Goal: Task Accomplishment & Management: Manage account settings

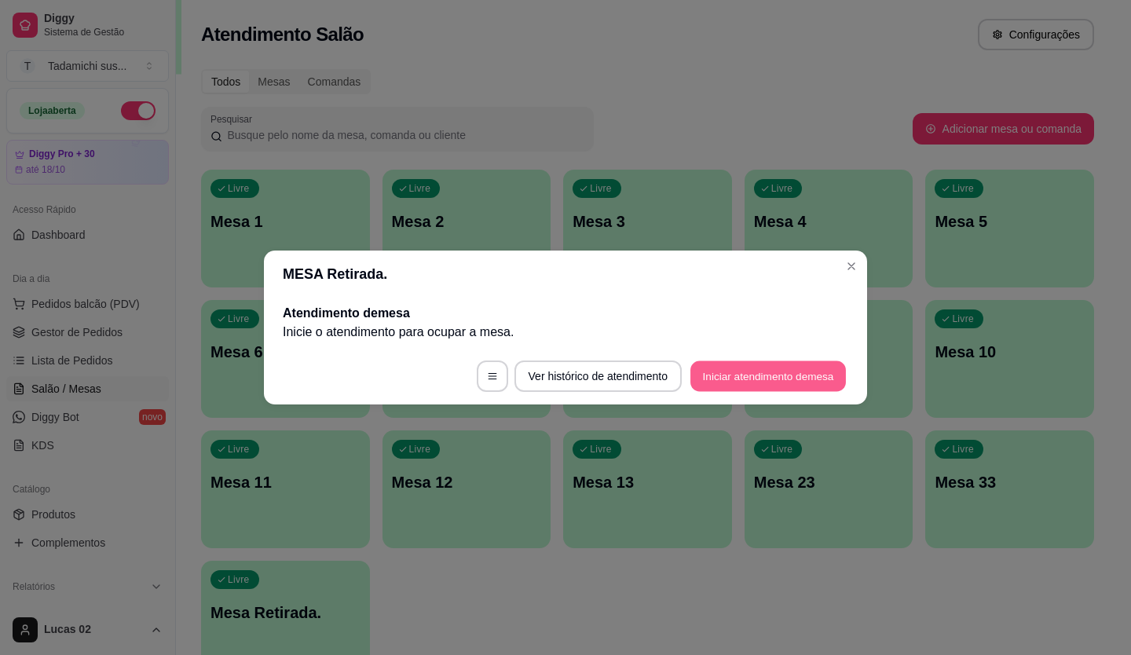
click at [700, 370] on button "Iniciar atendimento de mesa" at bounding box center [767, 376] width 155 height 31
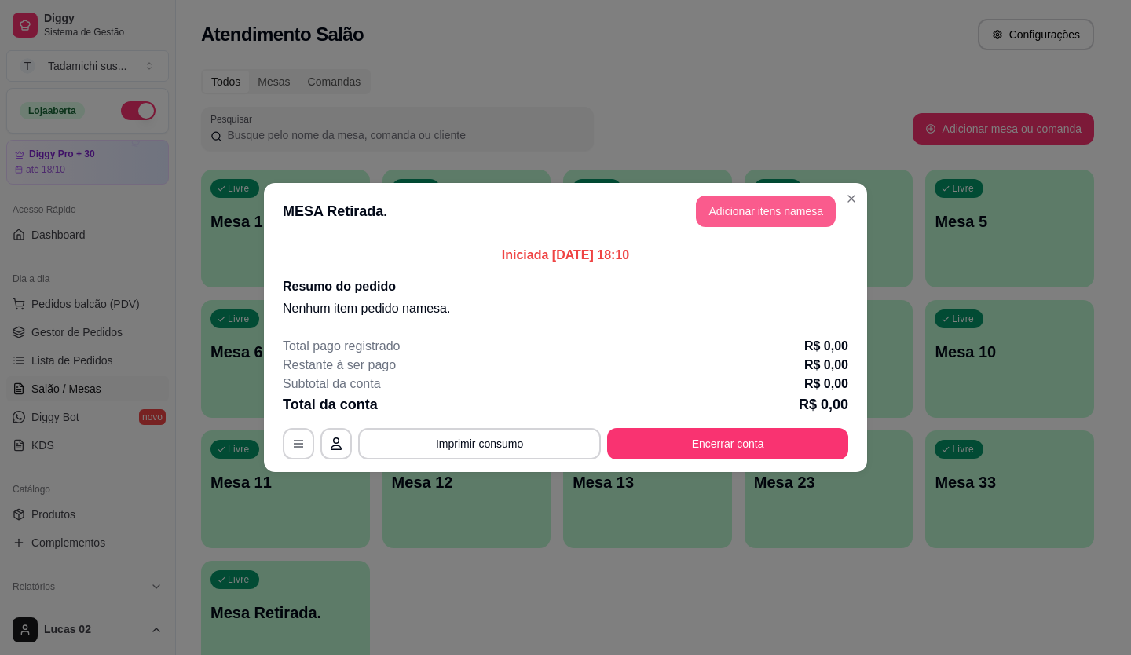
click at [742, 207] on button "Adicionar itens na mesa" at bounding box center [766, 210] width 140 height 31
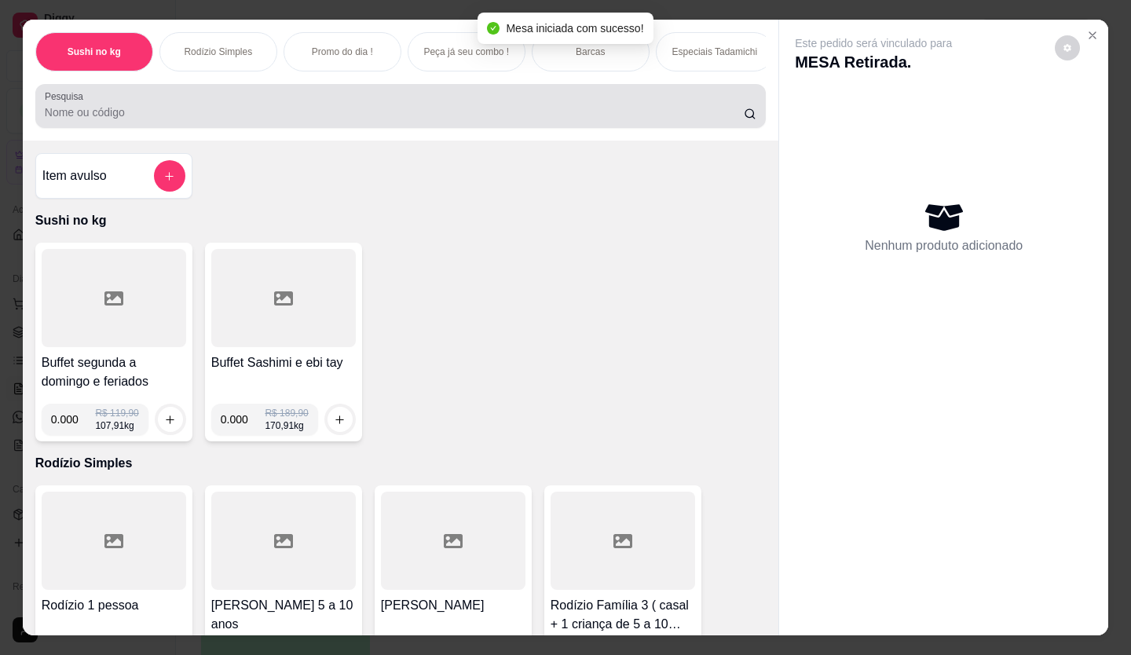
click at [159, 108] on div at bounding box center [400, 105] width 711 height 31
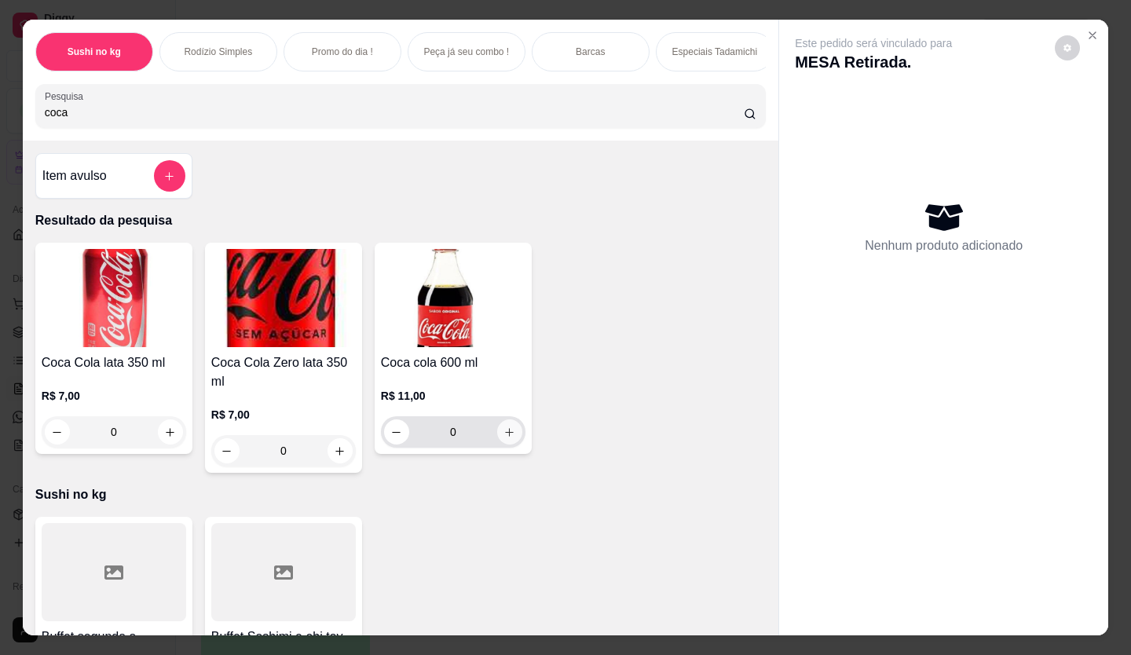
type input "coca"
click at [505, 429] on button "increase-product-quantity" at bounding box center [509, 431] width 25 height 25
type input "1"
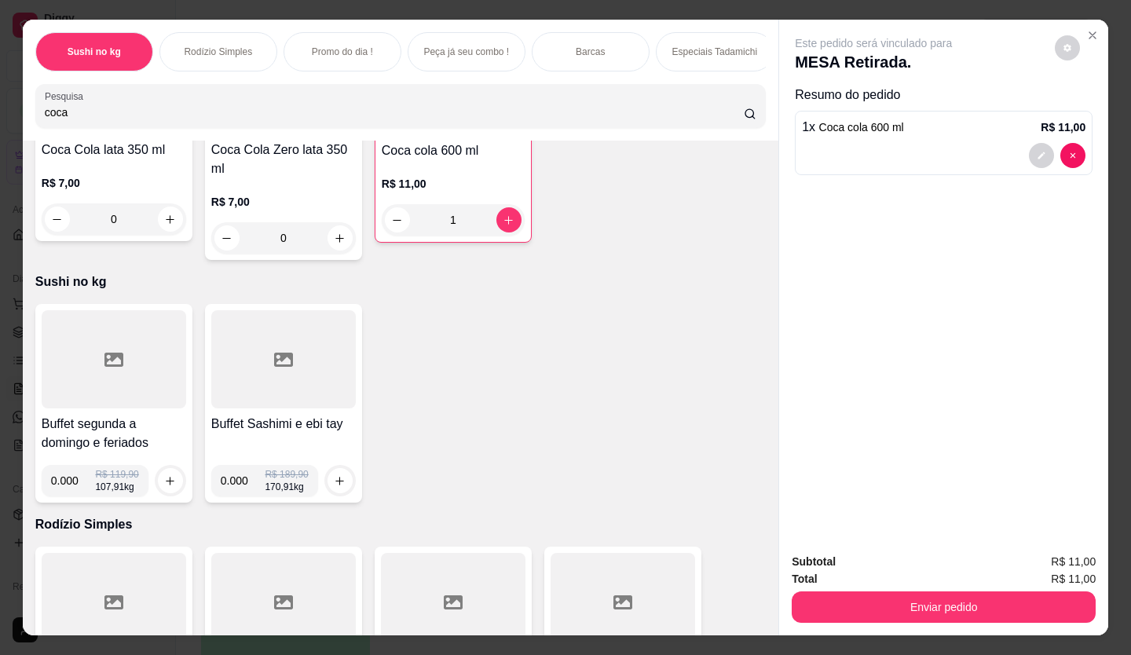
scroll to position [236, 0]
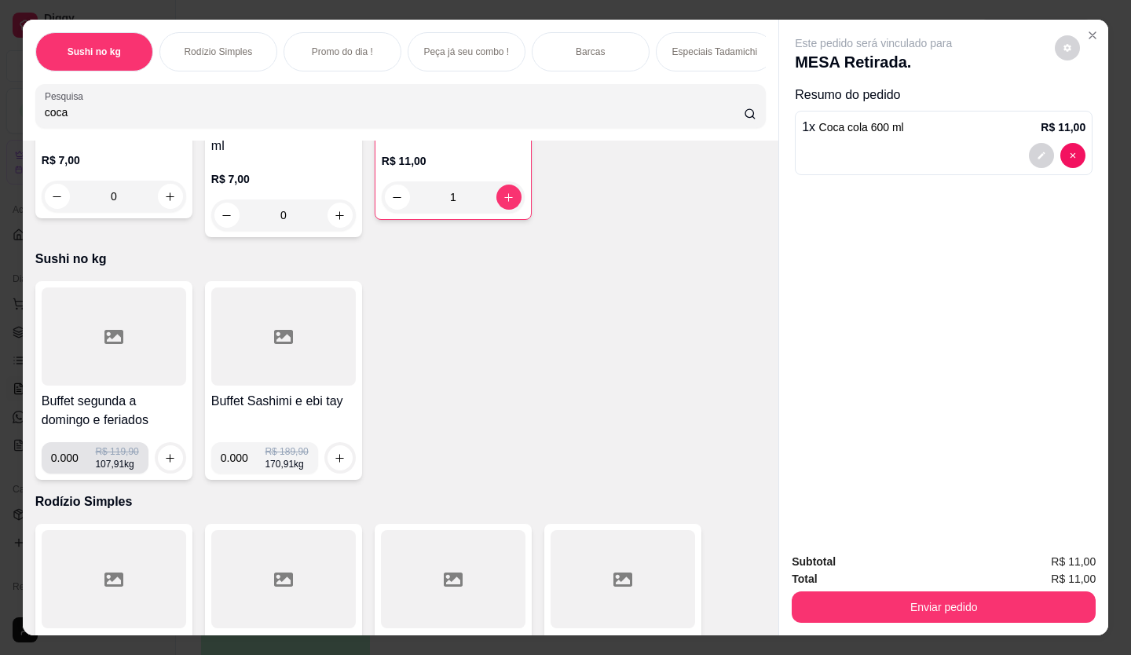
click at [133, 468] on div "0.000 R$ 119,90 107,91 kg" at bounding box center [95, 457] width 107 height 31
click at [119, 470] on div "0.000 R$ 119,90 107,91 kg" at bounding box center [95, 457] width 88 height 31
drag, startPoint x: 129, startPoint y: 475, endPoint x: 141, endPoint y: 462, distance: 17.2
click at [141, 462] on div "0.000 R$ 119,90 107,91 kg" at bounding box center [95, 457] width 107 height 31
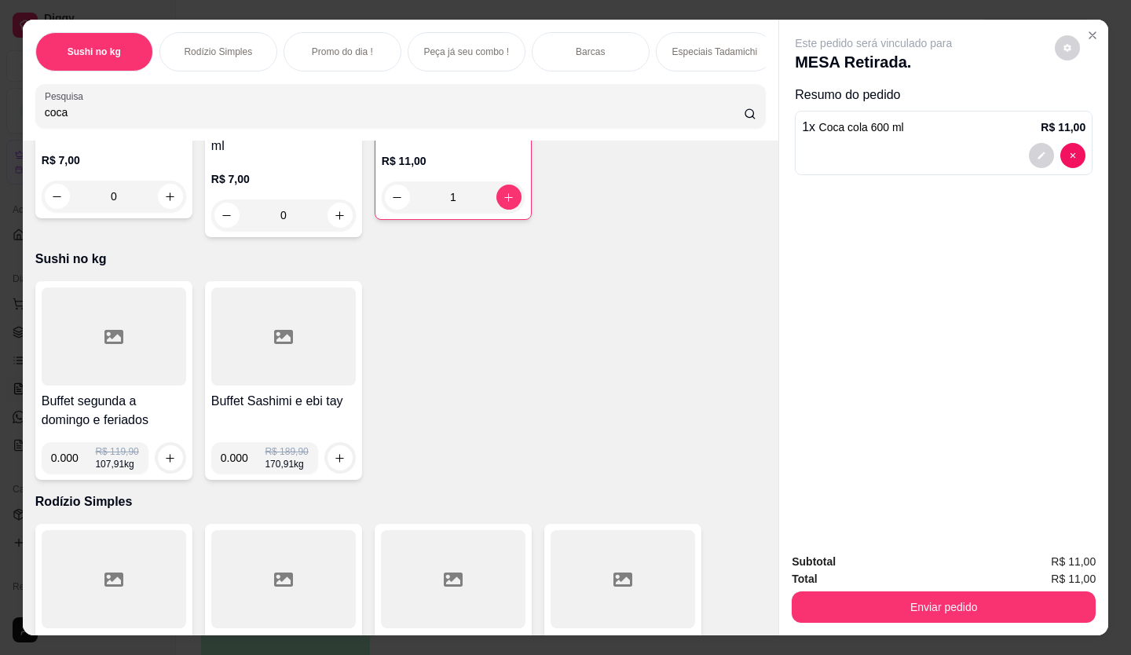
click at [388, 349] on div "Buffet segunda a domingo e feriados 0.000 R$ 119,90 107,91 kg Buffet Sashimi e …" at bounding box center [400, 380] width 730 height 199
click at [391, 203] on icon "decrease-product-quantity" at bounding box center [397, 198] width 12 height 12
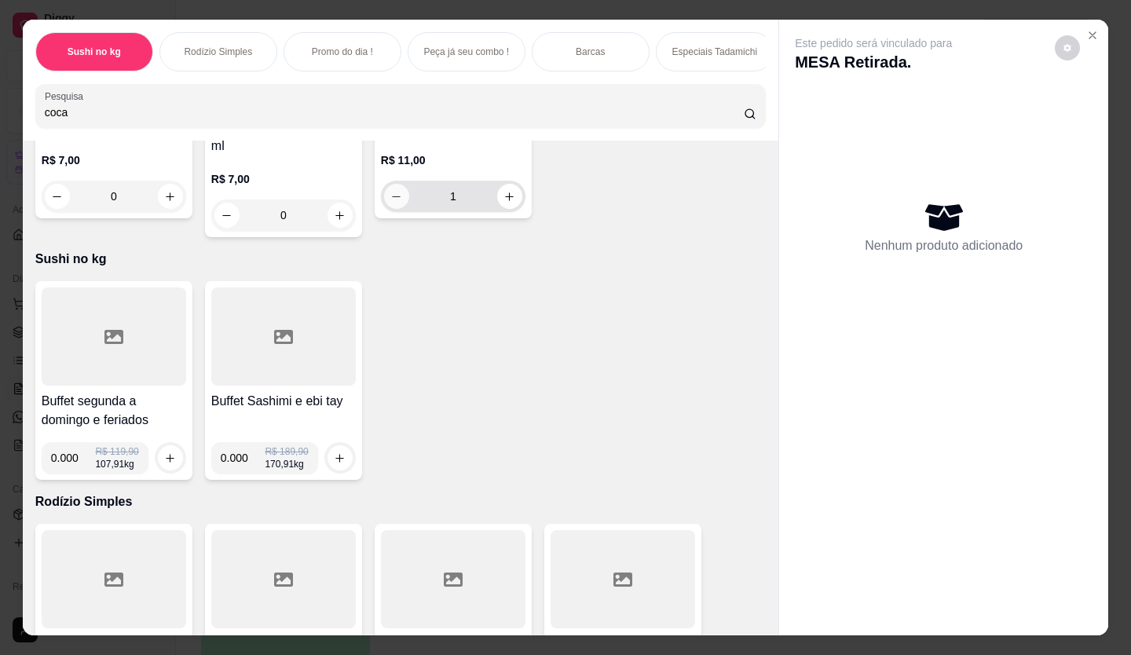
type input "0"
drag, startPoint x: 74, startPoint y: 120, endPoint x: 79, endPoint y: 109, distance: 12.3
click at [74, 119] on input "coca" at bounding box center [395, 112] width 700 height 16
type input "c"
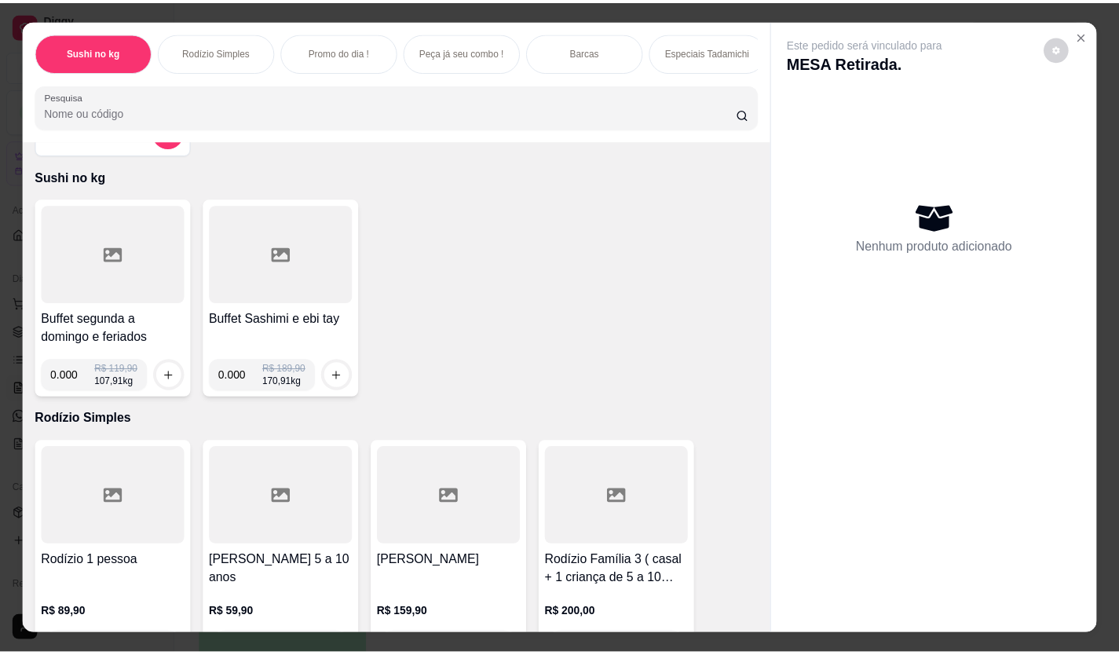
scroll to position [0, 0]
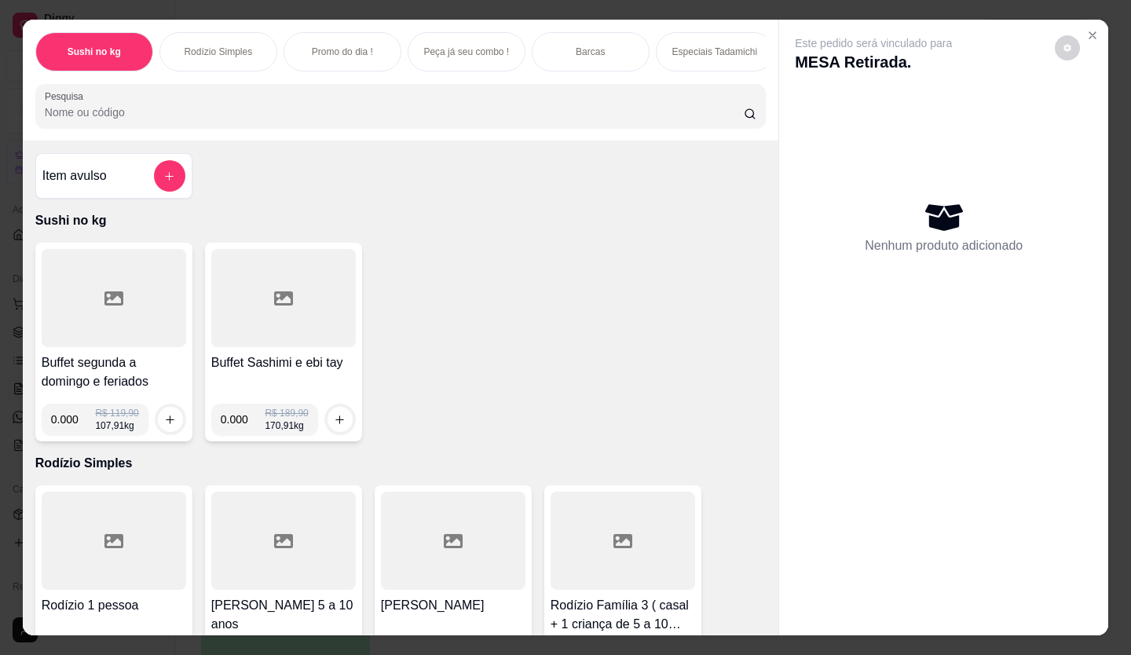
click at [75, 422] on input "0.000" at bounding box center [73, 419] width 45 height 31
type input "0.328"
click at [164, 421] on icon "increase-product-quantity" at bounding box center [170, 420] width 12 height 12
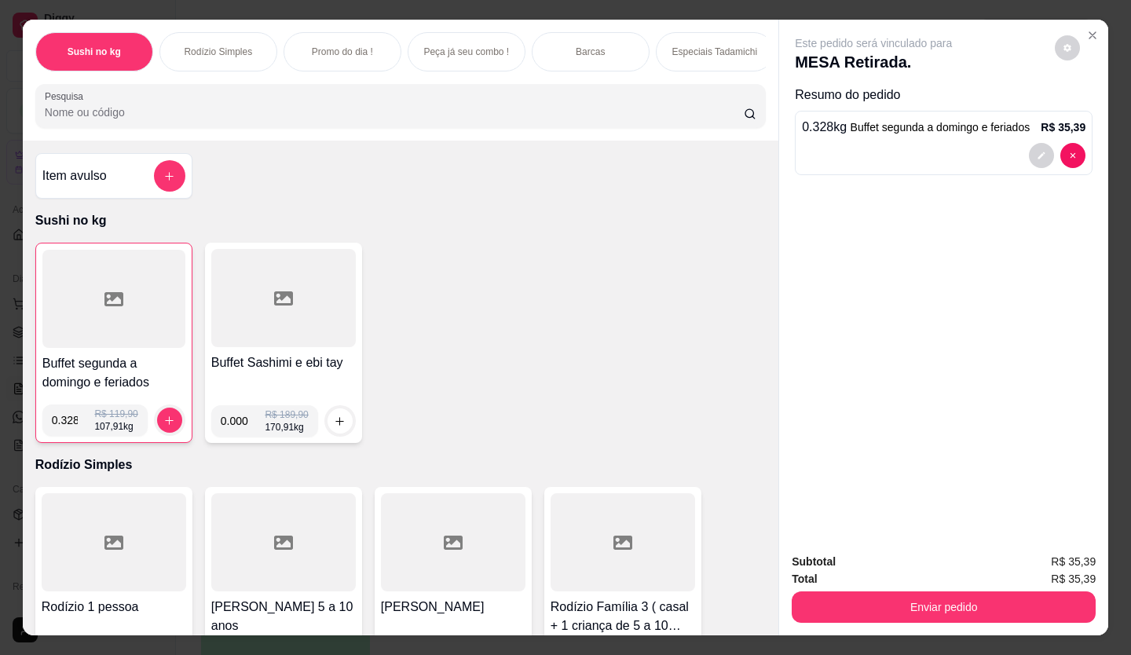
click at [74, 323] on div at bounding box center [113, 299] width 143 height 98
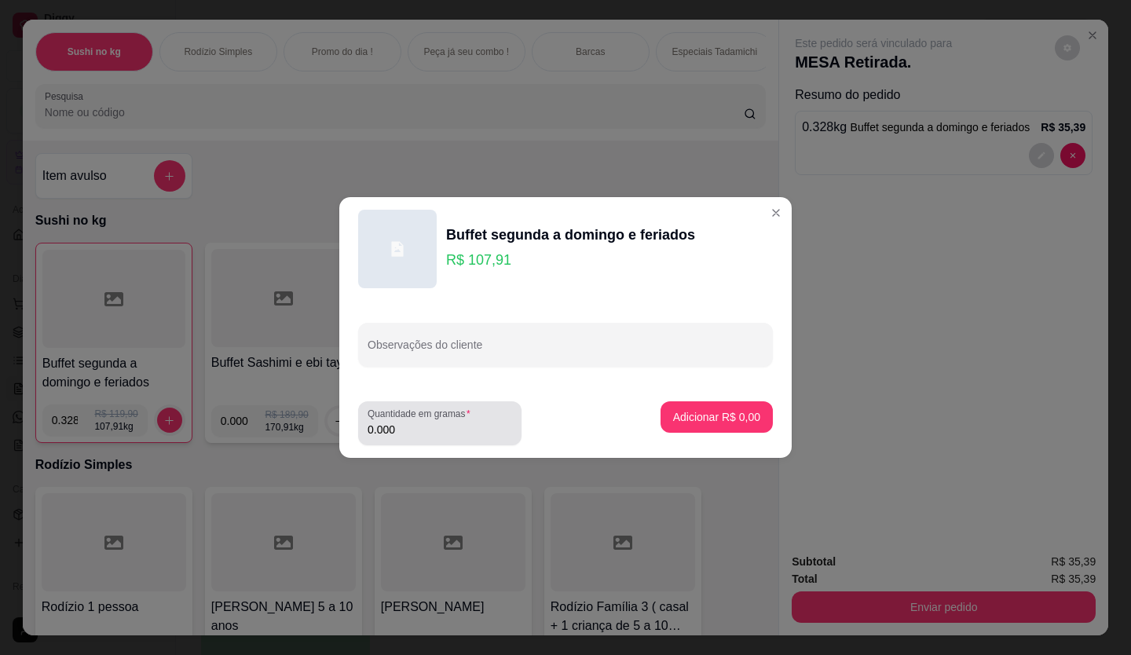
click at [407, 430] on input "0.000" at bounding box center [439, 430] width 144 height 16
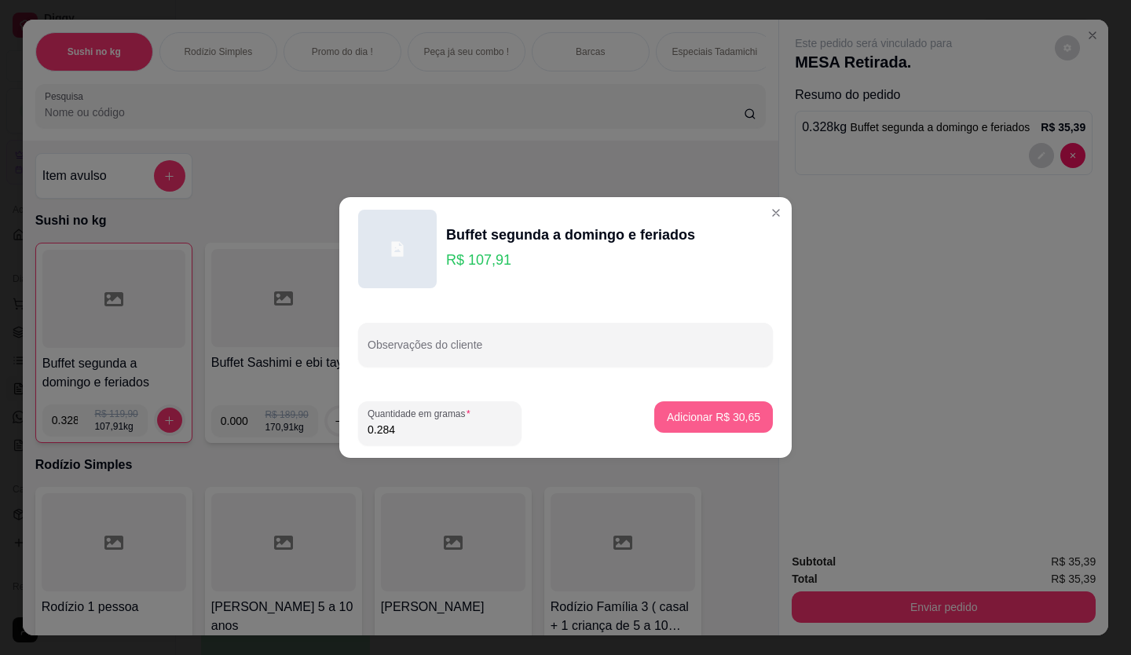
type input "0.284"
click at [675, 414] on p "Adicionar R$ 30,65" at bounding box center [713, 416] width 91 height 15
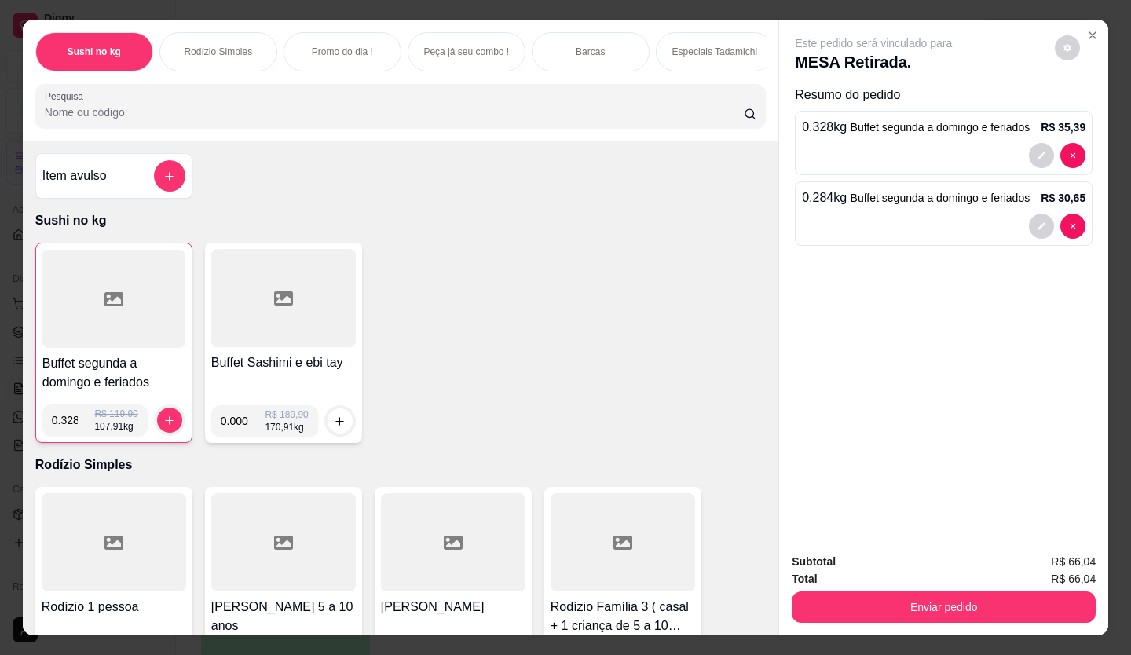
click at [126, 306] on div at bounding box center [113, 299] width 143 height 98
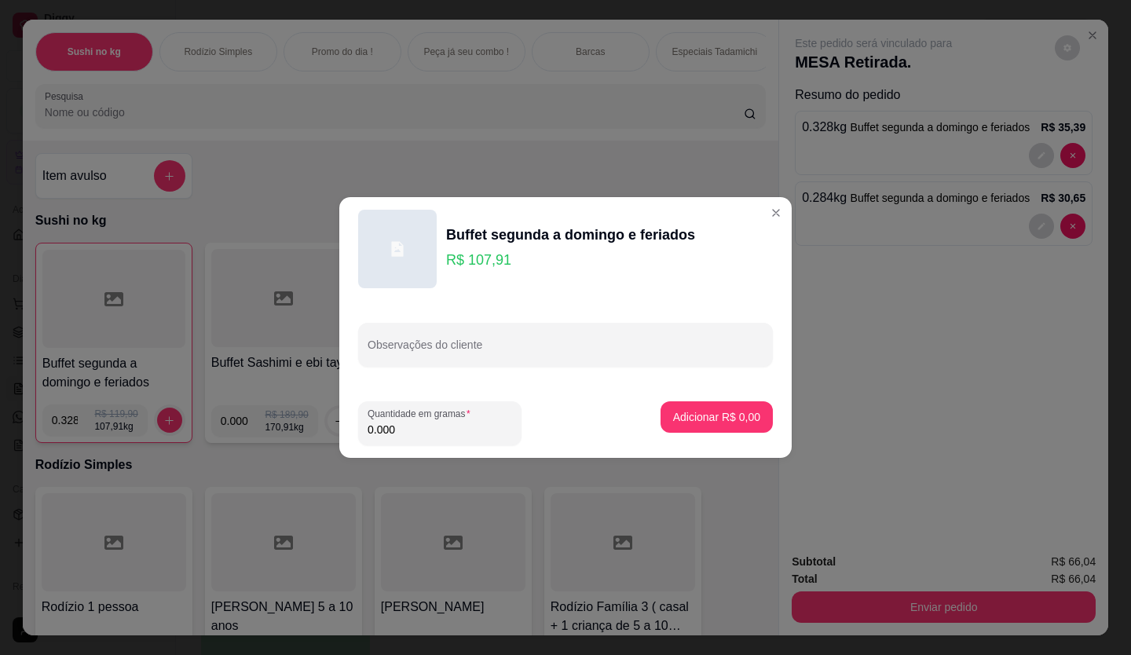
click at [405, 433] on input "0.000" at bounding box center [439, 430] width 144 height 16
type input "0.322"
click at [749, 415] on button "Adicionar R$ 34,75" at bounding box center [713, 416] width 119 height 31
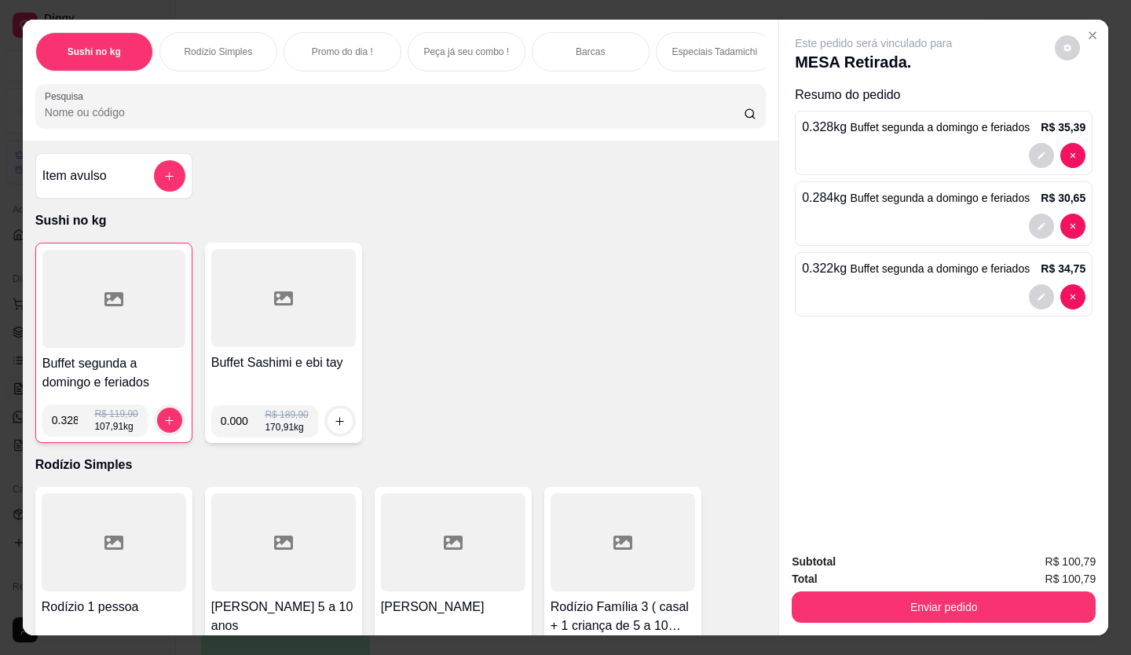
click at [78, 335] on div at bounding box center [113, 299] width 143 height 98
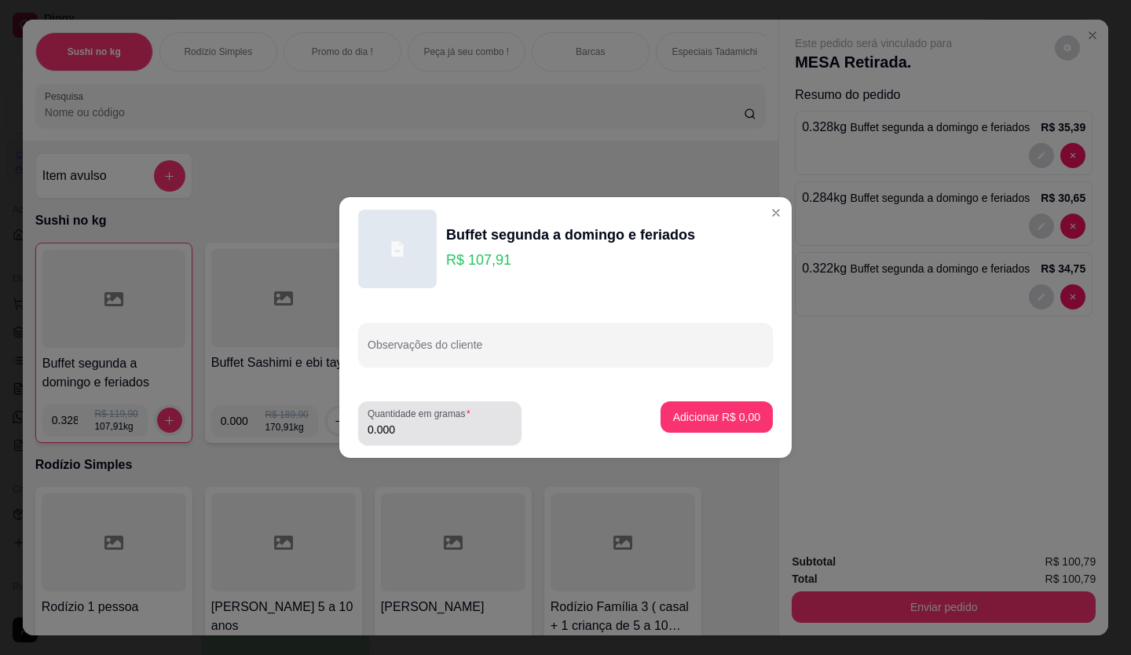
click at [396, 437] on div "0.000" at bounding box center [439, 422] width 144 height 31
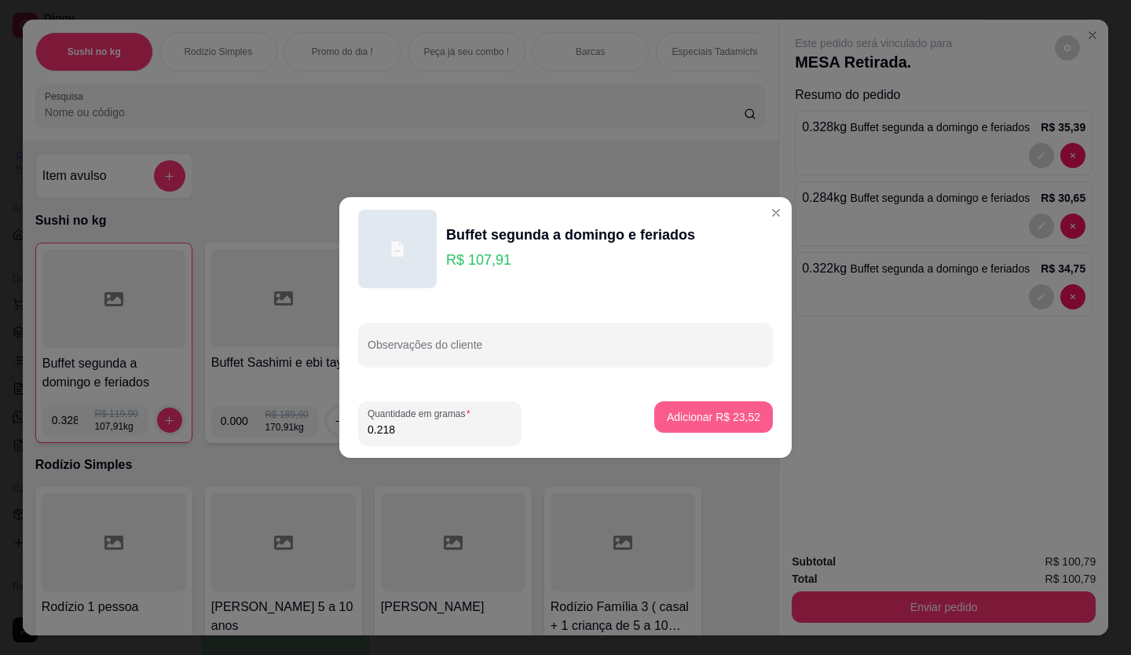
type input "0.218"
click at [721, 417] on p "Adicionar R$ 23,52" at bounding box center [713, 416] width 91 height 15
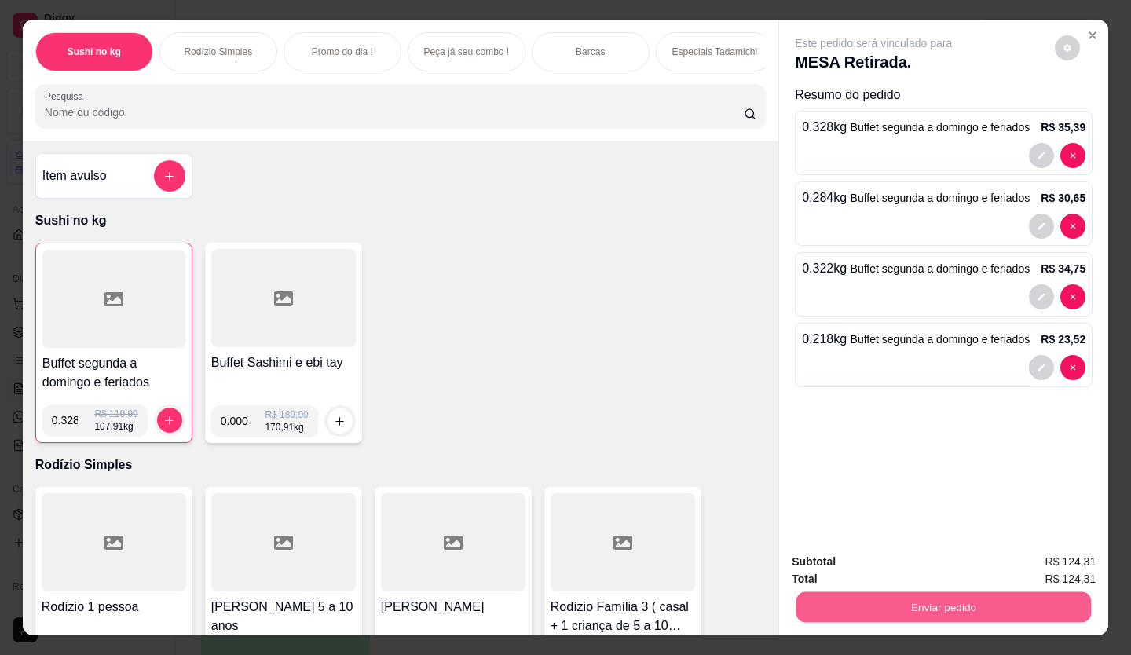
click at [867, 600] on button "Enviar pedido" at bounding box center [943, 607] width 294 height 31
click at [1056, 561] on button "Enviar pedido" at bounding box center [1054, 562] width 89 height 30
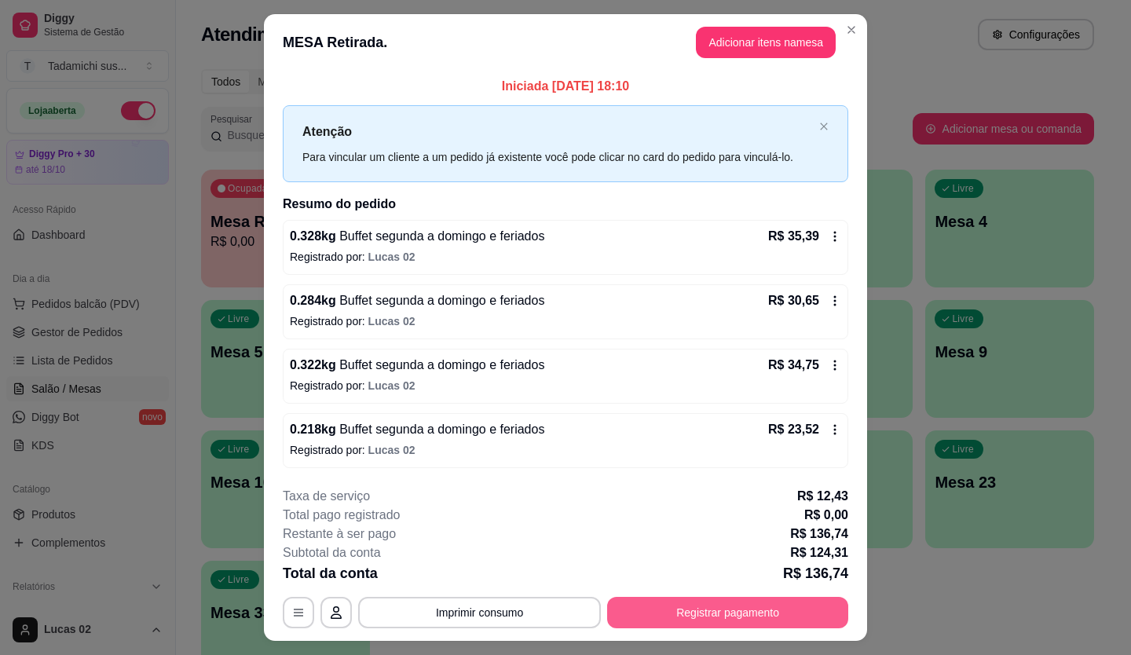
click at [769, 606] on button "Registrar pagamento" at bounding box center [727, 612] width 241 height 31
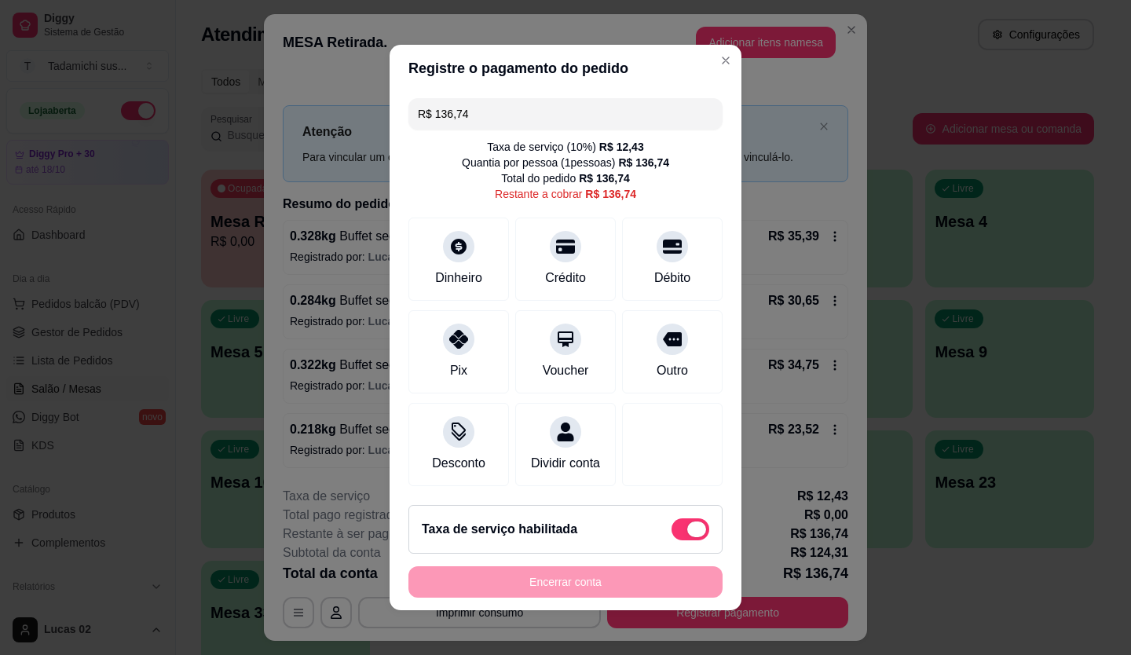
click at [671, 537] on span at bounding box center [690, 529] width 38 height 22
click at [670, 537] on input "checkbox" at bounding box center [675, 537] width 10 height 10
checkbox input "true"
type input "R$ 124,31"
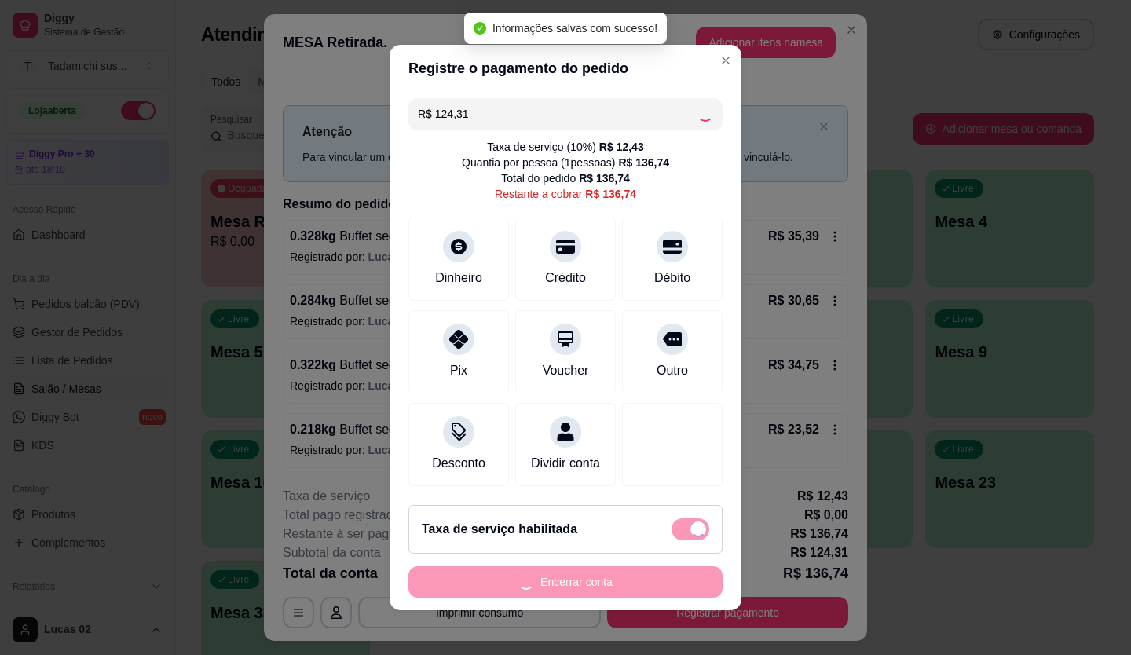
checkbox input "false"
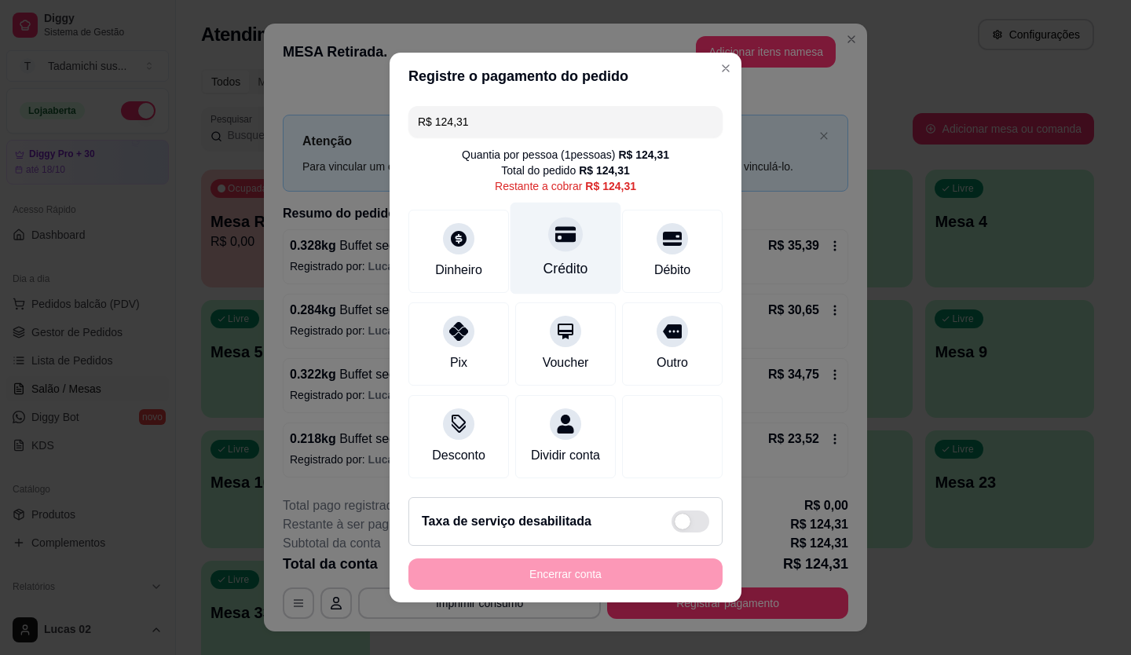
click at [543, 258] on div "Crédito" at bounding box center [565, 268] width 45 height 20
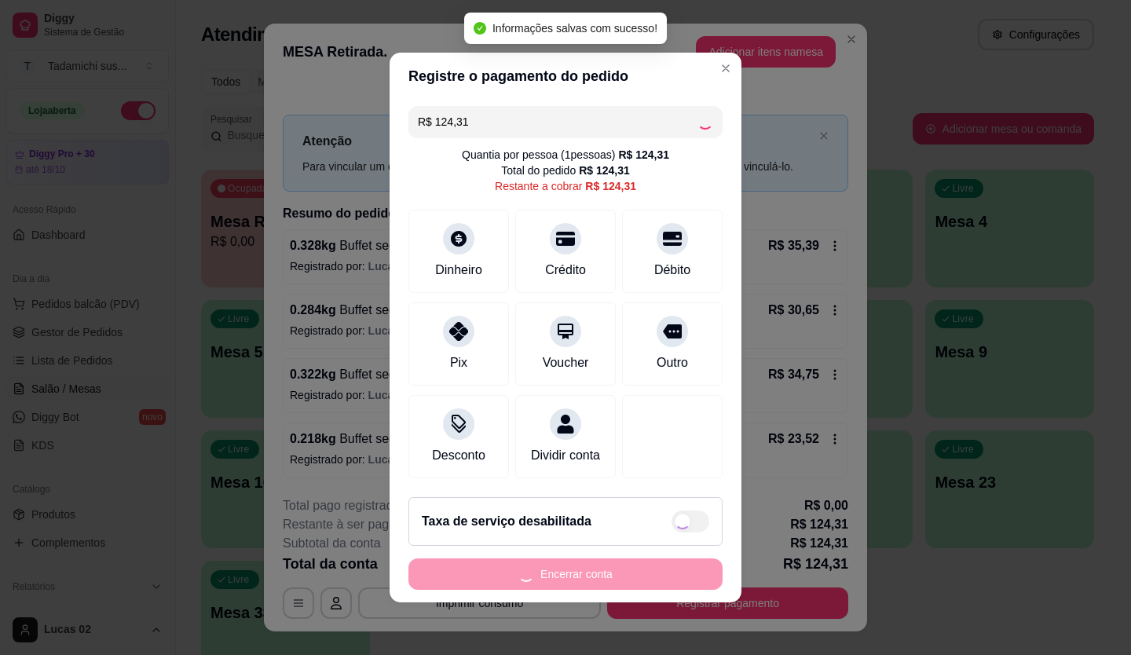
type input "R$ 0,00"
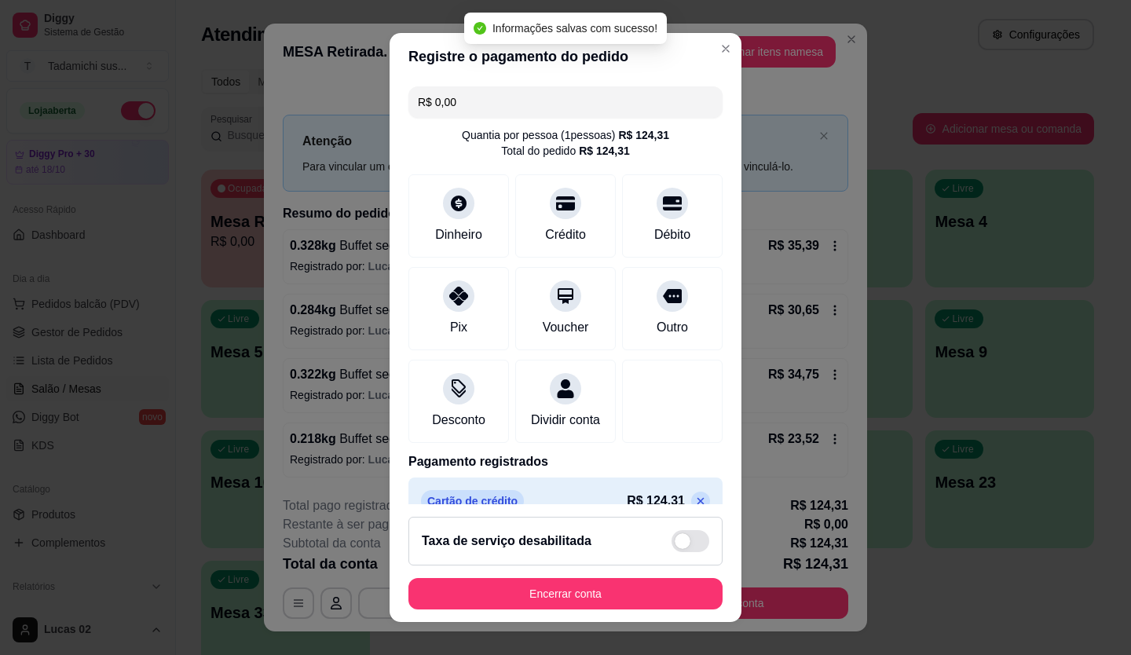
click at [806, 356] on div "Registre o pagamento do pedido R$ 0,00 Quantia por pessoa ( 1 pessoas) R$ 124,3…" at bounding box center [565, 327] width 1131 height 655
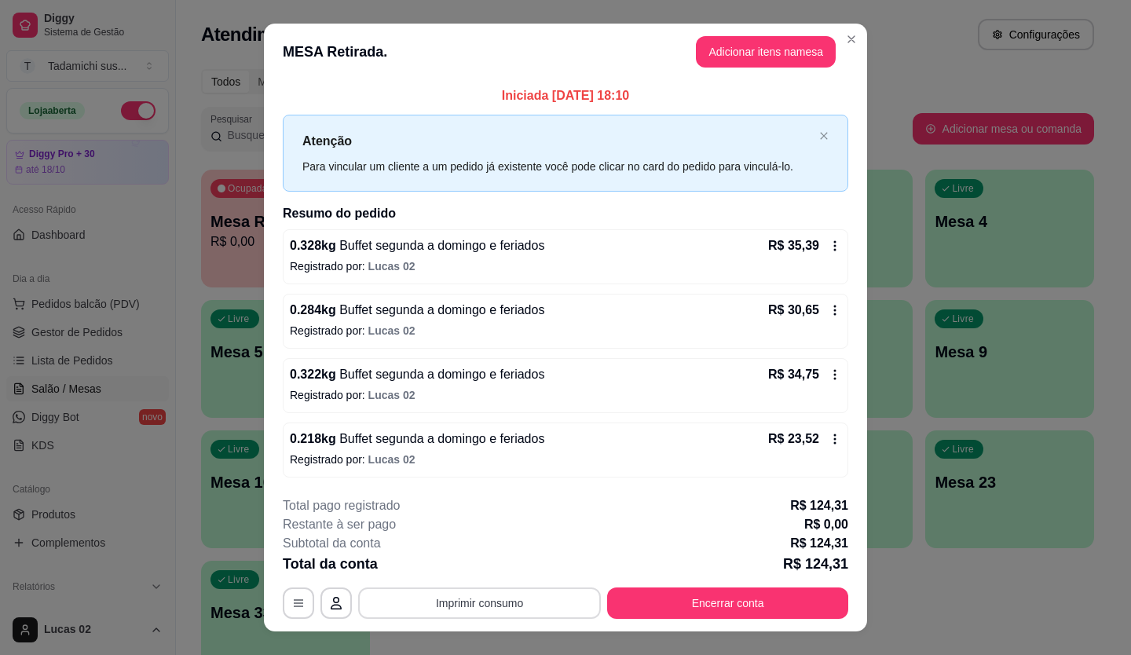
click at [542, 609] on button "Imprimir consumo" at bounding box center [479, 602] width 243 height 31
click at [484, 562] on button "IMPRESSORA" at bounding box center [478, 566] width 110 height 24
click at [502, 597] on button "Imprimir consumo" at bounding box center [480, 602] width 236 height 31
click at [487, 564] on button "IMPRESSORA" at bounding box center [478, 566] width 110 height 24
click at [491, 595] on button "Imprimir consumo" at bounding box center [479, 602] width 243 height 31
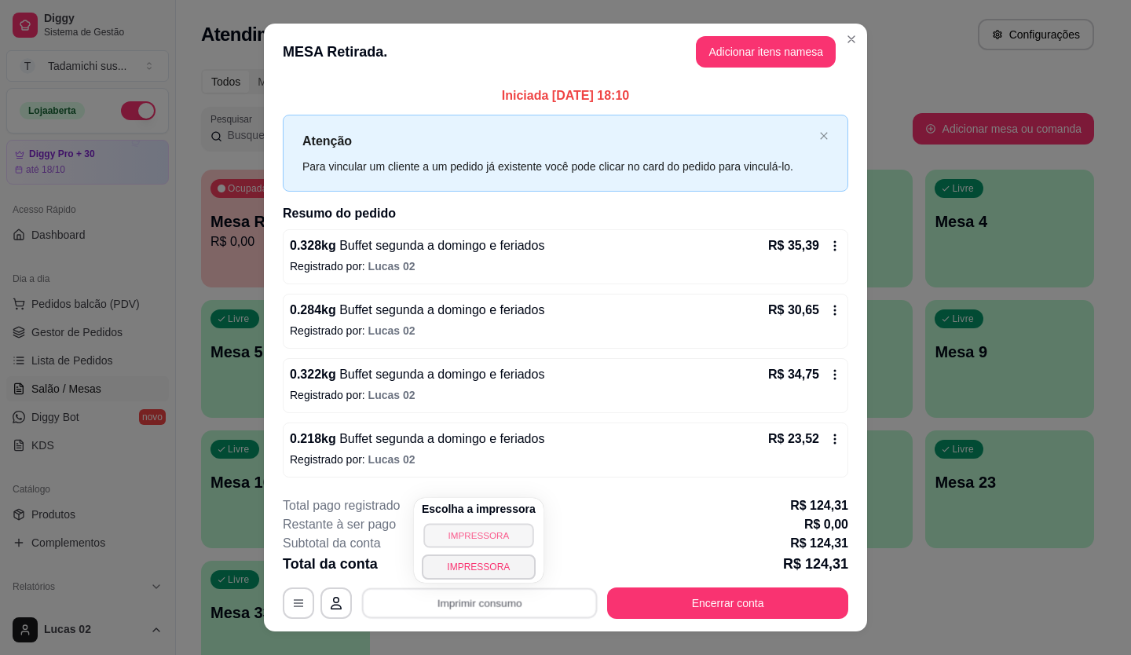
click at [488, 529] on button "IMPRESSORA" at bounding box center [478, 535] width 110 height 24
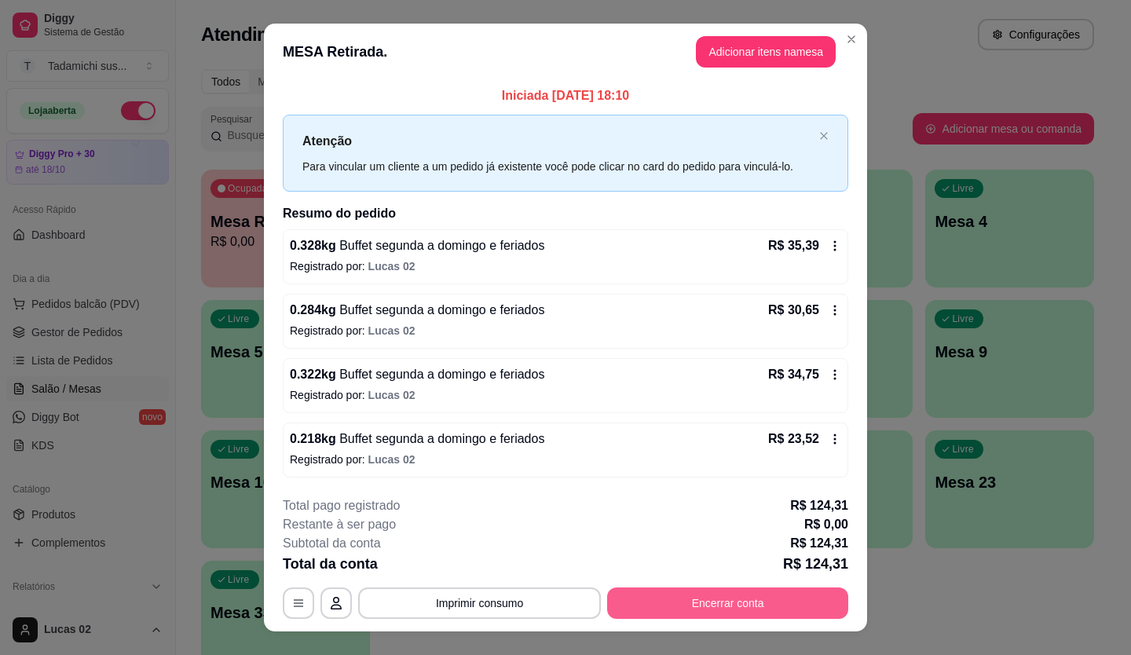
click at [642, 612] on button "Encerrar conta" at bounding box center [727, 602] width 241 height 31
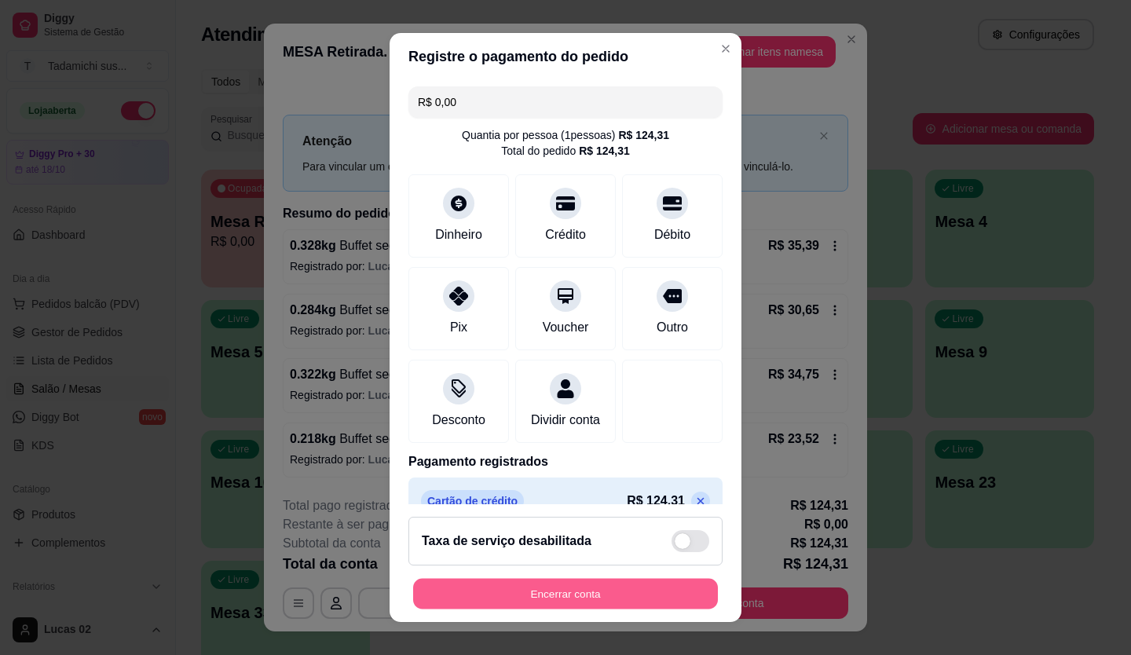
click at [598, 598] on button "Encerrar conta" at bounding box center [565, 594] width 305 height 31
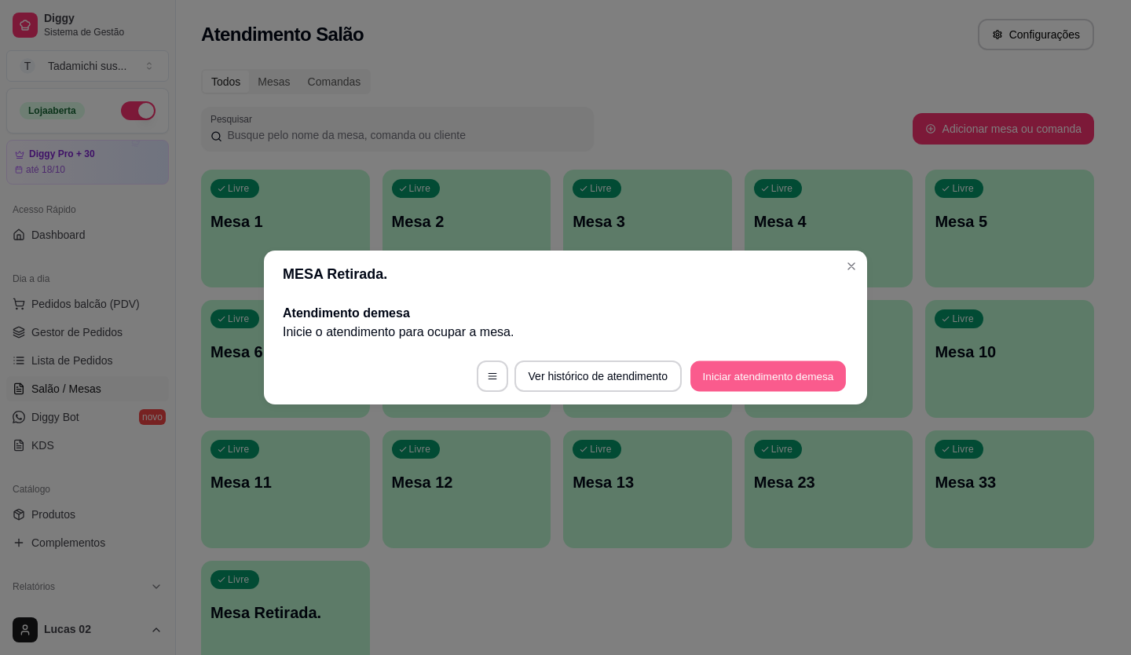
click at [731, 377] on button "Iniciar atendimento de mesa" at bounding box center [767, 376] width 155 height 31
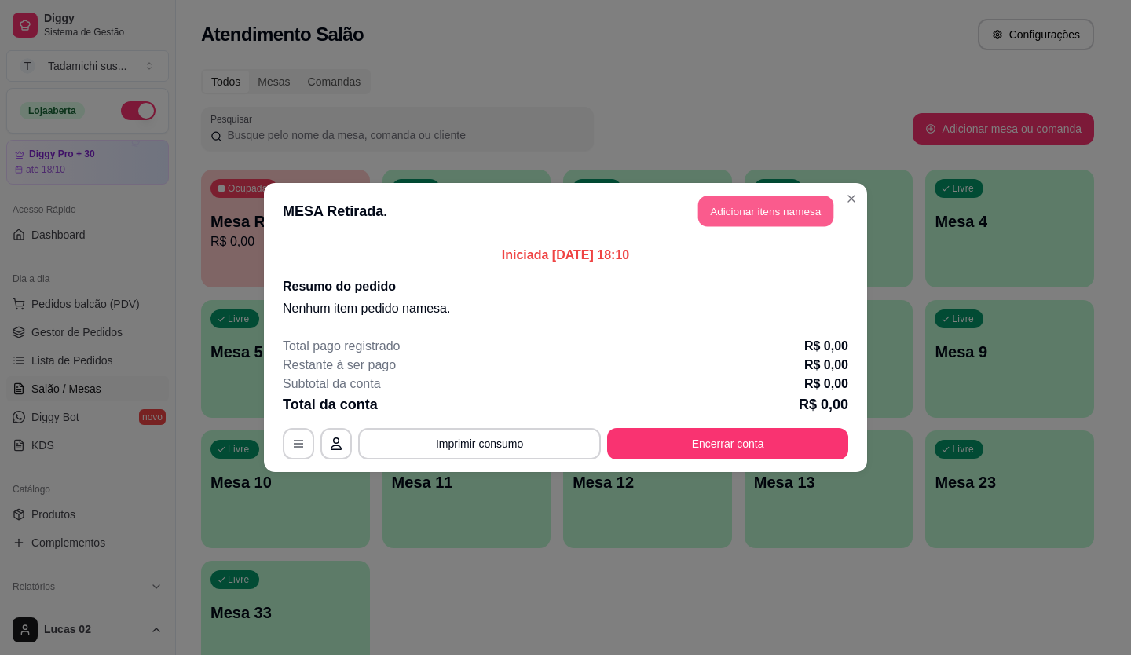
click at [744, 214] on button "Adicionar itens na mesa" at bounding box center [765, 211] width 135 height 31
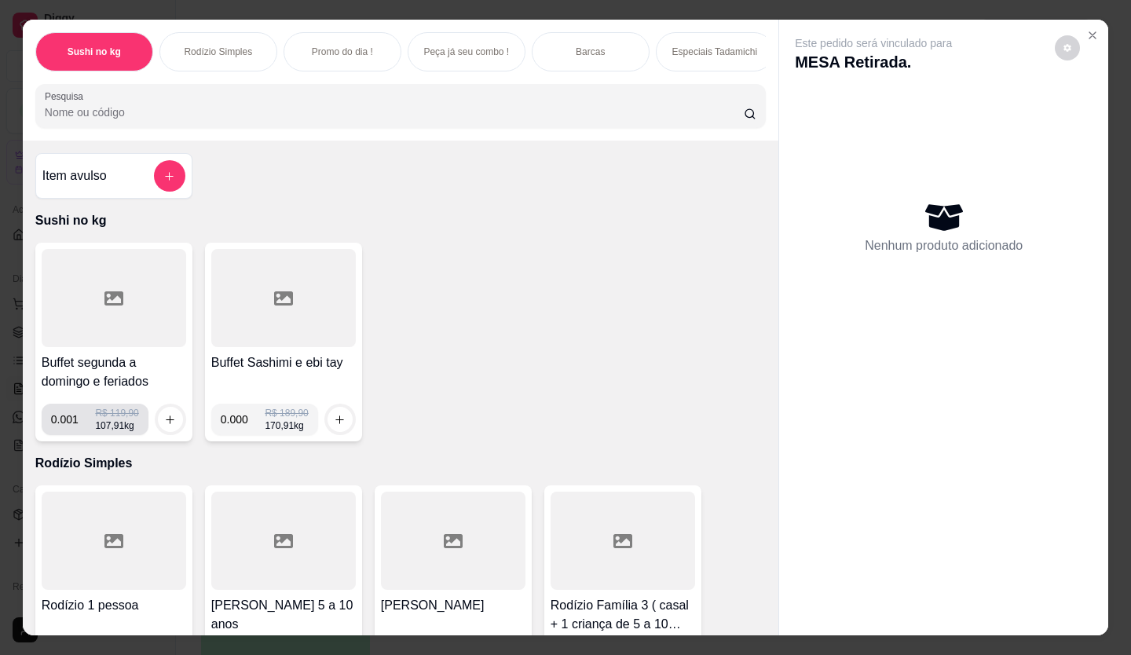
click at [80, 425] on input "0.001" at bounding box center [73, 419] width 45 height 31
click at [82, 421] on input "0.001" at bounding box center [73, 419] width 45 height 31
click at [83, 421] on input "0.001" at bounding box center [73, 419] width 45 height 31
click at [86, 429] on input "0.000" at bounding box center [73, 419] width 45 height 31
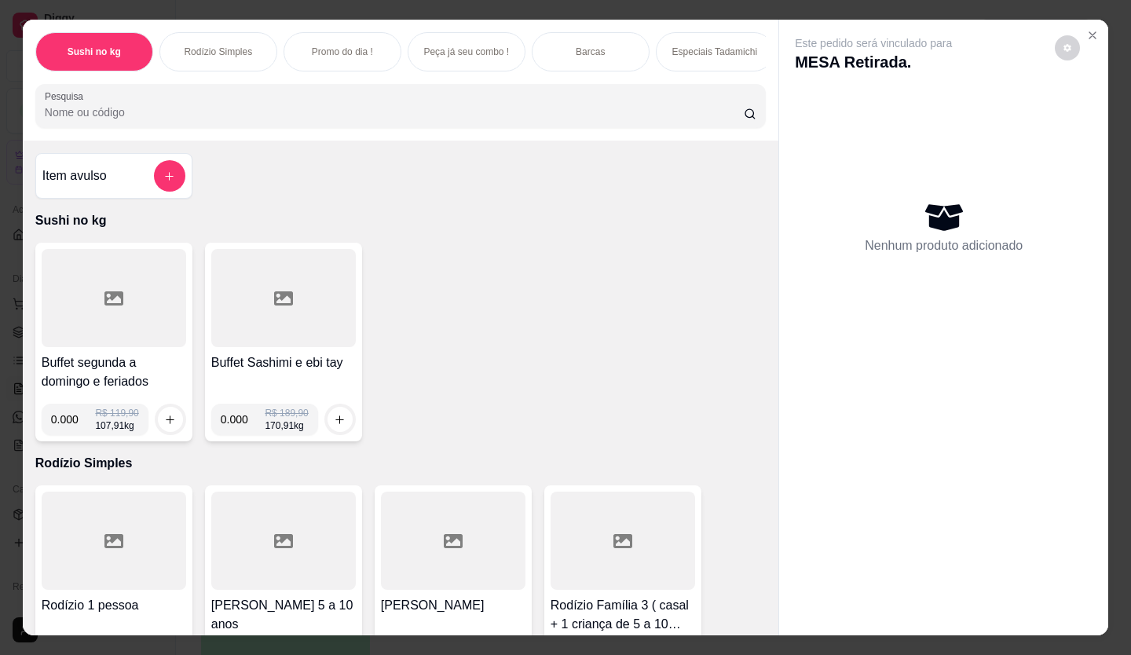
click at [73, 422] on input "0.000" at bounding box center [73, 419] width 45 height 31
type input "0.478"
click at [167, 418] on button "increase-product-quantity" at bounding box center [170, 419] width 24 height 24
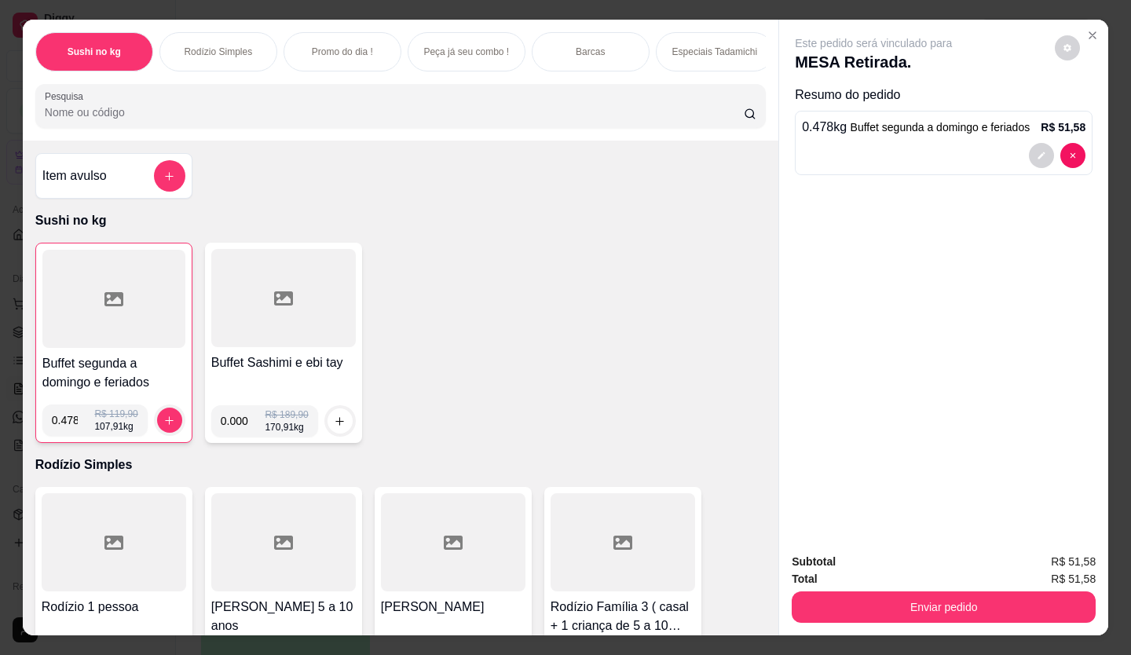
click at [35, 326] on div "Buffet segunda a domingo e feriados 0.478 R$ 119,90 107,91 kg" at bounding box center [113, 343] width 157 height 200
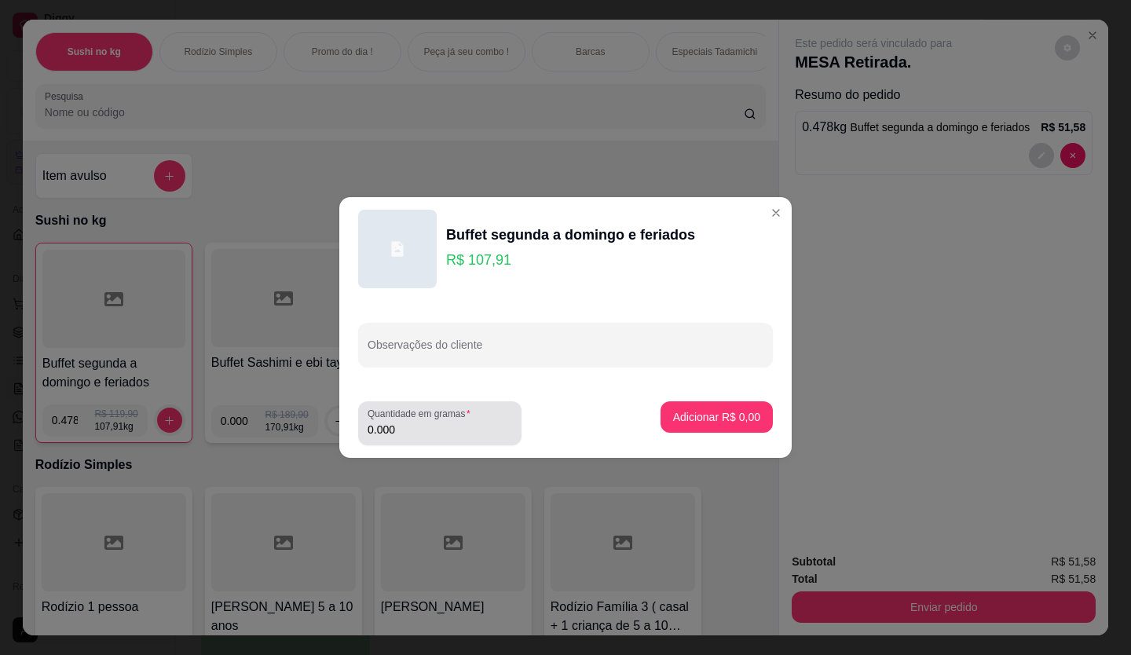
click at [414, 432] on input "0.000" at bounding box center [439, 430] width 144 height 16
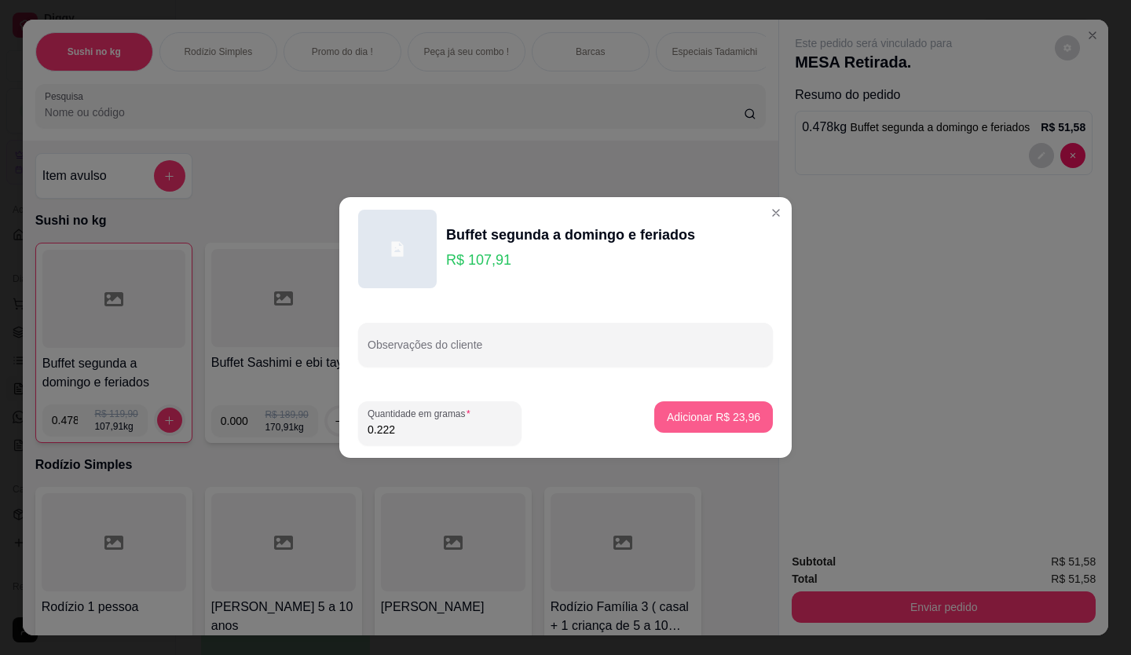
type input "0.222"
click at [718, 418] on p "Adicionar R$ 23,96" at bounding box center [713, 417] width 93 height 16
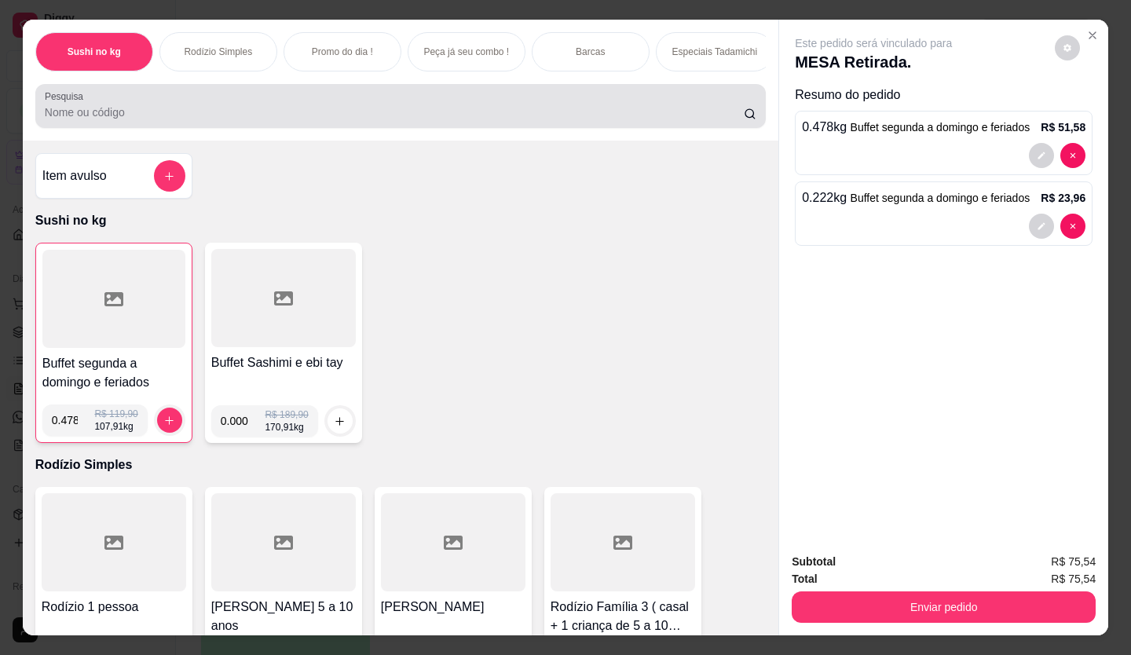
click at [215, 120] on input "Pesquisa" at bounding box center [395, 112] width 700 height 16
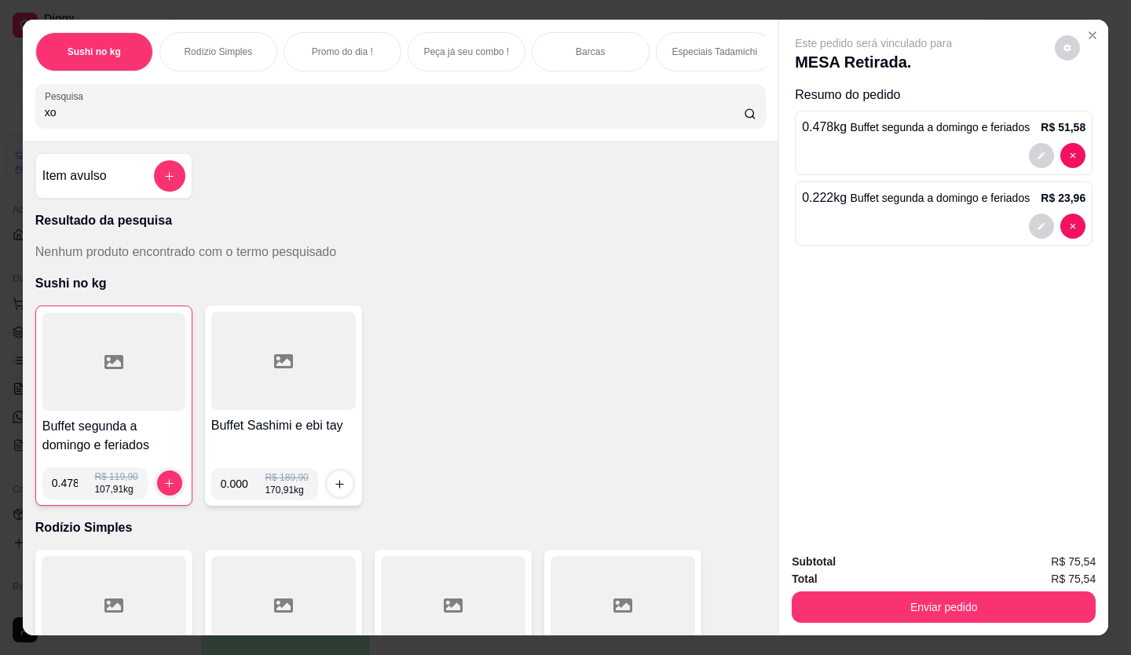
type input "x"
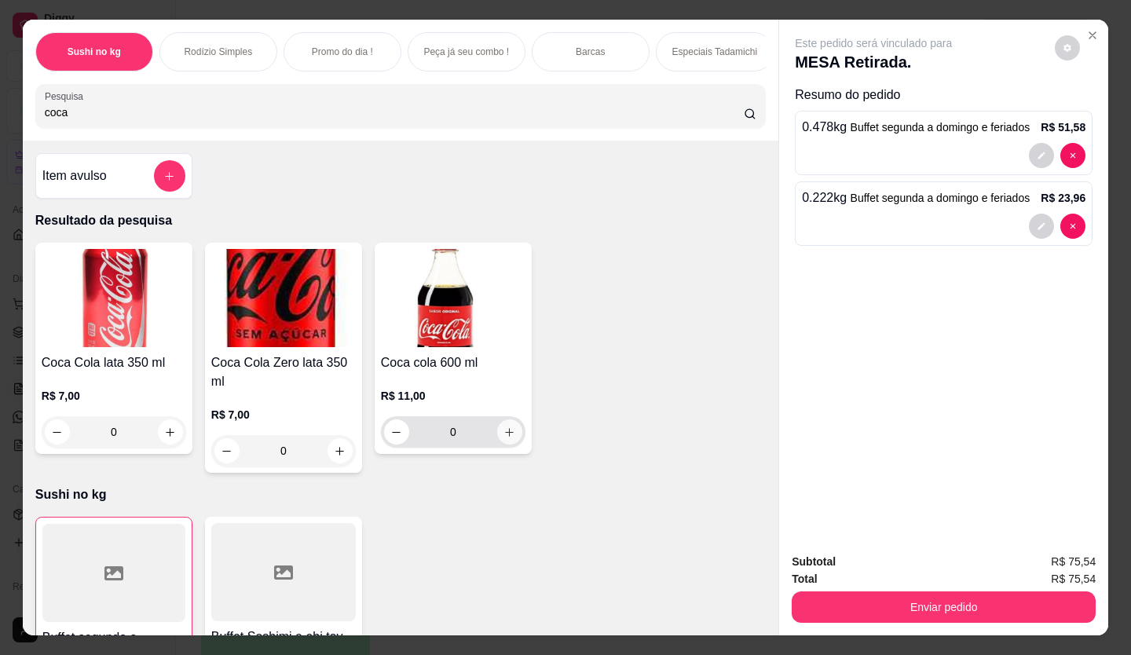
type input "coca"
click at [506, 437] on icon "increase-product-quantity" at bounding box center [509, 432] width 12 height 12
type input "1"
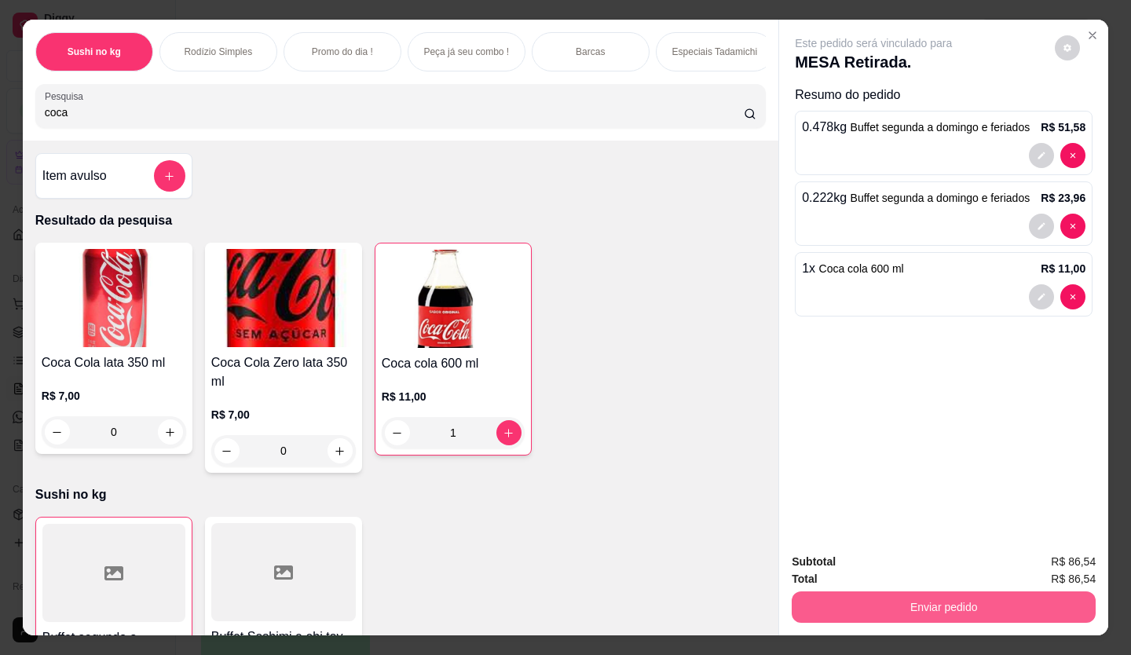
click at [828, 591] on button "Enviar pedido" at bounding box center [943, 606] width 304 height 31
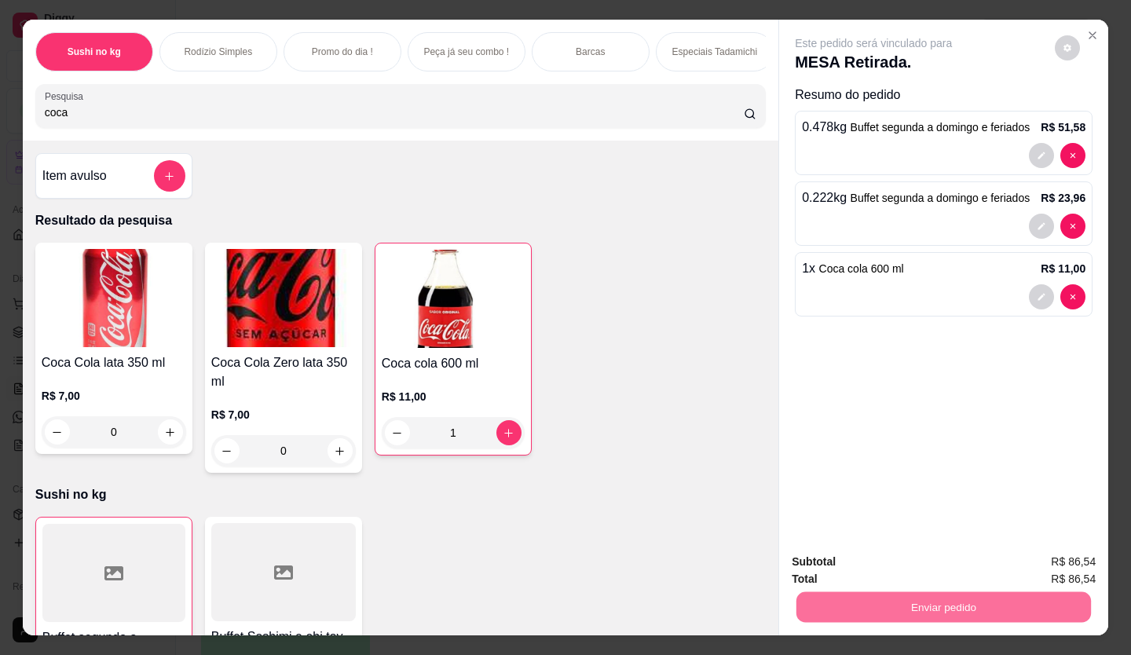
click at [1049, 558] on button "Enviar pedido" at bounding box center [1054, 561] width 86 height 29
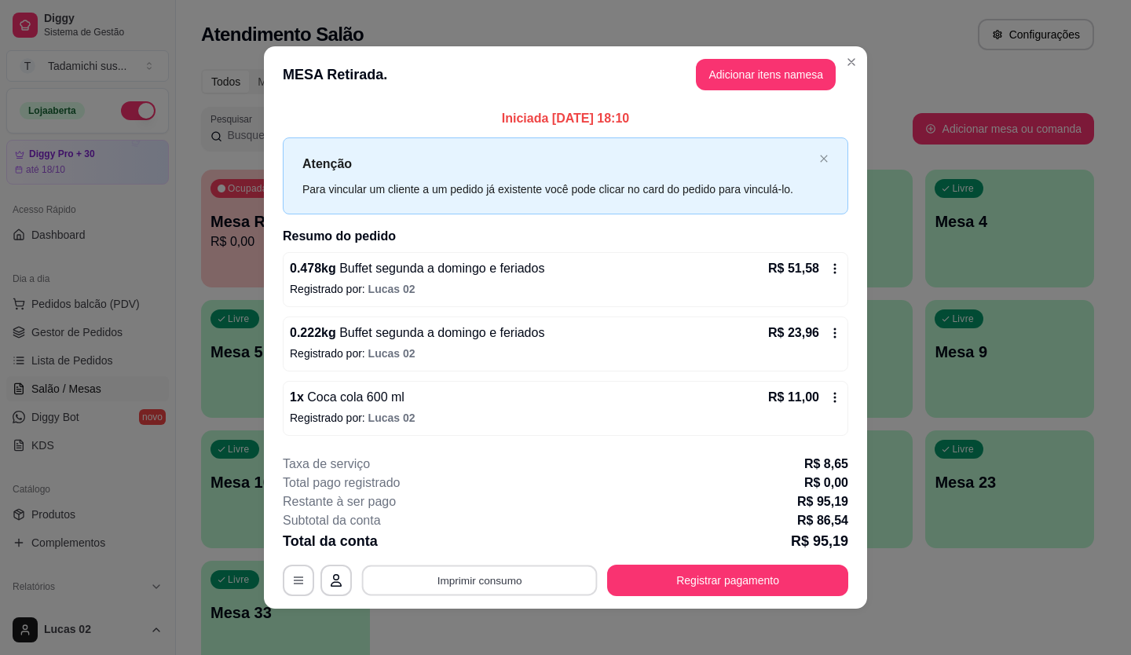
click at [508, 581] on button "Imprimir consumo" at bounding box center [480, 580] width 236 height 31
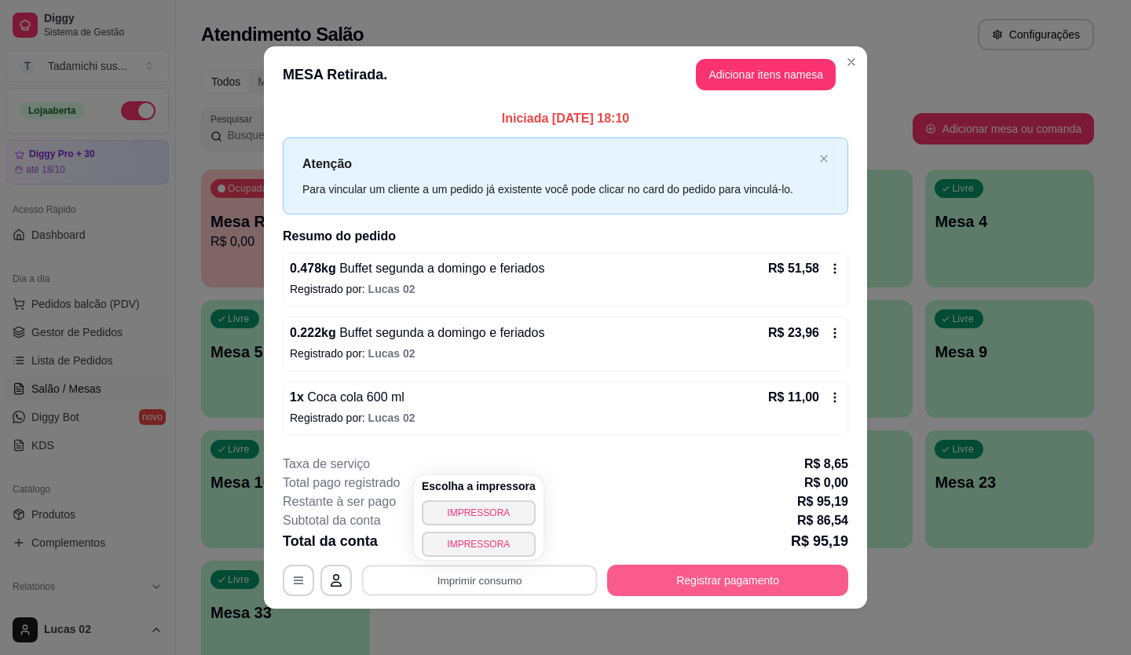
click at [725, 583] on button "Registrar pagamento" at bounding box center [727, 580] width 241 height 31
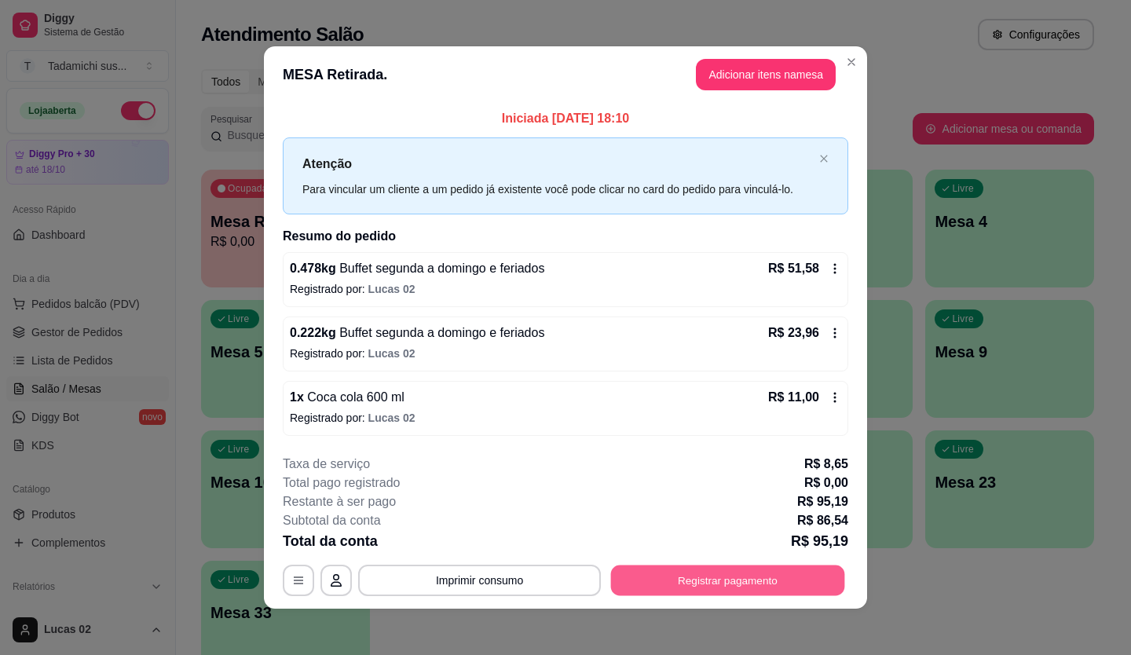
click at [725, 583] on button "Registrar pagamento" at bounding box center [728, 580] width 234 height 31
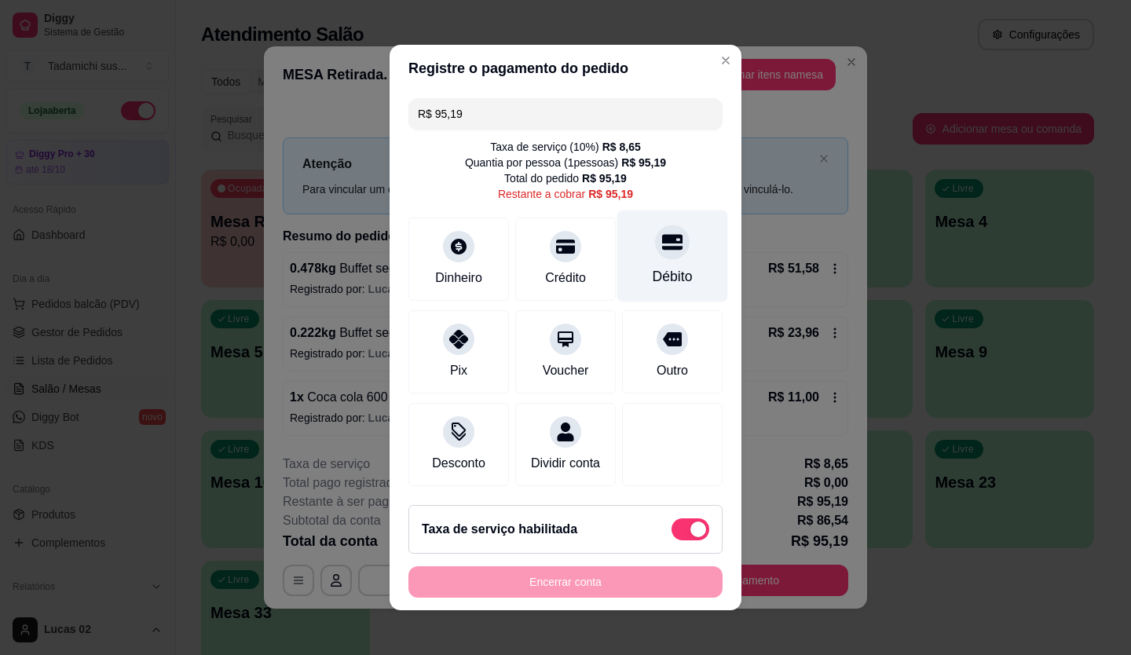
click at [652, 266] on div "Débito" at bounding box center [672, 276] width 40 height 20
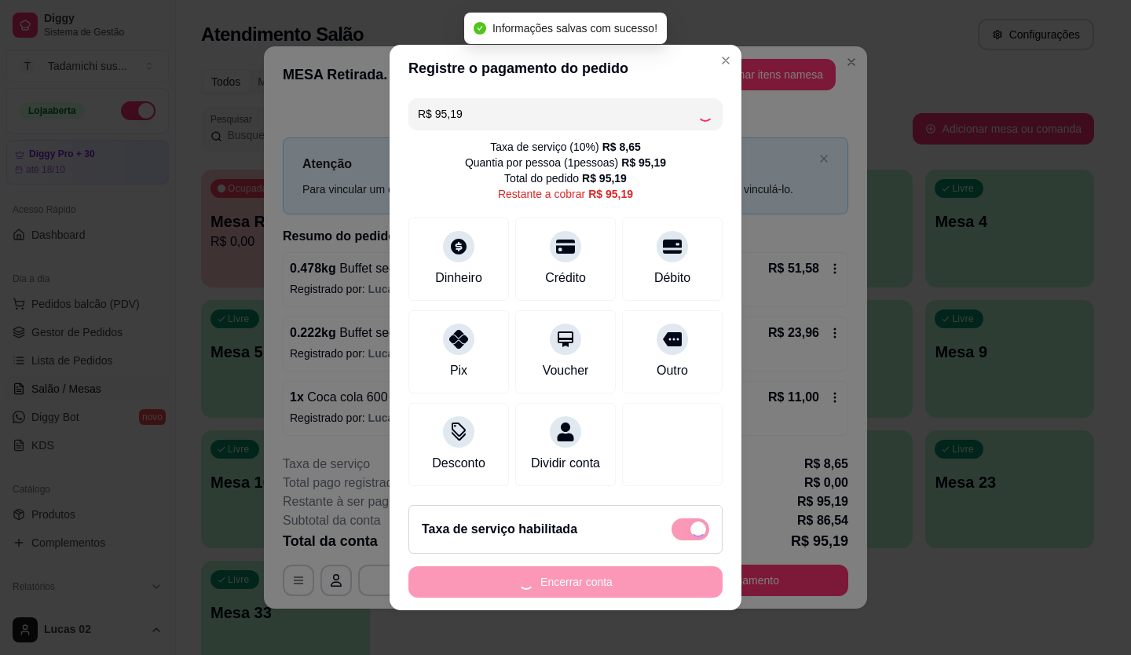
type input "R$ 0,00"
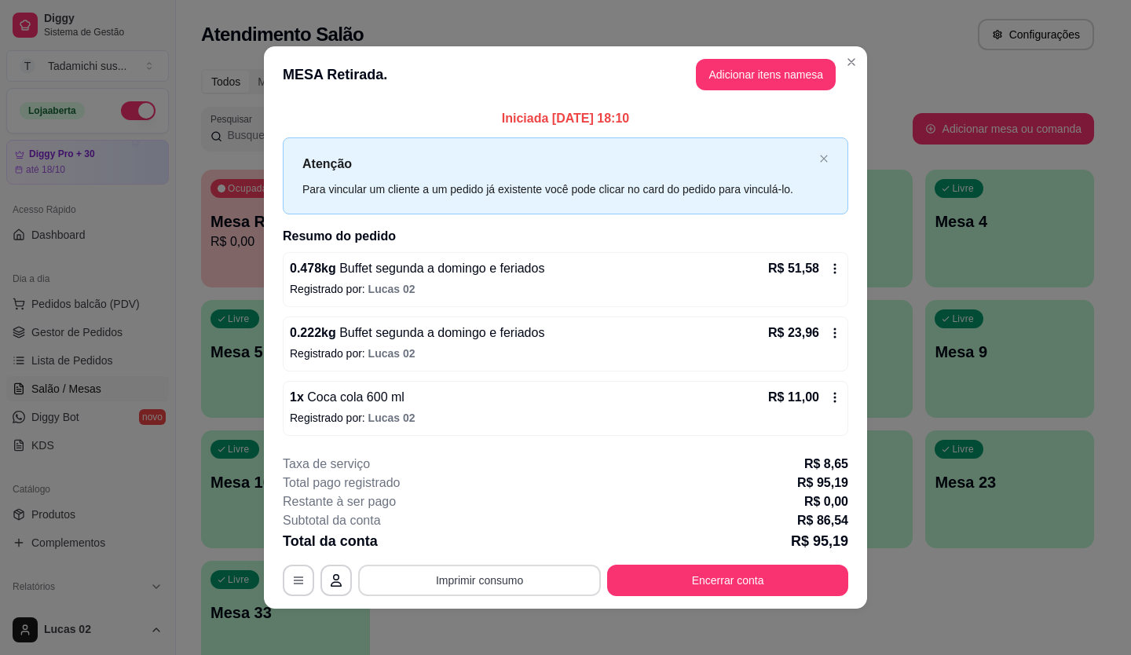
click at [488, 587] on button "Imprimir consumo" at bounding box center [479, 580] width 243 height 31
click at [488, 517] on button "IMPRESSORA" at bounding box center [479, 512] width 114 height 25
click at [714, 583] on button "Encerrar conta" at bounding box center [727, 580] width 241 height 31
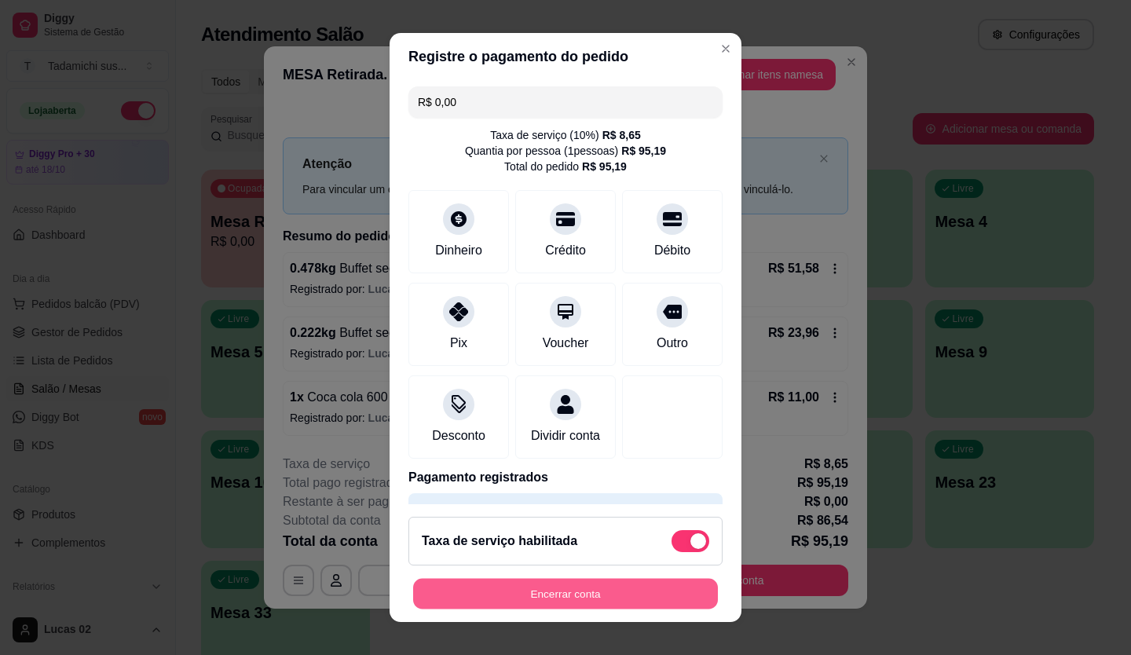
click at [627, 591] on button "Encerrar conta" at bounding box center [565, 594] width 305 height 31
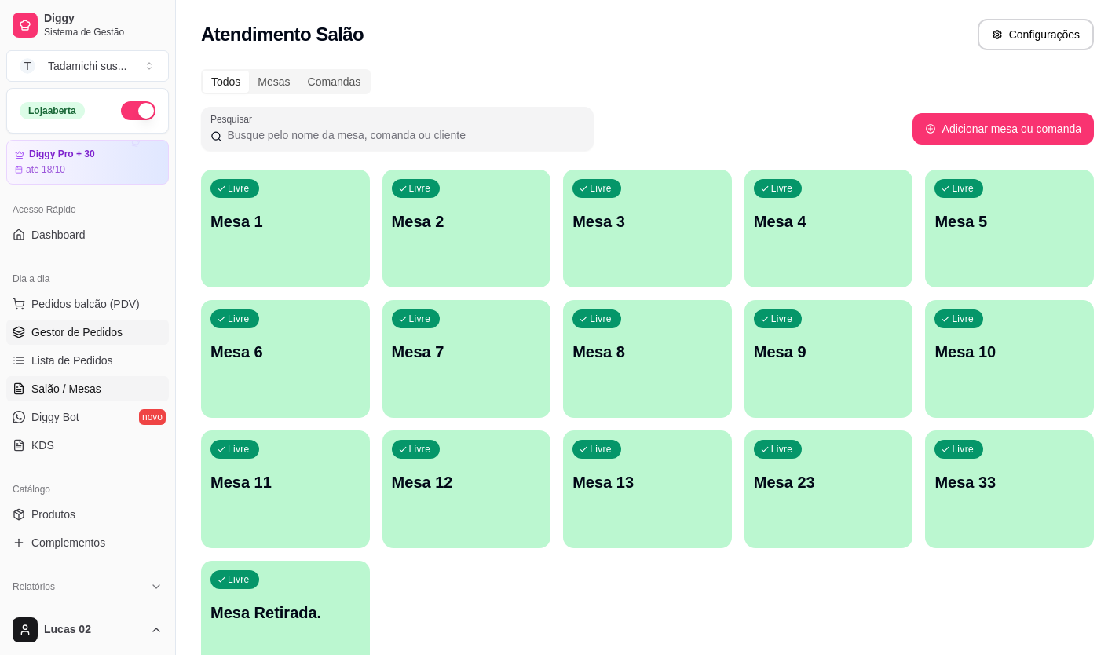
click at [104, 327] on span "Gestor de Pedidos" at bounding box center [76, 332] width 91 height 16
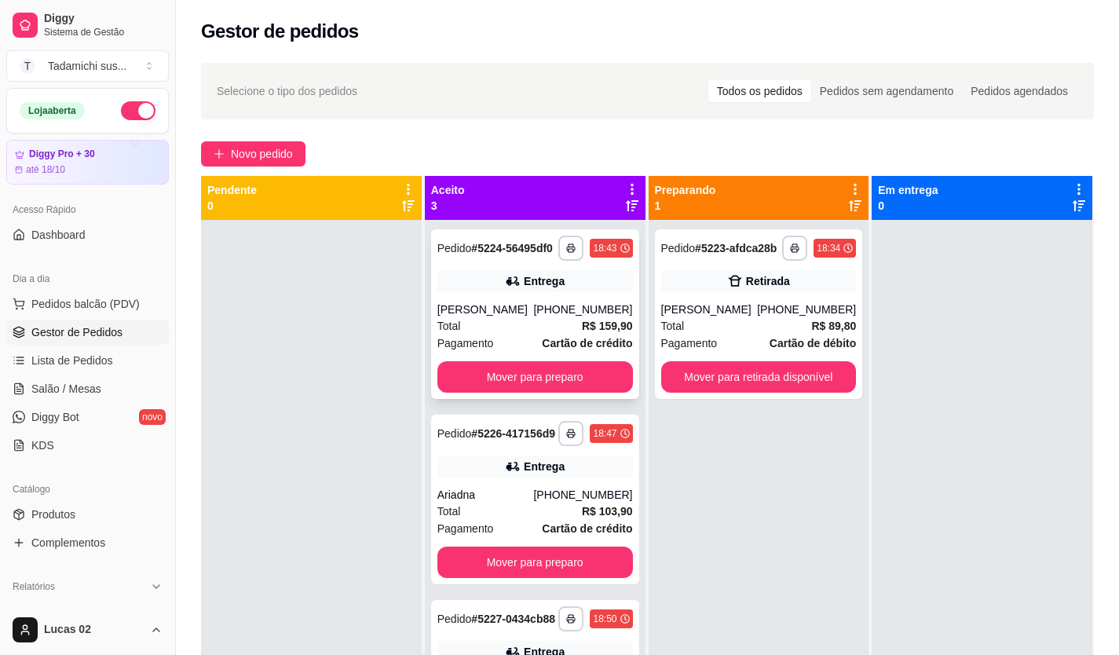
click at [514, 395] on div "**********" at bounding box center [535, 314] width 208 height 170
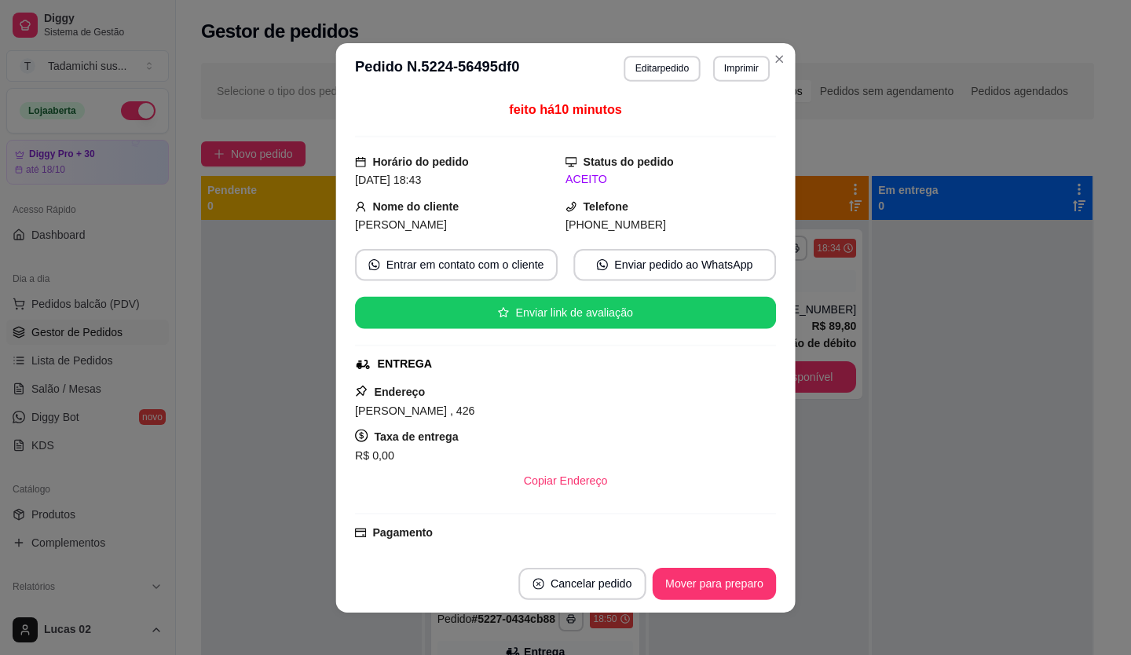
click at [521, 371] on div "ENTREGA" at bounding box center [564, 364] width 418 height 16
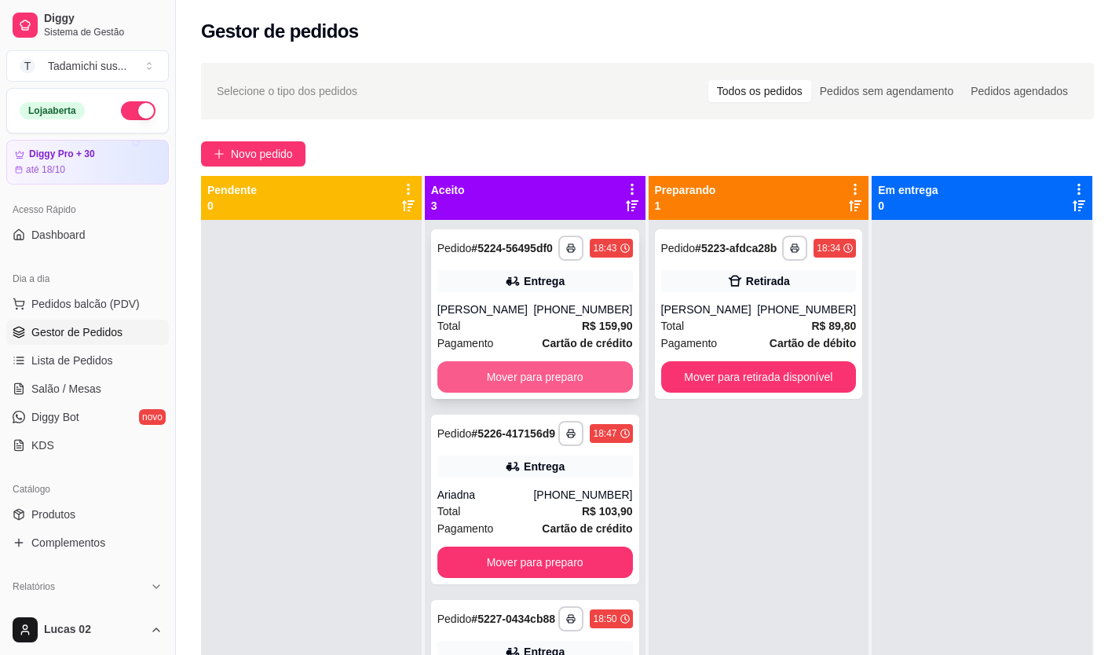
click at [440, 374] on button "Mover para preparo" at bounding box center [534, 376] width 195 height 31
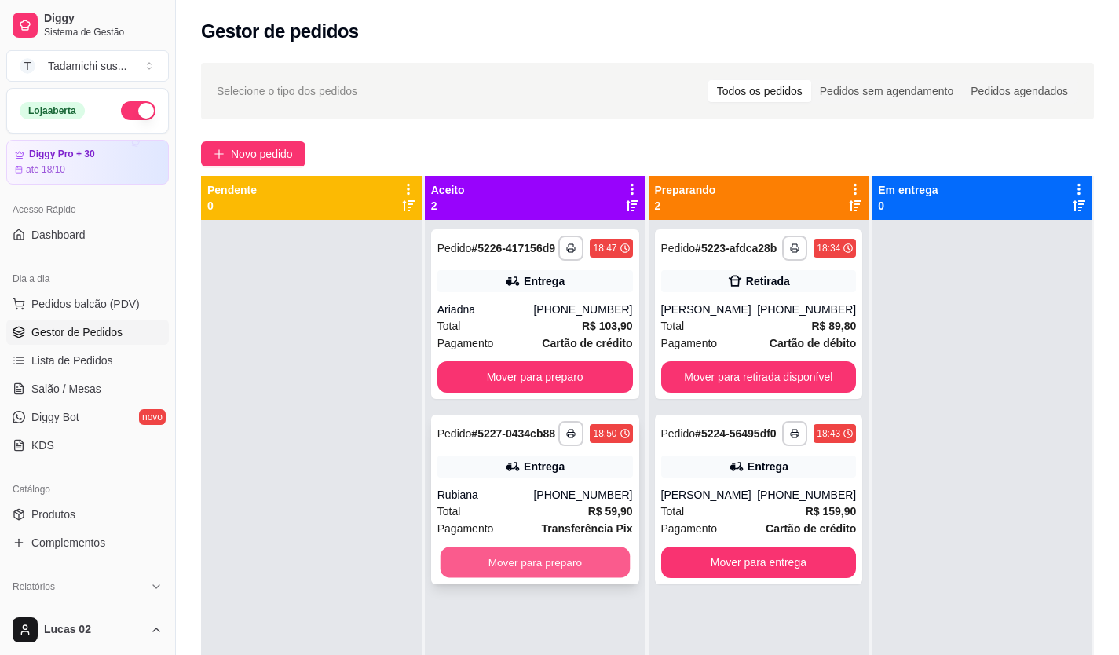
click at [520, 565] on button "Mover para preparo" at bounding box center [534, 562] width 189 height 31
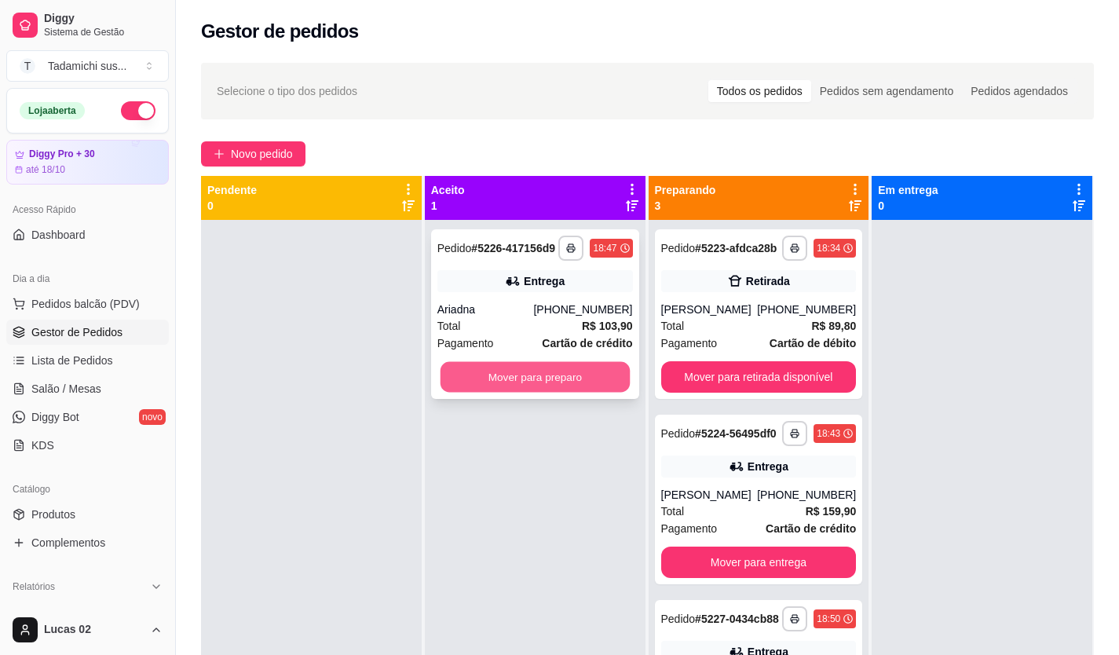
click at [516, 381] on button "Mover para preparo" at bounding box center [534, 377] width 189 height 31
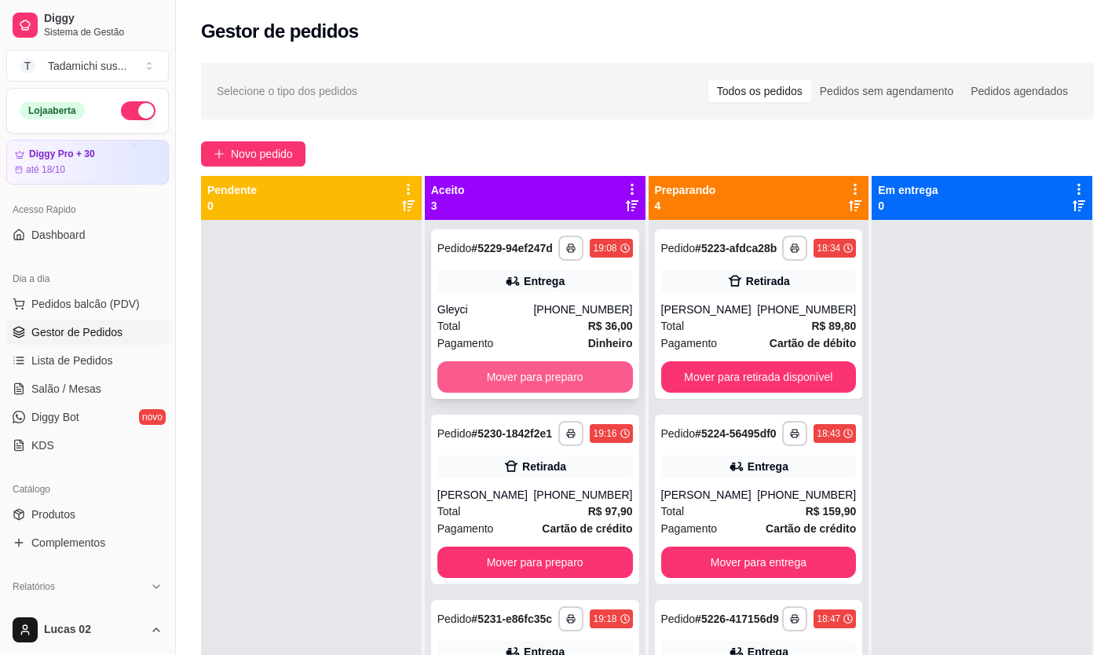
click at [514, 389] on button "Mover para preparo" at bounding box center [534, 376] width 195 height 31
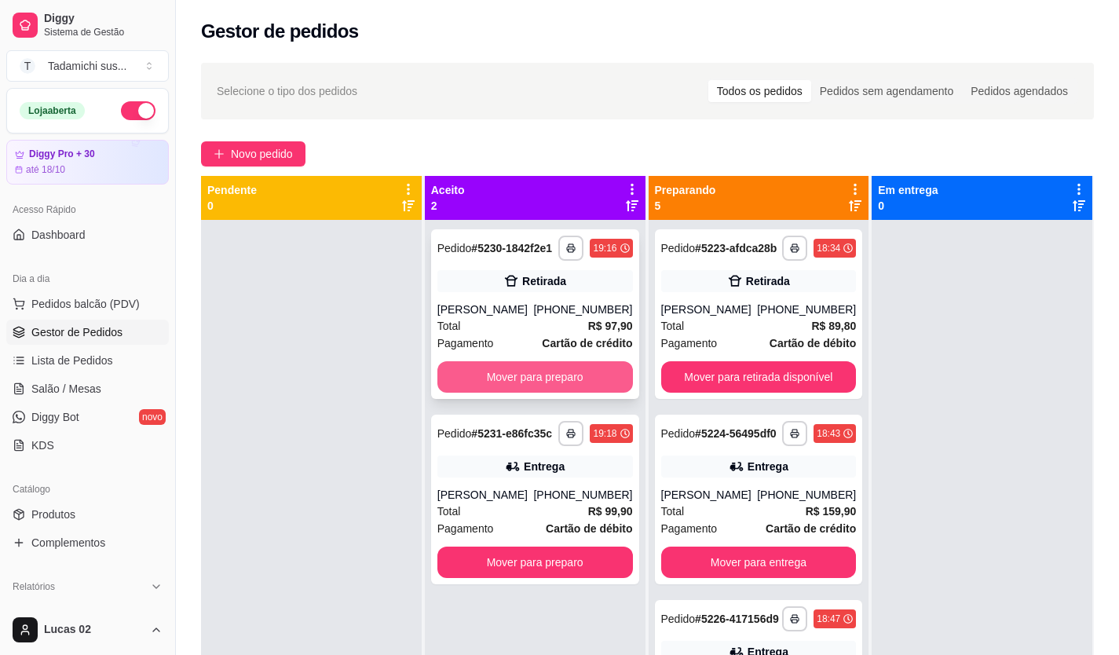
click at [513, 385] on button "Mover para preparo" at bounding box center [534, 376] width 195 height 31
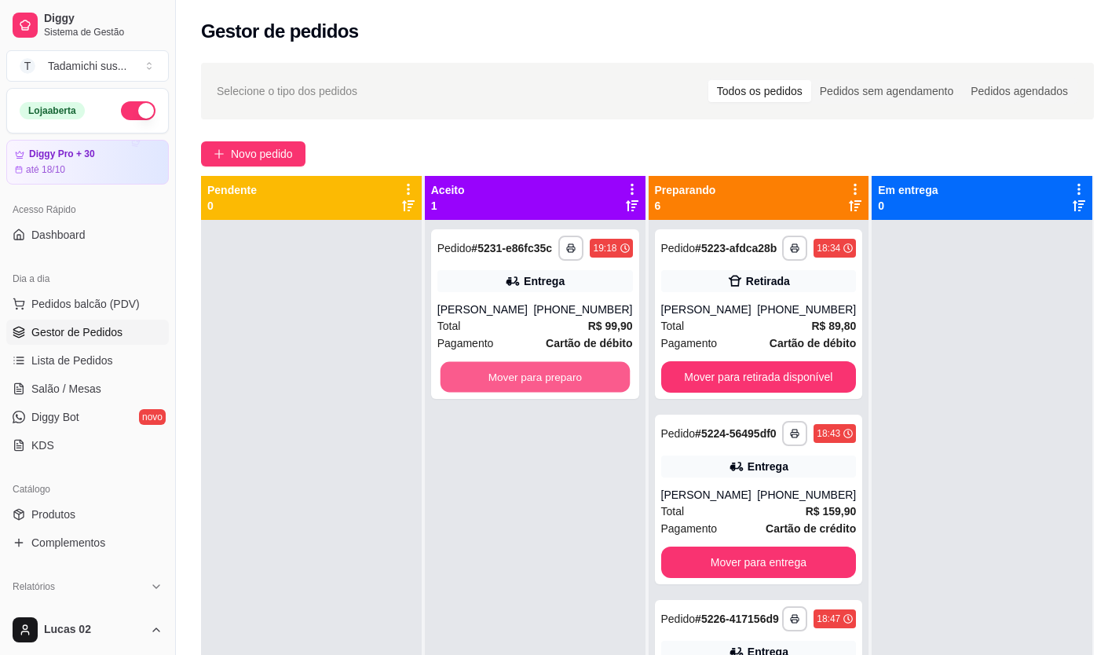
click at [518, 385] on button "Mover para preparo" at bounding box center [534, 377] width 189 height 31
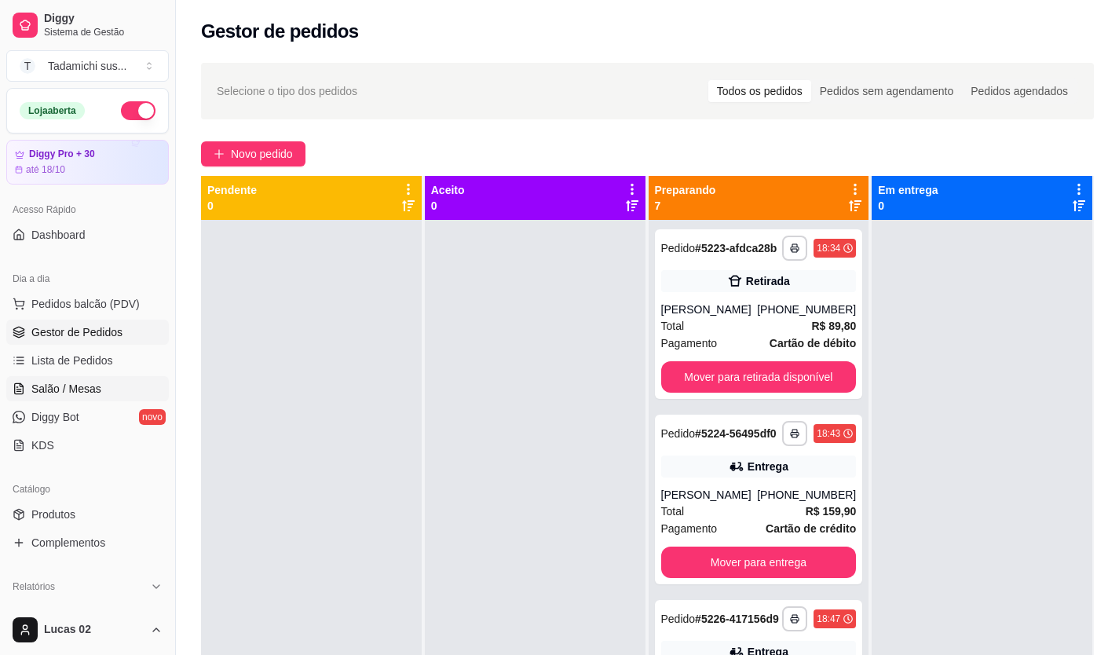
click at [66, 386] on span "Salão / Mesas" at bounding box center [66, 389] width 70 height 16
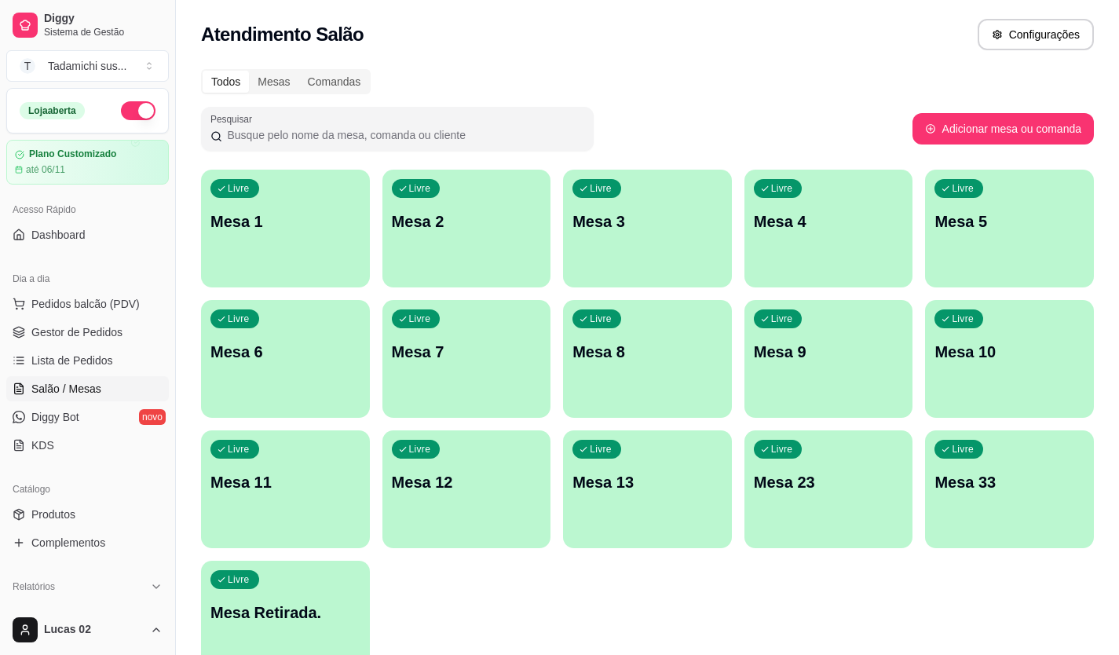
click at [309, 585] on div "Livre Mesa Retirada." at bounding box center [285, 610] width 169 height 99
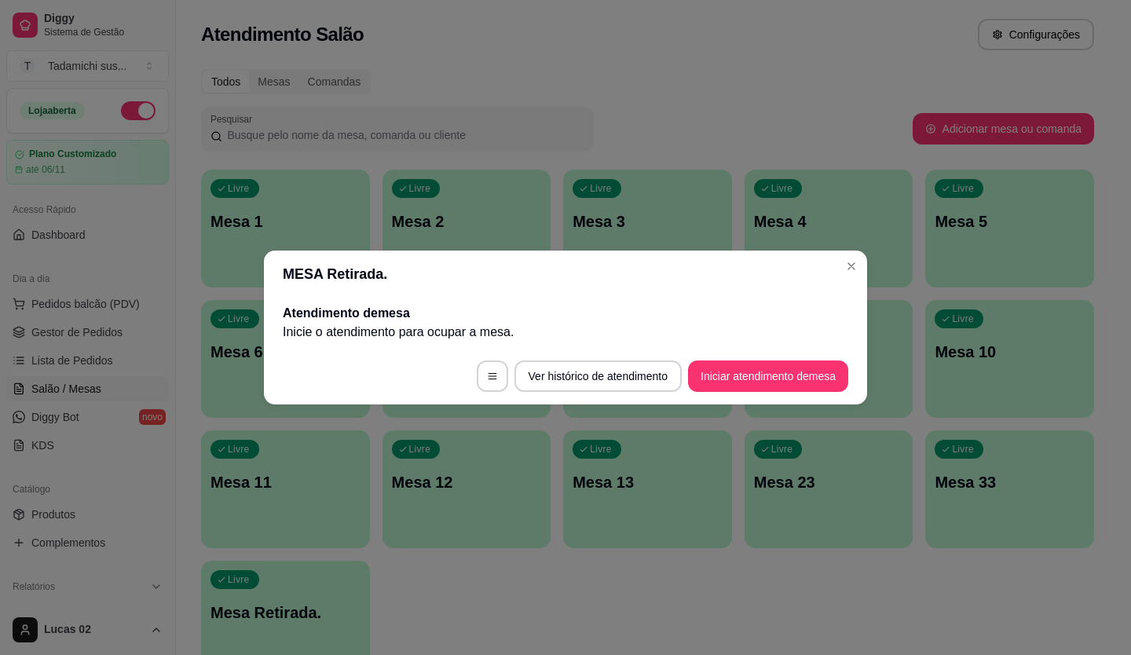
click at [728, 395] on footer "Ver histórico de atendimento Iniciar atendimento de mesa" at bounding box center [565, 376] width 603 height 57
click at [726, 383] on button "Iniciar atendimento de mesa" at bounding box center [768, 375] width 160 height 31
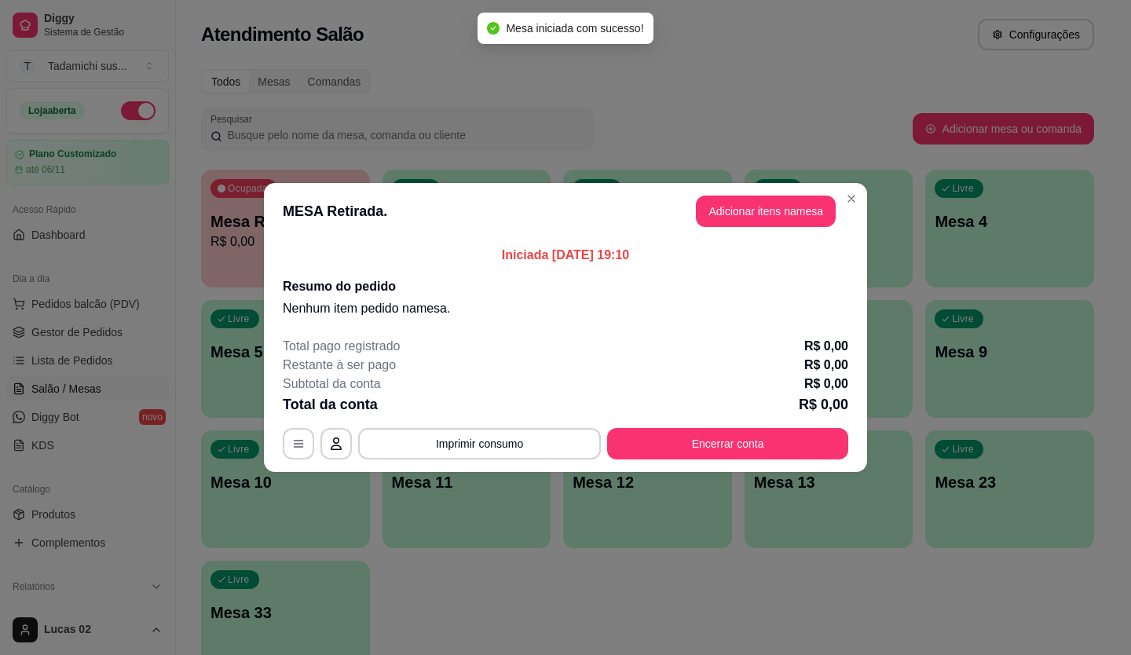
click at [741, 236] on header "MESA Retirada. Adicionar itens na mesa" at bounding box center [565, 211] width 603 height 57
click at [730, 195] on header "MESA Retirada. Adicionar itens na mesa" at bounding box center [565, 211] width 603 height 57
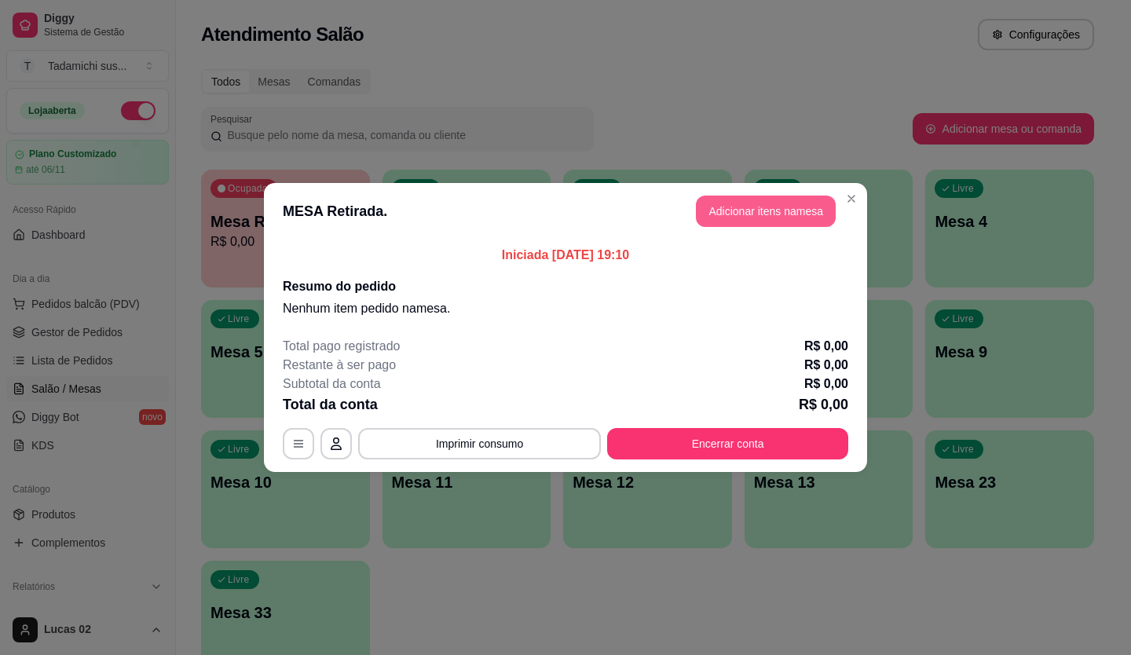
click at [726, 203] on button "Adicionar itens na mesa" at bounding box center [766, 210] width 140 height 31
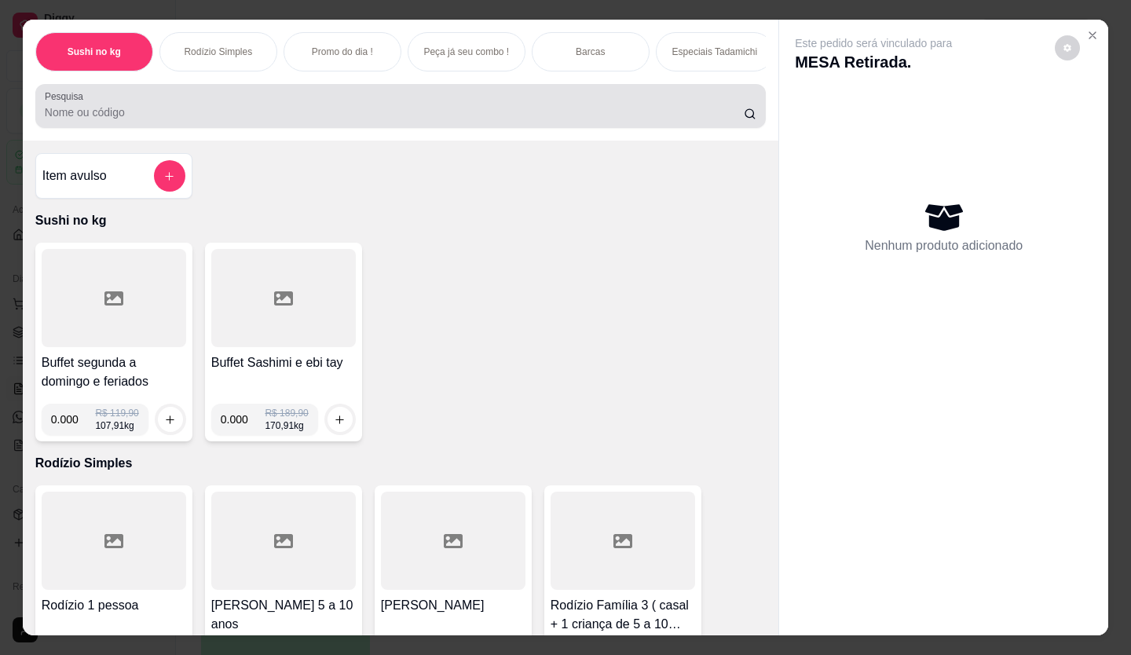
drag, startPoint x: 58, startPoint y: 113, endPoint x: 27, endPoint y: 111, distance: 31.5
click at [57, 113] on input "Pesquisa" at bounding box center [395, 112] width 700 height 16
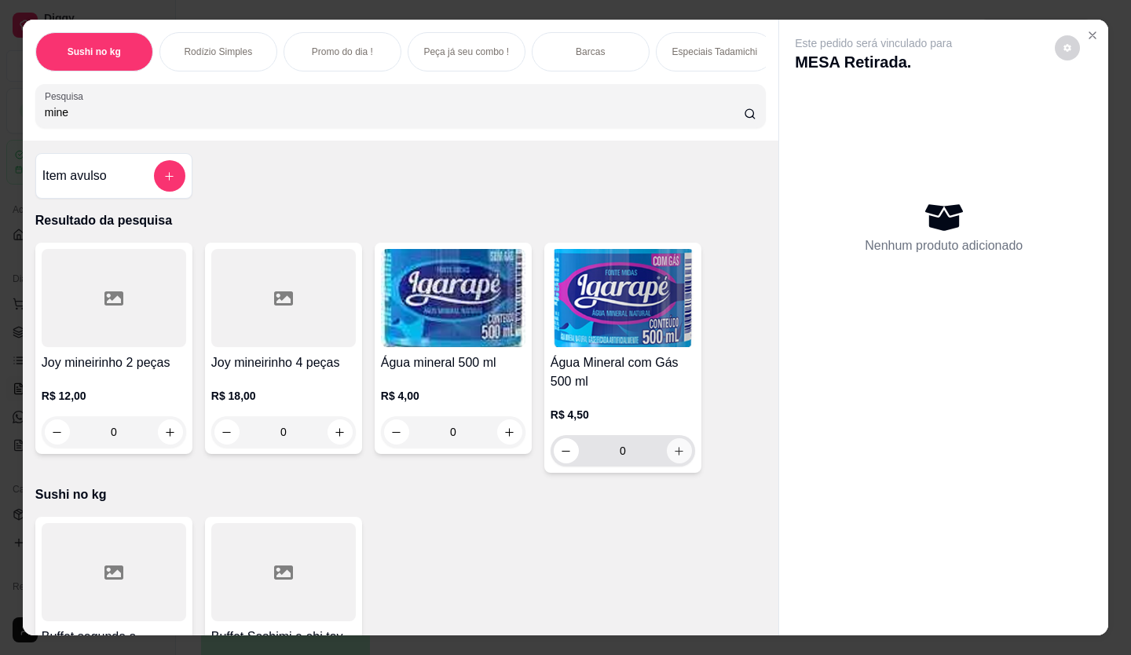
type input "mine"
click at [675, 455] on icon "increase-product-quantity" at bounding box center [680, 451] width 12 height 12
type input "1"
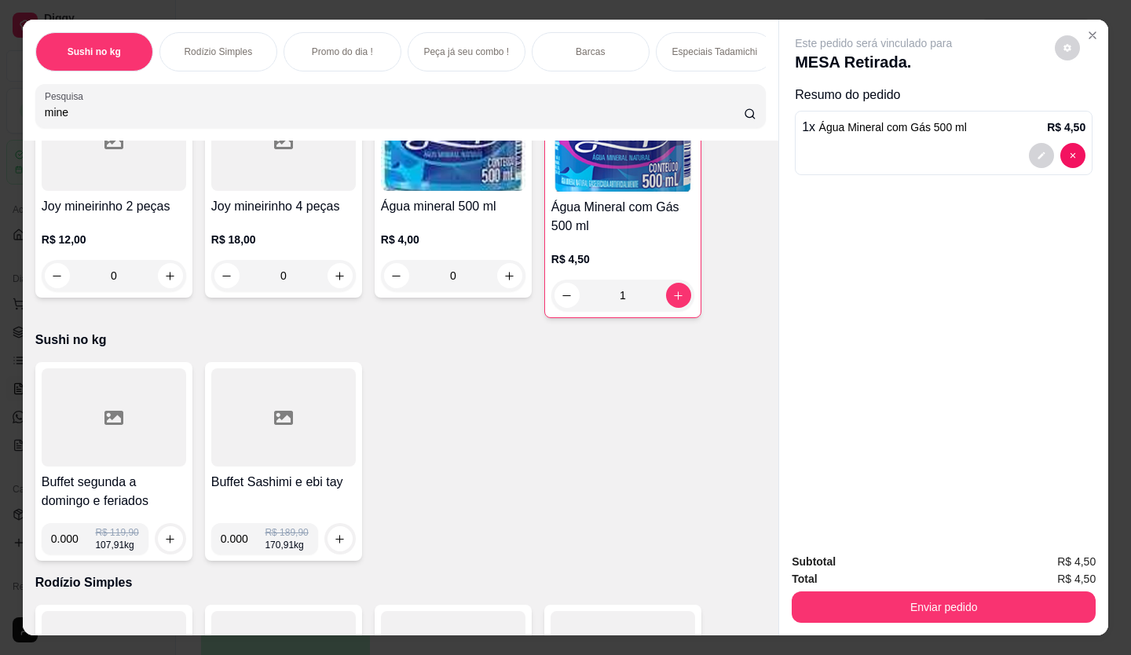
scroll to position [157, 0]
click at [73, 544] on input "0.000" at bounding box center [73, 537] width 45 height 31
click at [165, 543] on icon "increase-product-quantity" at bounding box center [171, 538] width 12 height 12
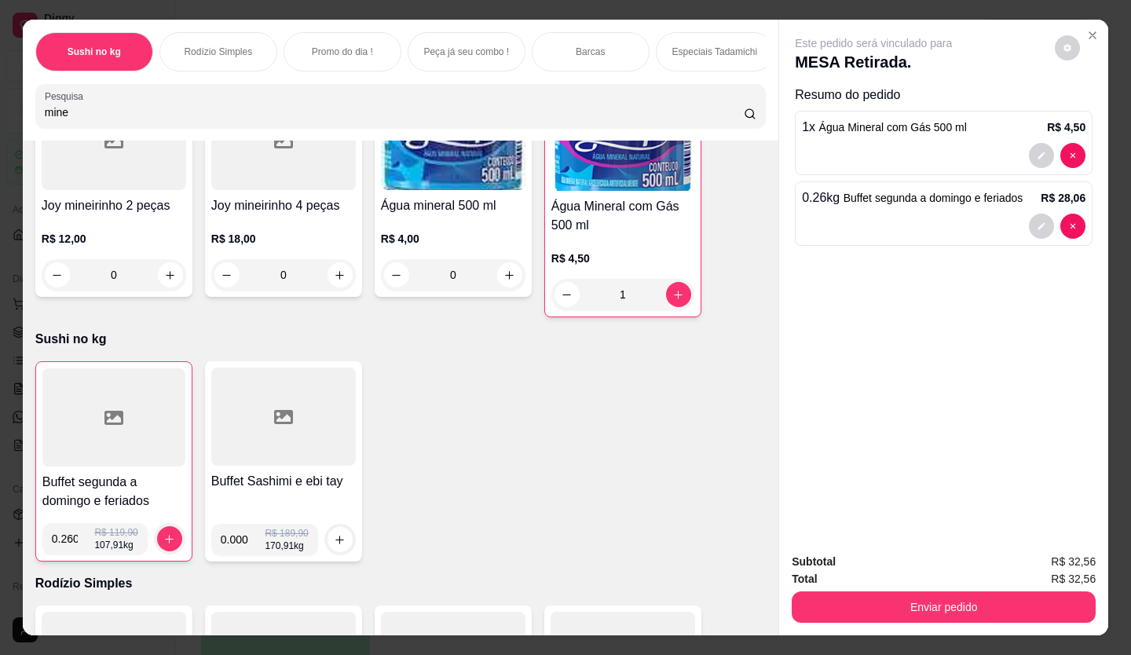
click at [70, 543] on input "0.260" at bounding box center [73, 538] width 43 height 31
type input "0.260"
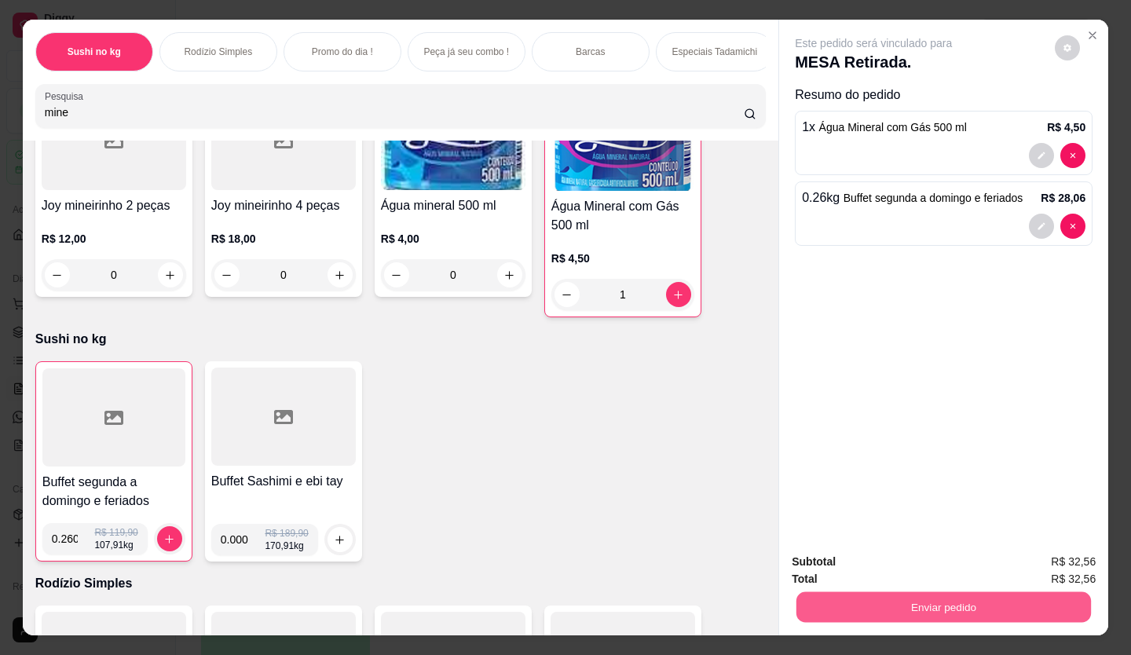
click at [942, 599] on button "Enviar pedido" at bounding box center [943, 607] width 294 height 31
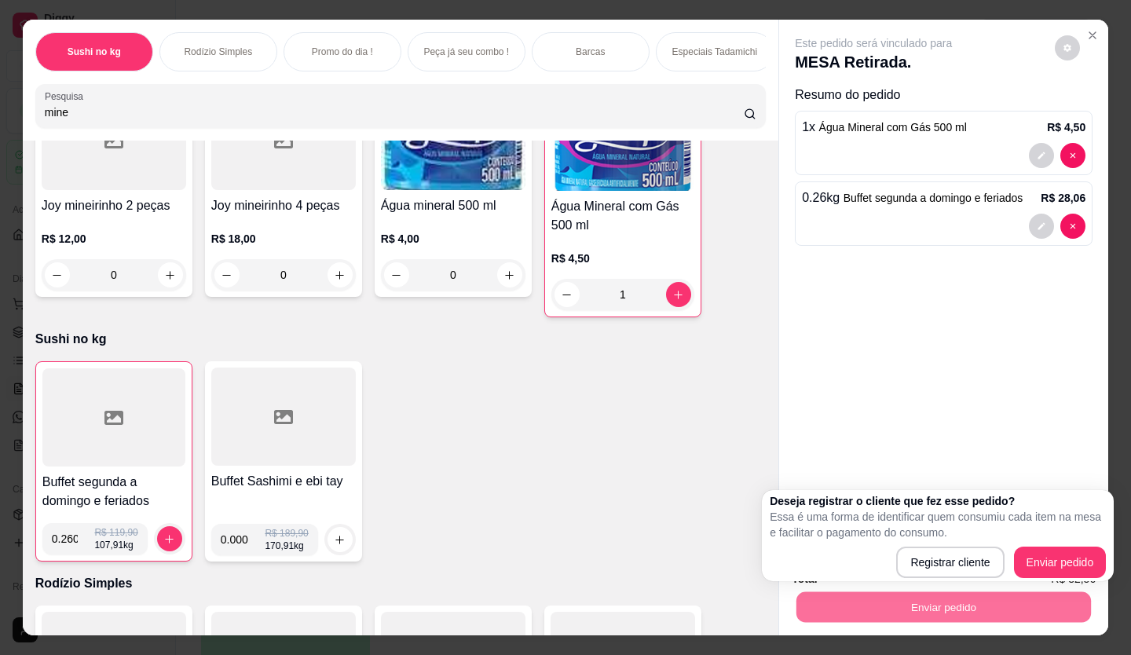
click at [462, 374] on div "Buffet segunda a domingo e feriados 0.260 R$ 119,90 107,91 kg Buffet Sashimi e …" at bounding box center [400, 461] width 730 height 200
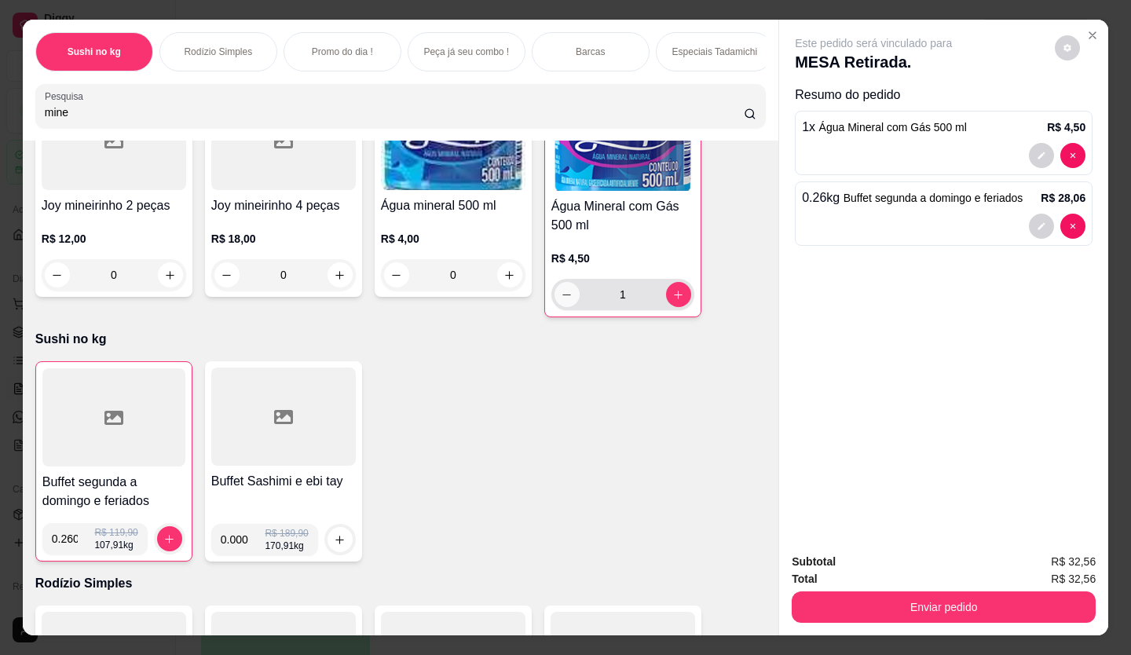
click at [555, 292] on button "decrease-product-quantity" at bounding box center [566, 294] width 25 height 25
type input "0"
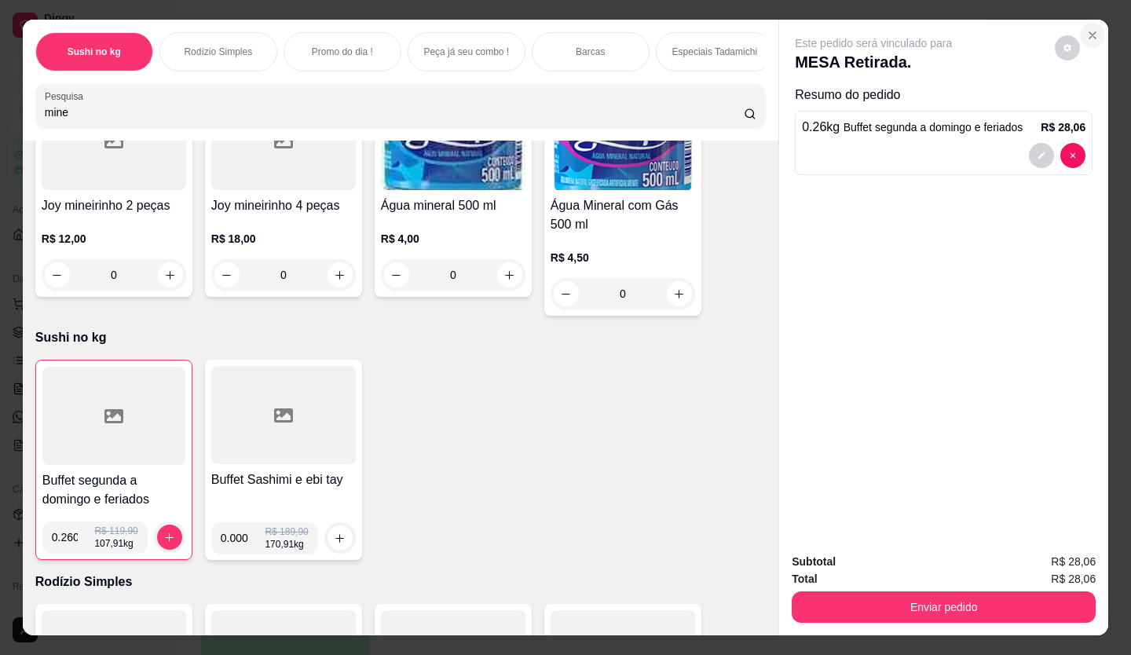
click at [1089, 29] on icon "Close" at bounding box center [1092, 35] width 13 height 13
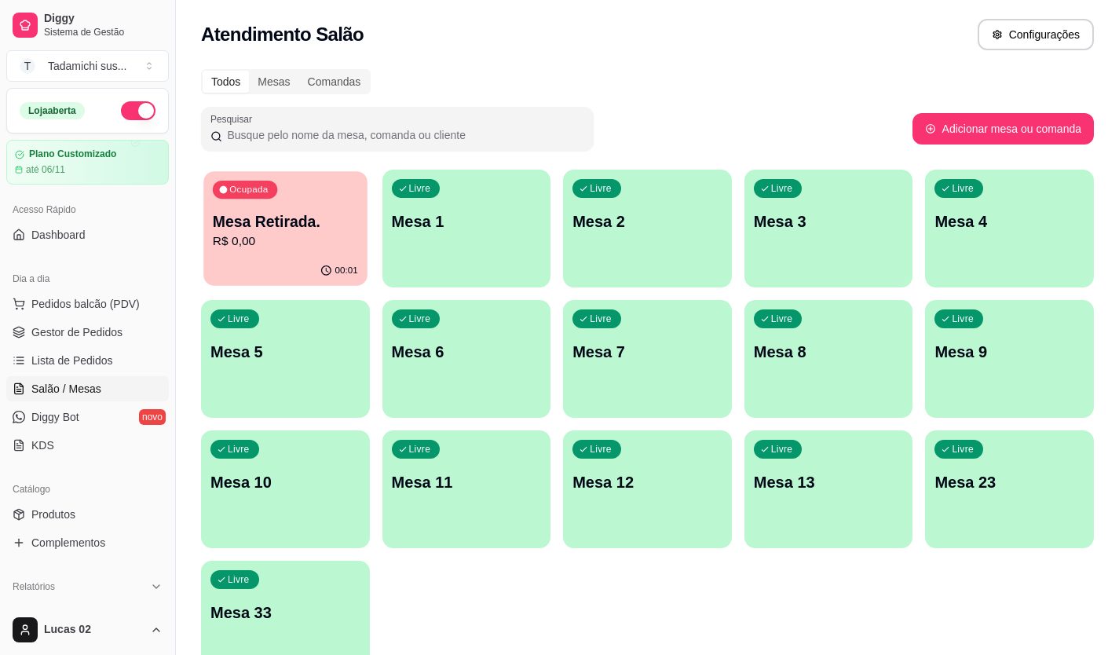
click at [309, 241] on p "R$ 0,00" at bounding box center [285, 241] width 145 height 18
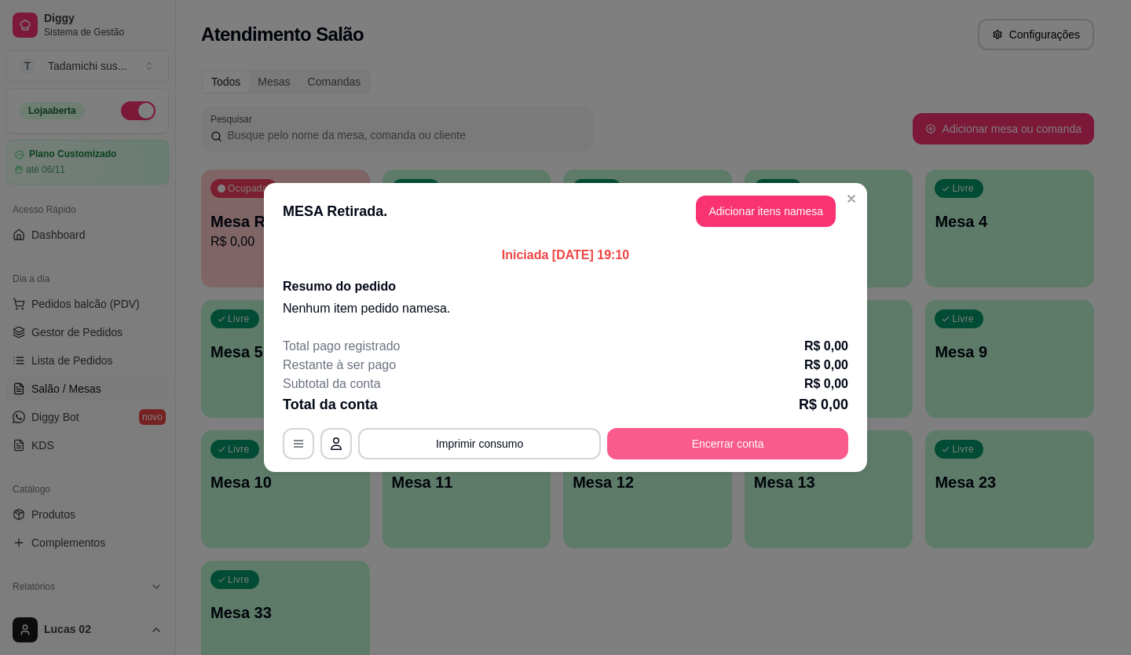
click at [734, 431] on button "Encerrar conta" at bounding box center [727, 443] width 241 height 31
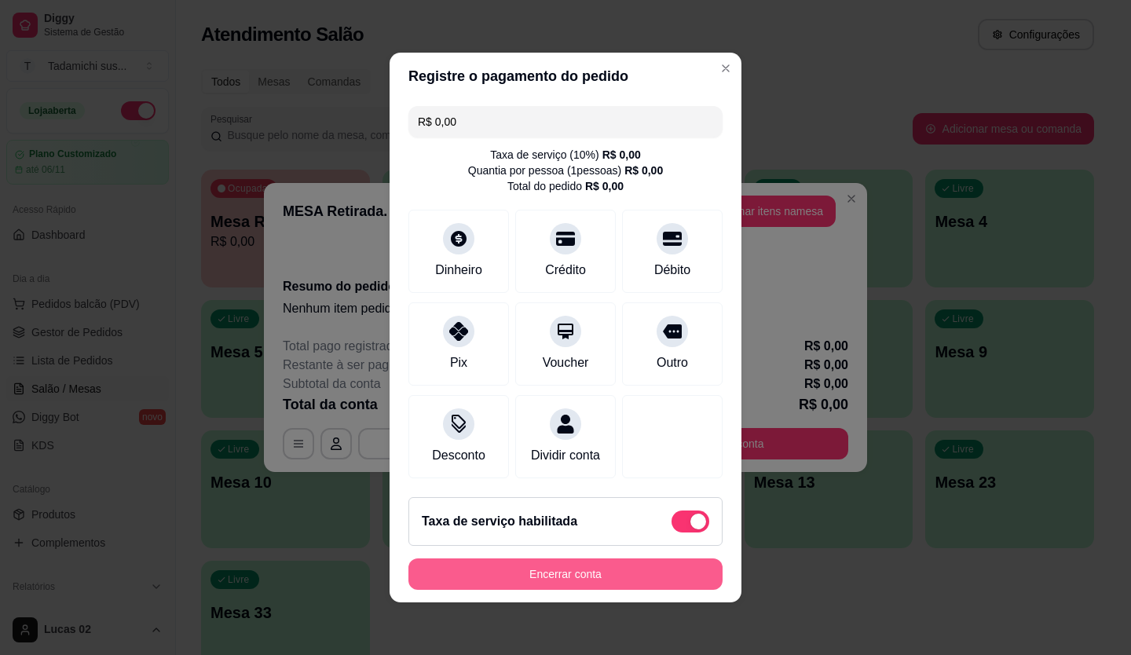
click at [620, 586] on button "Encerrar conta" at bounding box center [565, 573] width 314 height 31
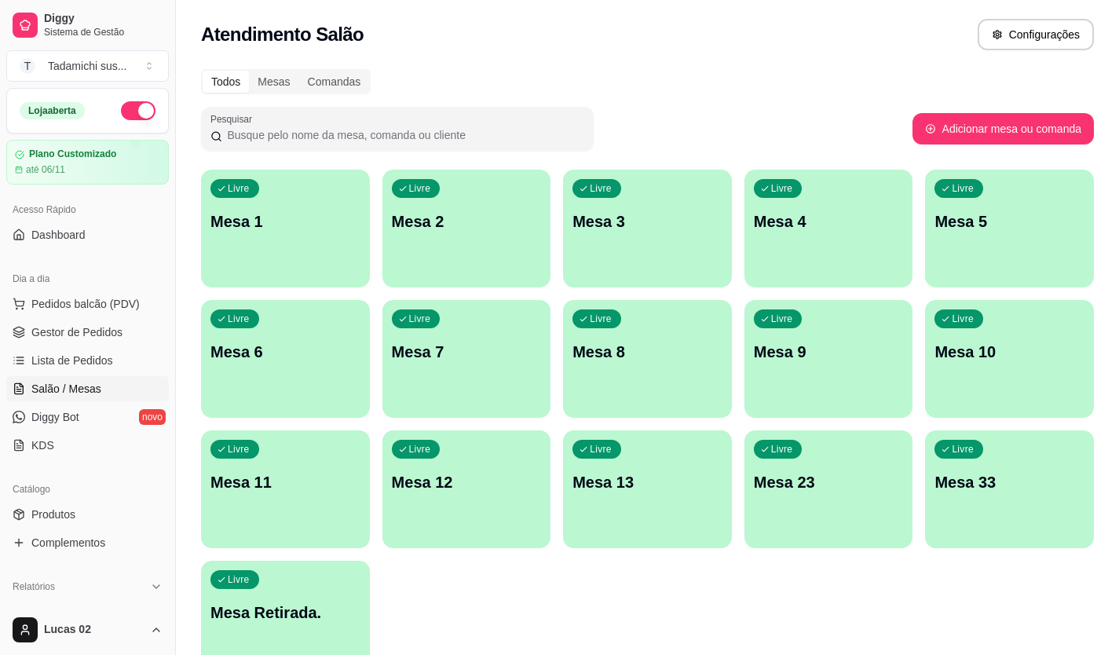
click at [594, 488] on p "Mesa 13" at bounding box center [647, 482] width 150 height 22
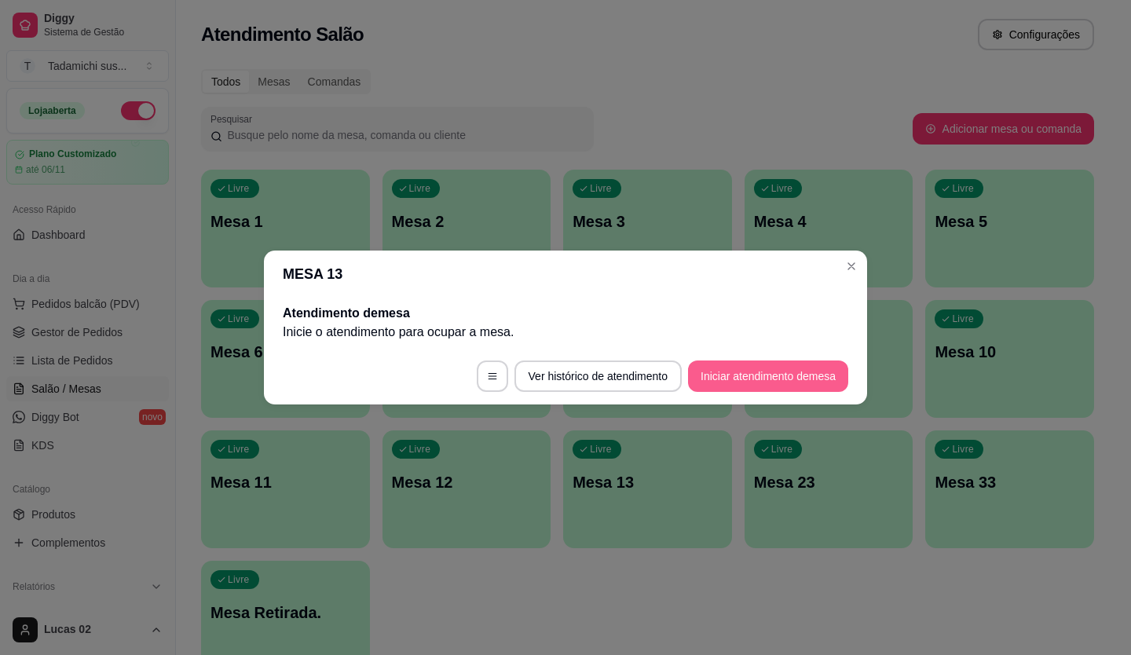
click at [710, 360] on button "Iniciar atendimento de mesa" at bounding box center [768, 375] width 160 height 31
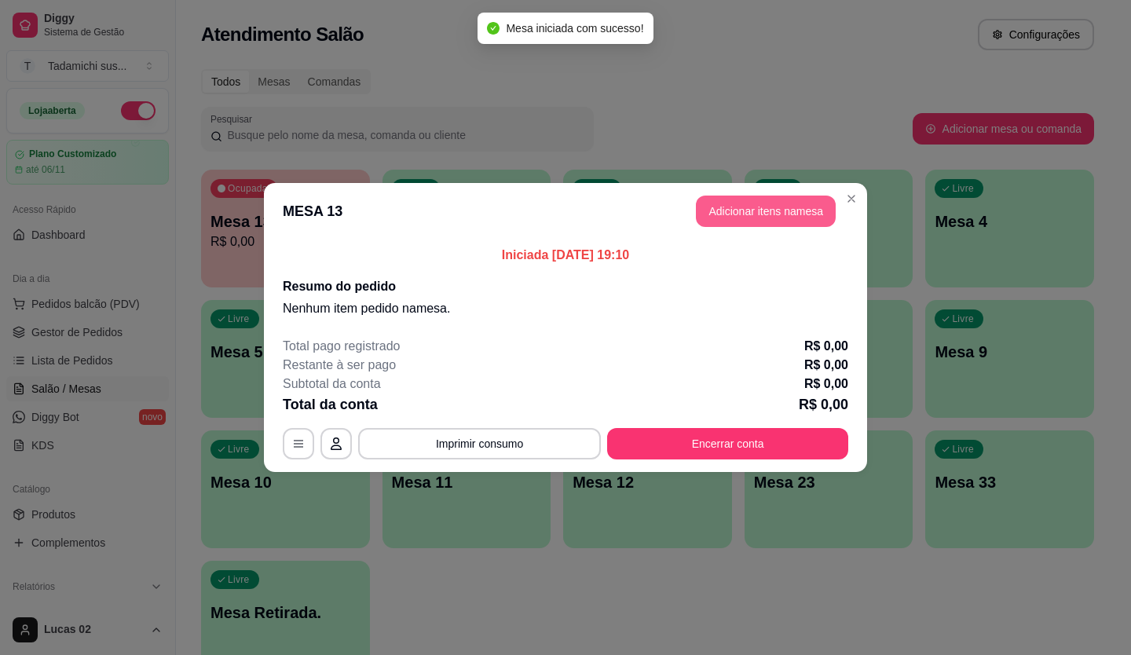
click at [731, 207] on button "Adicionar itens na mesa" at bounding box center [766, 210] width 140 height 31
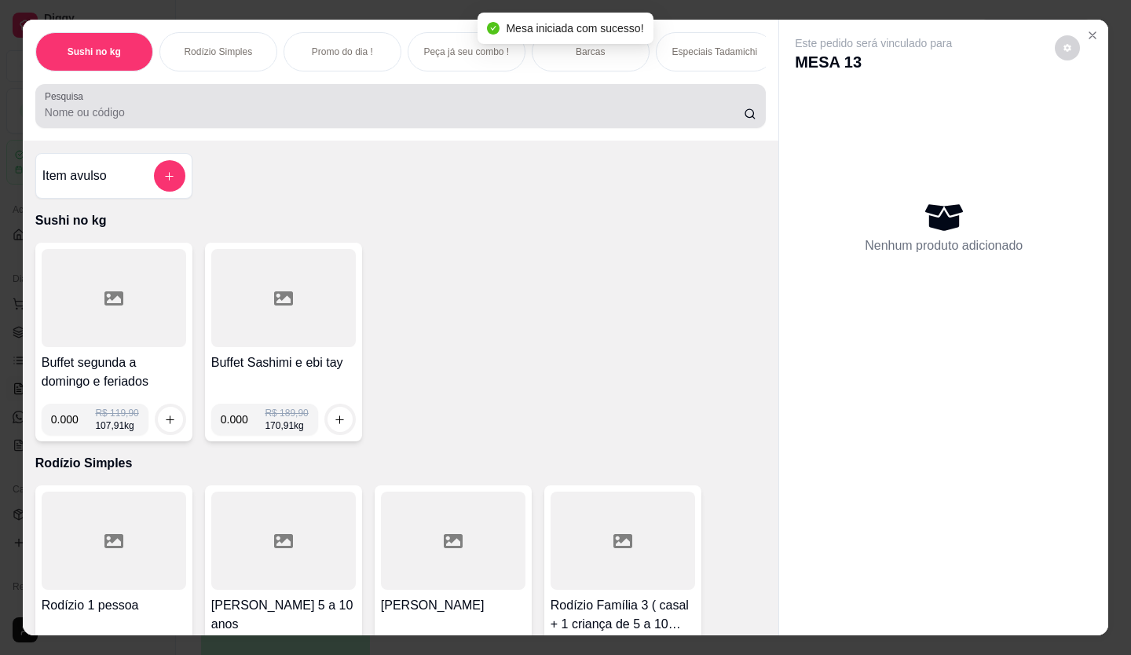
click at [141, 128] on div "Pesquisa" at bounding box center [400, 106] width 730 height 44
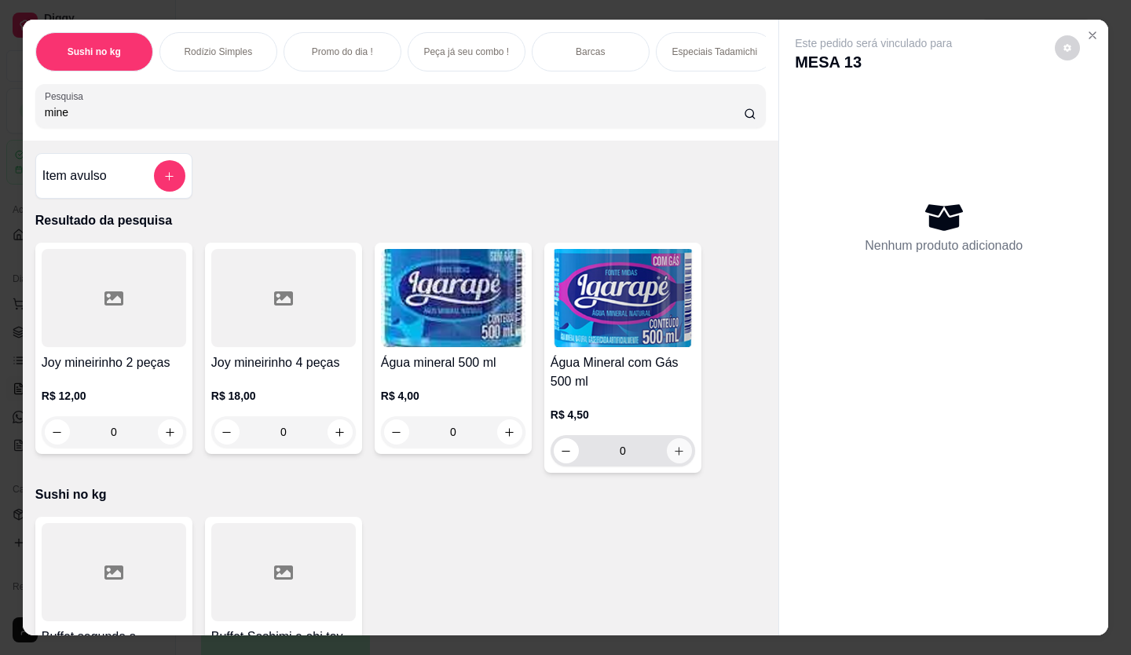
type input "mine"
click at [680, 459] on button "increase-product-quantity" at bounding box center [679, 451] width 24 height 24
type input "1"
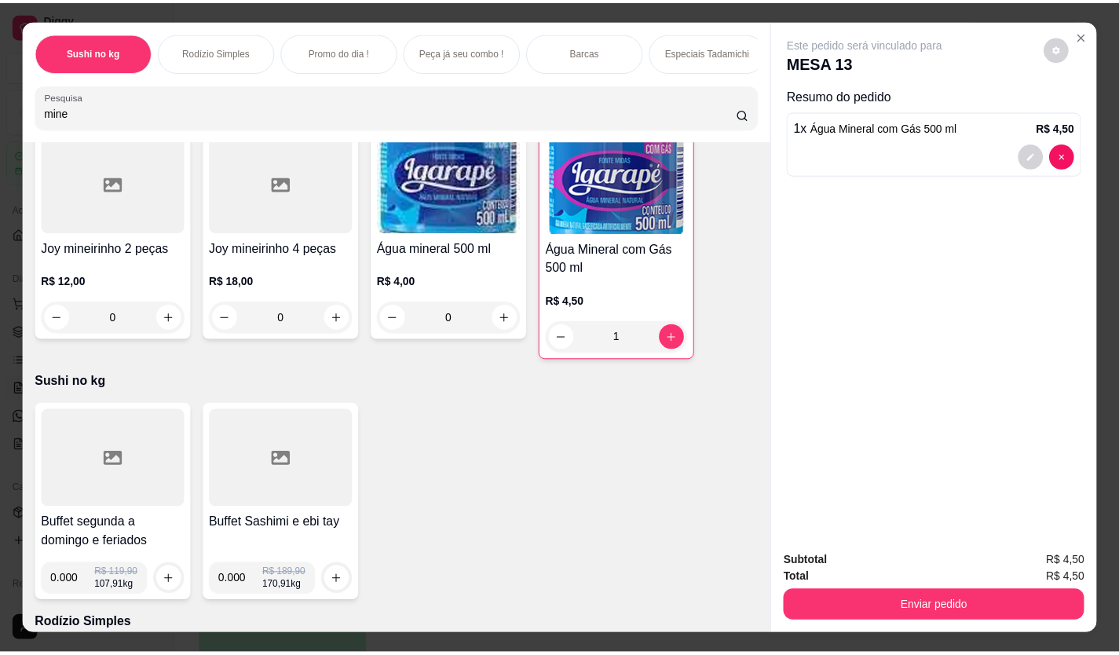
scroll to position [236, 0]
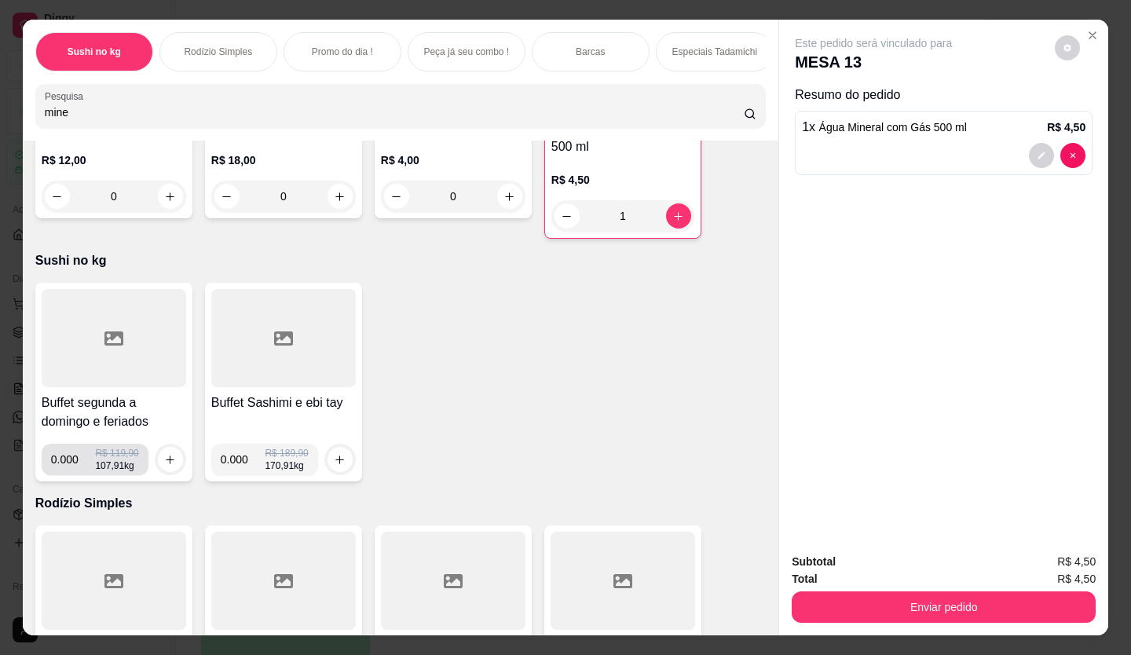
click at [72, 462] on input "0.000" at bounding box center [73, 459] width 45 height 31
type input "0.260"
click at [164, 462] on icon "increase-product-quantity" at bounding box center [170, 460] width 12 height 12
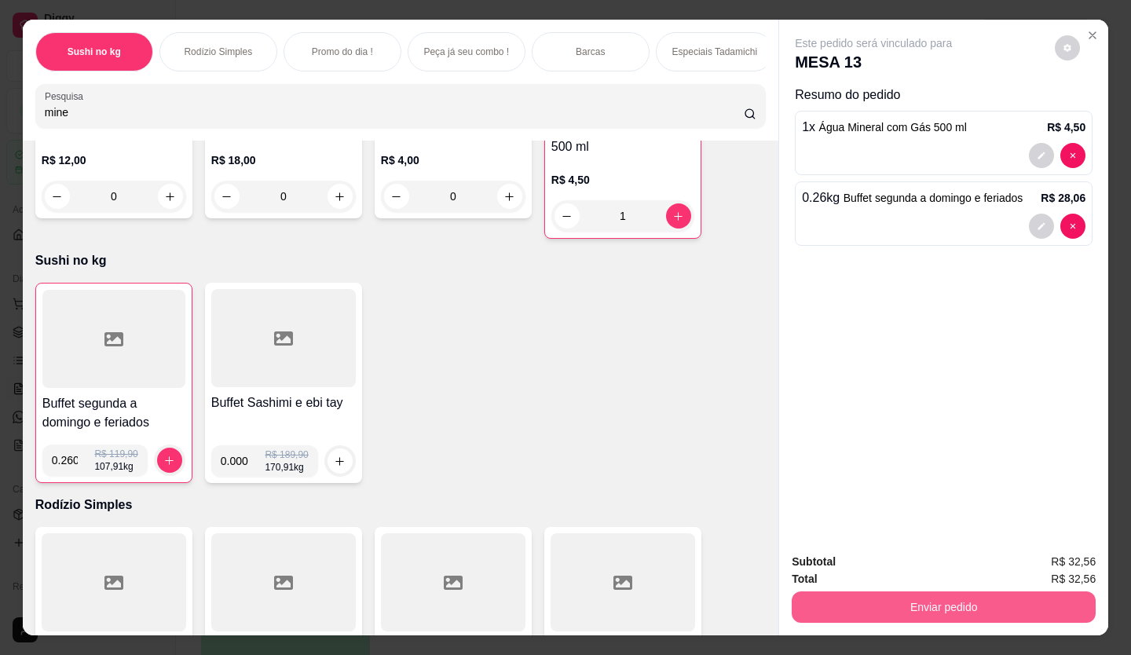
click at [924, 608] on button "Enviar pedido" at bounding box center [943, 606] width 304 height 31
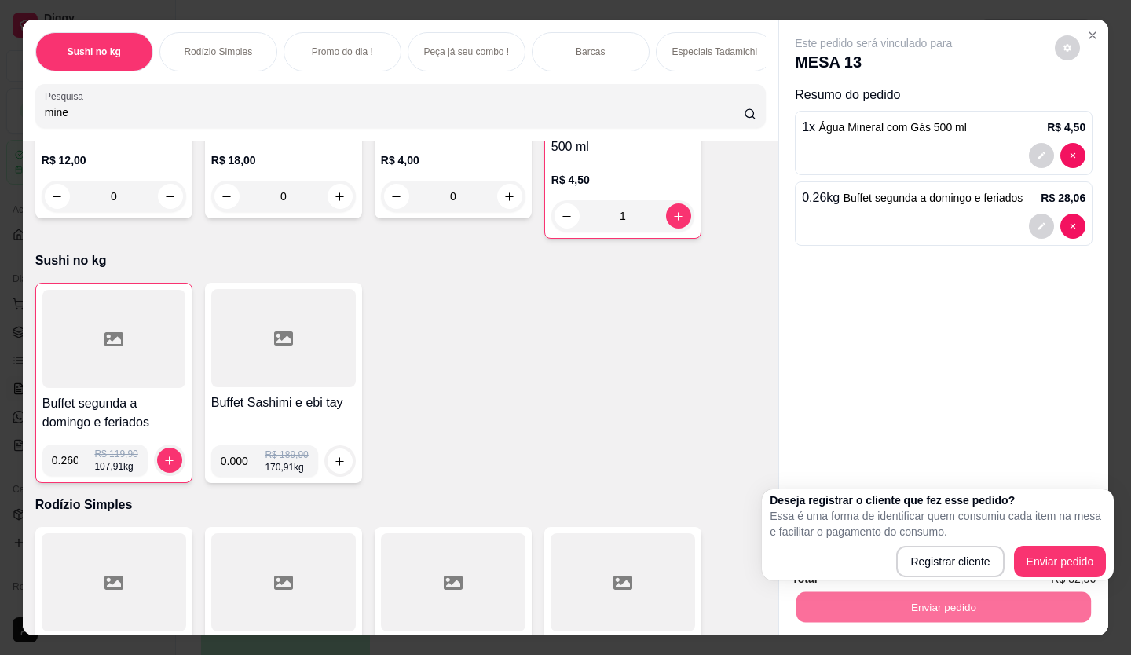
click at [1088, 545] on div "Deseja registrar o cliente que fez esse pedido? Essa é uma forma de identificar…" at bounding box center [937, 534] width 336 height 85
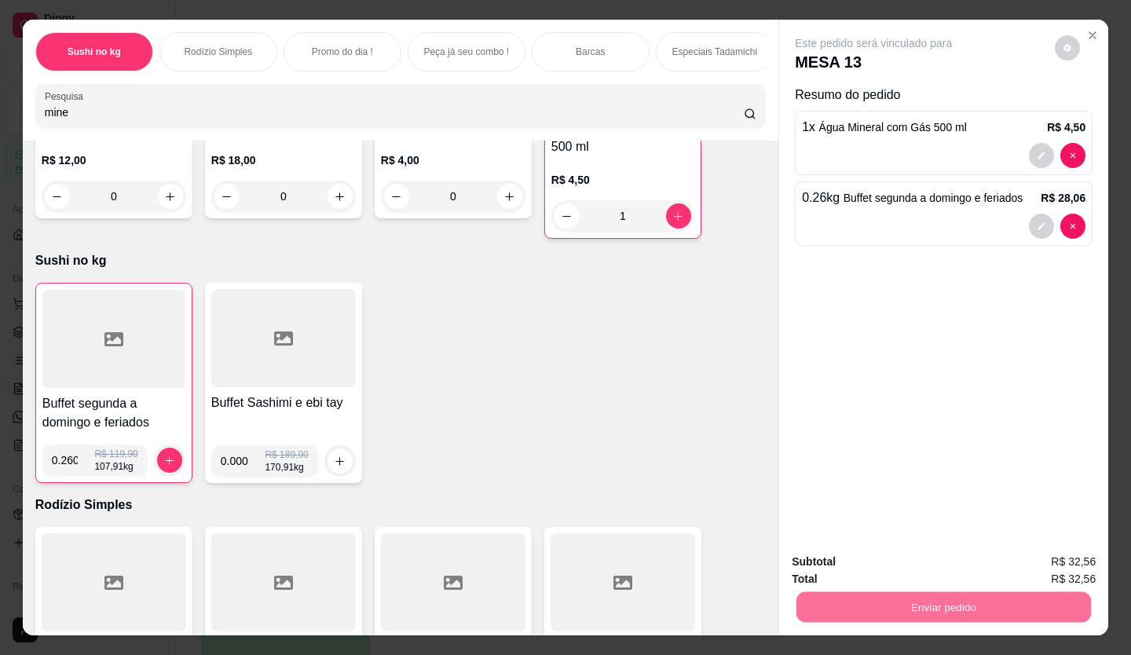
click at [1080, 553] on button "Enviar pedido" at bounding box center [1054, 562] width 89 height 30
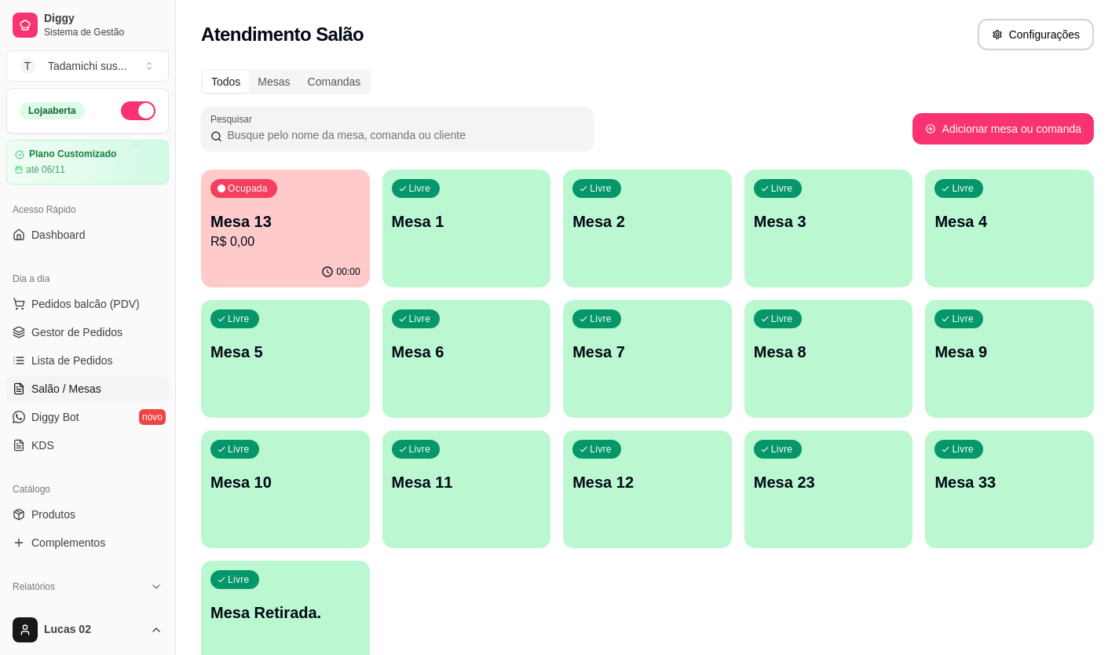
click at [316, 214] on p "Mesa 13" at bounding box center [285, 221] width 150 height 22
click at [323, 219] on p "Mesa 13" at bounding box center [285, 221] width 150 height 22
click at [95, 325] on span "Gestor de Pedidos" at bounding box center [76, 332] width 91 height 16
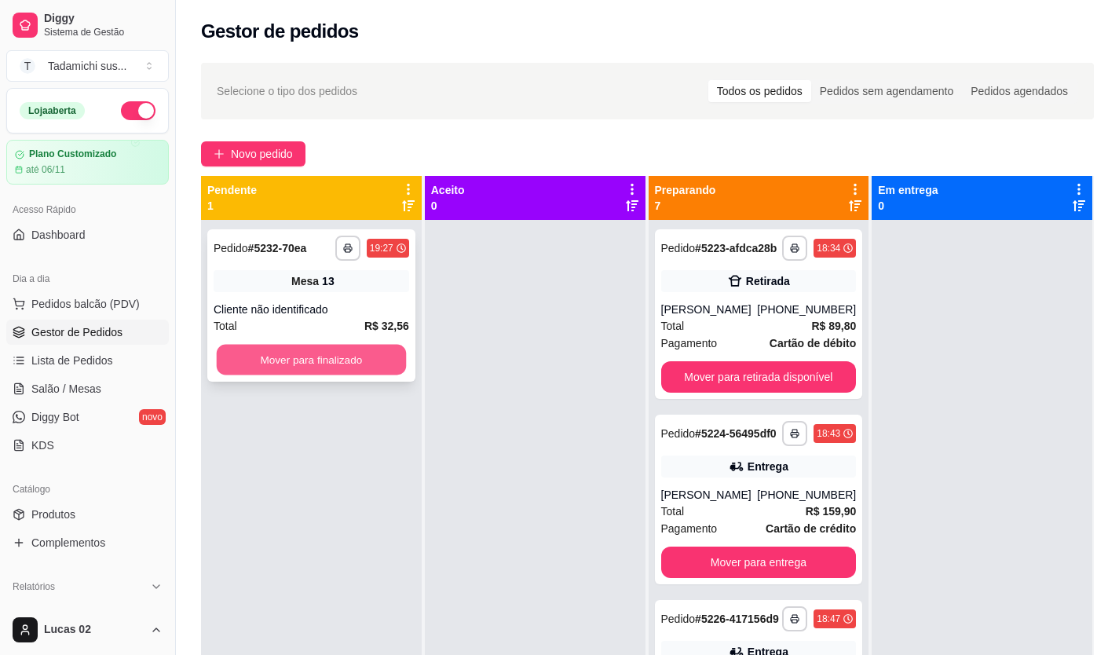
click at [346, 360] on button "Mover para finalizado" at bounding box center [311, 360] width 189 height 31
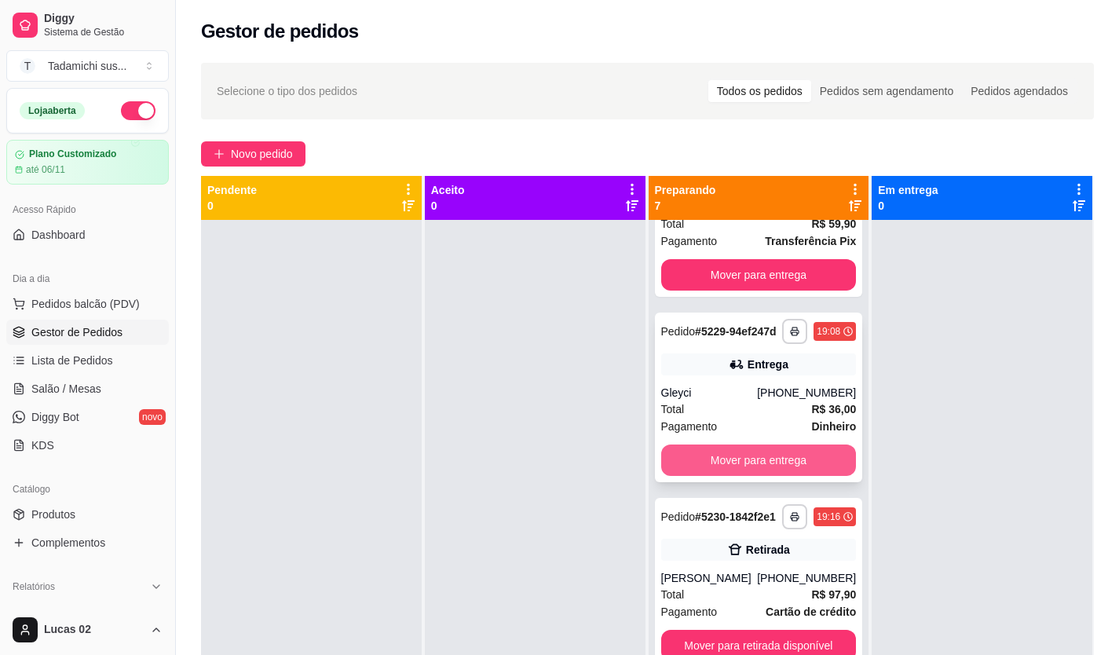
scroll to position [777, 0]
click at [105, 337] on span "Gestor de Pedidos" at bounding box center [76, 332] width 91 height 16
click at [116, 330] on span "Gestor de Pedidos" at bounding box center [76, 332] width 91 height 16
click at [101, 358] on span "Lista de Pedidos" at bounding box center [72, 361] width 82 height 16
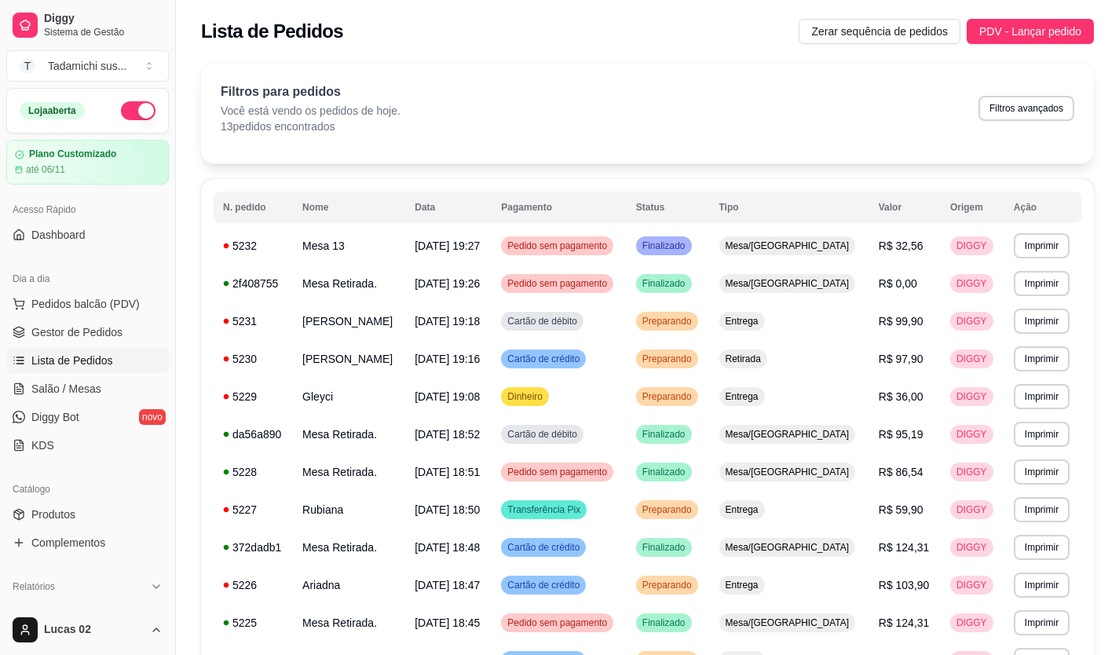
click at [81, 367] on span "Lista de Pedidos" at bounding box center [72, 361] width 82 height 16
click at [92, 326] on span "Gestor de Pedidos" at bounding box center [76, 332] width 91 height 16
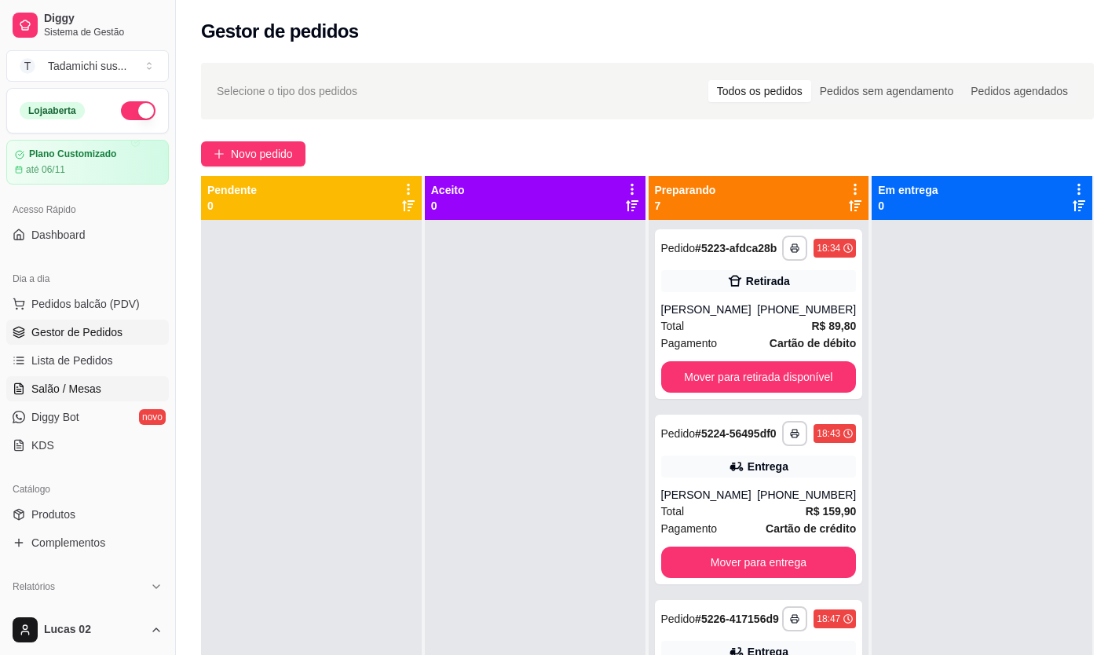
click at [97, 386] on span "Salão / Mesas" at bounding box center [66, 389] width 70 height 16
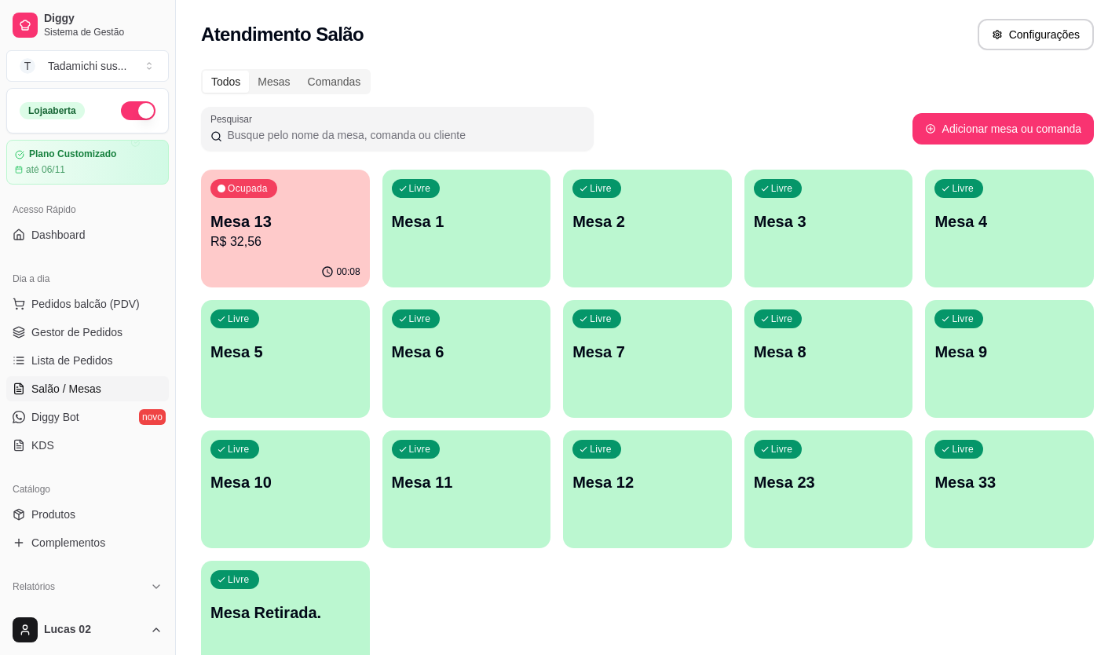
click at [283, 206] on div "Ocupada Mesa 13 R$ 32,56" at bounding box center [285, 213] width 169 height 87
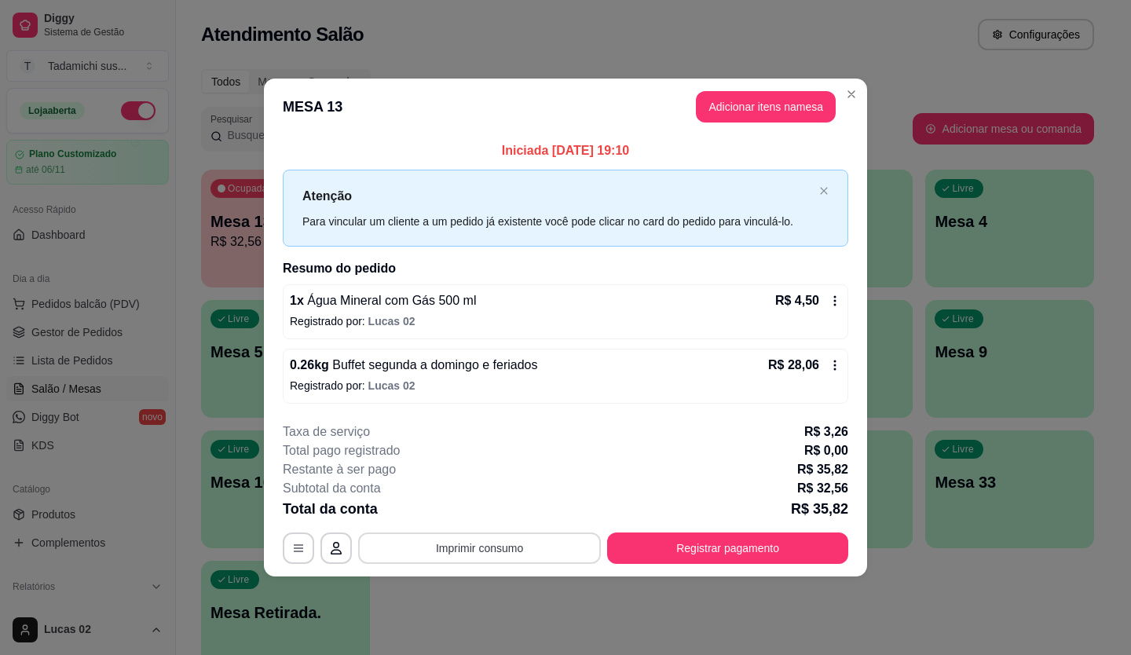
click at [511, 545] on button "Imprimir consumo" at bounding box center [479, 547] width 243 height 31
click at [487, 471] on button "IMPRESSORA" at bounding box center [484, 479] width 110 height 24
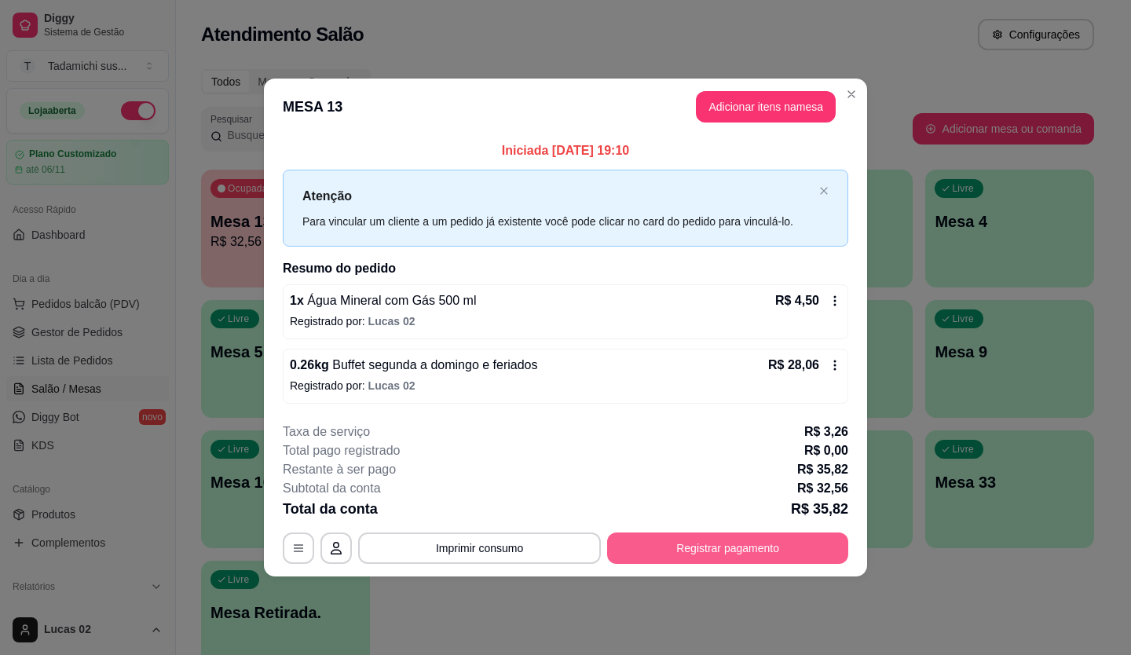
click at [641, 546] on button "Registrar pagamento" at bounding box center [727, 547] width 241 height 31
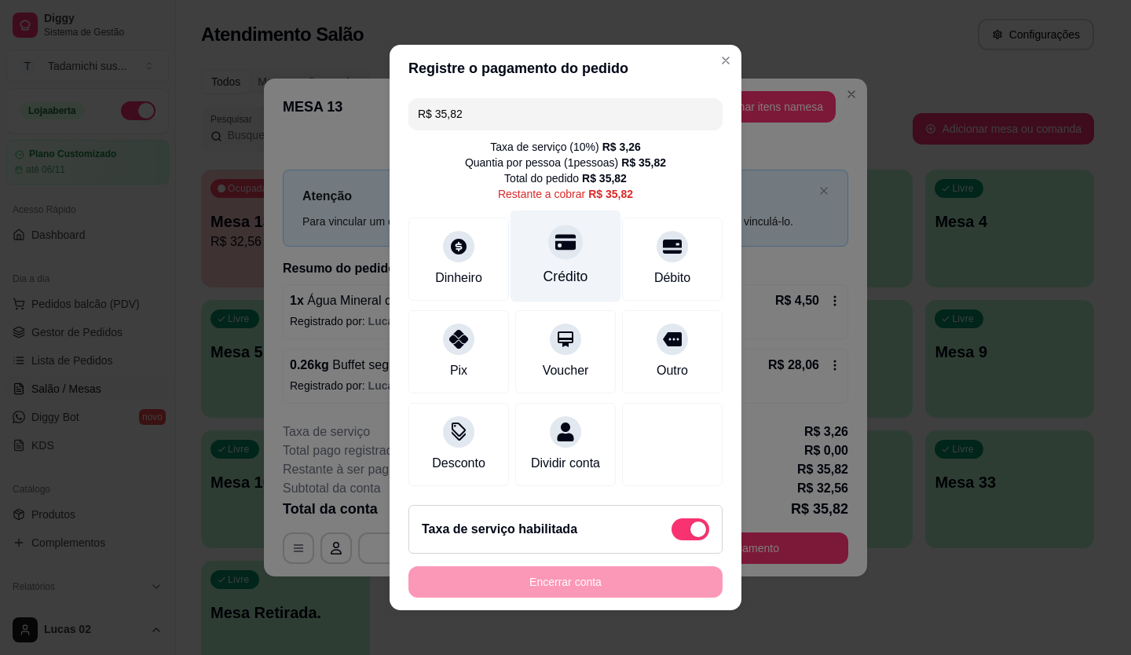
click at [546, 253] on div "Crédito" at bounding box center [565, 256] width 111 height 92
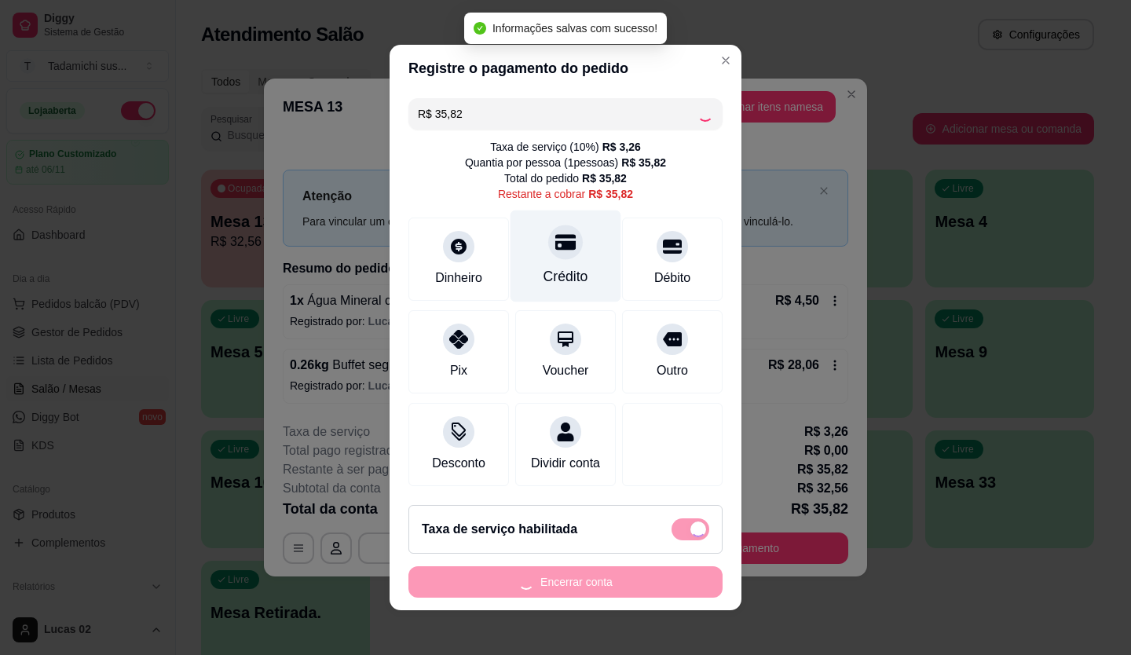
type input "R$ 0,00"
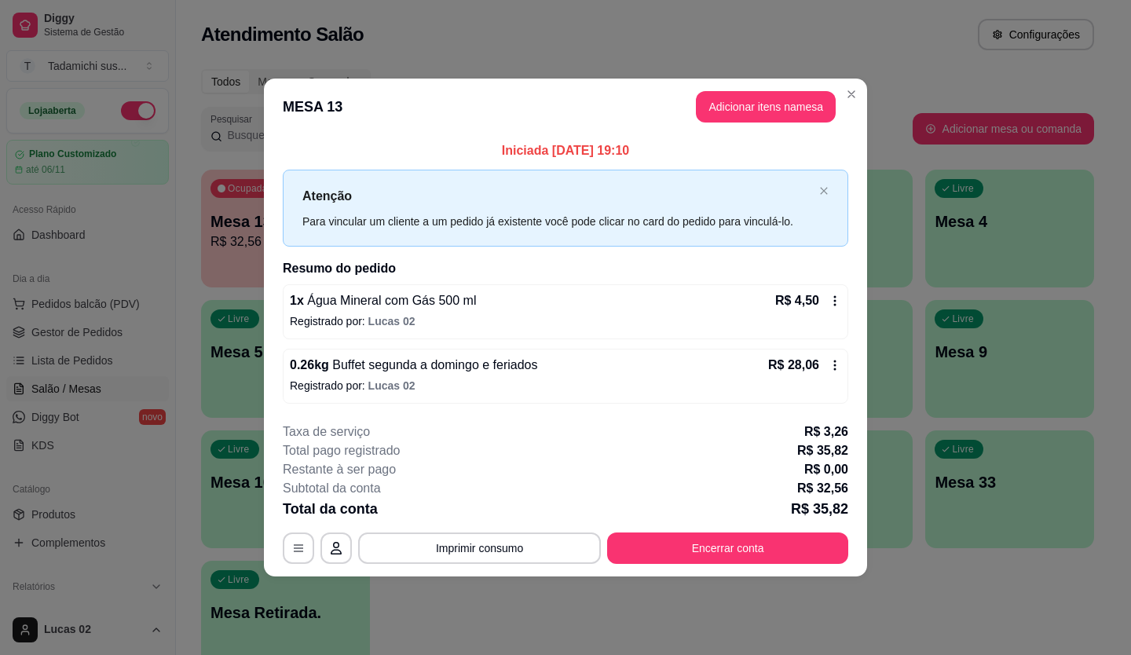
click at [545, 553] on button "Imprimir consumo" at bounding box center [479, 547] width 243 height 31
click at [488, 480] on button "IMPRESSORA" at bounding box center [484, 479] width 114 height 25
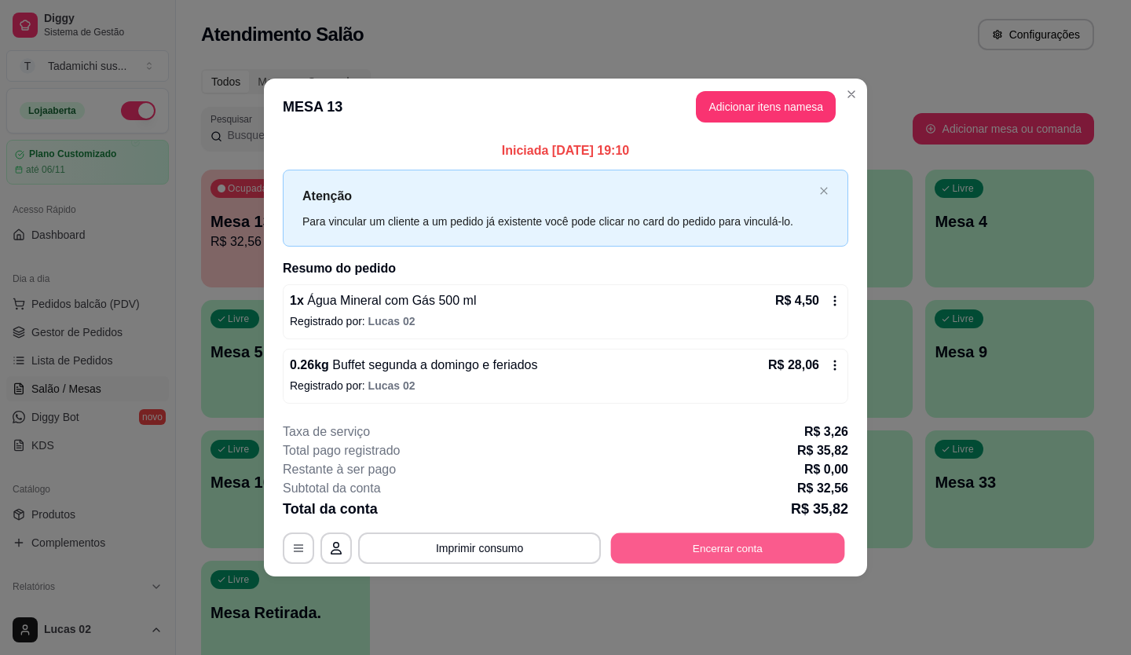
click at [704, 534] on button "Encerrar conta" at bounding box center [728, 547] width 234 height 31
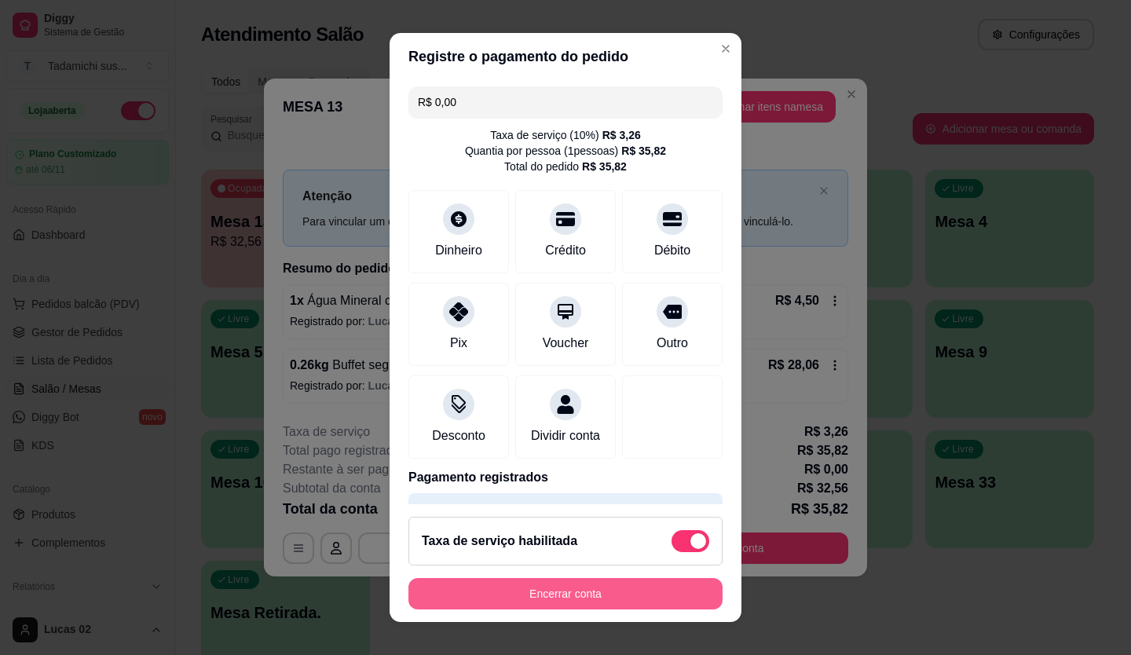
click at [674, 599] on button "Encerrar conta" at bounding box center [565, 593] width 314 height 31
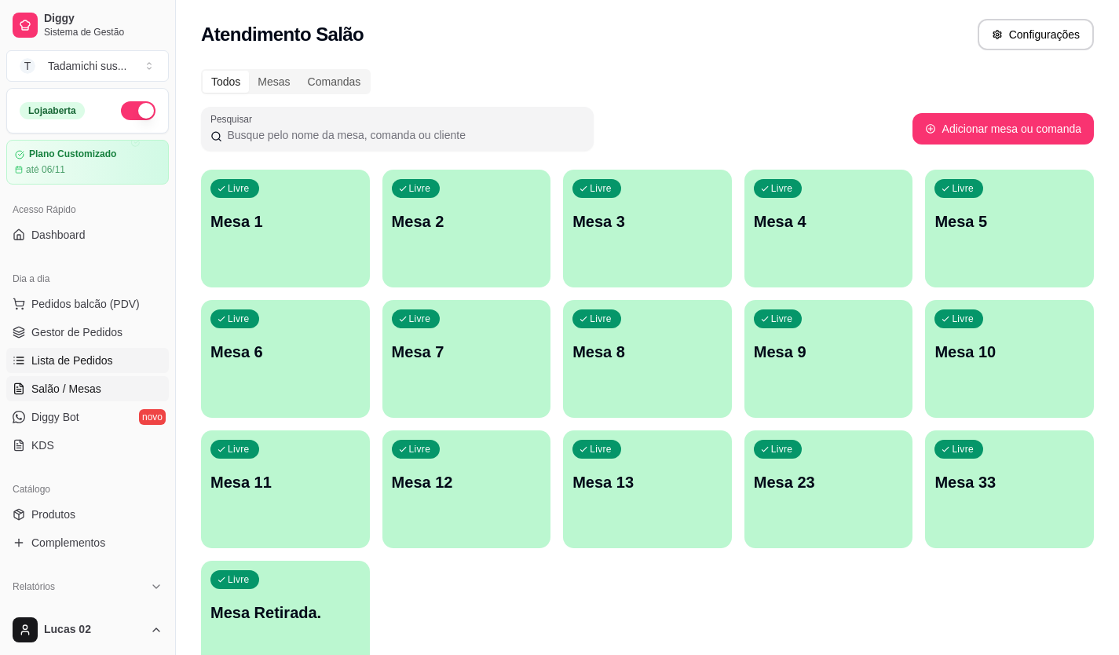
click at [91, 356] on span "Lista de Pedidos" at bounding box center [72, 361] width 82 height 16
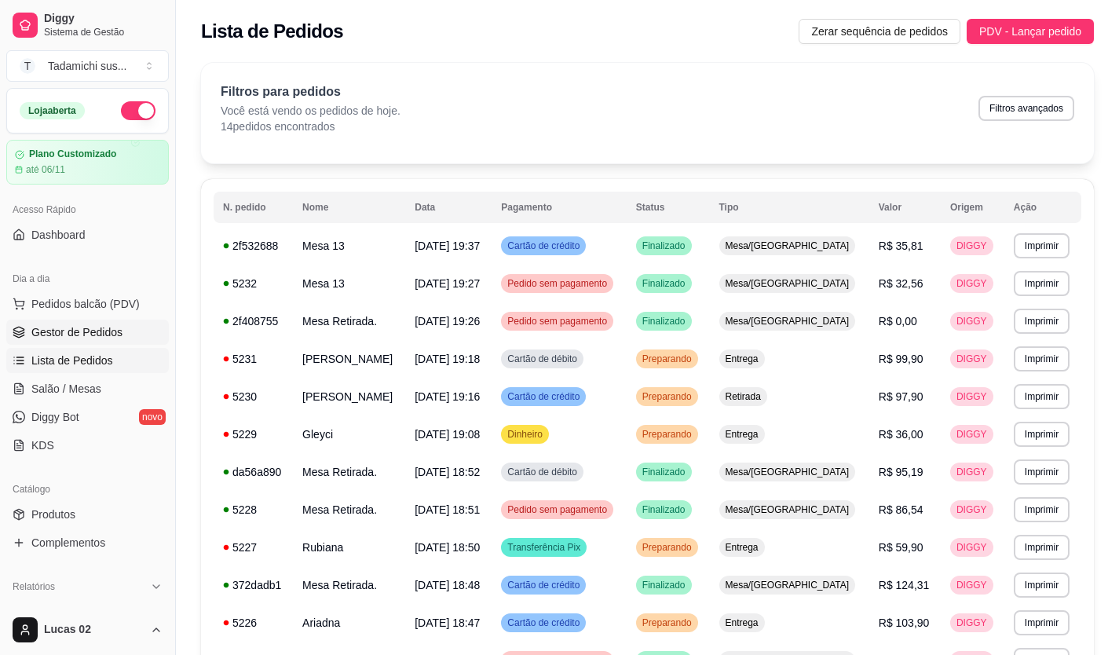
click at [60, 332] on span "Gestor de Pedidos" at bounding box center [76, 332] width 91 height 16
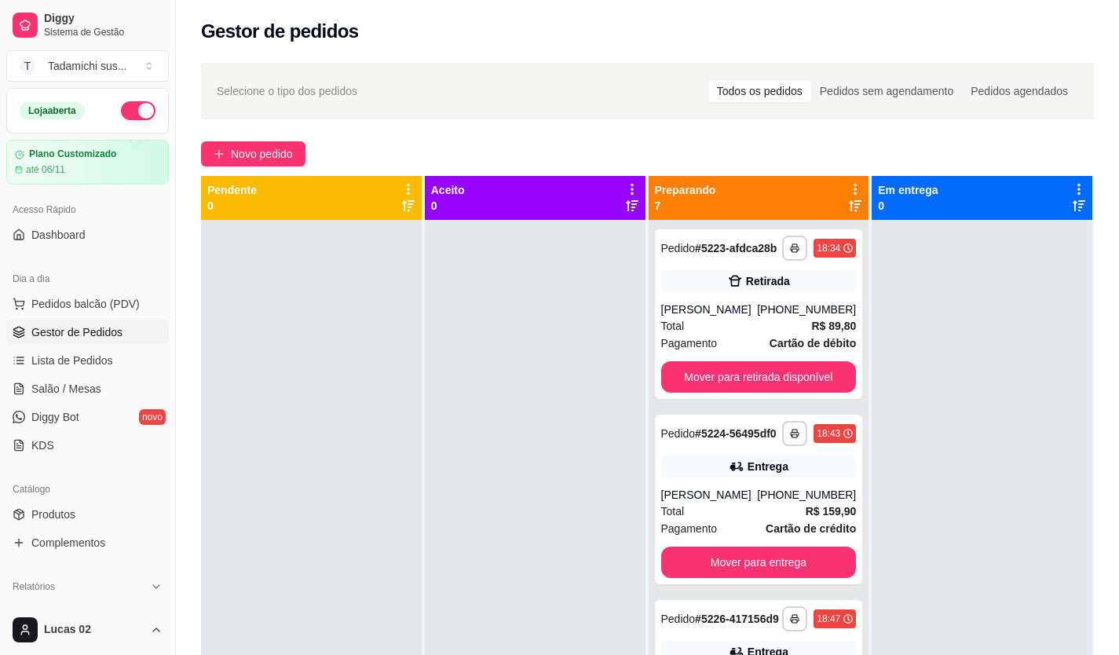
click at [337, 86] on span "Selecione o tipo dos pedidos" at bounding box center [287, 90] width 141 height 17
click at [320, 89] on span "Selecione o tipo dos pedidos" at bounding box center [287, 90] width 141 height 17
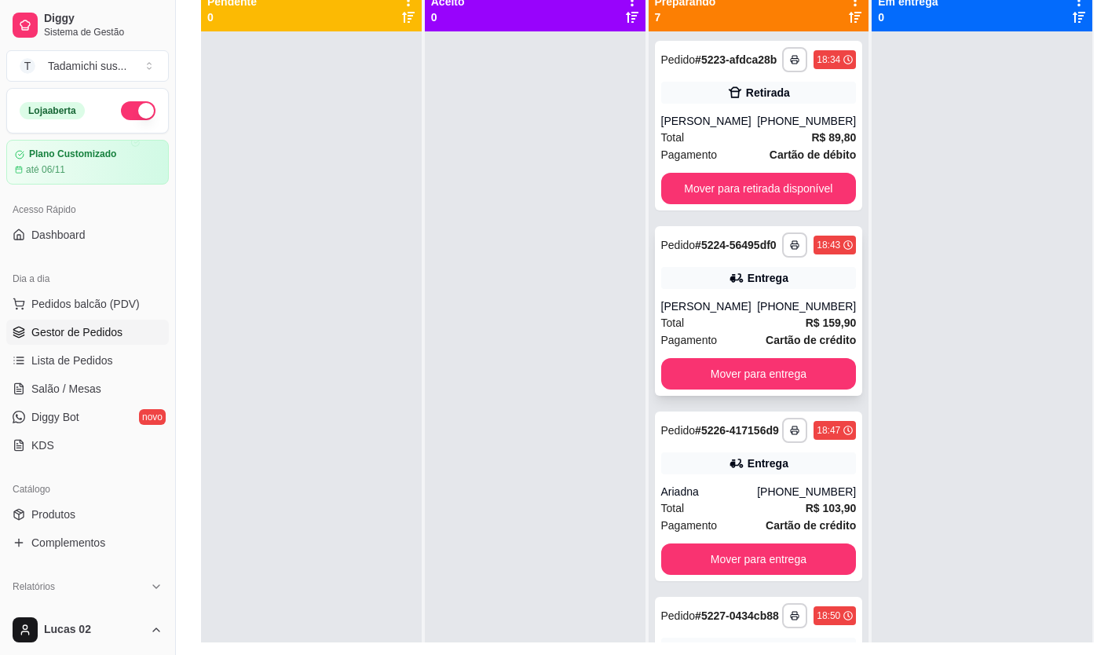
scroll to position [161, 0]
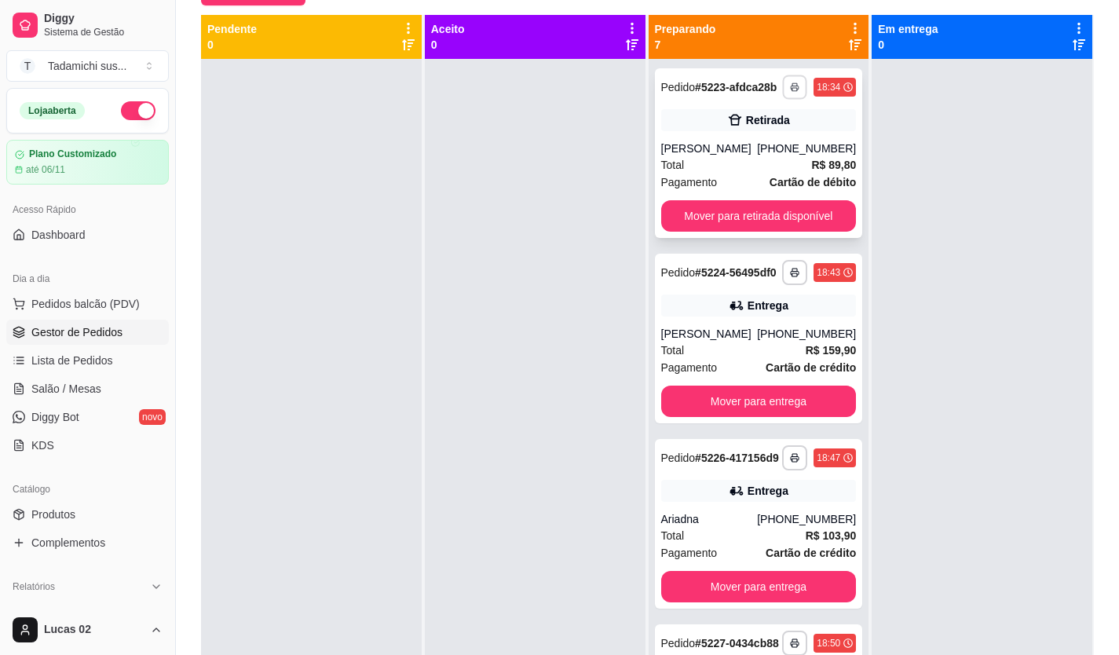
click at [790, 90] on icon "button" at bounding box center [794, 86] width 9 height 9
click at [741, 143] on button "IMPRESSORA" at bounding box center [733, 148] width 114 height 25
click at [792, 462] on rect "button" at bounding box center [794, 460] width 5 height 3
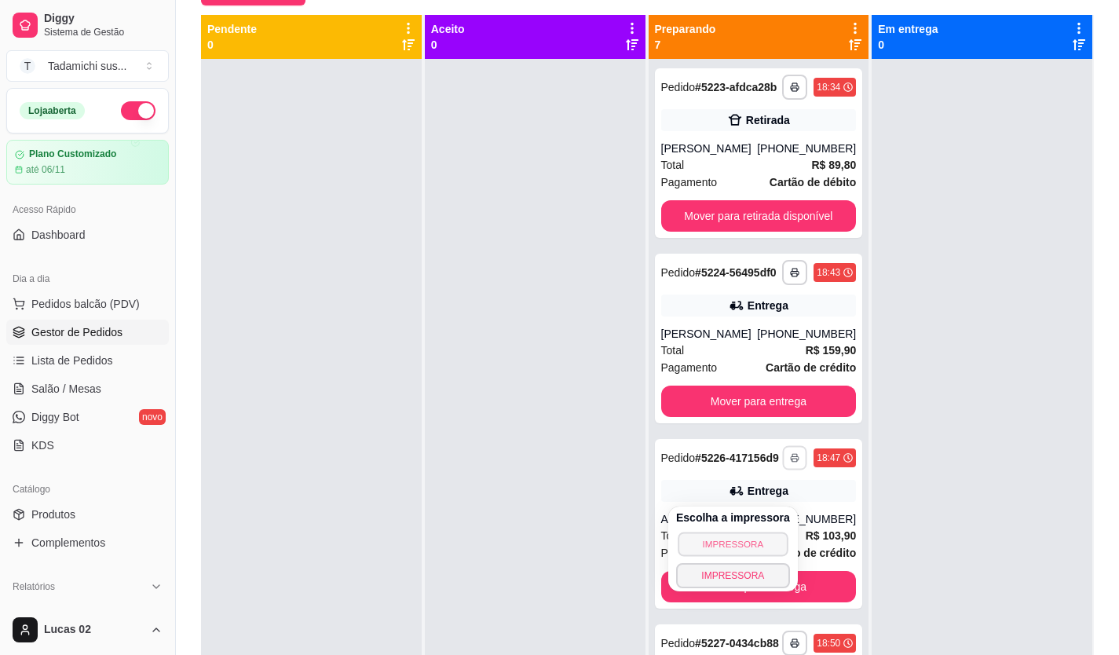
click at [765, 543] on button "IMPRESSORA" at bounding box center [733, 544] width 110 height 24
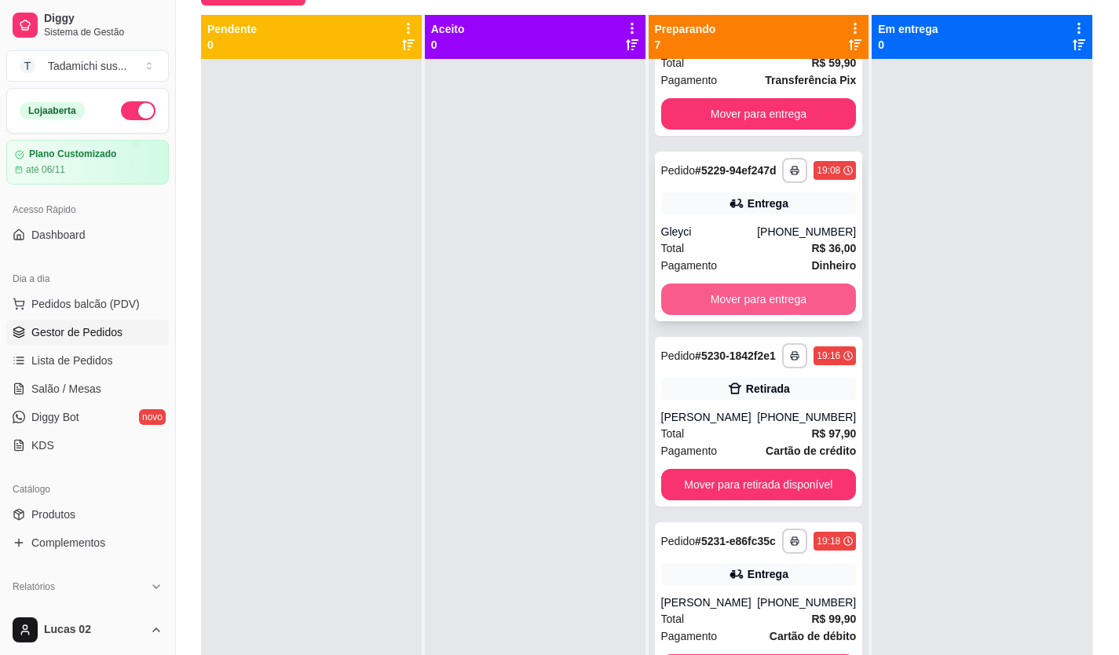
scroll to position [707, 0]
click at [84, 393] on span "Salão / Mesas" at bounding box center [66, 389] width 70 height 16
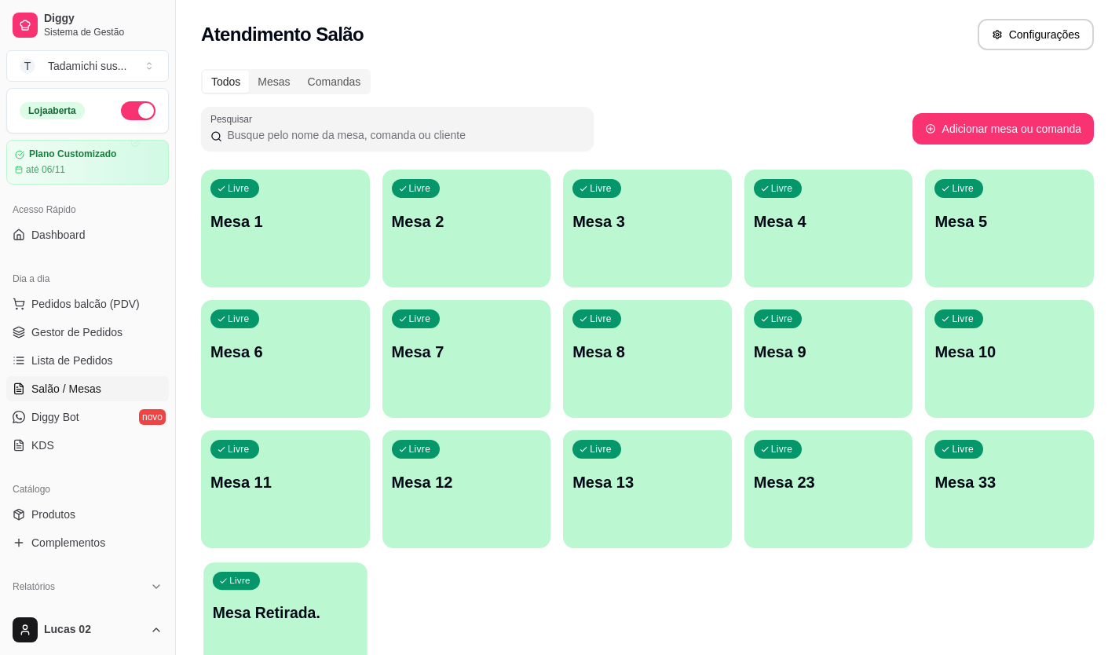
click at [325, 587] on div "Livre Mesa Retirada." at bounding box center [284, 610] width 163 height 96
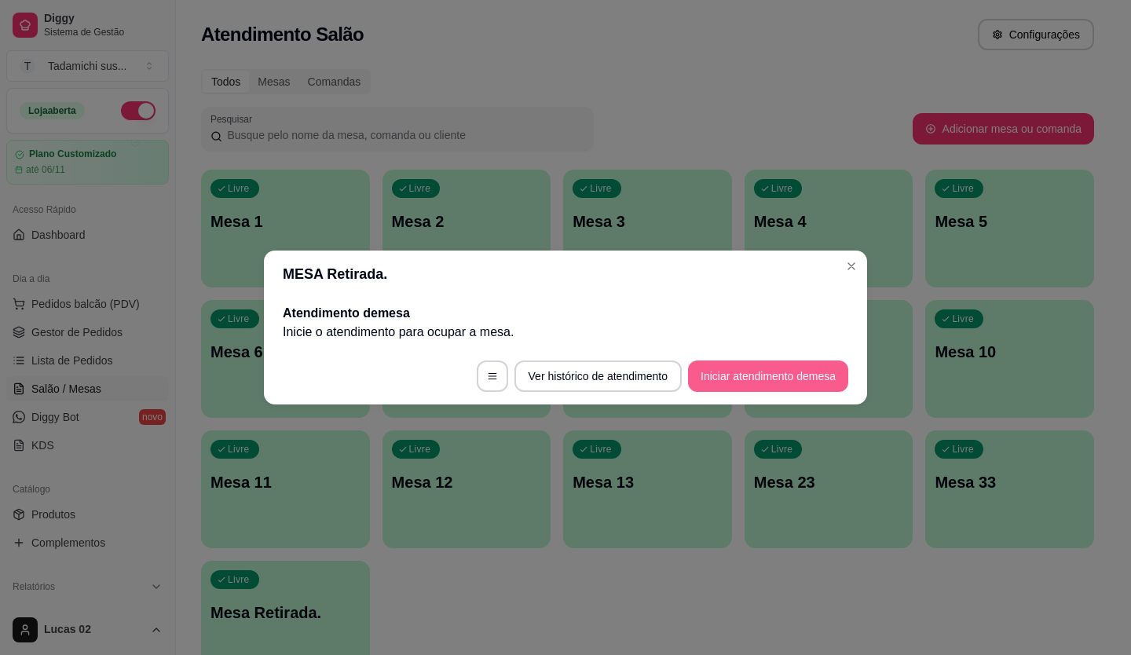
click at [729, 374] on button "Iniciar atendimento de mesa" at bounding box center [768, 375] width 160 height 31
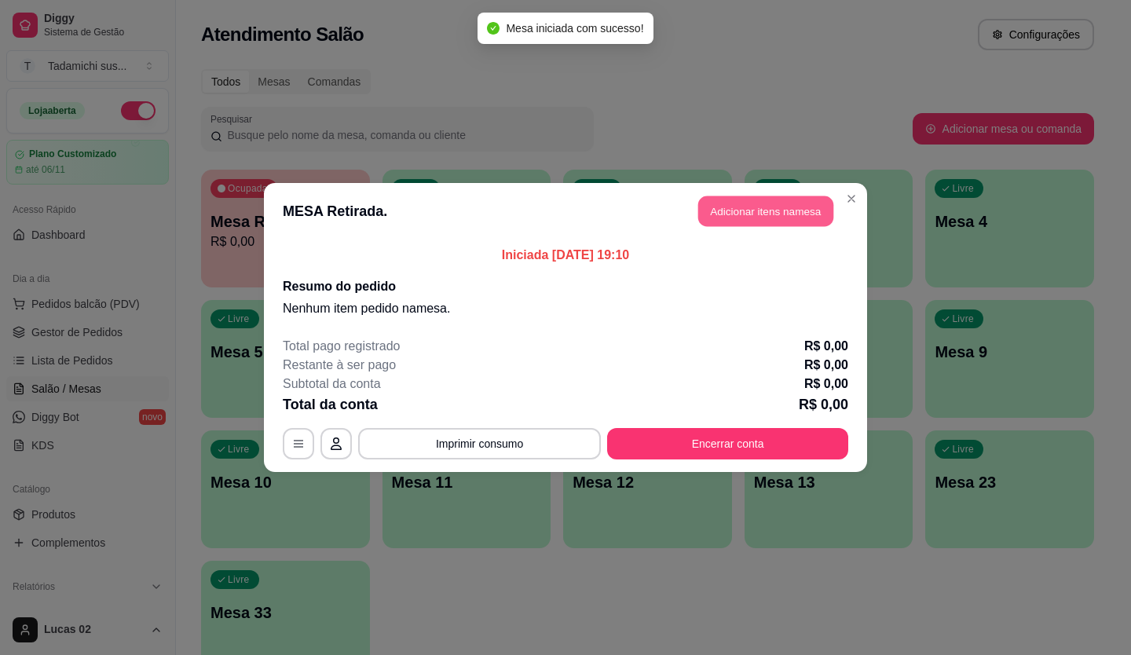
click at [755, 209] on button "Adicionar itens na mesa" at bounding box center [765, 211] width 135 height 31
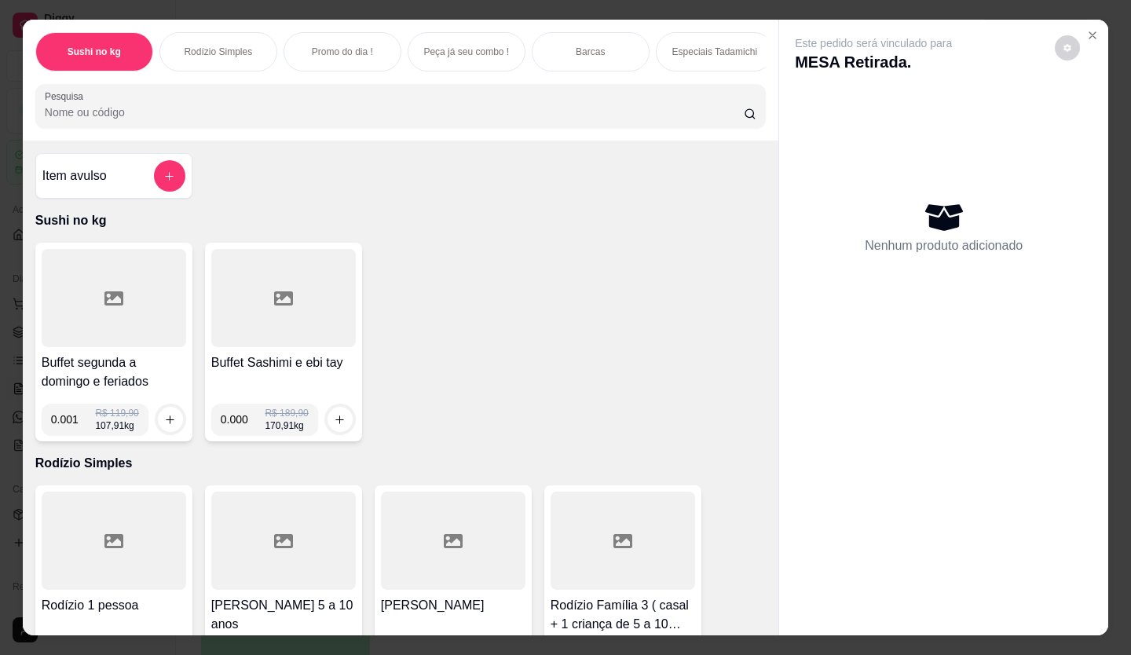
click at [79, 422] on input "0.001" at bounding box center [73, 419] width 45 height 31
type input "0.198"
click at [166, 425] on icon "increase-product-quantity" at bounding box center [171, 420] width 12 height 12
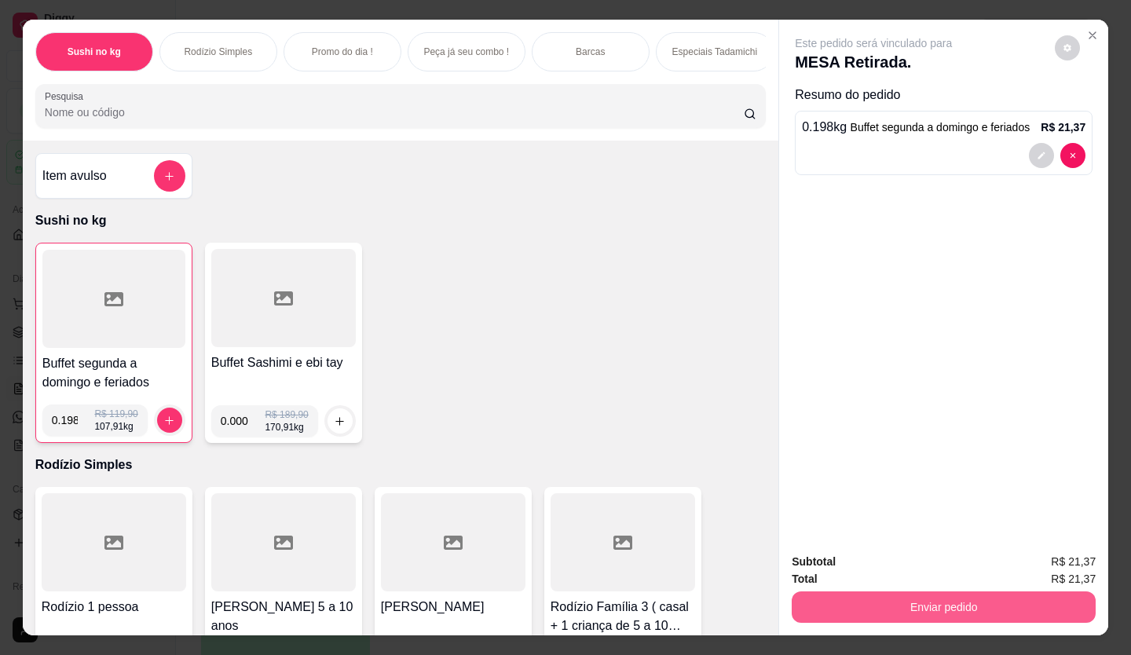
click at [874, 604] on button "Enviar pedido" at bounding box center [943, 606] width 304 height 31
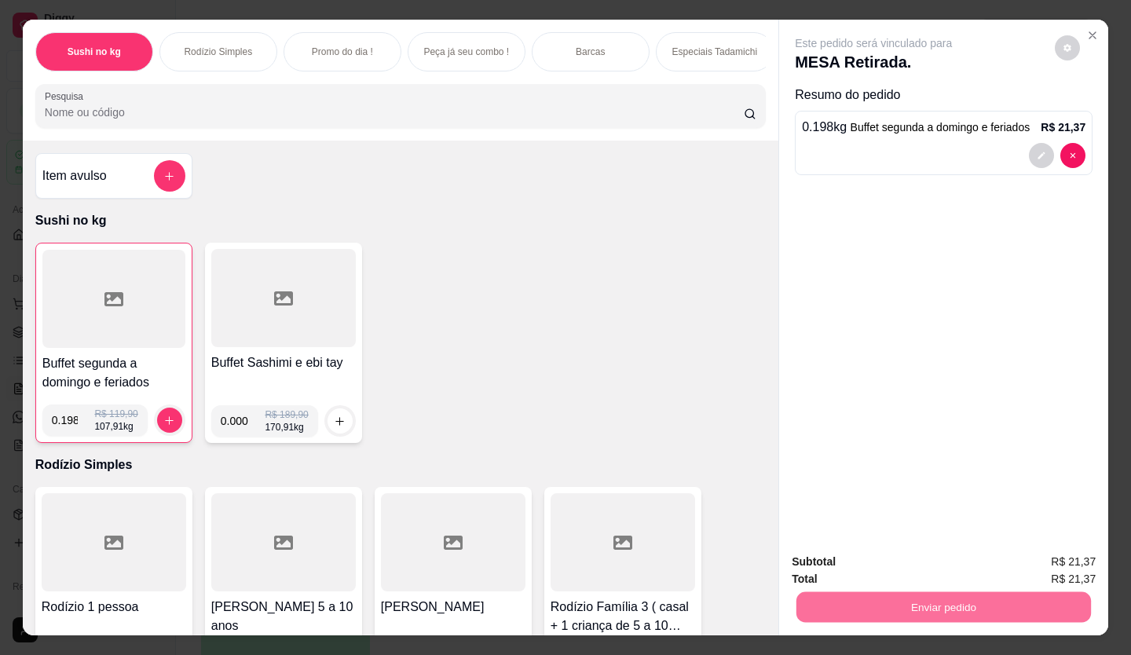
click at [1031, 557] on button "Enviar pedido" at bounding box center [1054, 562] width 89 height 30
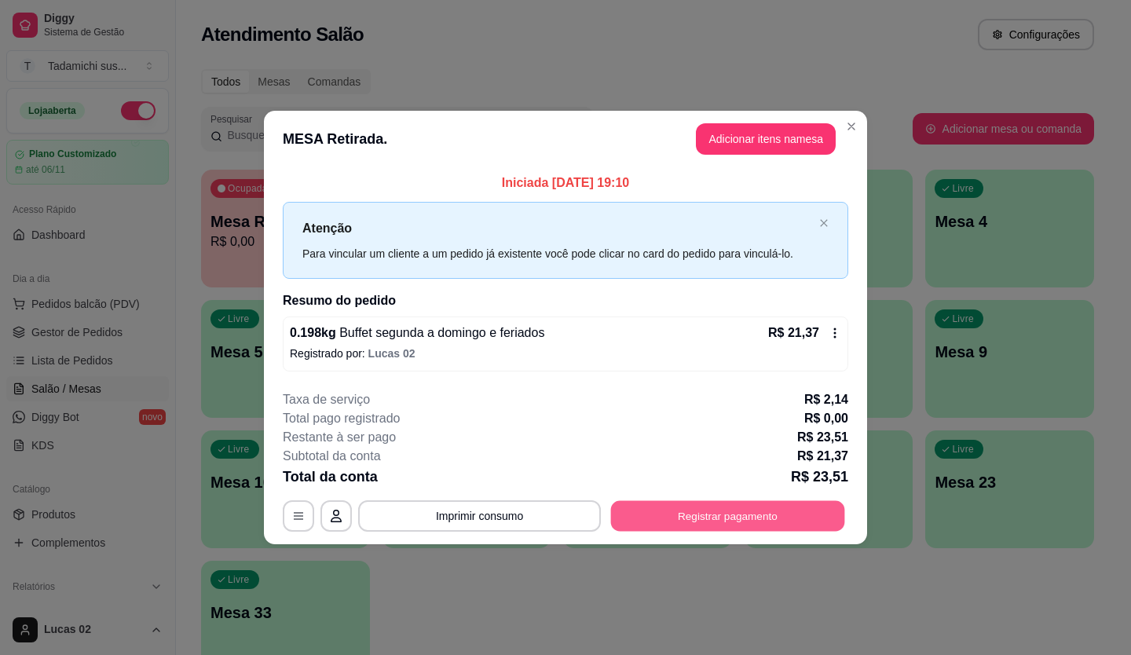
click at [616, 510] on button "Registrar pagamento" at bounding box center [728, 515] width 234 height 31
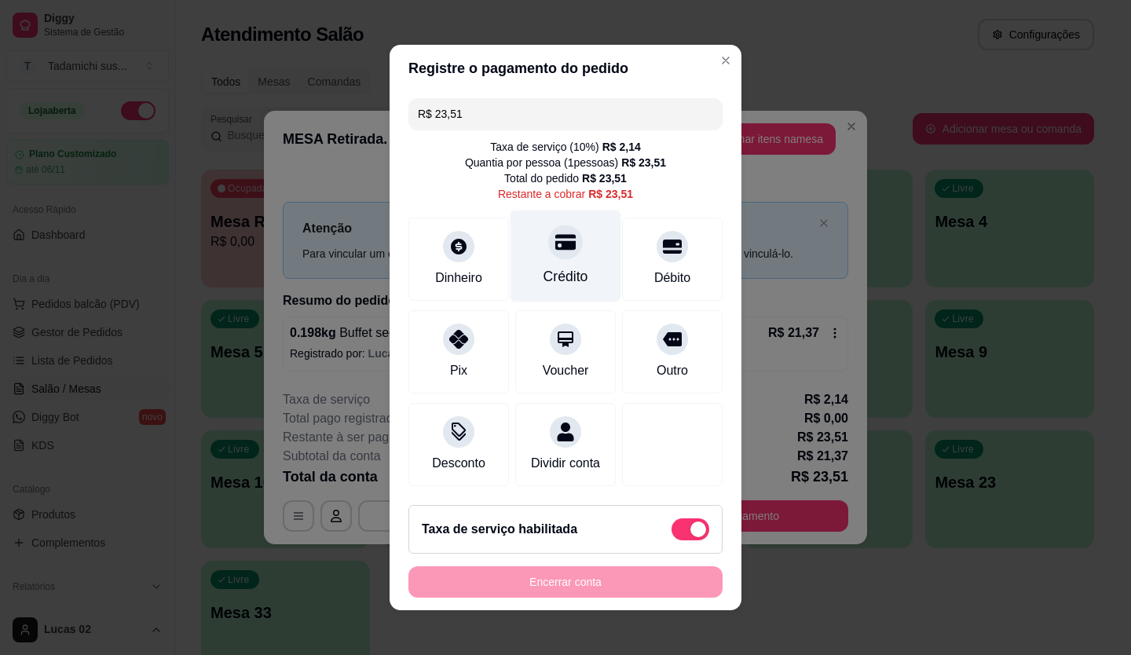
click at [575, 252] on div "Crédito" at bounding box center [565, 256] width 111 height 92
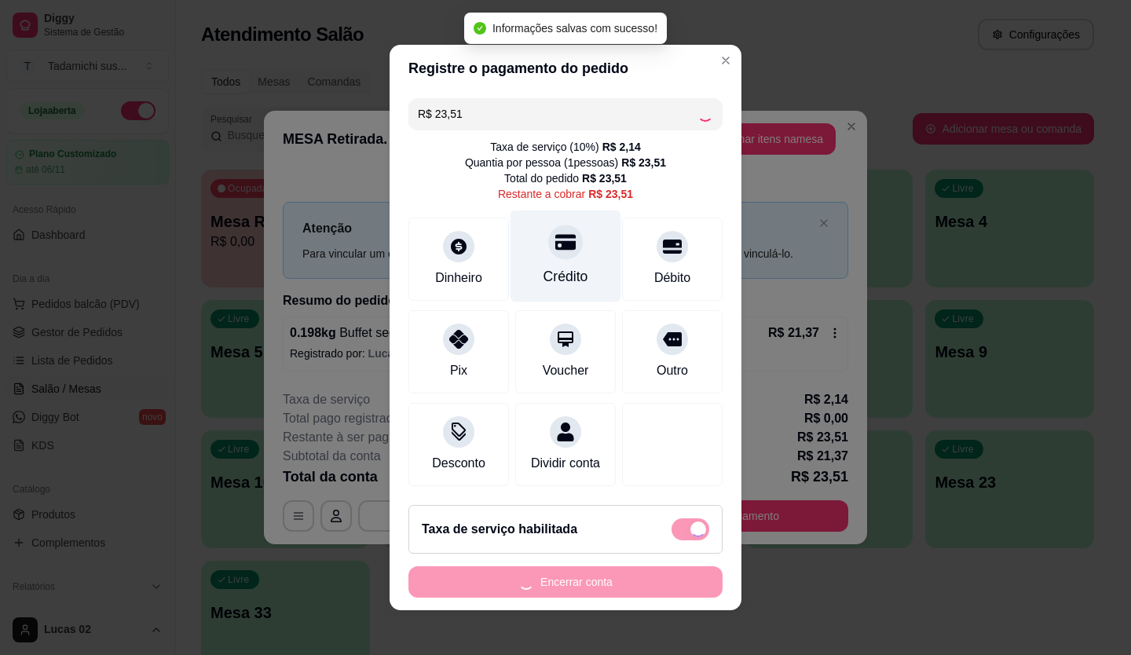
type input "R$ 0,00"
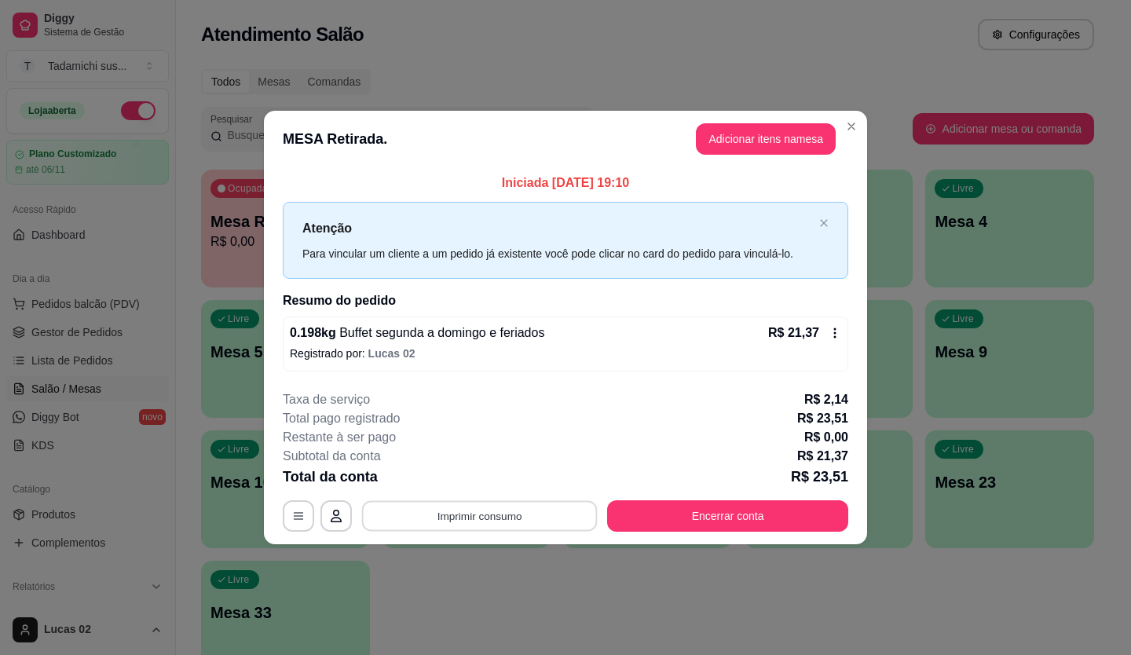
click at [543, 509] on button "Imprimir consumo" at bounding box center [480, 515] width 236 height 31
click at [494, 446] on button "IMPRESSORA" at bounding box center [484, 448] width 114 height 25
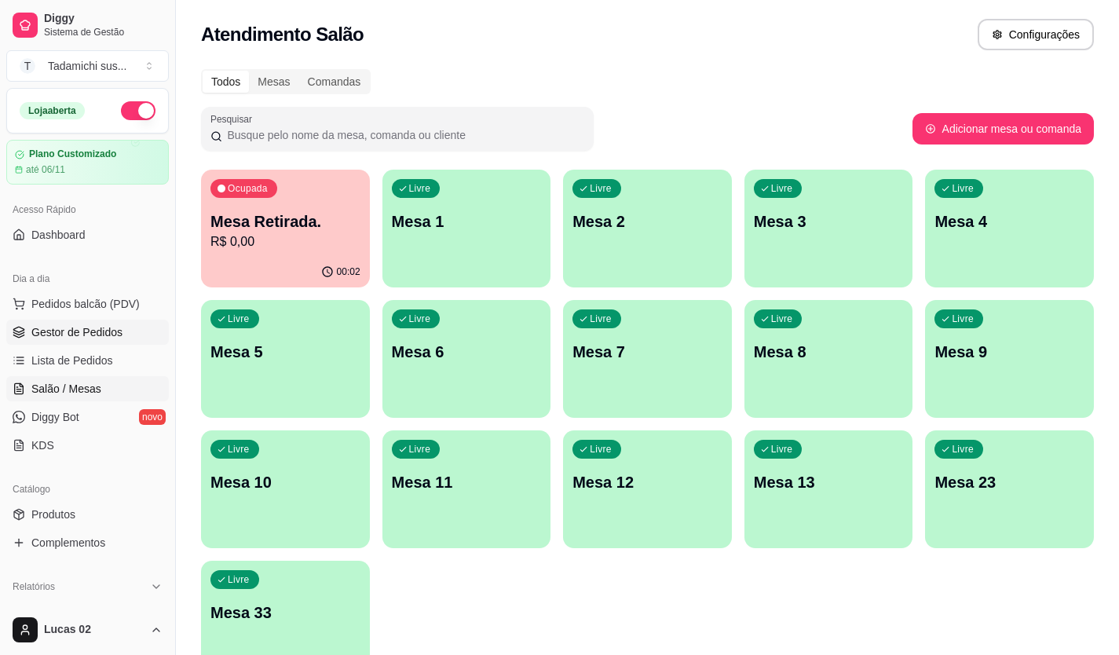
click at [126, 332] on link "Gestor de Pedidos" at bounding box center [87, 332] width 163 height 25
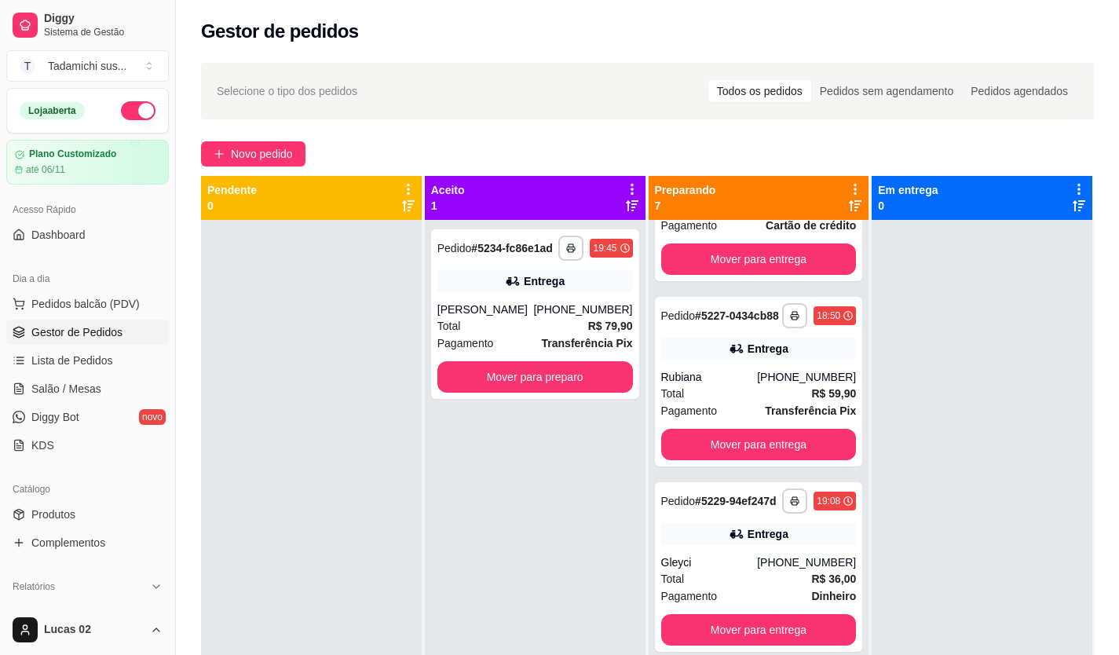
scroll to position [550, 0]
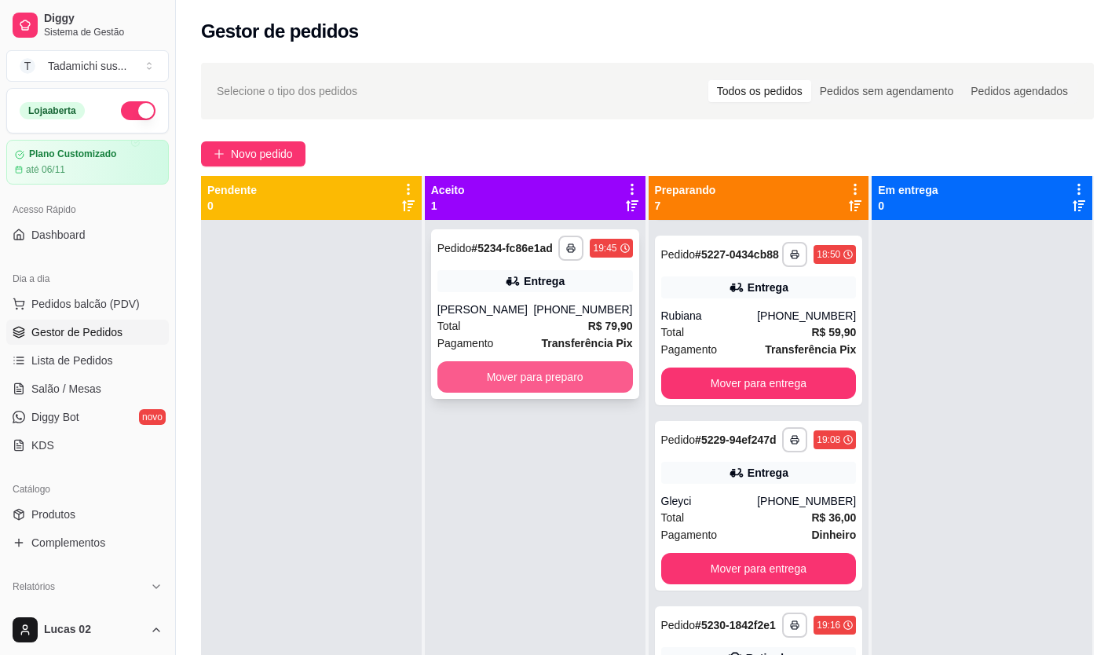
click at [606, 385] on button "Mover para preparo" at bounding box center [534, 376] width 195 height 31
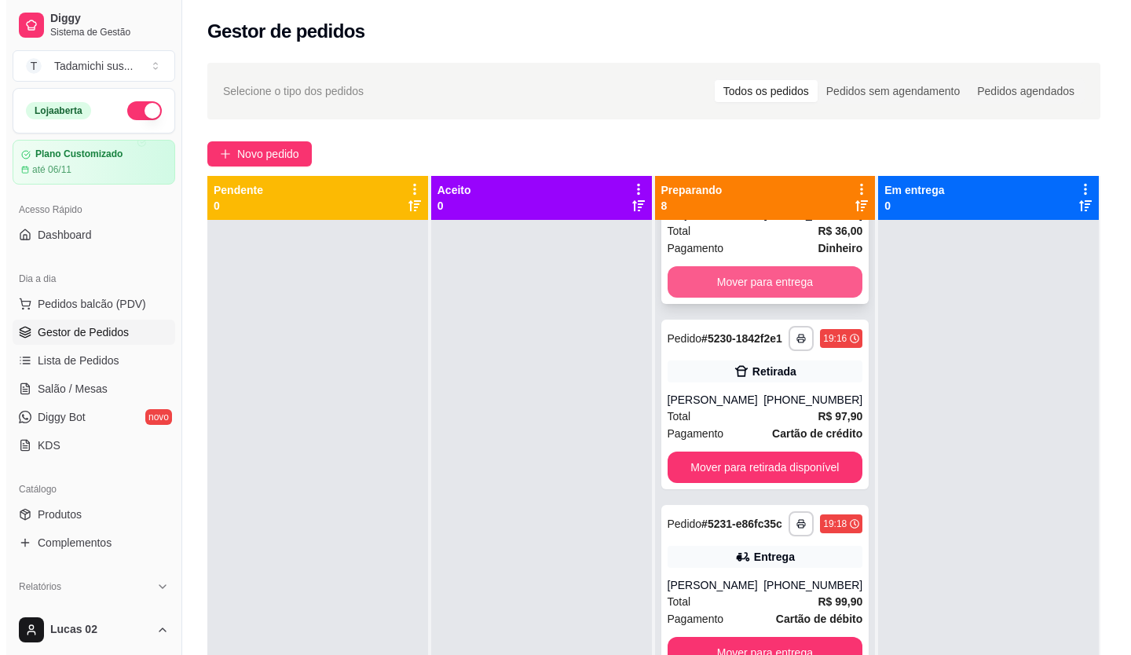
scroll to position [864, 0]
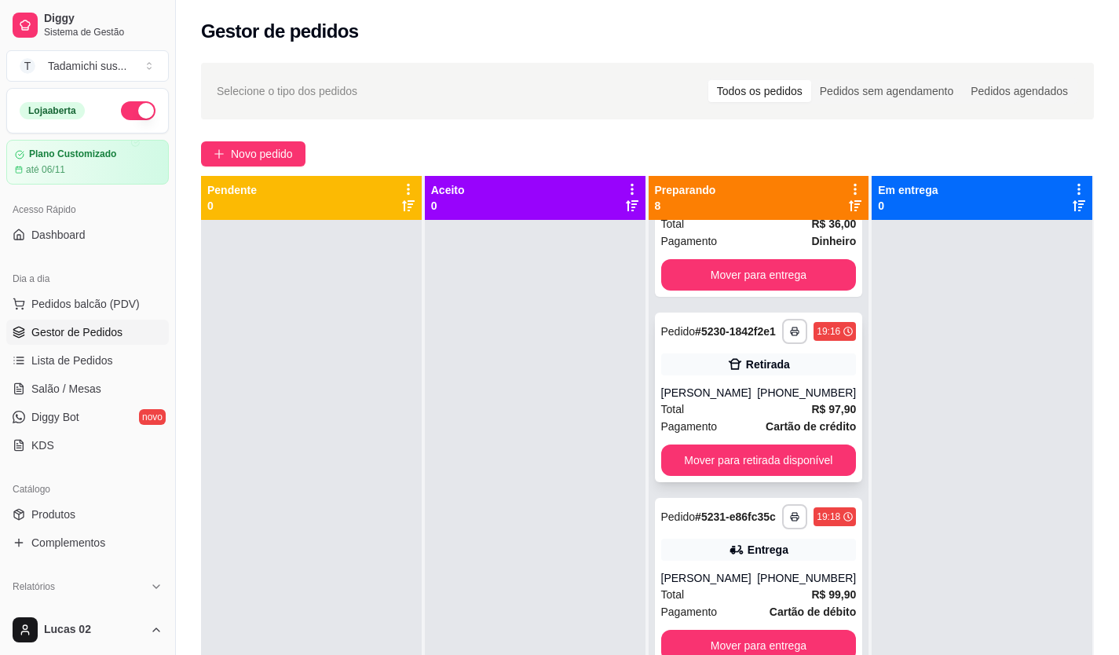
click at [692, 400] on div "[PERSON_NAME]" at bounding box center [709, 393] width 97 height 16
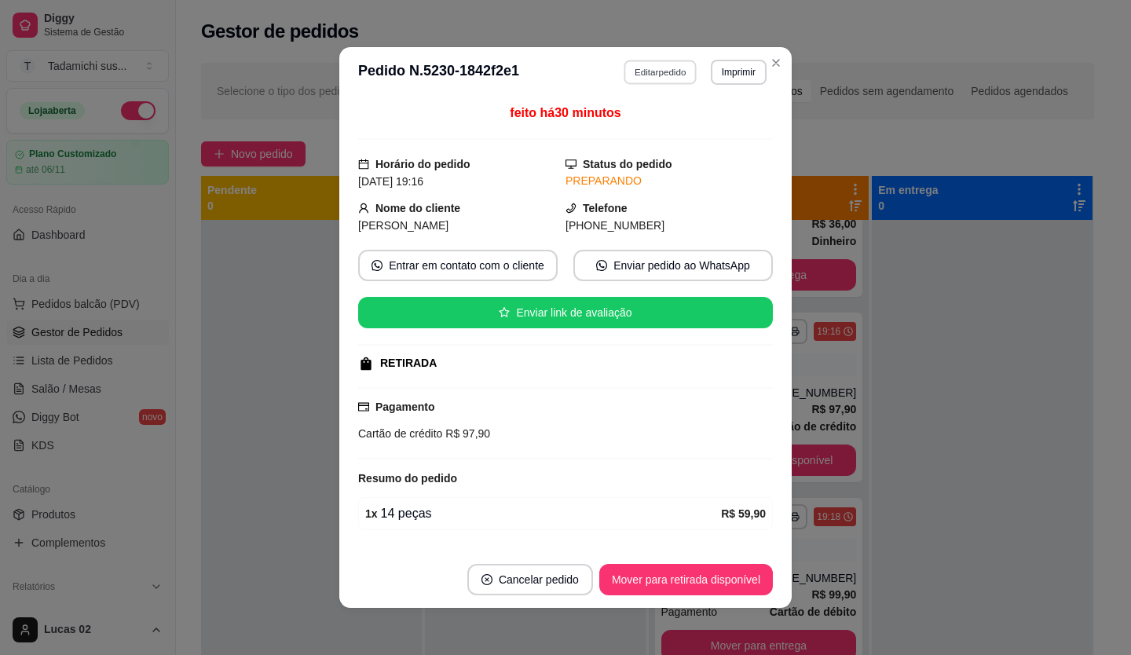
click at [655, 70] on button "Editar pedido" at bounding box center [660, 72] width 73 height 24
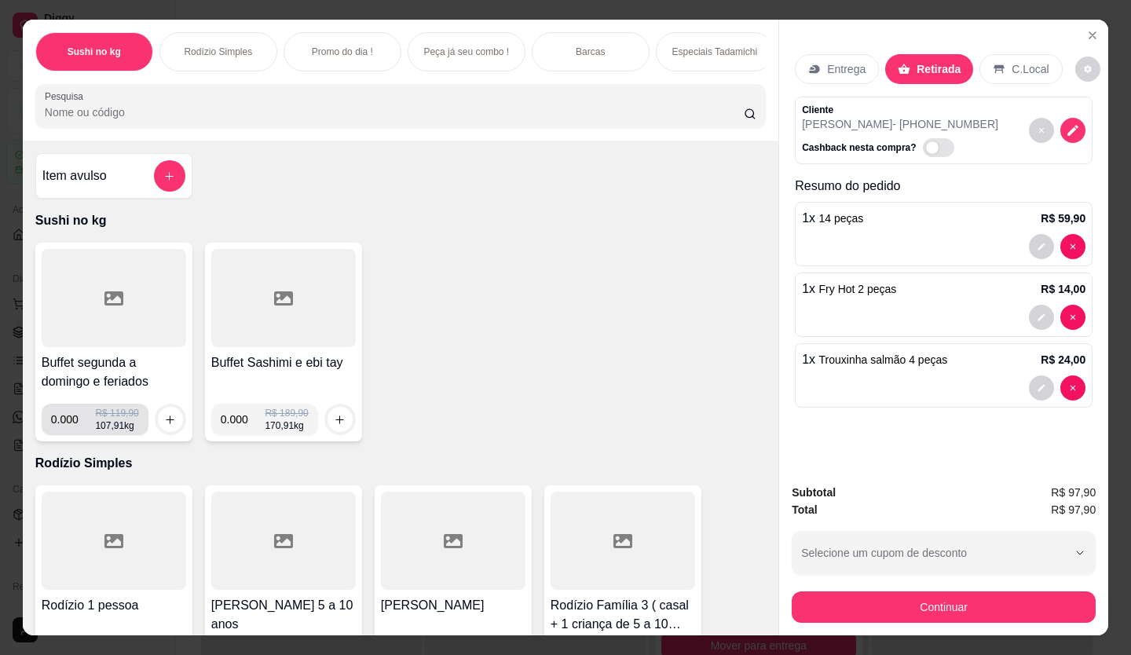
click at [74, 423] on input "0.000" at bounding box center [73, 419] width 45 height 31
type input "0.198"
click at [166, 418] on button "increase-product-quantity" at bounding box center [170, 419] width 24 height 24
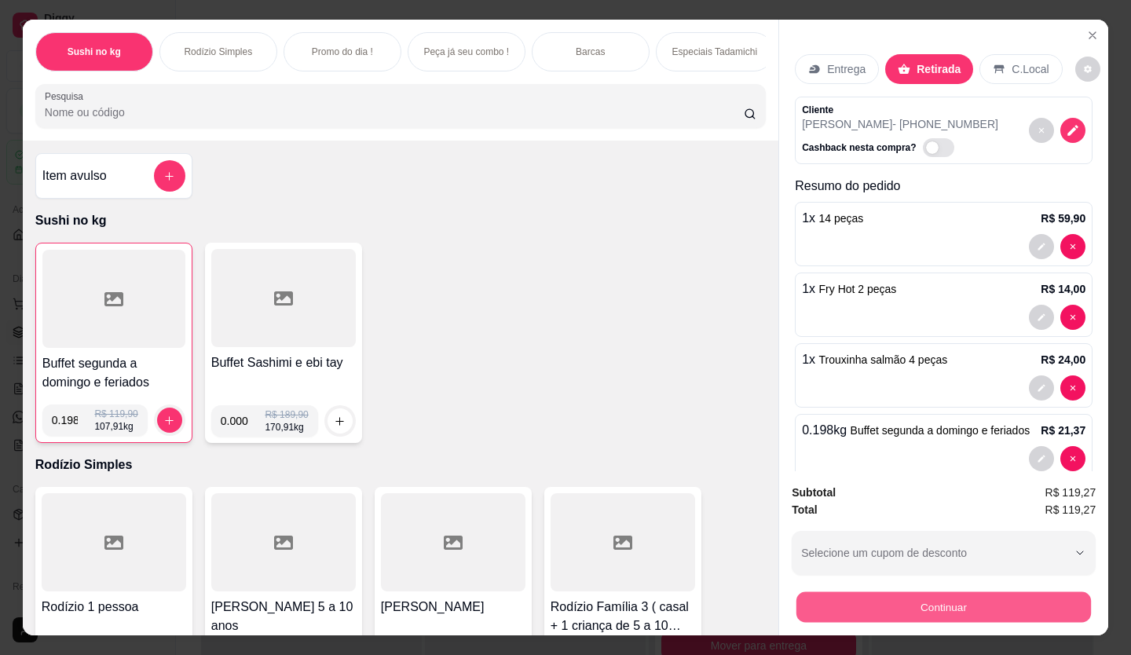
click at [832, 604] on button "Continuar" at bounding box center [943, 607] width 294 height 31
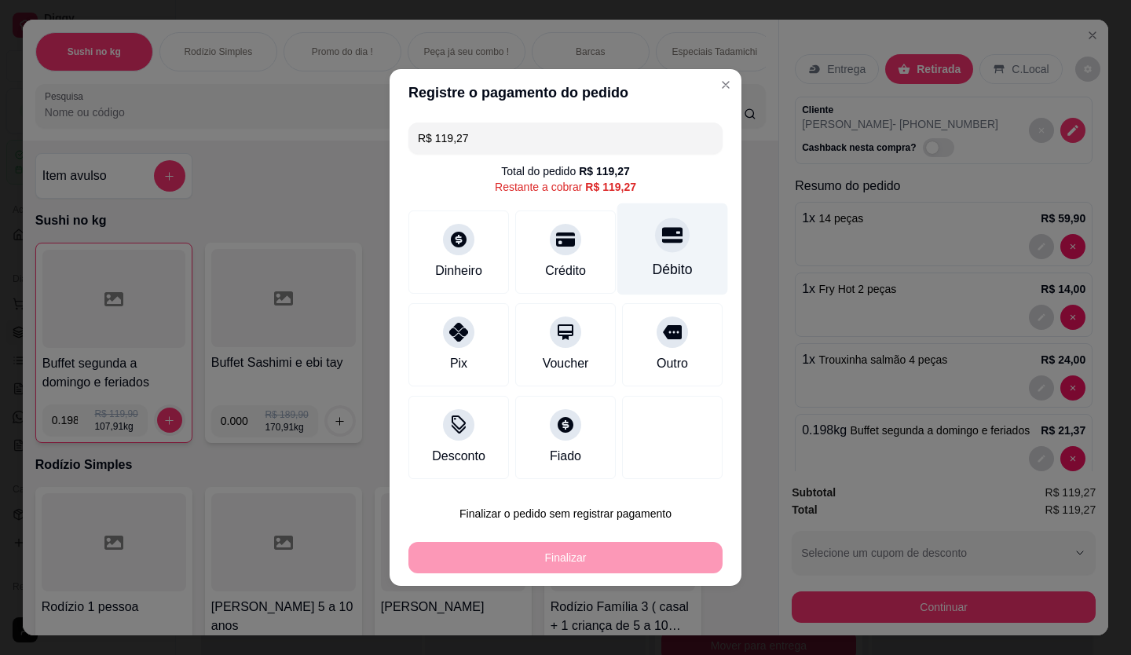
click at [657, 250] on div at bounding box center [672, 234] width 35 height 35
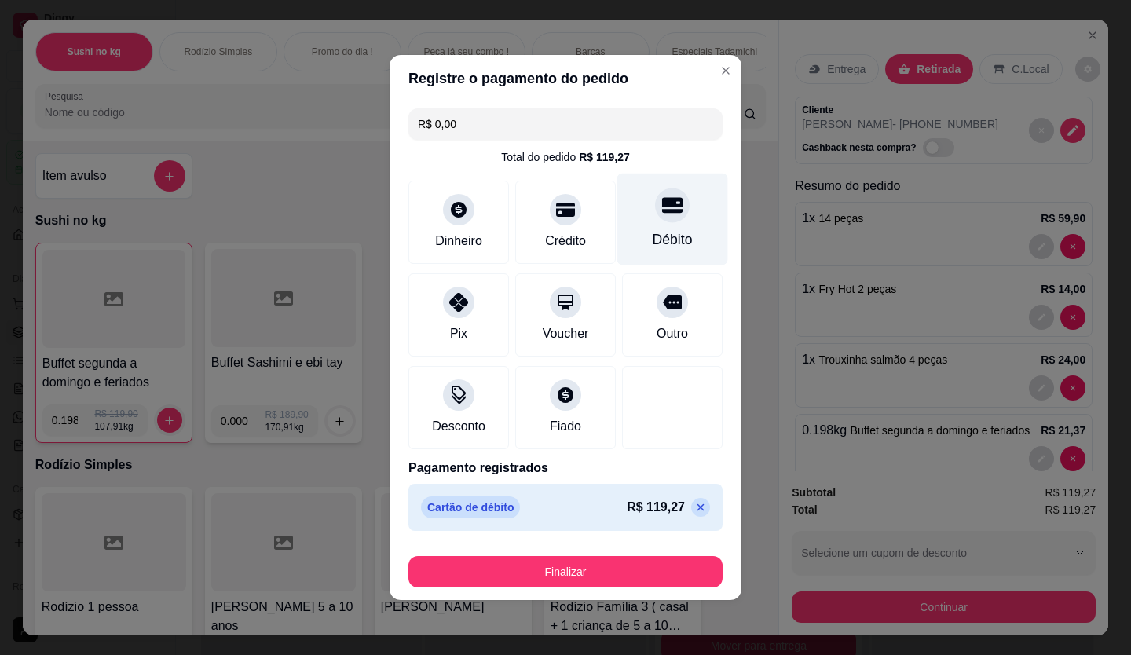
type input "R$ 0,00"
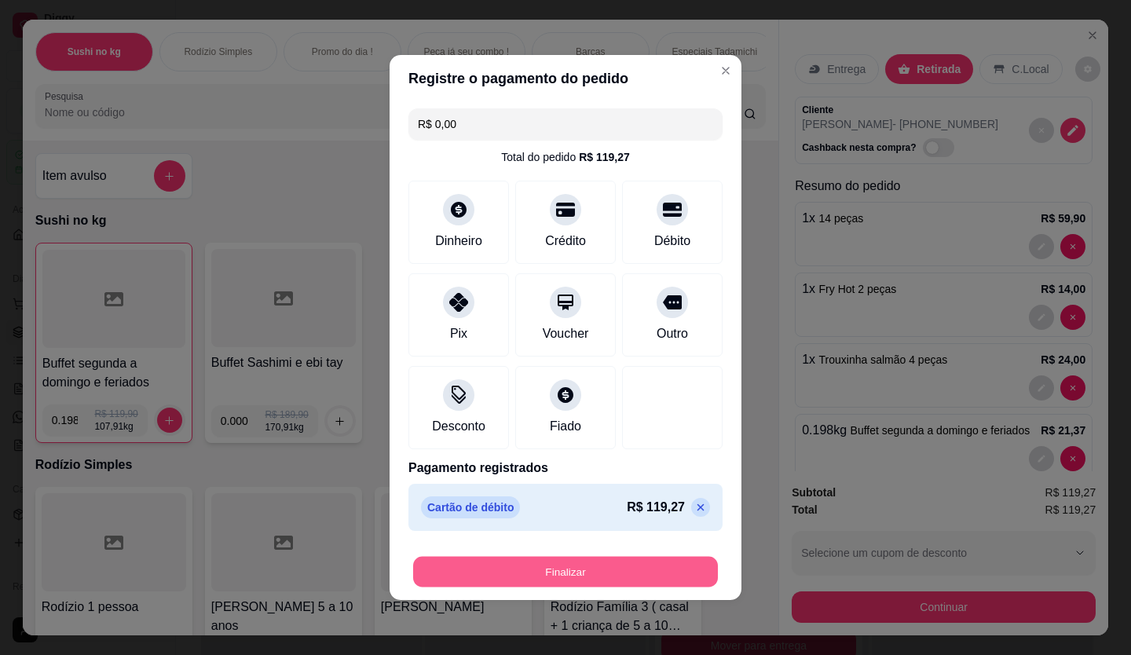
click at [585, 570] on button "Finalizar" at bounding box center [565, 572] width 305 height 31
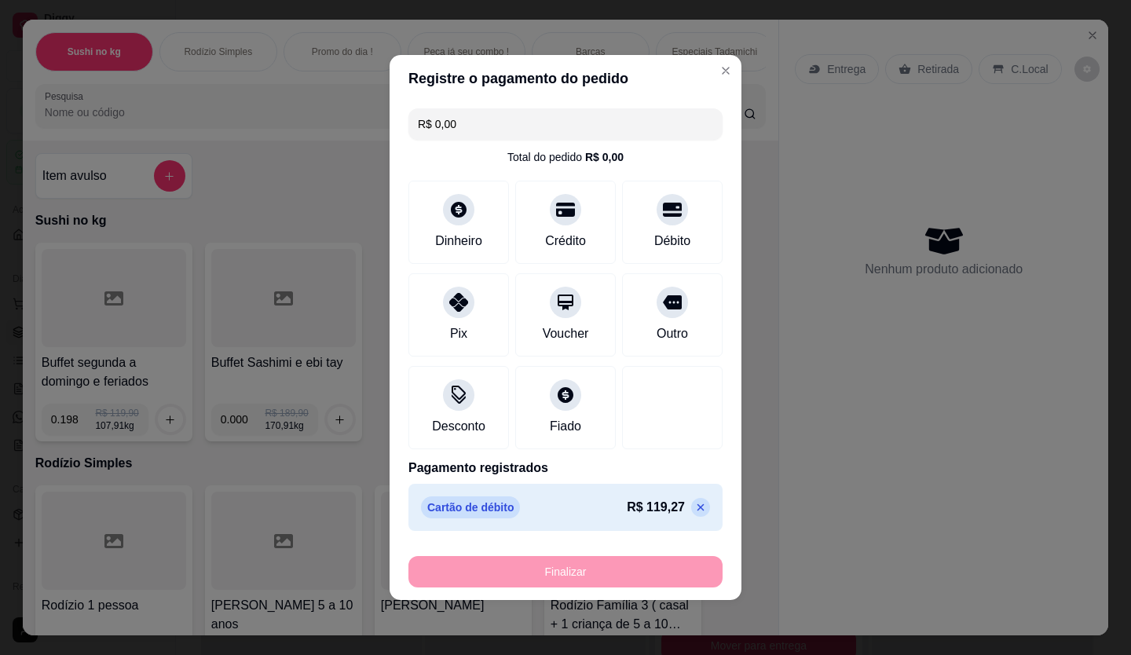
type input "0"
type input "-R$ 119,27"
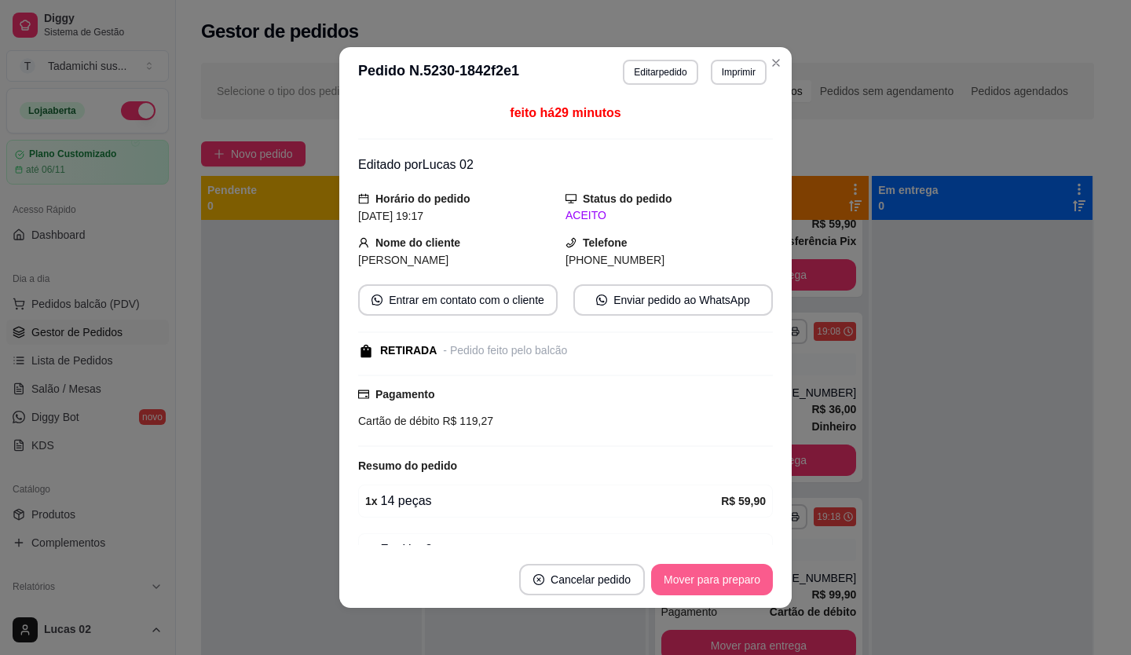
click at [725, 572] on button "Mover para preparo" at bounding box center [712, 579] width 122 height 31
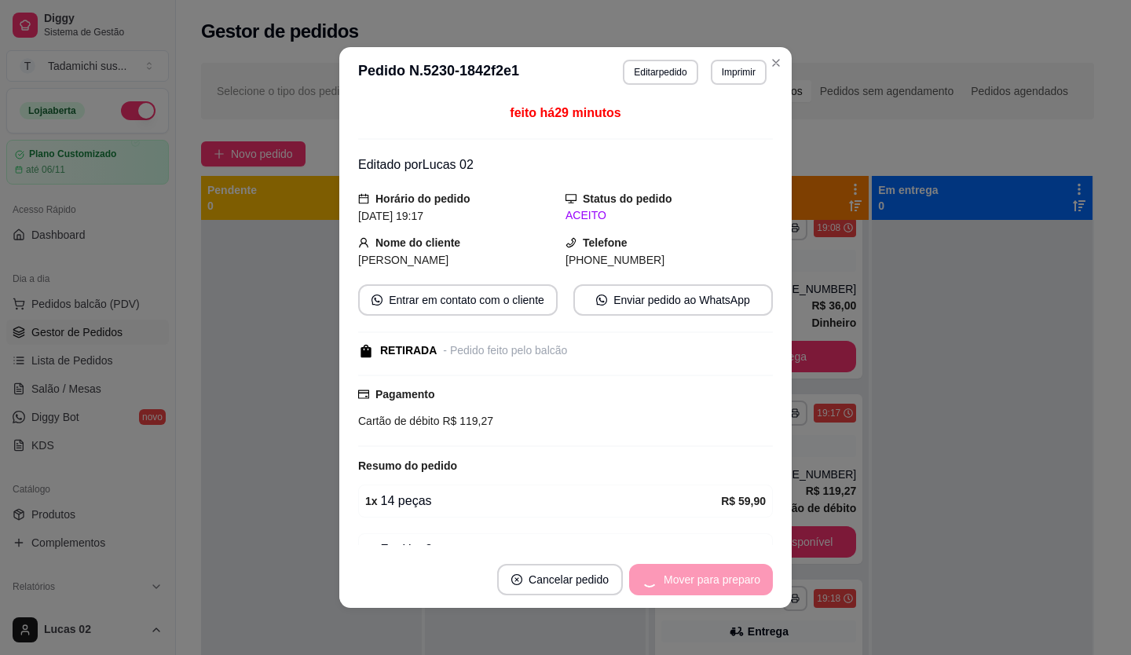
scroll to position [864, 0]
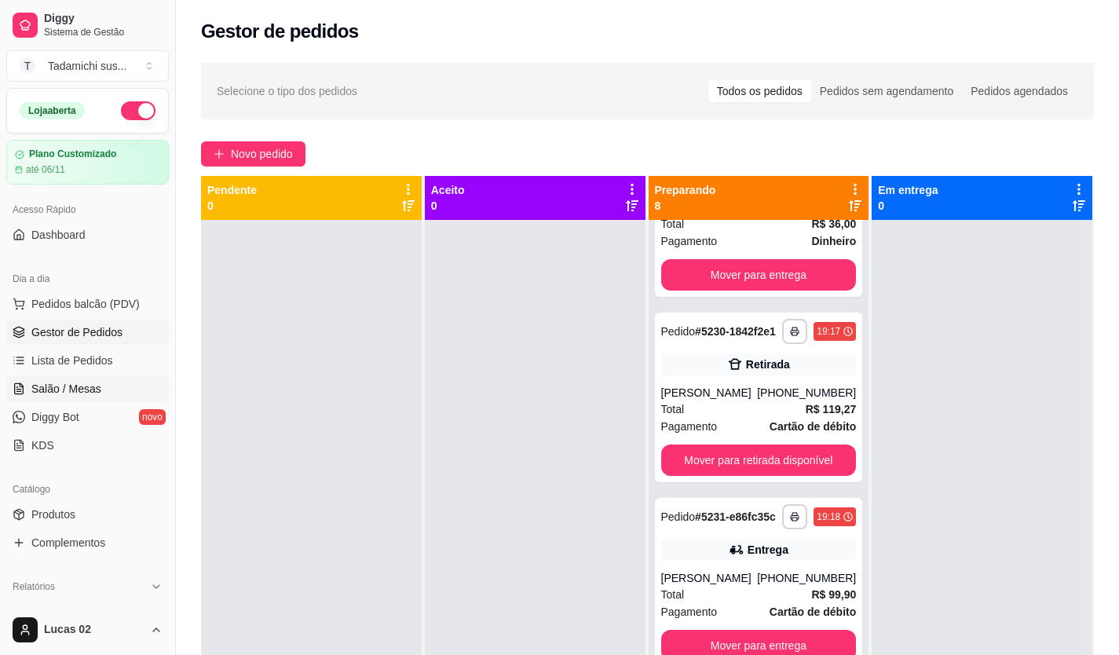
click at [104, 396] on link "Salão / Mesas" at bounding box center [87, 388] width 163 height 25
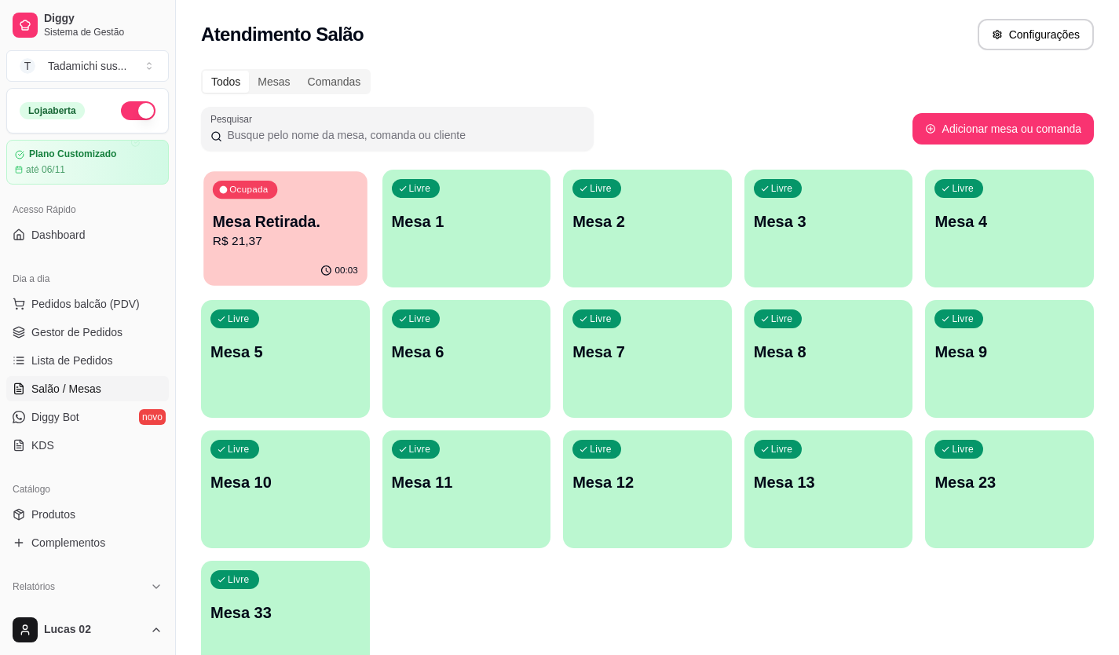
click at [263, 218] on p "Mesa Retirada." at bounding box center [285, 221] width 145 height 21
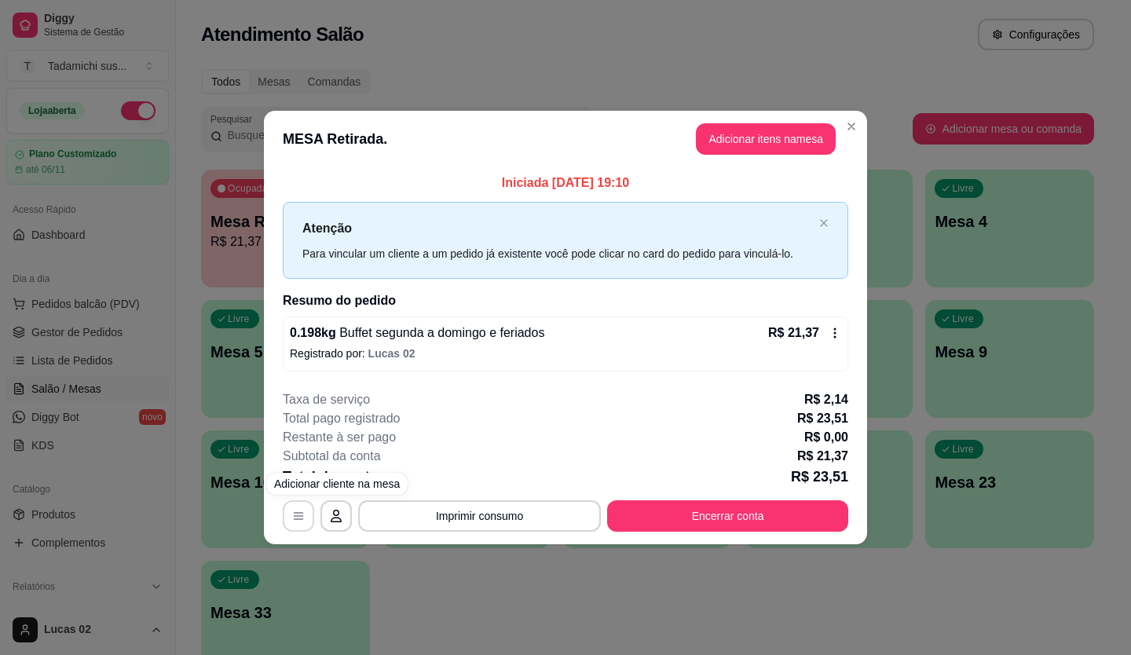
click at [292, 518] on icon "button" at bounding box center [298, 516] width 13 height 13
click at [835, 329] on icon at bounding box center [835, 332] width 2 height 10
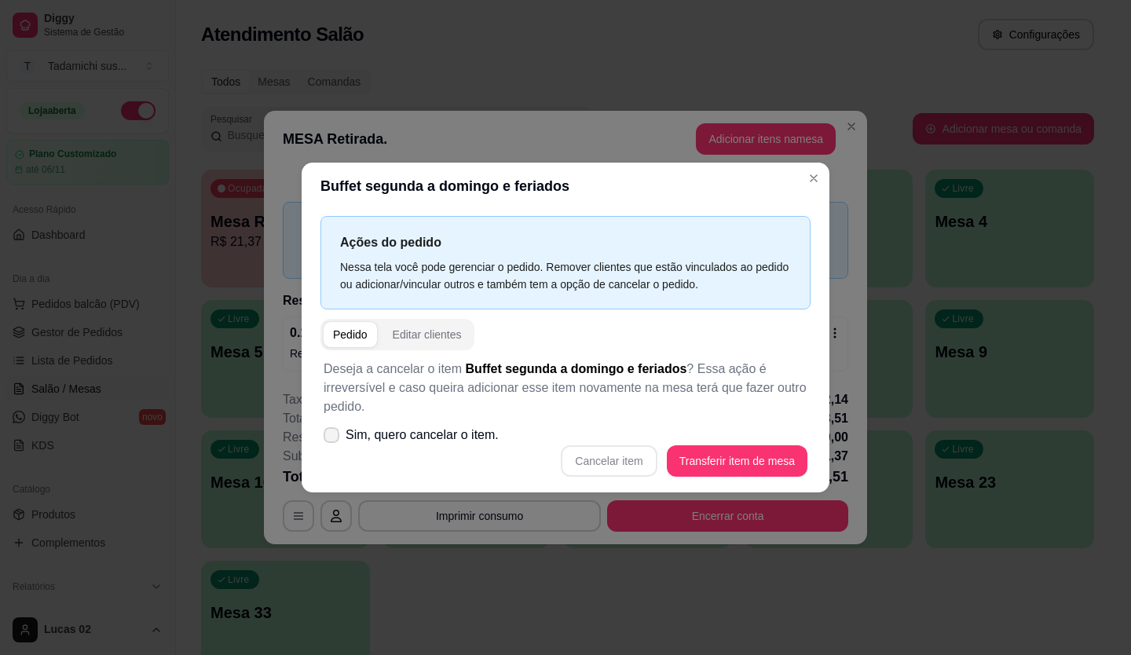
click at [363, 448] on label "Sim, quero cancelar o item." at bounding box center [411, 434] width 188 height 31
click at [333, 448] on input "Sim, quero cancelar o item." at bounding box center [328, 443] width 10 height 10
checkbox input "true"
click at [610, 456] on button "Cancelar item" at bounding box center [608, 461] width 93 height 31
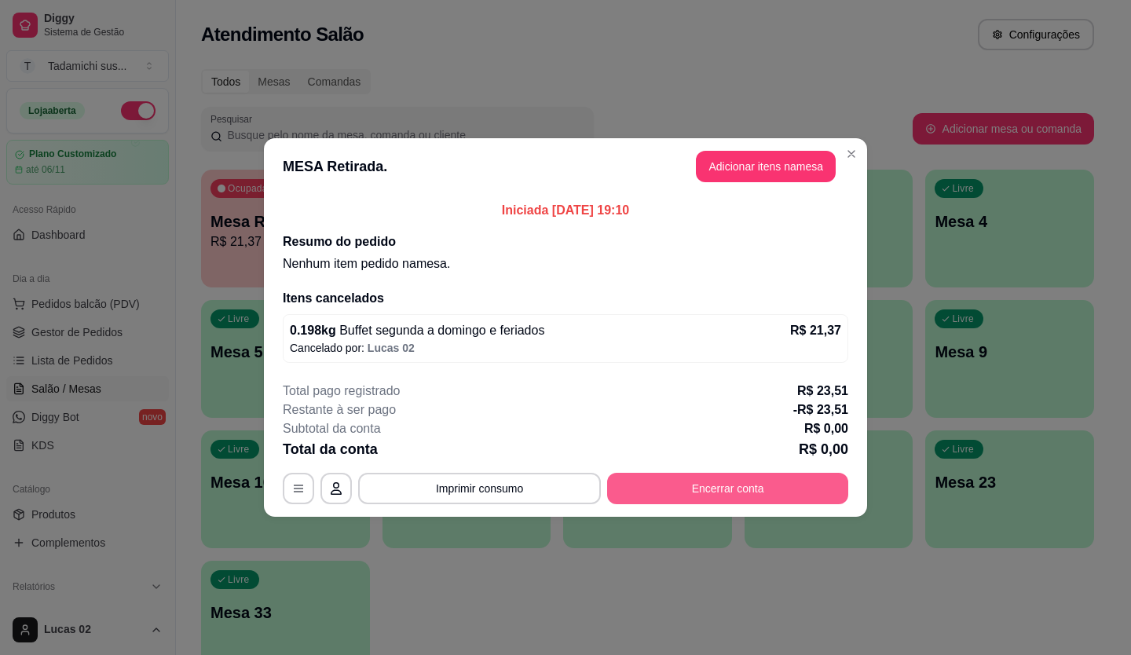
click at [765, 494] on button "Encerrar conta" at bounding box center [727, 488] width 241 height 31
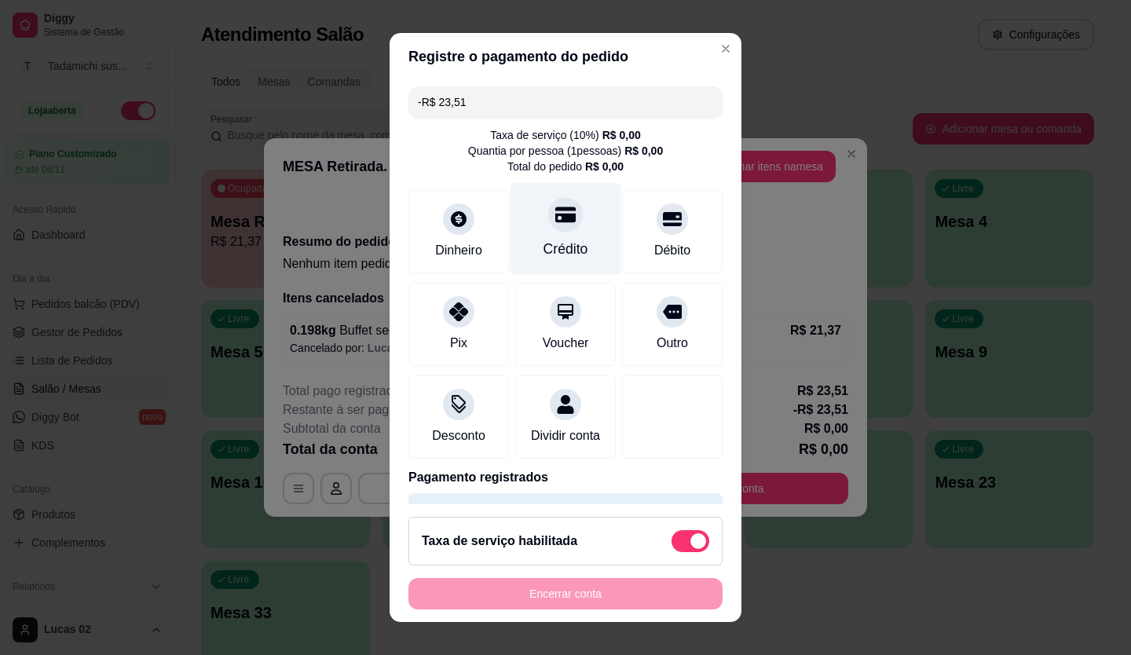
click at [570, 224] on div "Crédito" at bounding box center [565, 228] width 111 height 92
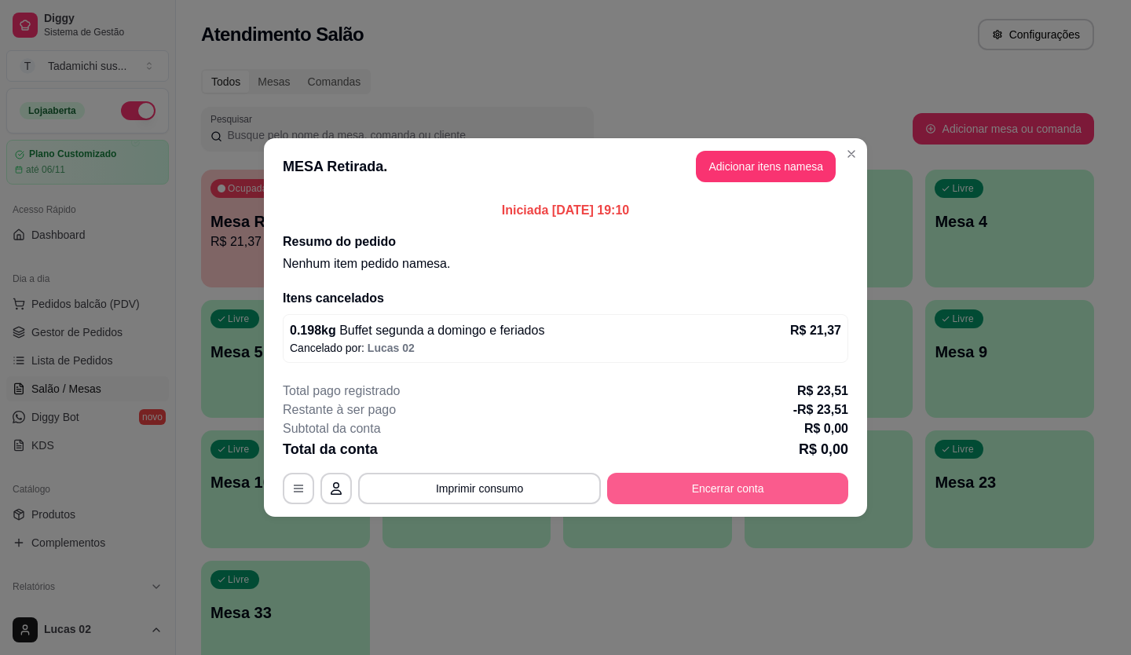
click at [658, 502] on button "Encerrar conta" at bounding box center [727, 488] width 241 height 31
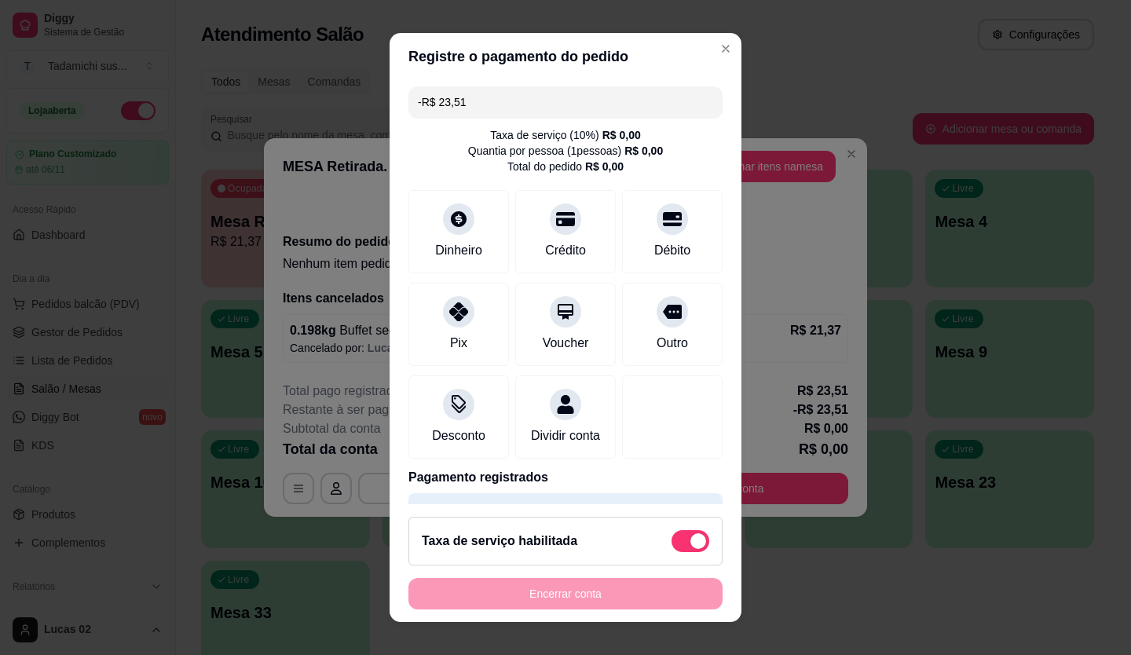
click at [671, 534] on span at bounding box center [690, 541] width 38 height 22
click at [670, 544] on input "checkbox" at bounding box center [675, 549] width 10 height 10
checkbox input "true"
type input "R$ 23,51"
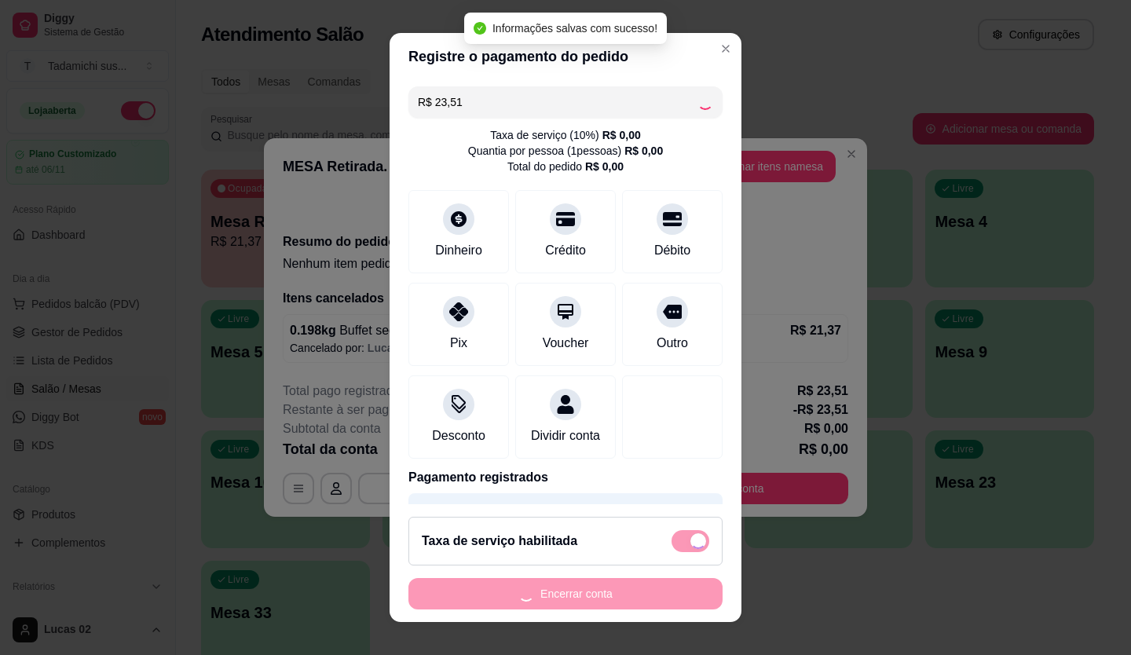
checkbox input "false"
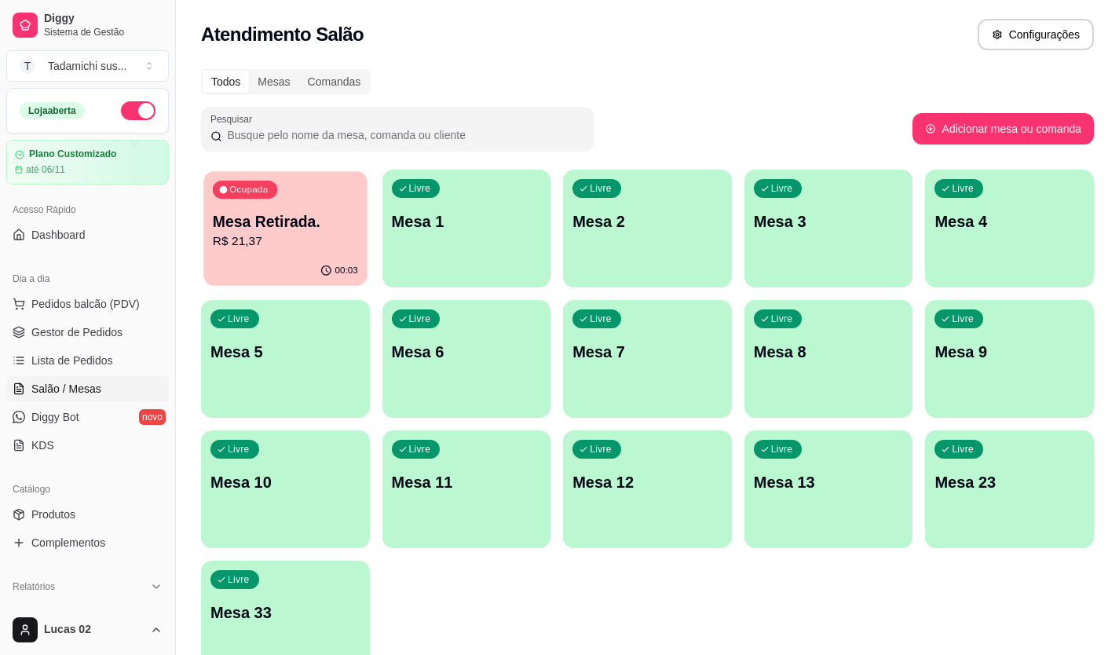
click at [282, 270] on div "00:03" at bounding box center [284, 271] width 163 height 30
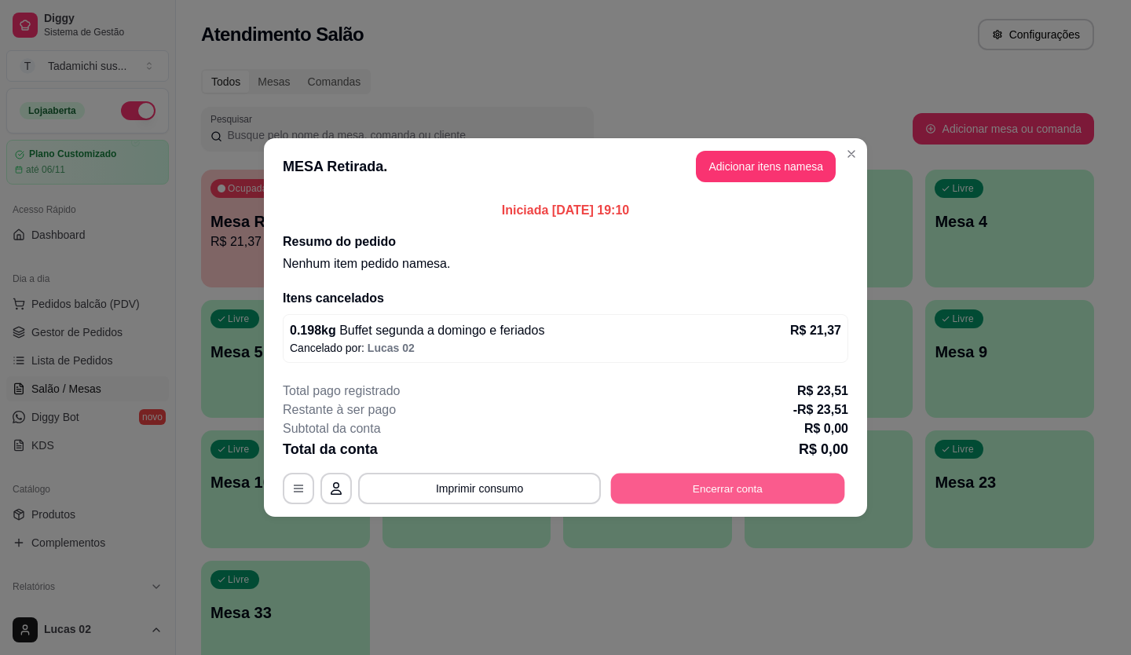
click at [777, 492] on button "Encerrar conta" at bounding box center [728, 488] width 234 height 31
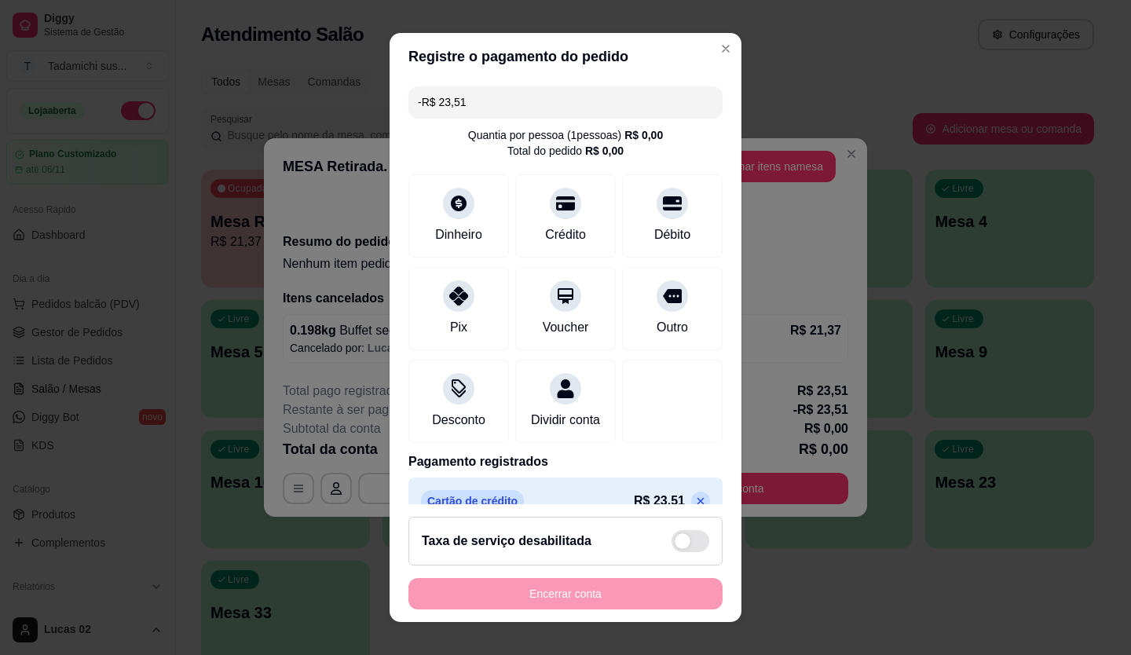
click at [621, 534] on div "Taxa de serviço desabilitada" at bounding box center [565, 541] width 287 height 22
type input "R$ 23,51"
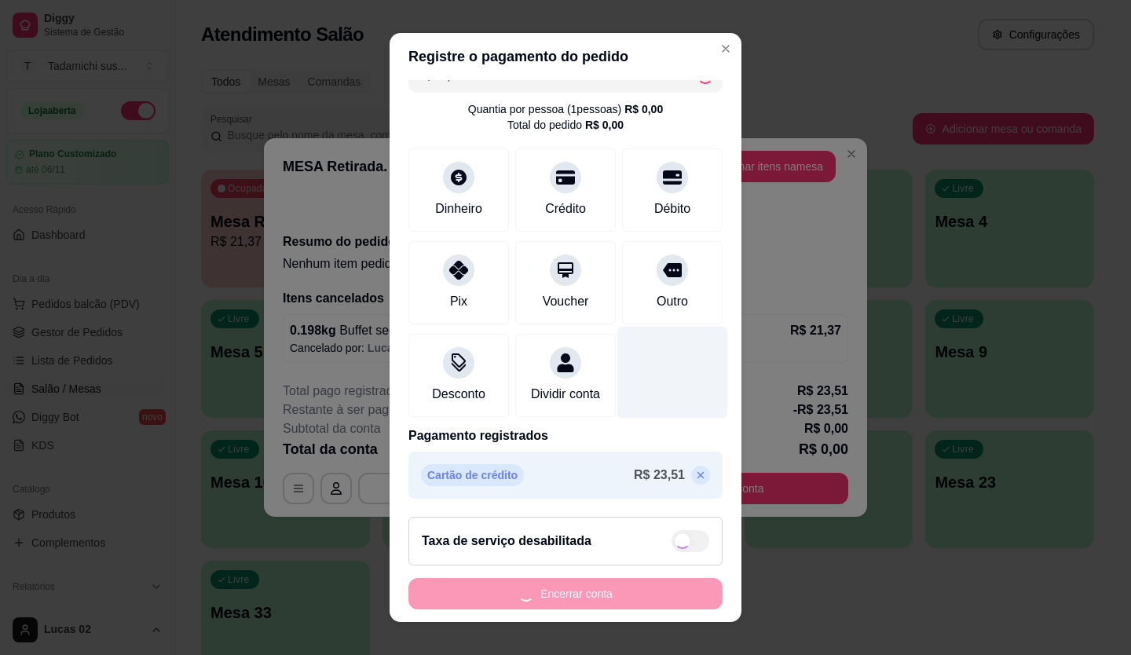
scroll to position [45, 0]
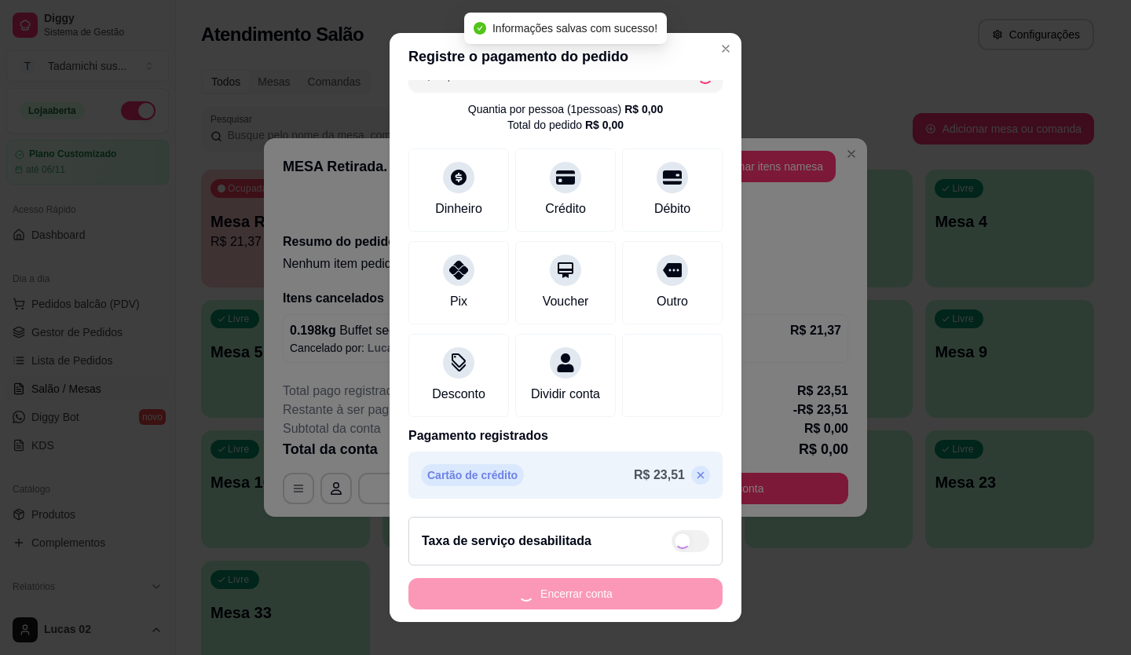
checkbox input "true"
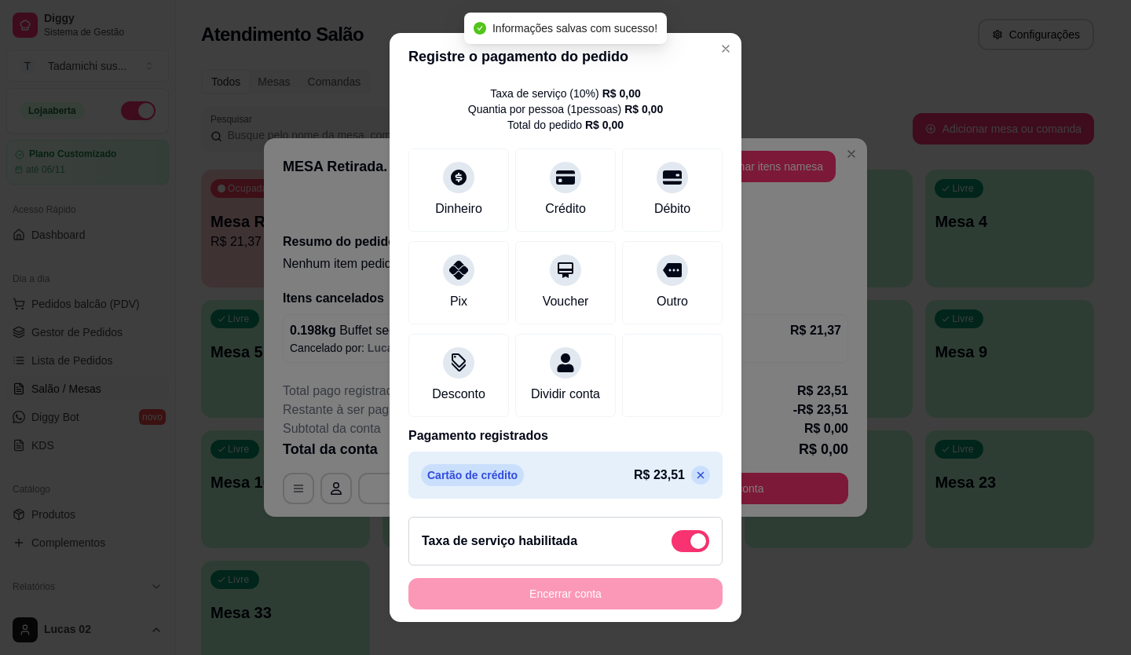
click at [691, 483] on p at bounding box center [700, 475] width 19 height 19
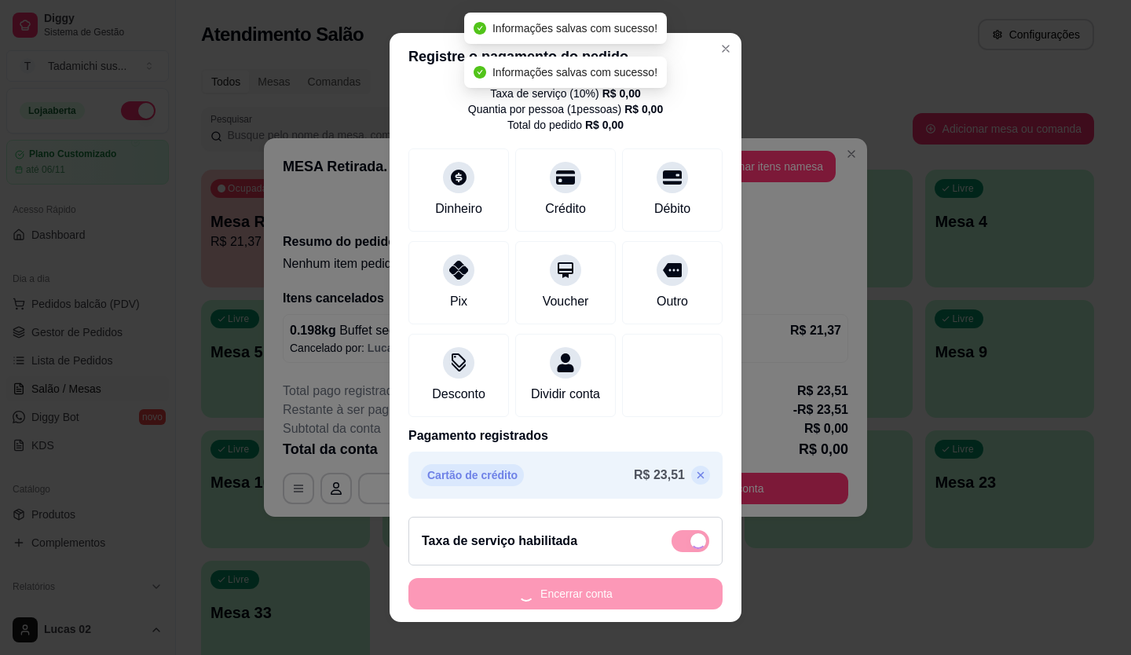
type input "R$ 0,00"
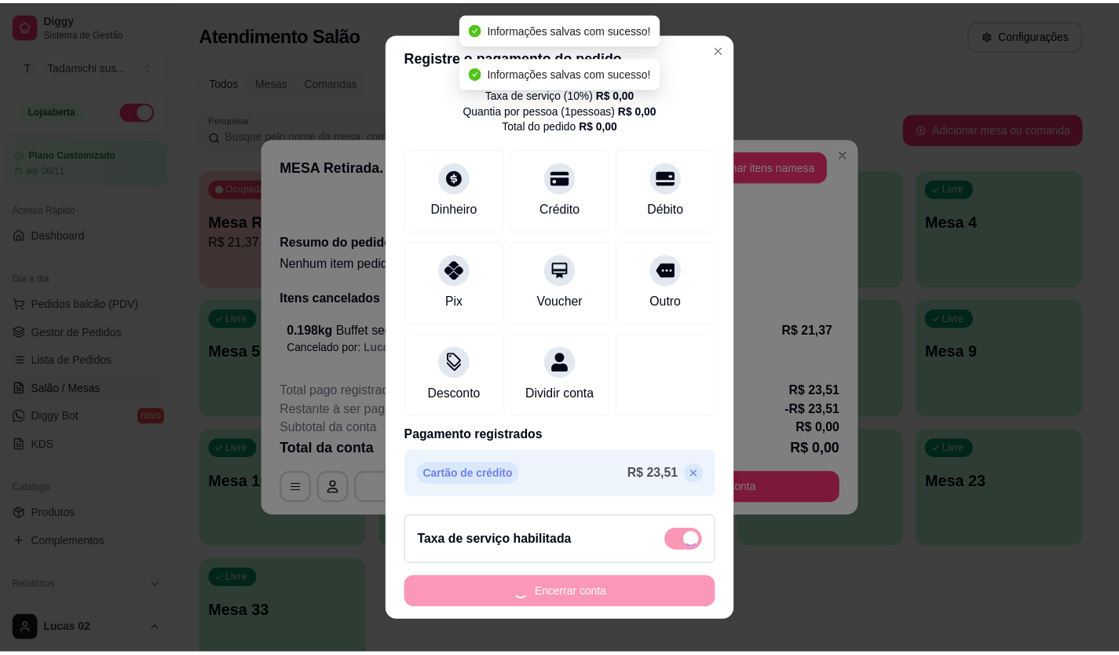
scroll to position [0, 0]
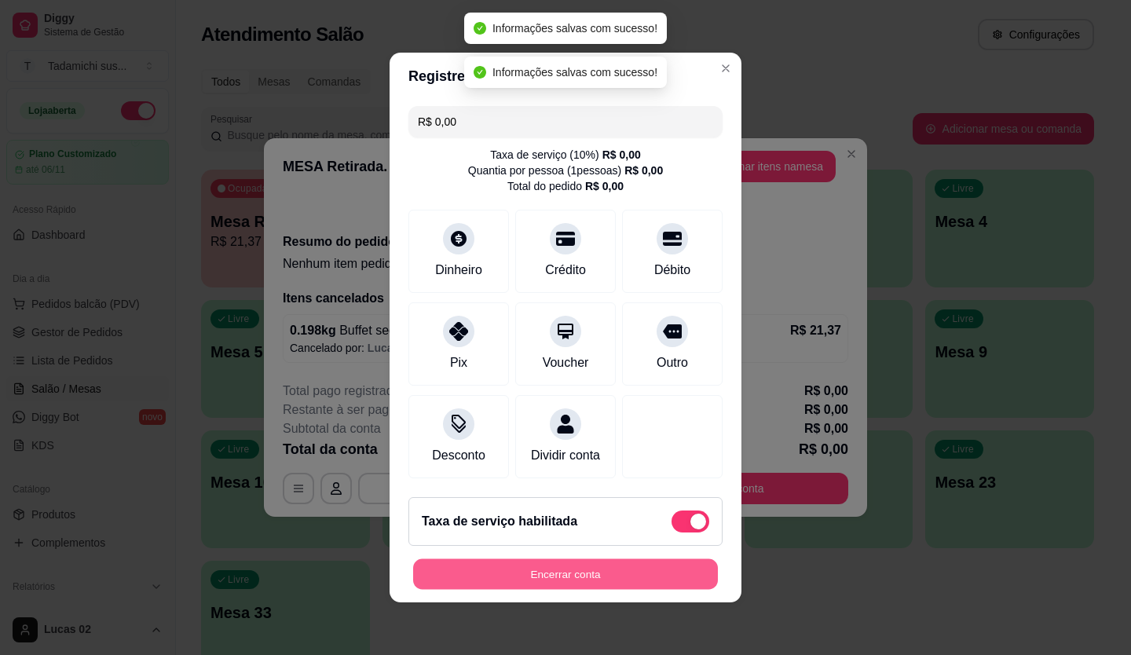
click at [616, 576] on button "Encerrar conta" at bounding box center [565, 574] width 305 height 31
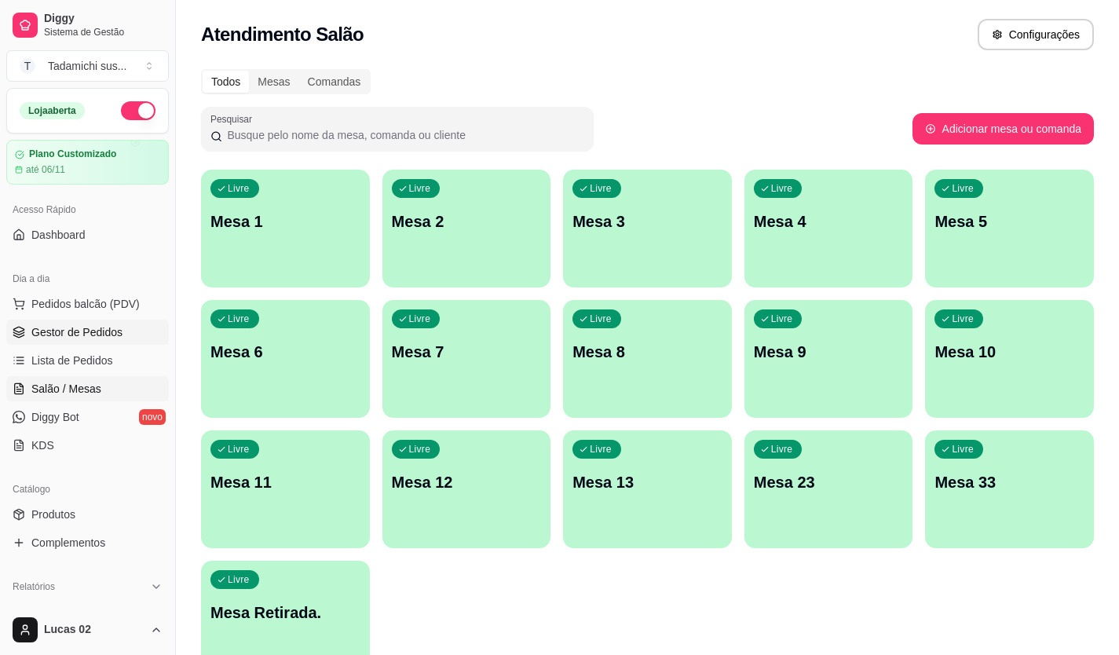
click at [84, 342] on link "Gestor de Pedidos" at bounding box center [87, 332] width 163 height 25
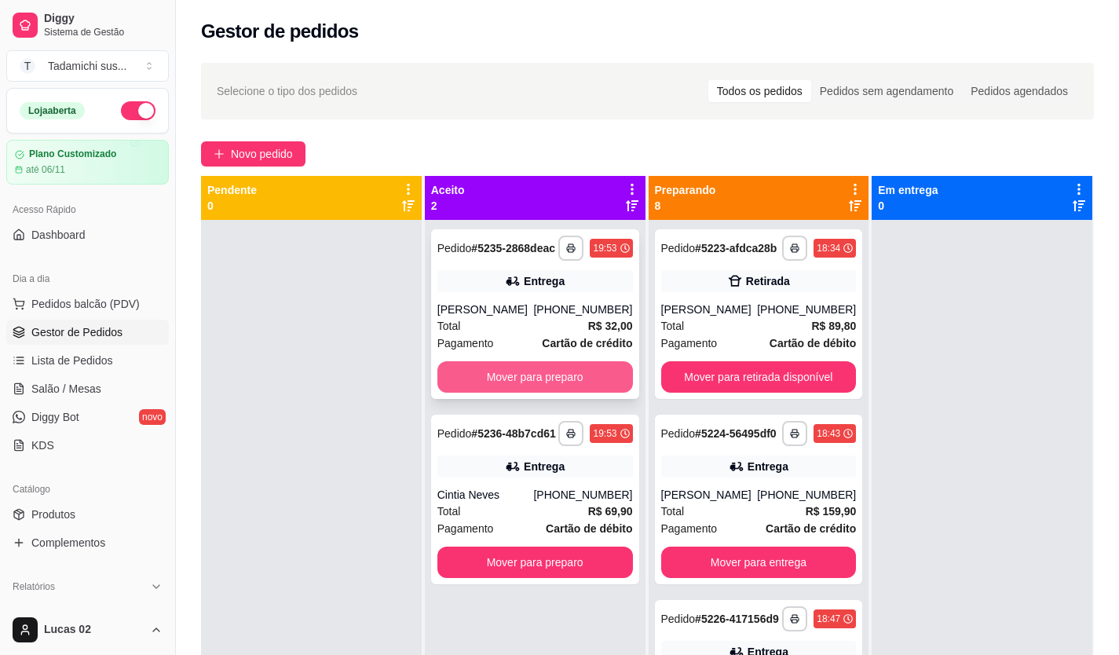
click at [491, 369] on button "Mover para preparo" at bounding box center [534, 376] width 195 height 31
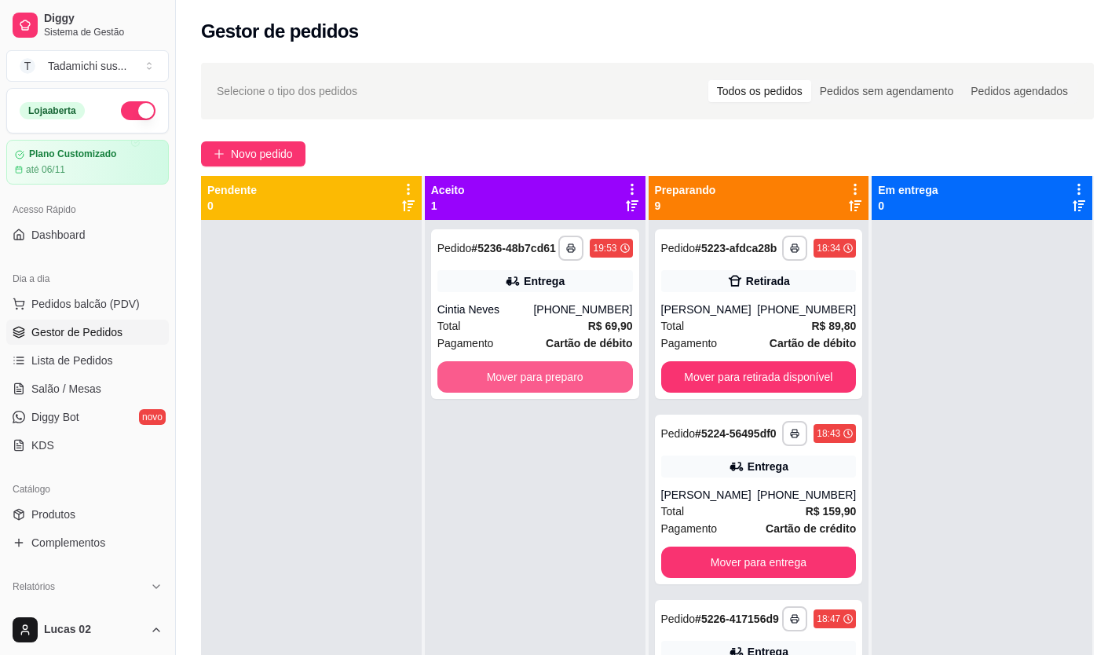
click at [491, 369] on button "Mover para preparo" at bounding box center [534, 376] width 195 height 31
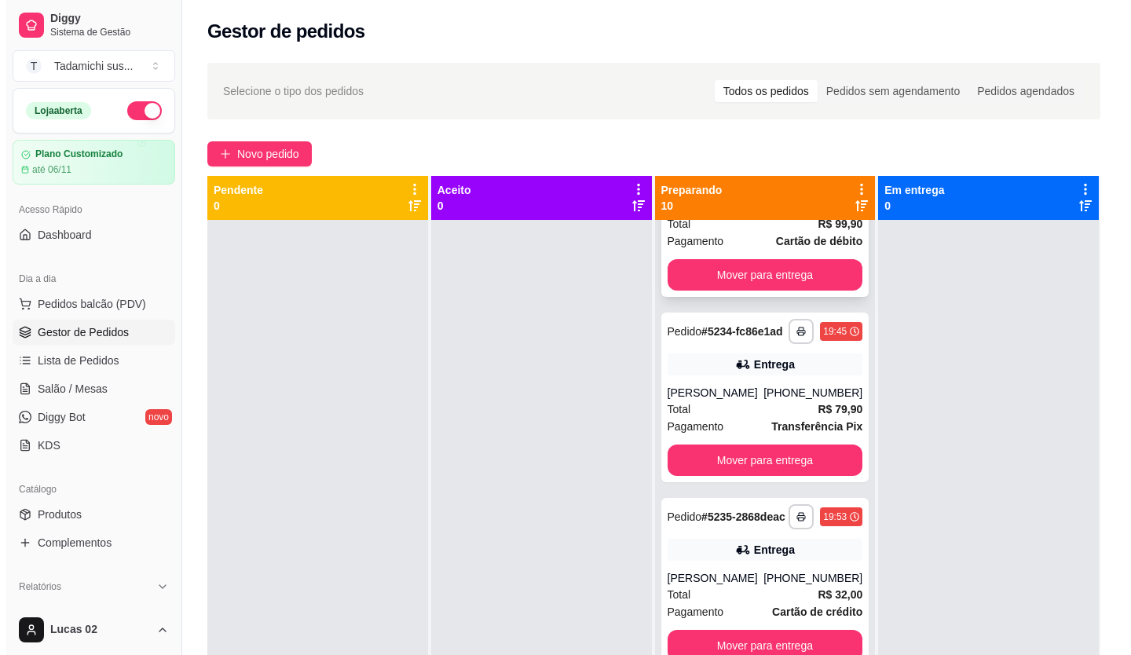
scroll to position [44, 0]
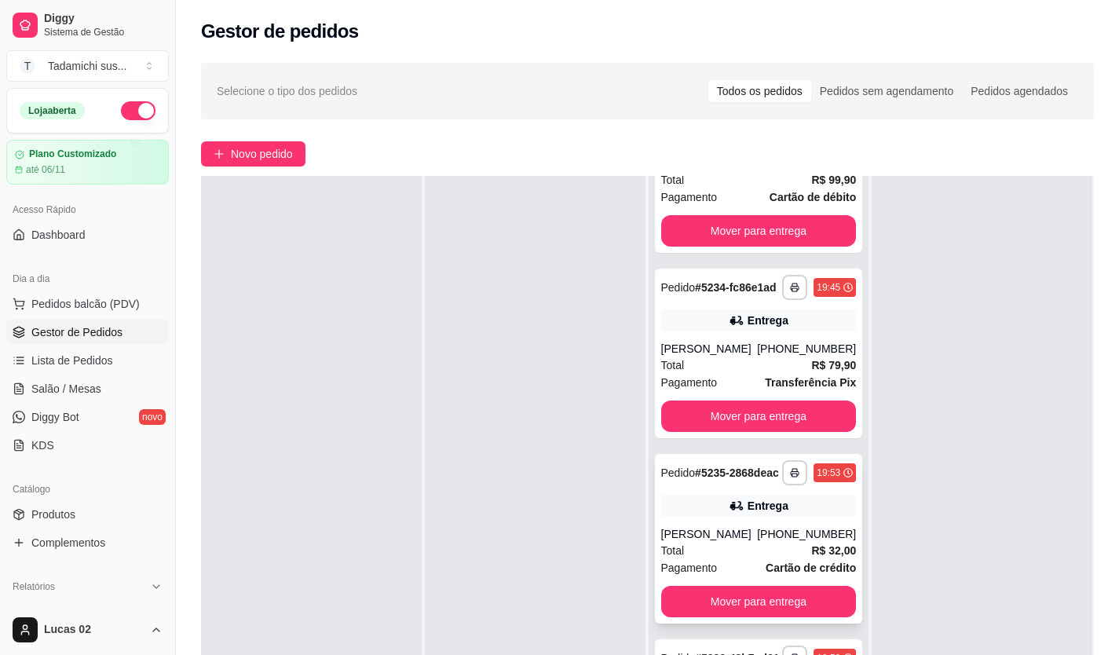
click at [724, 462] on div "**********" at bounding box center [759, 539] width 208 height 170
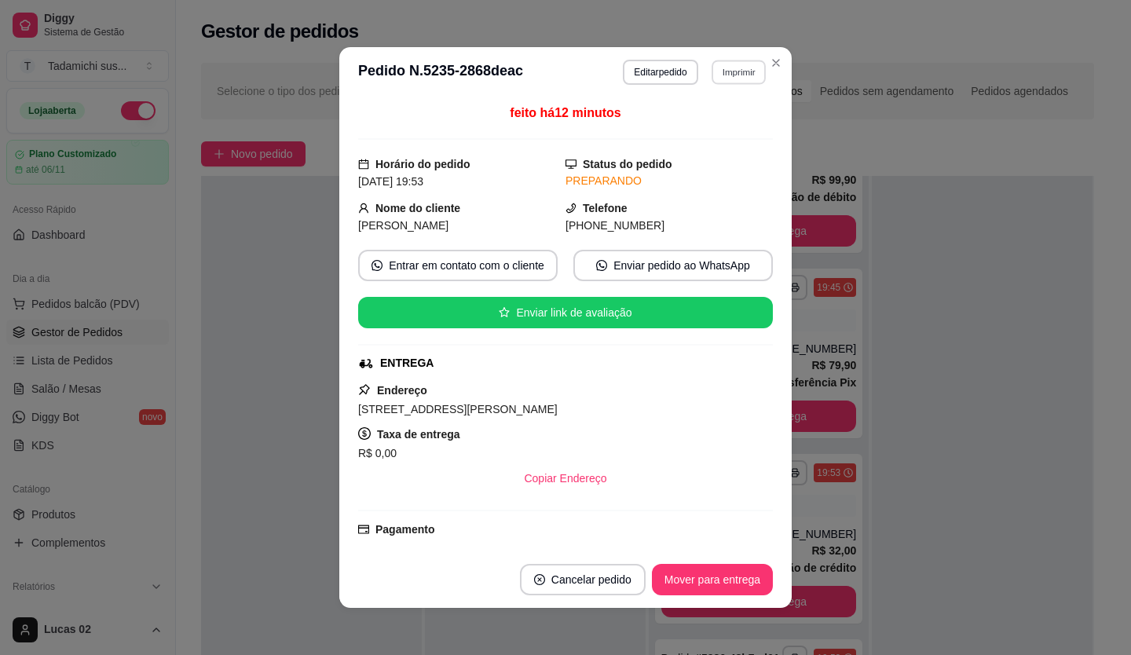
click at [711, 68] on button "Imprimir" at bounding box center [738, 72] width 54 height 24
click at [697, 126] on button "IMPRESSORA" at bounding box center [705, 127] width 114 height 25
click at [558, 577] on button "Cancelar pedido" at bounding box center [582, 580] width 122 height 31
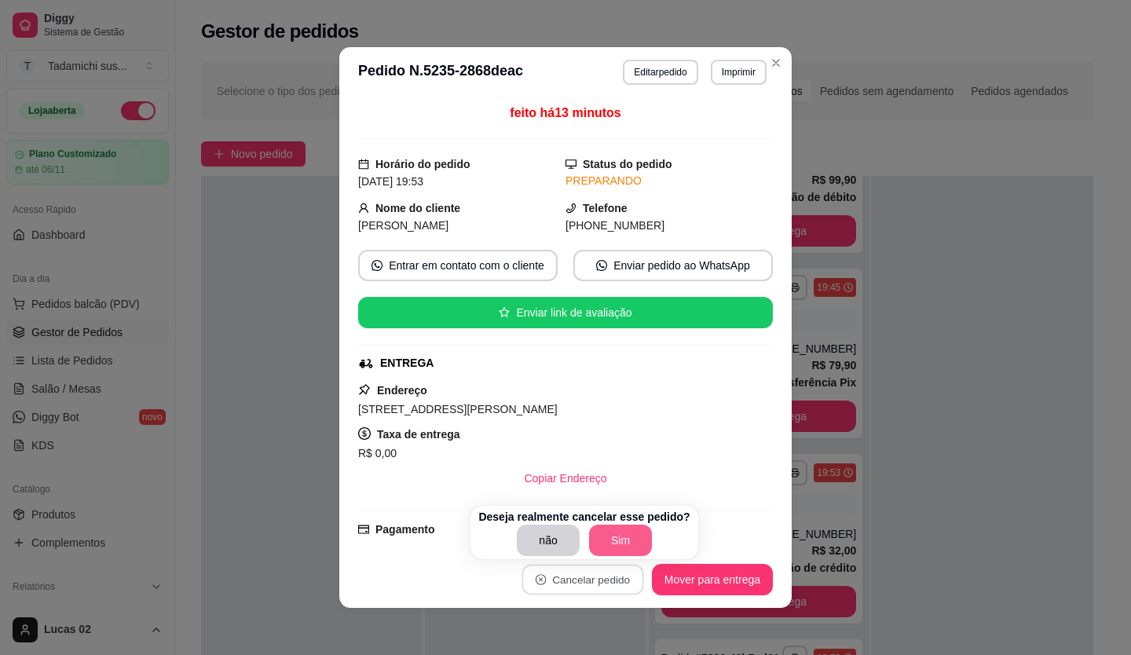
click at [604, 534] on button "Sim" at bounding box center [620, 539] width 63 height 31
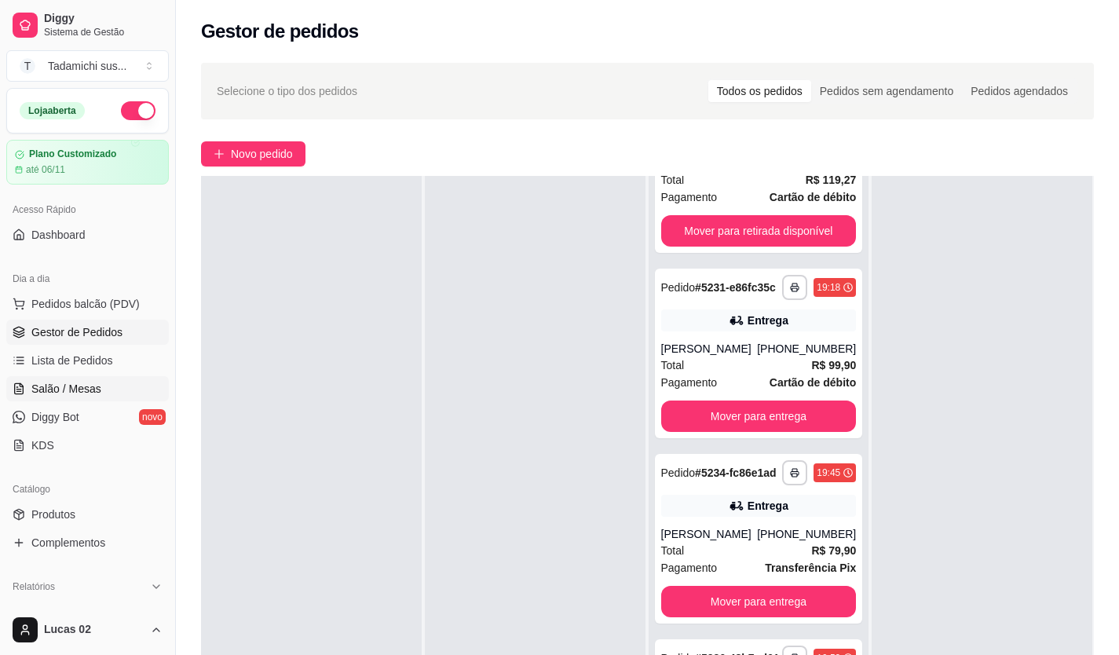
click at [46, 380] on link "Salão / Mesas" at bounding box center [87, 388] width 163 height 25
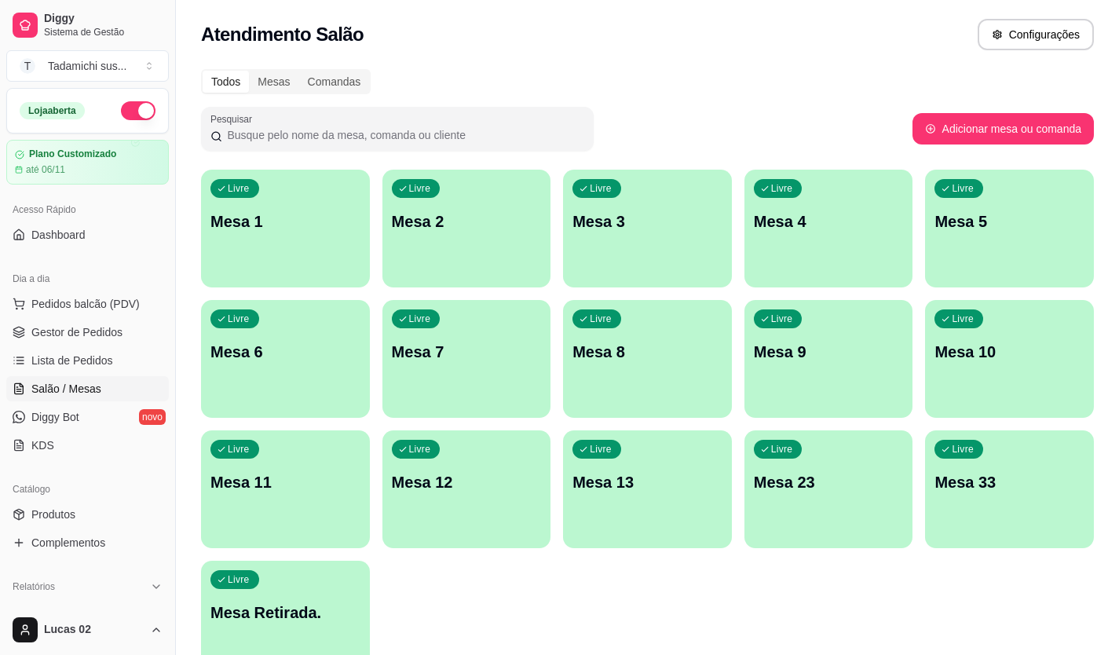
click at [1024, 392] on div "Livre Mesa 10" at bounding box center [1009, 349] width 169 height 99
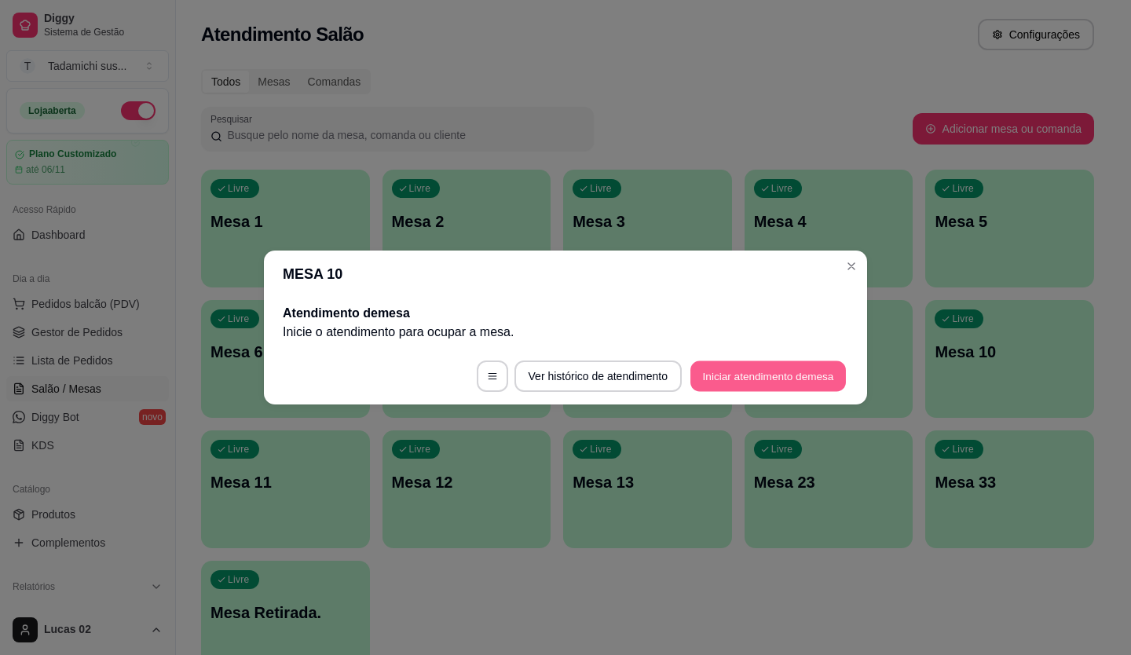
click at [718, 378] on button "Iniciar atendimento de mesa" at bounding box center [767, 376] width 155 height 31
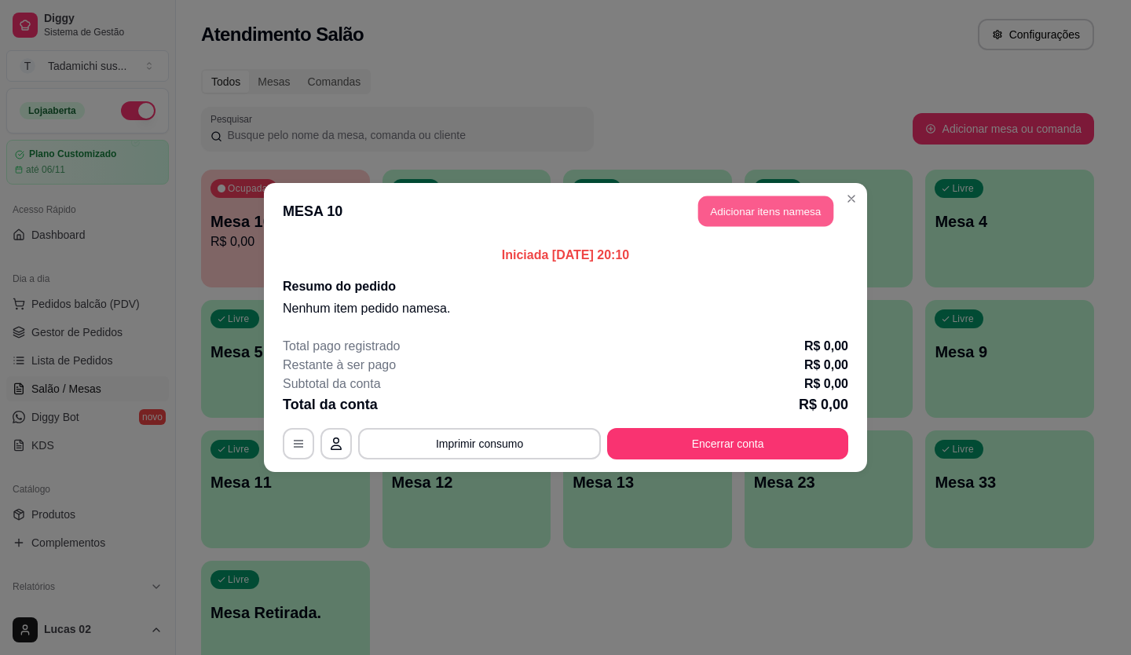
click at [726, 217] on button "Adicionar itens na mesa" at bounding box center [765, 211] width 135 height 31
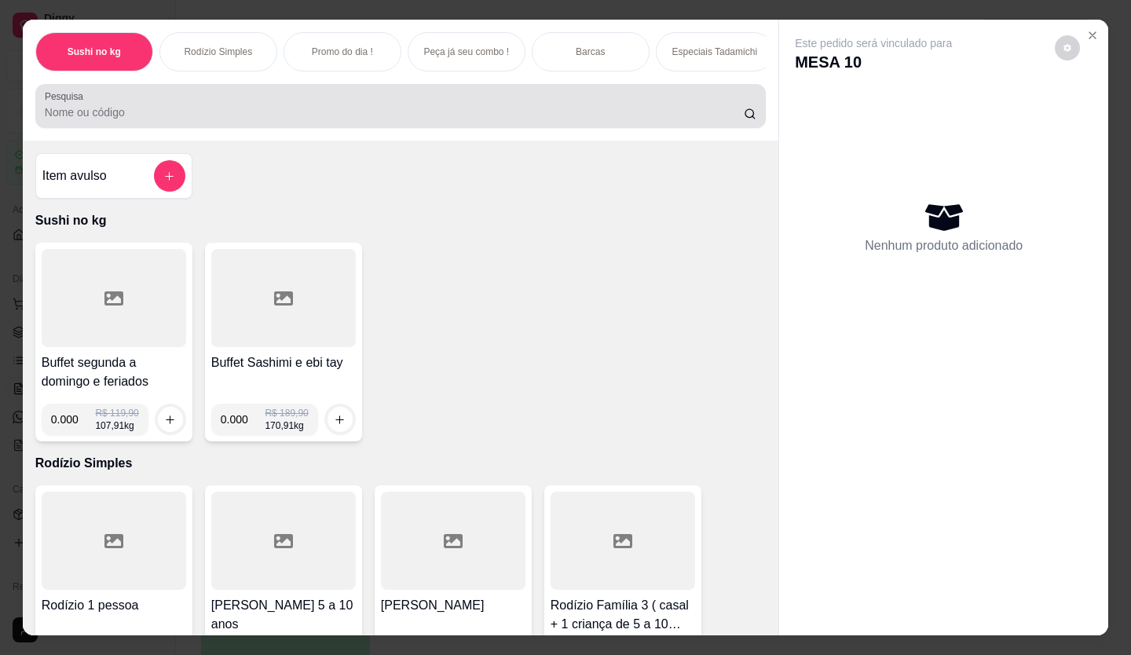
click at [183, 118] on input "Pesquisa" at bounding box center [395, 112] width 700 height 16
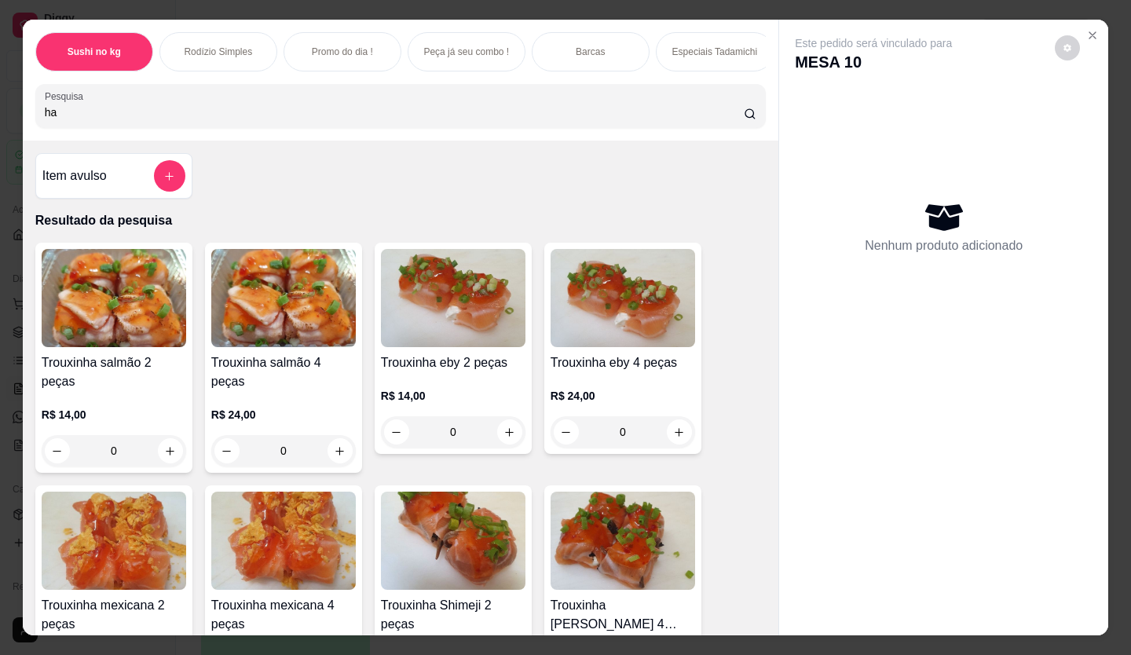
click at [135, 88] on div "Sushi no kg Rodízio Simples Promo do dia ! Peça já seu combo ! Barcas Especiais…" at bounding box center [400, 80] width 755 height 121
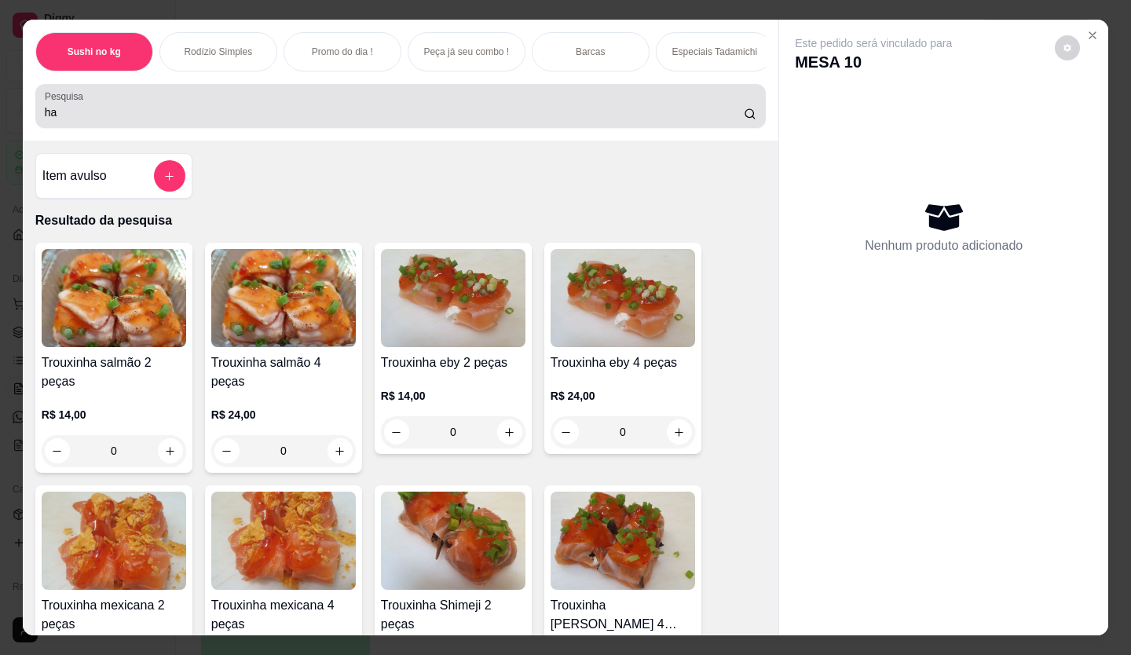
click at [139, 115] on input "ha" at bounding box center [395, 112] width 700 height 16
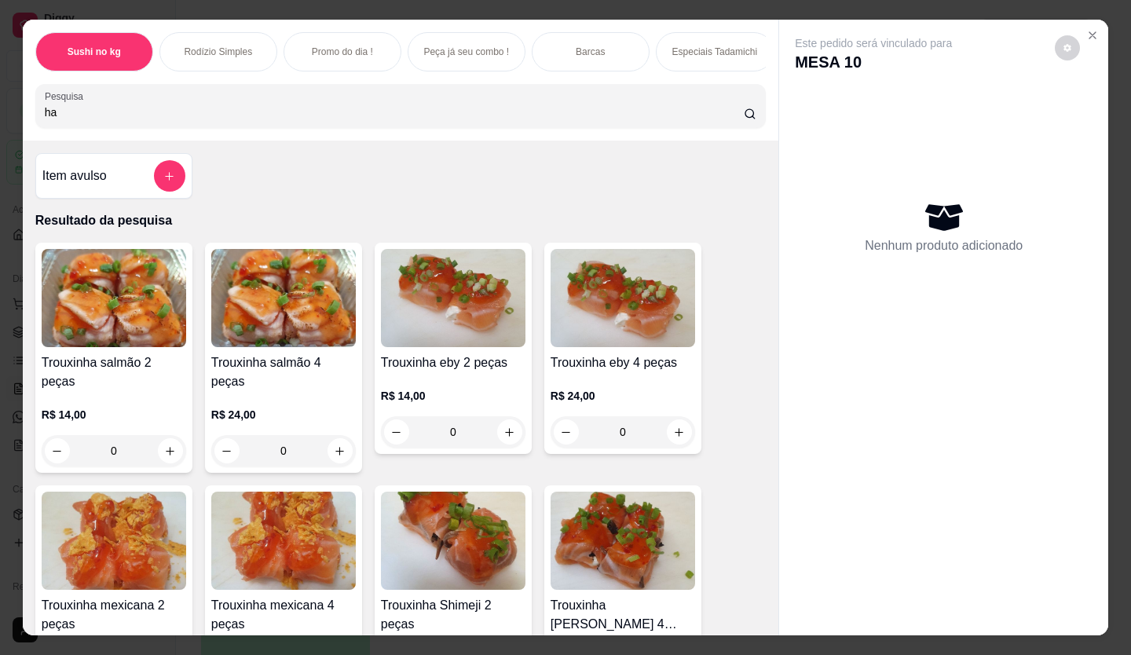
type input "h"
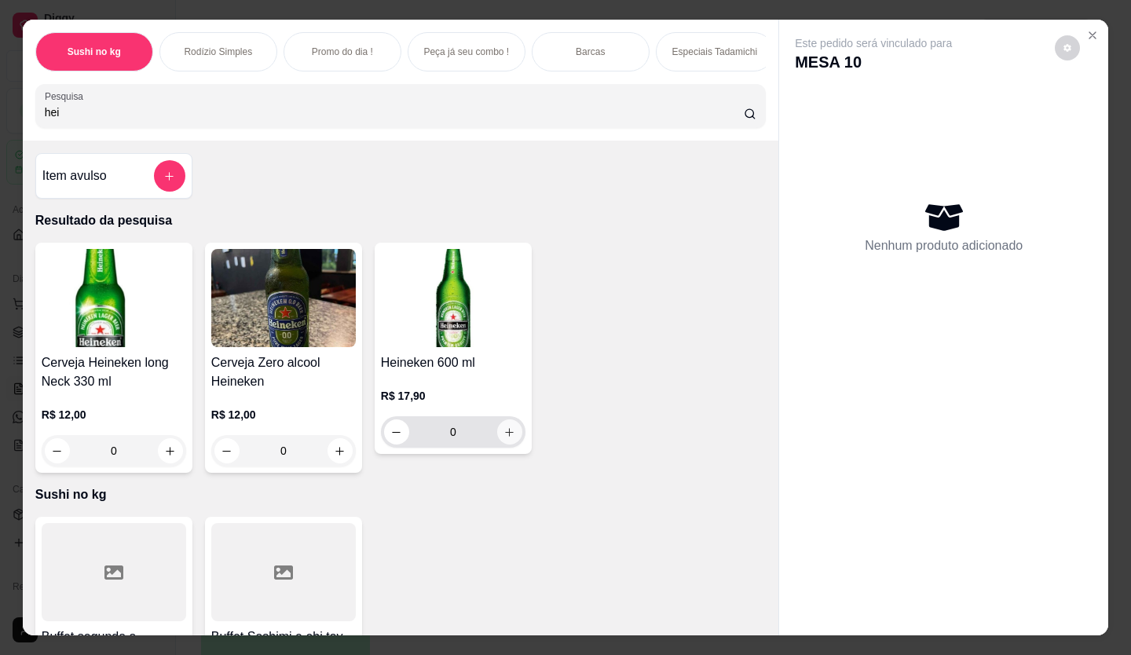
type input "hei"
click at [509, 438] on icon "increase-product-quantity" at bounding box center [510, 432] width 12 height 12
type input "1"
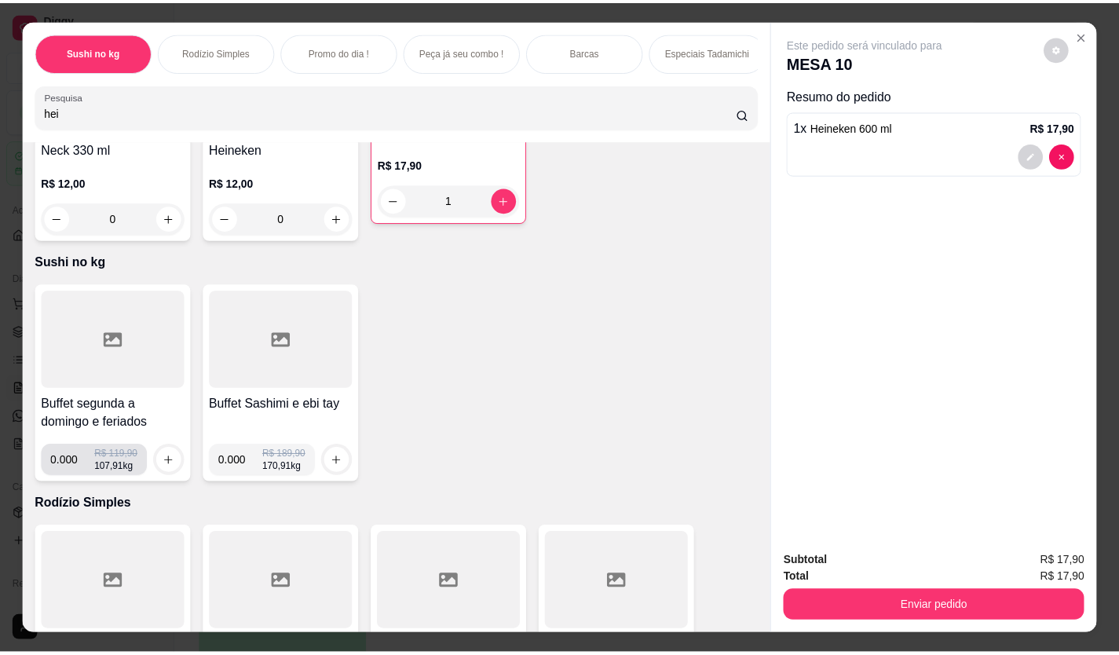
scroll to position [236, 0]
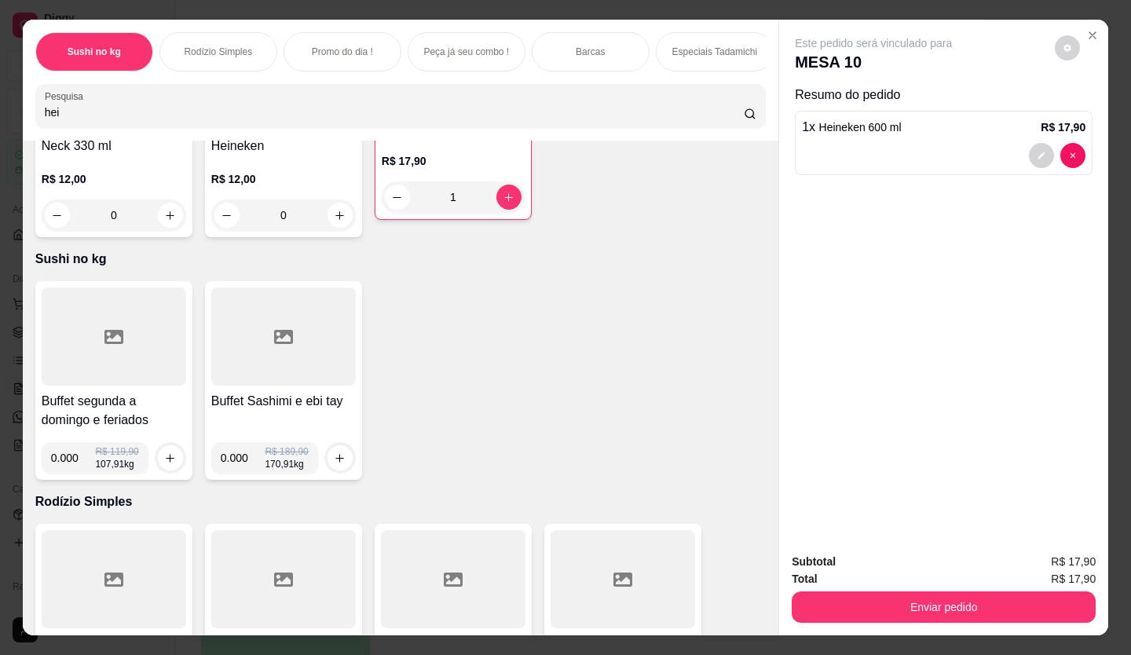
click at [71, 459] on input "0.000" at bounding box center [73, 457] width 45 height 31
type input "0.342"
click at [164, 460] on icon "increase-product-quantity" at bounding box center [170, 458] width 12 height 12
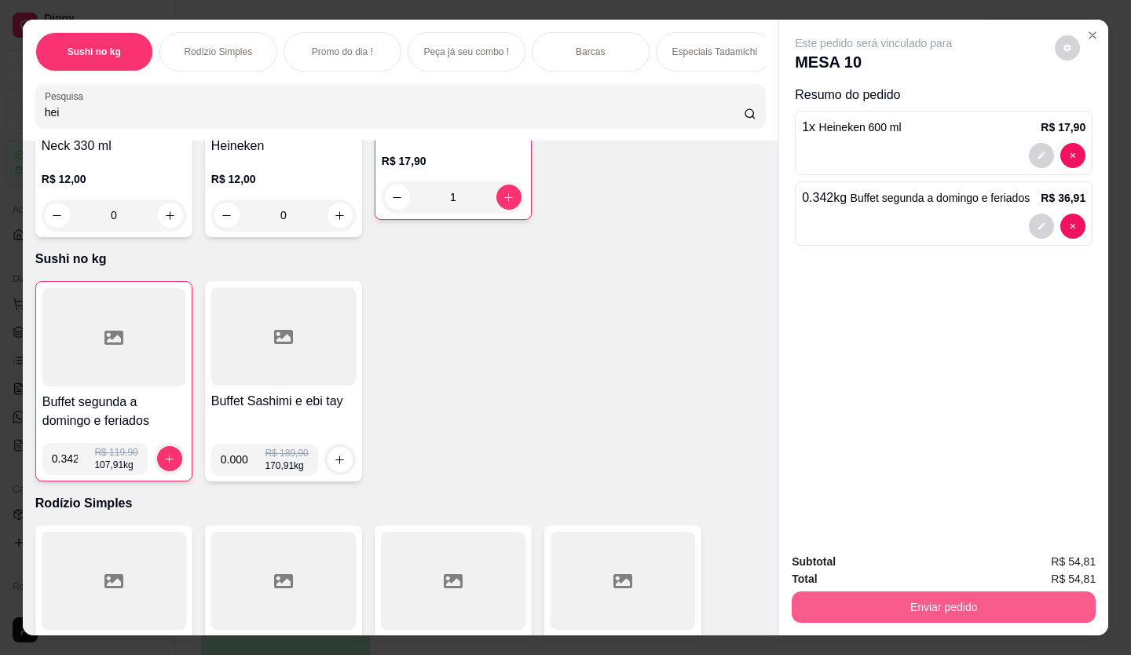
click at [884, 604] on button "Enviar pedido" at bounding box center [943, 606] width 304 height 31
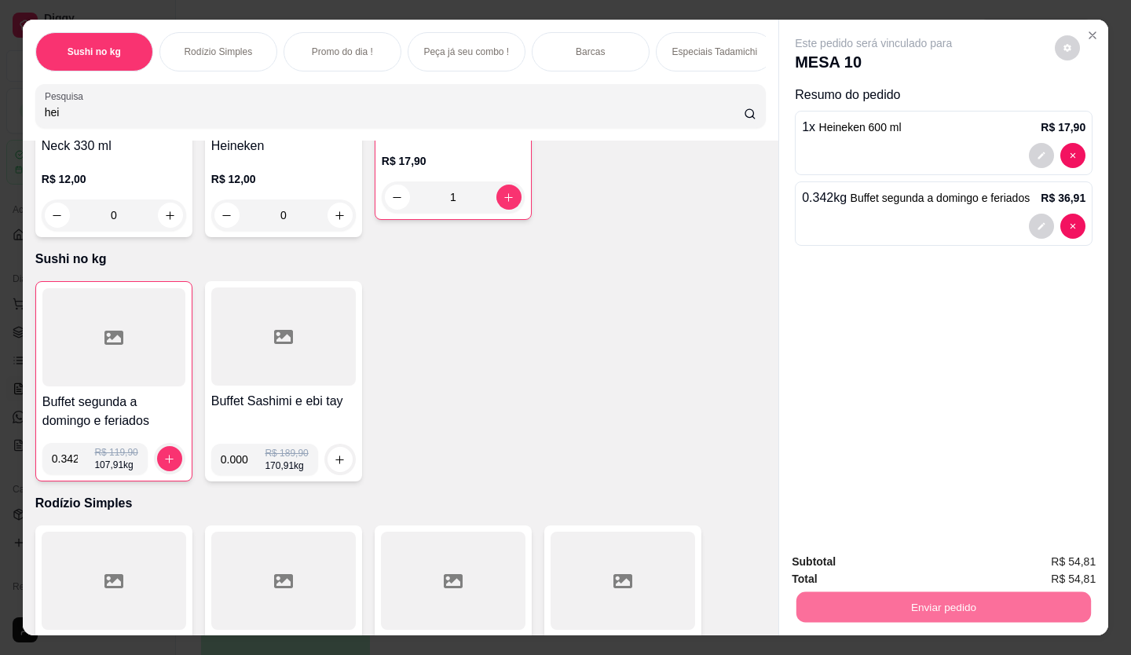
click at [1026, 563] on button "Enviar pedido" at bounding box center [1054, 562] width 86 height 29
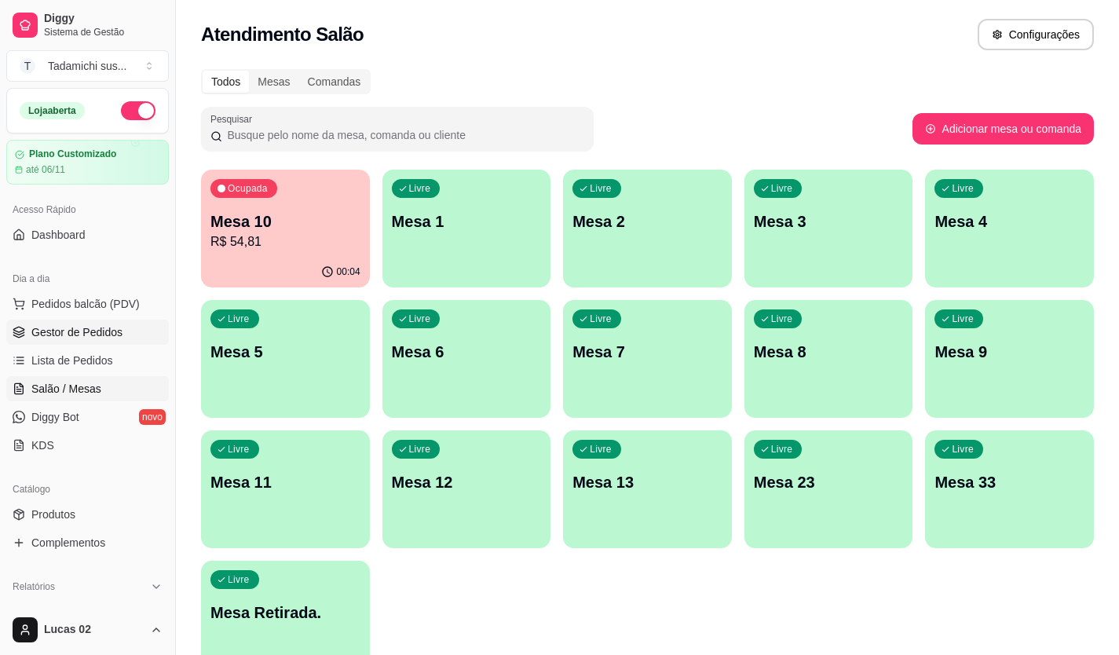
click at [99, 338] on span "Gestor de Pedidos" at bounding box center [76, 332] width 91 height 16
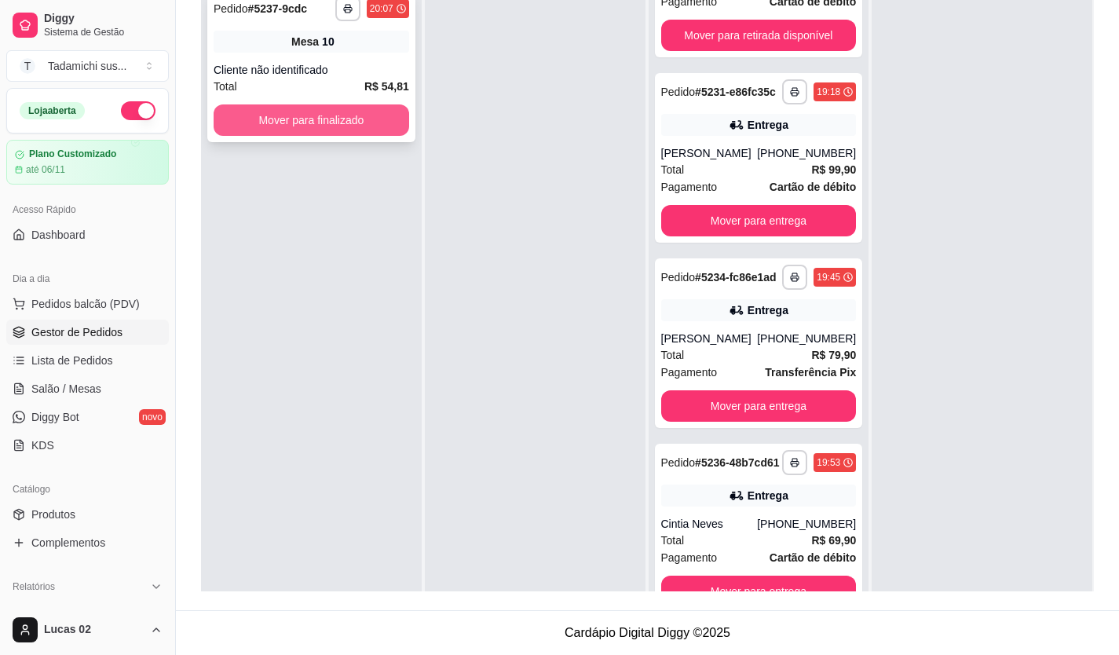
click at [279, 103] on div "**********" at bounding box center [311, 66] width 208 height 152
click at [249, 119] on button "Mover para finalizado" at bounding box center [311, 120] width 189 height 31
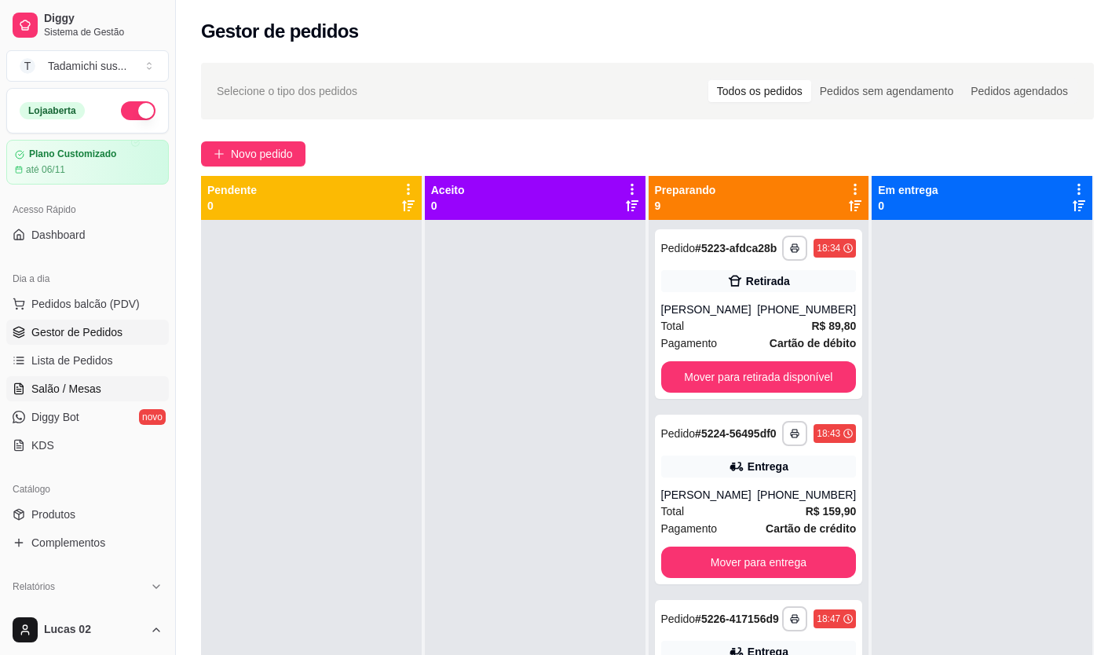
click at [97, 391] on span "Salão / Mesas" at bounding box center [66, 389] width 70 height 16
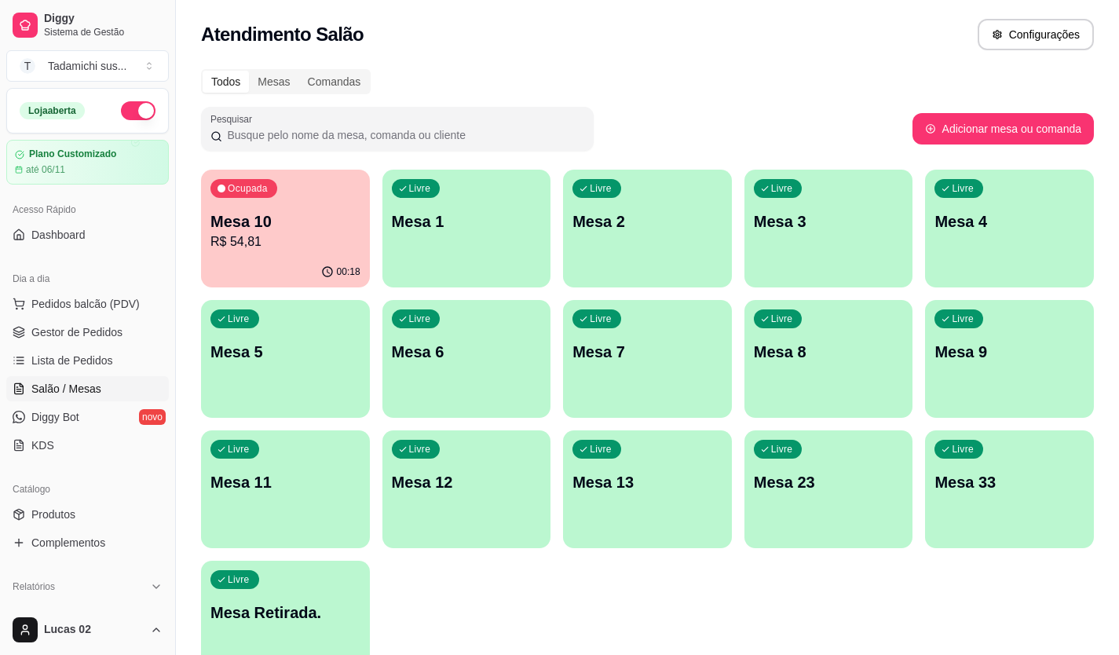
click at [294, 581] on div "Livre Mesa Retirada." at bounding box center [285, 610] width 169 height 99
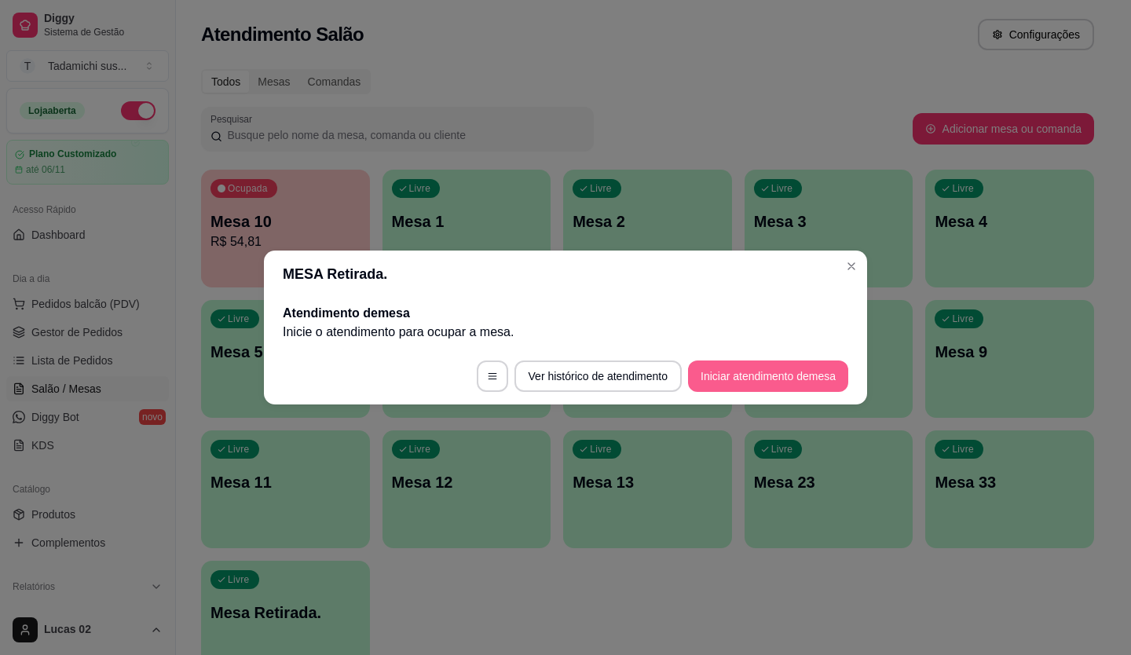
click at [766, 363] on button "Iniciar atendimento de mesa" at bounding box center [768, 375] width 160 height 31
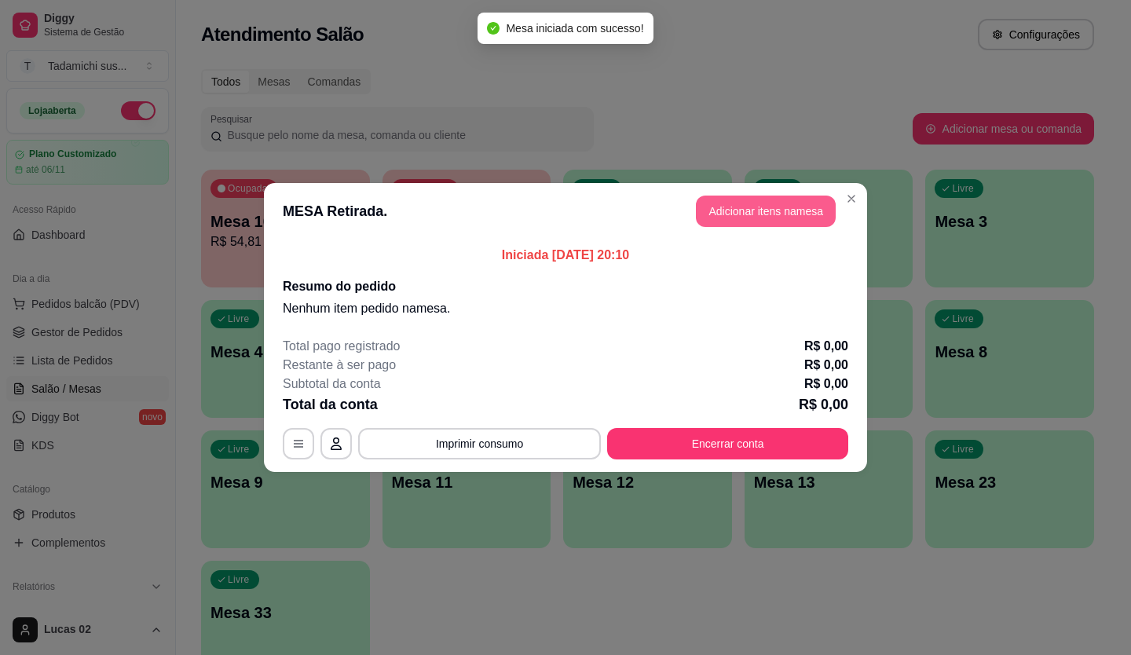
click at [731, 212] on button "Adicionar itens na mesa" at bounding box center [766, 210] width 140 height 31
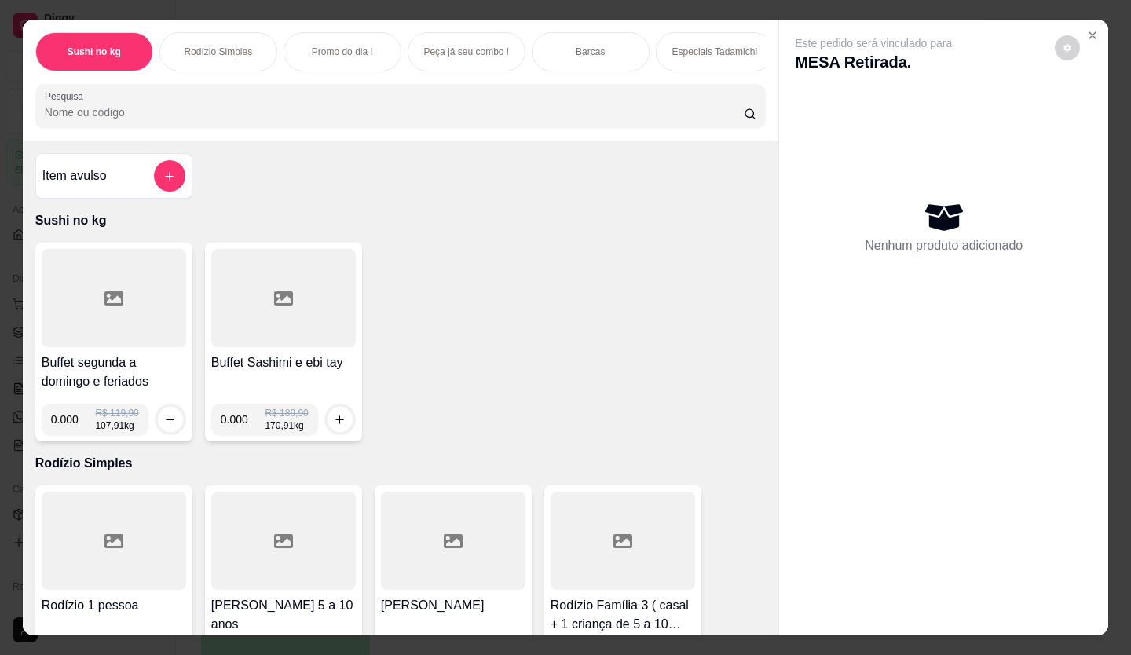
click at [70, 429] on input "0.000" at bounding box center [73, 419] width 45 height 31
type input "0.278"
click at [165, 423] on icon "increase-product-quantity" at bounding box center [171, 420] width 12 height 12
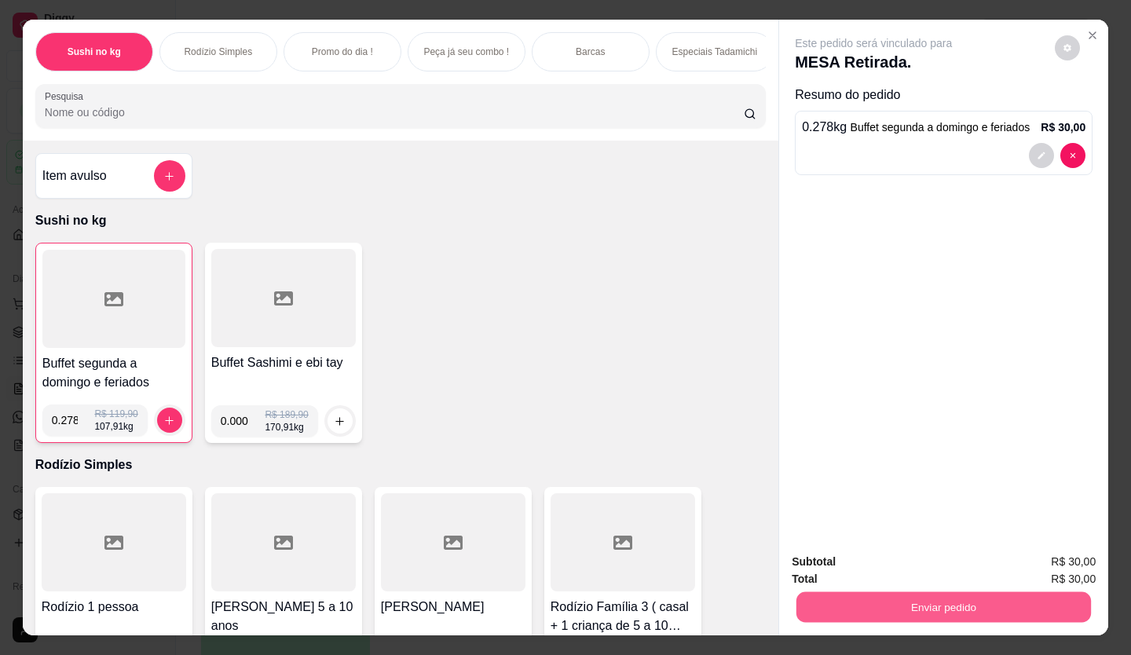
click at [867, 605] on button "Enviar pedido" at bounding box center [943, 607] width 294 height 31
click at [1090, 557] on button "Enviar pedido" at bounding box center [1054, 562] width 89 height 30
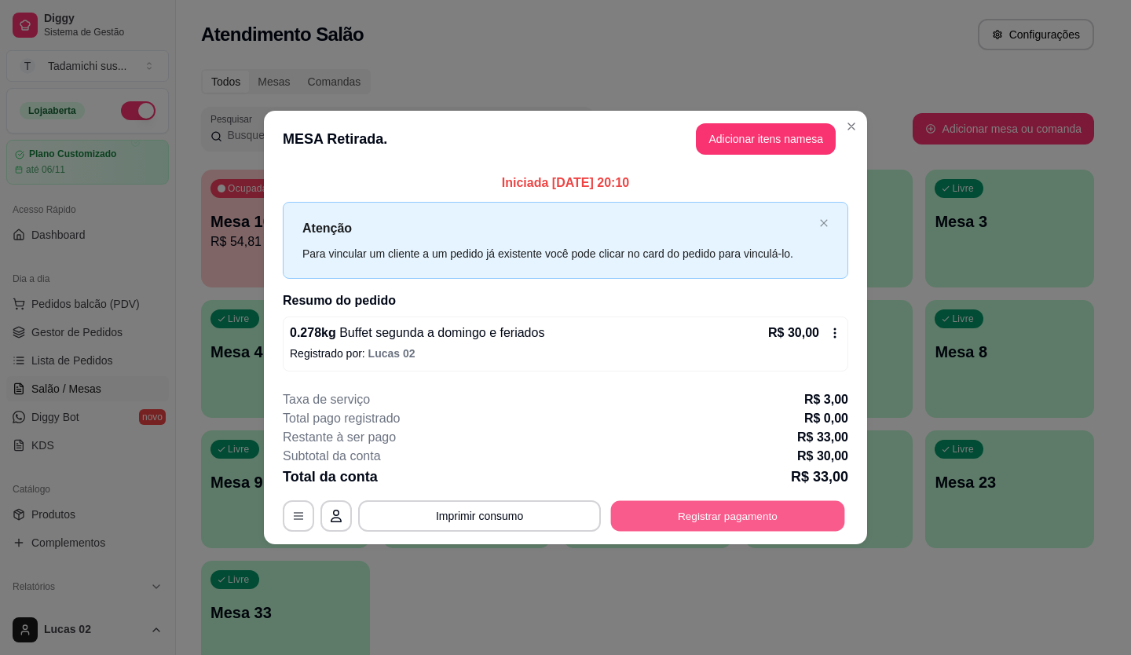
click at [706, 524] on button "Registrar pagamento" at bounding box center [728, 515] width 234 height 31
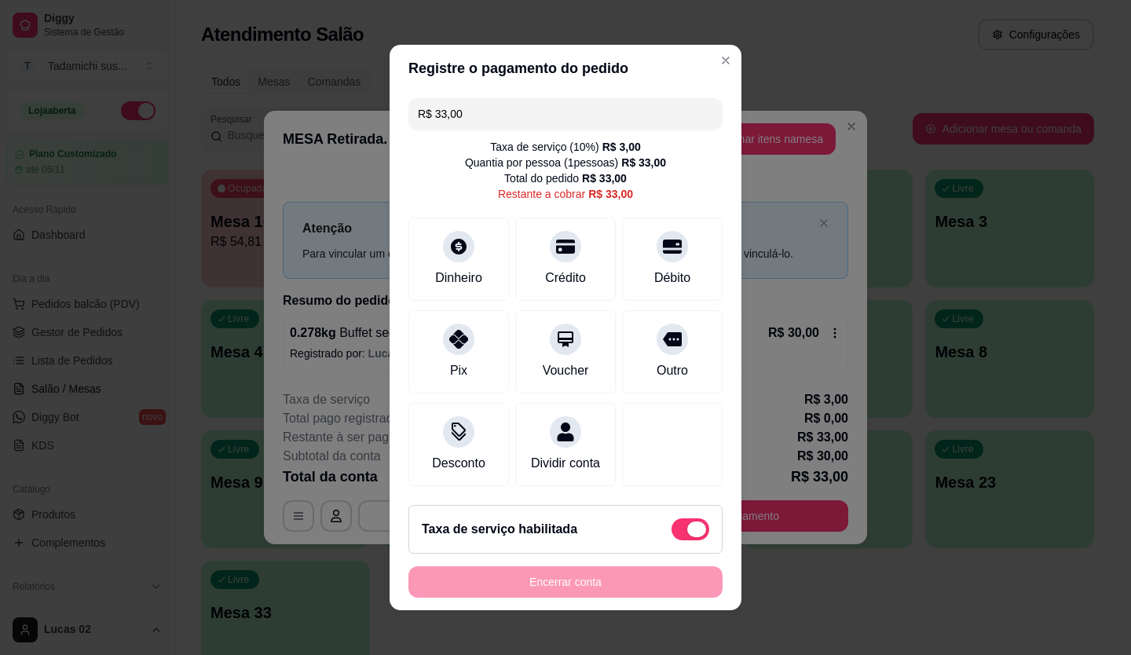
click at [678, 550] on div "Taxa de serviço habilitada" at bounding box center [565, 529] width 314 height 49
type input "R$ 30,00"
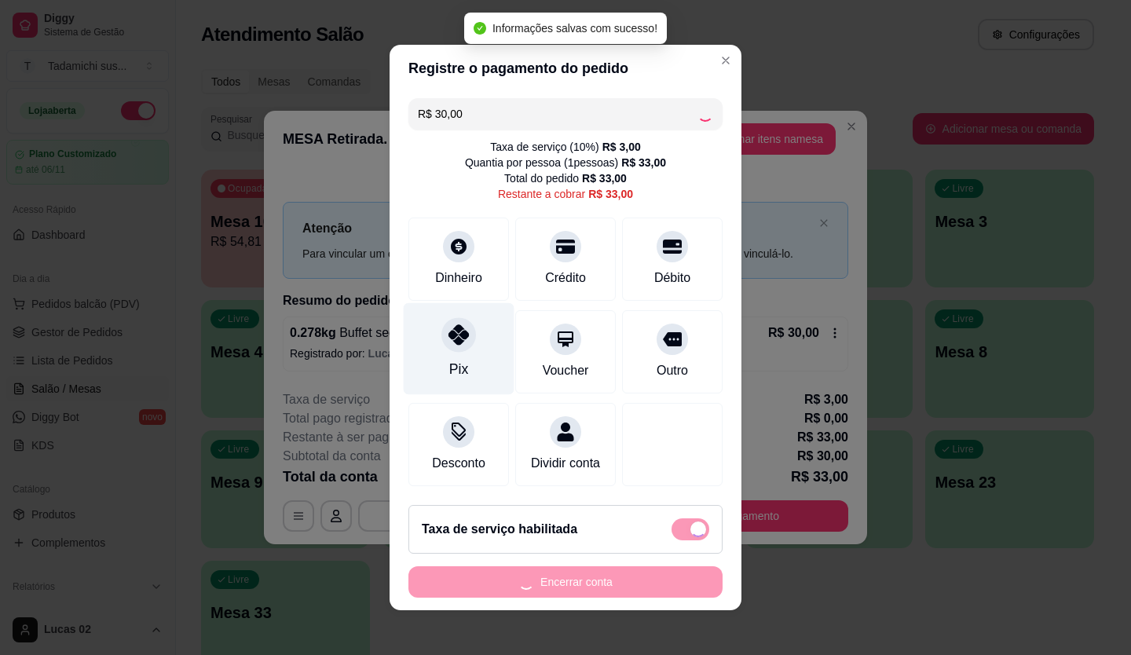
checkbox input "false"
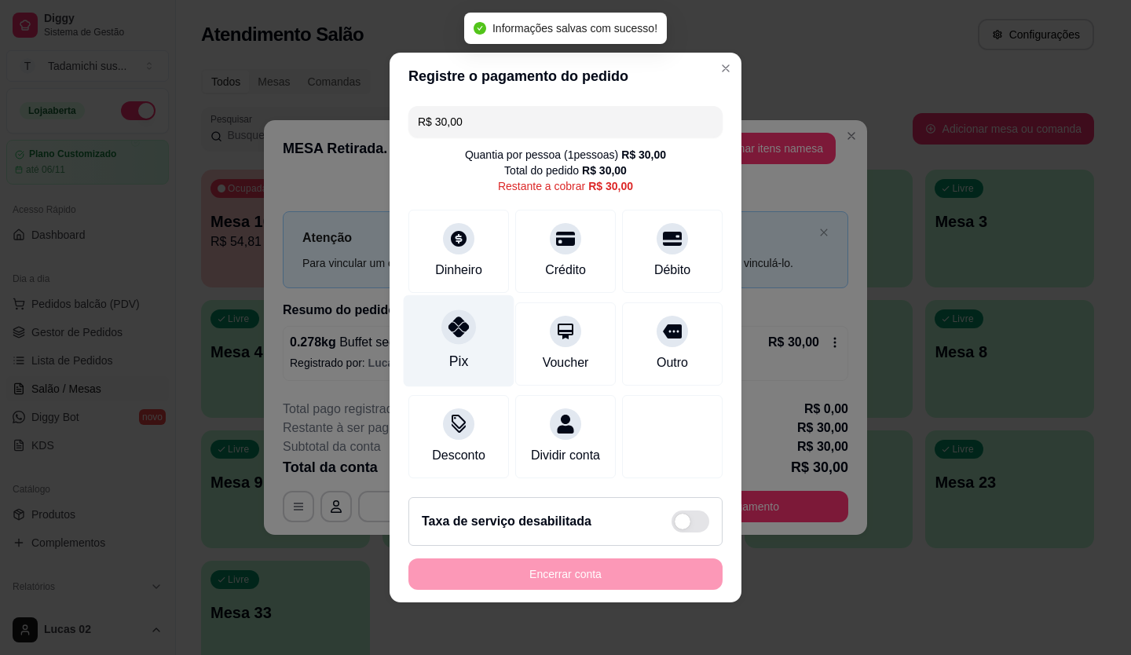
click at [441, 344] on div "Pix" at bounding box center [459, 341] width 111 height 92
type input "R$ 0,00"
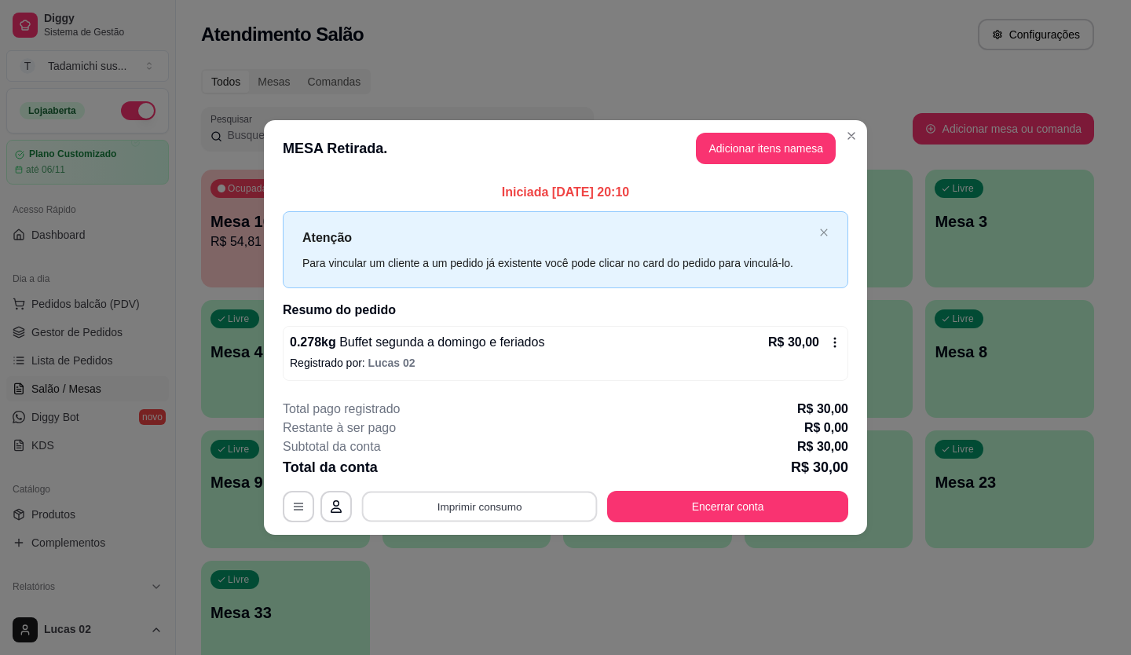
click at [527, 498] on button "Imprimir consumo" at bounding box center [480, 506] width 236 height 31
click at [491, 439] on button "IMPRESSORA" at bounding box center [484, 438] width 110 height 24
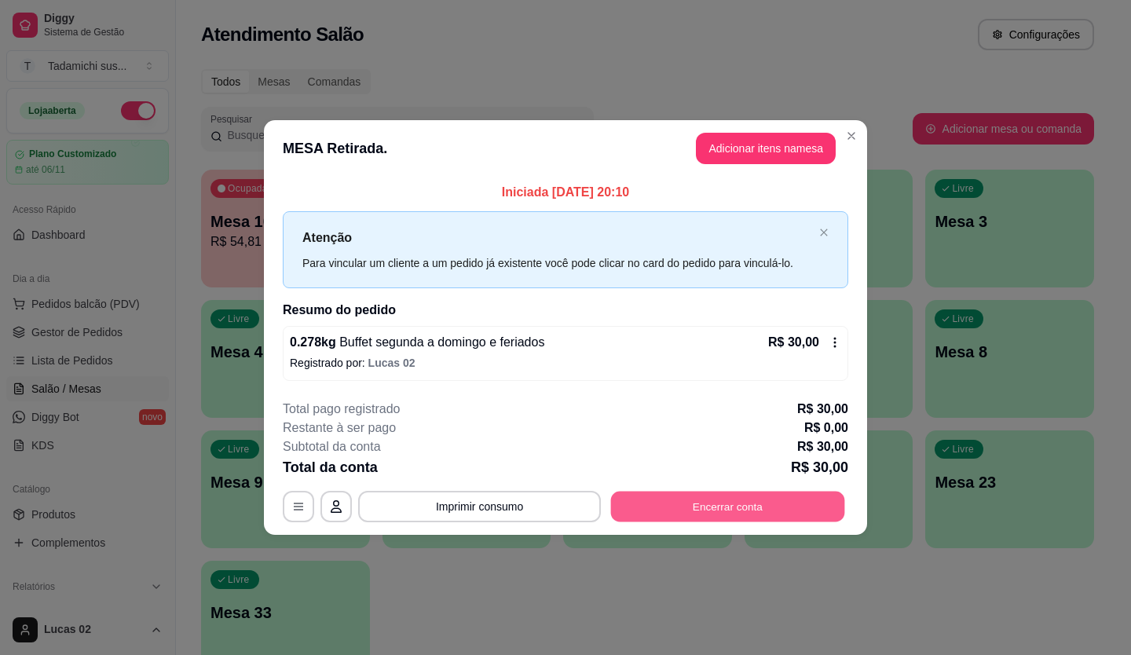
click at [689, 515] on button "Encerrar conta" at bounding box center [728, 506] width 234 height 31
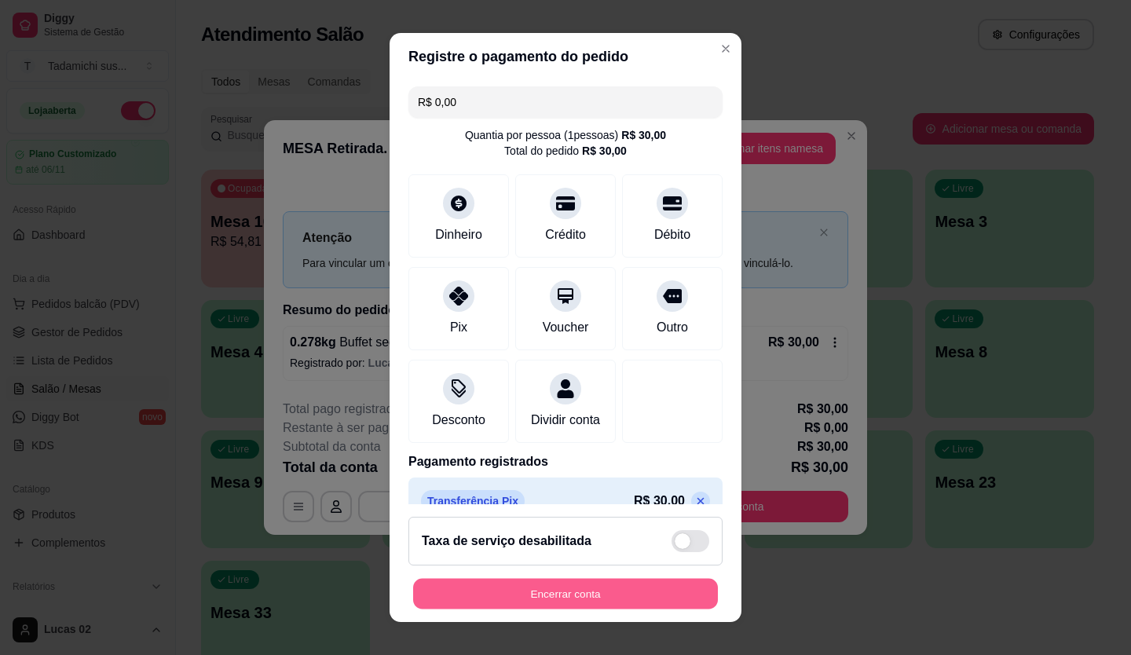
click at [630, 589] on button "Encerrar conta" at bounding box center [565, 594] width 305 height 31
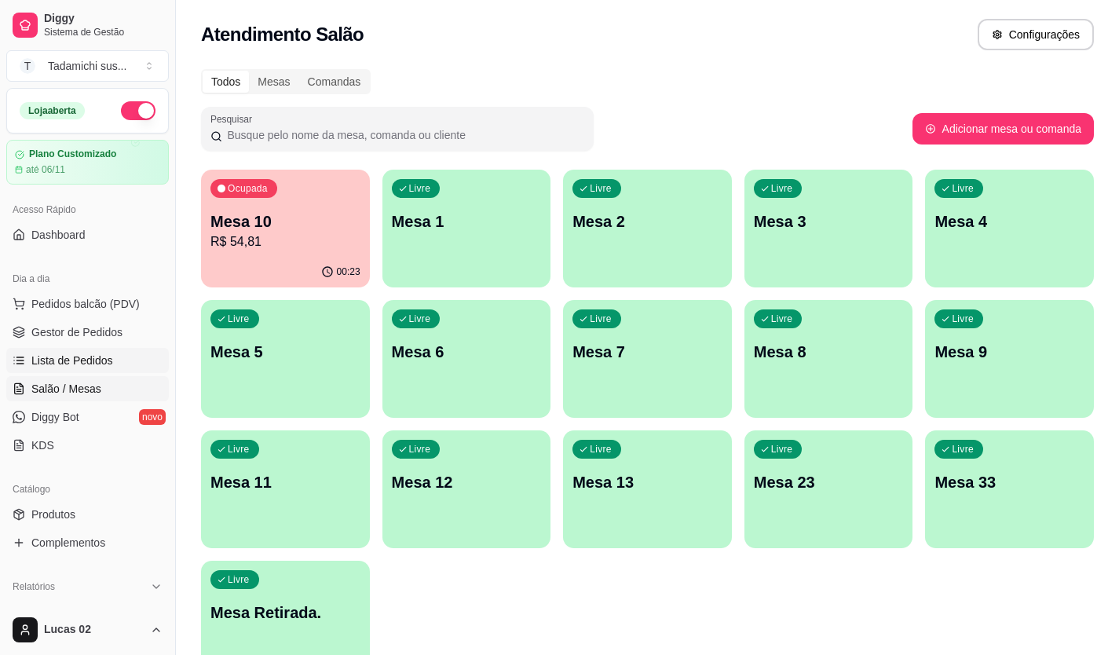
click at [47, 358] on span "Lista de Pedidos" at bounding box center [72, 361] width 82 height 16
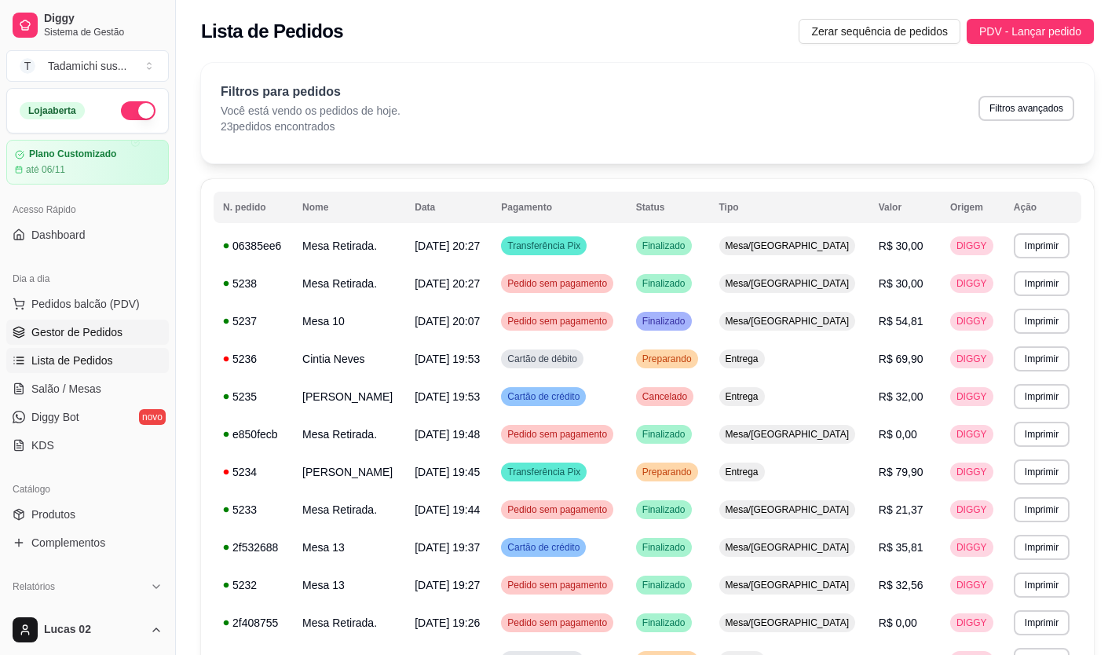
click at [74, 331] on span "Gestor de Pedidos" at bounding box center [76, 332] width 91 height 16
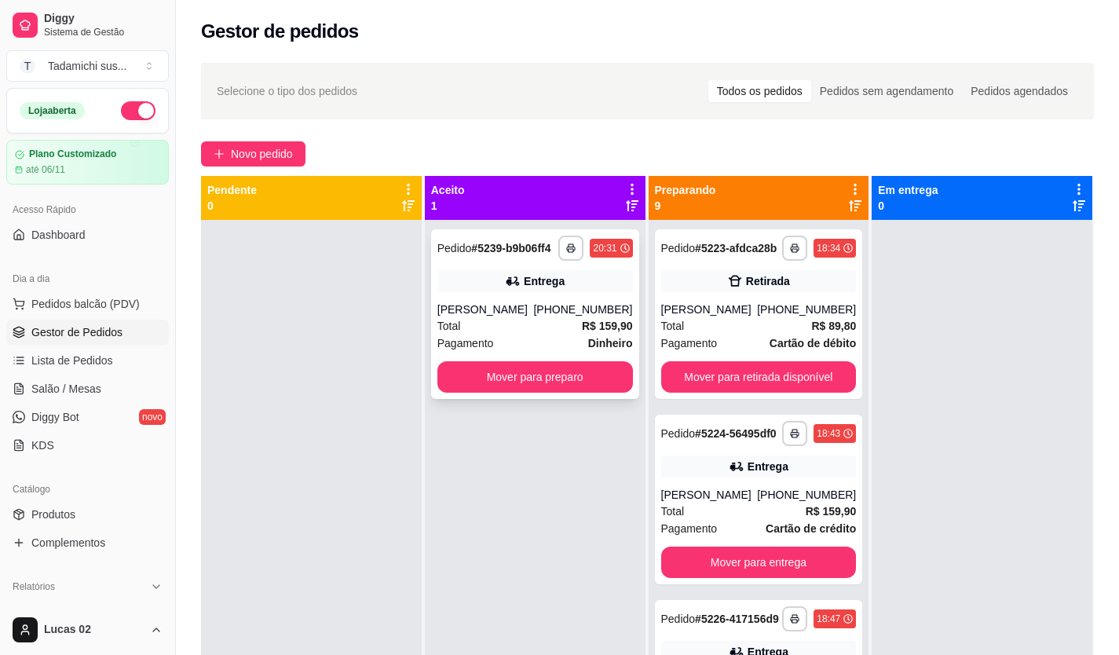
click at [554, 389] on button "Mover para preparo" at bounding box center [534, 376] width 195 height 31
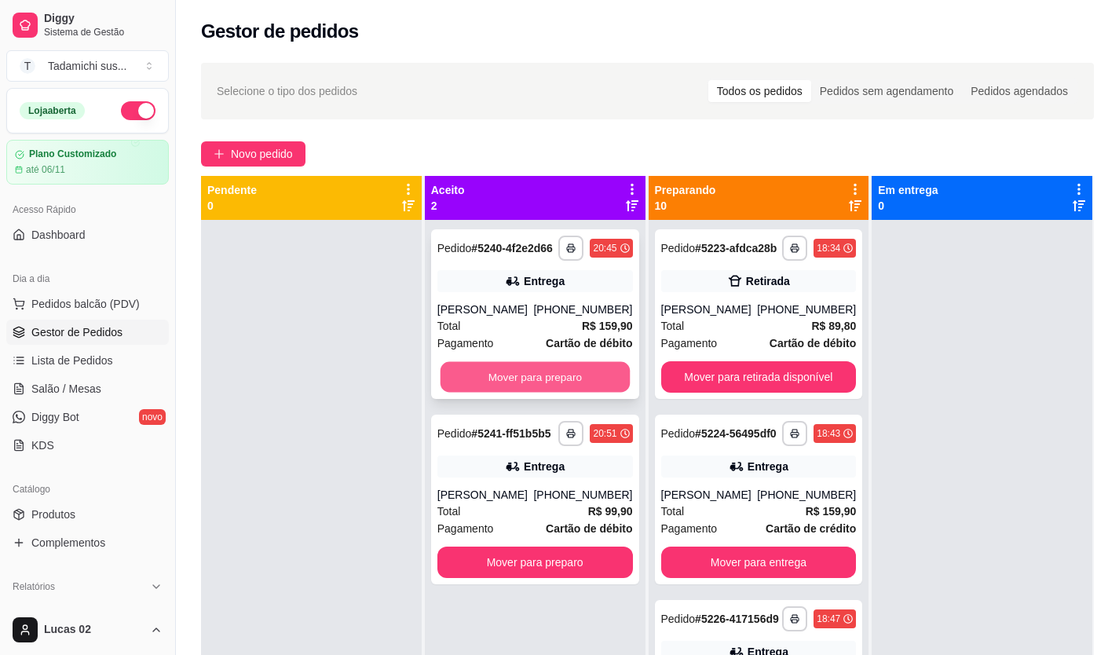
click at [590, 387] on button "Mover para preparo" at bounding box center [534, 377] width 189 height 31
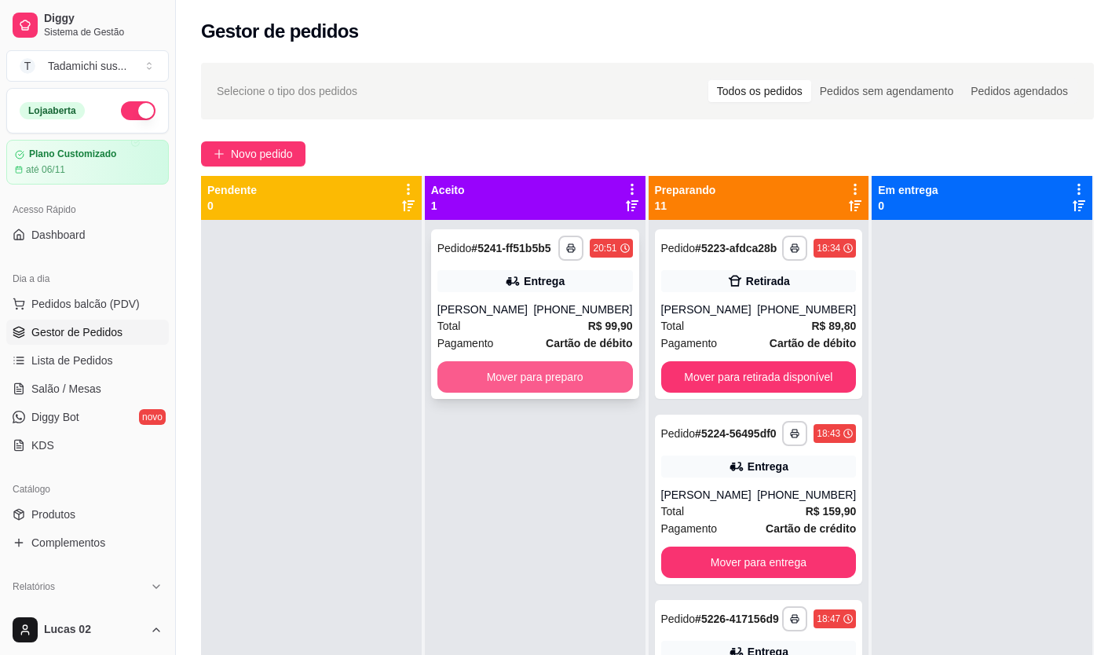
click at [555, 391] on button "Mover para preparo" at bounding box center [534, 376] width 195 height 31
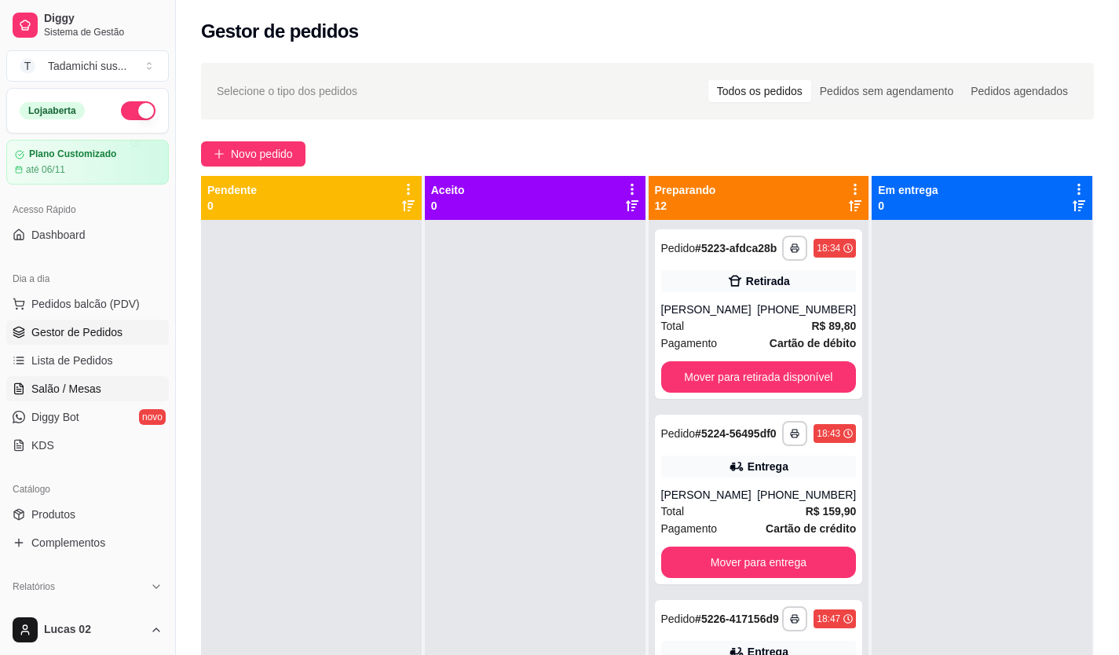
click at [68, 389] on span "Salão / Mesas" at bounding box center [66, 389] width 70 height 16
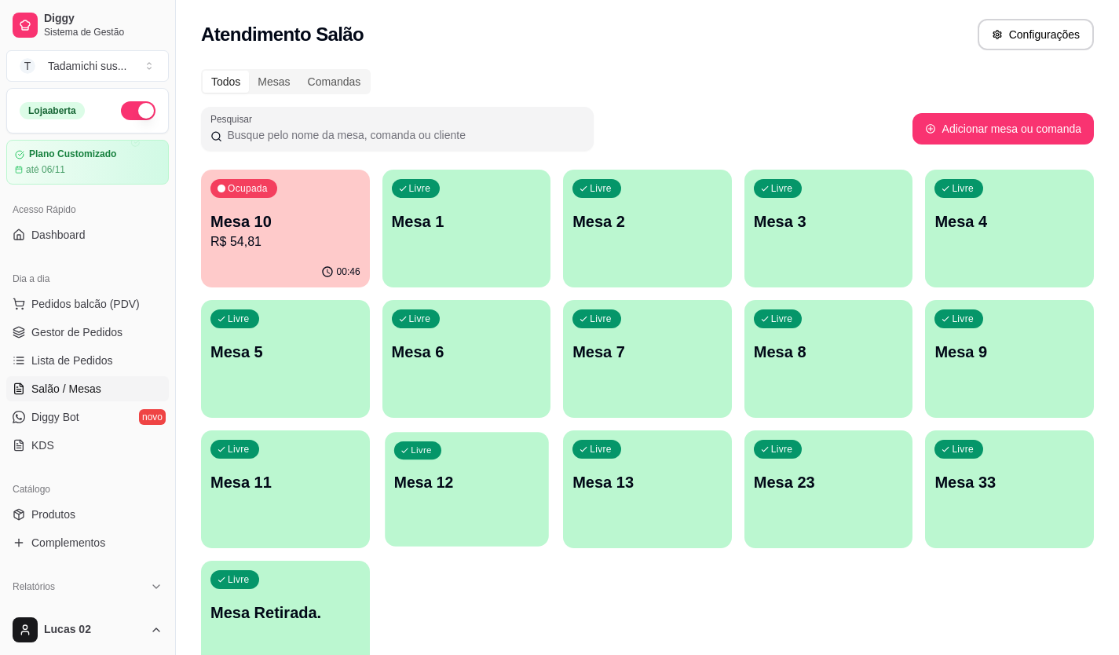
click at [452, 521] on div "Livre Mesa 12" at bounding box center [466, 480] width 163 height 96
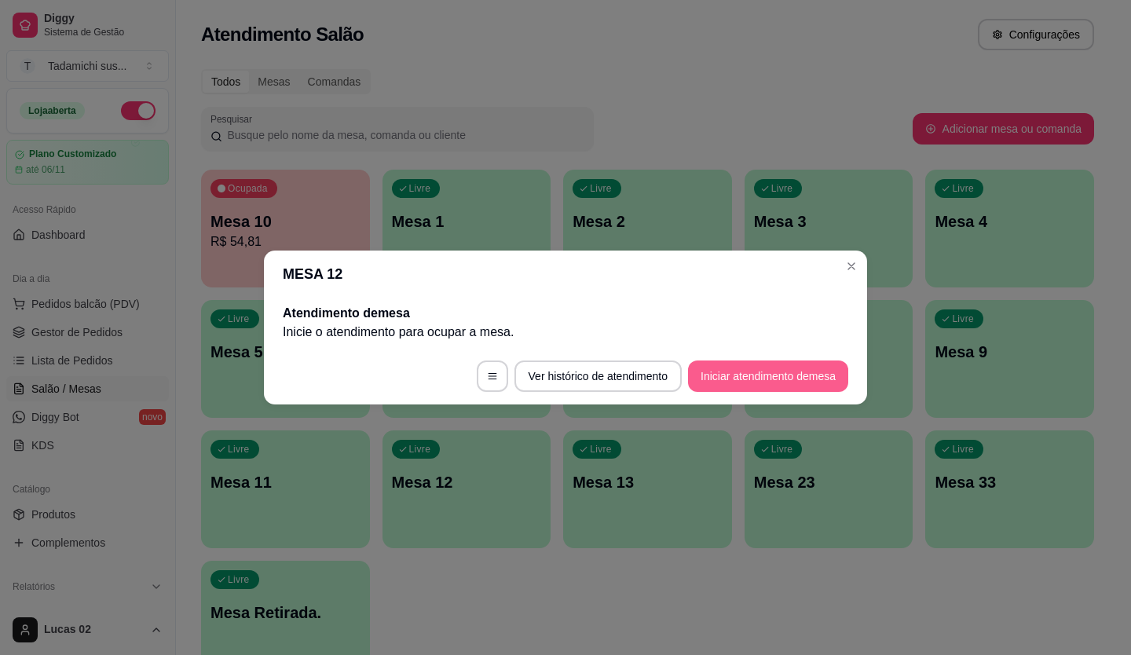
click at [758, 380] on button "Iniciar atendimento de mesa" at bounding box center [768, 375] width 160 height 31
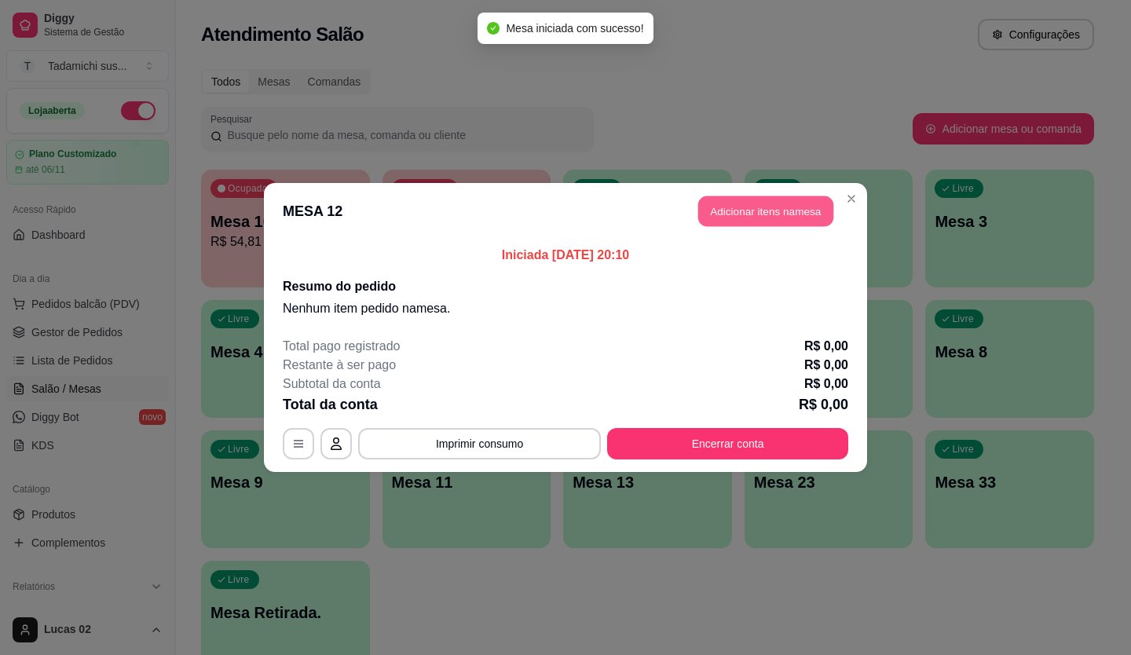
click at [711, 212] on button "Adicionar itens na mesa" at bounding box center [765, 211] width 135 height 31
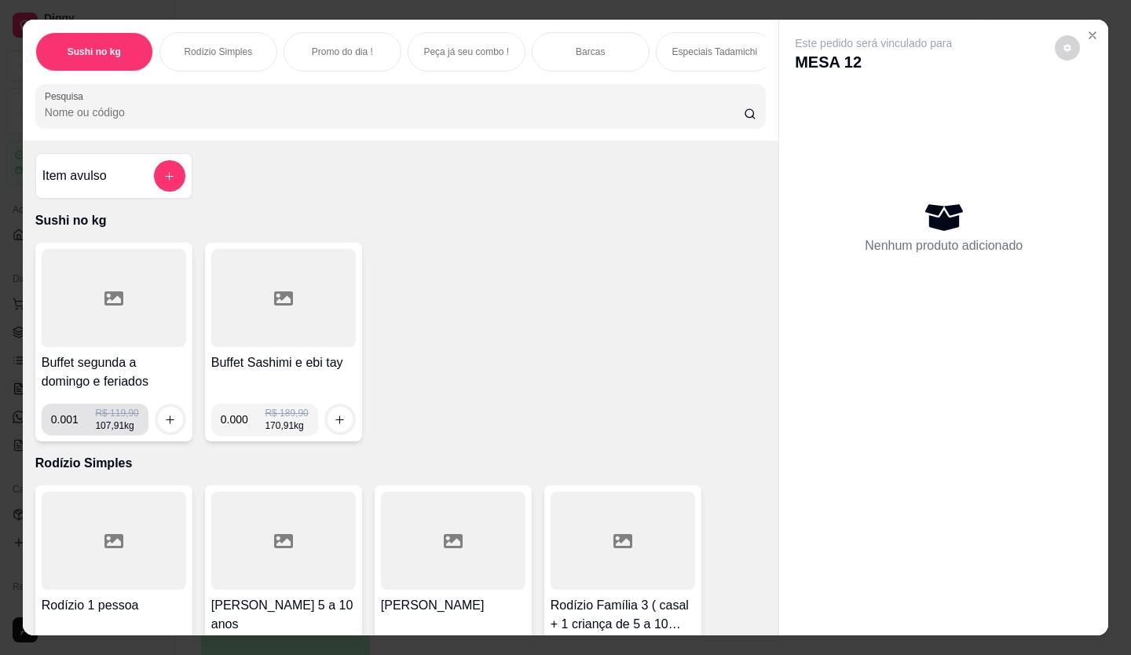
click at [80, 424] on input "0.001" at bounding box center [73, 419] width 45 height 31
type input "0.232"
click at [165, 422] on icon "increase-product-quantity" at bounding box center [170, 420] width 12 height 12
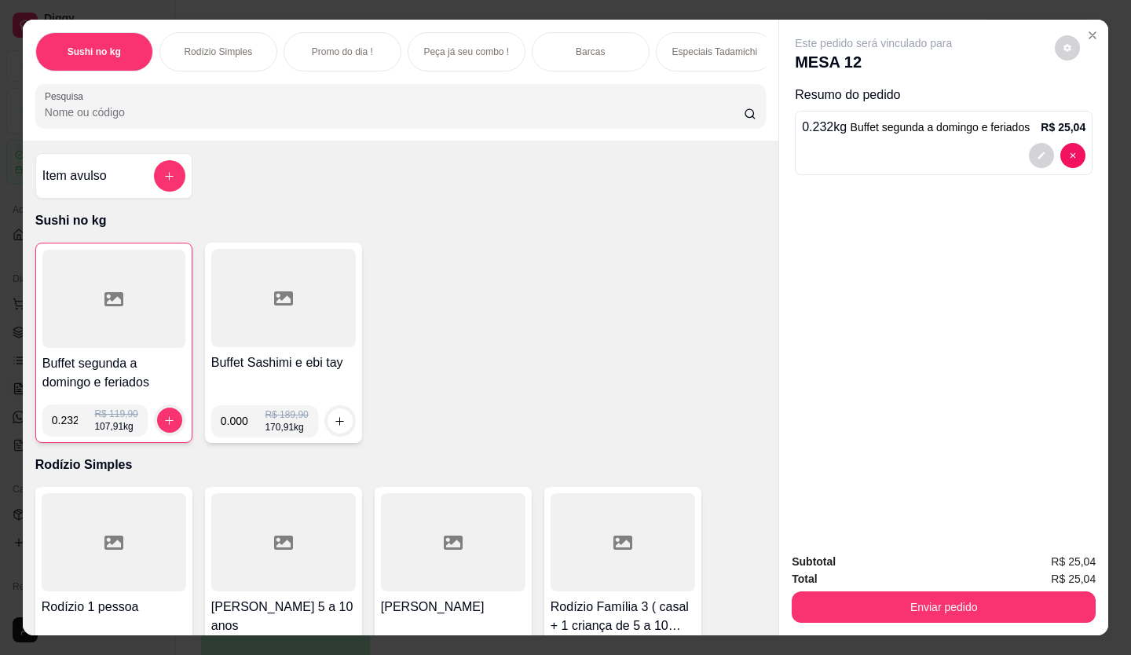
click at [90, 327] on div at bounding box center [113, 299] width 143 height 98
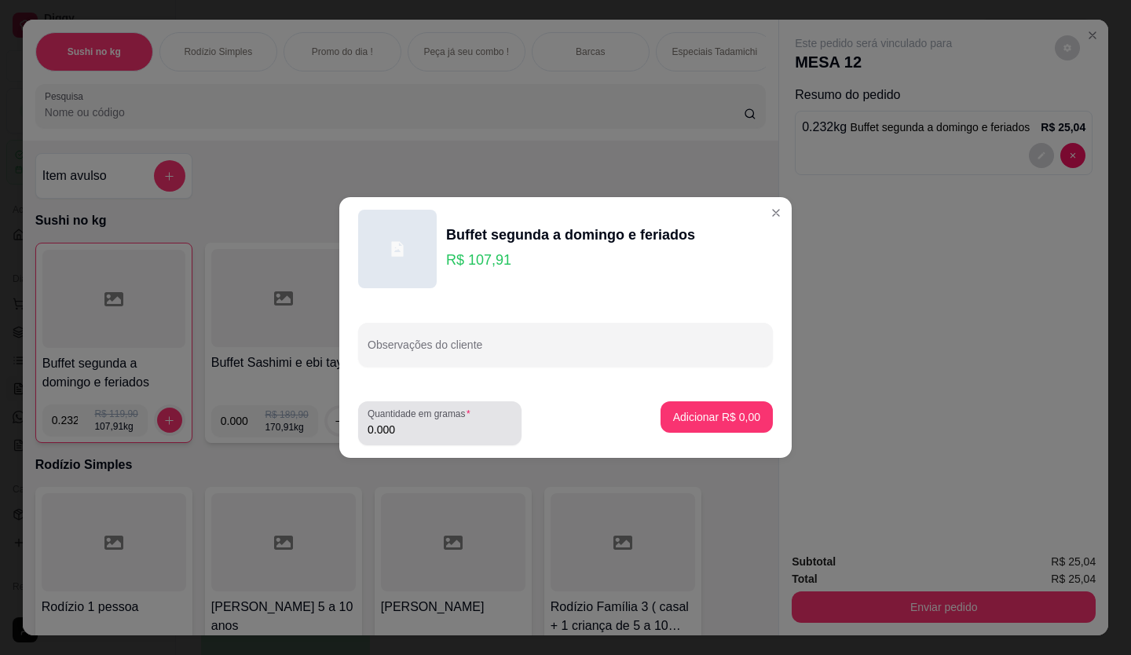
click at [406, 435] on input "0.000" at bounding box center [439, 430] width 144 height 16
type input "0.194"
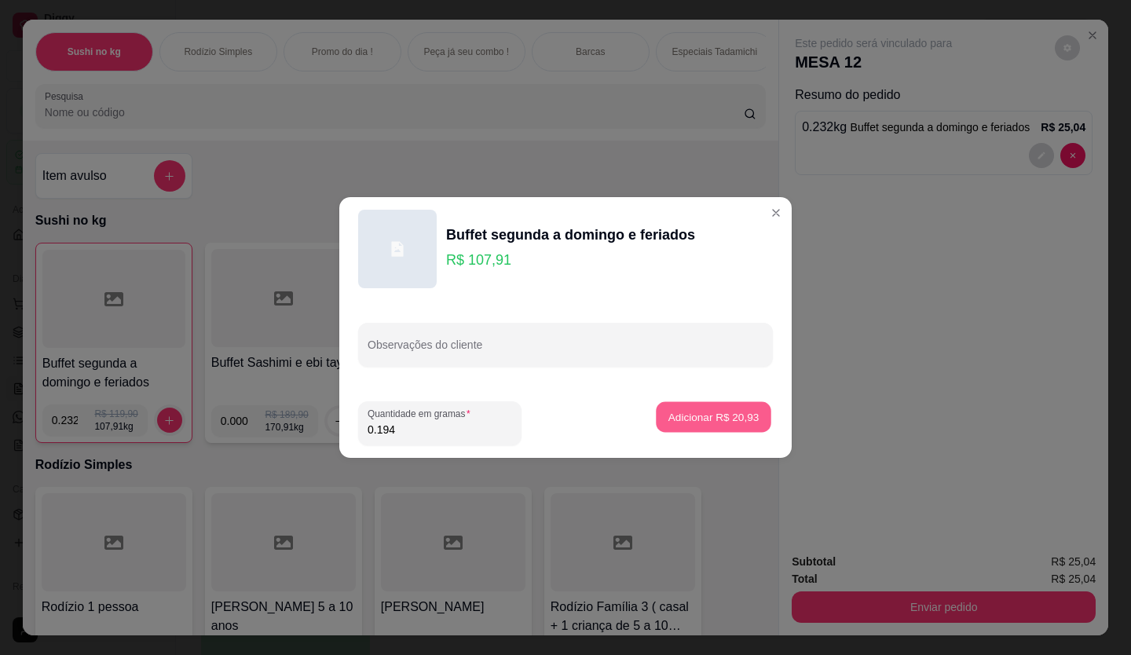
click at [731, 411] on p "Adicionar R$ 20,93" at bounding box center [713, 416] width 91 height 15
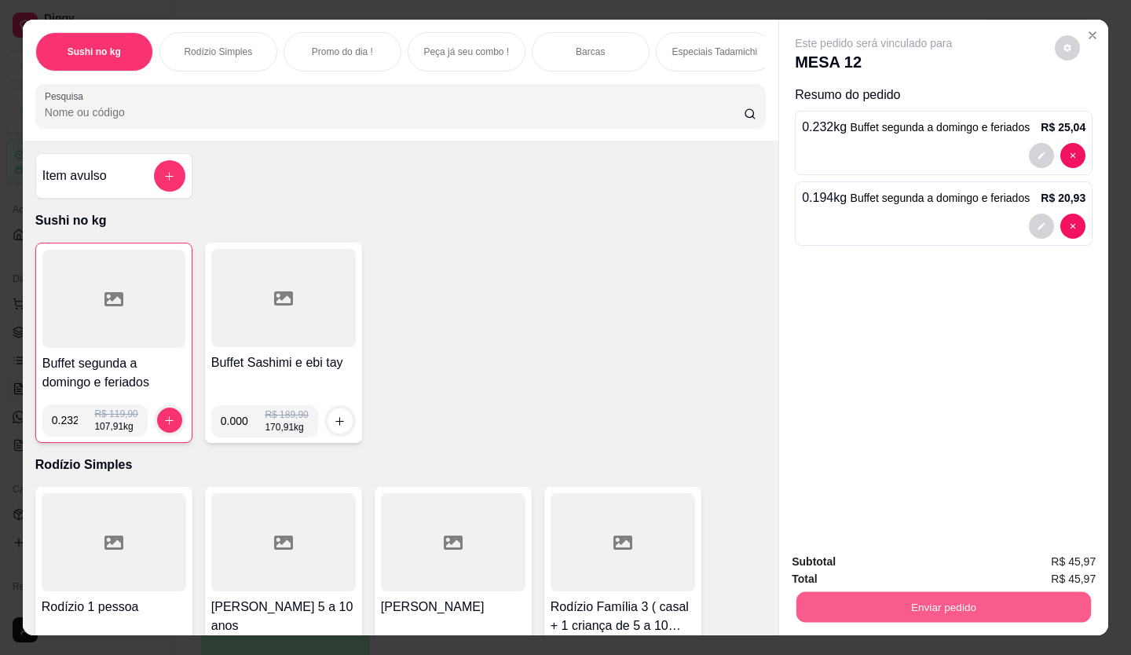
click at [934, 605] on button "Enviar pedido" at bounding box center [943, 607] width 294 height 31
click at [1083, 562] on button "Enviar pedido" at bounding box center [1054, 563] width 89 height 30
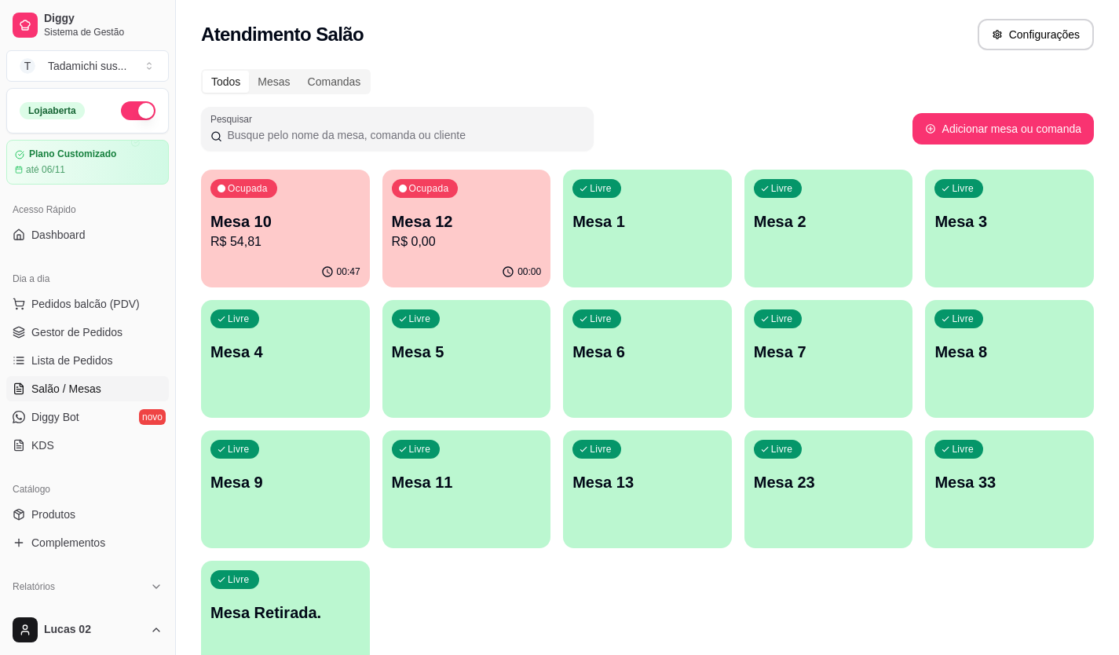
click at [656, 505] on div "Livre Mesa 13" at bounding box center [647, 479] width 169 height 99
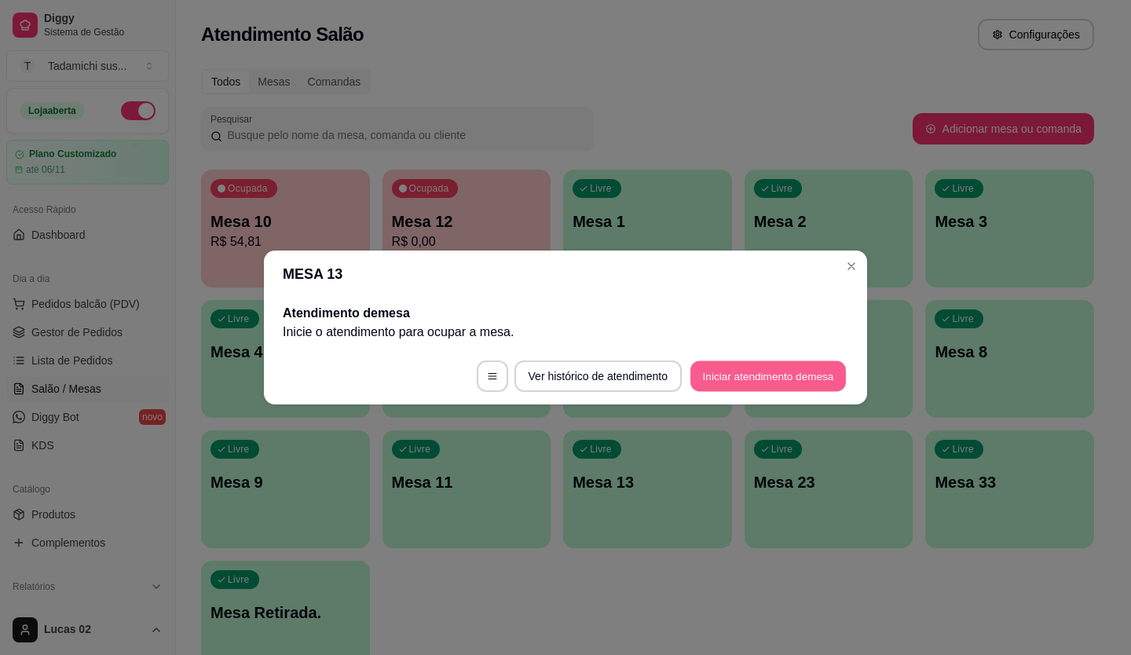
click at [720, 363] on button "Iniciar atendimento de mesa" at bounding box center [767, 376] width 155 height 31
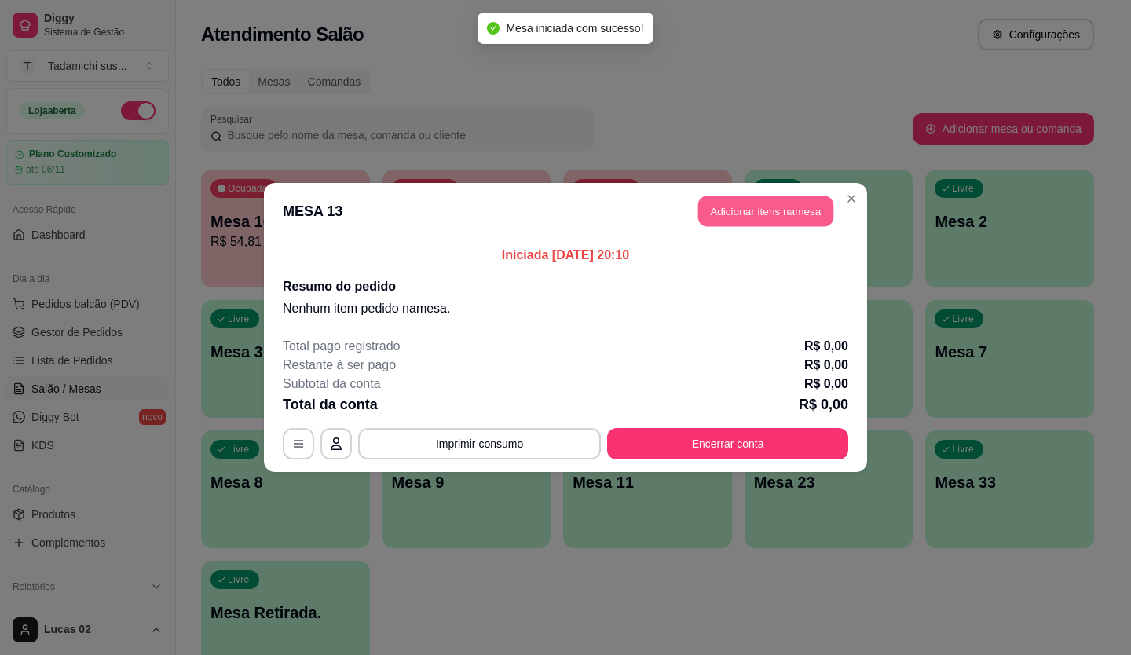
click at [733, 212] on button "Adicionar itens na mesa" at bounding box center [765, 211] width 135 height 31
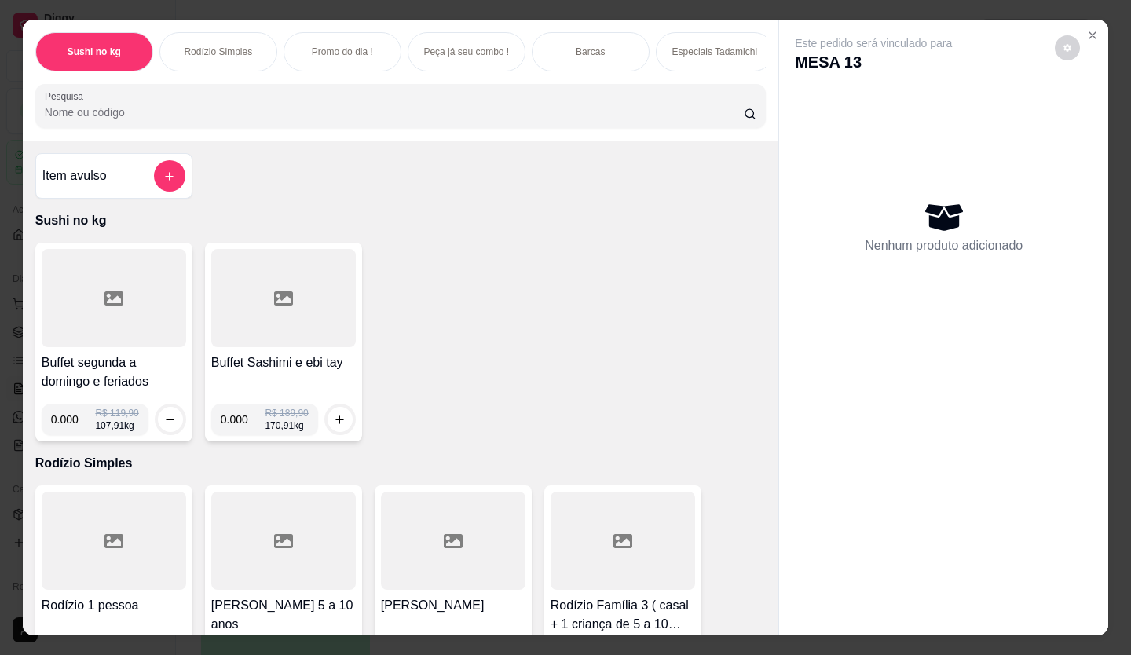
click at [65, 428] on input "0.000" at bounding box center [73, 419] width 45 height 31
click at [69, 428] on input "0.000" at bounding box center [73, 419] width 45 height 31
type input "0.194"
click at [175, 426] on button "increase-product-quantity" at bounding box center [170, 419] width 25 height 25
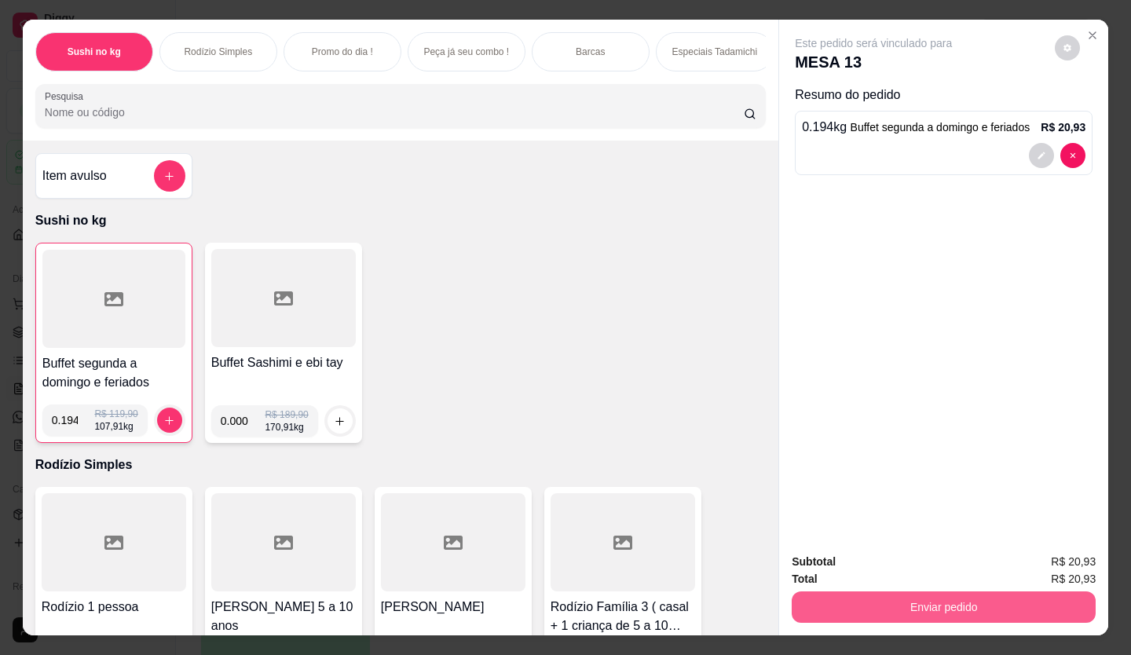
click at [886, 601] on button "Enviar pedido" at bounding box center [943, 606] width 304 height 31
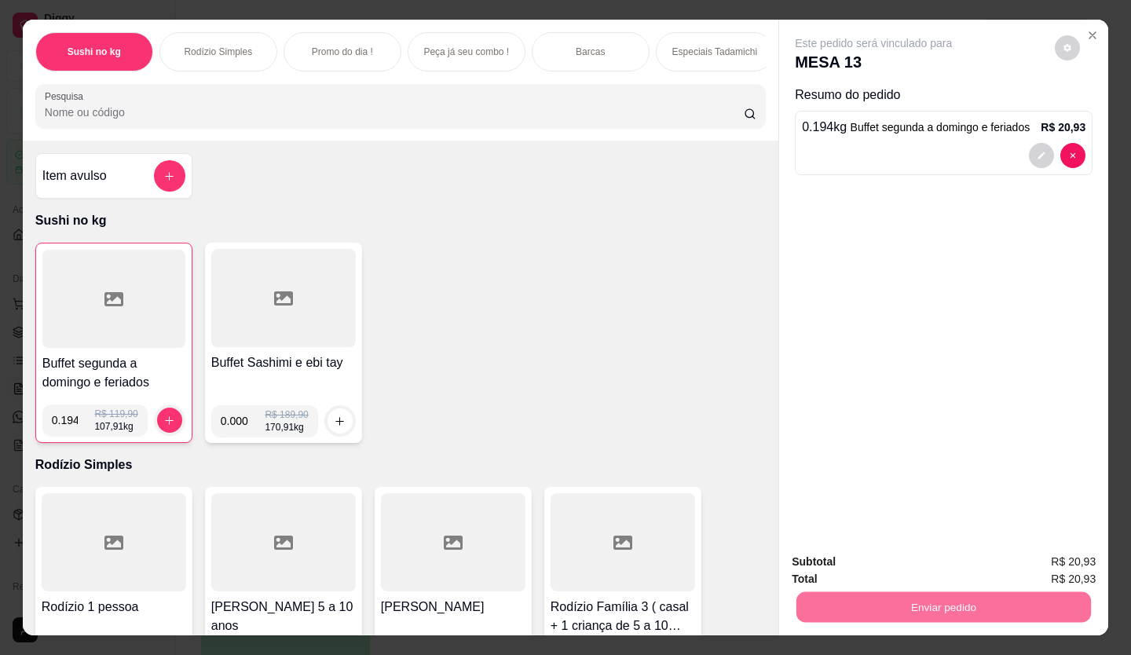
click at [1042, 556] on button "Enviar pedido" at bounding box center [1054, 562] width 89 height 30
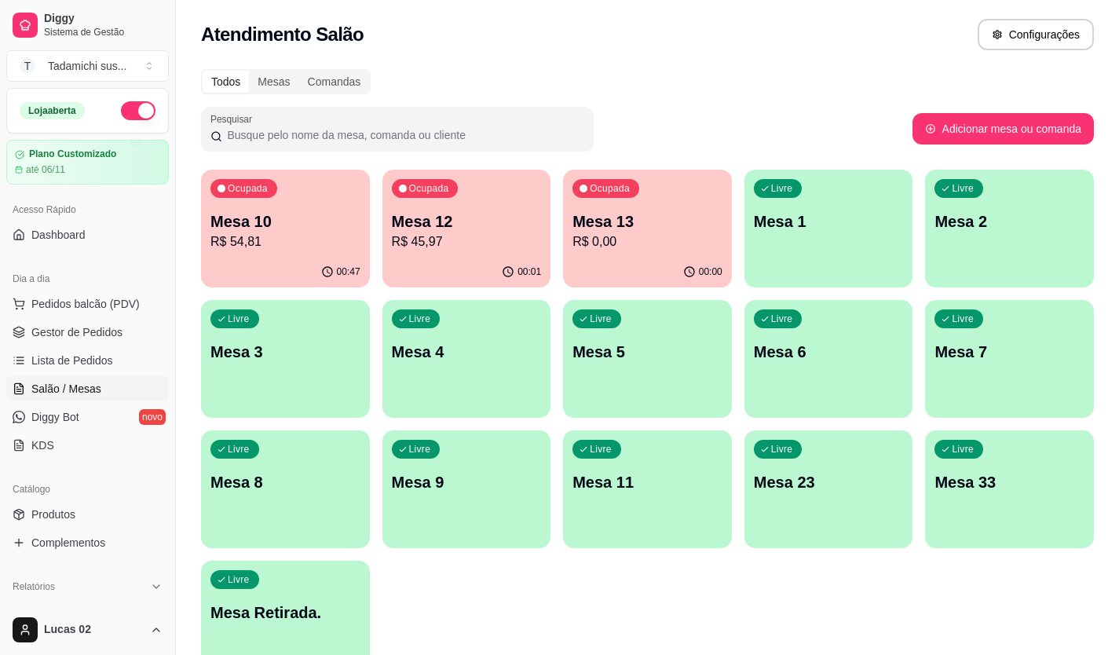
click at [637, 199] on div "Ocupada Mesa 13 R$ 0,00" at bounding box center [647, 213] width 169 height 87
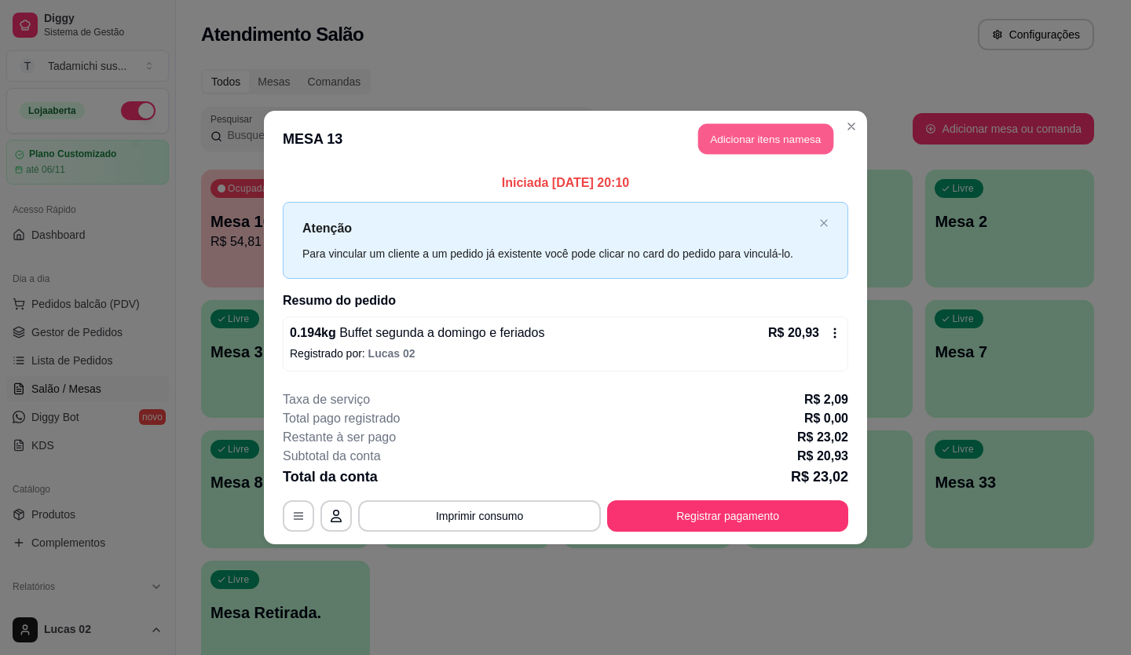
click at [736, 133] on button "Adicionar itens na mesa" at bounding box center [765, 139] width 135 height 31
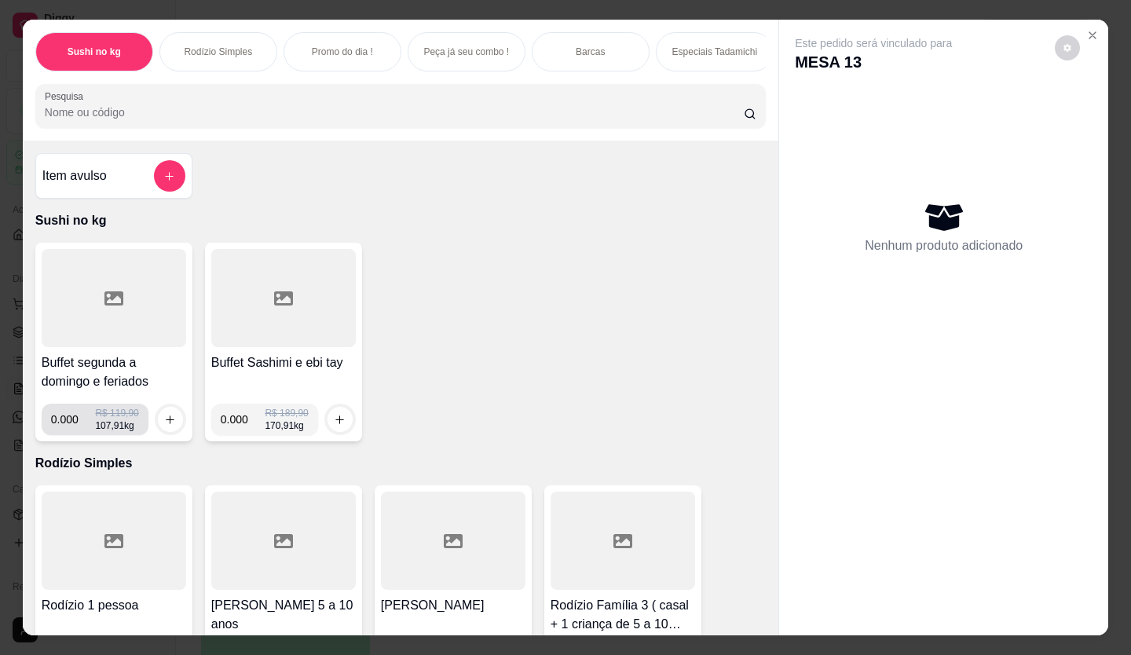
click at [72, 426] on input "0.000" at bounding box center [73, 419] width 45 height 31
click at [1086, 29] on icon "Close" at bounding box center [1092, 35] width 13 height 13
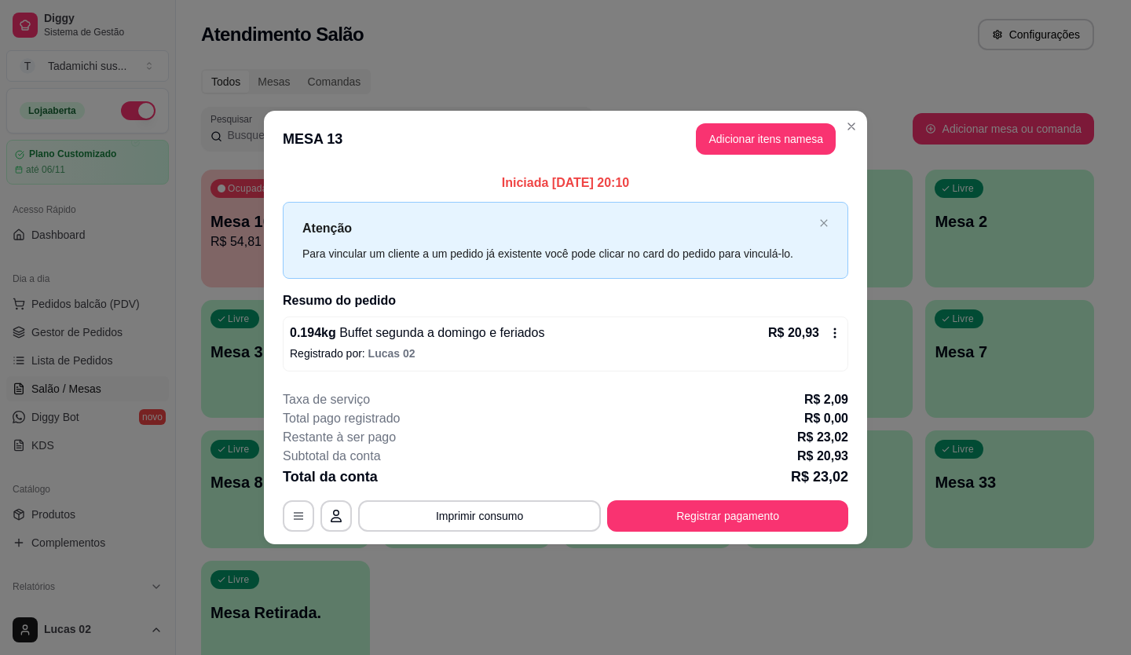
click at [769, 127] on header "MESA 13 Adicionar itens na mesa" at bounding box center [565, 139] width 603 height 57
click at [774, 132] on button "Adicionar itens na mesa" at bounding box center [766, 138] width 140 height 31
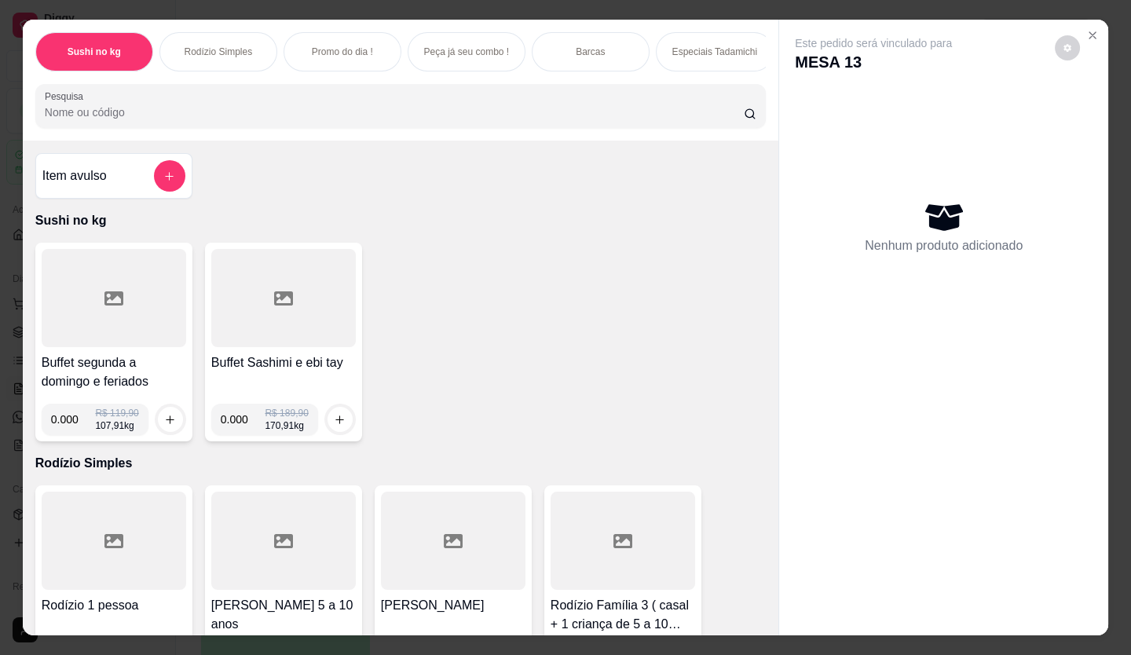
click at [769, 134] on div "Sushi no kg Rodízio Simples Promo do dia ! Peça já seu combo ! Barcas Especiais…" at bounding box center [400, 80] width 755 height 121
click at [72, 415] on input "0.000" at bounding box center [73, 419] width 45 height 31
type input "0.116"
click at [170, 432] on button "increase-product-quantity" at bounding box center [170, 419] width 25 height 25
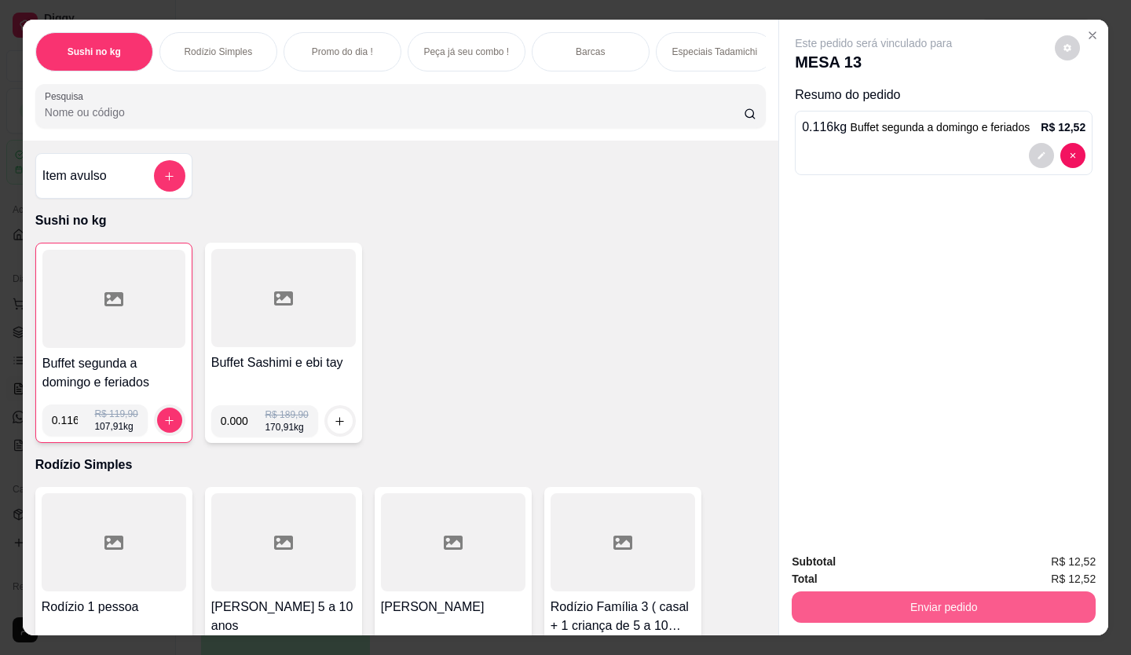
click at [1003, 605] on button "Enviar pedido" at bounding box center [943, 606] width 304 height 31
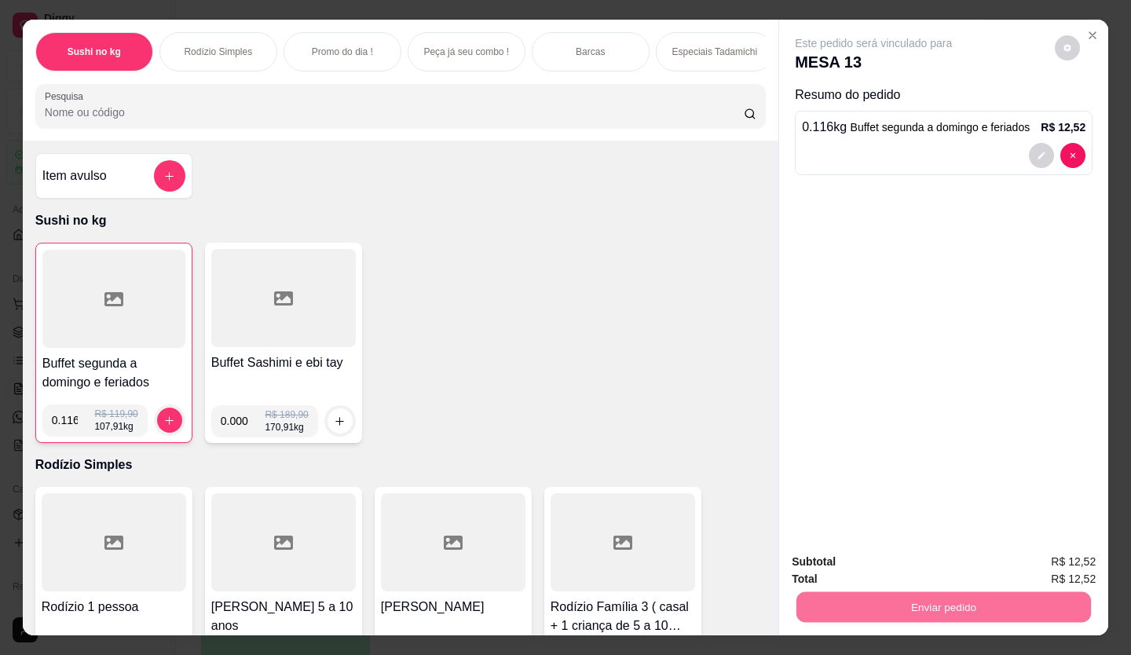
click at [1035, 566] on button "Enviar pedido" at bounding box center [1054, 562] width 89 height 30
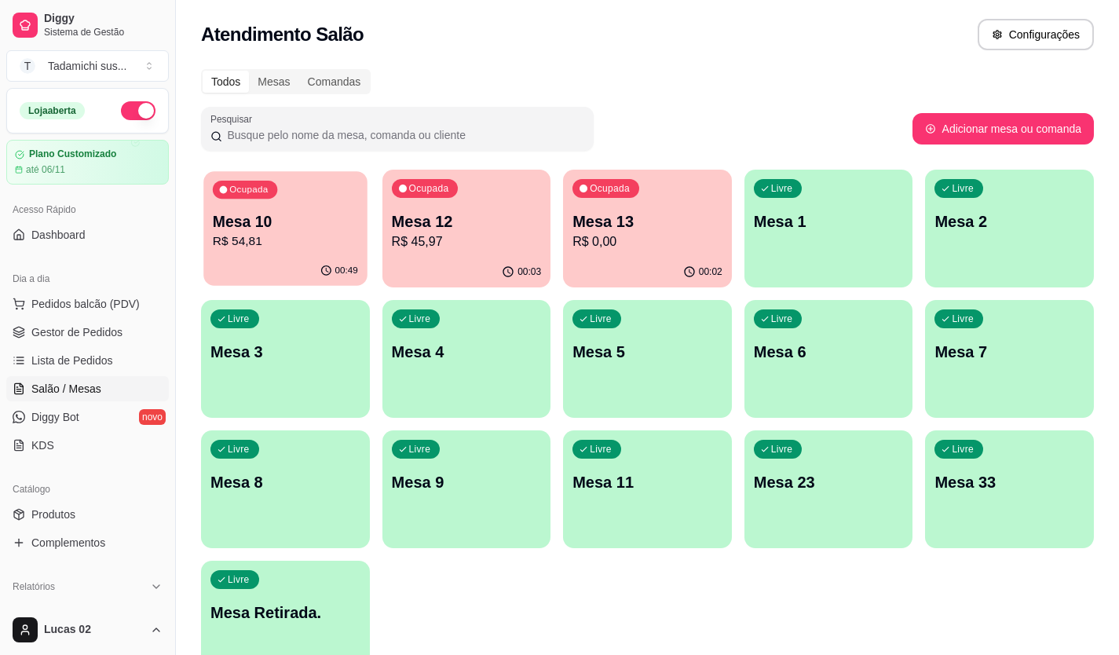
click at [353, 223] on p "Mesa 10" at bounding box center [285, 221] width 145 height 21
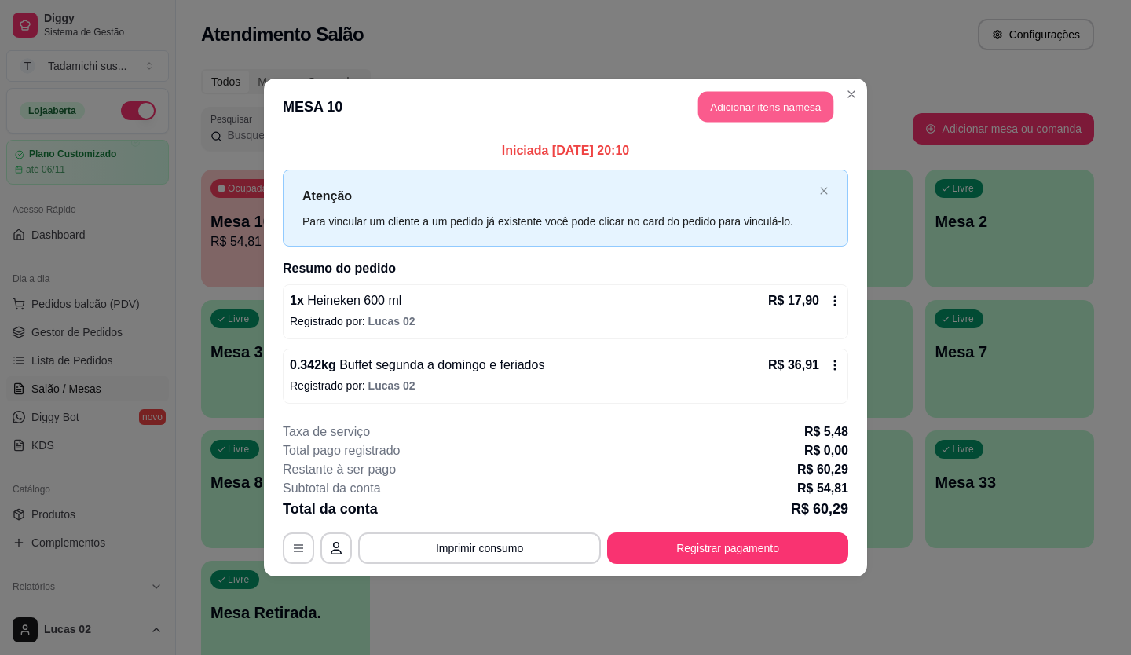
click at [740, 96] on button "Adicionar itens na mesa" at bounding box center [765, 107] width 135 height 31
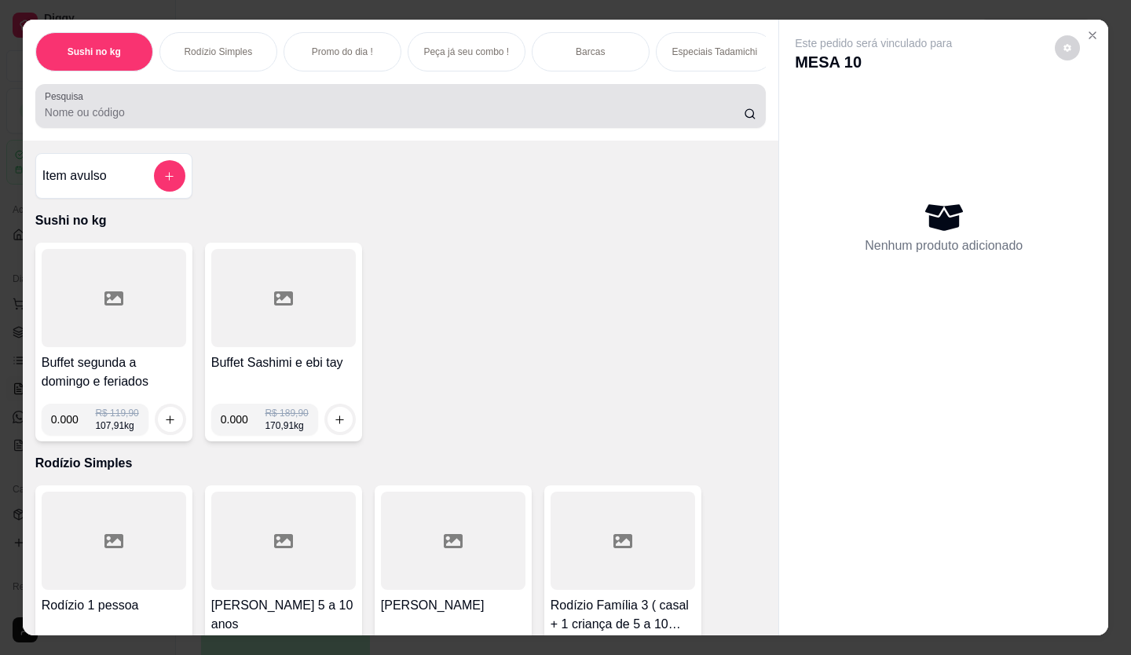
click at [98, 119] on input "Pesquisa" at bounding box center [395, 112] width 700 height 16
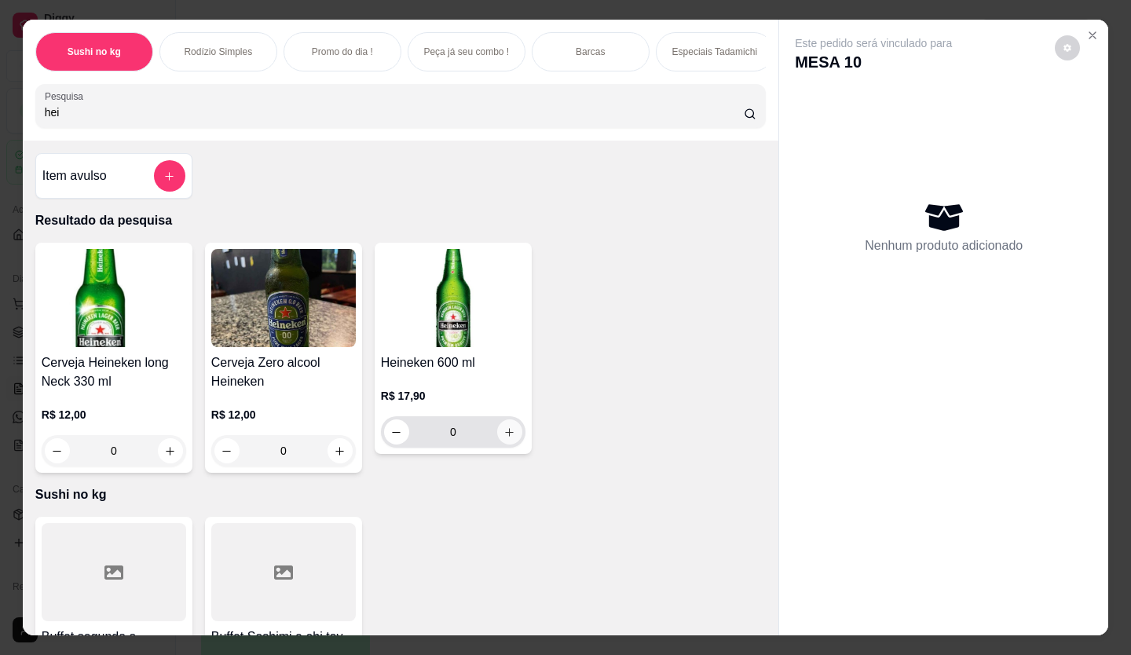
type input "hei"
click at [511, 437] on button "increase-product-quantity" at bounding box center [509, 432] width 24 height 24
type input "1"
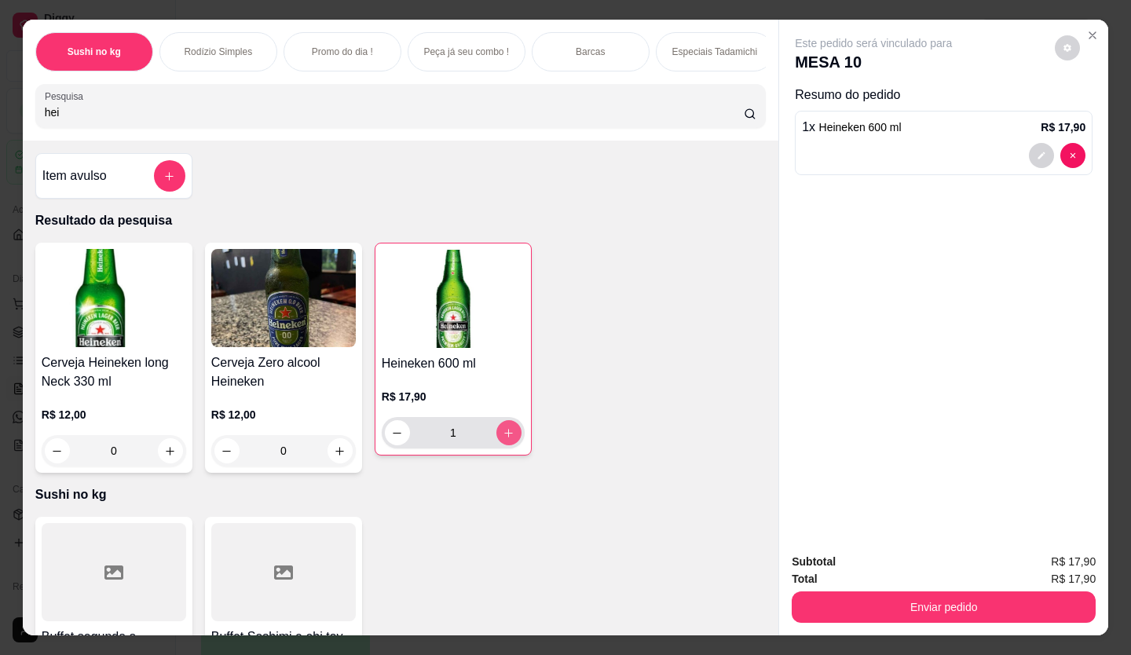
click at [505, 437] on icon "increase-product-quantity" at bounding box center [508, 433] width 12 height 12
type input "2"
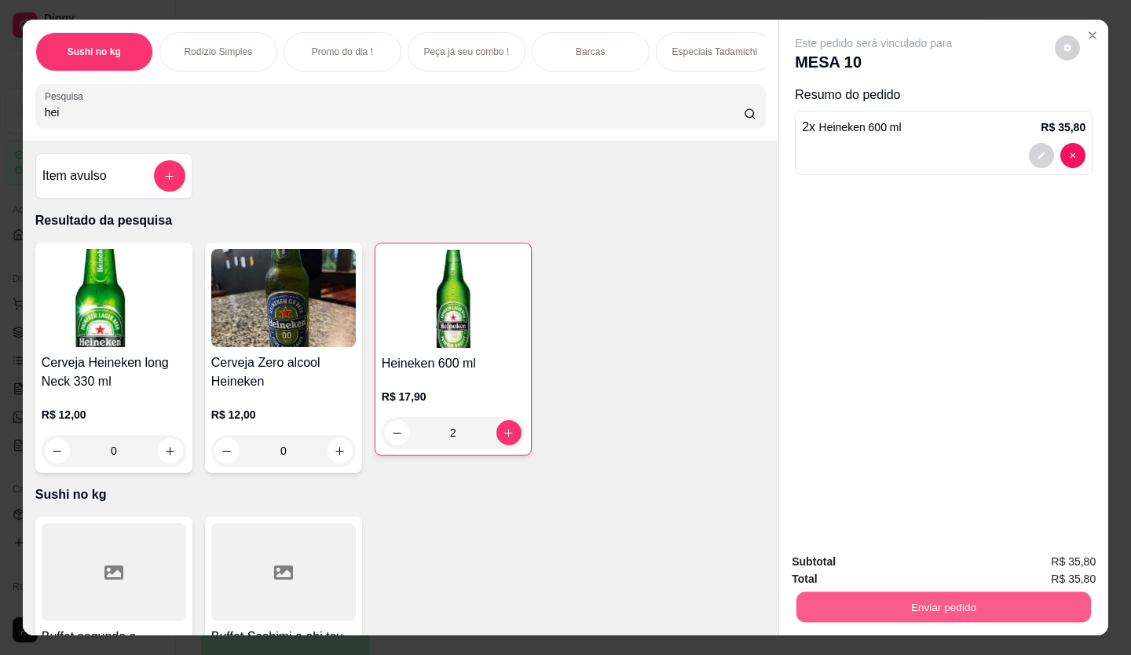
click at [857, 601] on button "Enviar pedido" at bounding box center [943, 607] width 294 height 31
click at [1021, 551] on button "Enviar pedido" at bounding box center [1054, 562] width 89 height 30
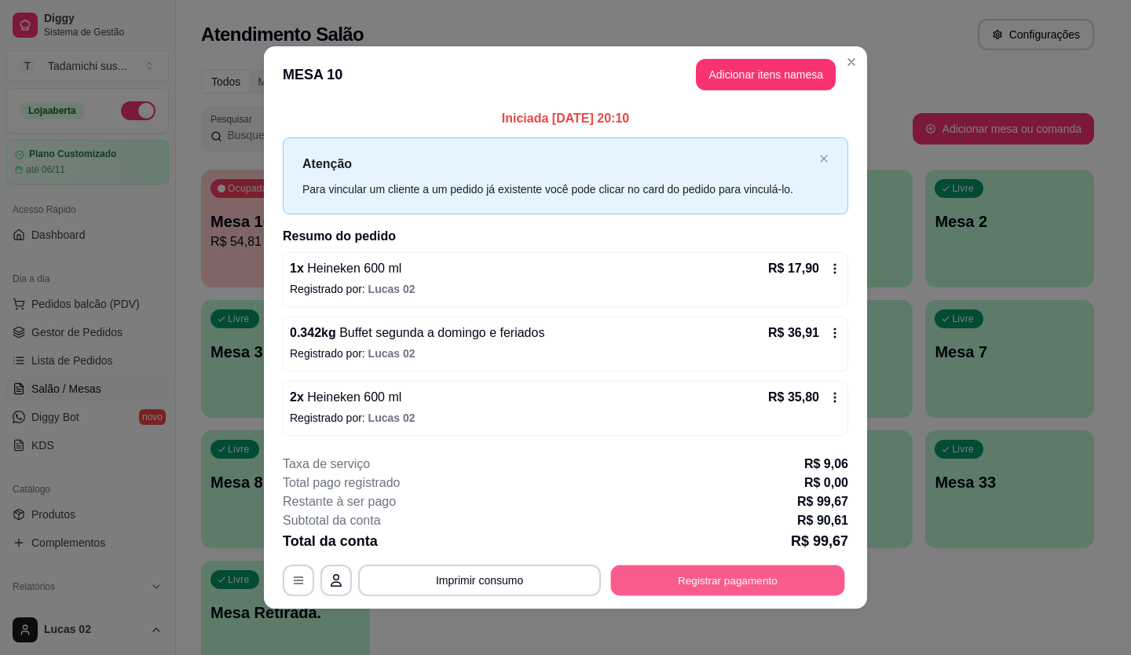
click at [675, 594] on button "Registrar pagamento" at bounding box center [728, 580] width 234 height 31
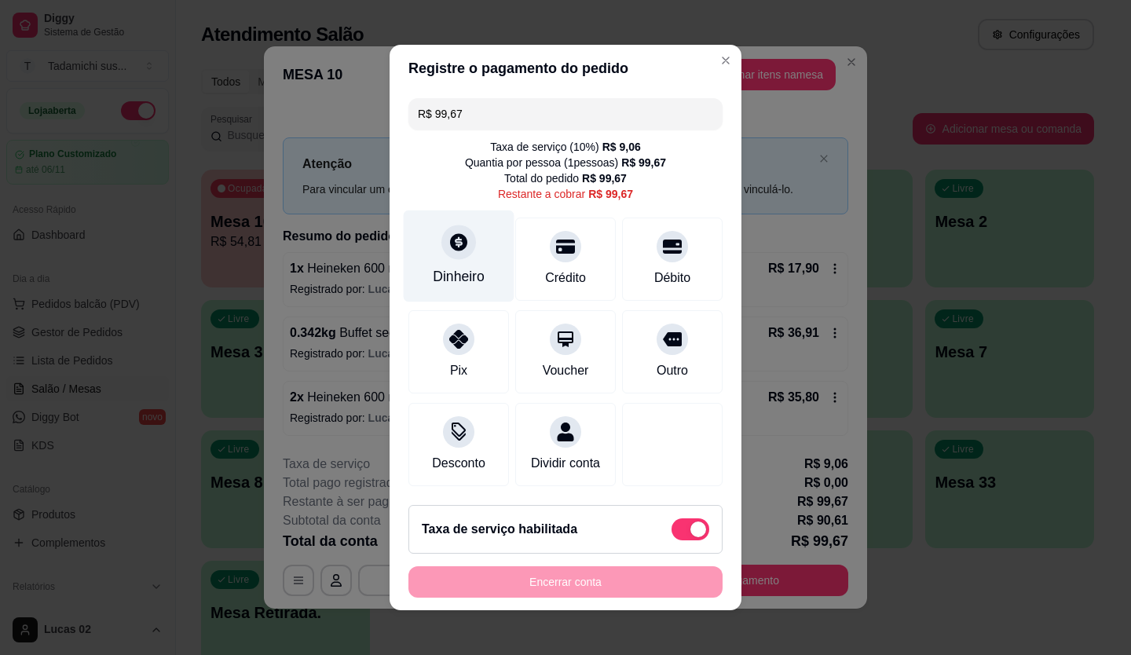
click at [442, 254] on div "Dinheiro" at bounding box center [459, 256] width 111 height 92
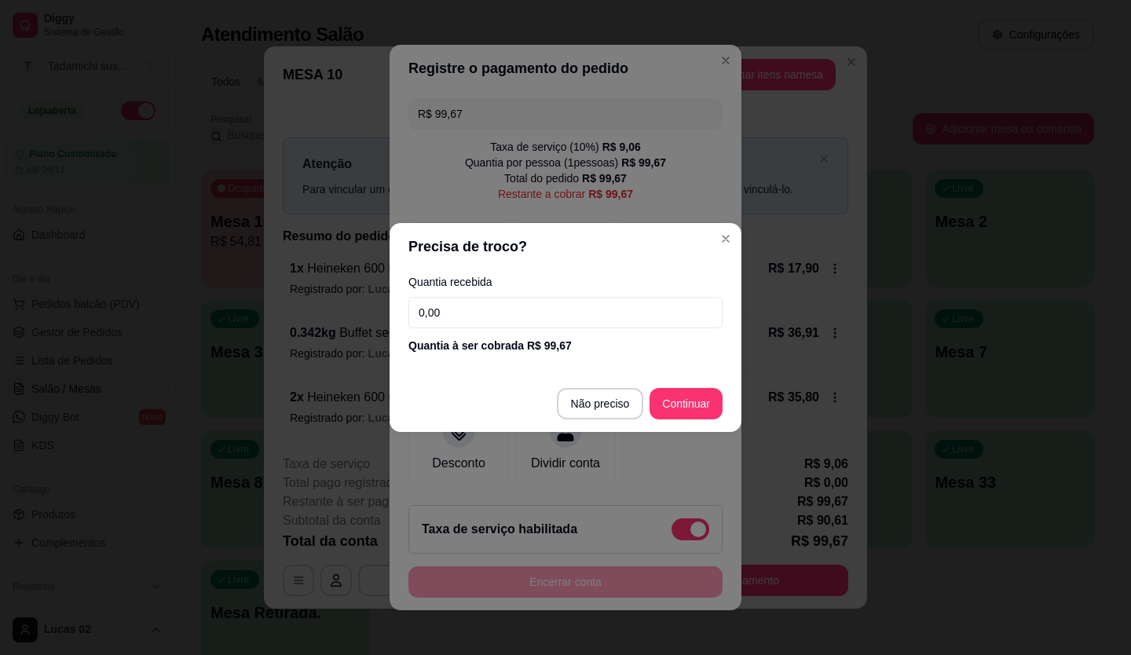
click at [524, 314] on input "0,00" at bounding box center [565, 312] width 314 height 31
drag, startPoint x: 492, startPoint y: 320, endPoint x: 487, endPoint y: 300, distance: 21.1
click at [491, 320] on input "0,00" at bounding box center [565, 312] width 314 height 31
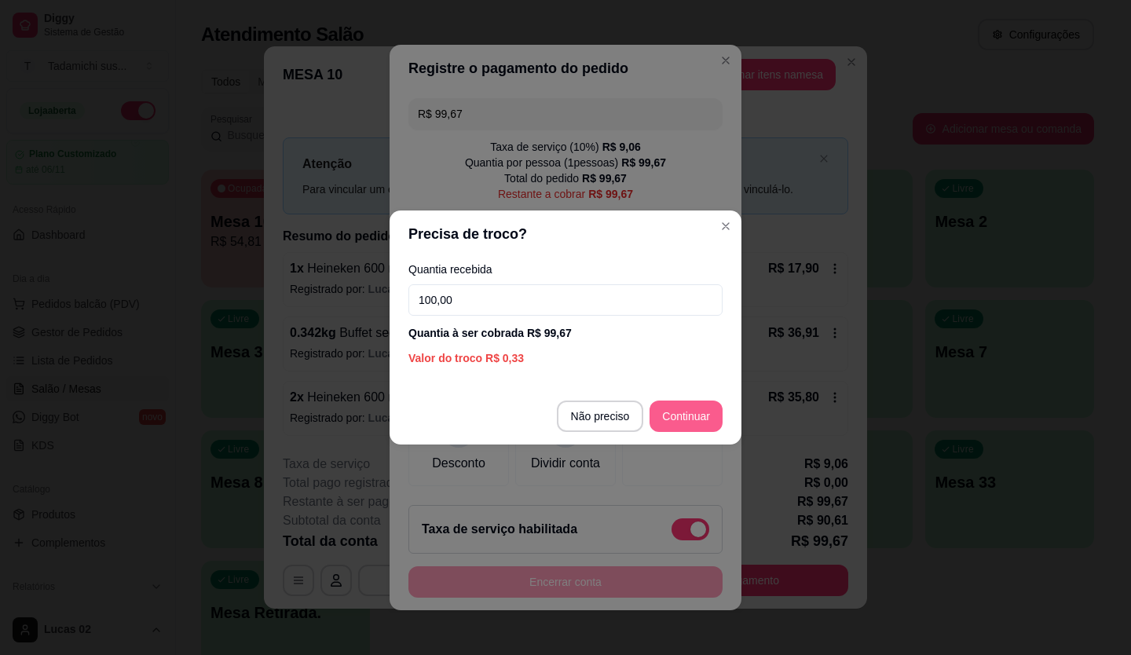
type input "100,00"
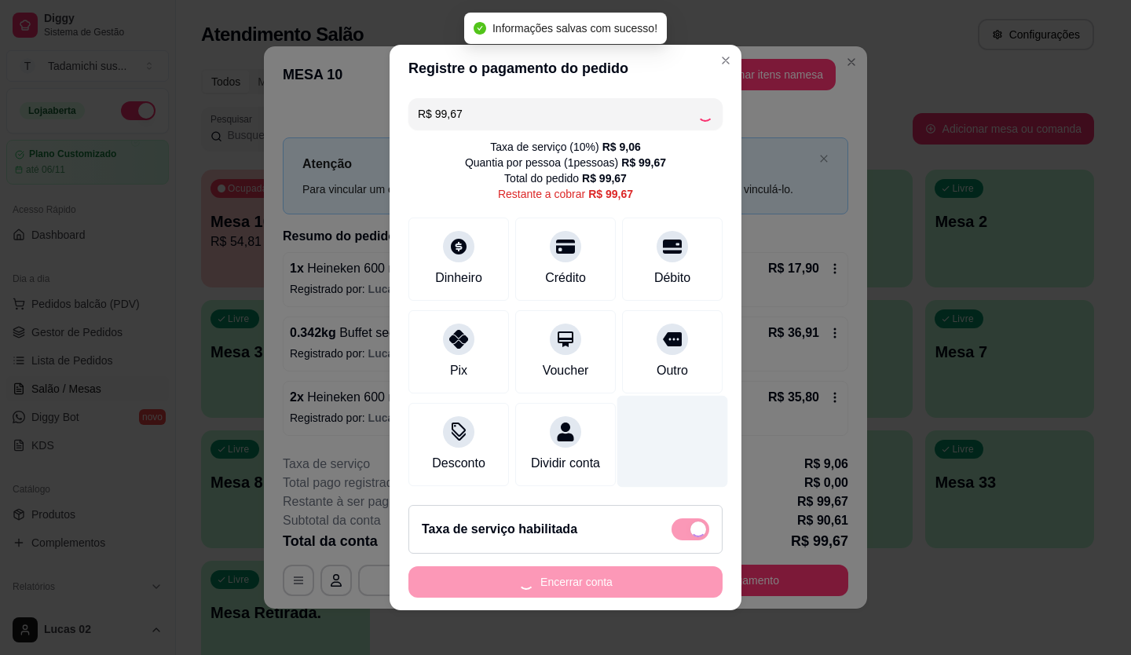
type input "R$ 0,00"
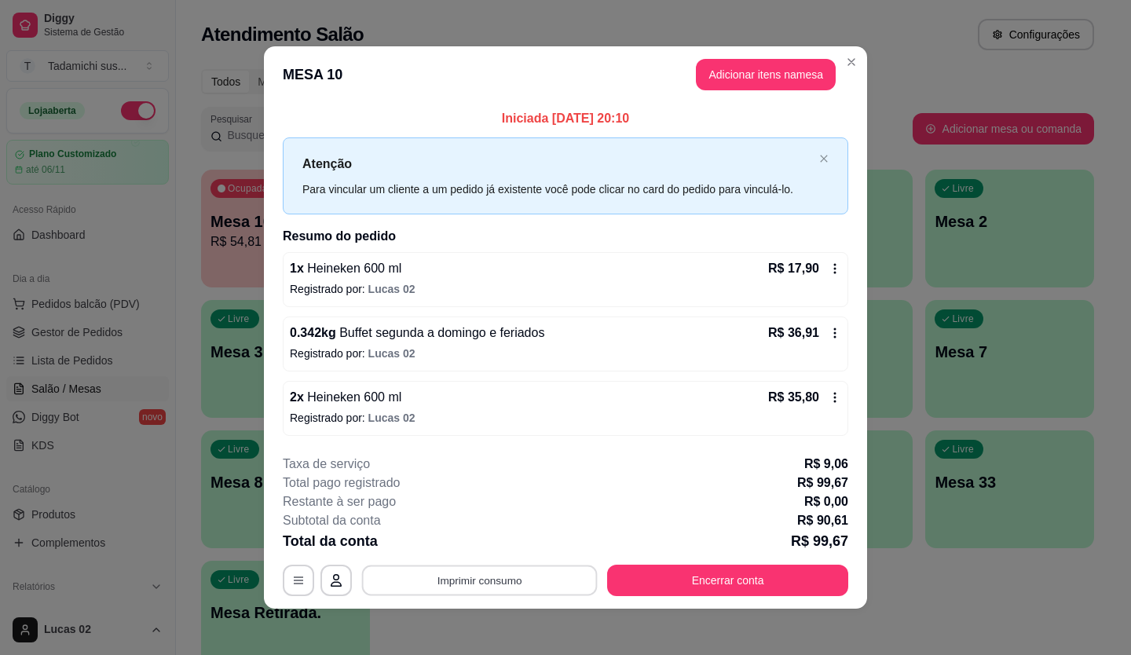
click at [470, 565] on div "**********" at bounding box center [565, 580] width 565 height 31
click at [478, 584] on button "Imprimir consumo" at bounding box center [480, 580] width 236 height 31
click at [469, 532] on button "IMPRESSORA" at bounding box center [478, 543] width 110 height 24
click at [484, 579] on button "Imprimir consumo" at bounding box center [480, 580] width 236 height 31
click at [478, 513] on button "IMPRESSORA" at bounding box center [479, 512] width 114 height 25
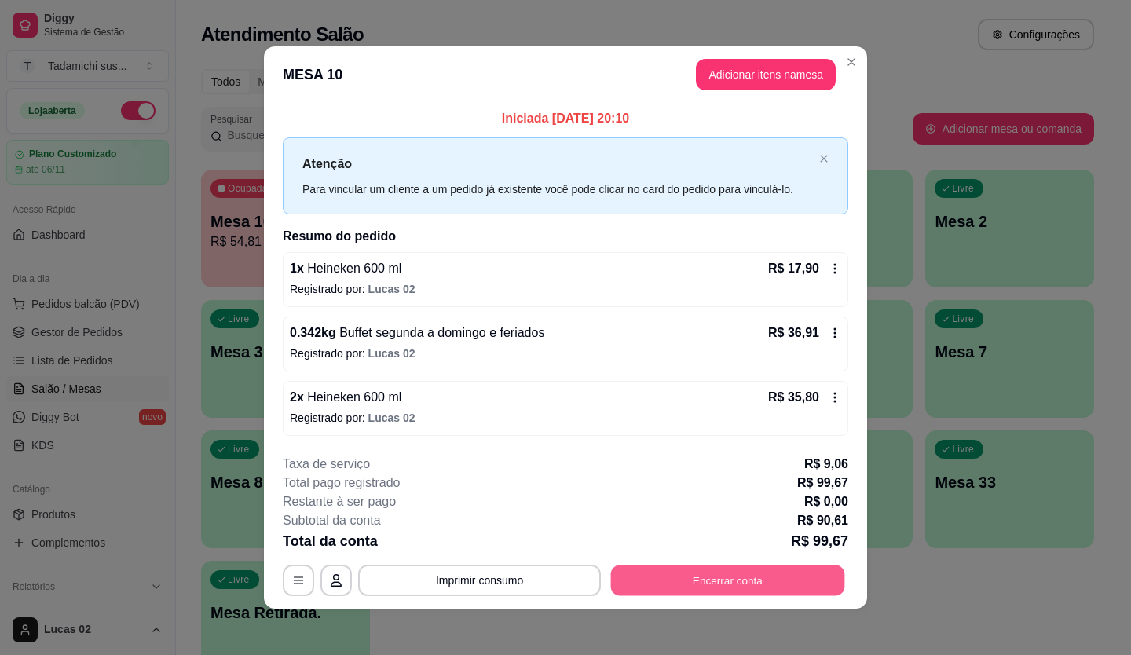
click at [700, 577] on button "Encerrar conta" at bounding box center [728, 580] width 234 height 31
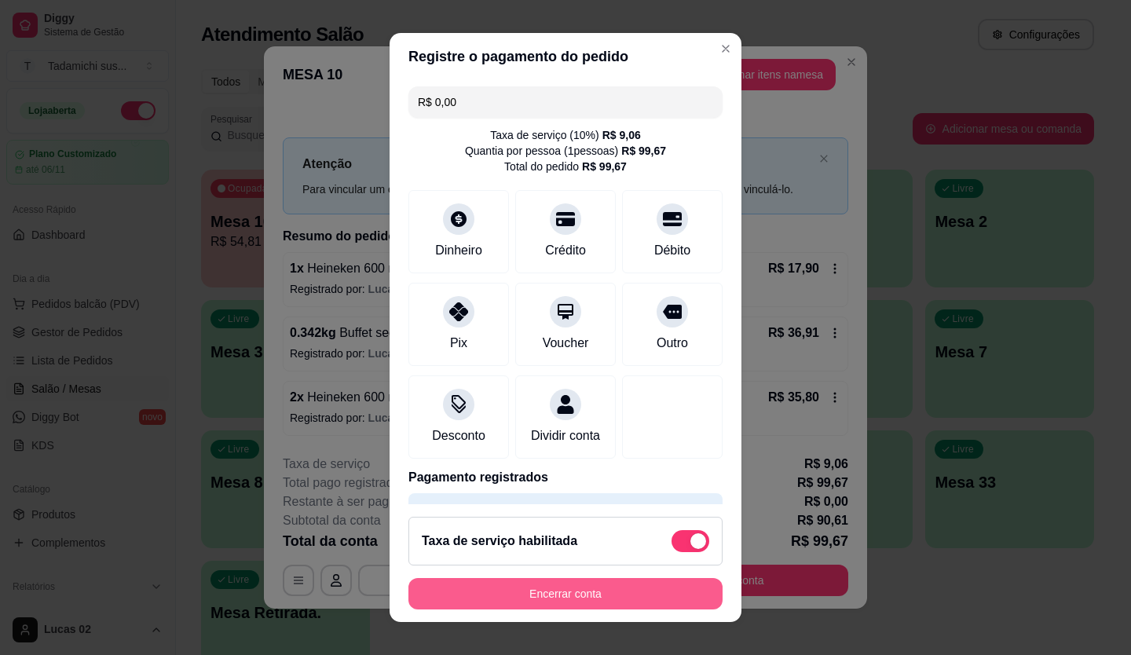
click at [580, 597] on button "Encerrar conta" at bounding box center [565, 593] width 314 height 31
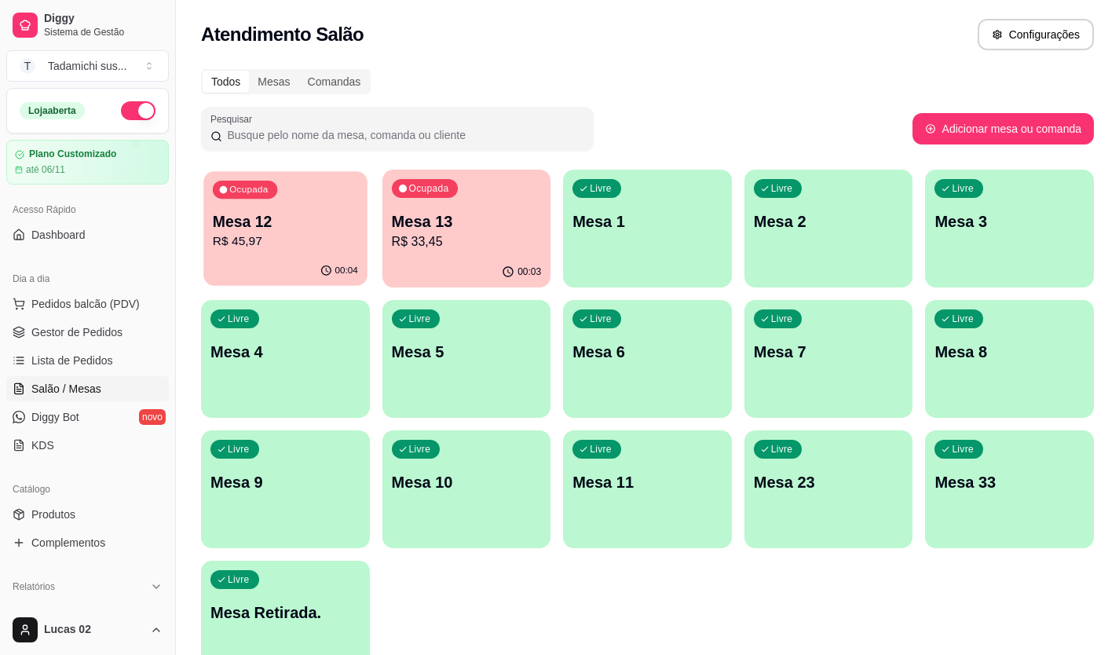
click at [270, 221] on p "Mesa 12" at bounding box center [285, 221] width 145 height 21
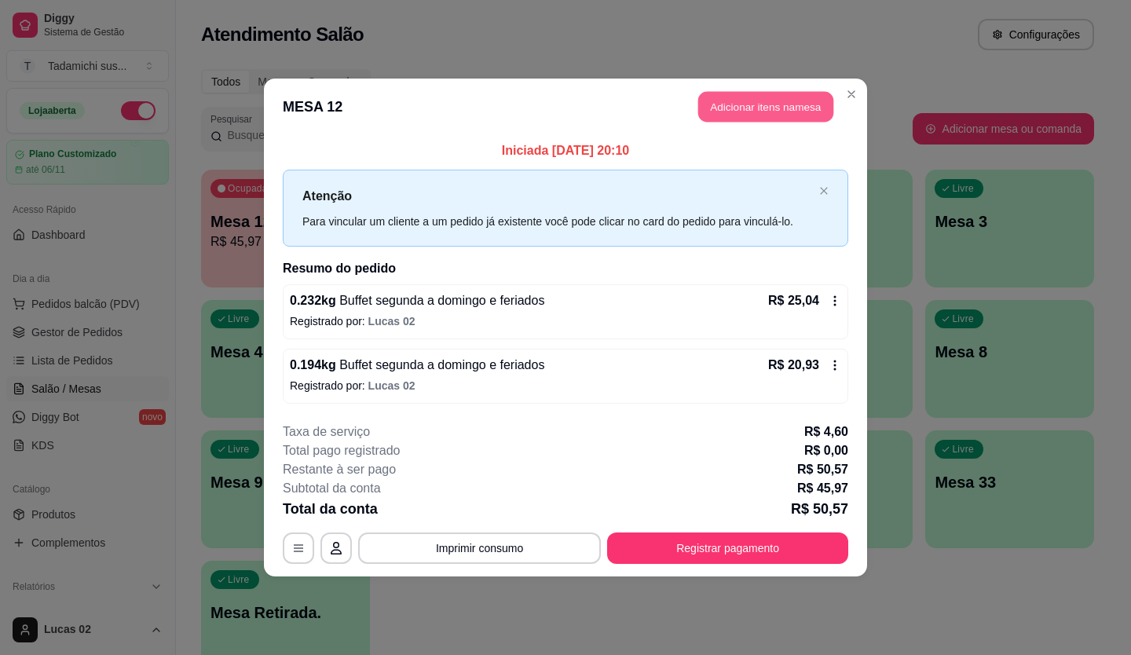
click at [723, 108] on button "Adicionar itens na mesa" at bounding box center [765, 107] width 135 height 31
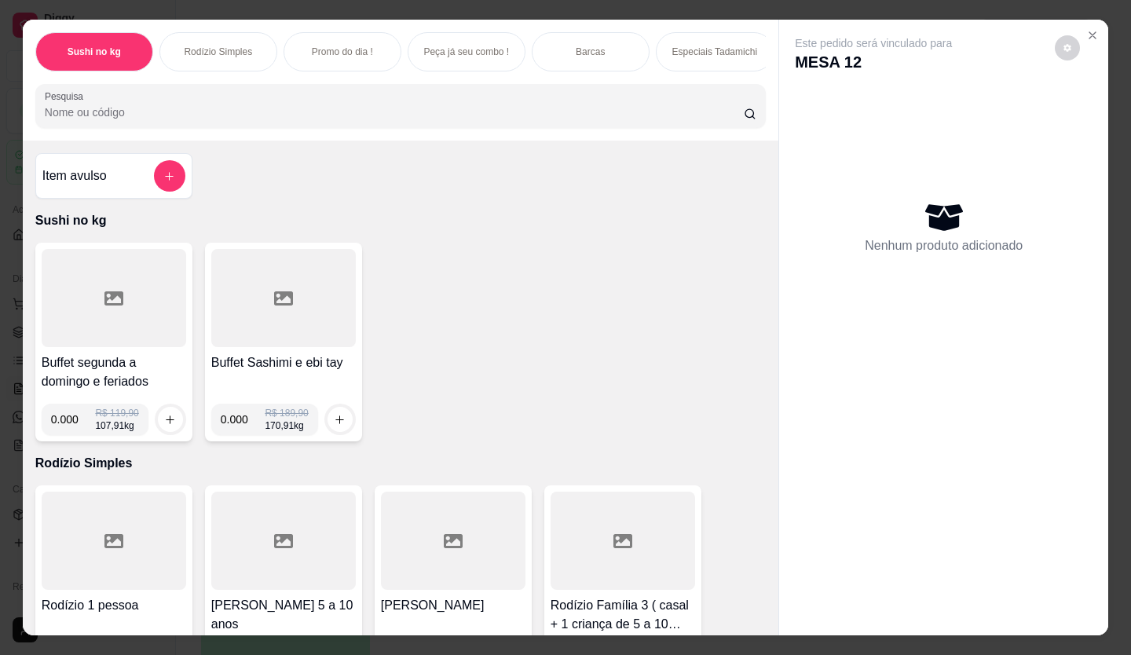
click at [485, 137] on div "Sushi no kg Rodízio Simples Promo do dia ! Peça já seu combo ! Barcas Especiais…" at bounding box center [400, 80] width 755 height 121
click at [481, 134] on div "Sushi no kg Rodízio Simples Promo do dia ! Peça já seu combo ! Barcas Especiais…" at bounding box center [400, 80] width 755 height 121
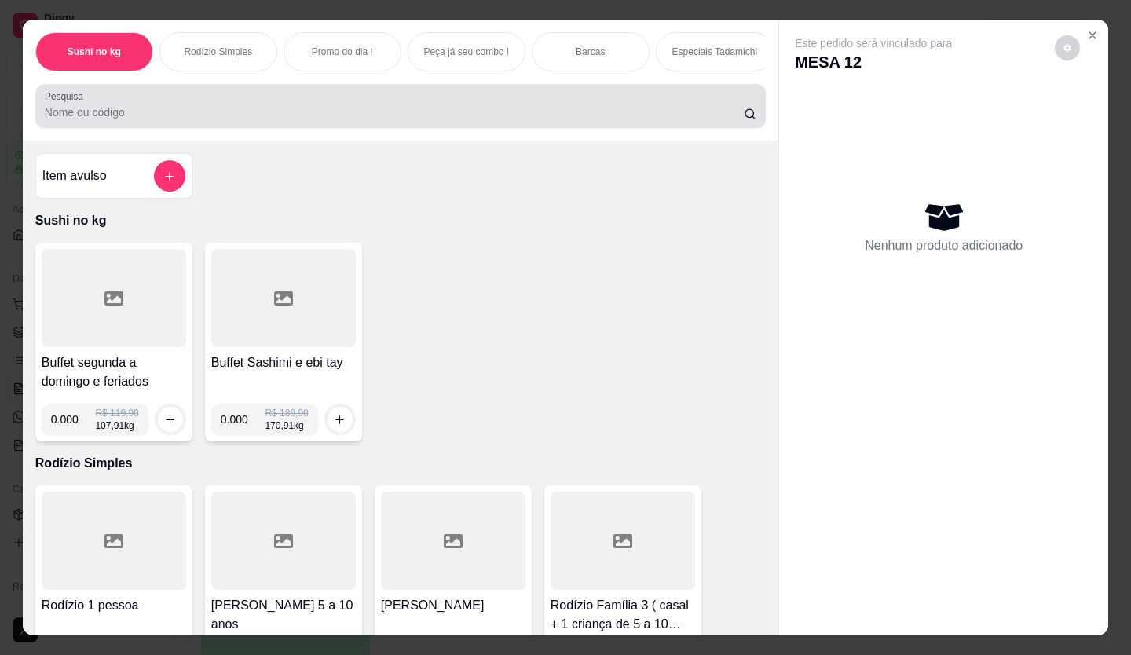
click at [486, 120] on input "Pesquisa" at bounding box center [395, 112] width 700 height 16
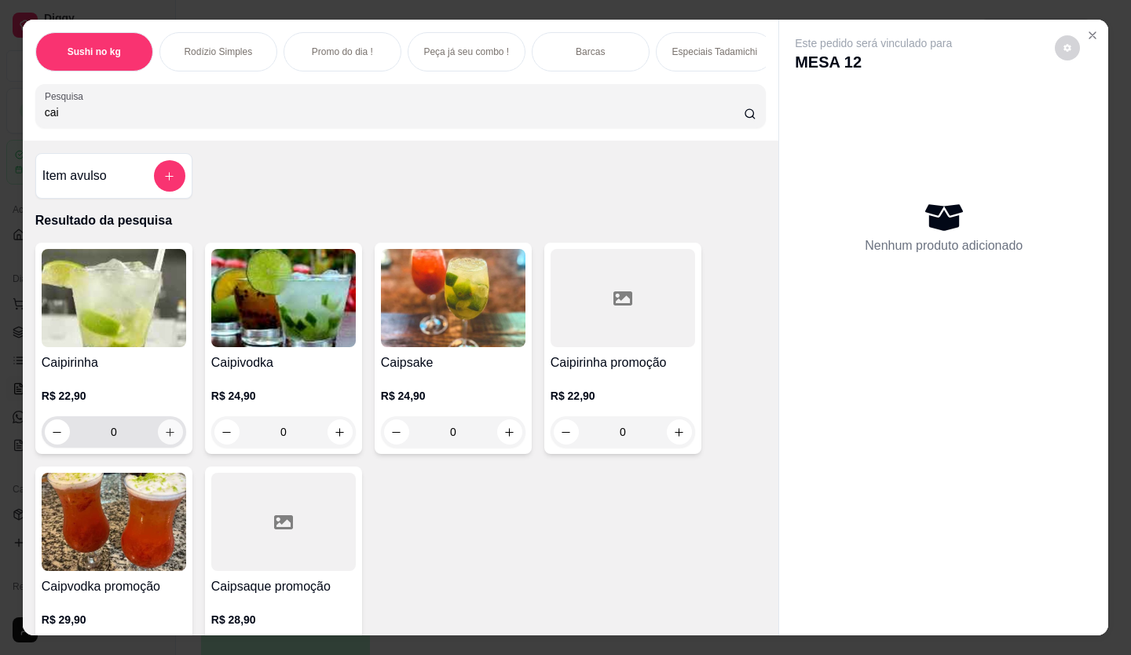
type input "cai"
click at [164, 430] on button "increase-product-quantity" at bounding box center [170, 432] width 24 height 24
type input "1"
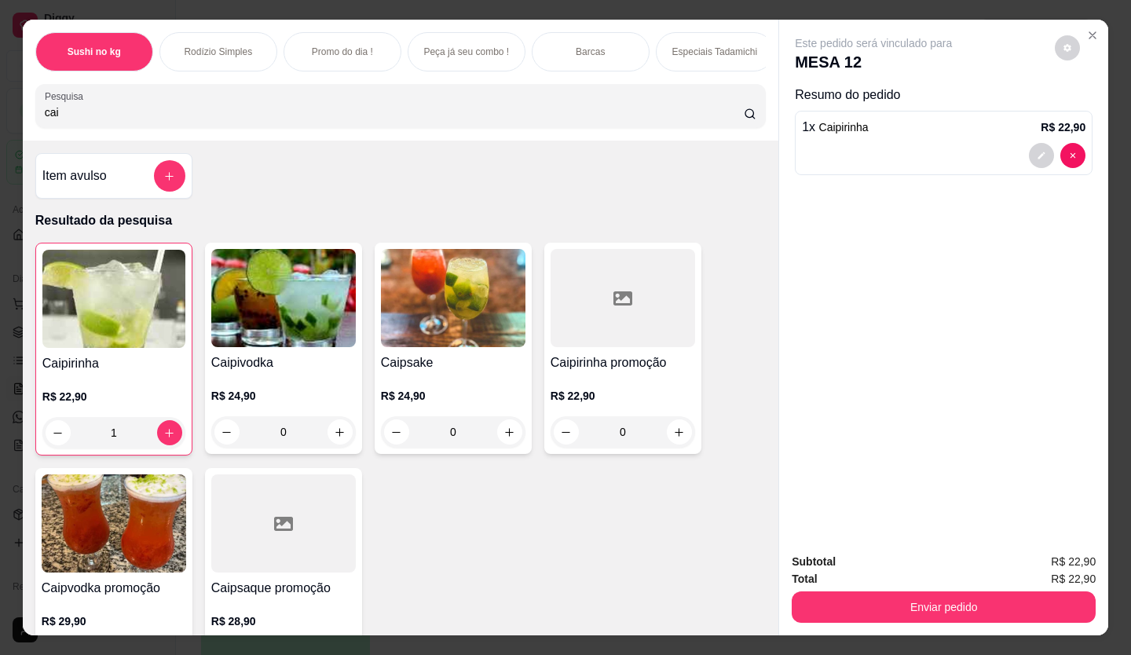
click at [934, 587] on div "Enviar pedido" at bounding box center [943, 604] width 304 height 35
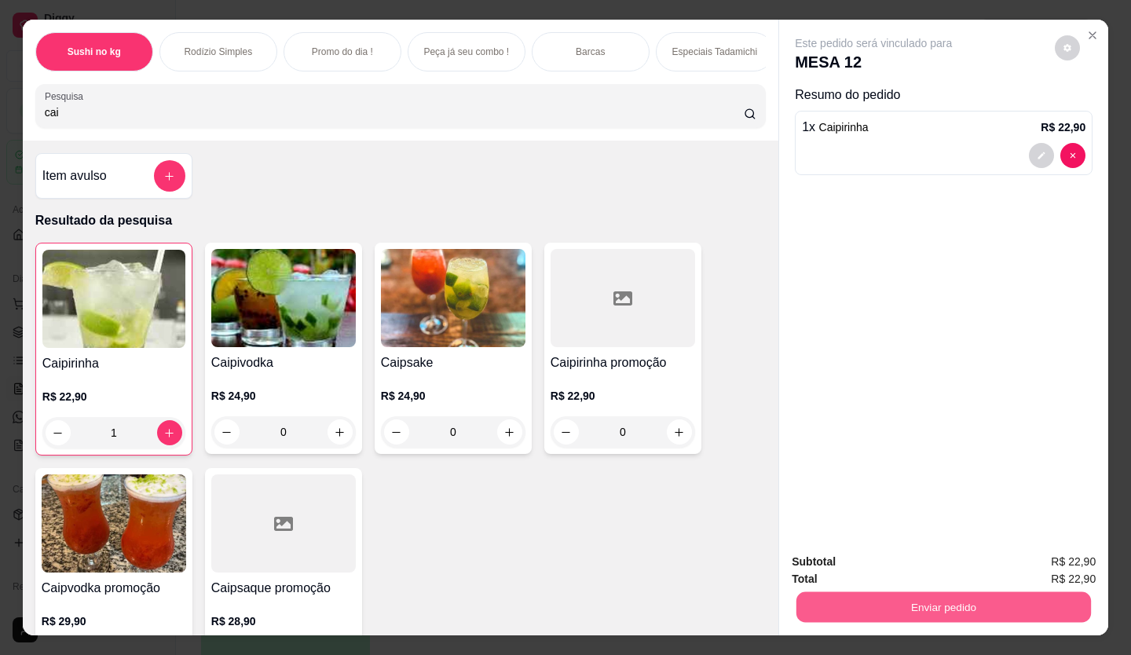
click at [941, 598] on button "Enviar pedido" at bounding box center [943, 607] width 294 height 31
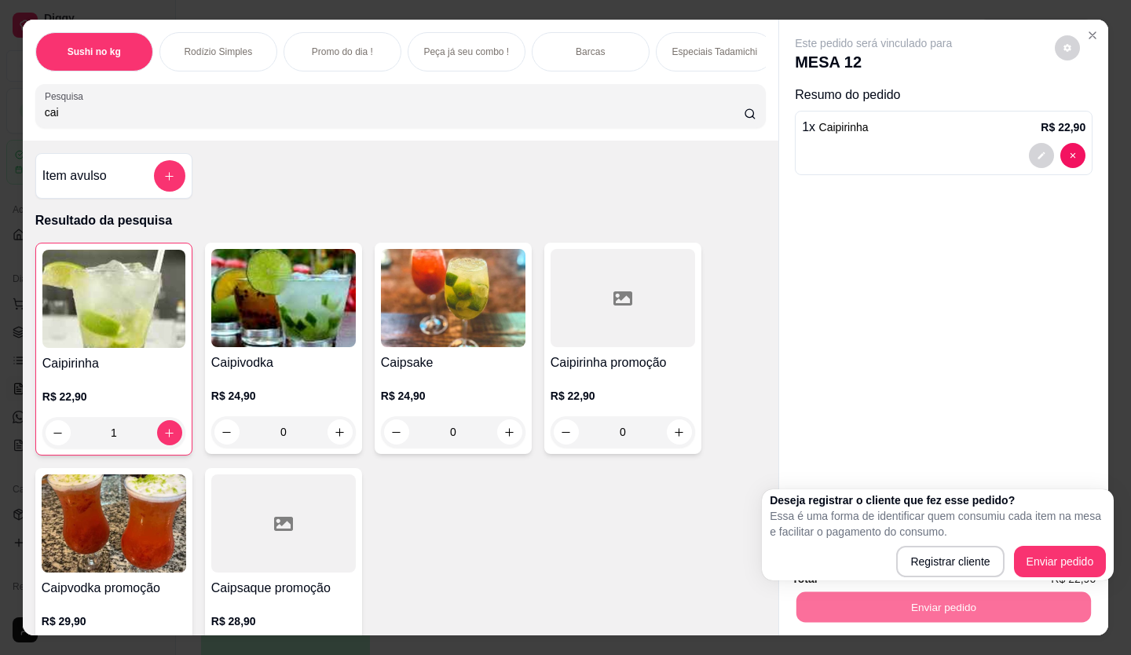
click at [1023, 542] on div "Deseja registrar o cliente que fez esse pedido? Essa é uma forma de identificar…" at bounding box center [937, 534] width 336 height 85
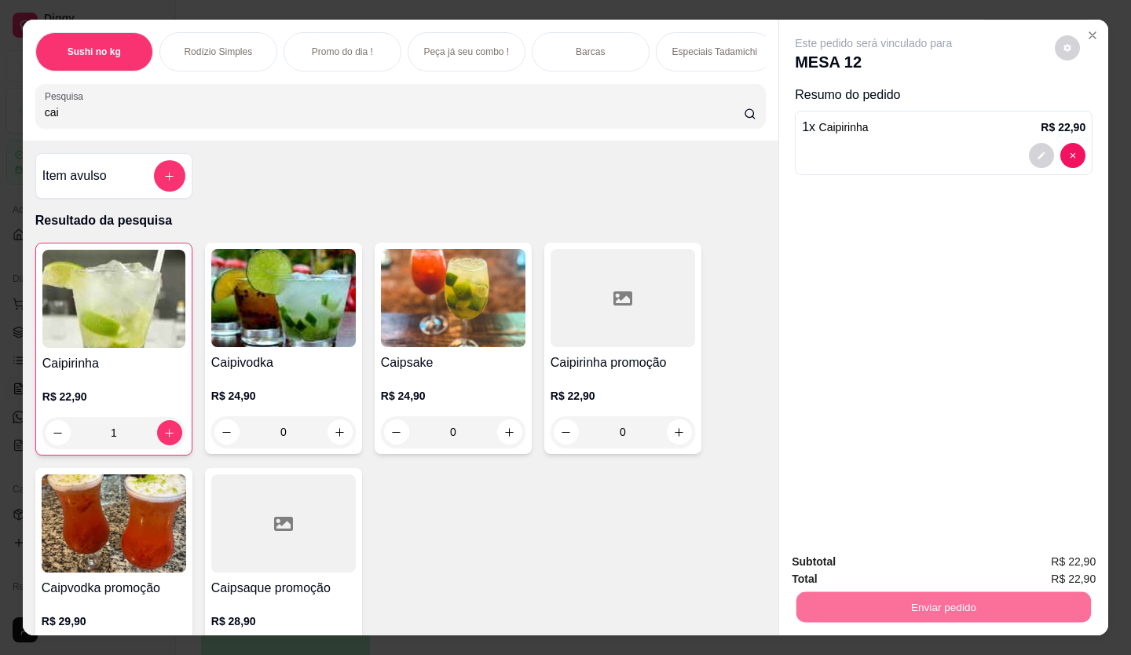
click at [1029, 553] on button "Enviar pedido" at bounding box center [1054, 562] width 89 height 30
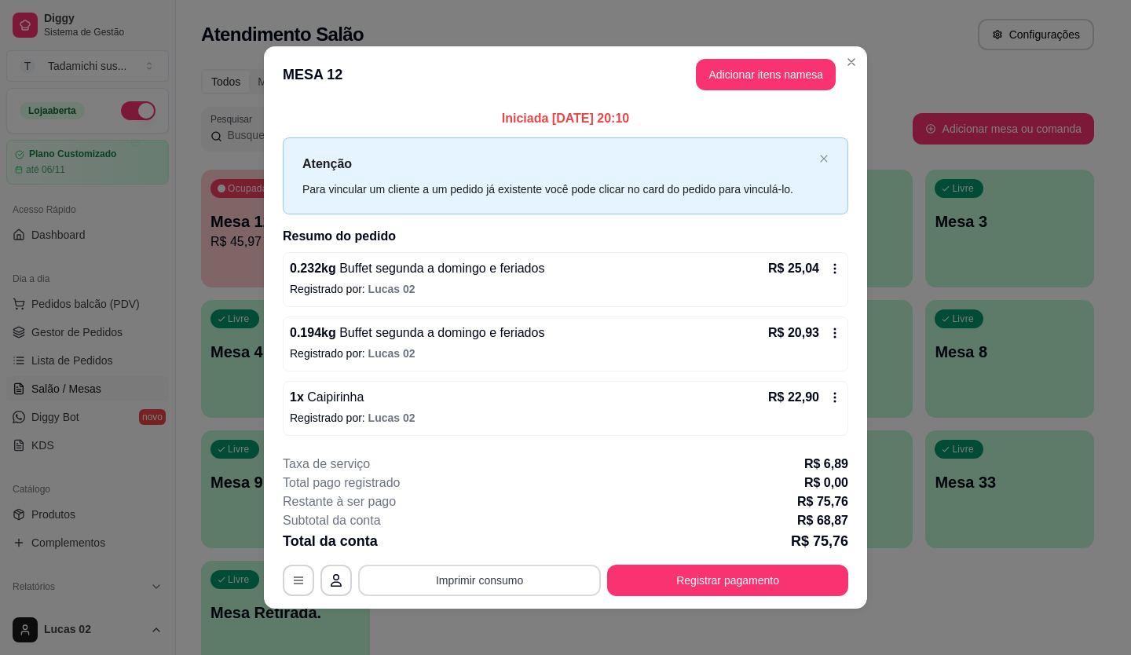
click at [501, 579] on button "Imprimir consumo" at bounding box center [479, 580] width 243 height 31
click at [638, 430] on div "1 x Caipirinha R$ 22,90 Registrado por: [PERSON_NAME] 02" at bounding box center [565, 408] width 565 height 55
click at [716, 590] on button "Registrar pagamento" at bounding box center [727, 580] width 241 height 31
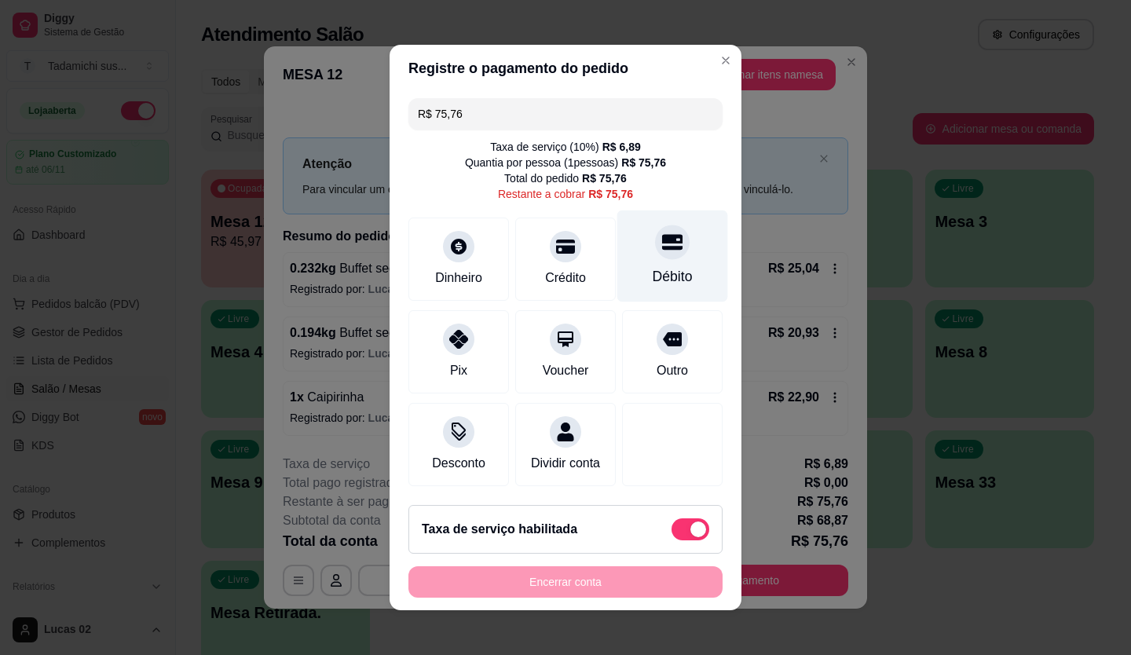
click at [659, 249] on div at bounding box center [672, 242] width 35 height 35
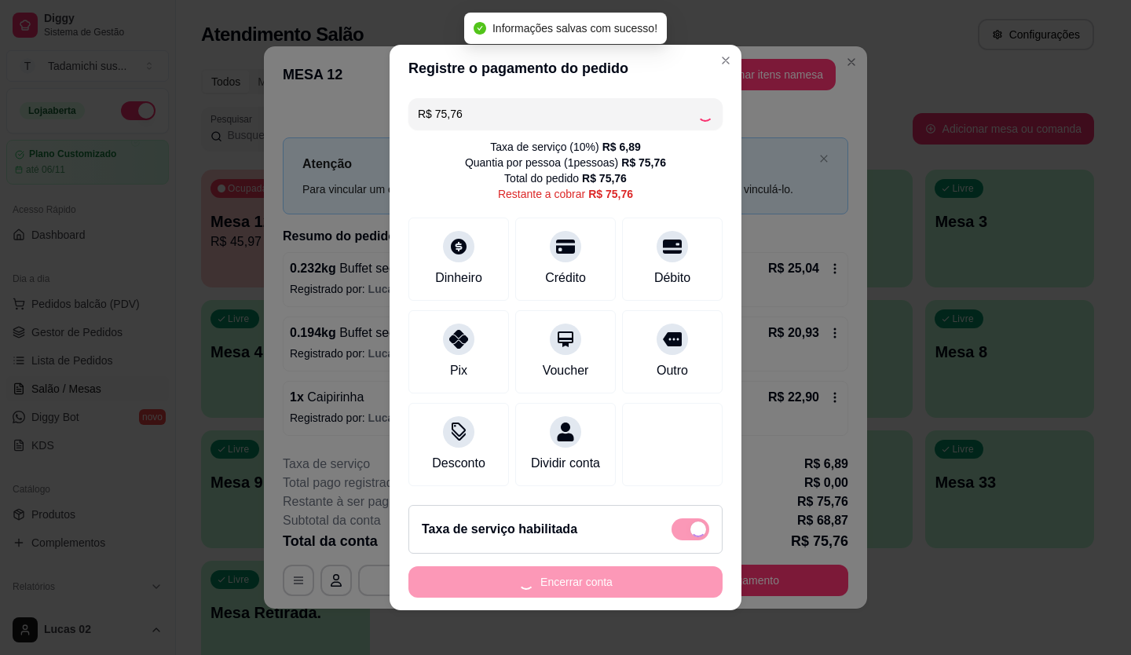
type input "R$ 0,00"
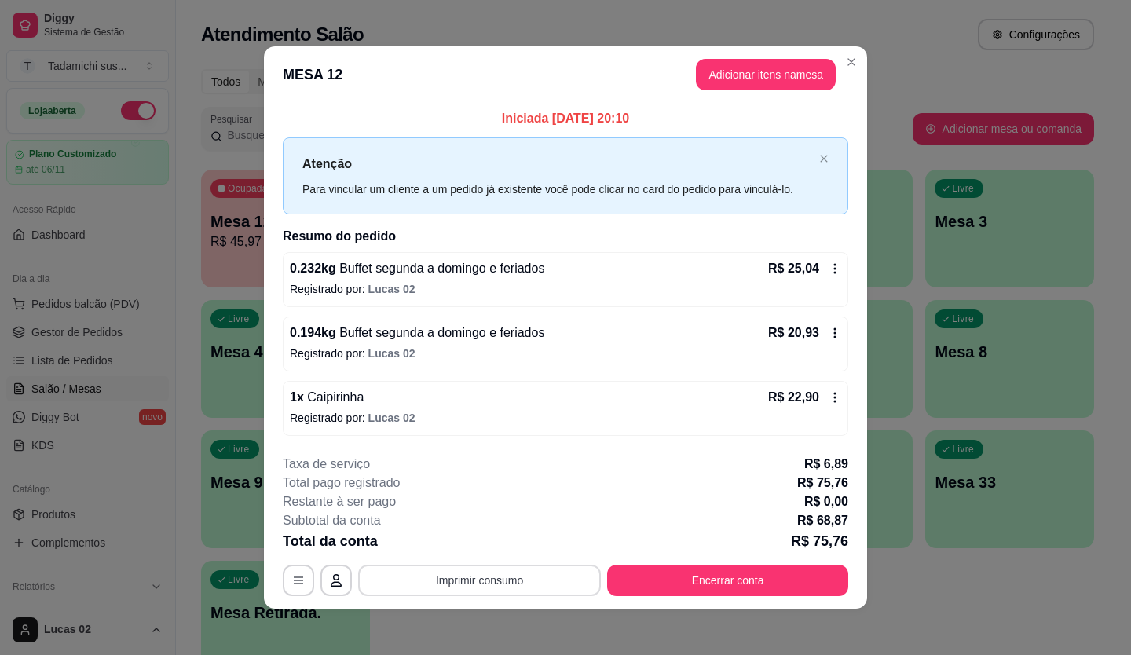
click at [441, 583] on button "Imprimir consumo" at bounding box center [479, 580] width 243 height 31
click at [502, 543] on button "IMPRESSORA" at bounding box center [479, 544] width 114 height 25
click at [483, 574] on button "Imprimir consumo" at bounding box center [480, 580] width 236 height 31
click at [470, 516] on button "IMPRESSORA" at bounding box center [478, 512] width 110 height 24
click at [641, 580] on button "Encerrar conta" at bounding box center [727, 580] width 241 height 31
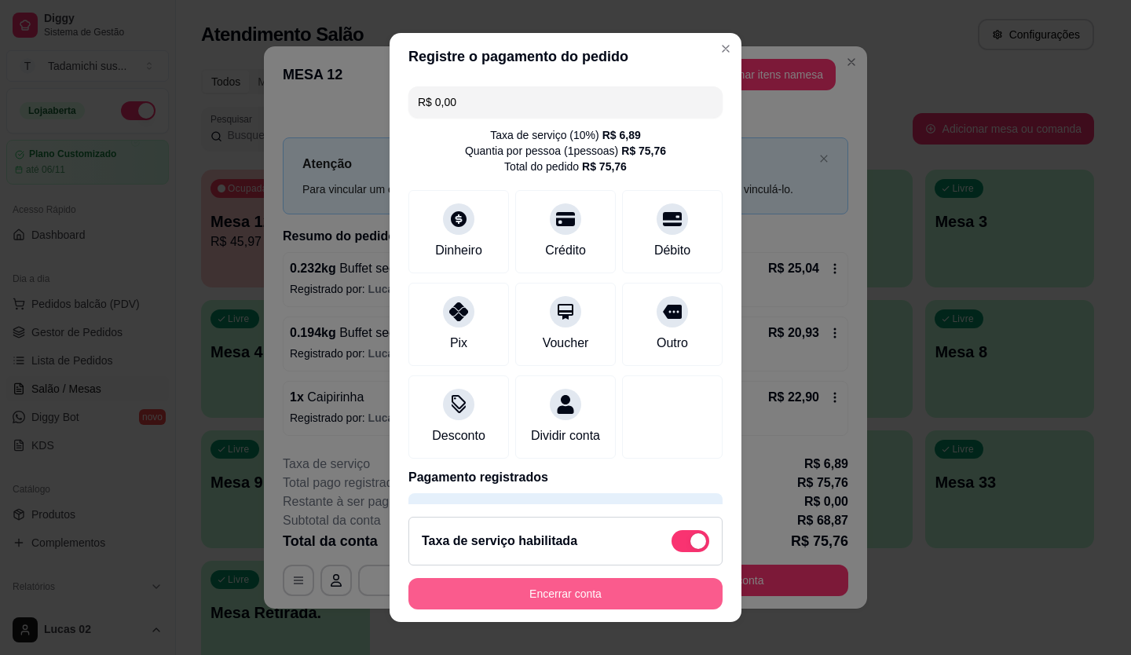
click at [595, 597] on button "Encerrar conta" at bounding box center [565, 593] width 314 height 31
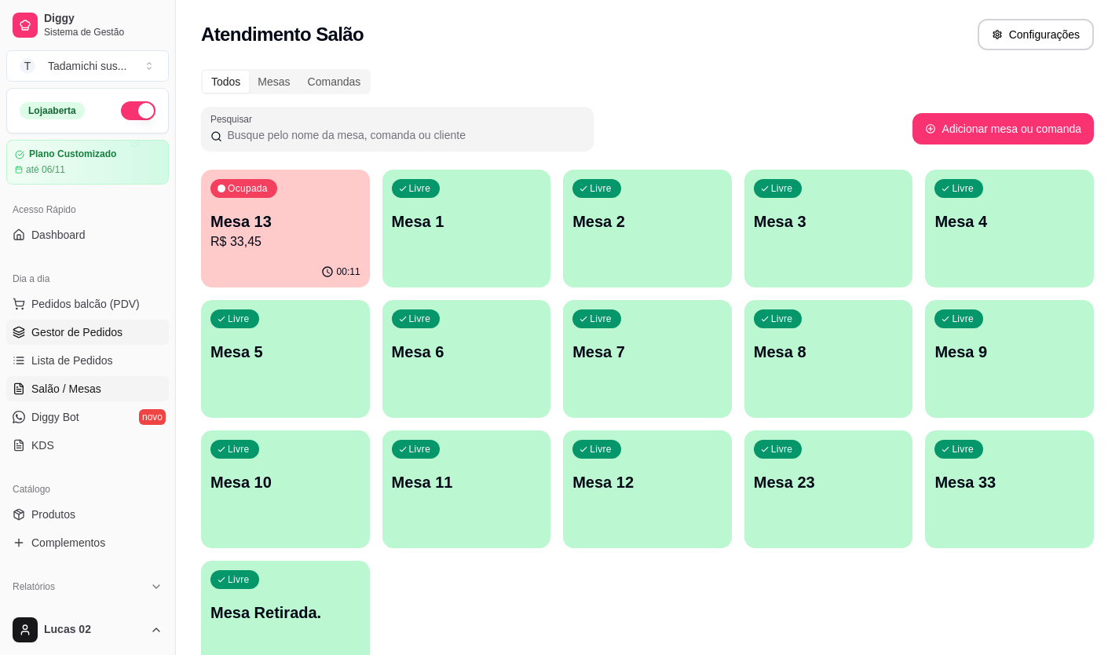
click at [117, 338] on span "Gestor de Pedidos" at bounding box center [76, 332] width 91 height 16
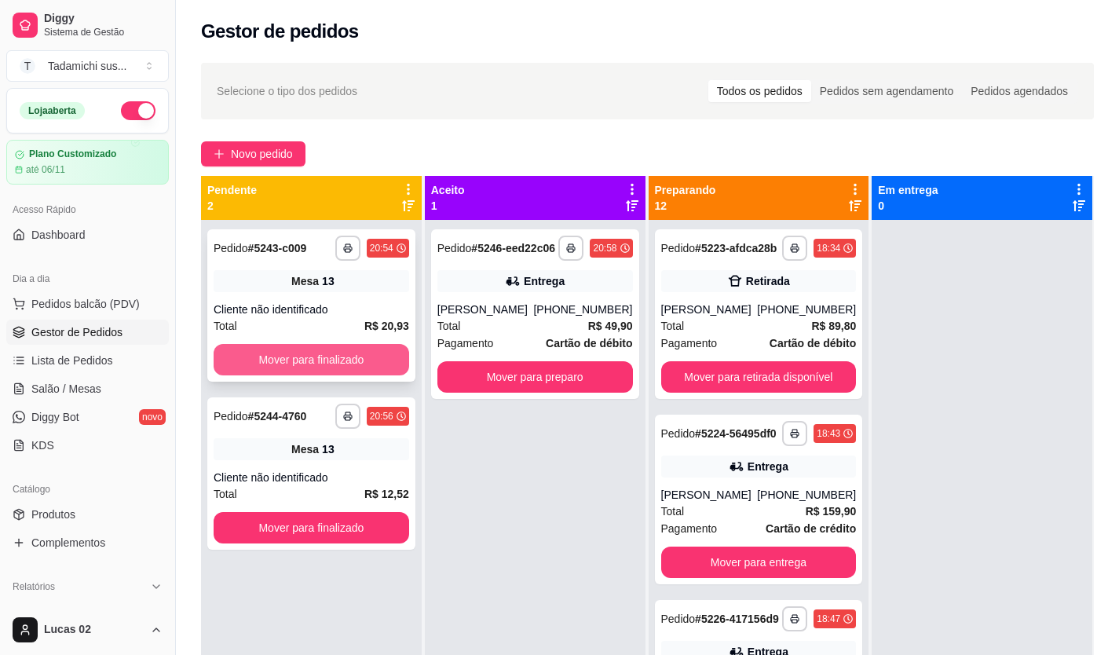
click at [322, 360] on button "Mover para finalizado" at bounding box center [311, 359] width 195 height 31
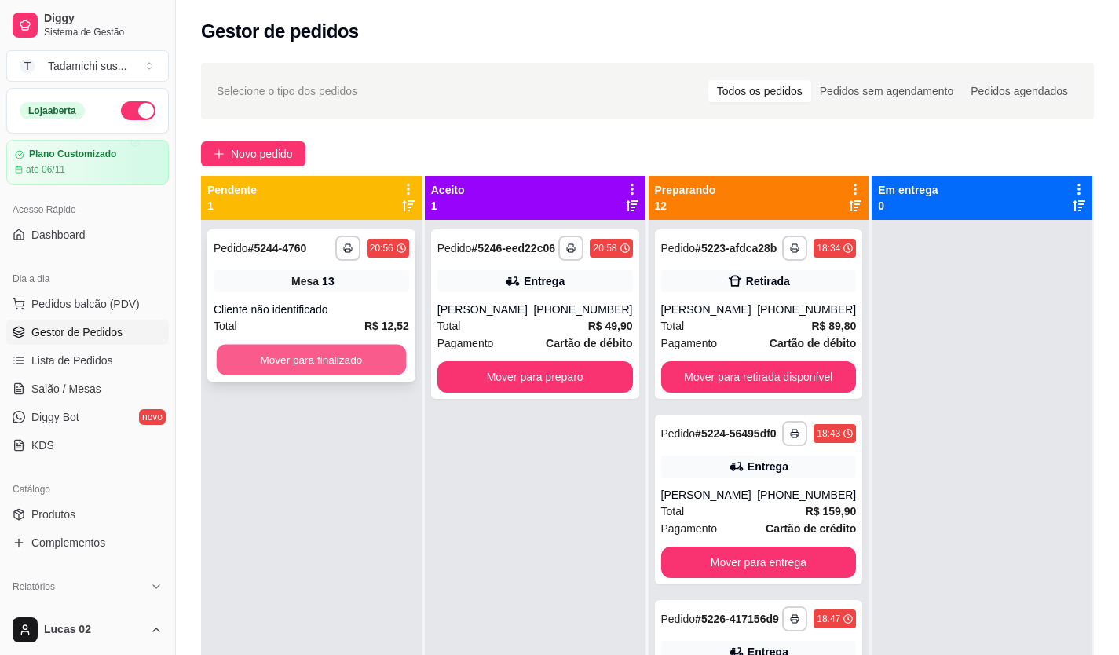
click at [324, 356] on button "Mover para finalizado" at bounding box center [311, 360] width 189 height 31
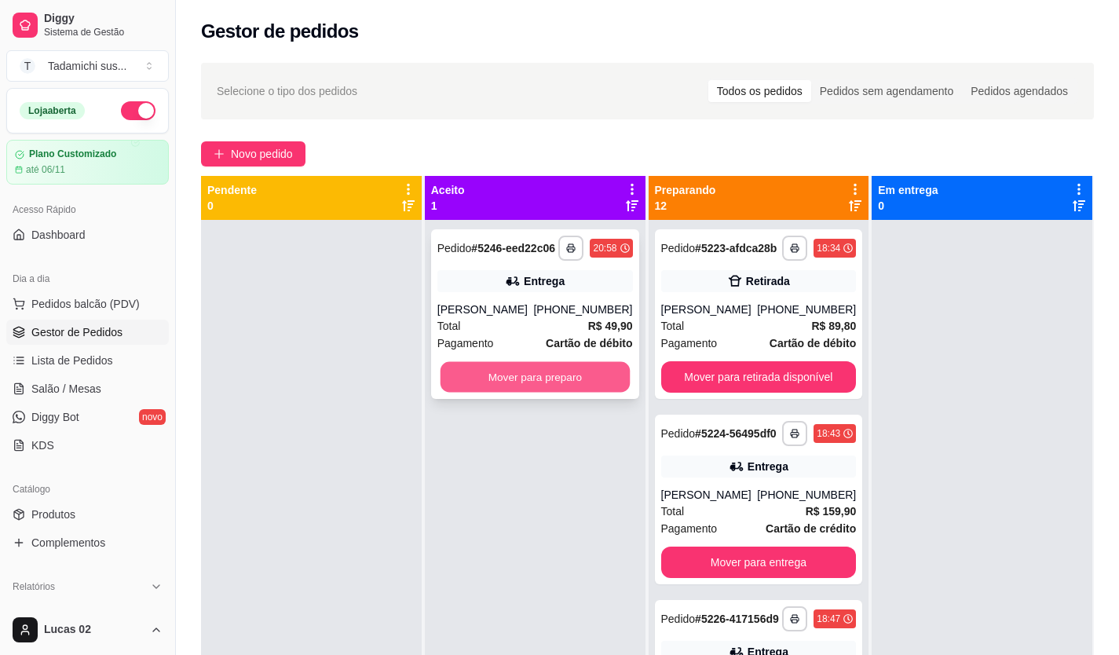
click at [557, 393] on button "Mover para preparo" at bounding box center [534, 377] width 189 height 31
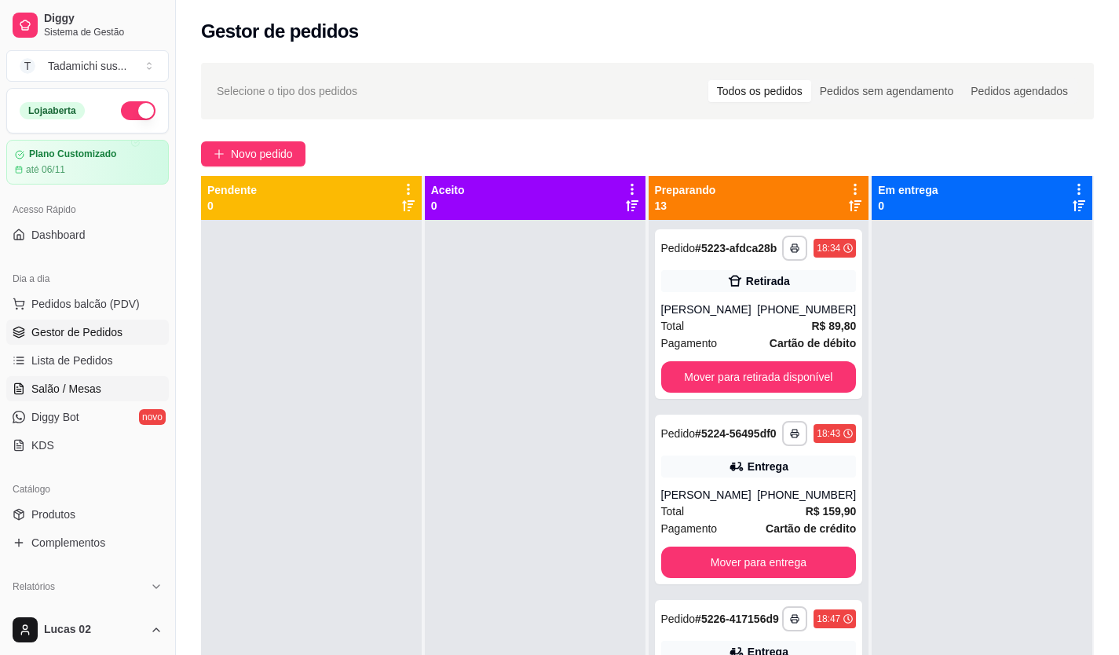
click at [121, 384] on link "Salão / Mesas" at bounding box center [87, 388] width 163 height 25
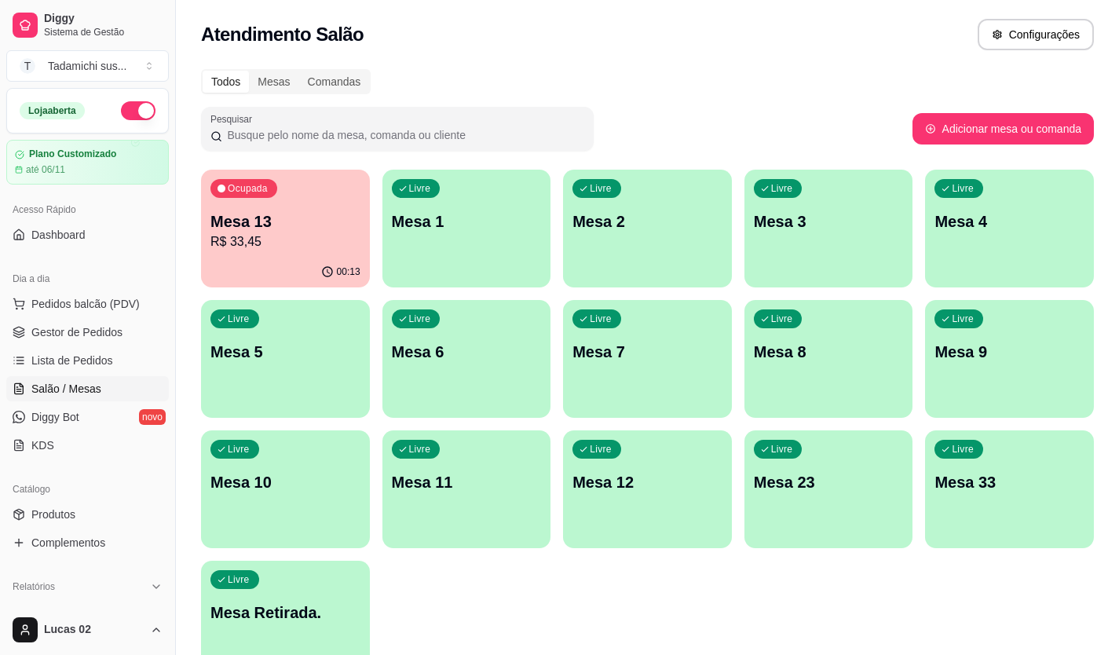
click at [315, 583] on div "Livre Mesa Retirada." at bounding box center [285, 610] width 169 height 99
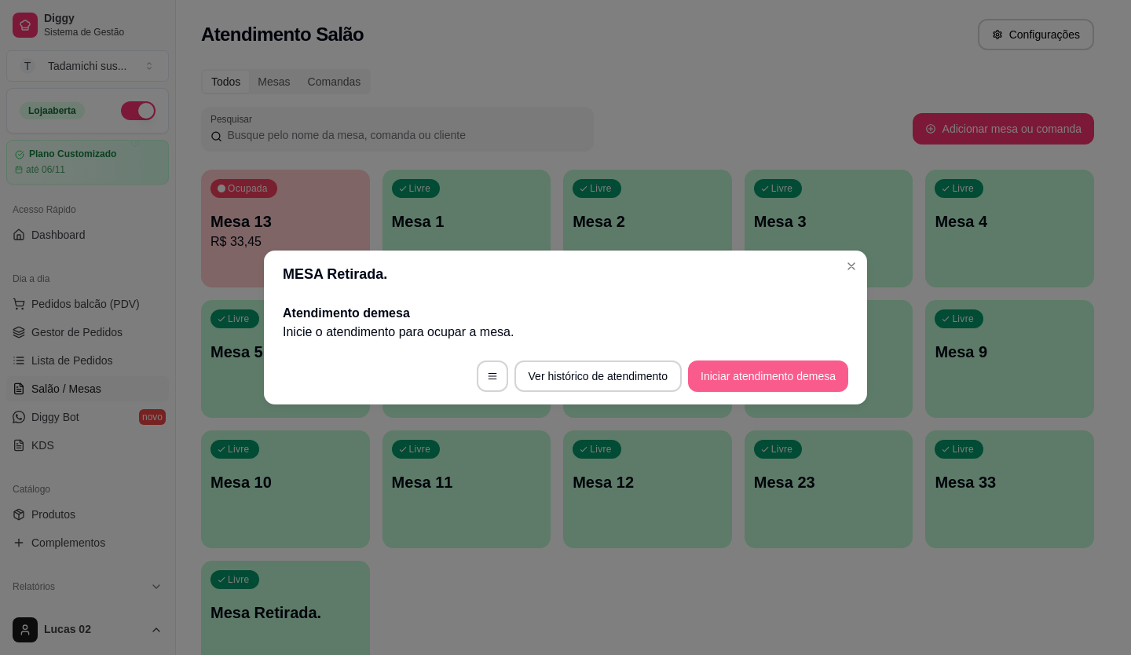
click at [816, 373] on button "Iniciar atendimento de mesa" at bounding box center [768, 375] width 160 height 31
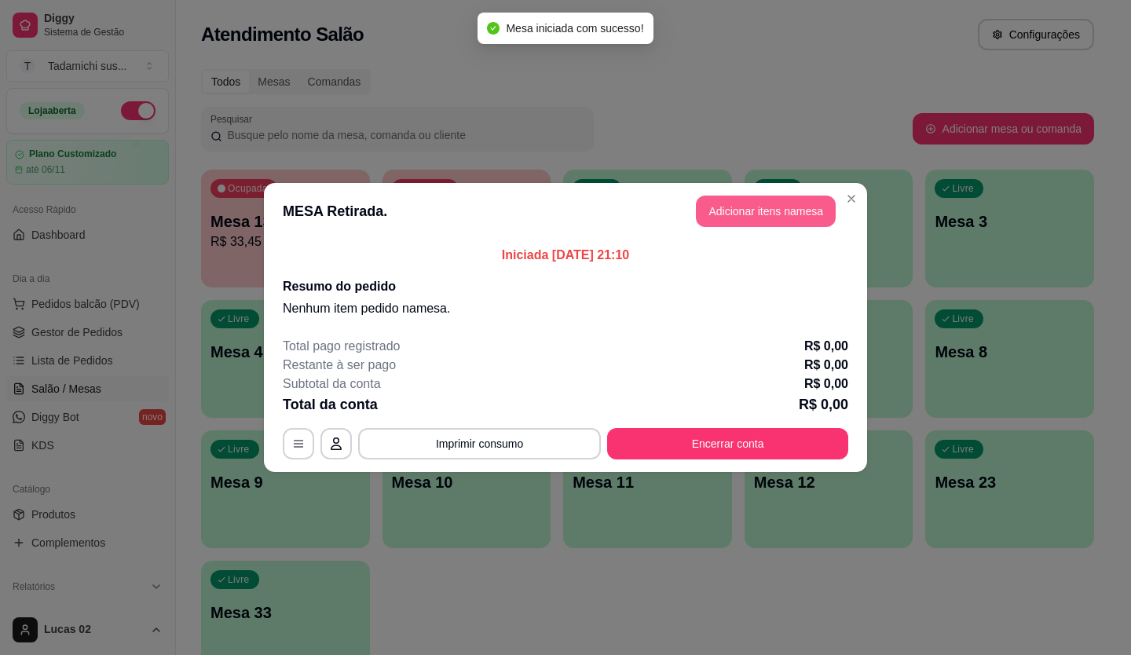
click at [757, 201] on button "Adicionar itens na mesa" at bounding box center [766, 210] width 140 height 31
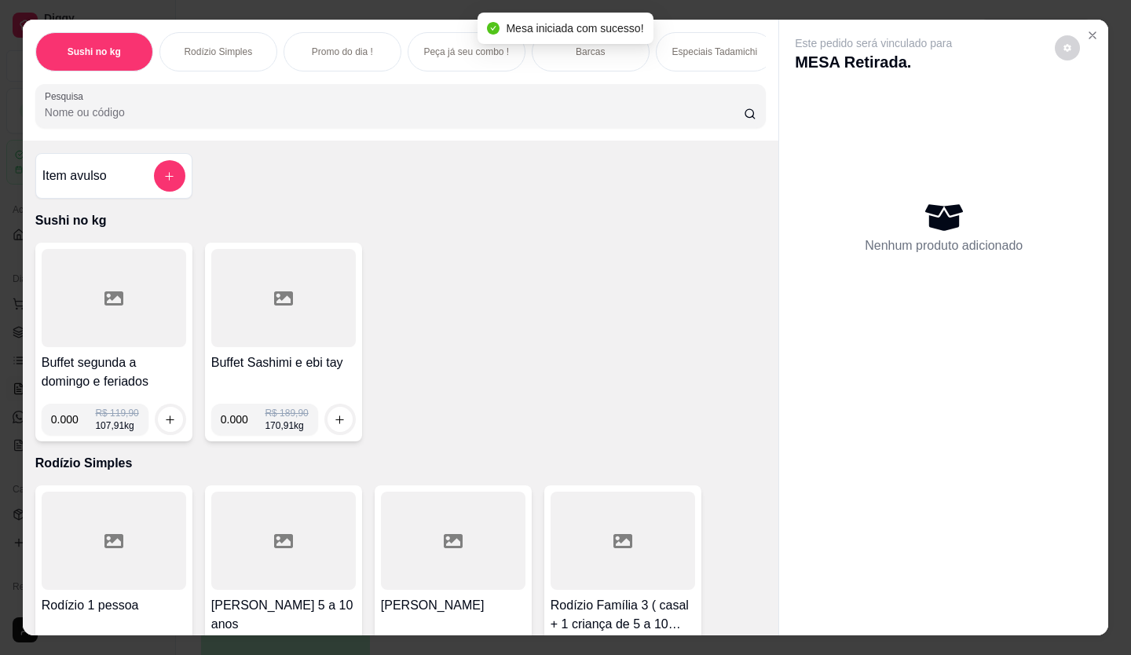
click at [129, 120] on input "Pesquisa" at bounding box center [395, 112] width 700 height 16
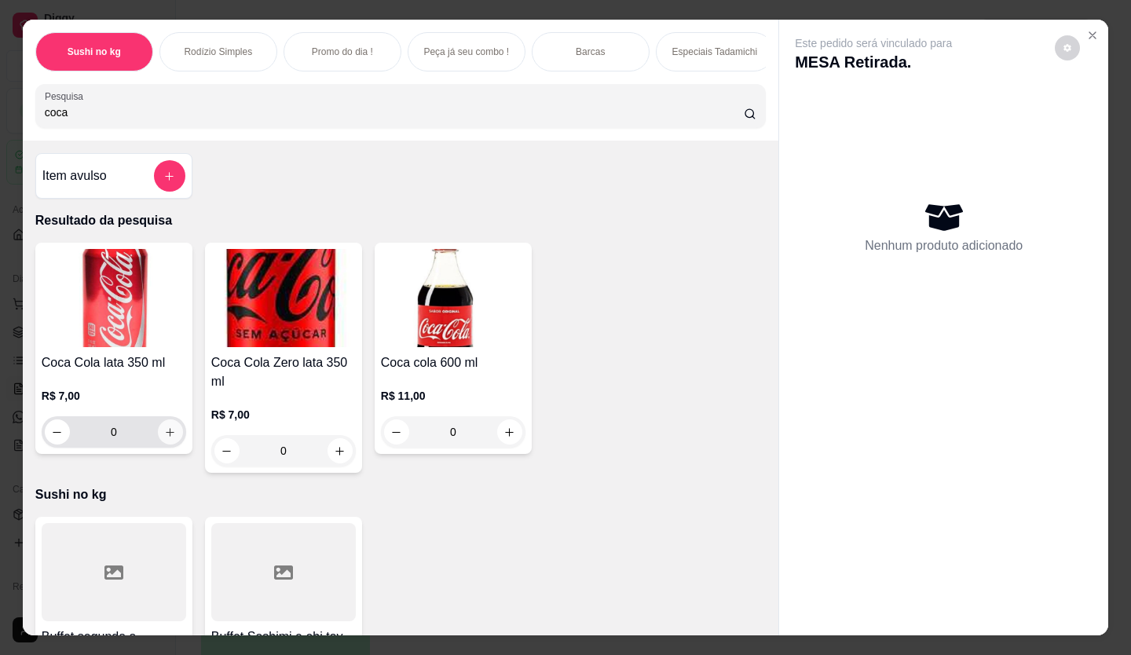
type input "coca"
click at [168, 438] on icon "increase-product-quantity" at bounding box center [170, 432] width 12 height 12
type input "1"
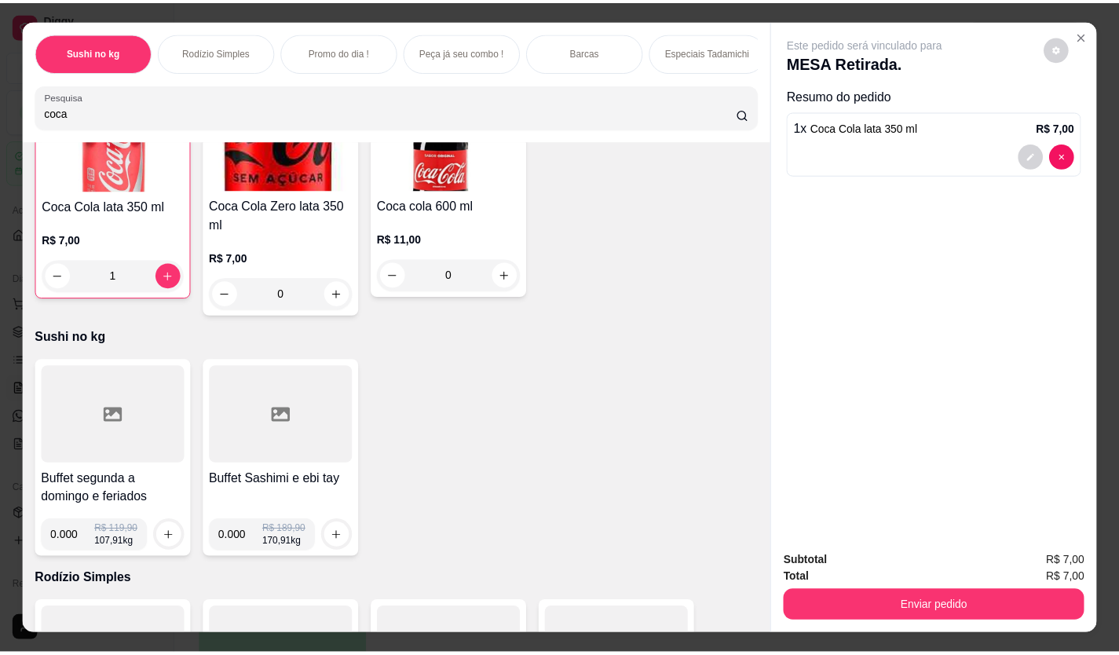
scroll to position [236, 0]
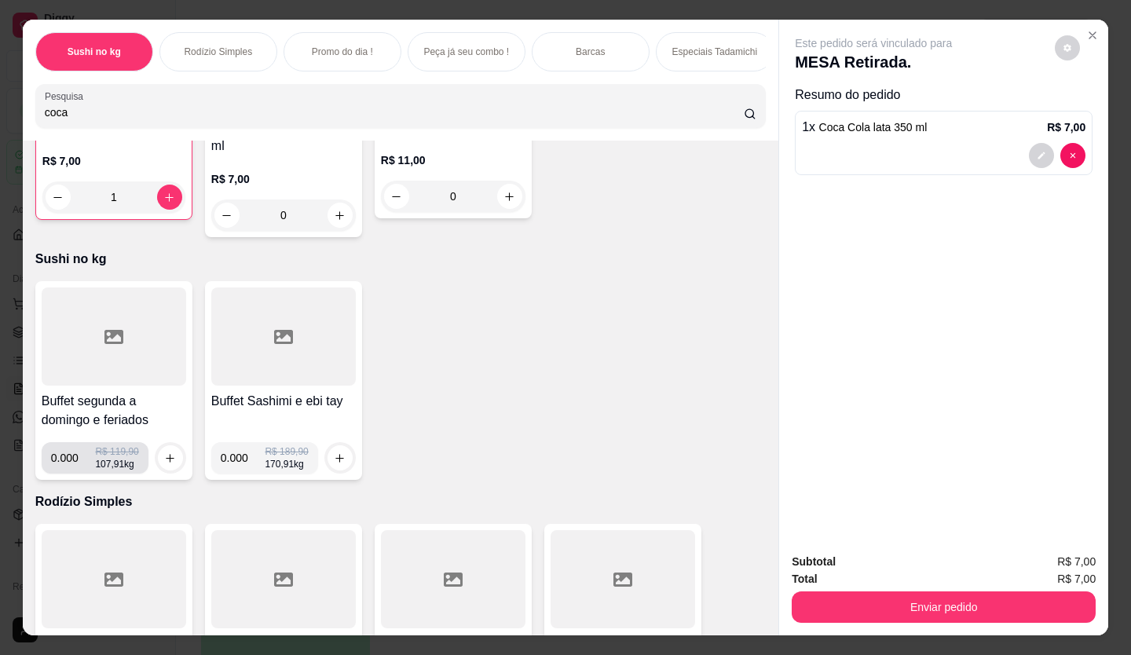
click at [73, 459] on input "0.000" at bounding box center [73, 457] width 45 height 31
type input "0.344"
click at [164, 462] on icon "increase-product-quantity" at bounding box center [170, 458] width 12 height 12
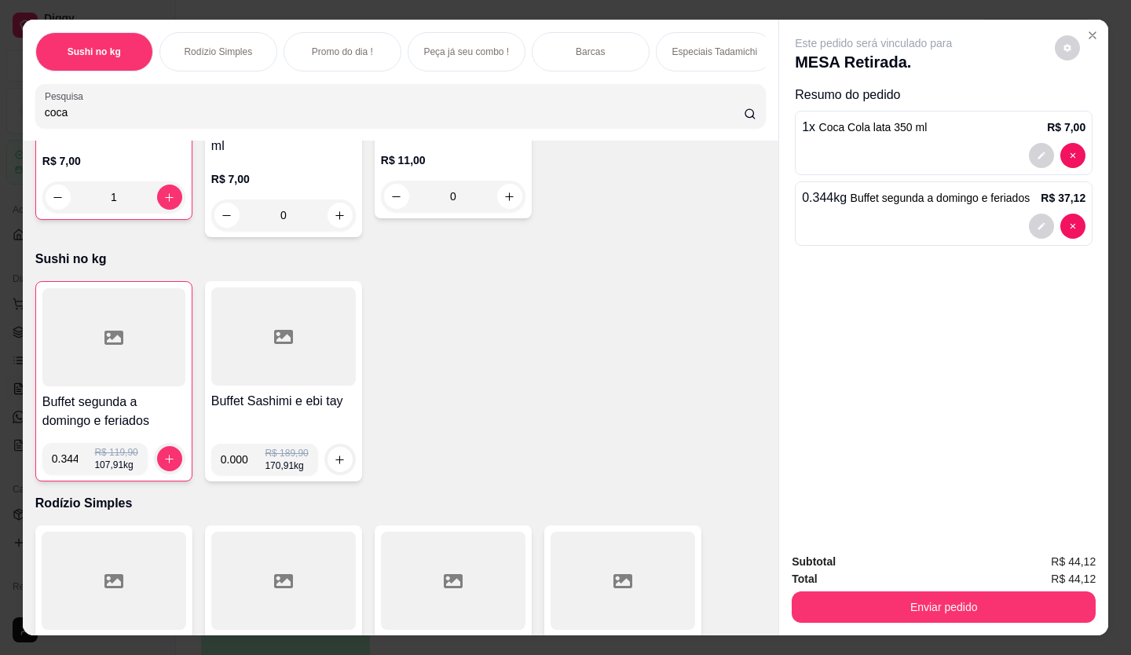
click at [946, 587] on div "Enviar pedido" at bounding box center [943, 604] width 304 height 35
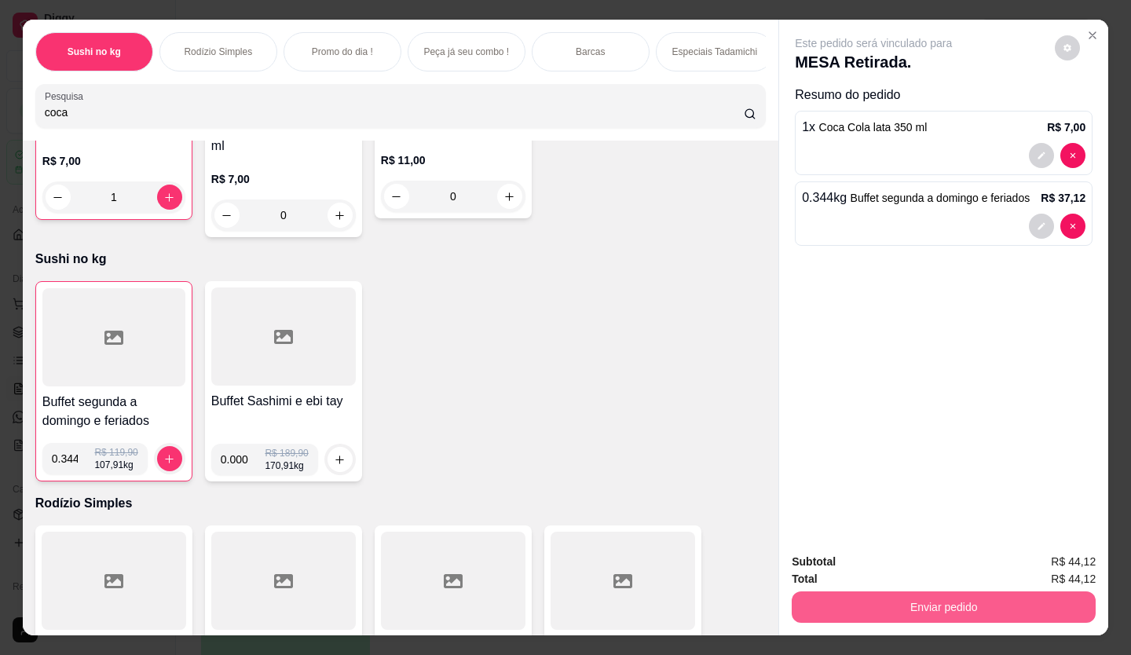
click at [954, 591] on button "Enviar pedido" at bounding box center [943, 606] width 304 height 31
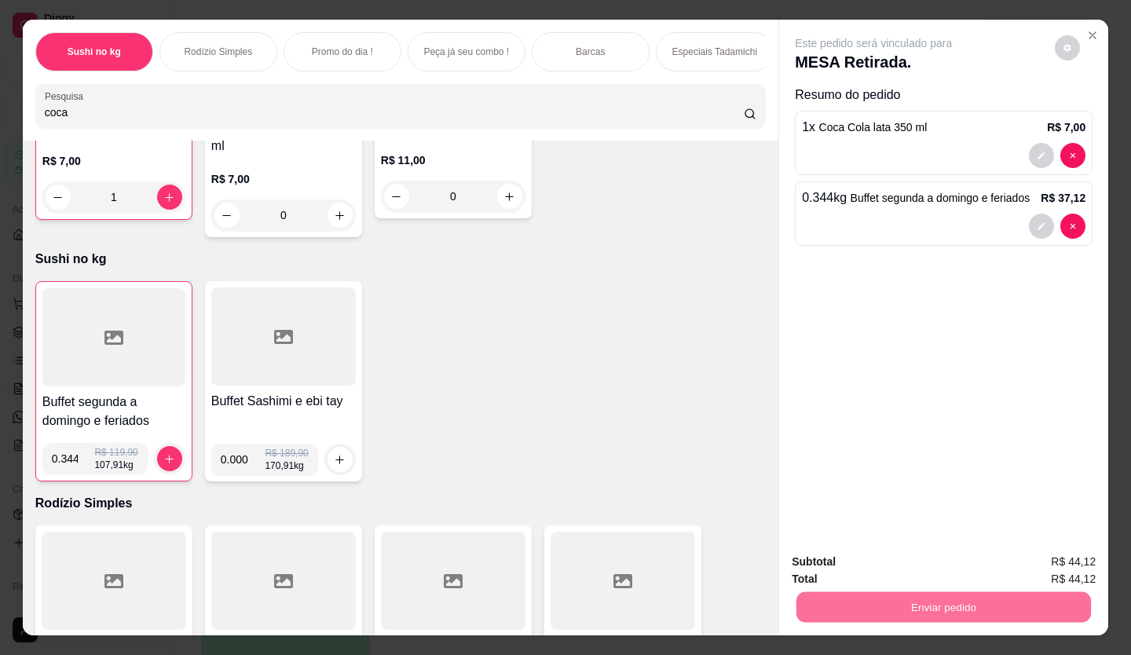
click at [1035, 557] on button "Enviar pedido" at bounding box center [1054, 562] width 89 height 30
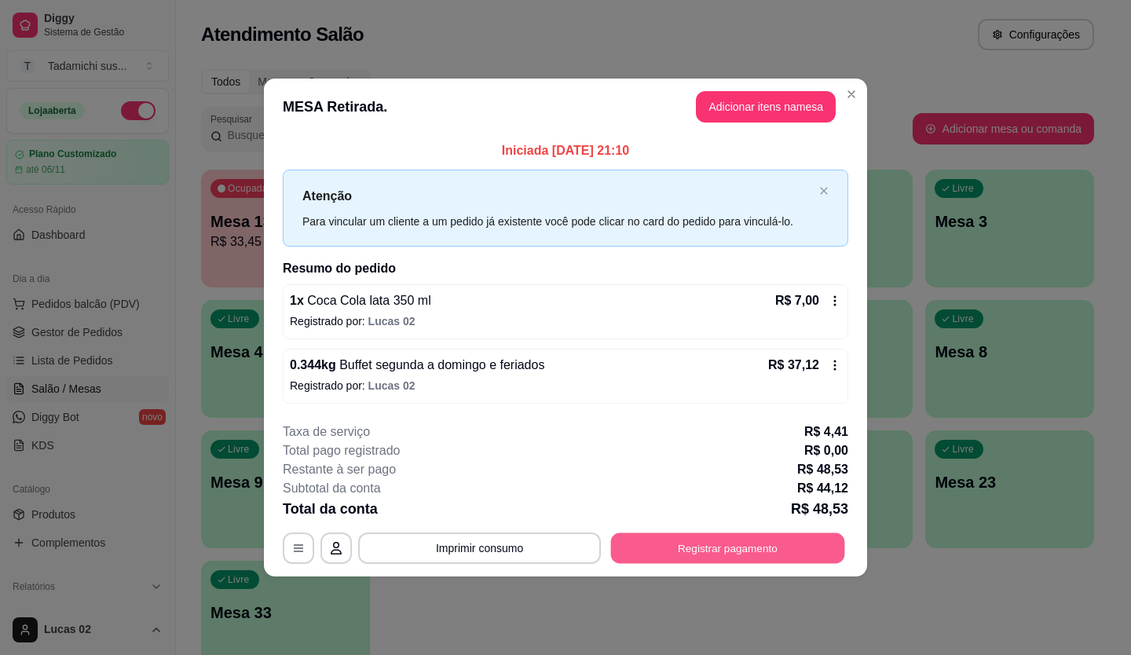
click at [724, 535] on button "Registrar pagamento" at bounding box center [728, 547] width 234 height 31
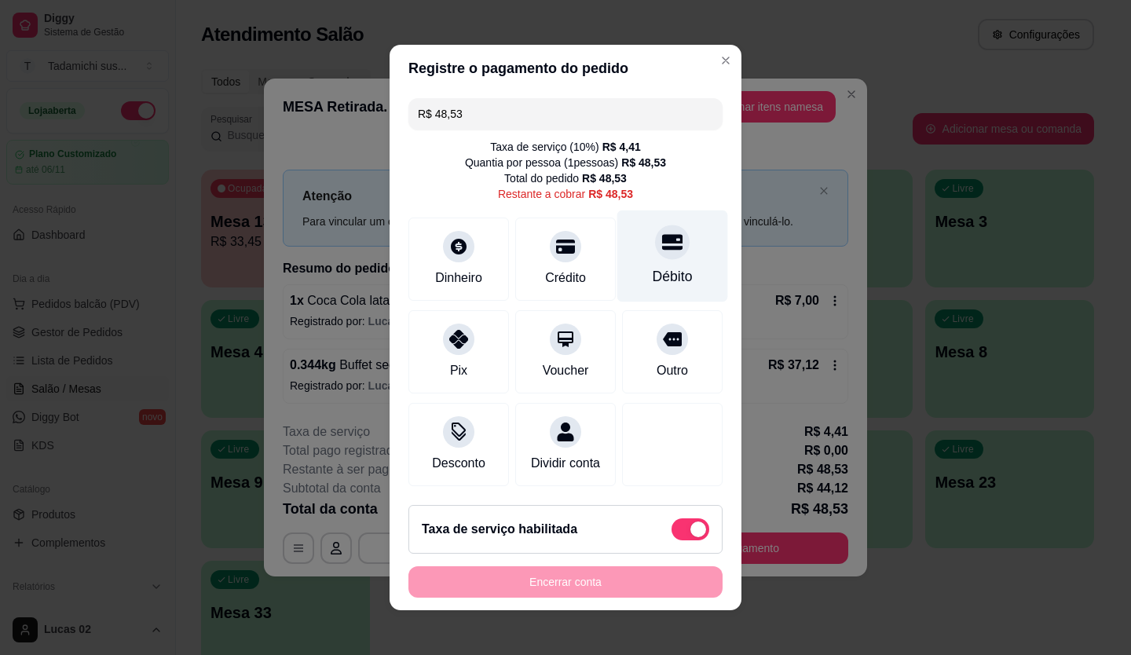
click at [655, 245] on div at bounding box center [672, 242] width 35 height 35
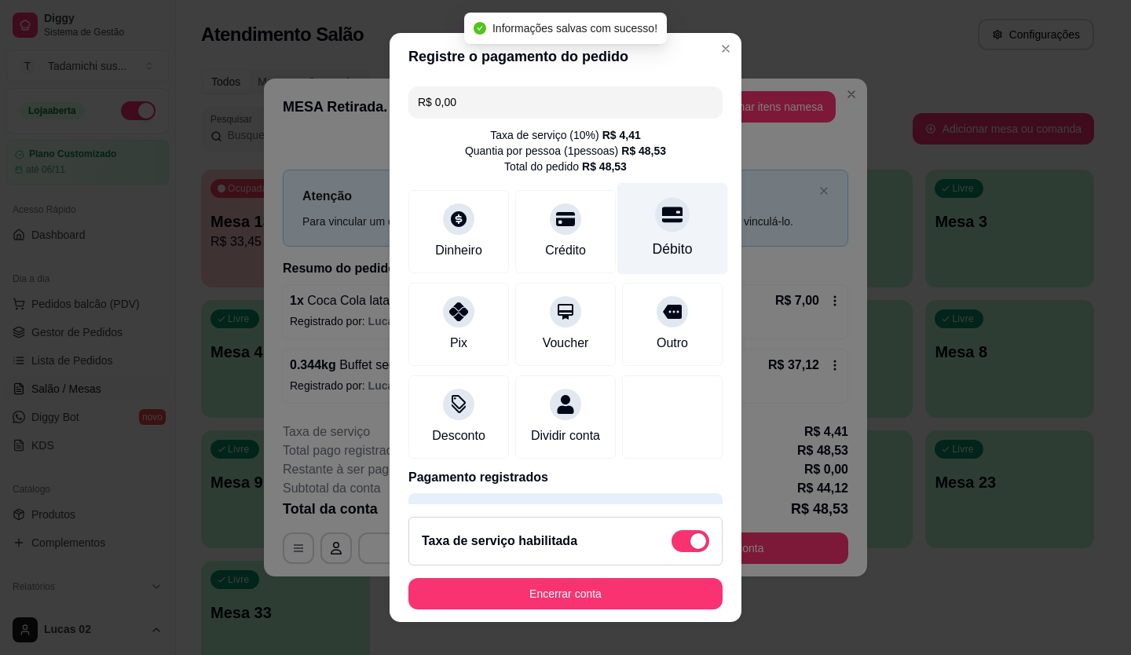
type input "R$ 0,00"
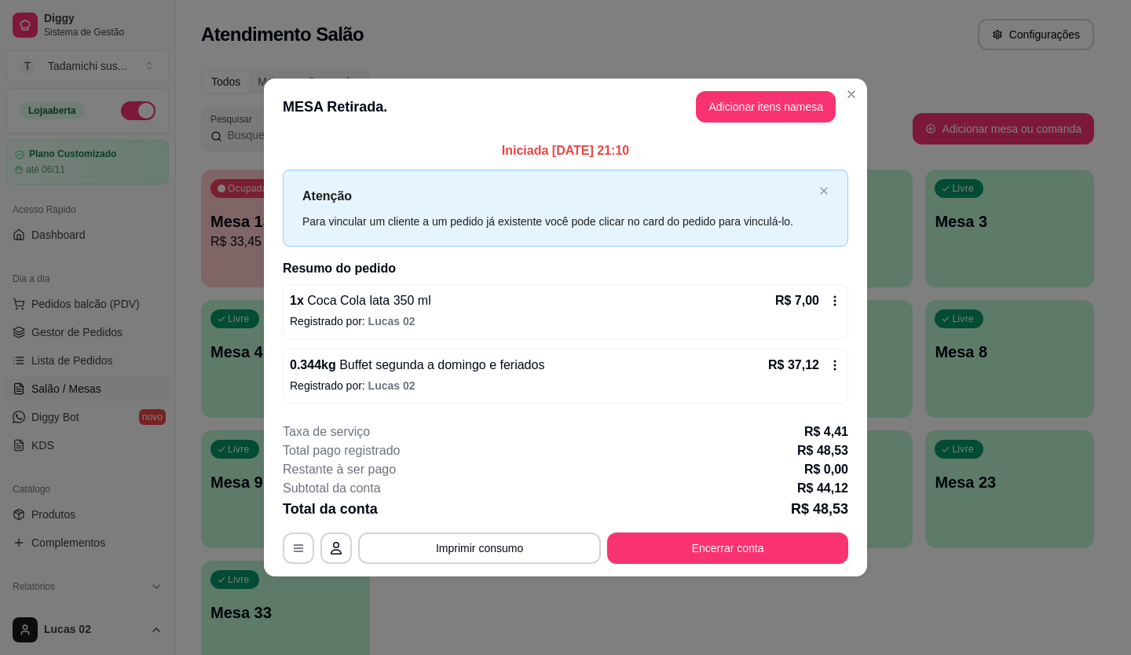
click at [439, 564] on footer "**********" at bounding box center [565, 493] width 603 height 166
click at [442, 554] on button "Imprimir consumo" at bounding box center [479, 547] width 243 height 31
click at [459, 487] on button "IMPRESSORA" at bounding box center [484, 480] width 110 height 24
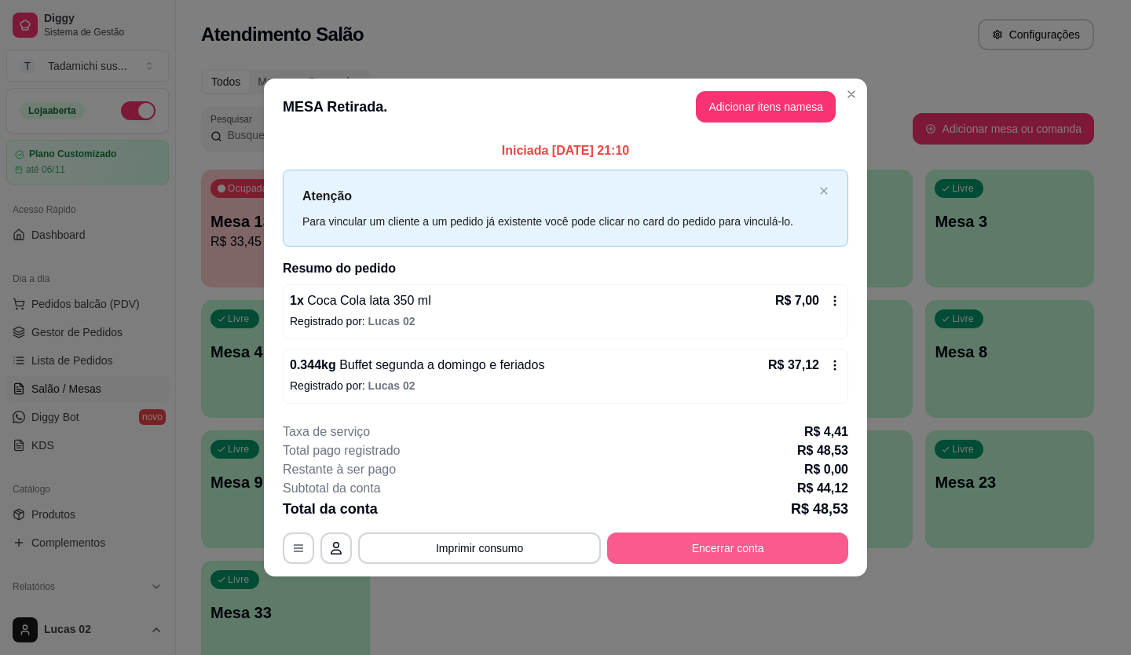
click at [688, 543] on button "Encerrar conta" at bounding box center [727, 547] width 241 height 31
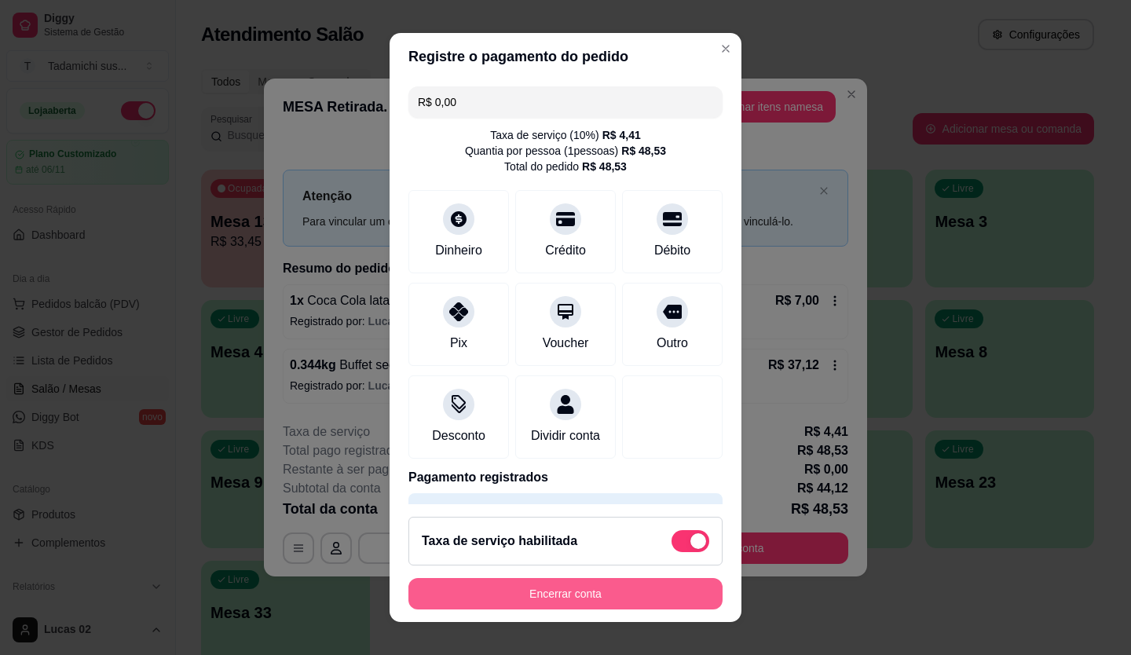
click at [630, 593] on button "Encerrar conta" at bounding box center [565, 593] width 314 height 31
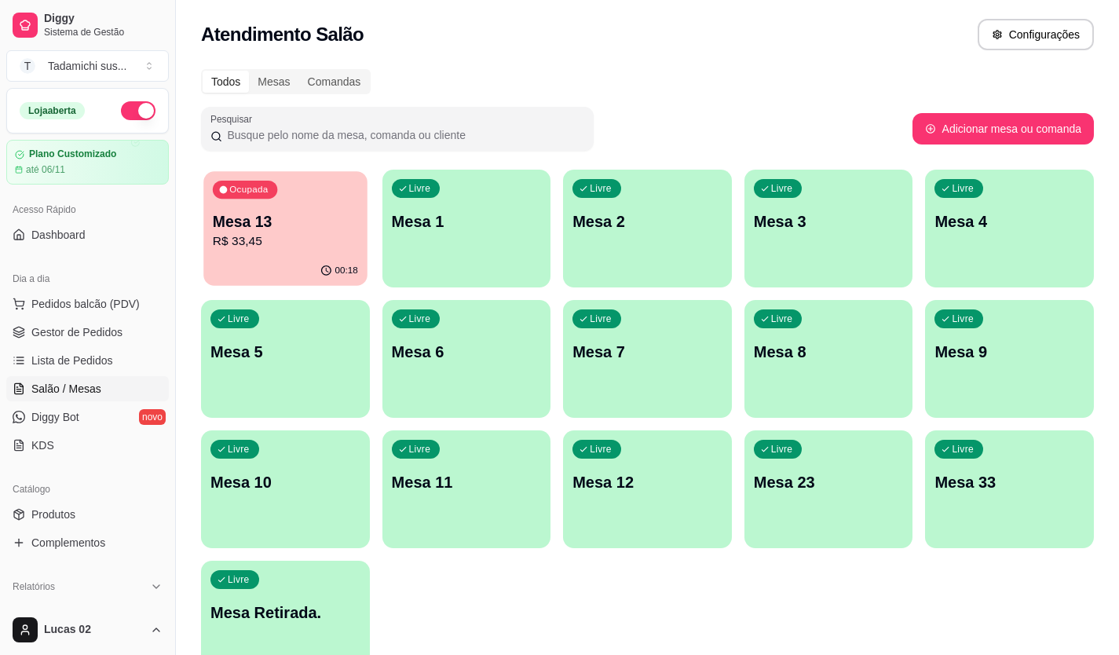
click at [278, 242] on p "R$ 33,45" at bounding box center [285, 241] width 145 height 18
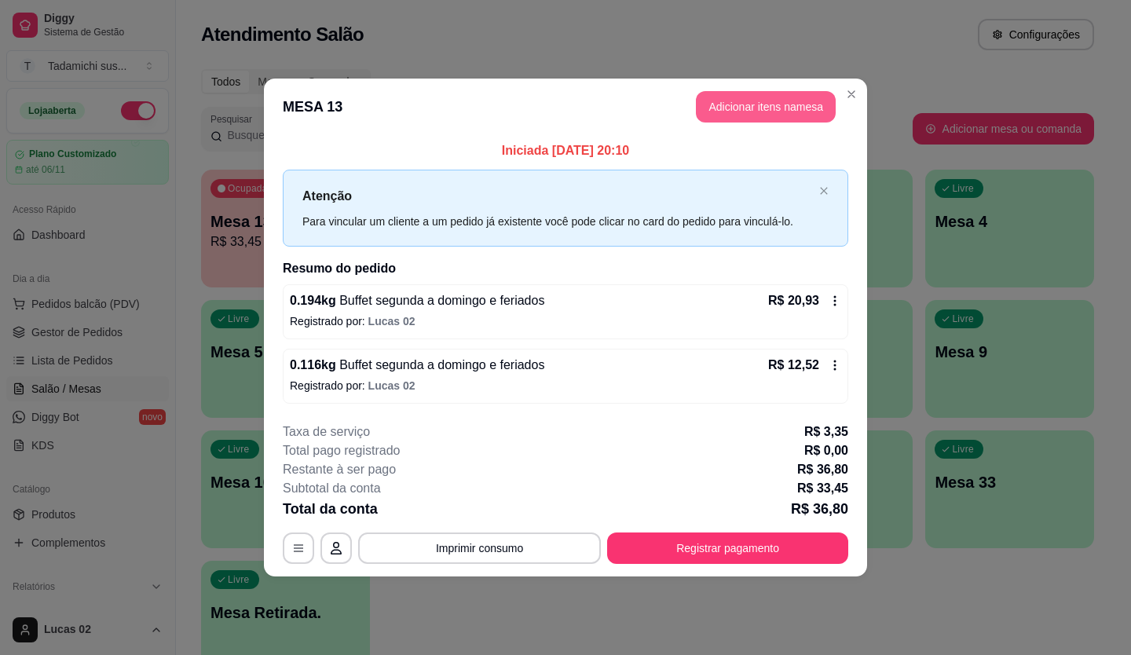
click at [737, 100] on button "Adicionar itens na mesa" at bounding box center [766, 106] width 140 height 31
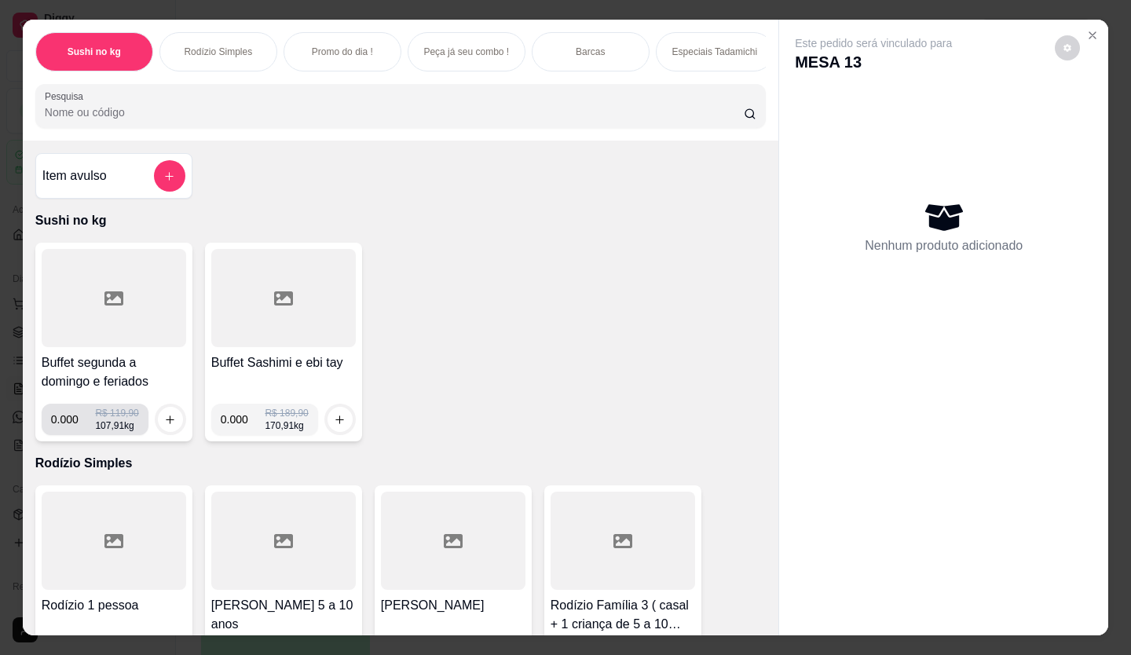
click at [71, 418] on input "0.000" at bounding box center [73, 419] width 45 height 31
type input "0.132"
click at [165, 422] on icon "increase-product-quantity" at bounding box center [171, 420] width 12 height 12
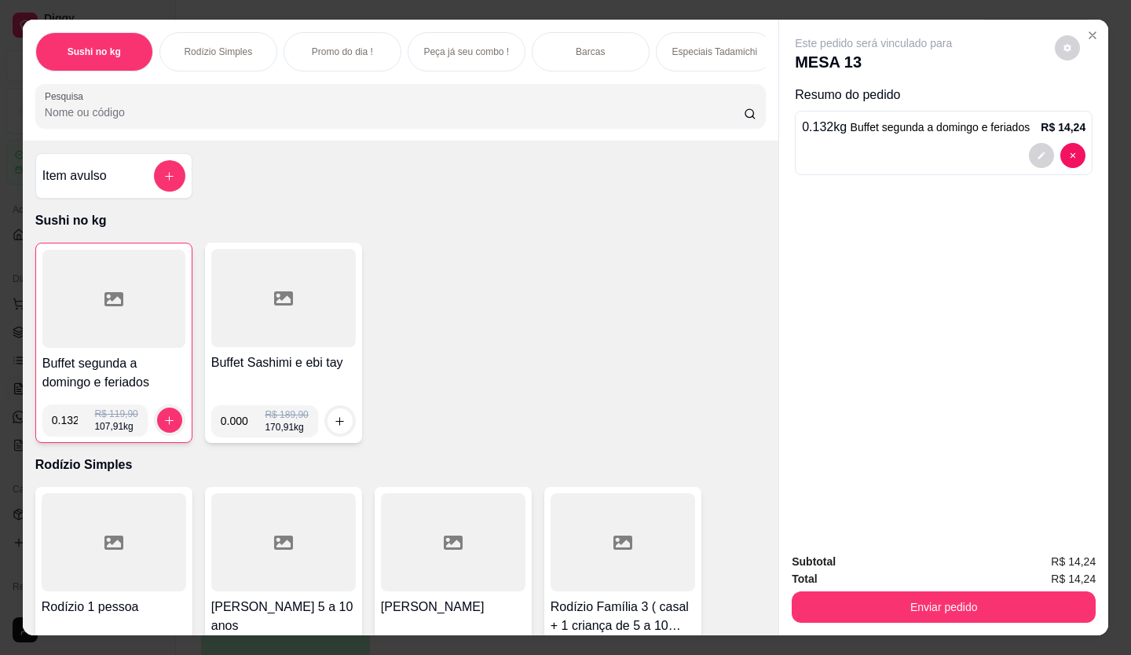
click at [126, 311] on div at bounding box center [113, 299] width 143 height 98
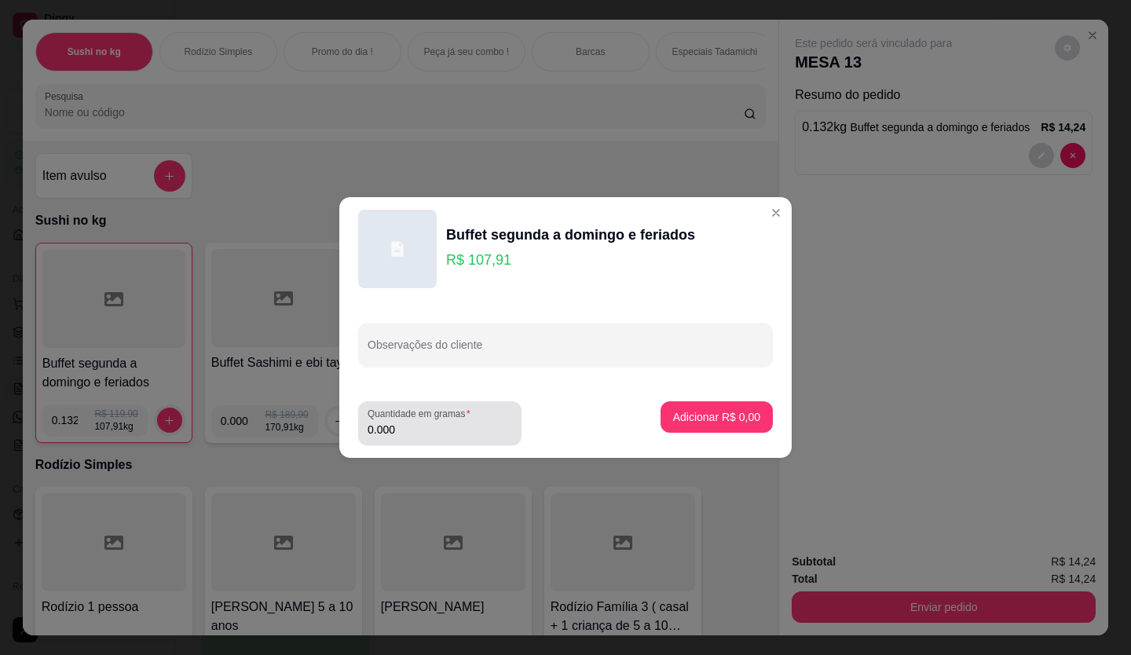
click at [433, 434] on input "0.000" at bounding box center [439, 430] width 144 height 16
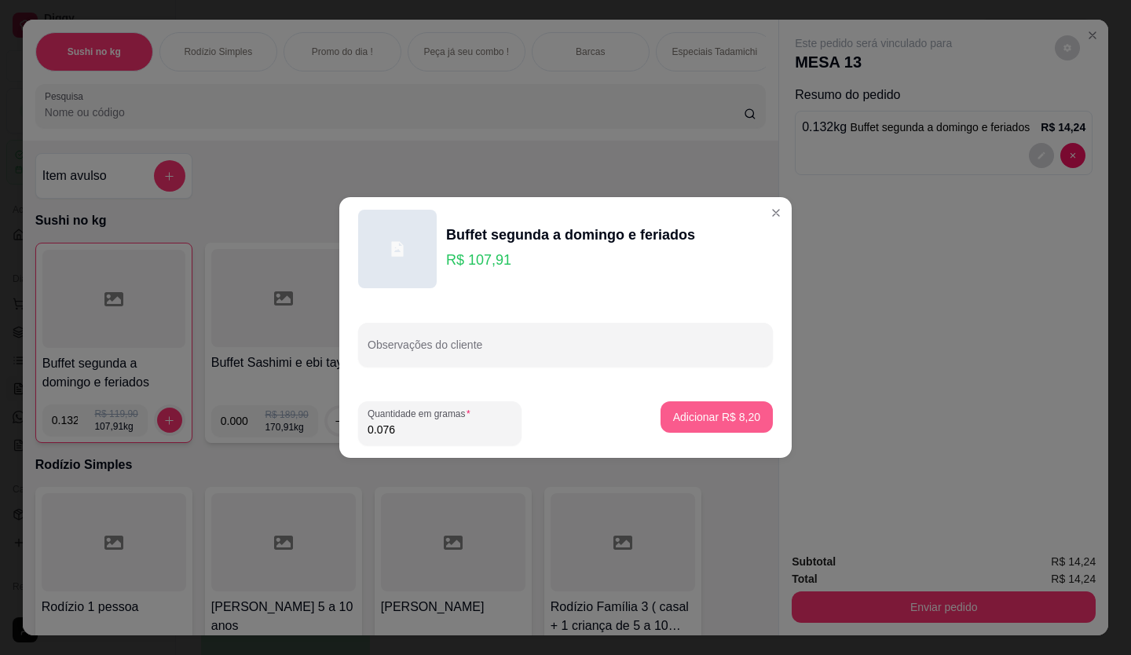
type input "0.076"
click at [681, 411] on p "Adicionar R$ 8,20" at bounding box center [716, 416] width 85 height 15
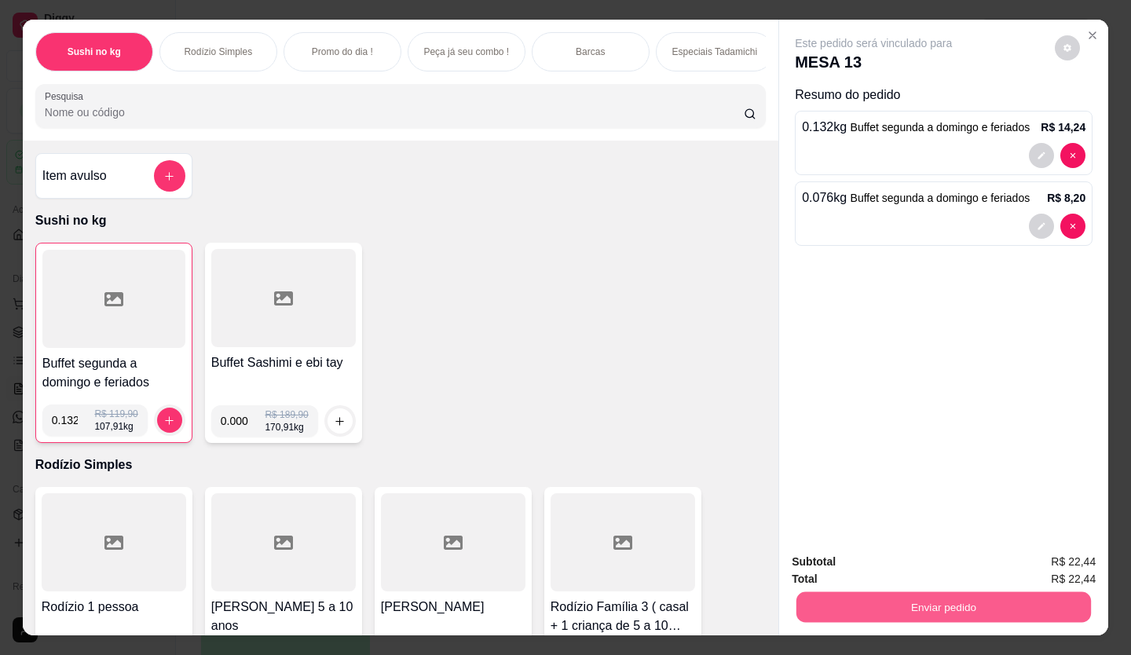
click at [963, 597] on button "Enviar pedido" at bounding box center [943, 607] width 294 height 31
click at [1083, 557] on button "Enviar pedido" at bounding box center [1054, 562] width 89 height 30
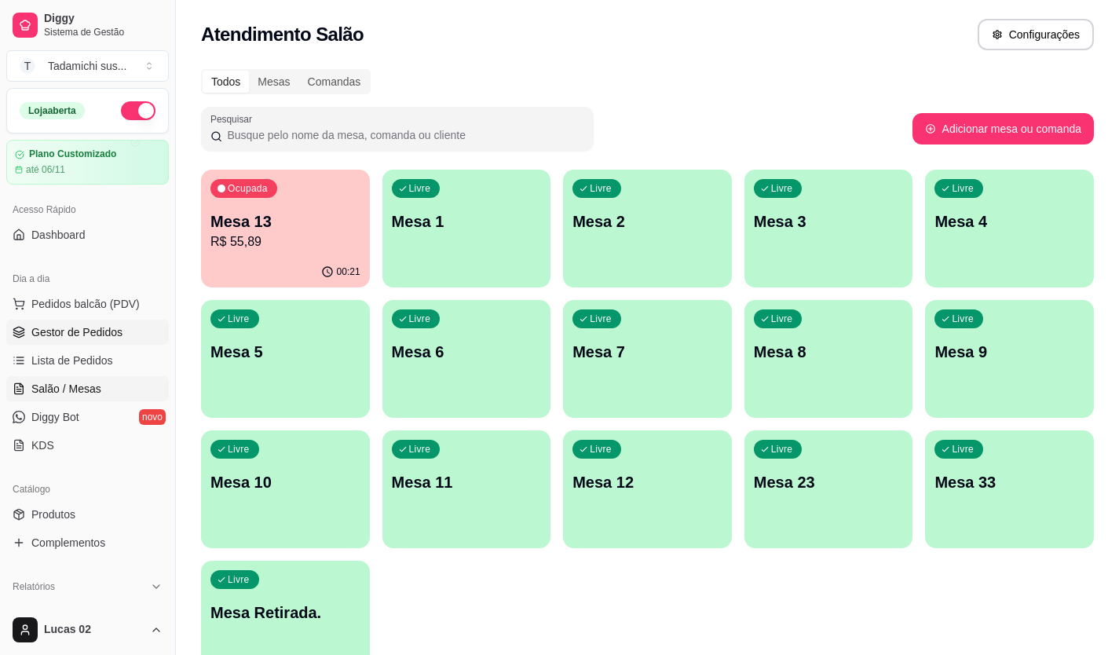
click at [117, 334] on span "Gestor de Pedidos" at bounding box center [76, 332] width 91 height 16
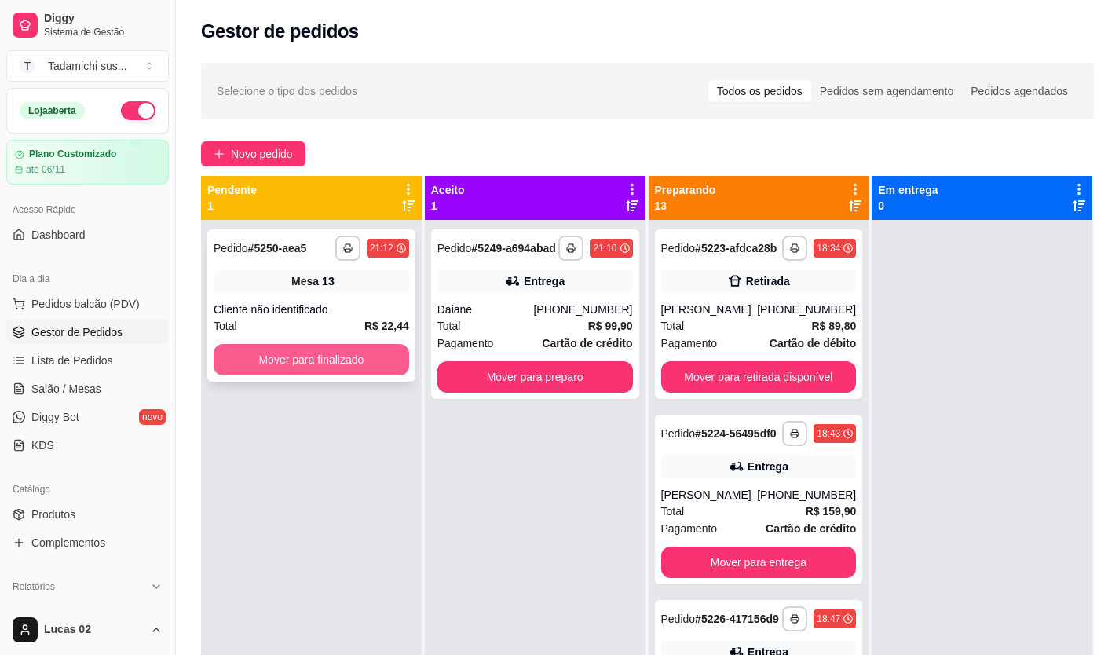
click at [306, 353] on button "Mover para finalizado" at bounding box center [311, 359] width 195 height 31
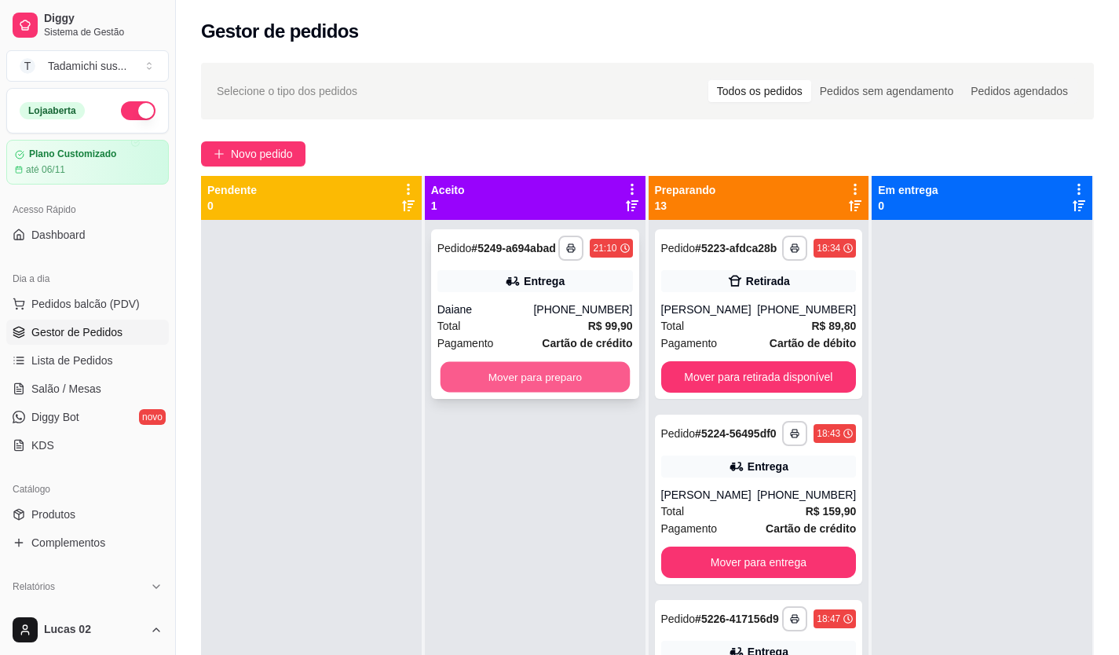
click at [477, 382] on button "Mover para preparo" at bounding box center [534, 377] width 189 height 31
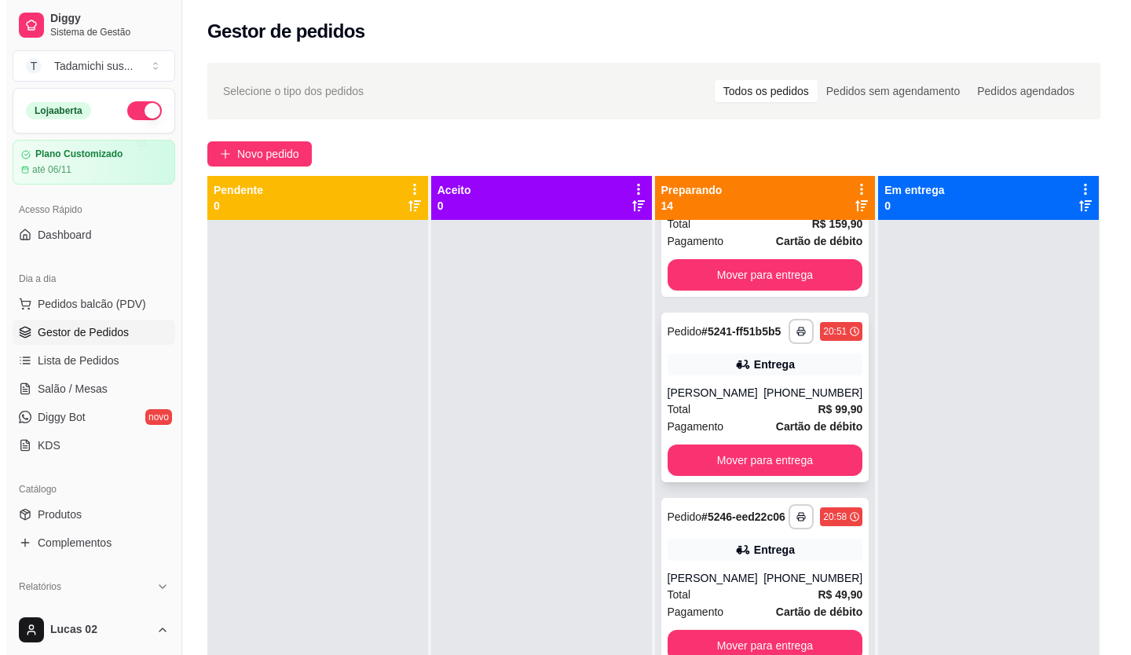
scroll to position [2209, 0]
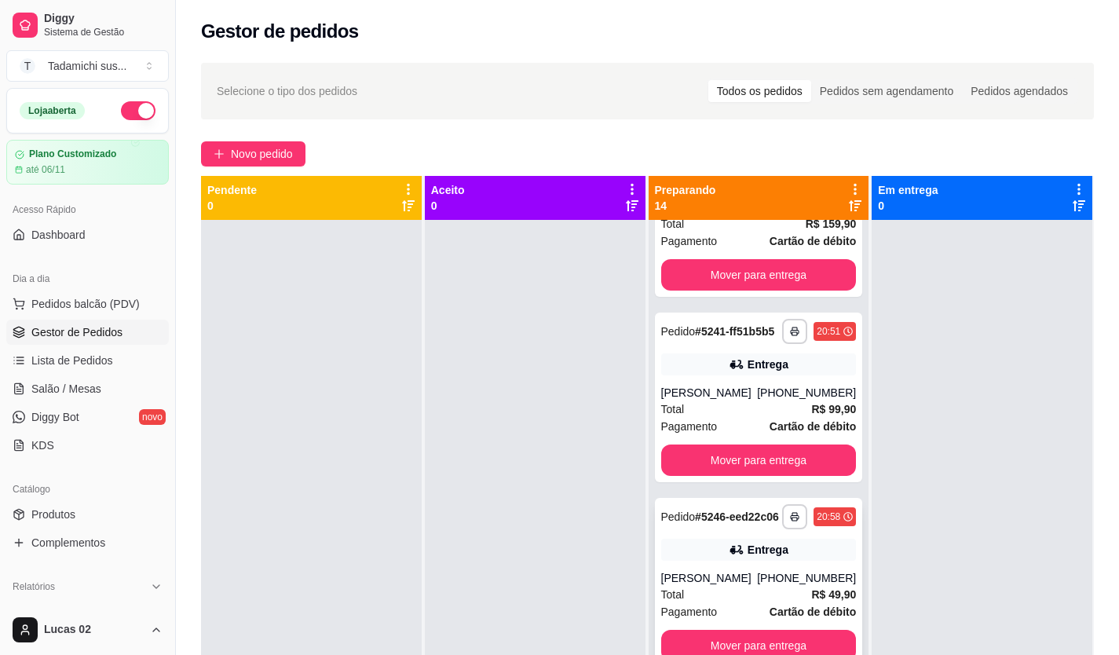
click at [737, 507] on div "Pedido # 5246-eed22c06" at bounding box center [720, 516] width 118 height 19
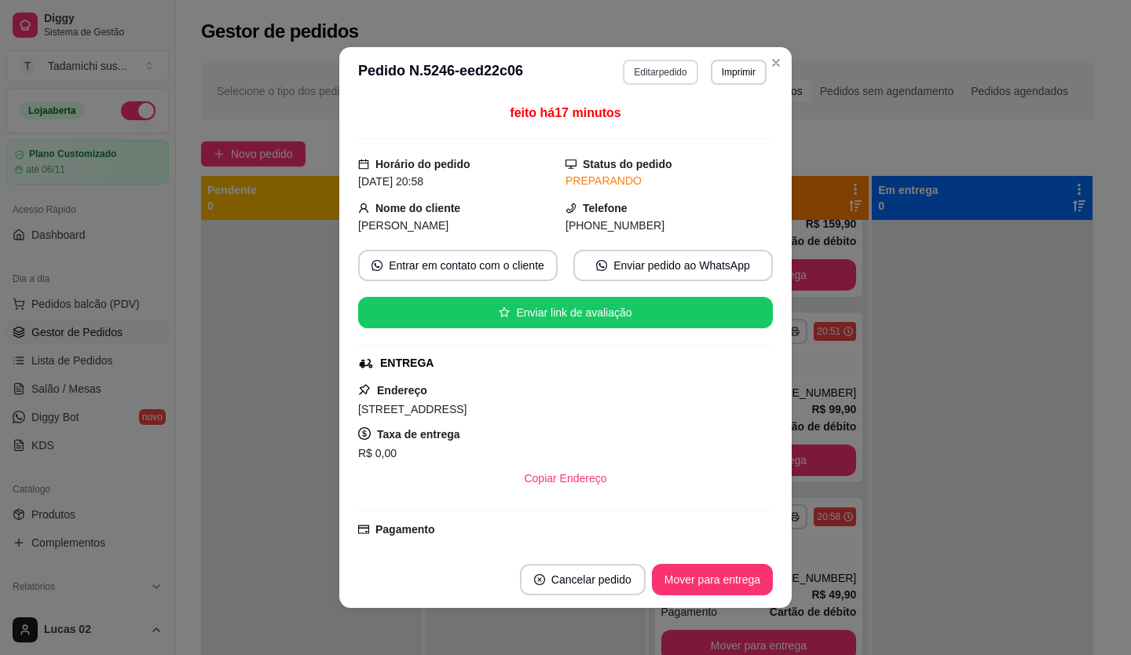
click at [685, 72] on button "Editar pedido" at bounding box center [660, 72] width 75 height 25
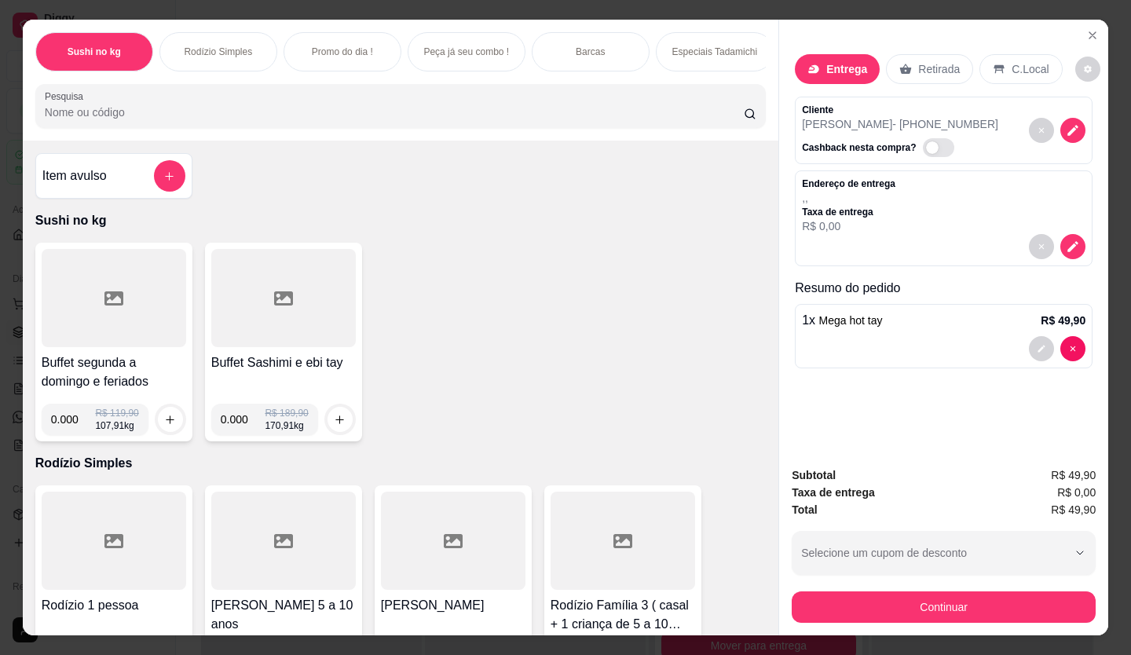
click at [181, 120] on input "Pesquisa" at bounding box center [395, 112] width 700 height 16
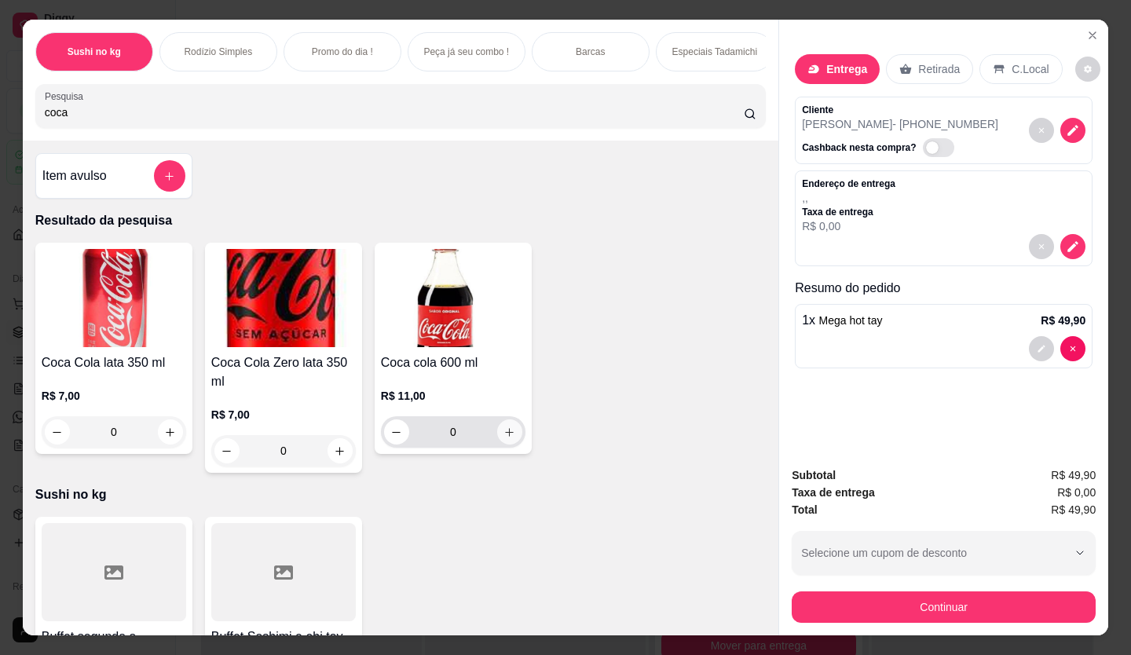
type input "coca"
click at [505, 437] on icon "increase-product-quantity" at bounding box center [510, 432] width 12 height 12
type input "1"
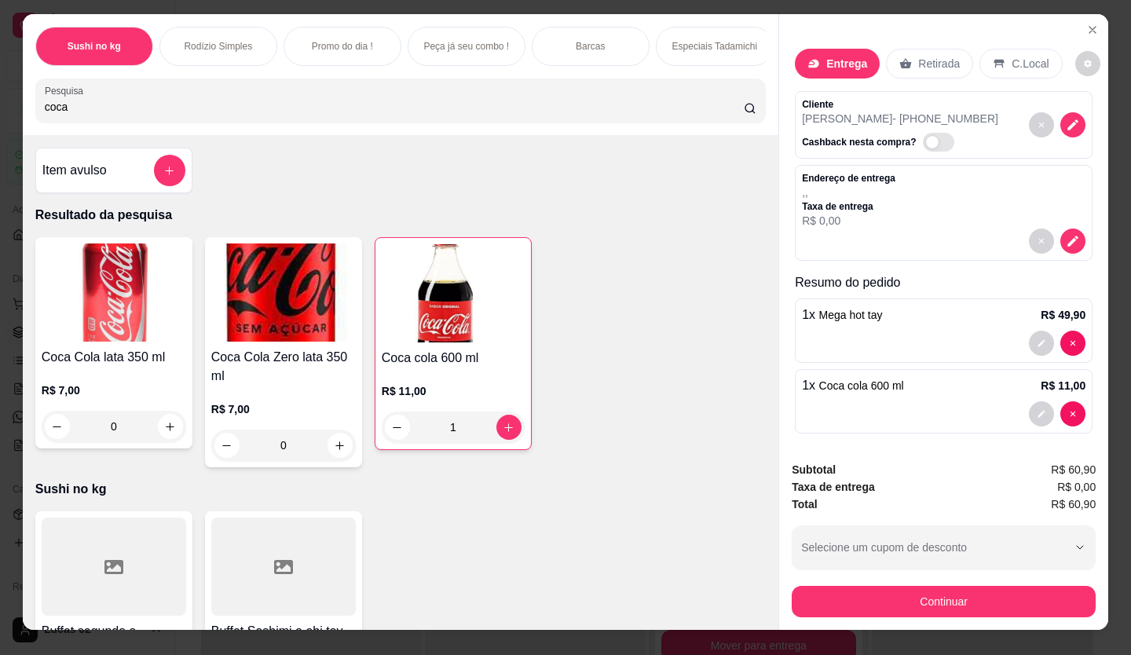
scroll to position [0, 0]
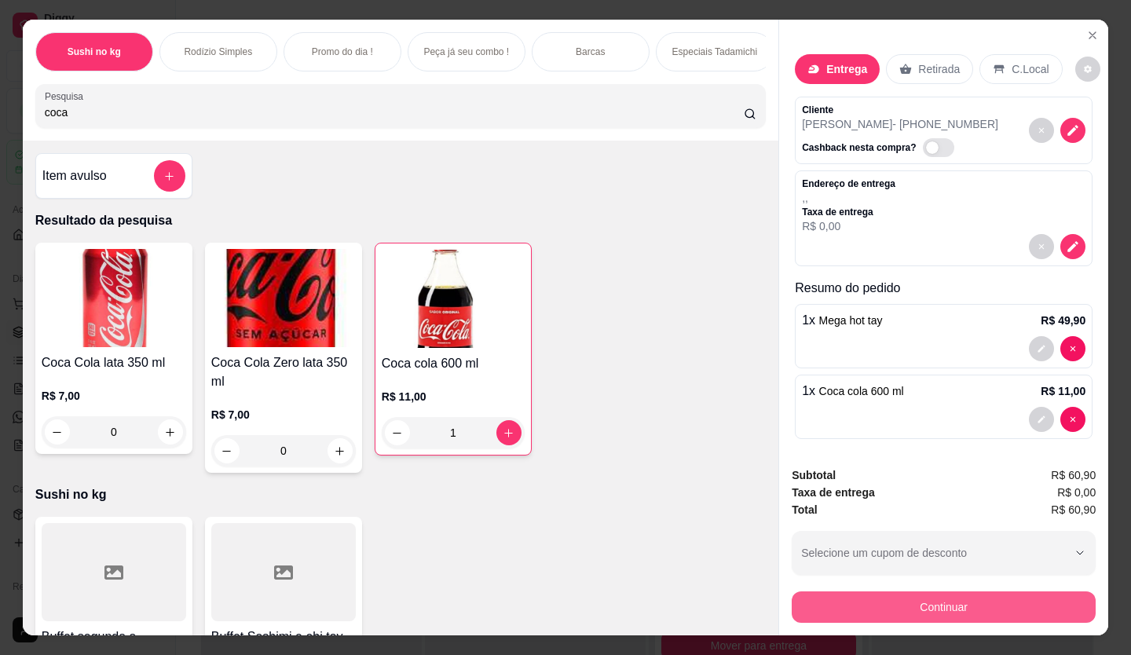
click at [904, 607] on button "Continuar" at bounding box center [943, 606] width 304 height 31
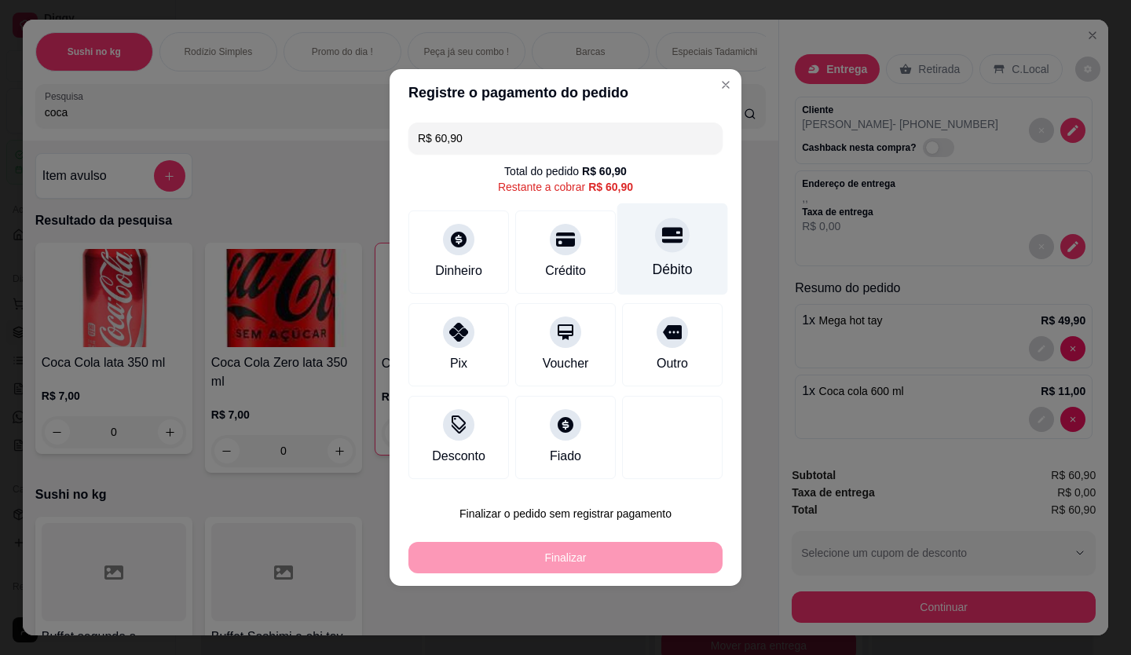
click at [658, 263] on div "Débito" at bounding box center [672, 269] width 40 height 20
type input "R$ 0,00"
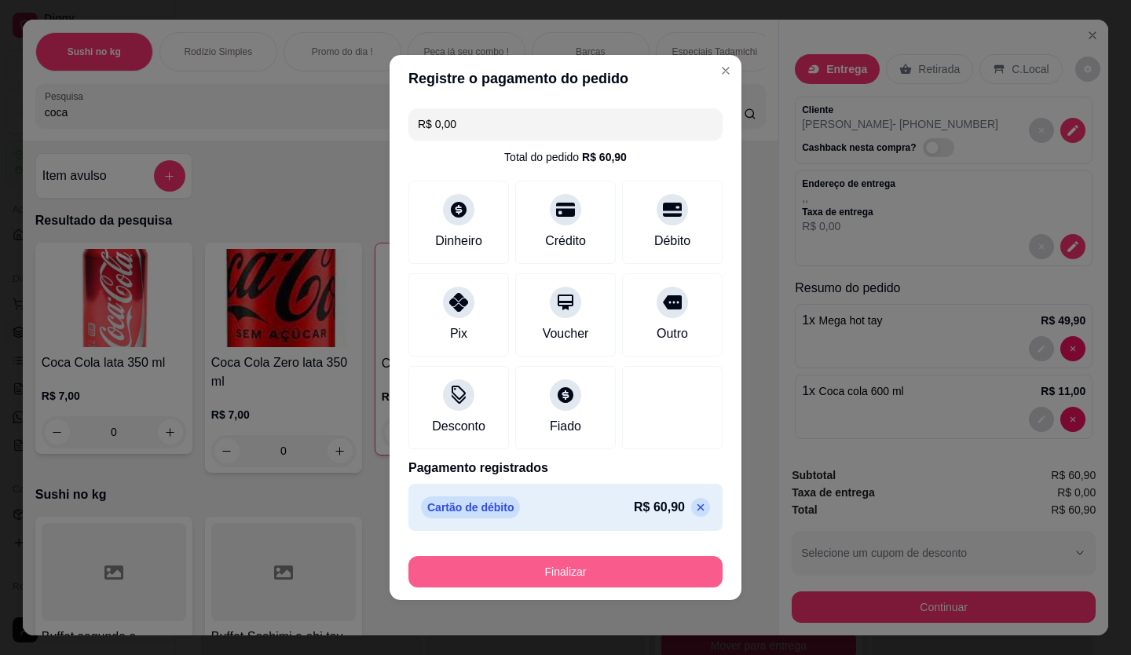
click at [669, 565] on button "Finalizar" at bounding box center [565, 571] width 314 height 31
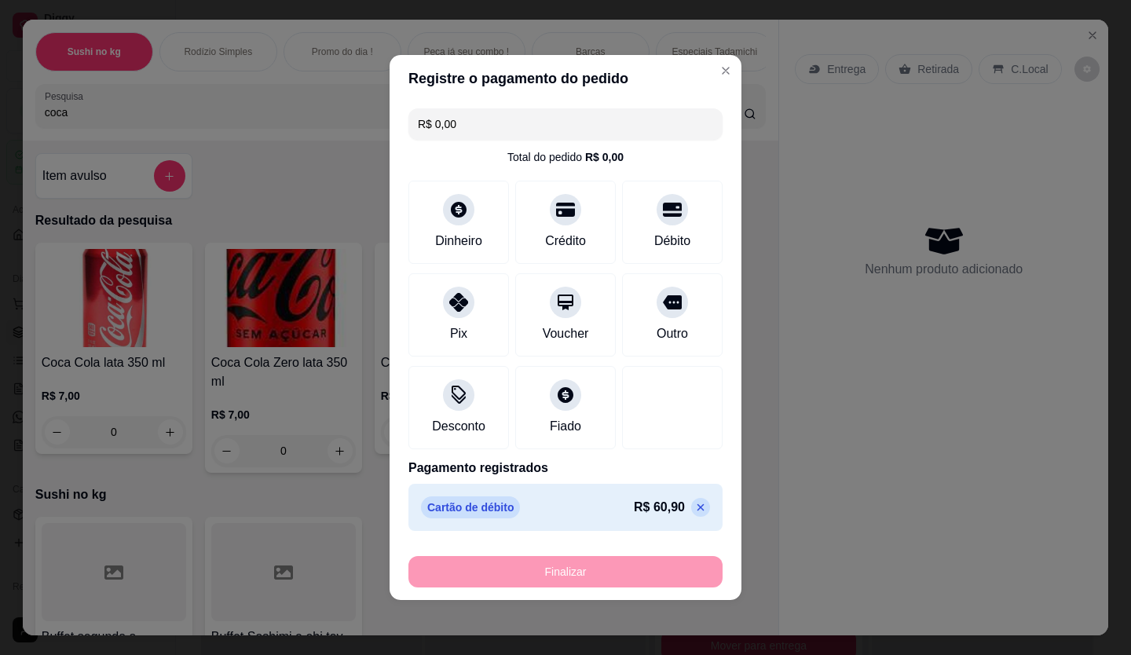
type input "0"
type input "-R$ 60,90"
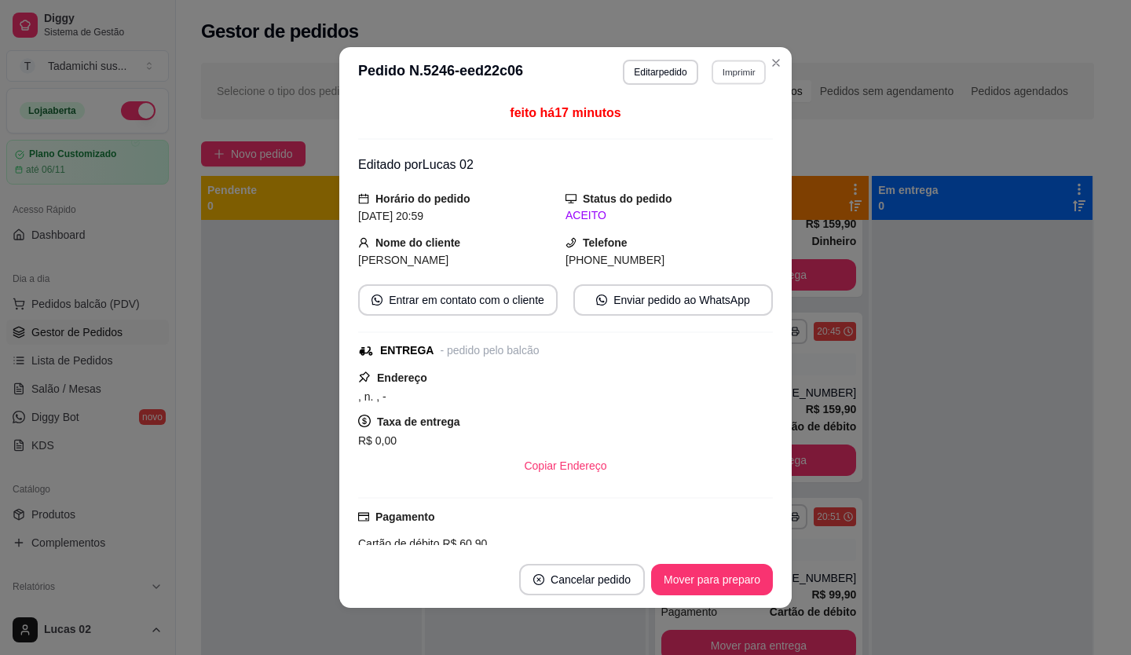
click at [725, 72] on button "Imprimir" at bounding box center [738, 72] width 54 height 24
click at [624, 70] on button "Editar pedido" at bounding box center [660, 72] width 75 height 25
click at [624, 70] on button "Editar pedido" at bounding box center [660, 72] width 73 height 24
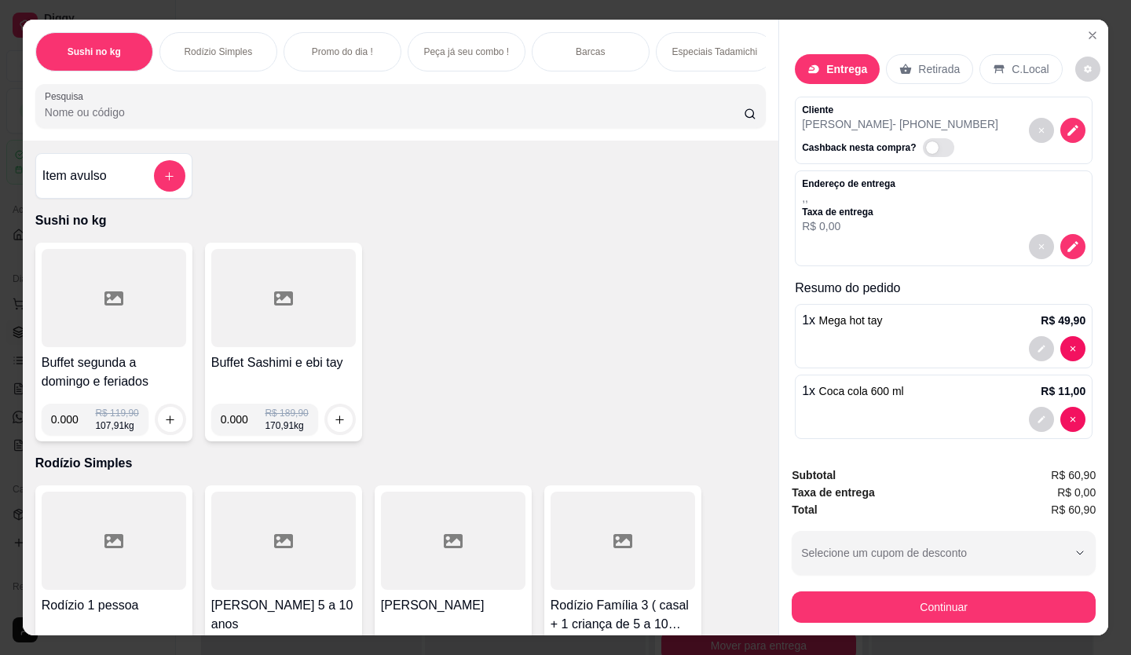
click at [955, 191] on div "Endereço de entrega , , Taxa de entrega R$ 0,00" at bounding box center [943, 205] width 283 height 57
click at [939, 185] on div "Endereço de entrega , , Taxa de entrega R$ 0,00" at bounding box center [943, 205] width 283 height 57
click at [889, 185] on div "Endereço de entrega , , Taxa de entrega R$ 0,00" at bounding box center [943, 205] width 283 height 57
click at [869, 181] on p "Endereço de entrega" at bounding box center [848, 183] width 93 height 13
click at [1065, 249] on div at bounding box center [943, 246] width 283 height 25
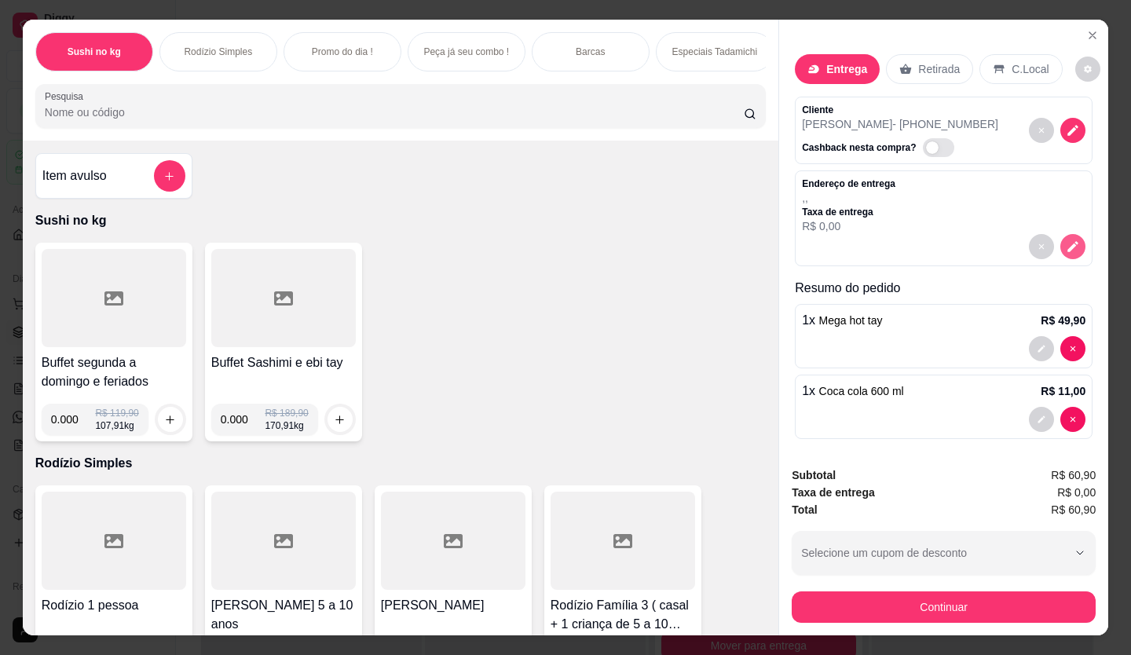
click at [1067, 243] on icon "decrease-product-quantity" at bounding box center [1072, 246] width 11 height 11
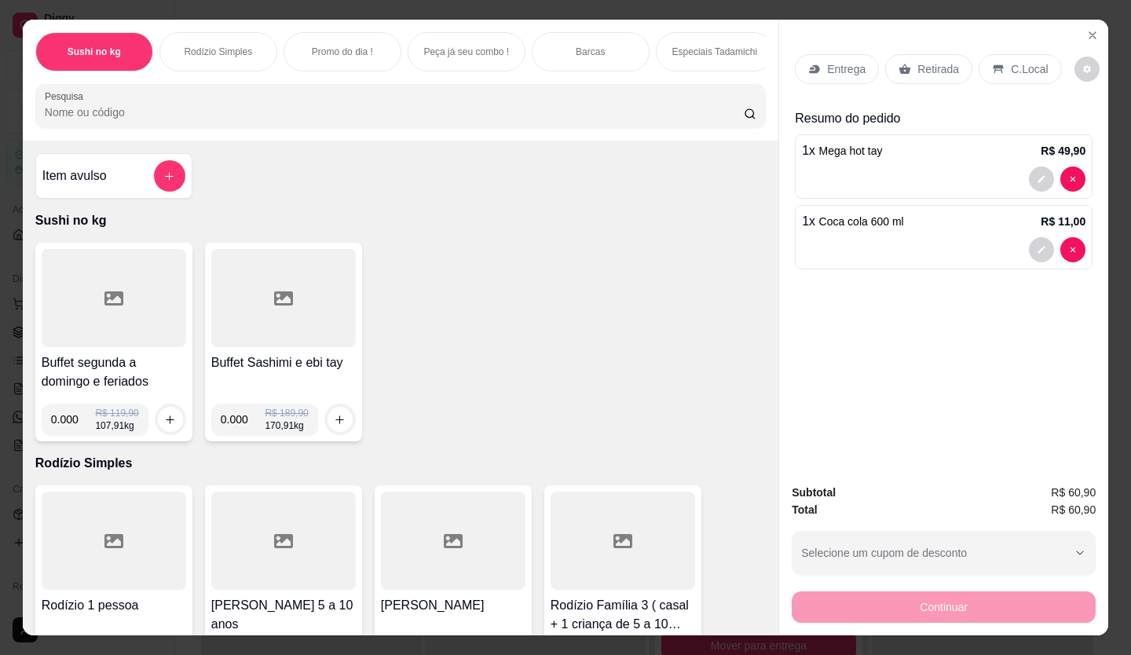
click at [827, 61] on p "Entrega" at bounding box center [846, 69] width 38 height 16
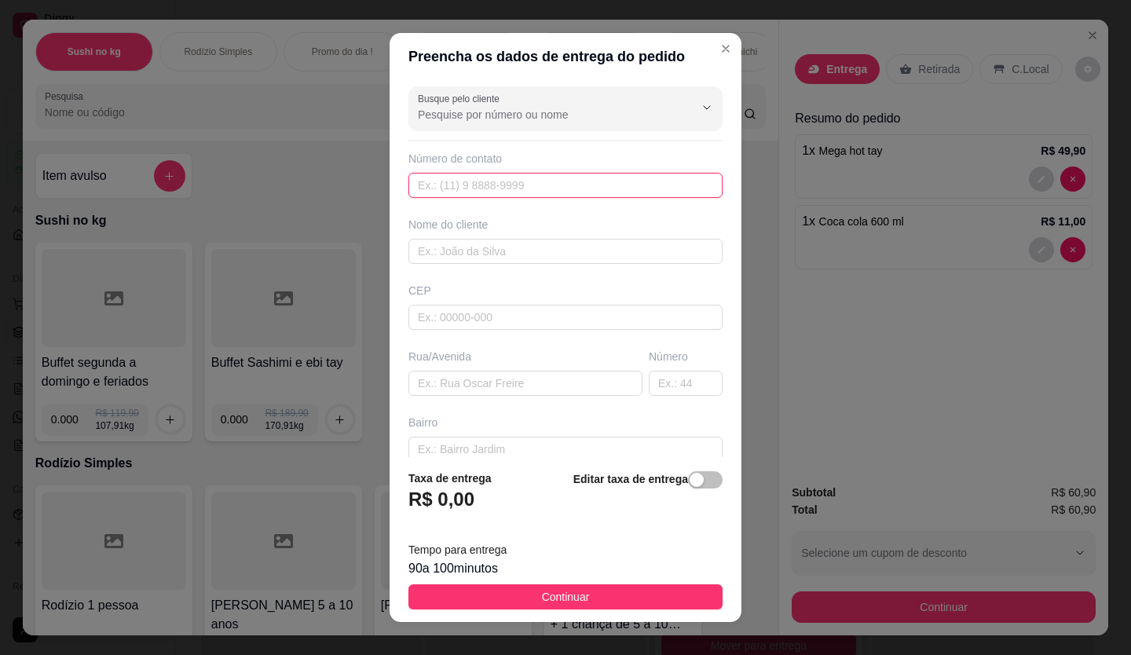
click at [527, 192] on input "text" at bounding box center [565, 185] width 314 height 25
type input "[PHONE_NUMBER]"
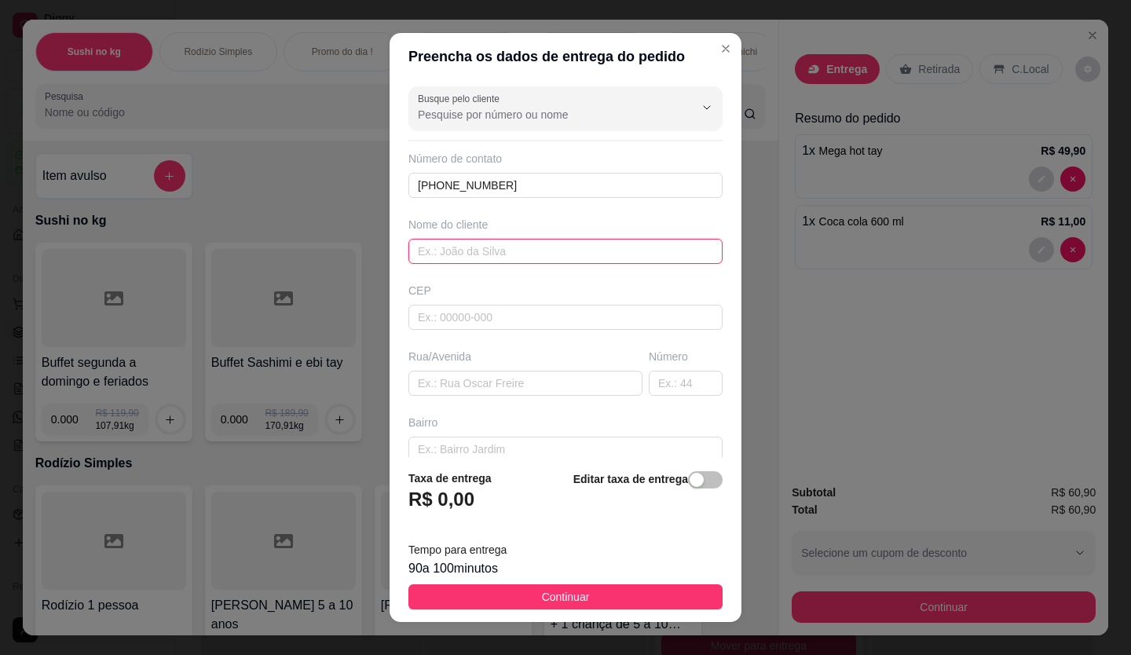
click at [513, 248] on input "text" at bounding box center [565, 251] width 314 height 25
type input "[PERSON_NAME]"
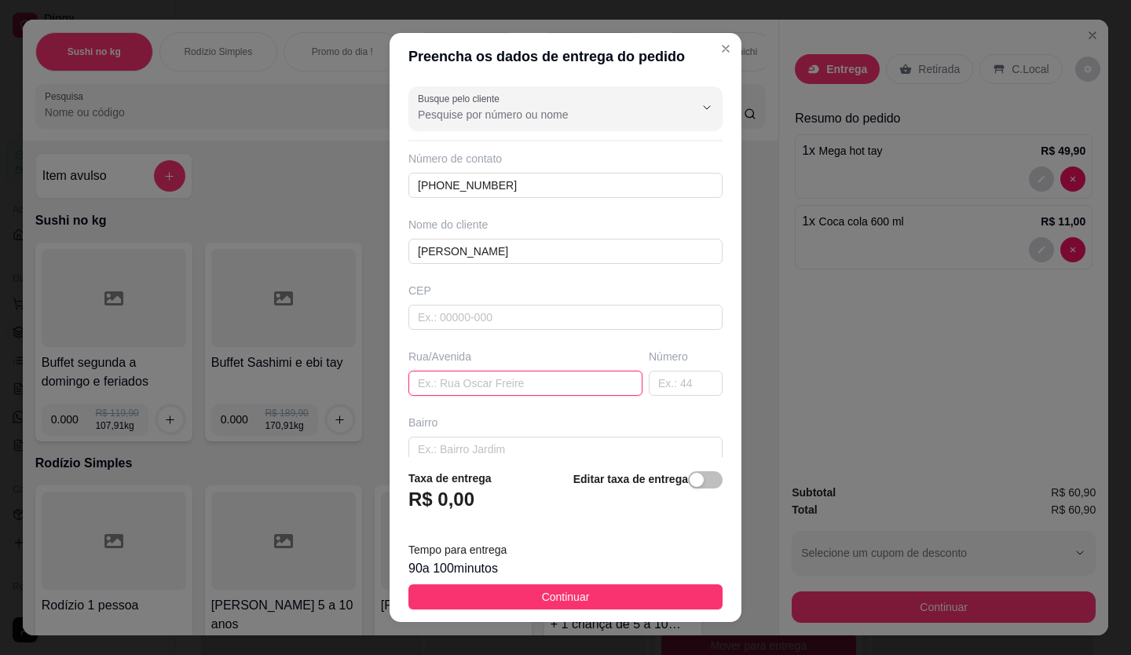
click at [466, 385] on input "text" at bounding box center [525, 383] width 234 height 25
type input "rua das madressilva"
click at [649, 382] on input "text" at bounding box center [686, 383] width 74 height 25
type input "347"
click at [614, 446] on input "text" at bounding box center [565, 449] width 314 height 25
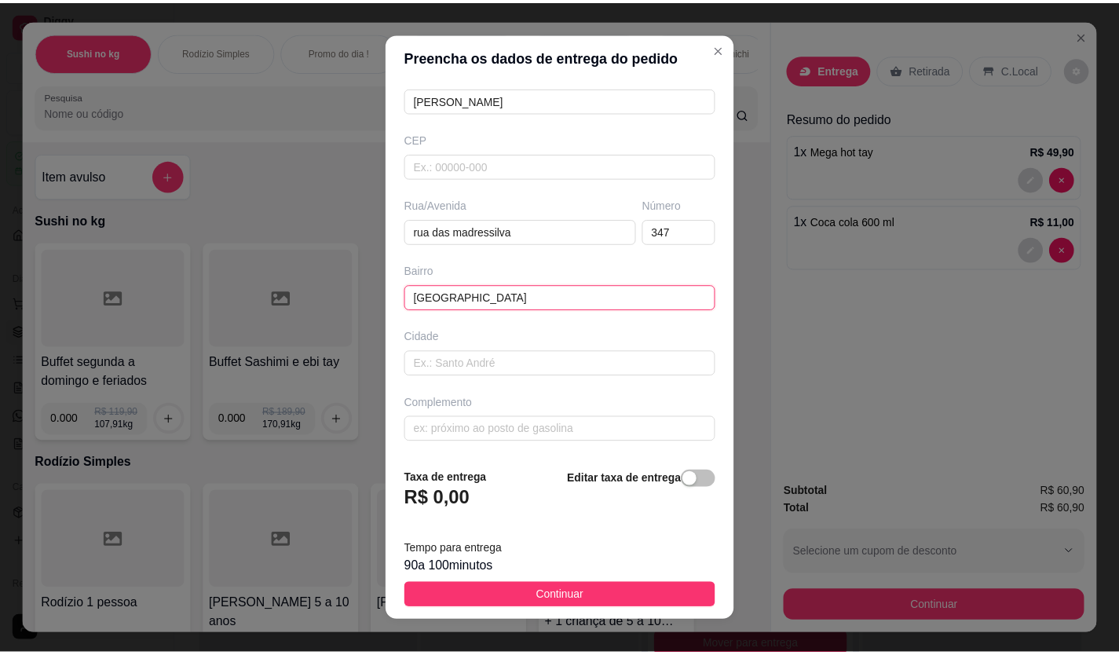
scroll to position [17, 0]
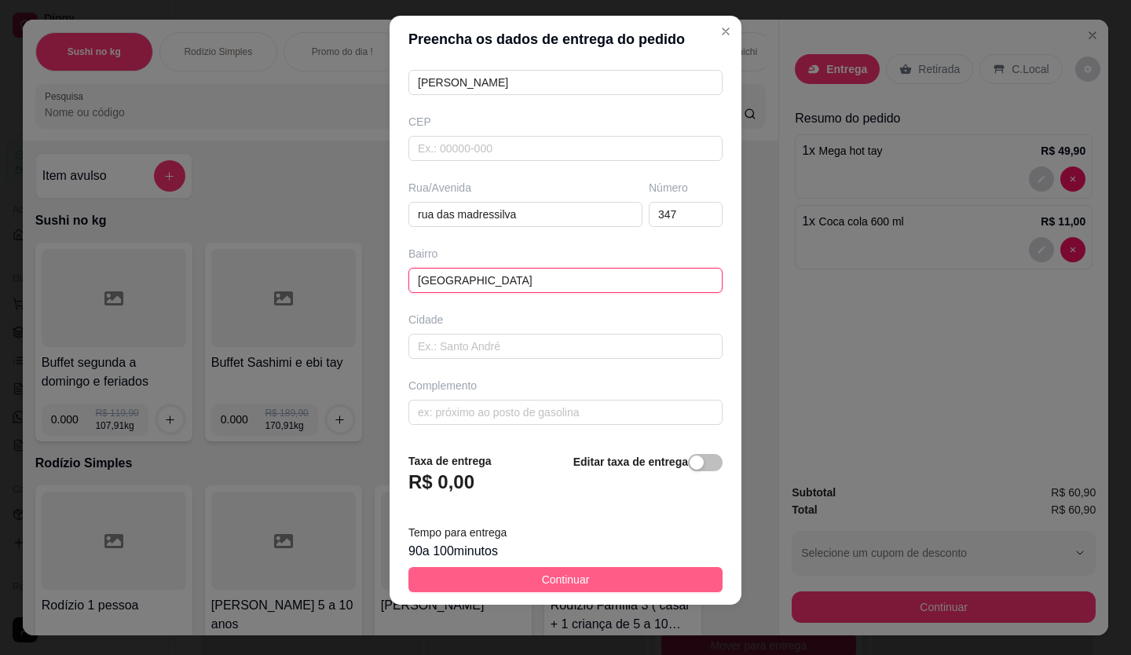
type input "[GEOGRAPHIC_DATA]"
click at [593, 575] on button "Continuar" at bounding box center [565, 579] width 314 height 25
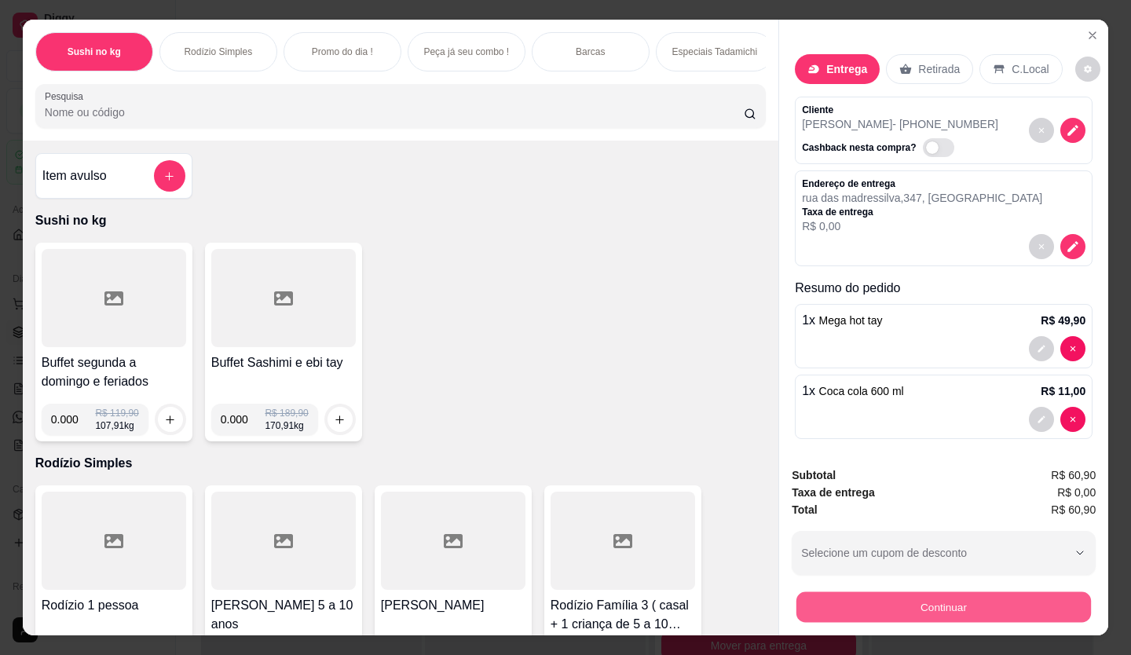
click at [887, 594] on button "Continuar" at bounding box center [943, 607] width 294 height 31
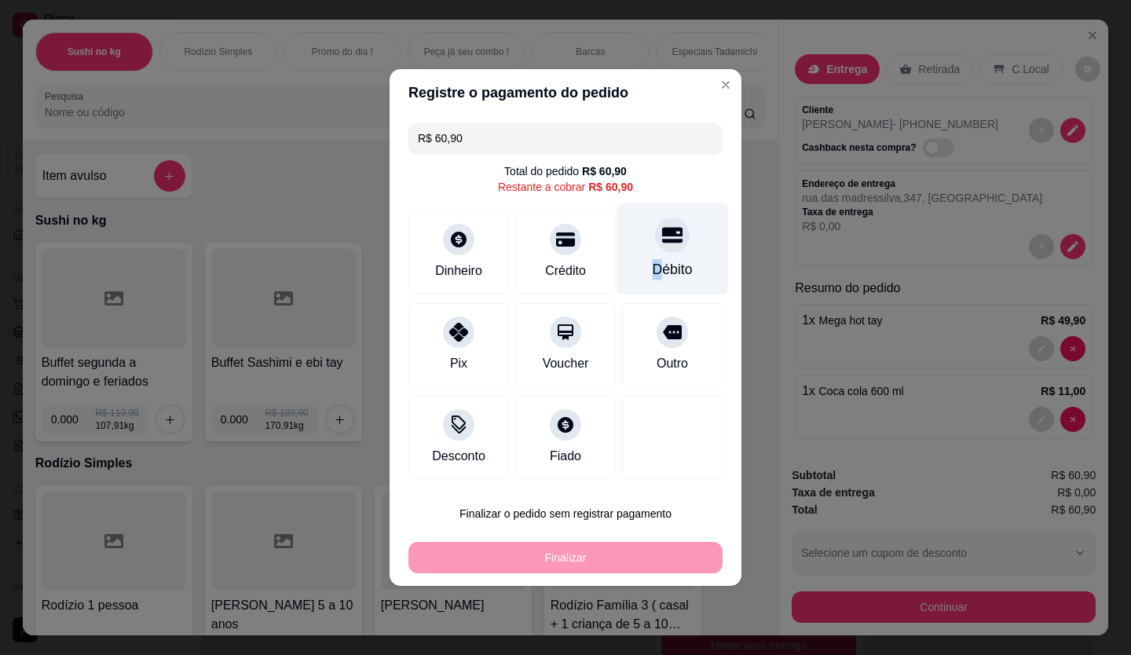
click at [652, 260] on div "Débito" at bounding box center [672, 269] width 40 height 20
type input "R$ 0,00"
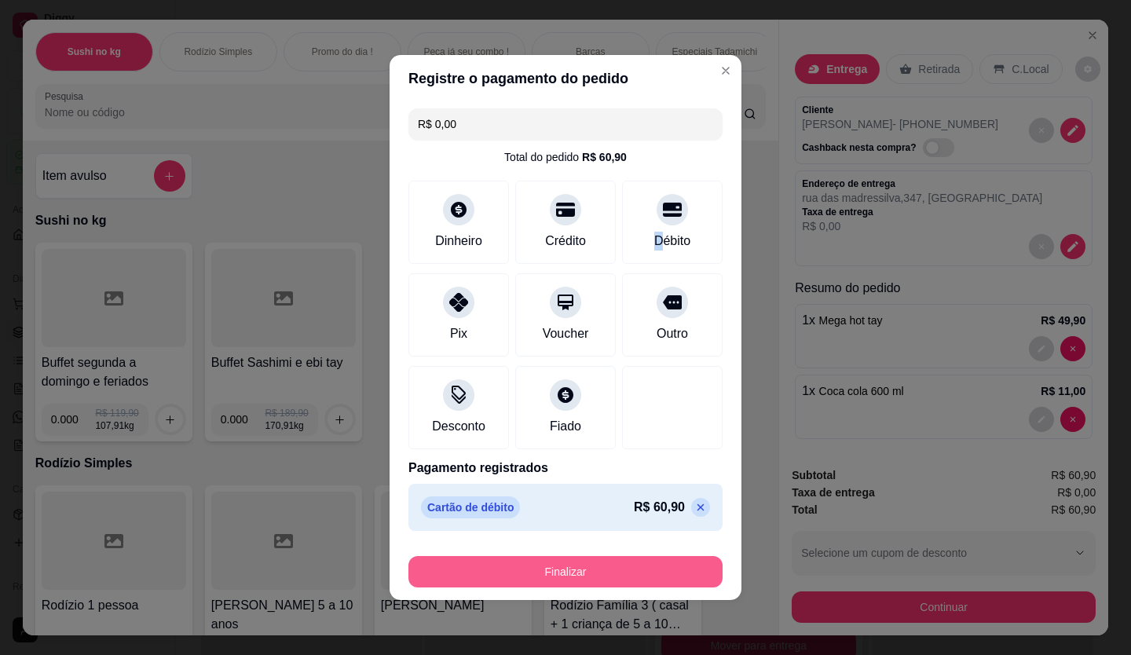
click at [515, 575] on button "Finalizar" at bounding box center [565, 571] width 314 height 31
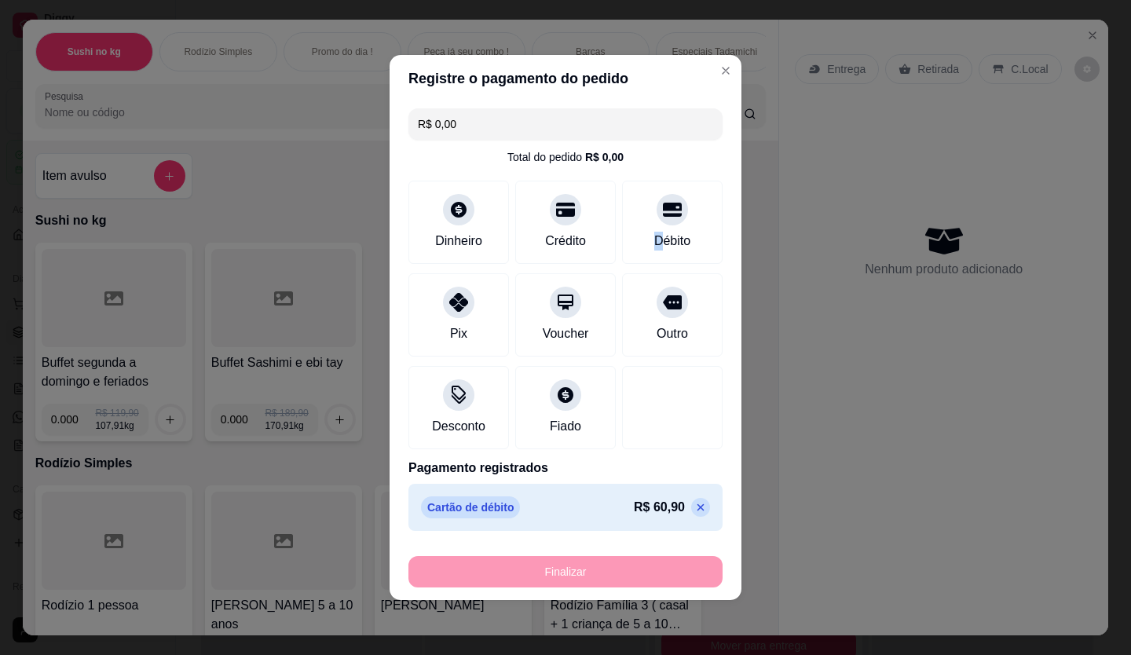
type input "0"
type input "-R$ 60,90"
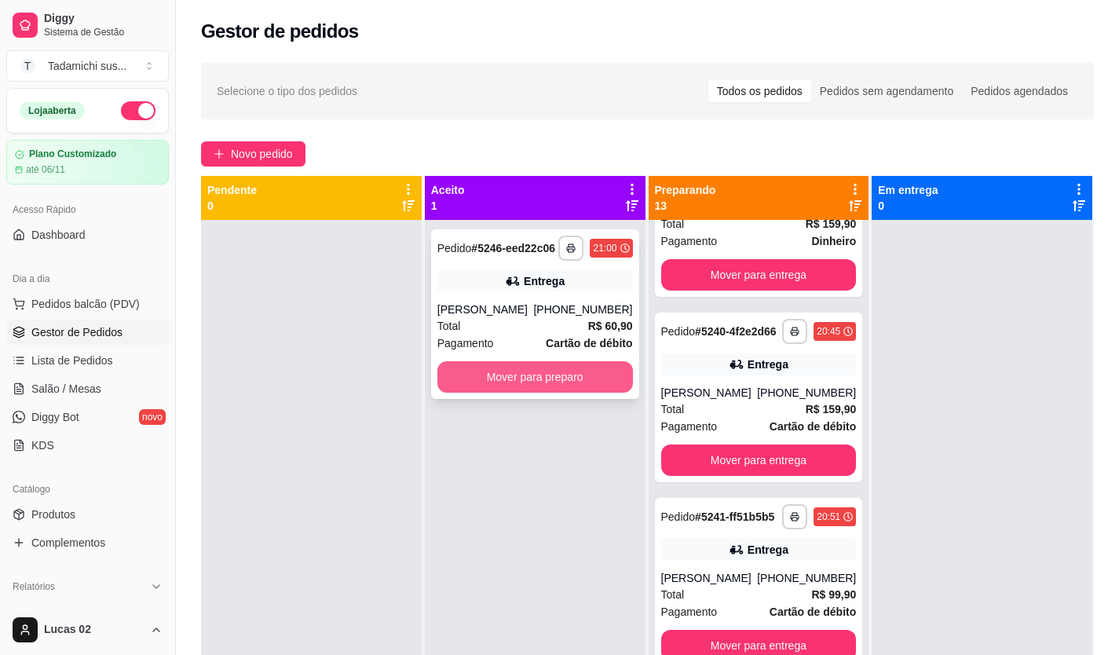
click at [582, 393] on button "Mover para preparo" at bounding box center [534, 376] width 195 height 31
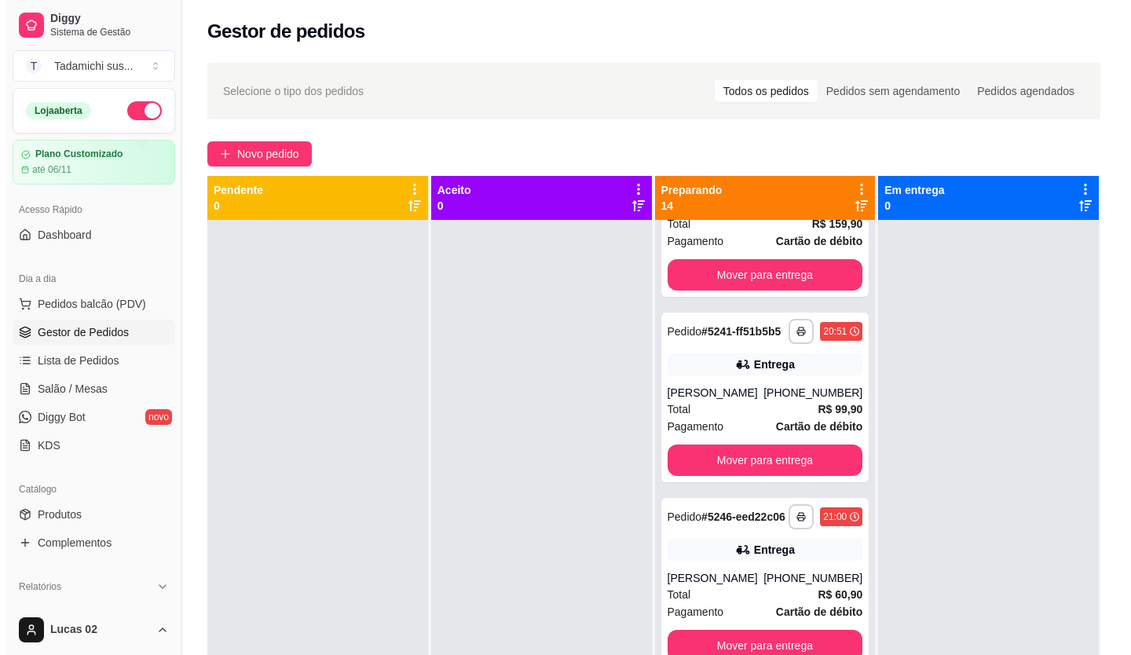
scroll to position [2209, 0]
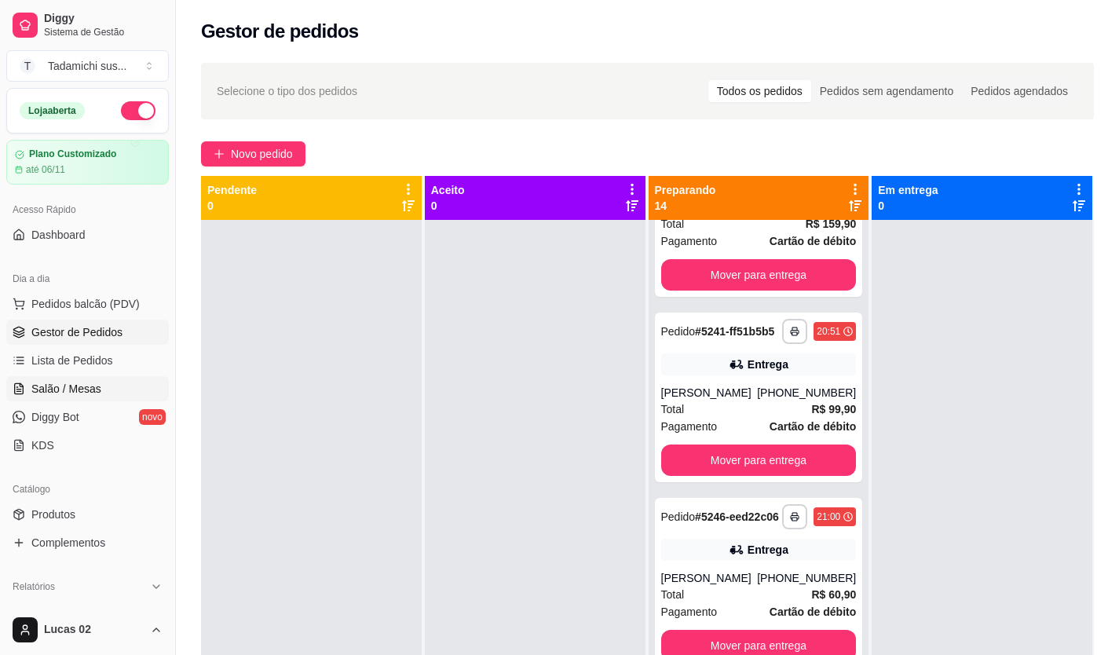
click at [84, 388] on span "Salão / Mesas" at bounding box center [66, 389] width 70 height 16
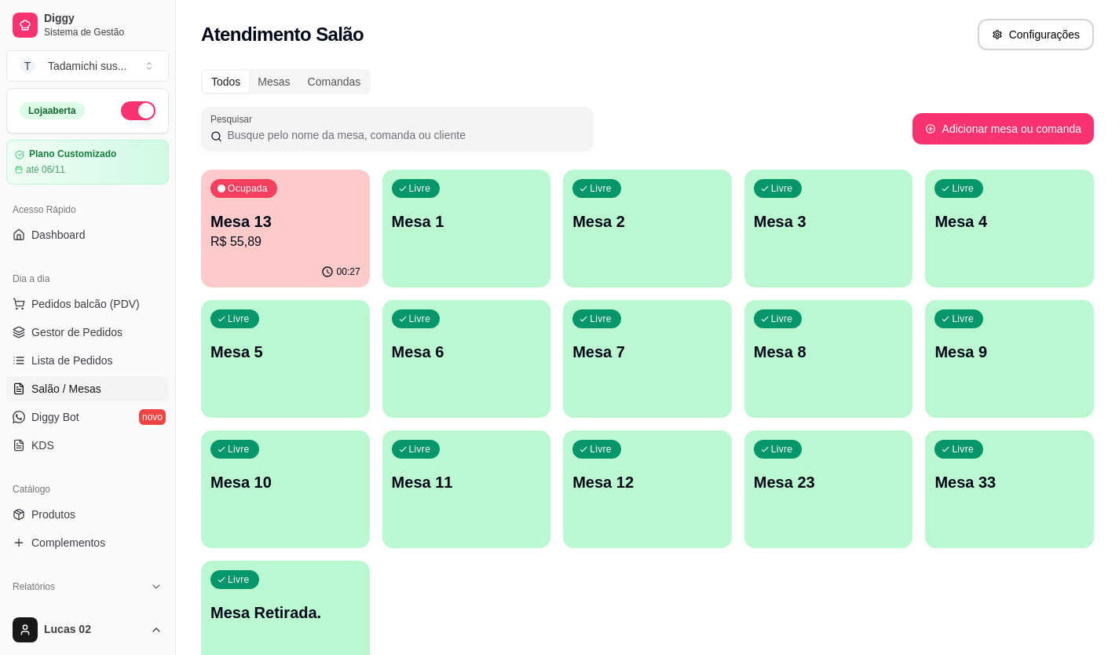
click at [261, 272] on div "00:27" at bounding box center [285, 272] width 169 height 31
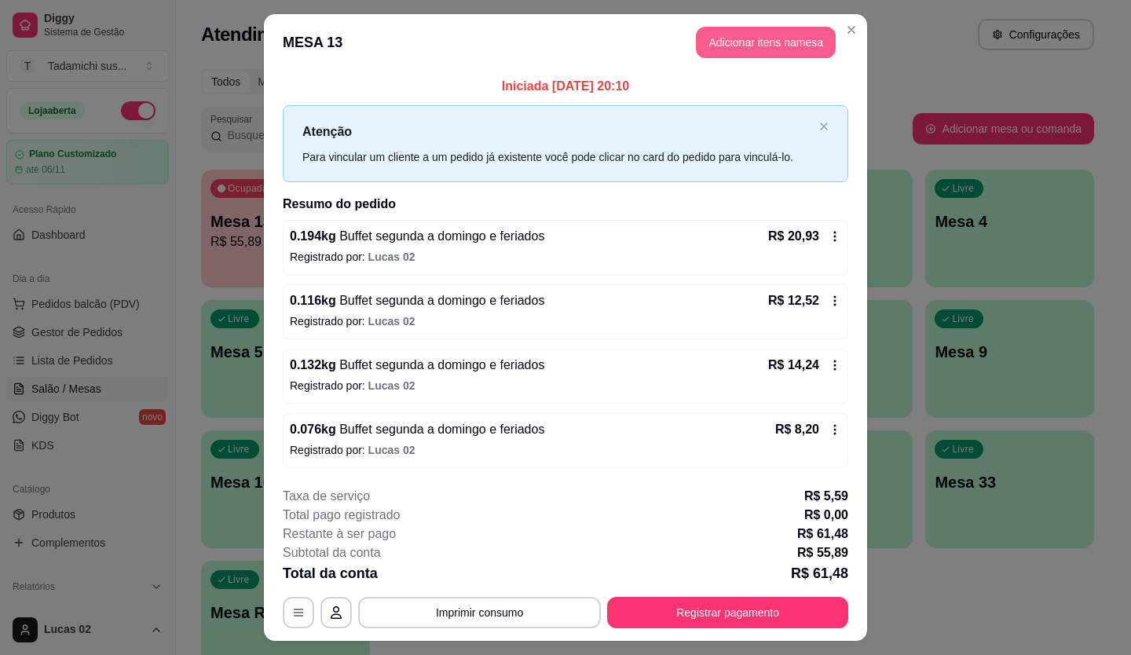
click at [747, 42] on button "Adicionar itens na mesa" at bounding box center [766, 42] width 140 height 31
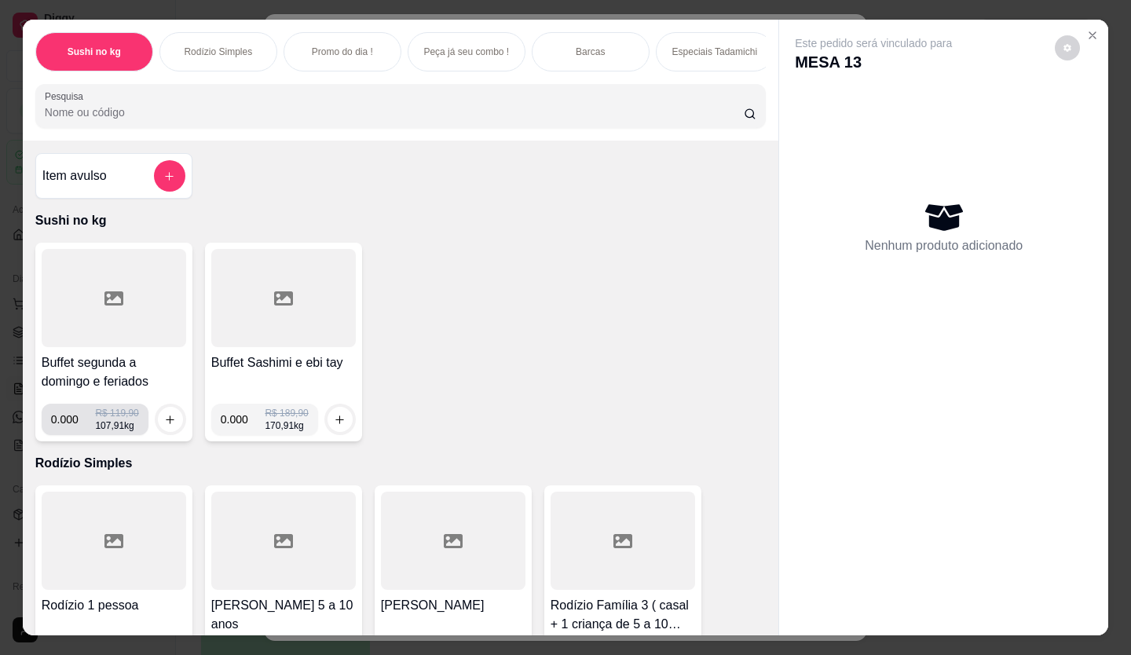
click at [67, 421] on input "0.000" at bounding box center [73, 419] width 45 height 31
click at [77, 426] on input "0.001" at bounding box center [73, 419] width 45 height 31
type input "0.072"
click at [171, 428] on button "increase-product-quantity" at bounding box center [170, 419] width 25 height 25
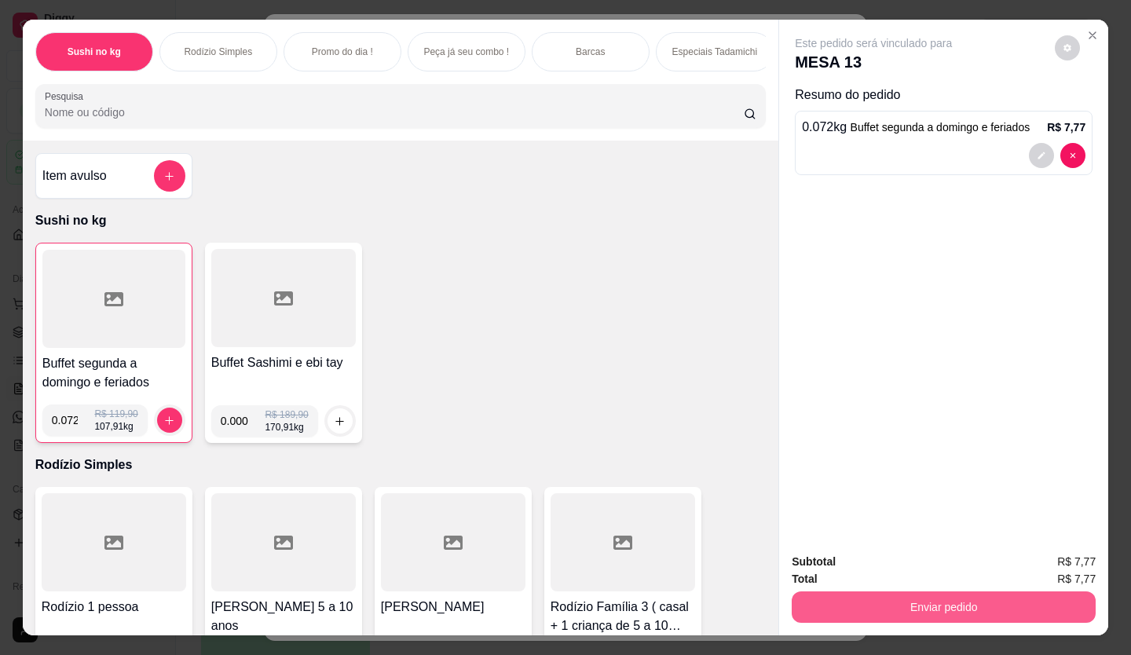
click at [836, 606] on button "Enviar pedido" at bounding box center [943, 606] width 304 height 31
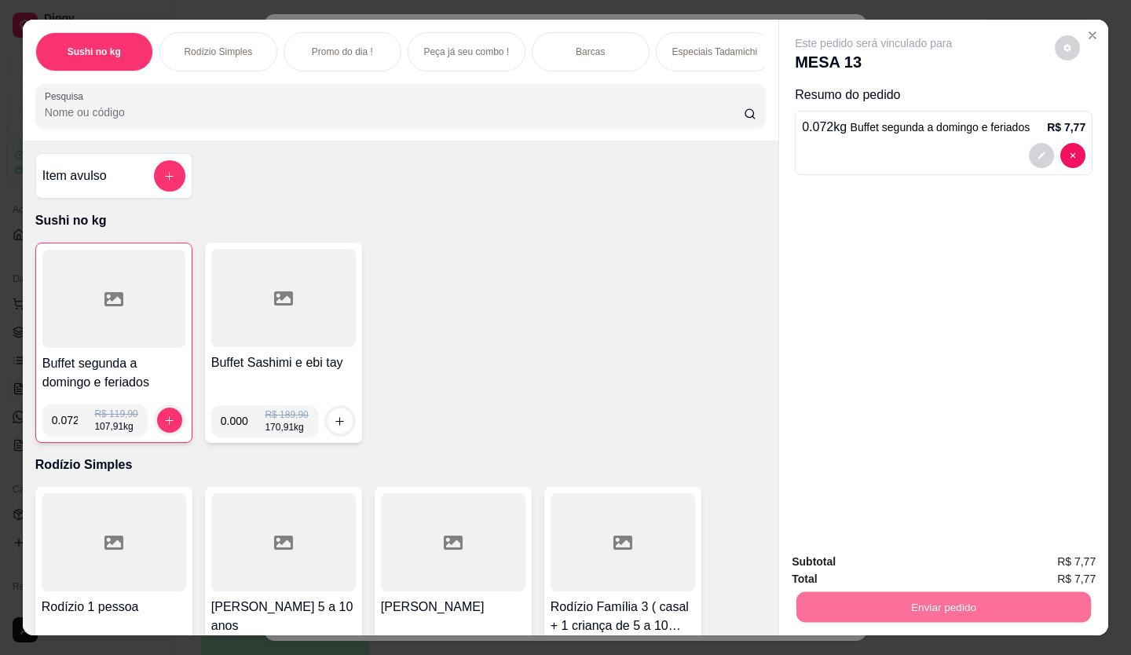
click at [1057, 547] on button "Enviar pedido" at bounding box center [1054, 562] width 89 height 30
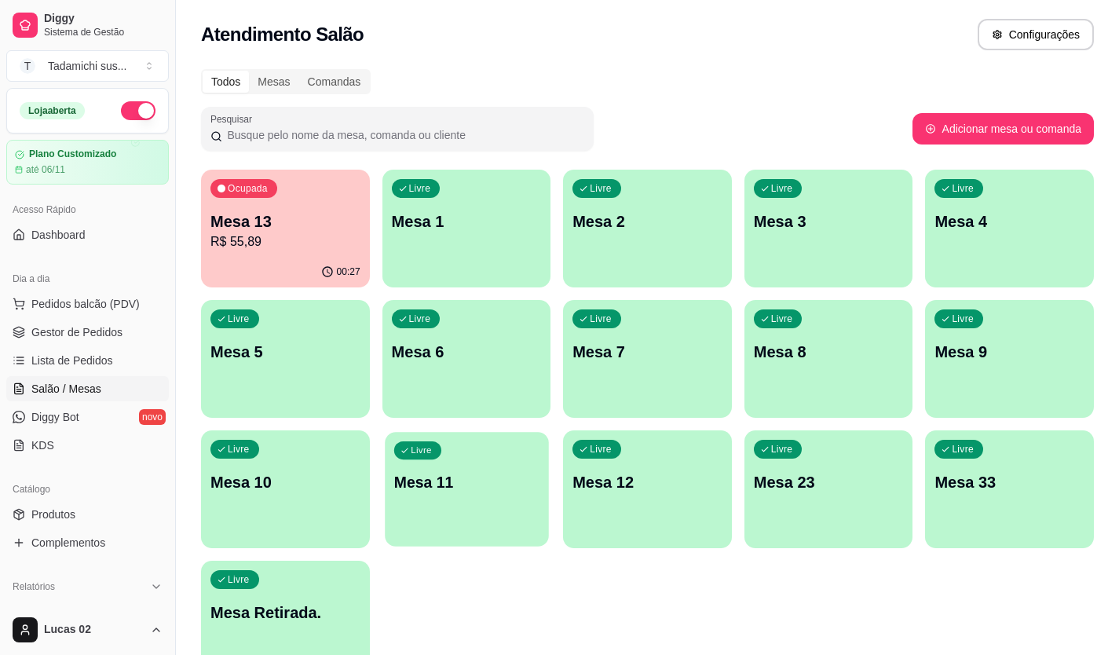
click at [450, 476] on p "Mesa 11" at bounding box center [465, 482] width 145 height 21
click at [528, 504] on div "Livre Mesa 11" at bounding box center [466, 480] width 163 height 96
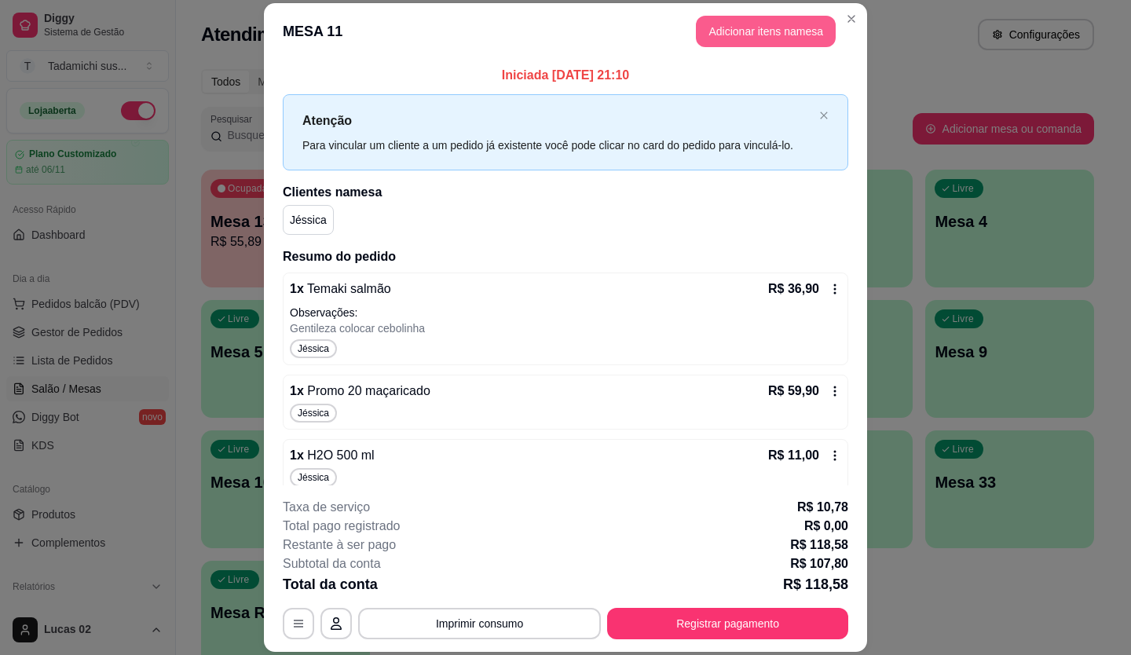
click at [758, 34] on button "Adicionar itens na mesa" at bounding box center [766, 31] width 140 height 31
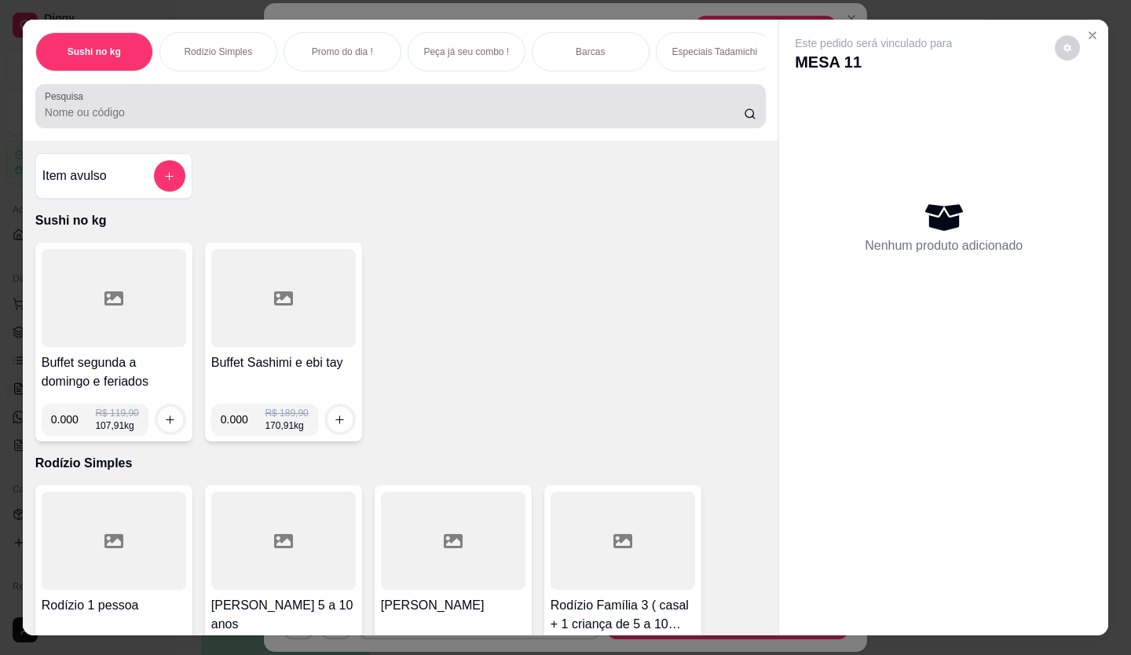
click at [177, 120] on input "Pesquisa" at bounding box center [395, 112] width 700 height 16
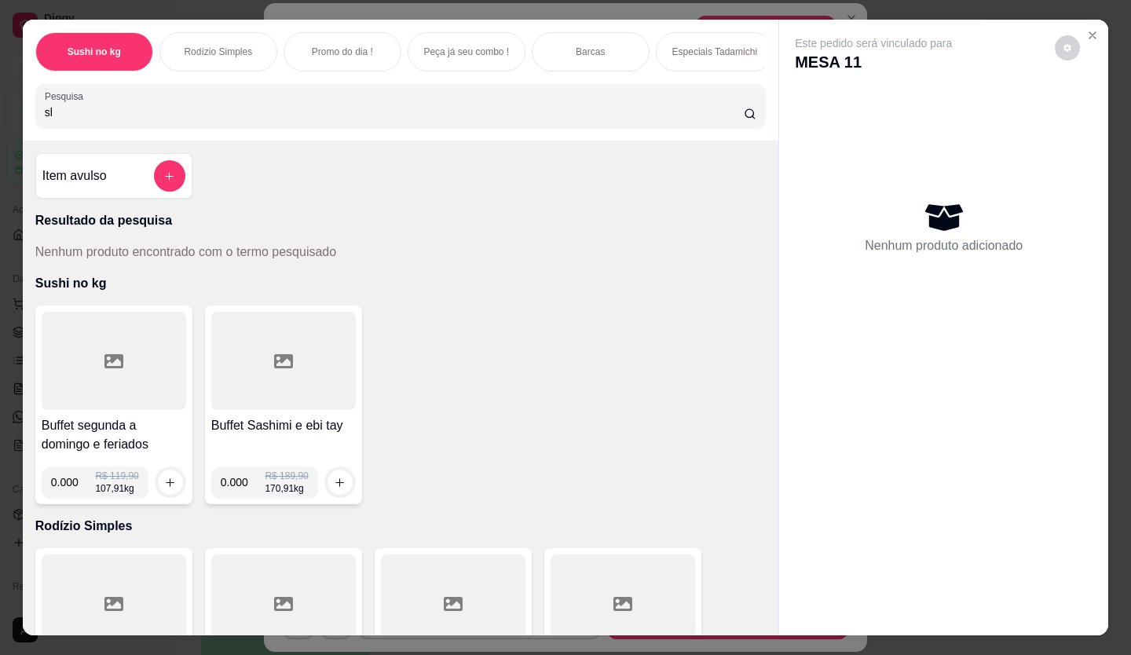
type input "s"
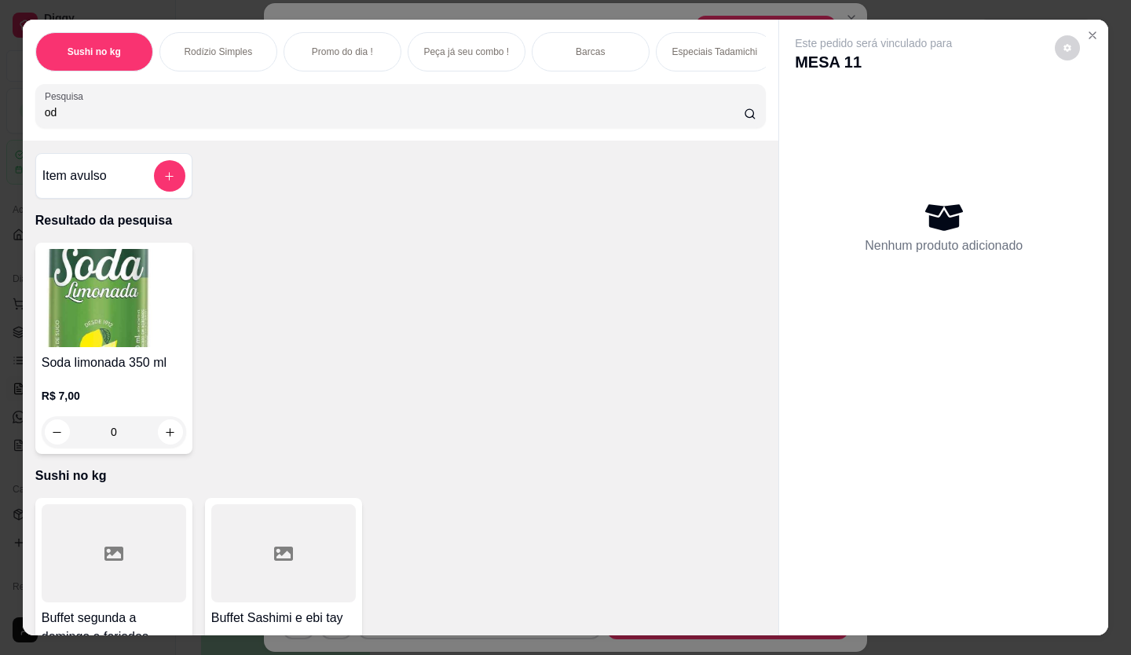
type input "o"
type input "sod"
click at [164, 436] on icon "increase-product-quantity" at bounding box center [170, 432] width 12 height 12
type input "1"
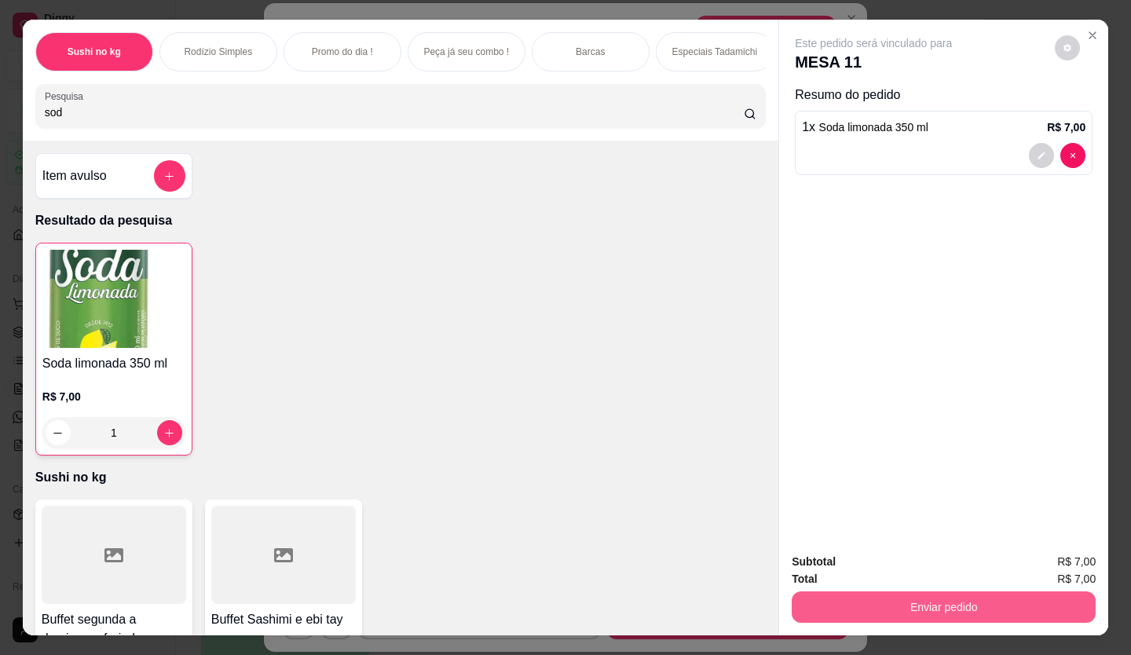
click at [967, 606] on button "Enviar pedido" at bounding box center [943, 606] width 304 height 31
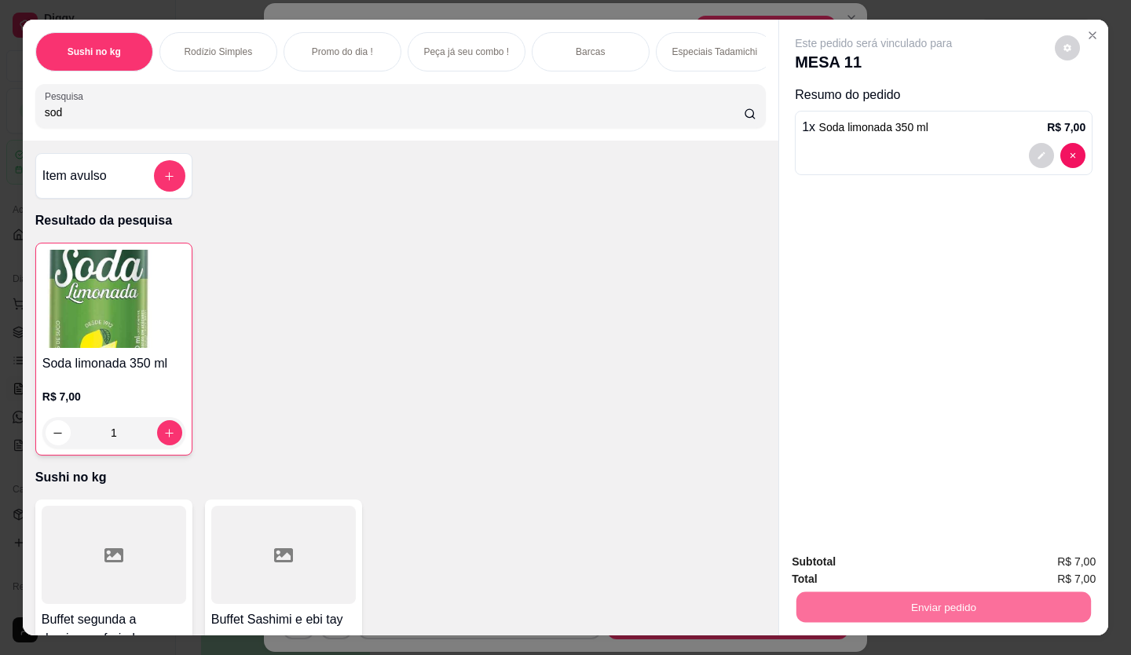
click at [1029, 557] on button "Enviar pedido" at bounding box center [1054, 562] width 89 height 30
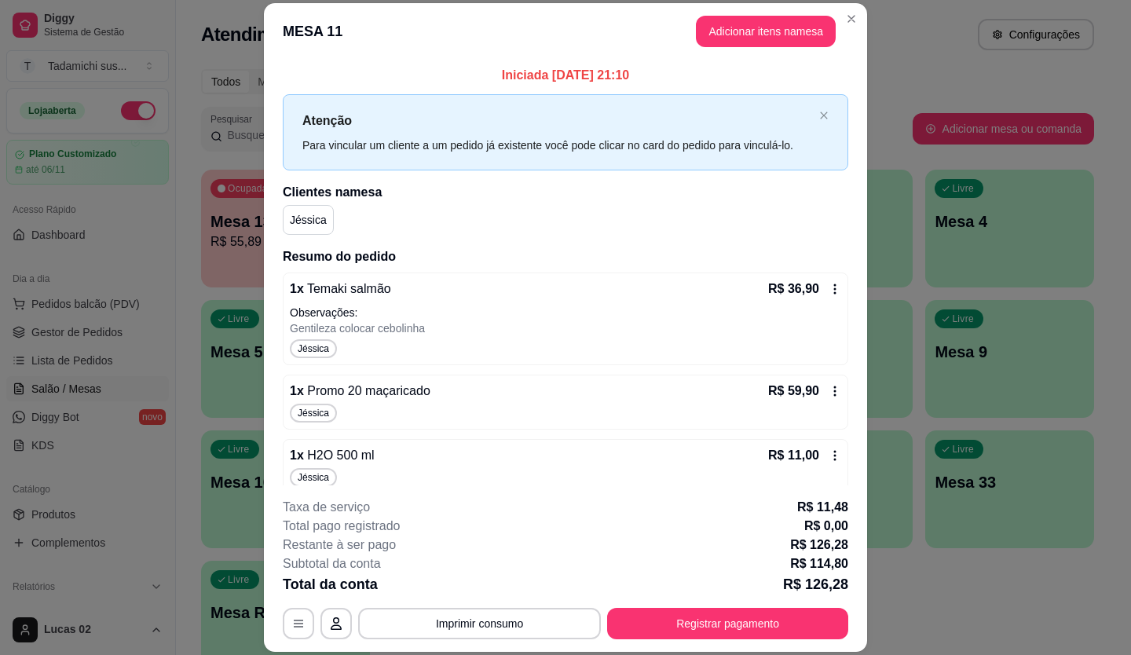
click at [828, 453] on icon at bounding box center [834, 455] width 13 height 13
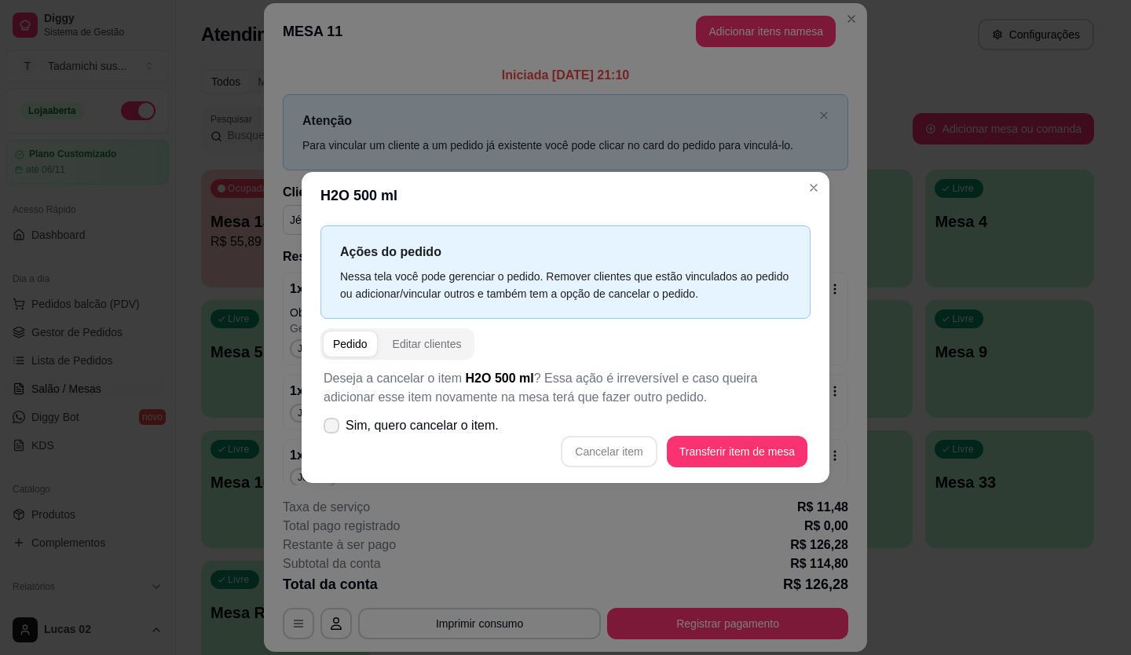
click at [326, 427] on icon at bounding box center [331, 425] width 13 height 9
click at [326, 429] on input "Sim, quero cancelar o item." at bounding box center [328, 434] width 10 height 10
checkbox input "true"
click at [627, 448] on button "Cancelar item" at bounding box center [608, 452] width 93 height 31
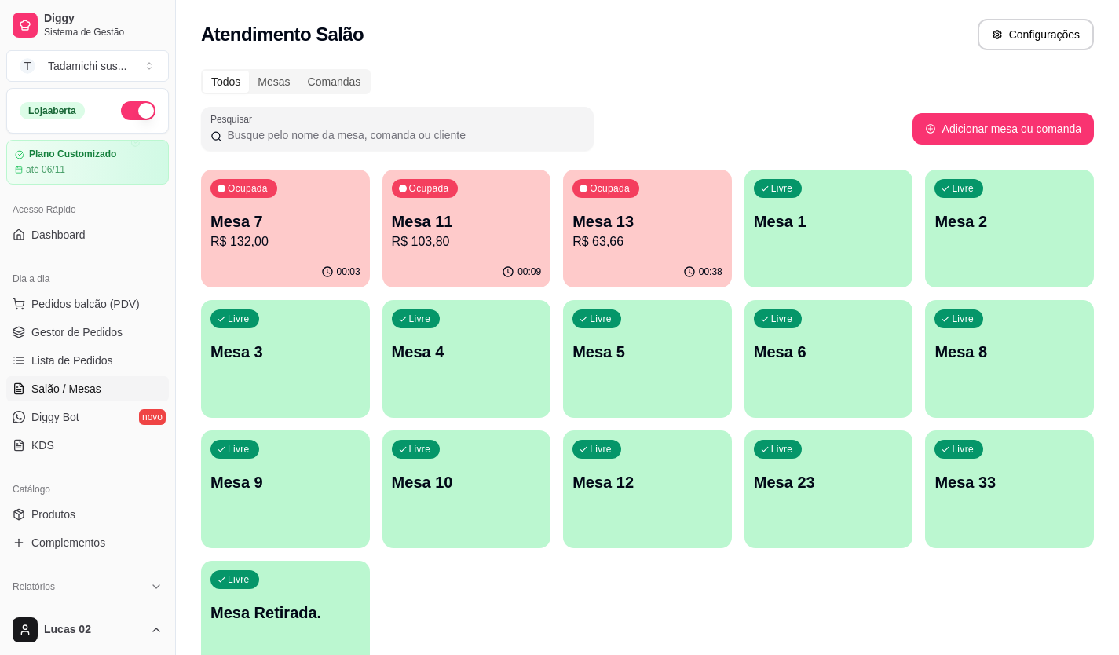
click at [298, 232] on p "R$ 132,00" at bounding box center [285, 241] width 150 height 19
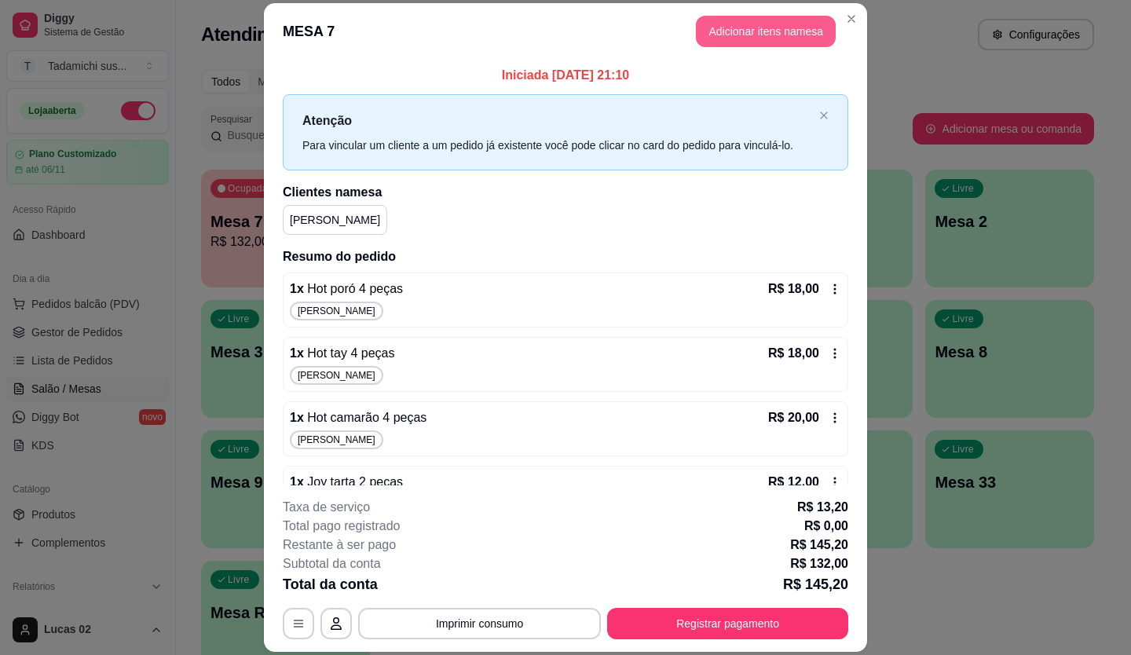
click at [719, 21] on button "Adicionar itens na mesa" at bounding box center [766, 31] width 140 height 31
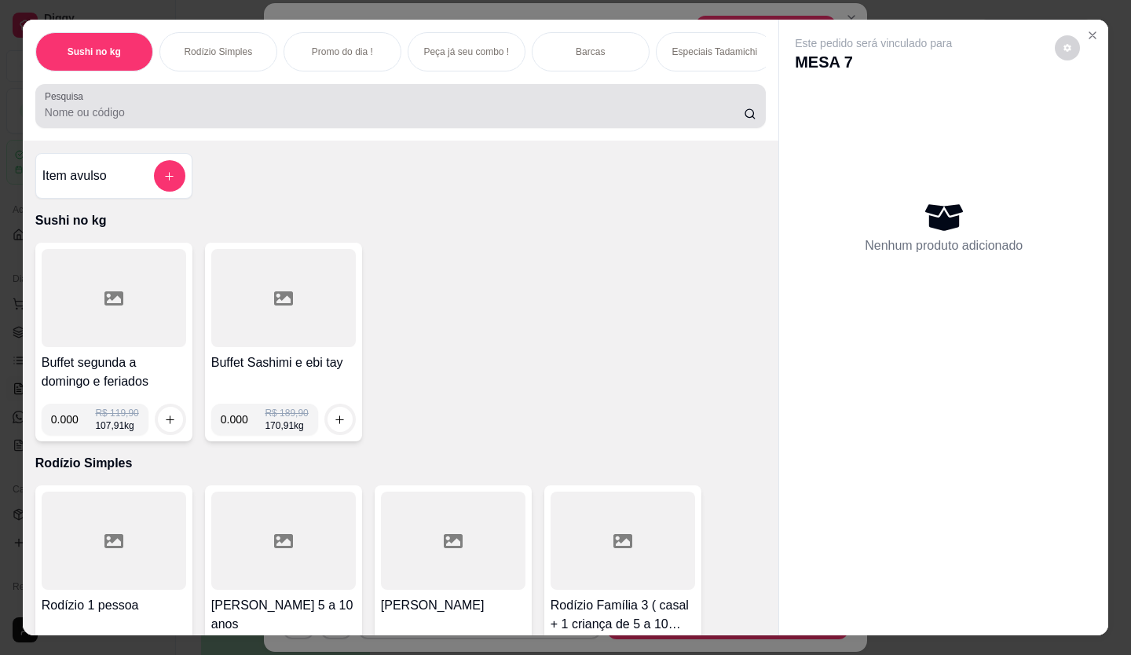
click at [105, 128] on div "Pesquisa" at bounding box center [400, 106] width 730 height 44
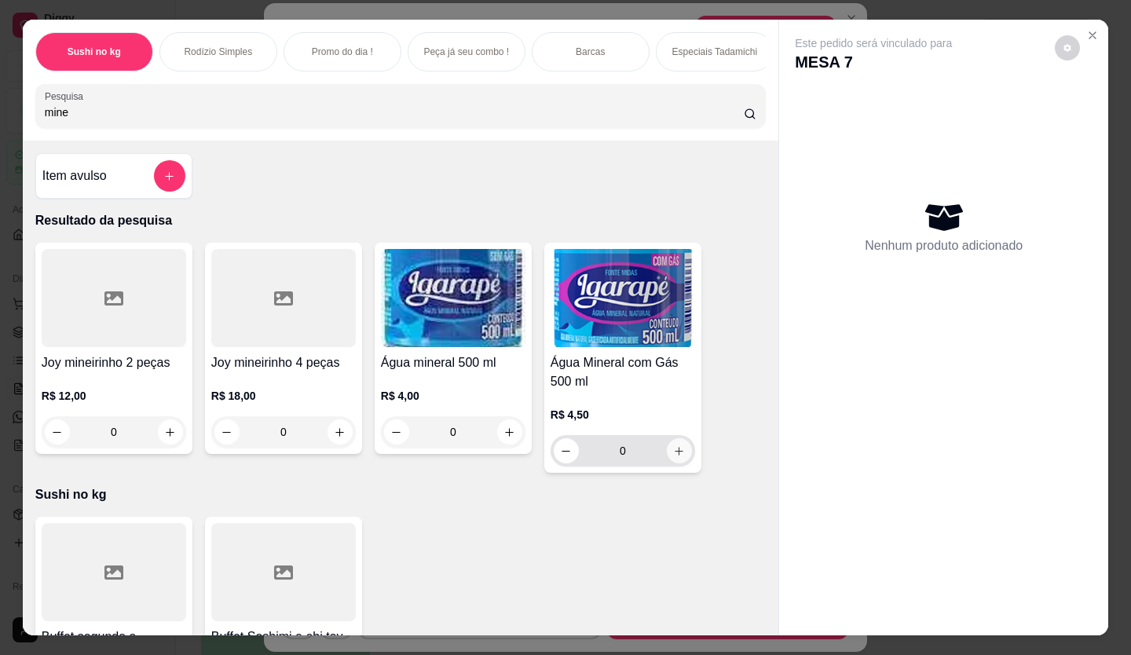
type input "mine"
click at [675, 455] on icon "increase-product-quantity" at bounding box center [679, 451] width 8 height 8
type input "1"
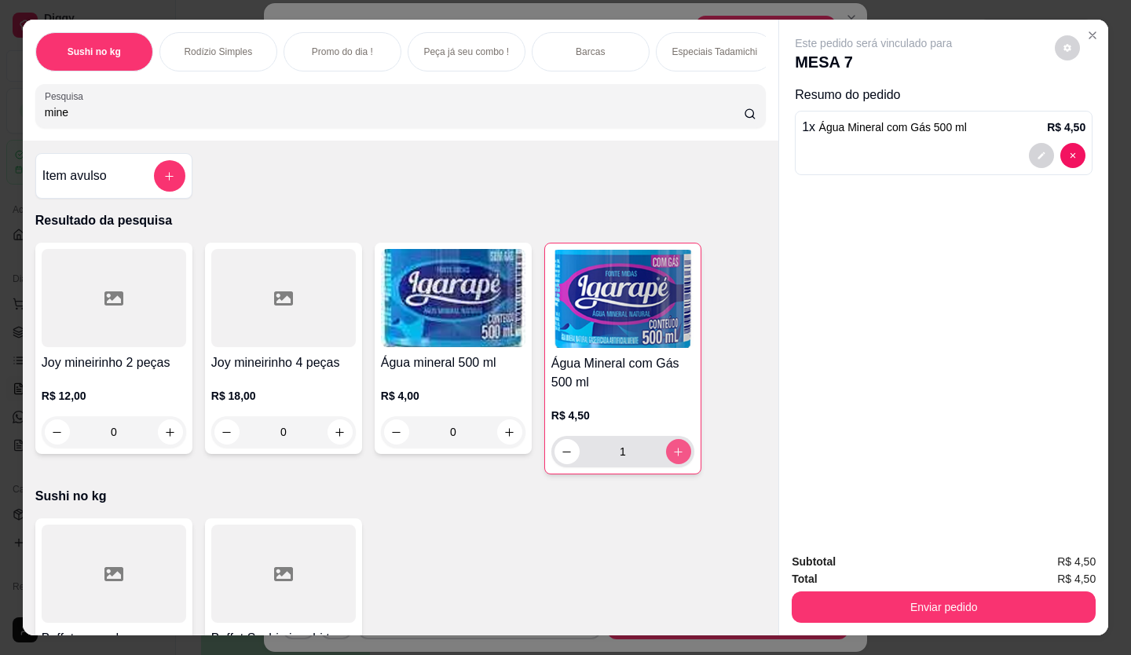
click at [673, 456] on icon "increase-product-quantity" at bounding box center [678, 452] width 12 height 12
type input "2"
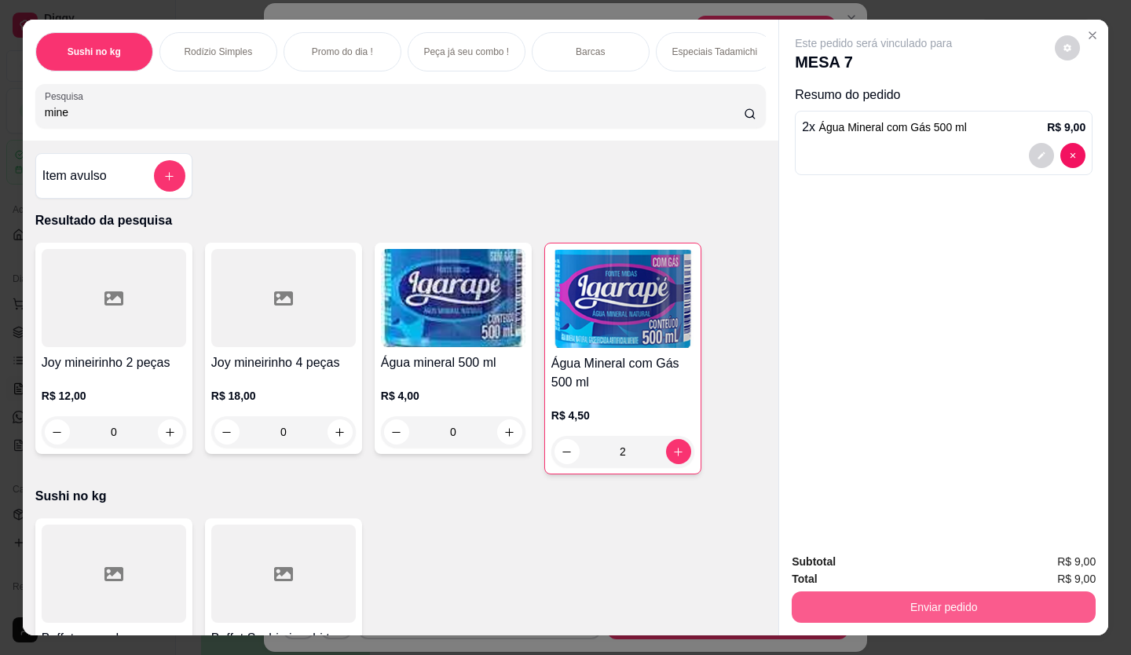
click at [897, 593] on button "Enviar pedido" at bounding box center [943, 606] width 304 height 31
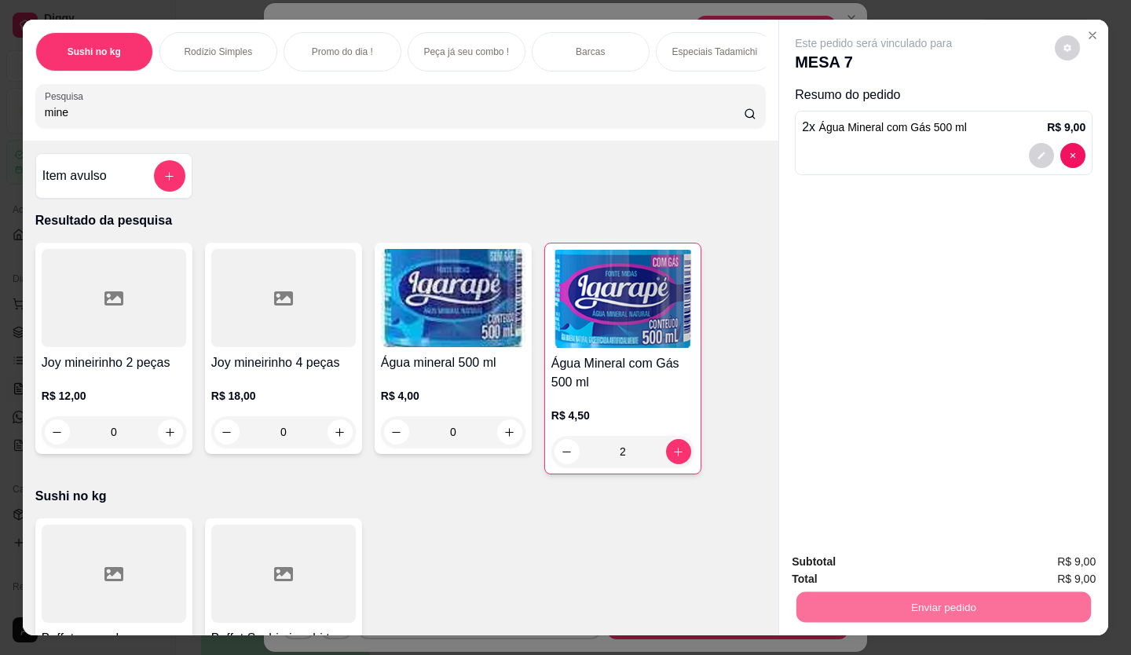
click at [1025, 554] on button "Enviar pedido" at bounding box center [1054, 562] width 89 height 30
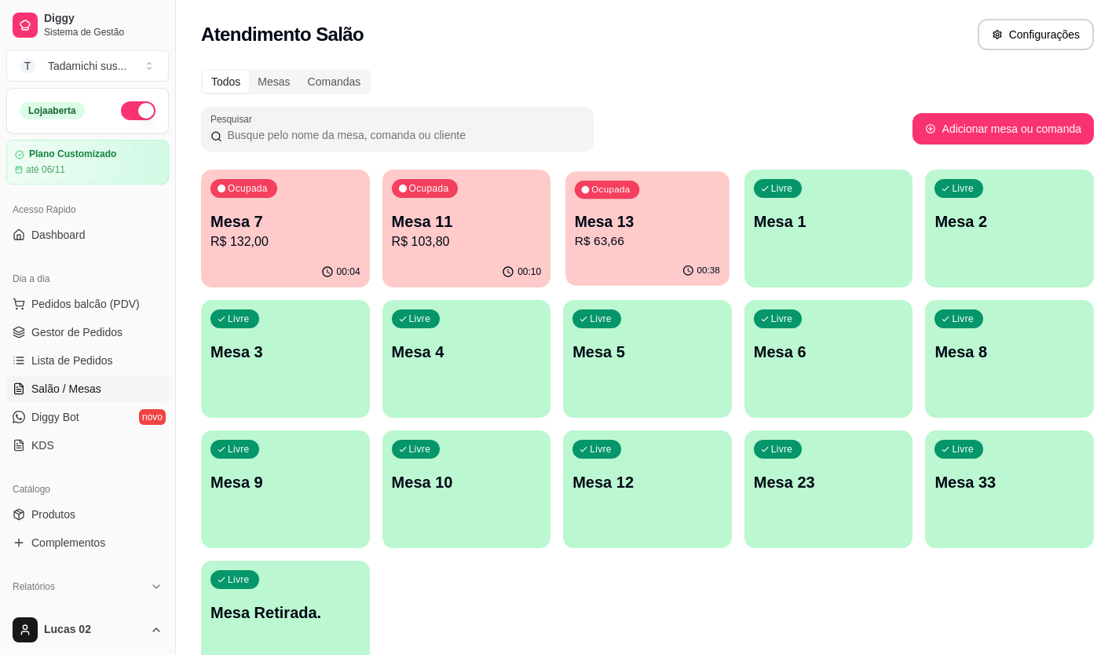
click at [659, 185] on div "Ocupada Mesa 13 R$ 63,66" at bounding box center [646, 213] width 163 height 85
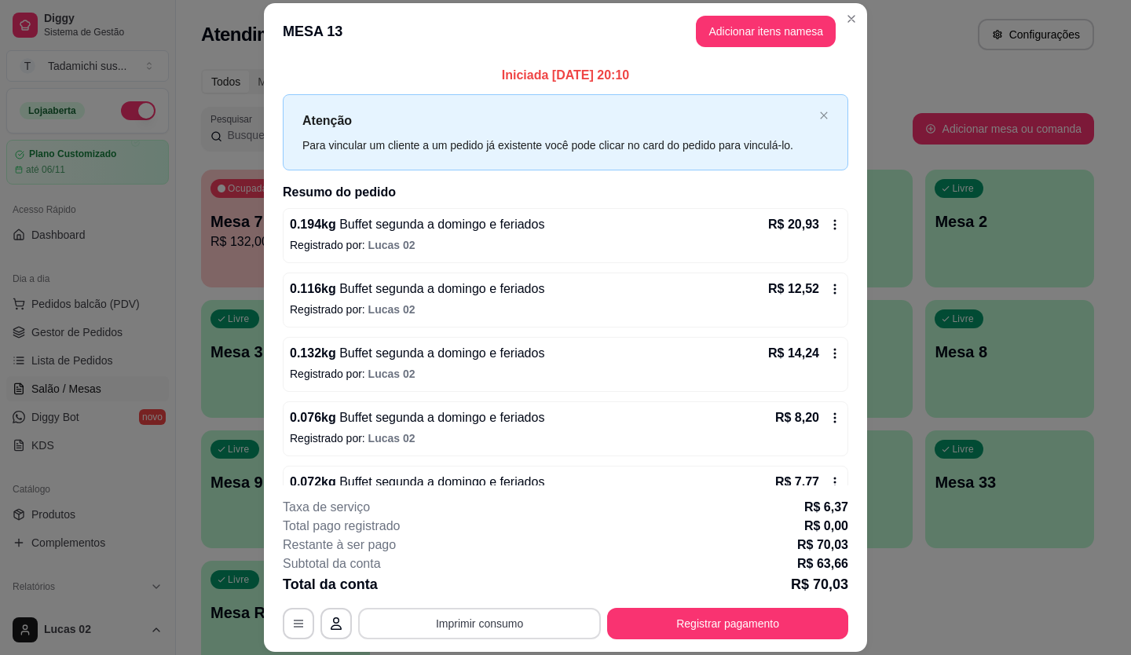
click at [447, 618] on button "Imprimir consumo" at bounding box center [479, 623] width 243 height 31
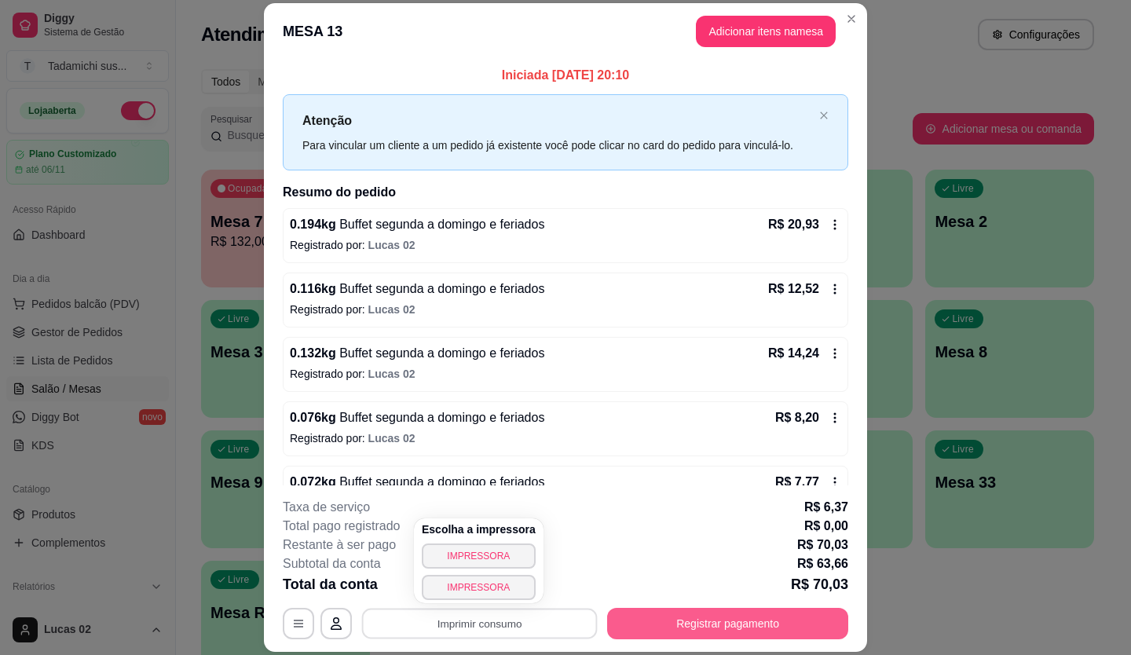
click at [641, 623] on button "Registrar pagamento" at bounding box center [727, 623] width 241 height 31
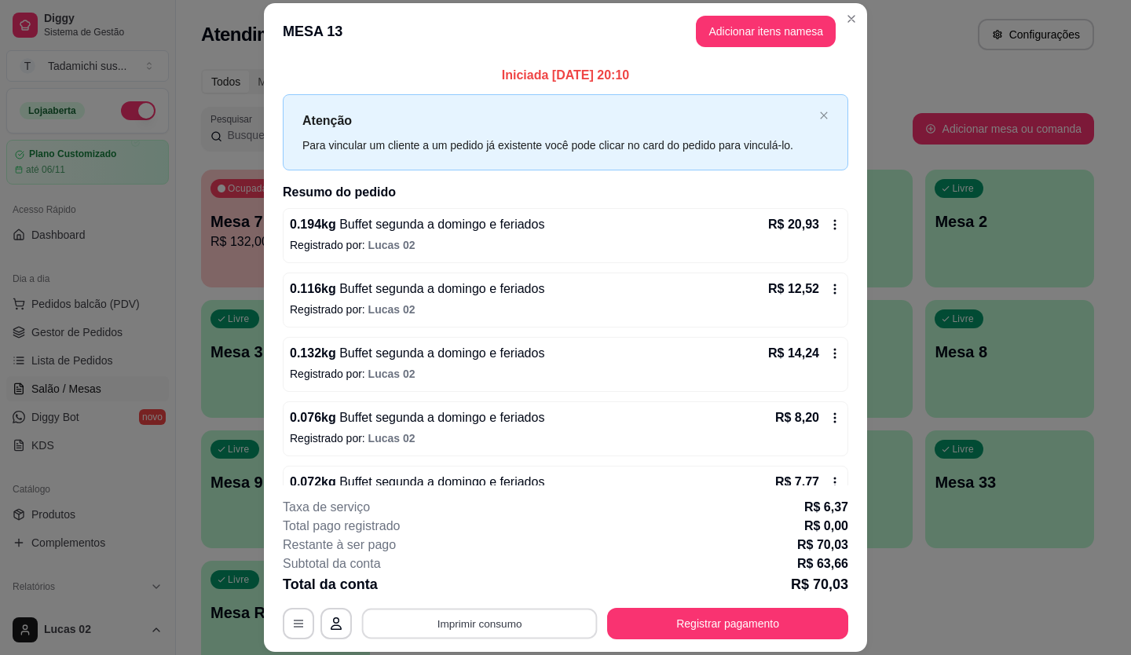
click at [521, 619] on button "Imprimir consumo" at bounding box center [480, 623] width 236 height 31
click at [504, 594] on button "IMPRESSORA" at bounding box center [478, 587] width 110 height 24
click at [496, 618] on button "Imprimir consumo" at bounding box center [479, 623] width 243 height 31
click at [462, 546] on button "IMPRESSORA" at bounding box center [478, 555] width 110 height 24
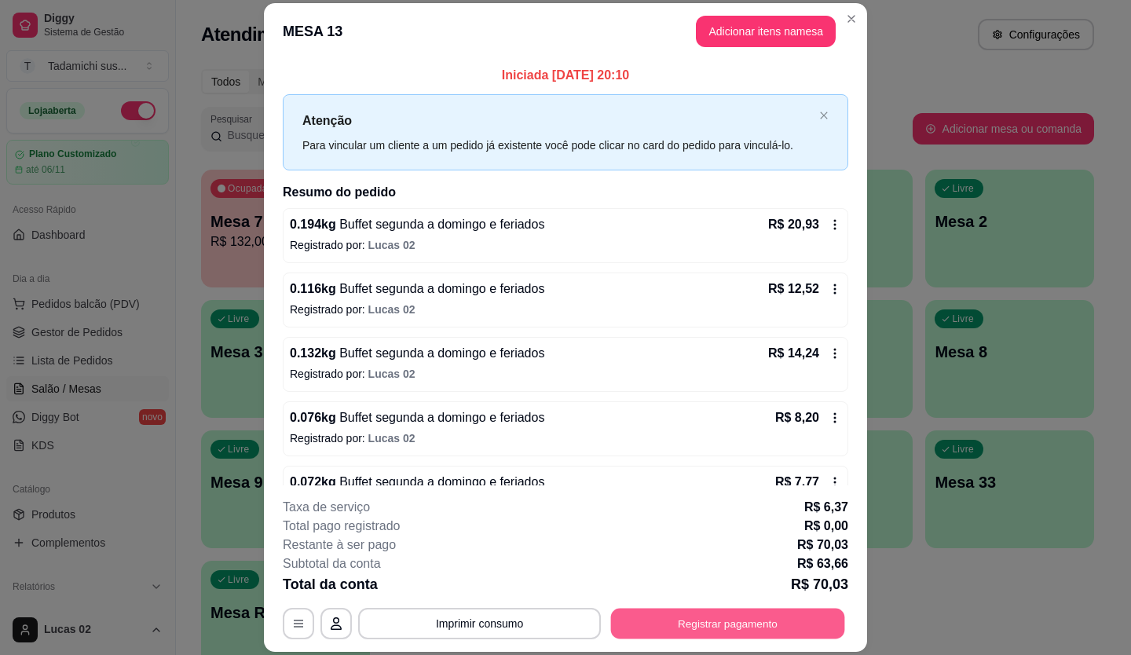
click at [701, 617] on button "Registrar pagamento" at bounding box center [728, 623] width 234 height 31
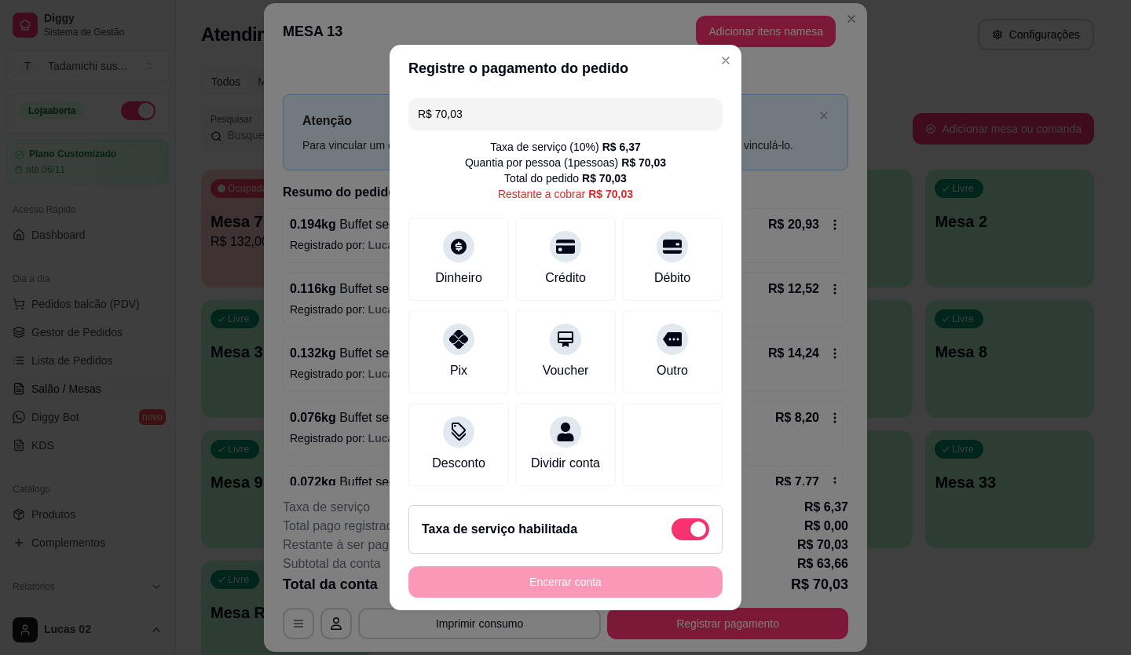
click at [543, 107] on input "R$ 70,03" at bounding box center [565, 113] width 295 height 31
click at [557, 266] on div "Crédito" at bounding box center [565, 276] width 45 height 20
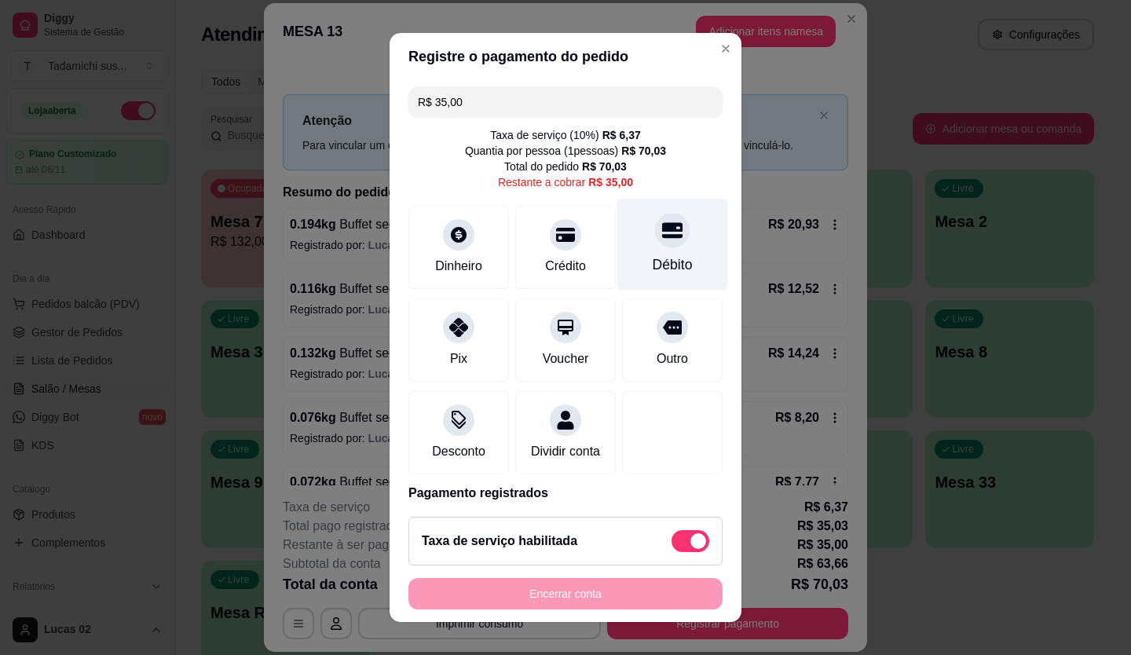
click at [652, 268] on div "Débito" at bounding box center [672, 264] width 40 height 20
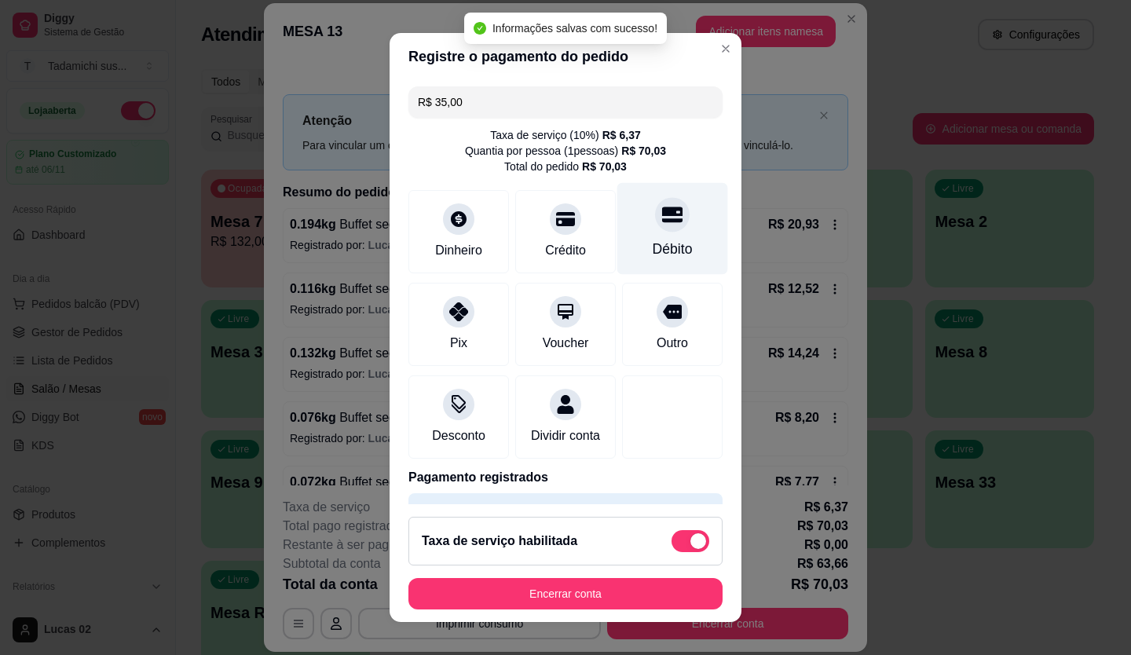
type input "R$ 0,00"
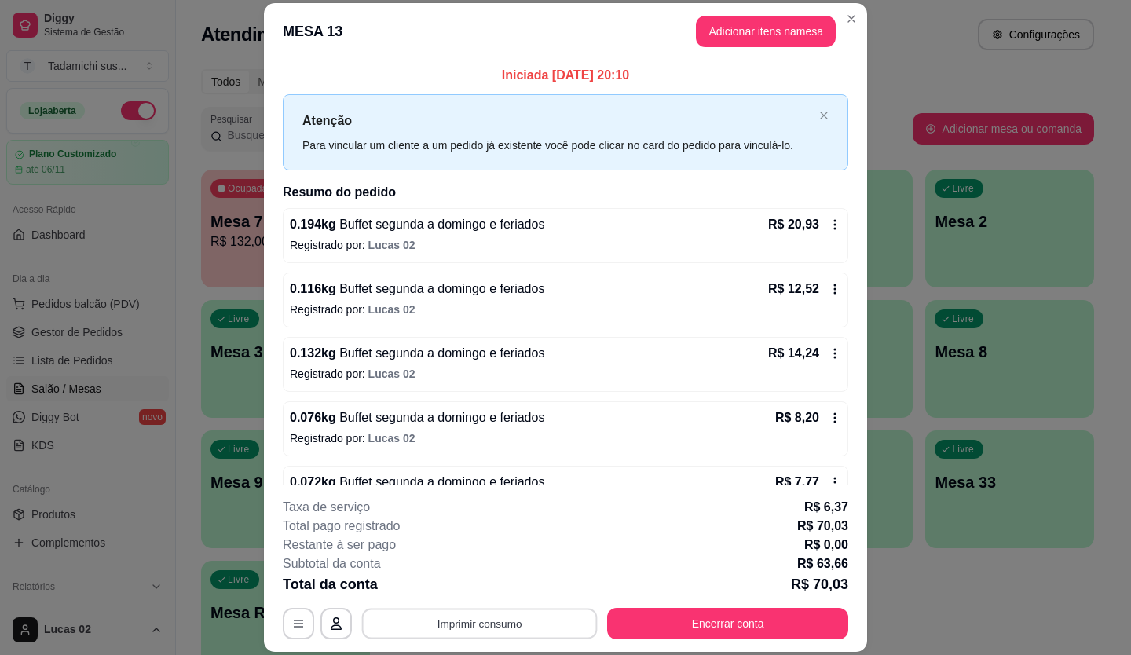
click at [499, 630] on button "Imprimir consumo" at bounding box center [480, 623] width 236 height 31
click at [886, 80] on div "**********" at bounding box center [565, 327] width 1131 height 655
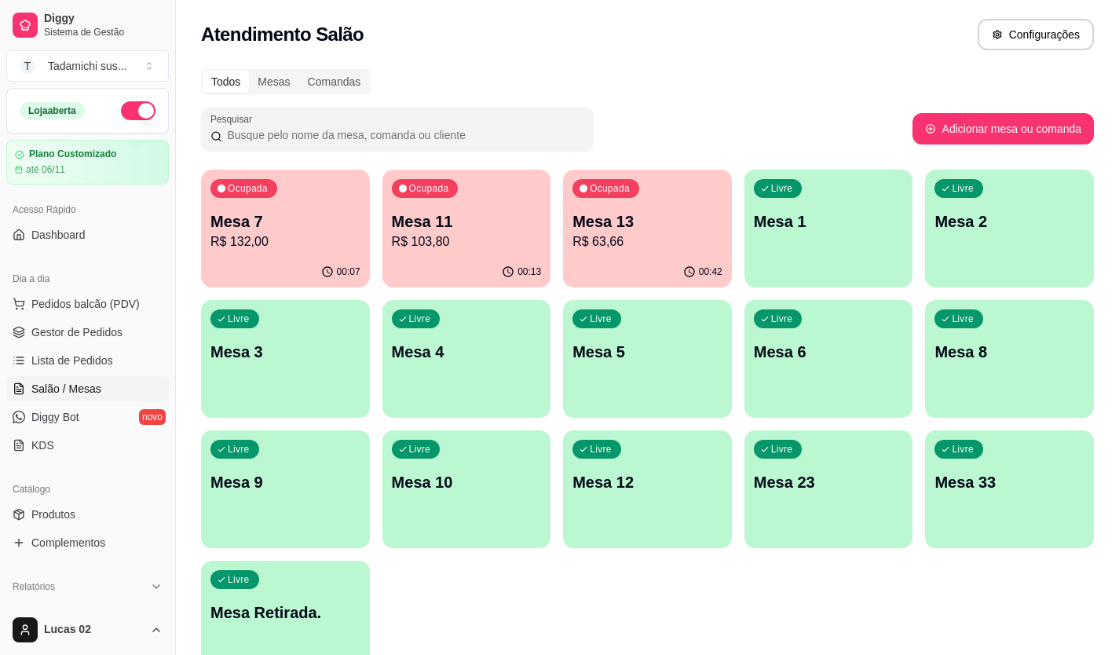
click at [336, 257] on div "00:07" at bounding box center [285, 272] width 169 height 31
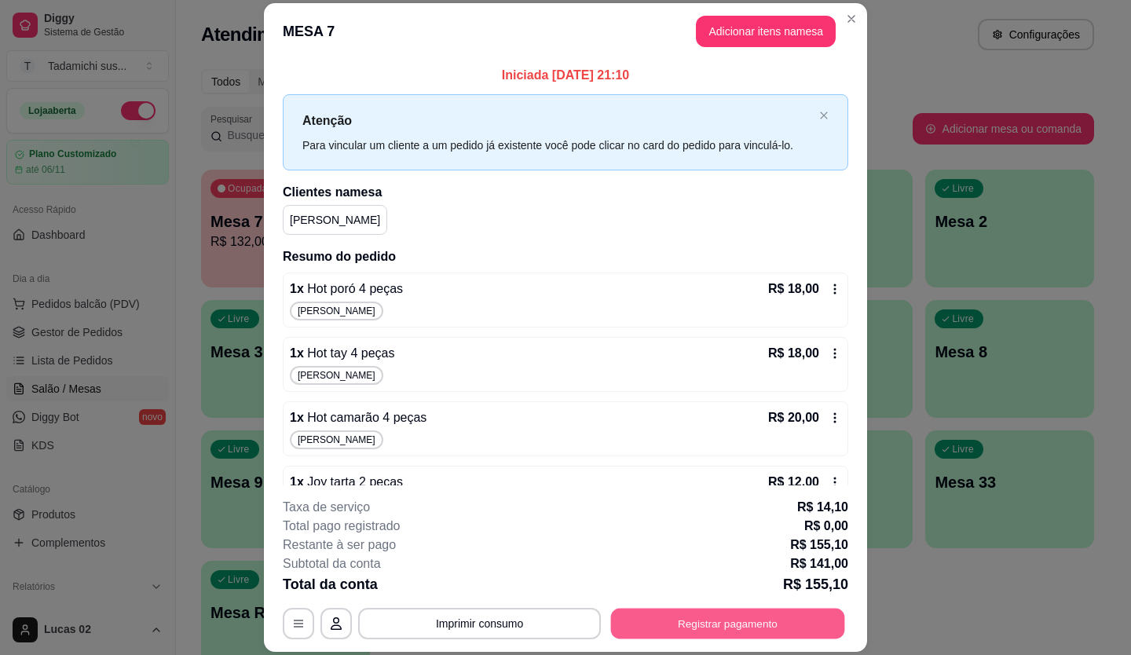
click at [715, 621] on button "Registrar pagamento" at bounding box center [728, 623] width 234 height 31
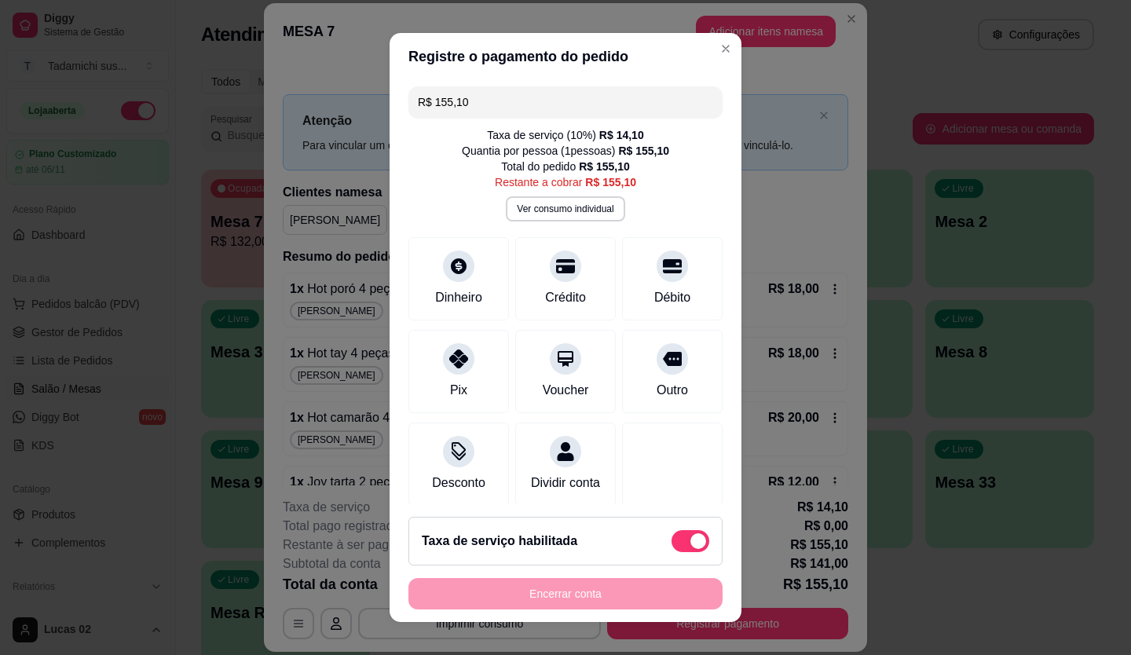
click at [488, 100] on input "R$ 155,10" at bounding box center [565, 101] width 295 height 31
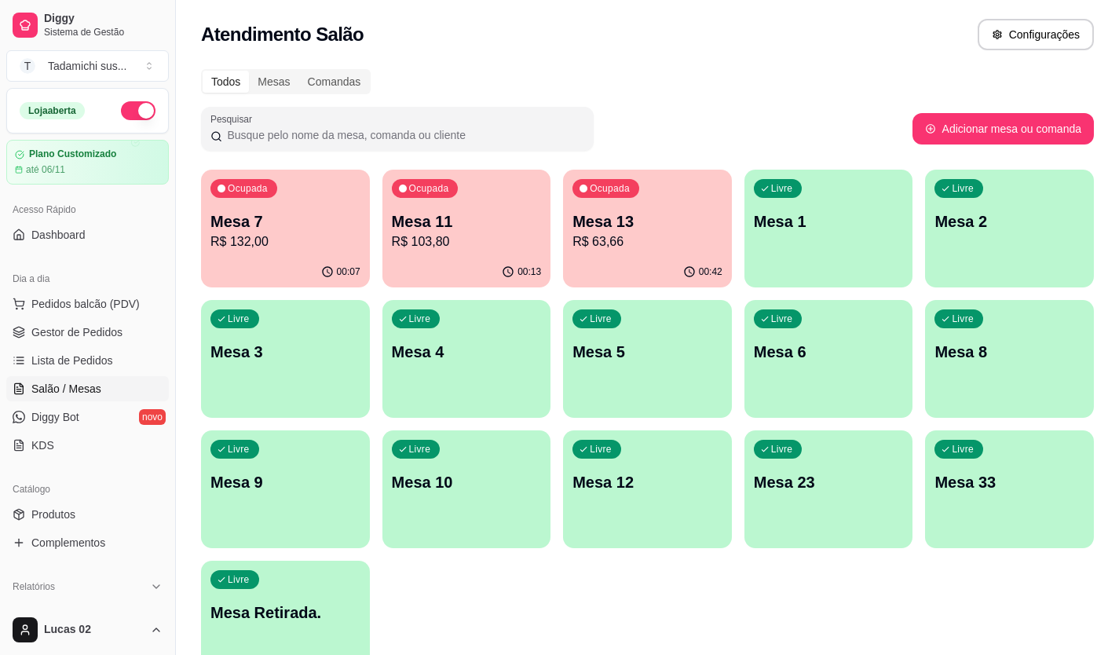
click at [673, 238] on p "R$ 63,66" at bounding box center [647, 241] width 150 height 19
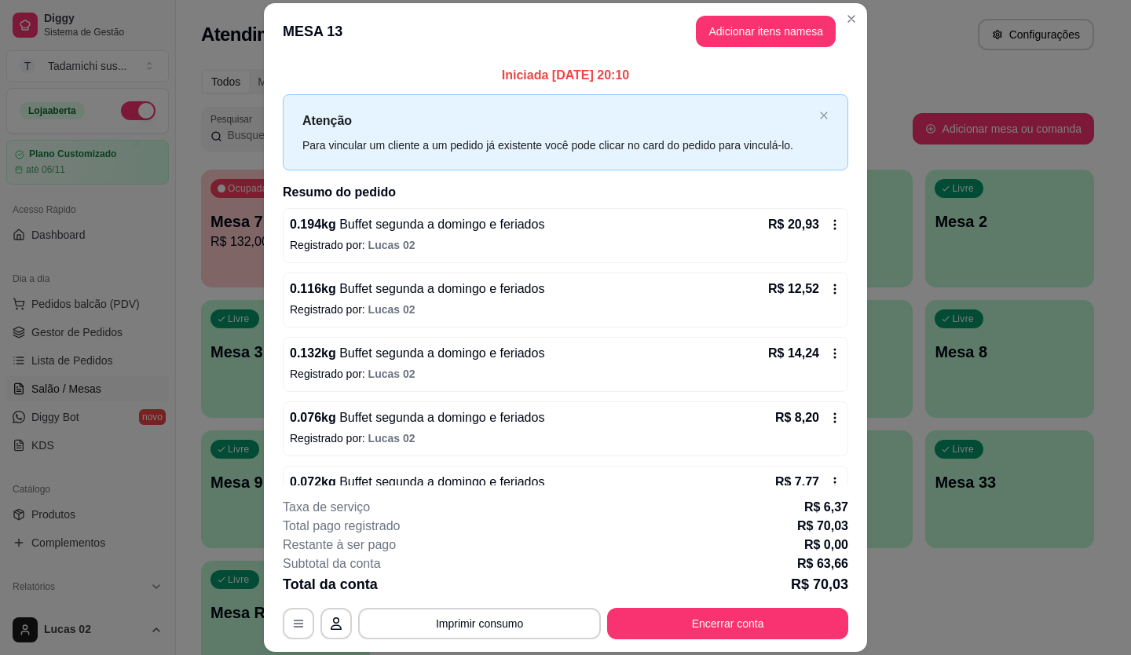
scroll to position [47, 0]
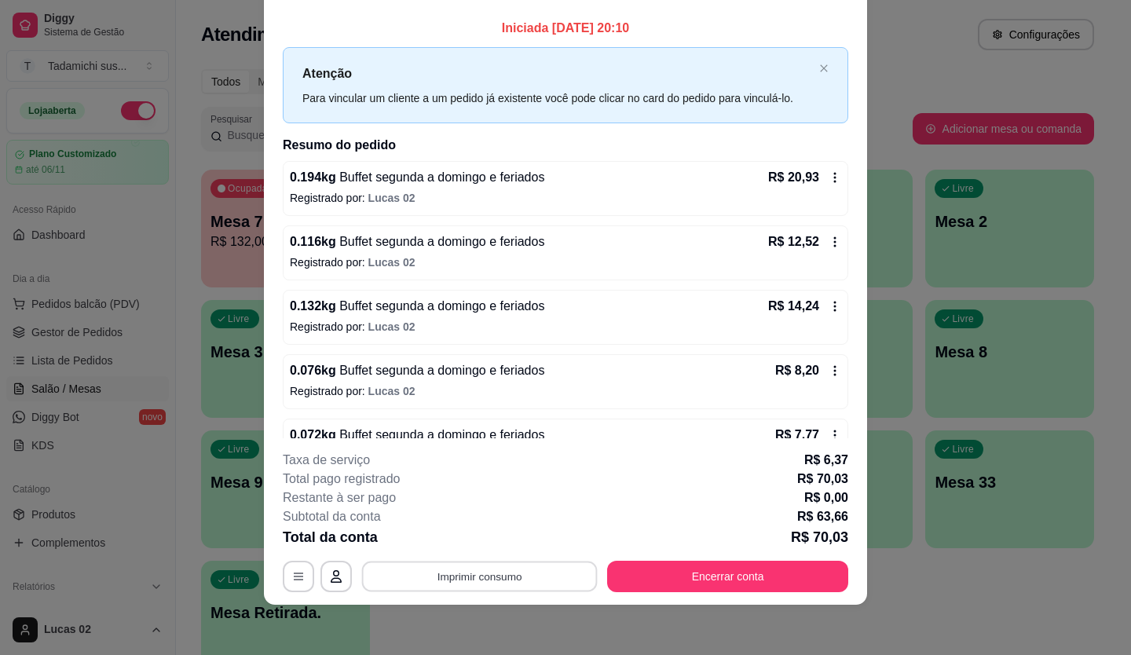
click at [535, 570] on button "Imprimir consumo" at bounding box center [480, 576] width 236 height 31
click at [479, 510] on button "IMPRESSORA" at bounding box center [478, 508] width 110 height 24
click at [301, 570] on button "button" at bounding box center [298, 576] width 31 height 31
click at [672, 572] on button "Encerrar conta" at bounding box center [727, 576] width 241 height 31
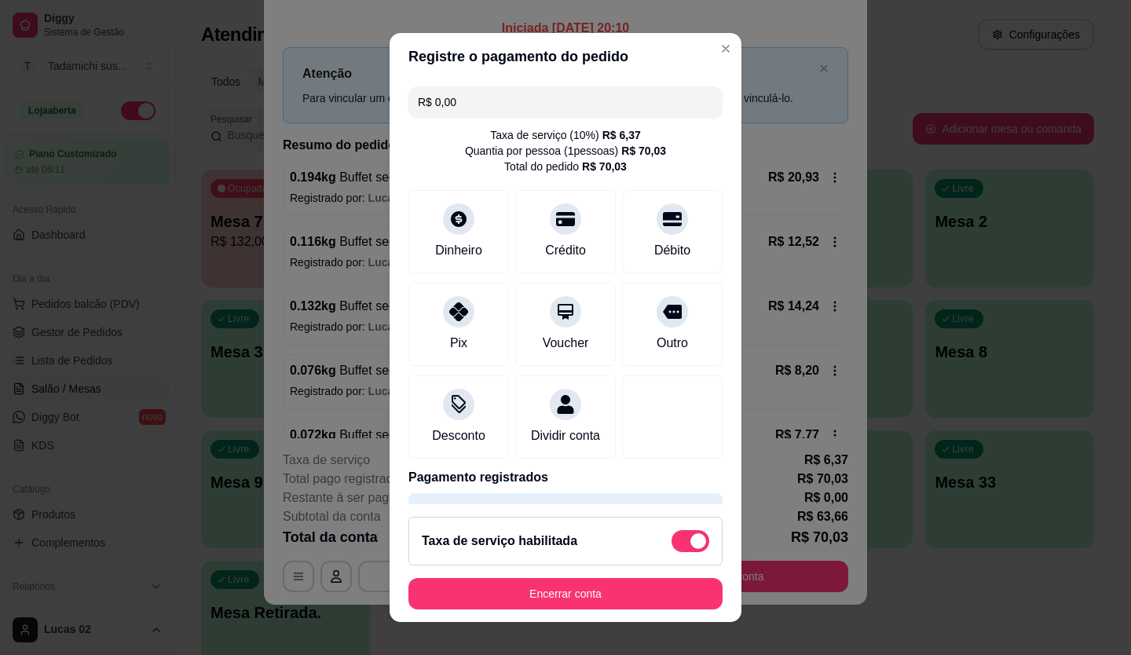
click at [466, 109] on input "R$ 0,00" at bounding box center [565, 101] width 295 height 31
type input "R$ 35,03"
click at [567, 226] on div "Crédito" at bounding box center [565, 228] width 111 height 92
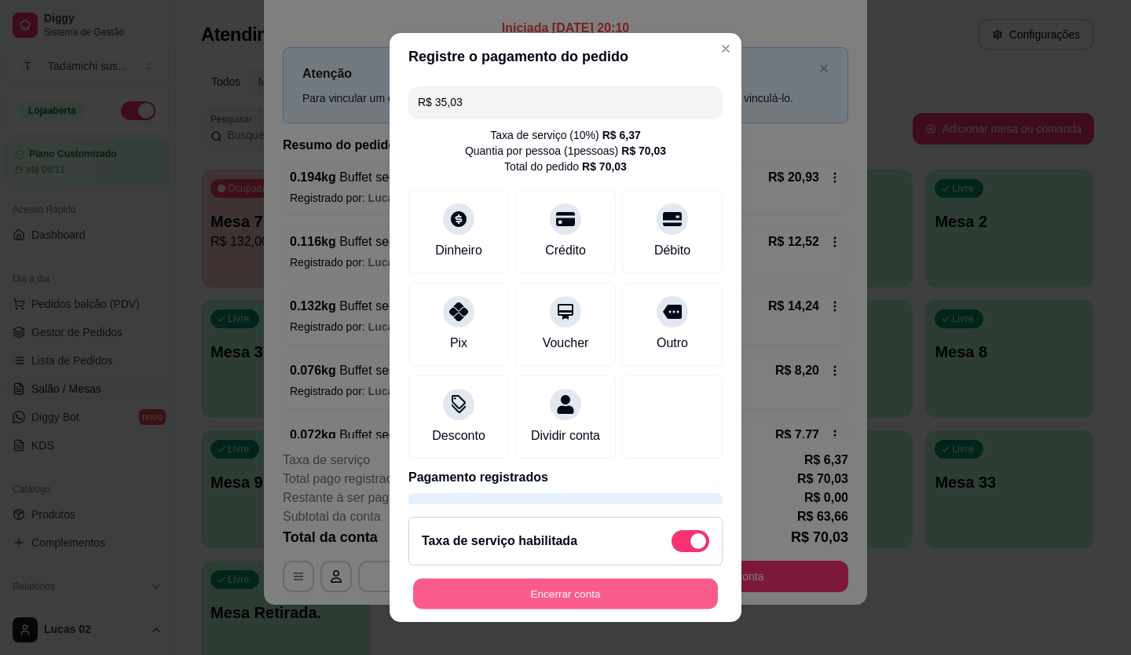
click at [581, 587] on button "Encerrar conta" at bounding box center [565, 594] width 305 height 31
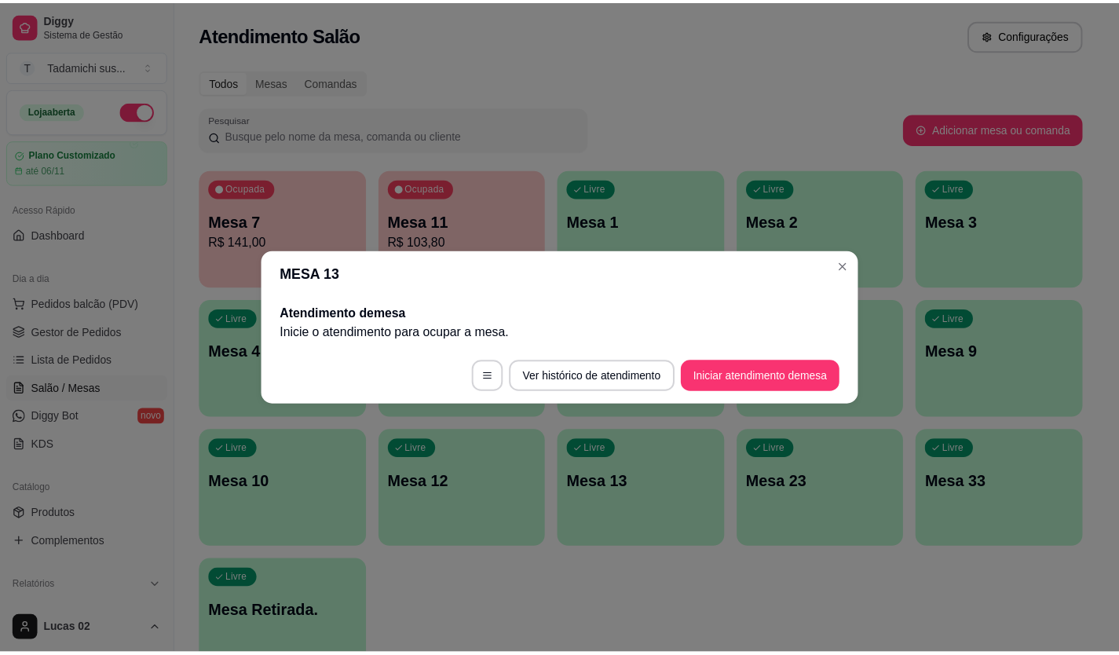
scroll to position [0, 0]
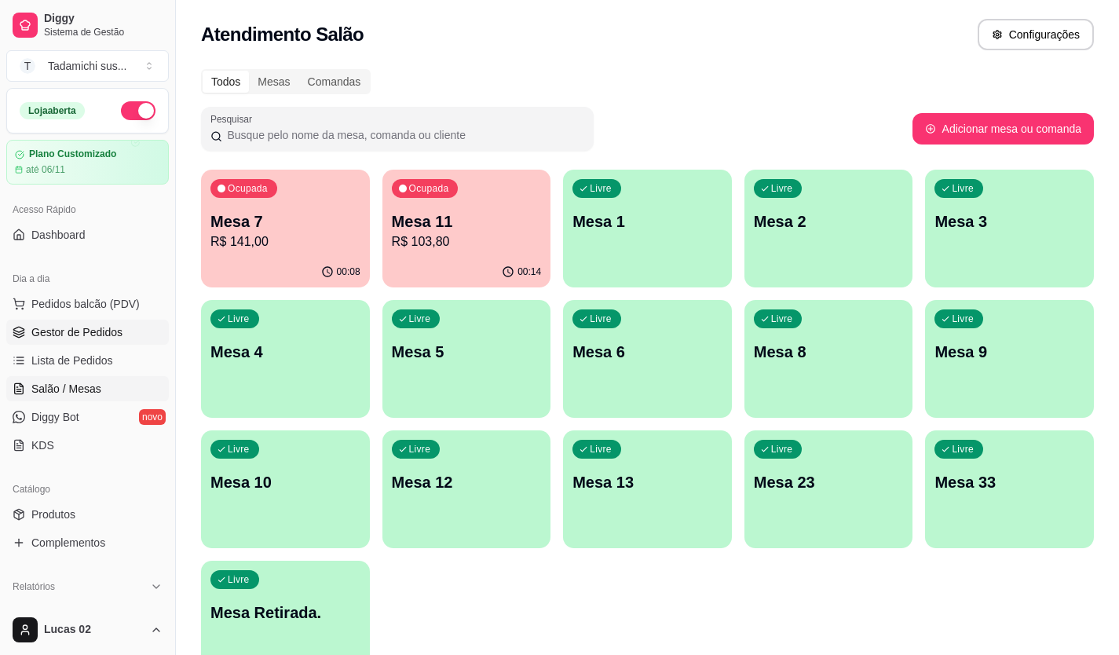
click at [122, 330] on link "Gestor de Pedidos" at bounding box center [87, 332] width 163 height 25
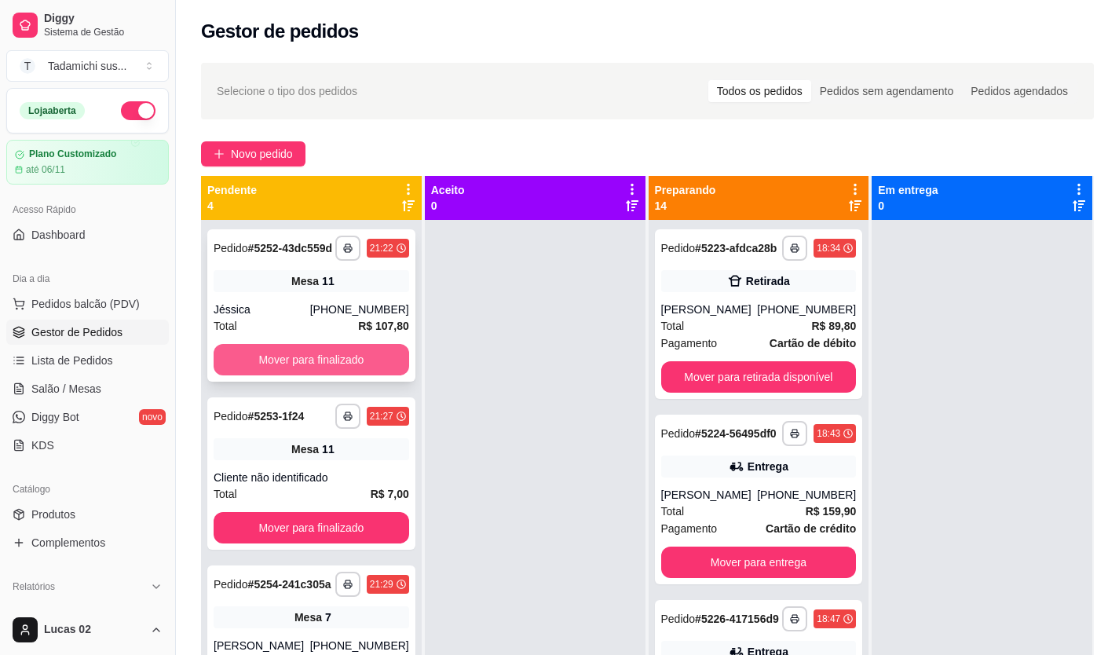
click at [280, 366] on button "Mover para finalizado" at bounding box center [311, 359] width 195 height 31
click at [278, 367] on button "Mover para finalizado" at bounding box center [311, 359] width 195 height 31
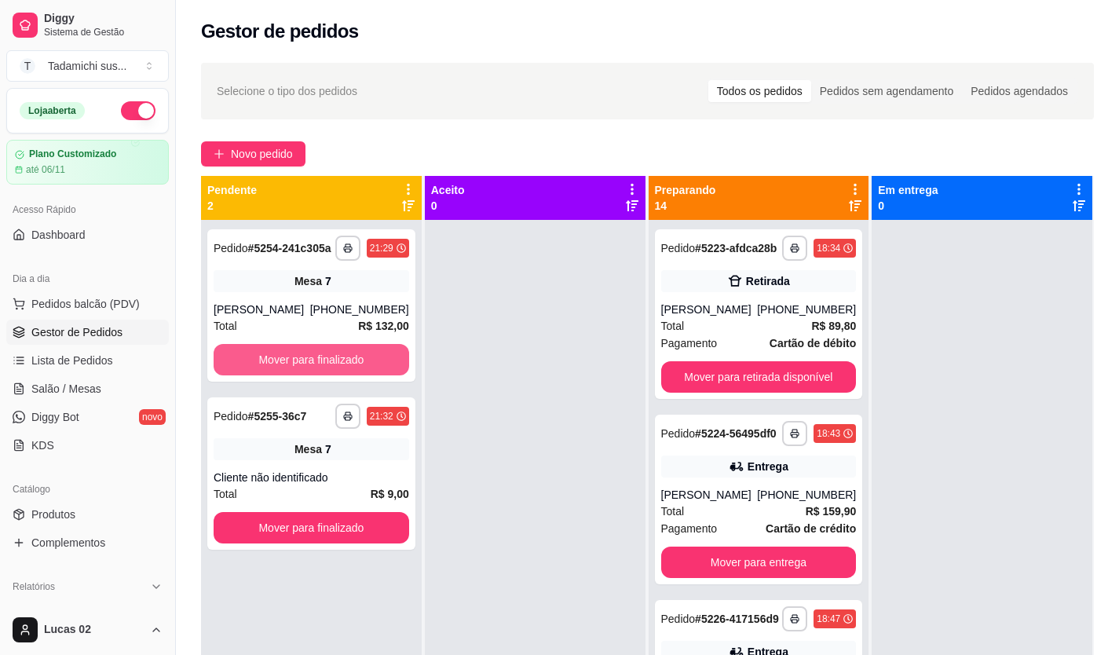
click at [278, 367] on button "Mover para finalizado" at bounding box center [311, 359] width 195 height 31
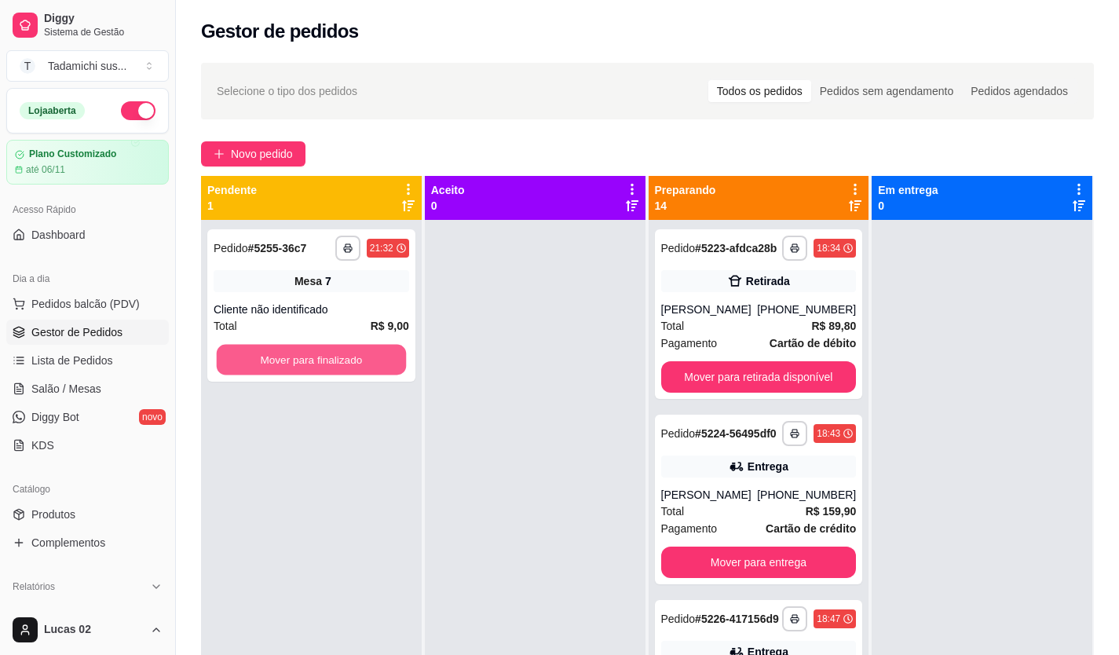
click at [278, 367] on button "Mover para finalizado" at bounding box center [311, 360] width 189 height 31
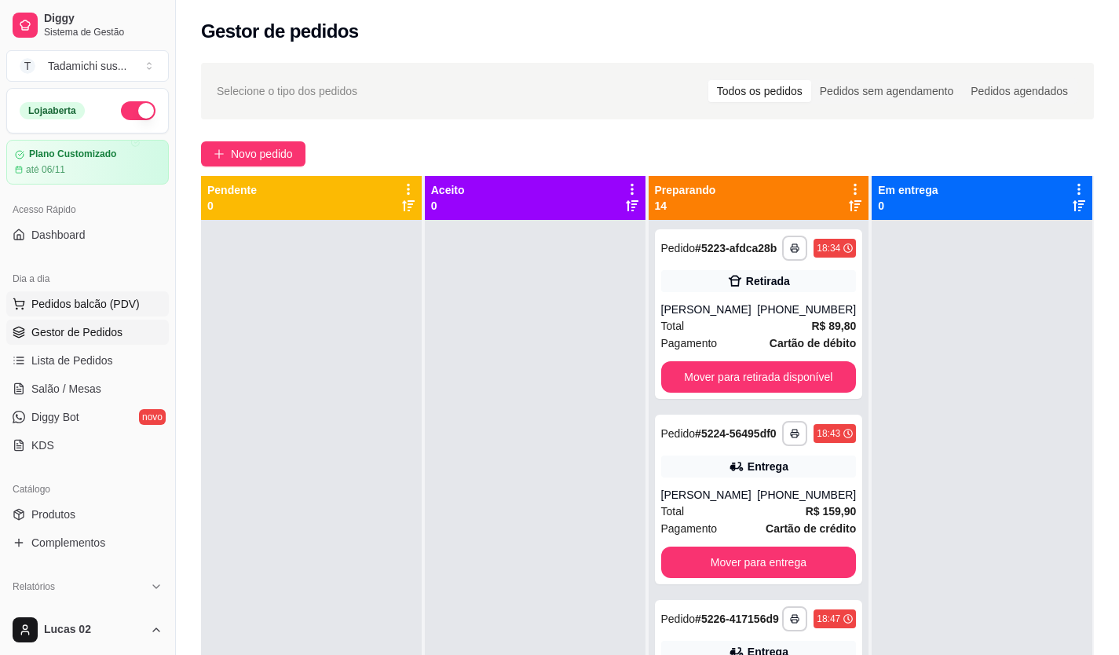
click at [57, 304] on span "Pedidos balcão (PDV)" at bounding box center [85, 304] width 108 height 16
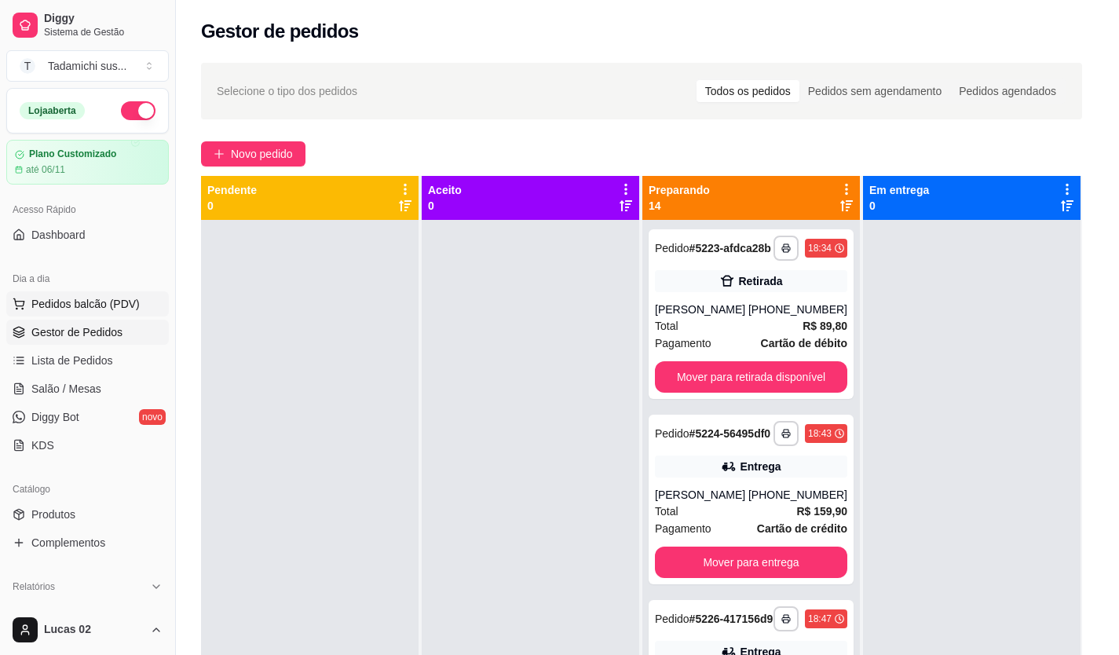
click at [100, 342] on div at bounding box center [110, 298] width 145 height 99
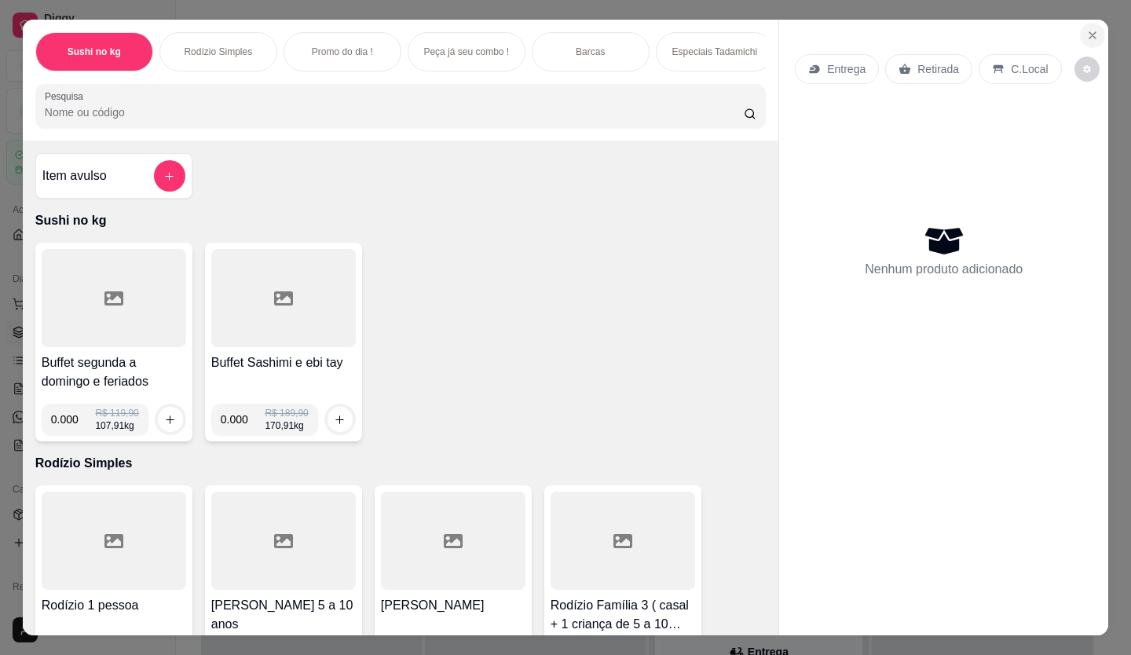
click at [1086, 35] on icon "Close" at bounding box center [1092, 35] width 13 height 13
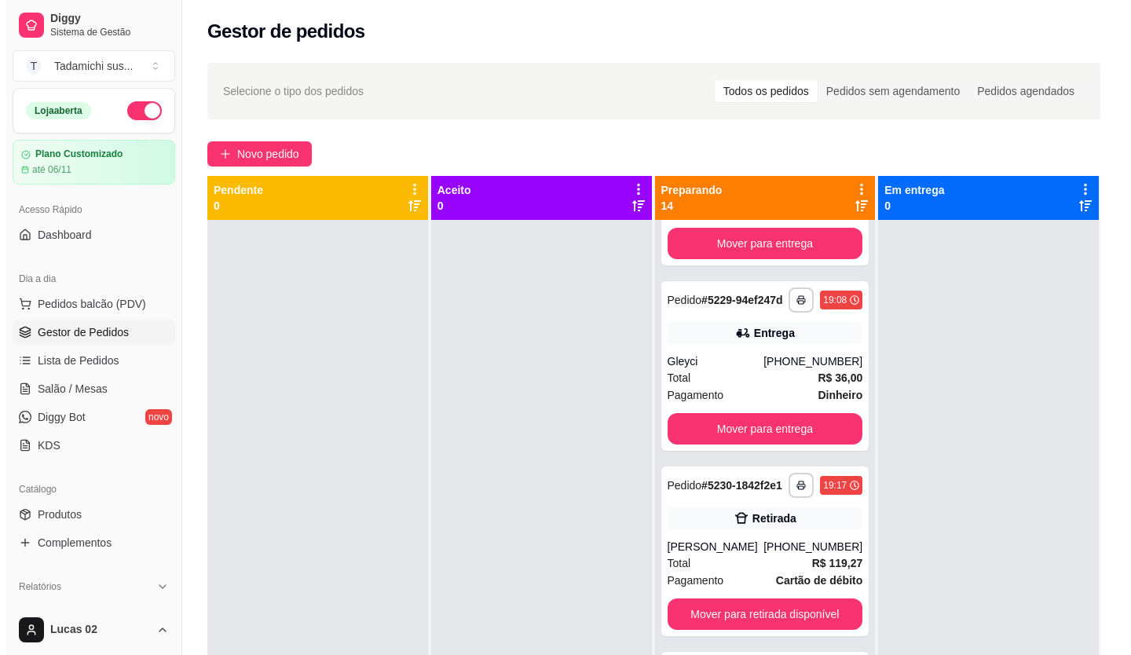
scroll to position [707, 0]
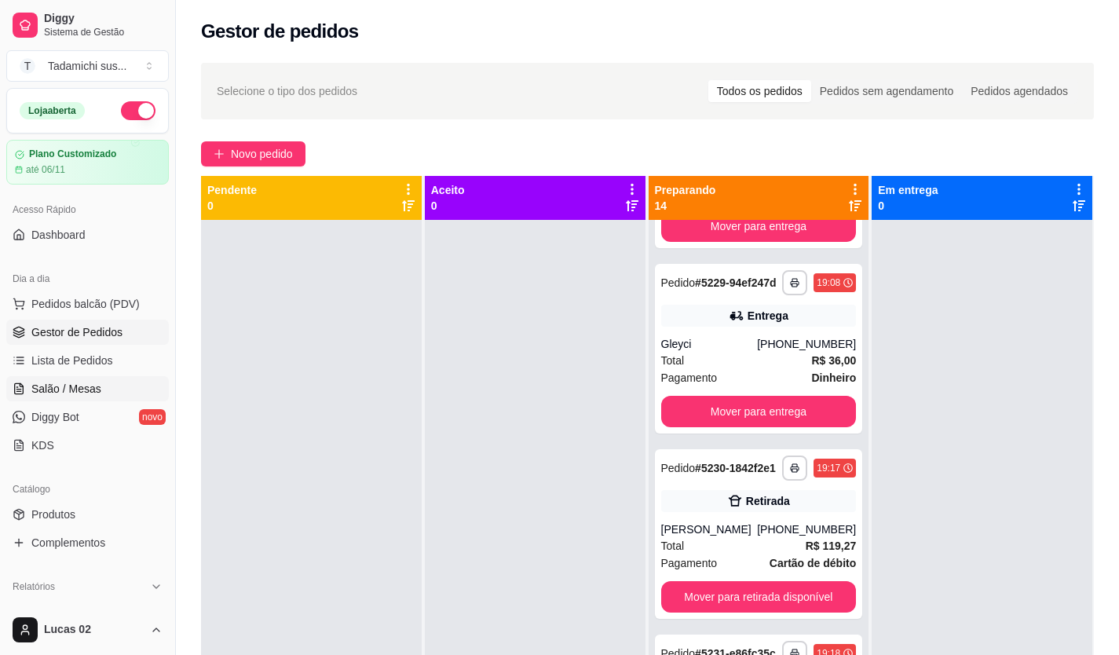
click at [92, 382] on span "Salão / Mesas" at bounding box center [66, 389] width 70 height 16
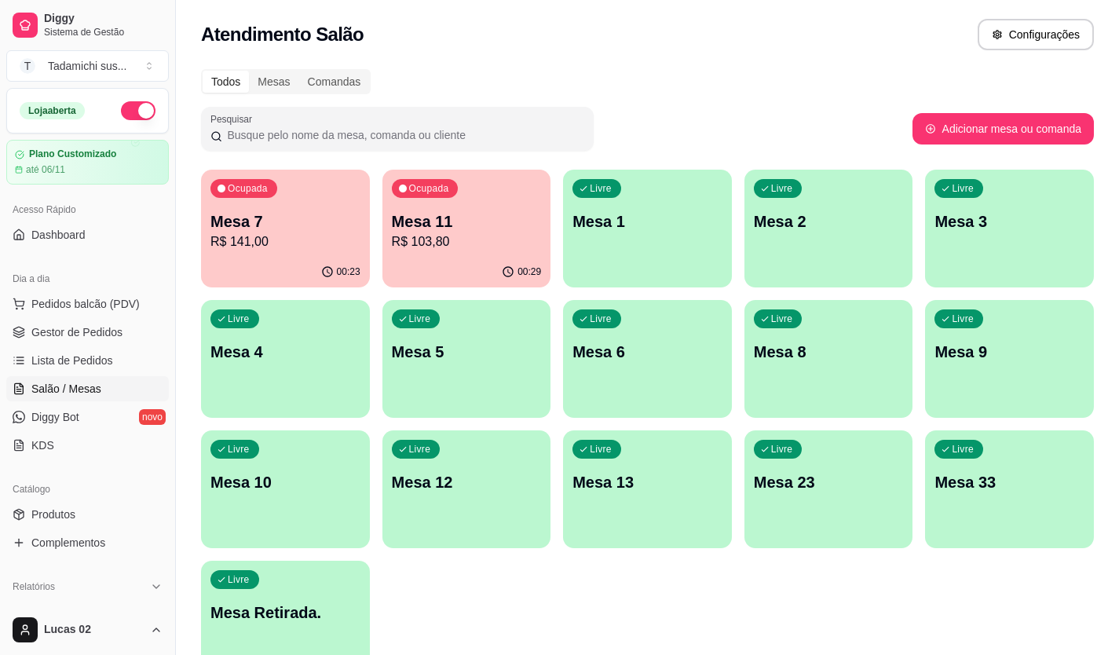
click at [323, 192] on div "Ocupada Mesa 7 R$ 141,00" at bounding box center [285, 213] width 169 height 87
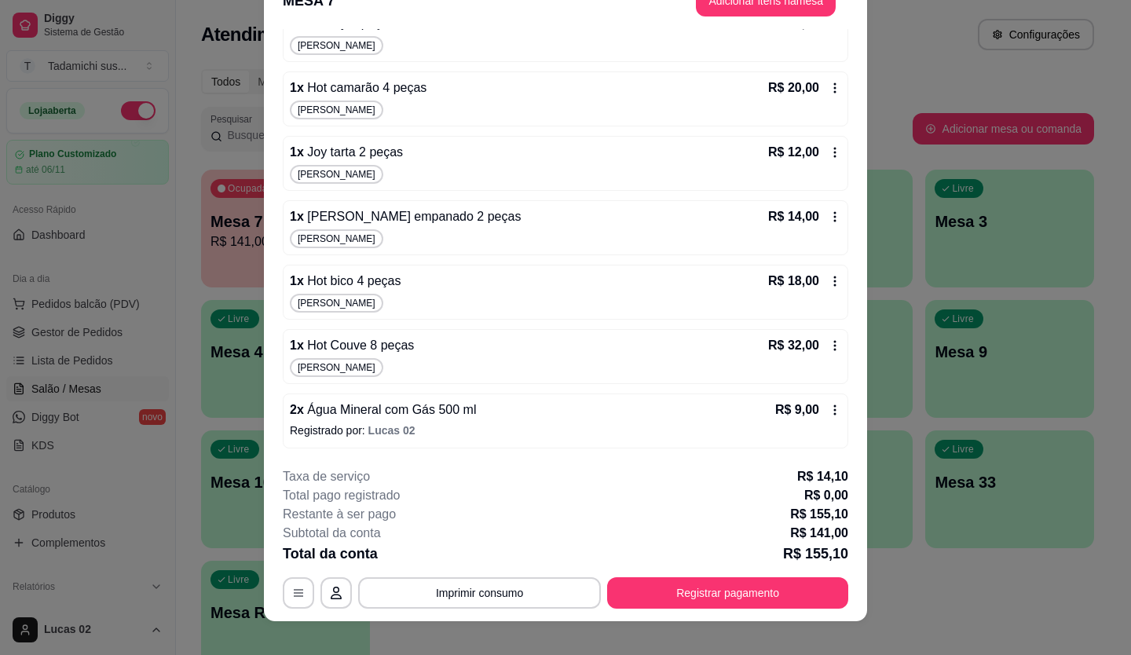
scroll to position [47, 0]
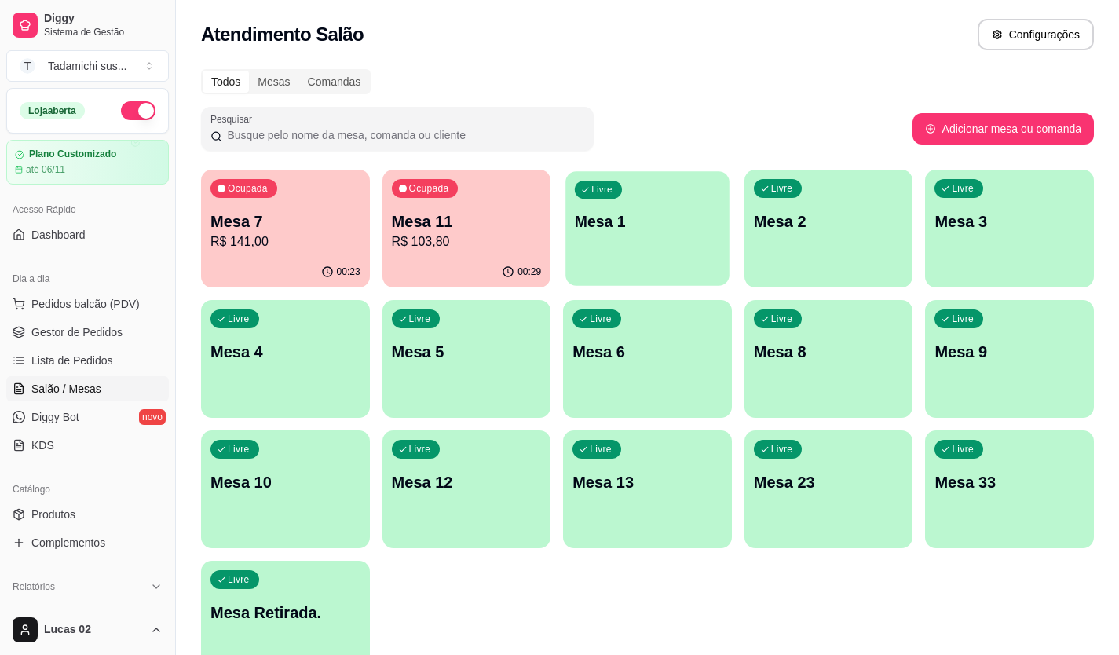
click at [579, 250] on div "Livre Mesa 1" at bounding box center [646, 219] width 163 height 96
click at [846, 480] on p "Mesa 23" at bounding box center [828, 482] width 145 height 21
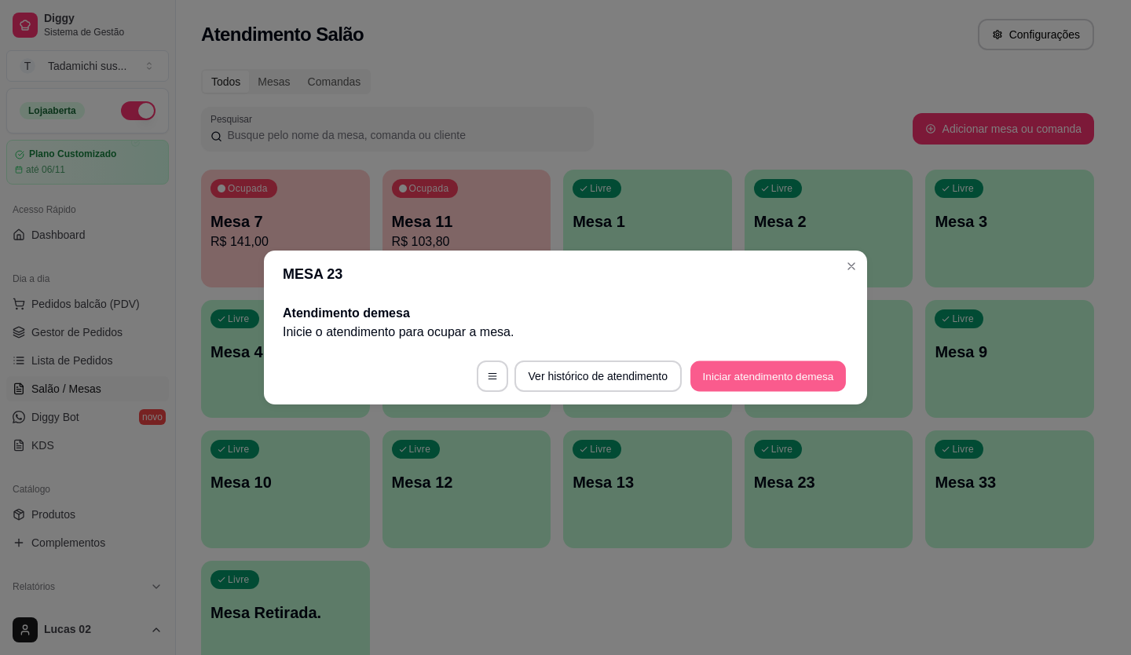
click at [696, 374] on button "Iniciar atendimento de mesa" at bounding box center [767, 376] width 155 height 31
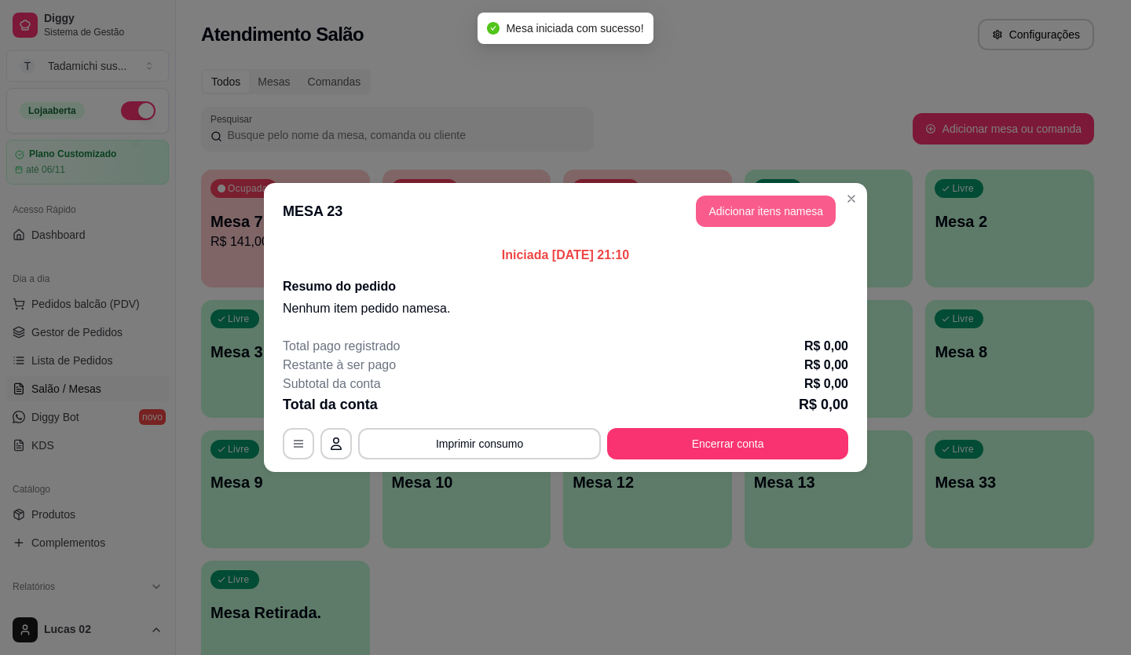
click at [729, 208] on button "Adicionar itens na mesa" at bounding box center [766, 210] width 140 height 31
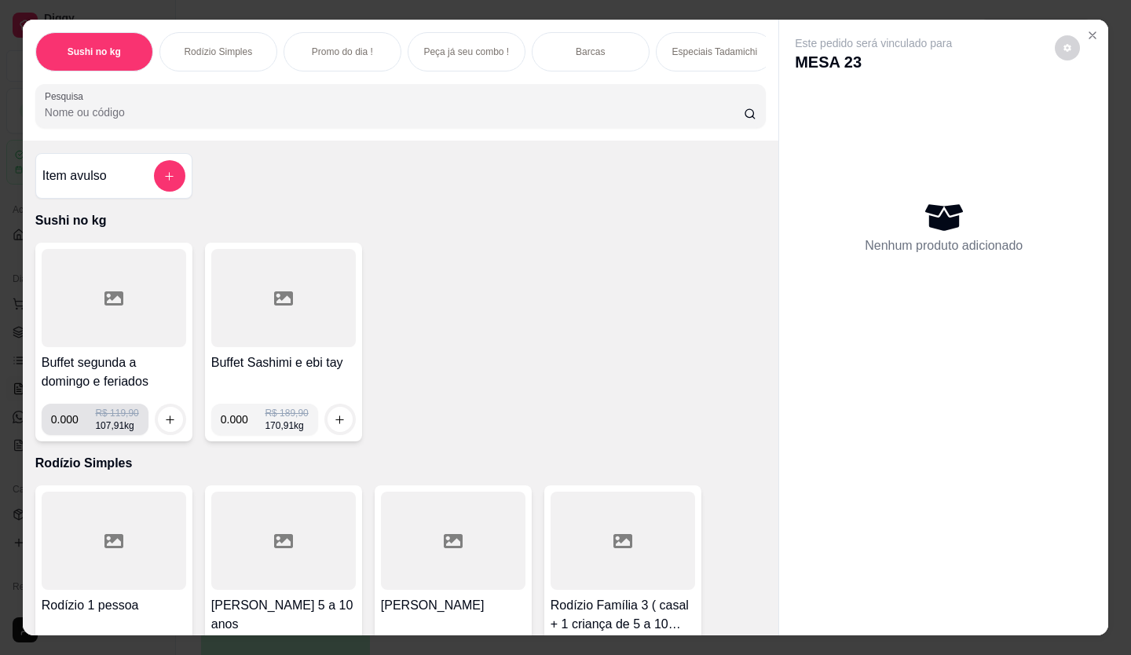
click at [68, 417] on input "0.000" at bounding box center [73, 419] width 45 height 31
type input "0.416"
click at [165, 425] on icon "increase-product-quantity" at bounding box center [171, 420] width 12 height 12
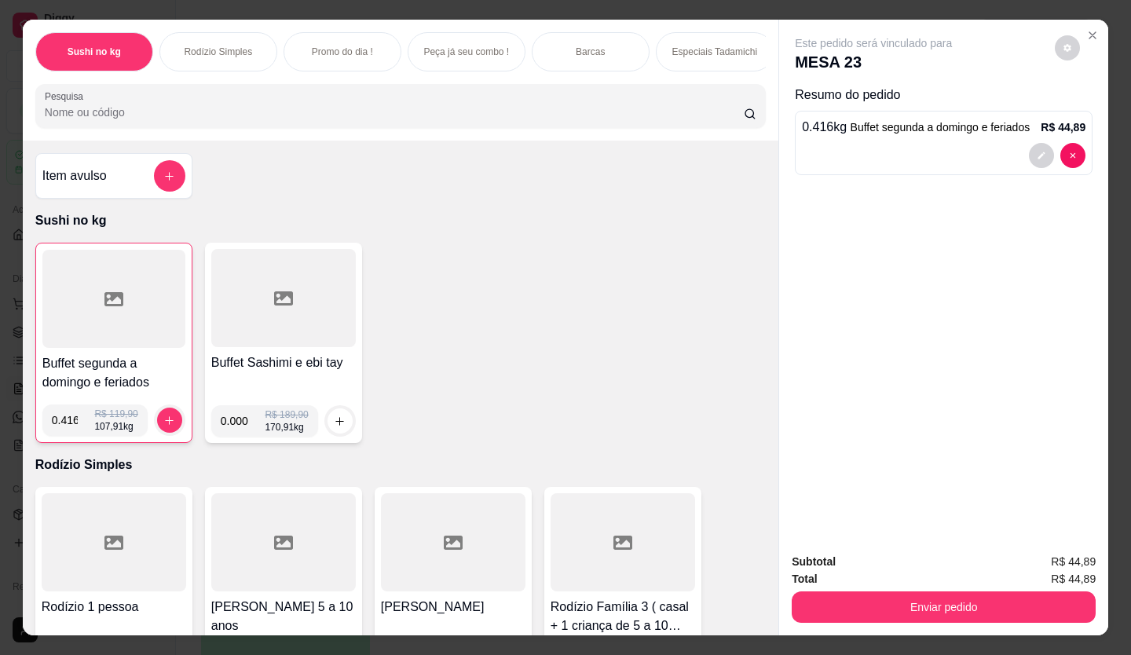
click at [133, 326] on div at bounding box center [113, 299] width 143 height 98
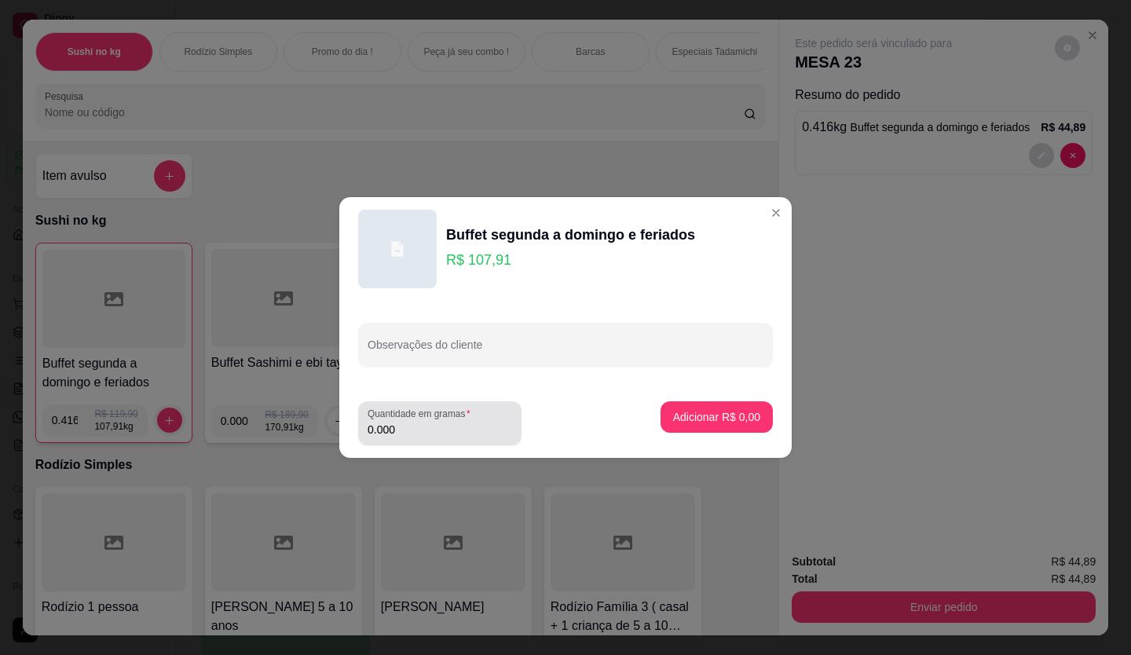
click at [429, 437] on div "0.000" at bounding box center [439, 422] width 144 height 31
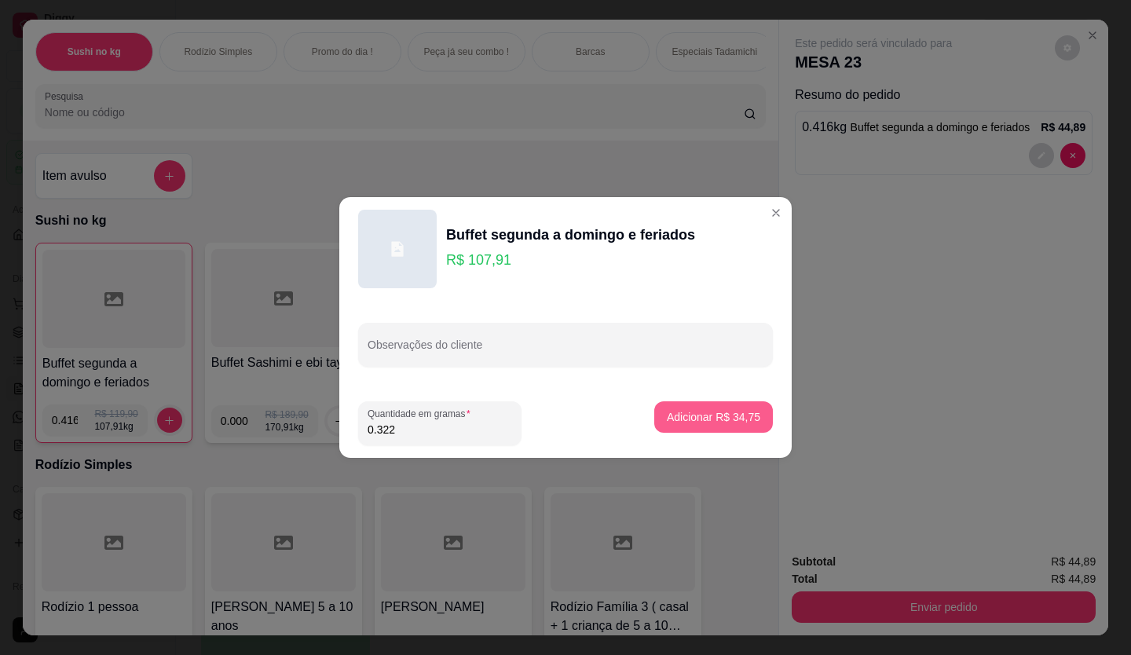
type input "0.322"
click at [671, 410] on p "Adicionar R$ 34,75" at bounding box center [713, 416] width 91 height 15
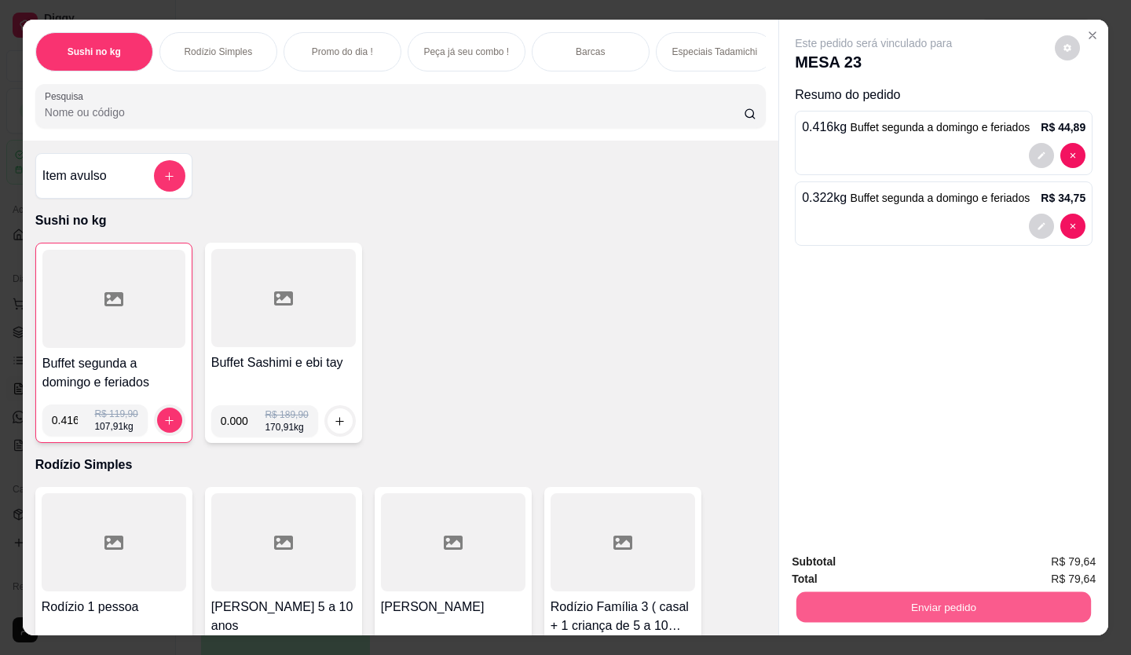
click at [958, 604] on button "Enviar pedido" at bounding box center [943, 607] width 294 height 31
click at [1082, 559] on button "Enviar pedido" at bounding box center [1059, 561] width 90 height 31
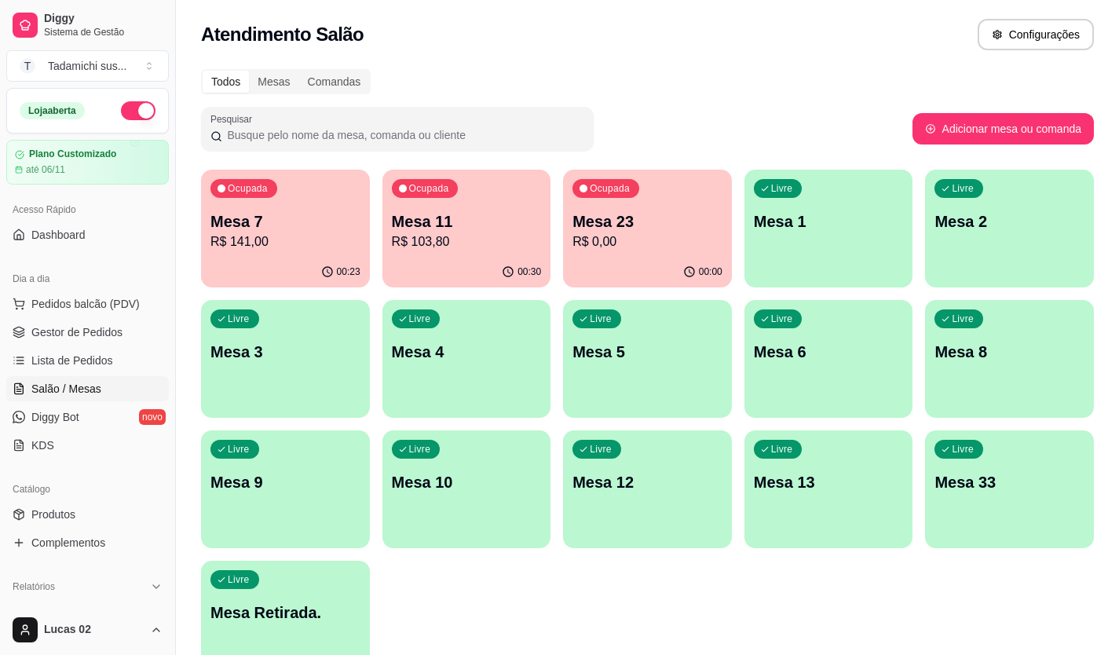
click at [301, 227] on p "Mesa 7" at bounding box center [285, 221] width 150 height 22
click at [619, 254] on div "Ocupada Mesa 23 R$ 0,00" at bounding box center [647, 213] width 169 height 87
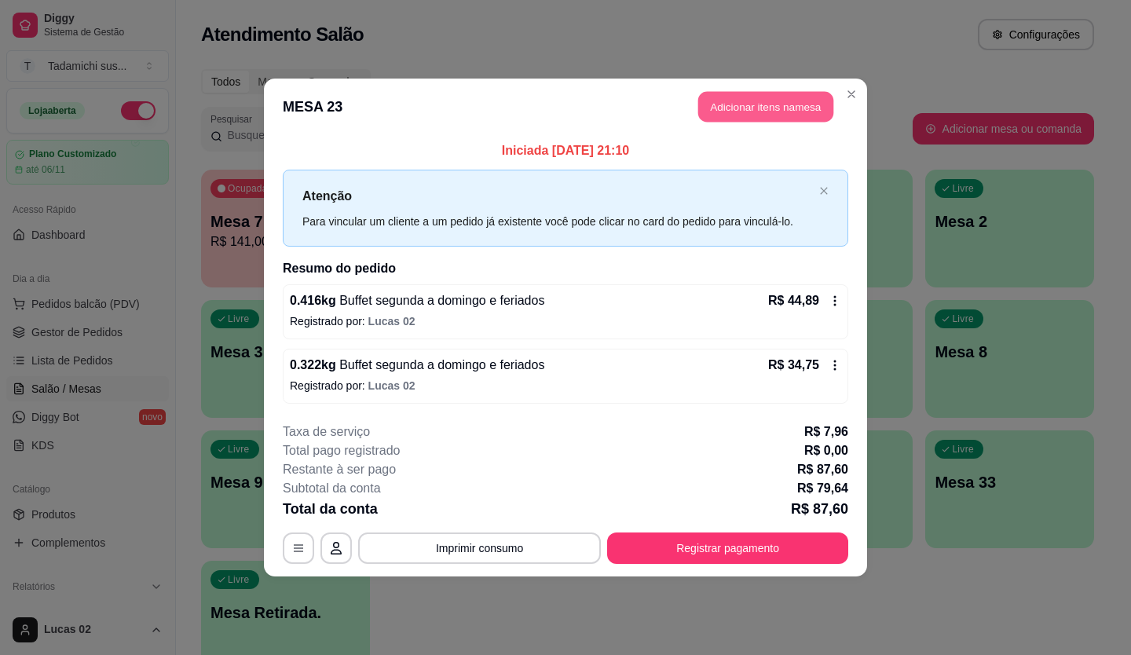
click at [733, 107] on button "Adicionar itens na mesa" at bounding box center [765, 107] width 135 height 31
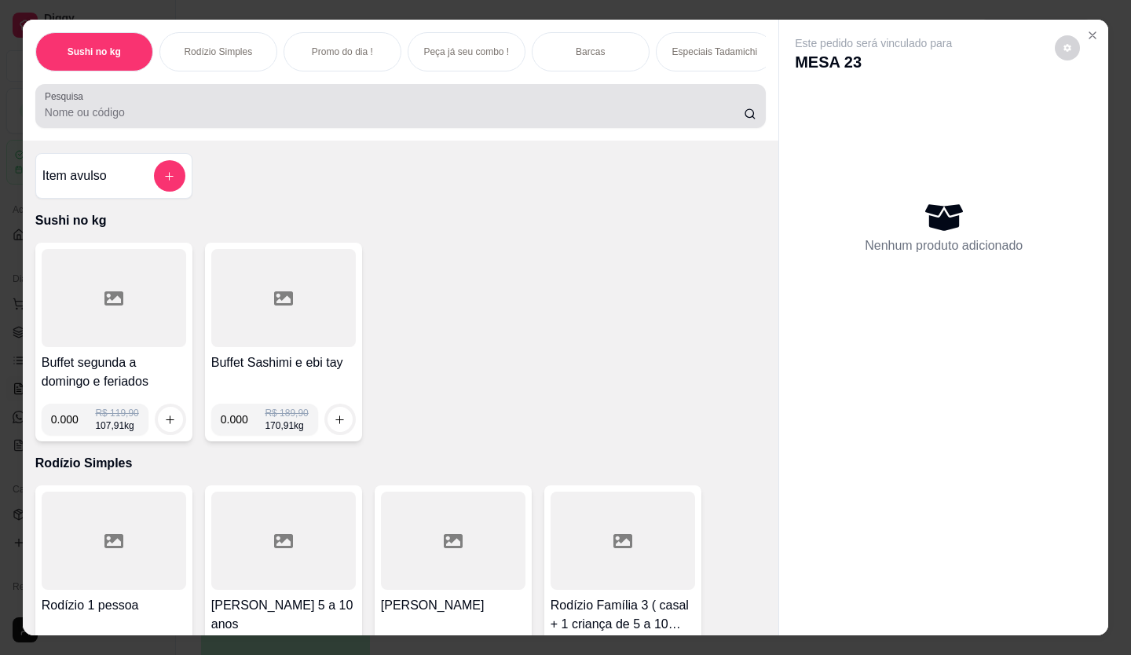
click at [612, 119] on input "Pesquisa" at bounding box center [395, 112] width 700 height 16
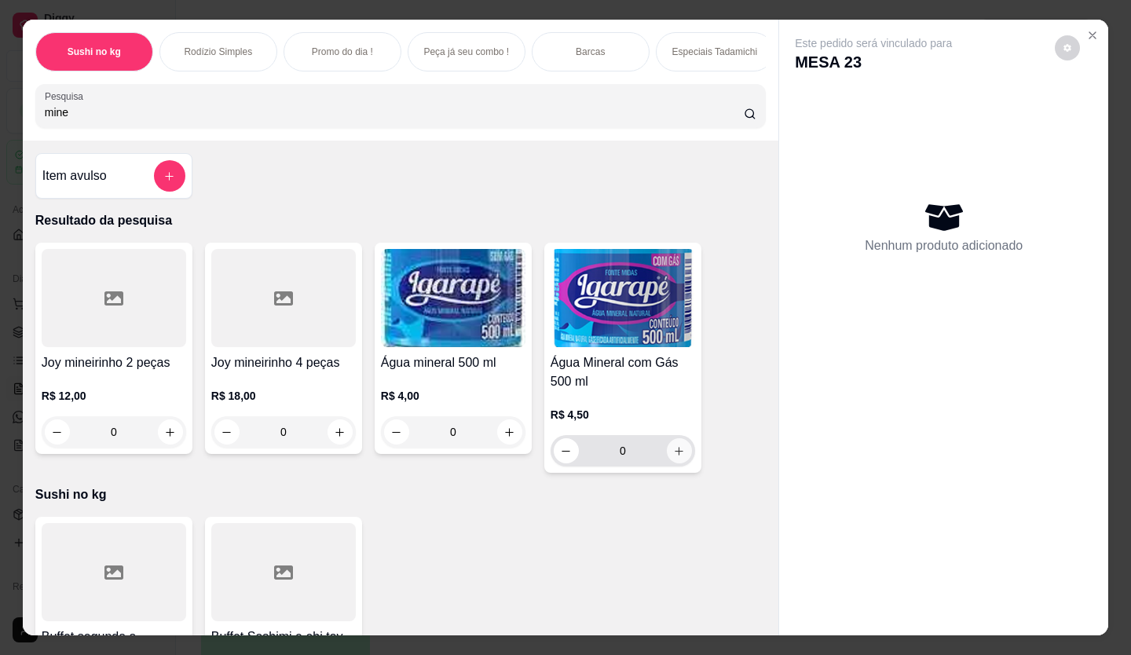
type input "mine"
click at [681, 460] on button "increase-product-quantity" at bounding box center [679, 450] width 25 height 25
type input "1"
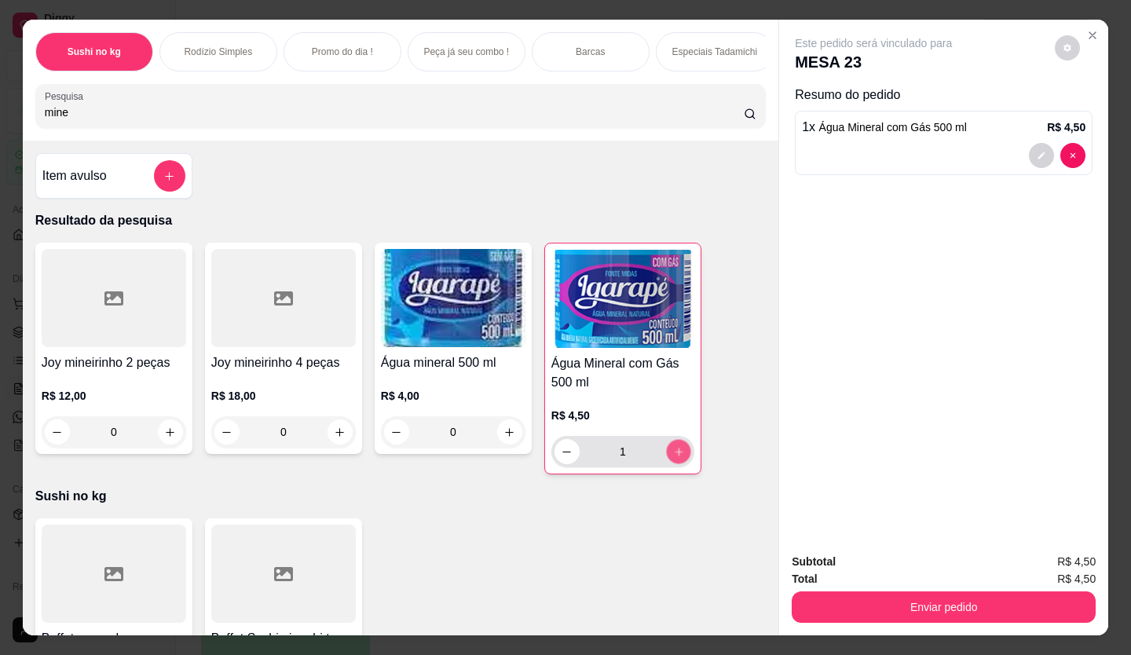
click at [681, 460] on button "increase-product-quantity" at bounding box center [678, 452] width 24 height 24
type input "2"
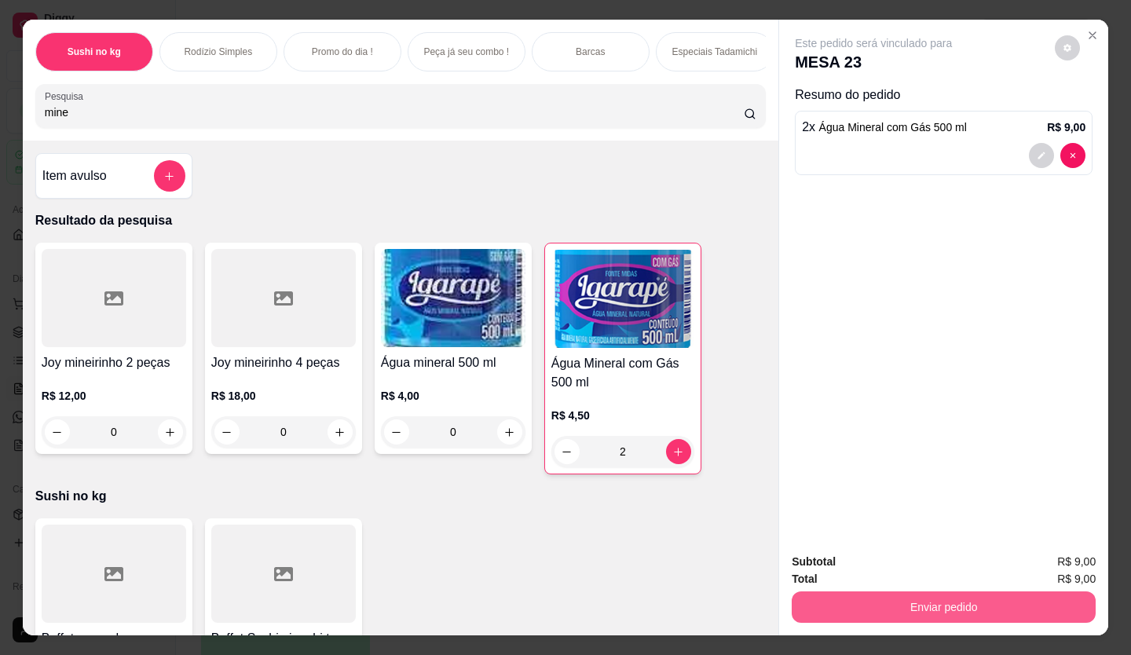
click at [837, 591] on button "Enviar pedido" at bounding box center [943, 606] width 304 height 31
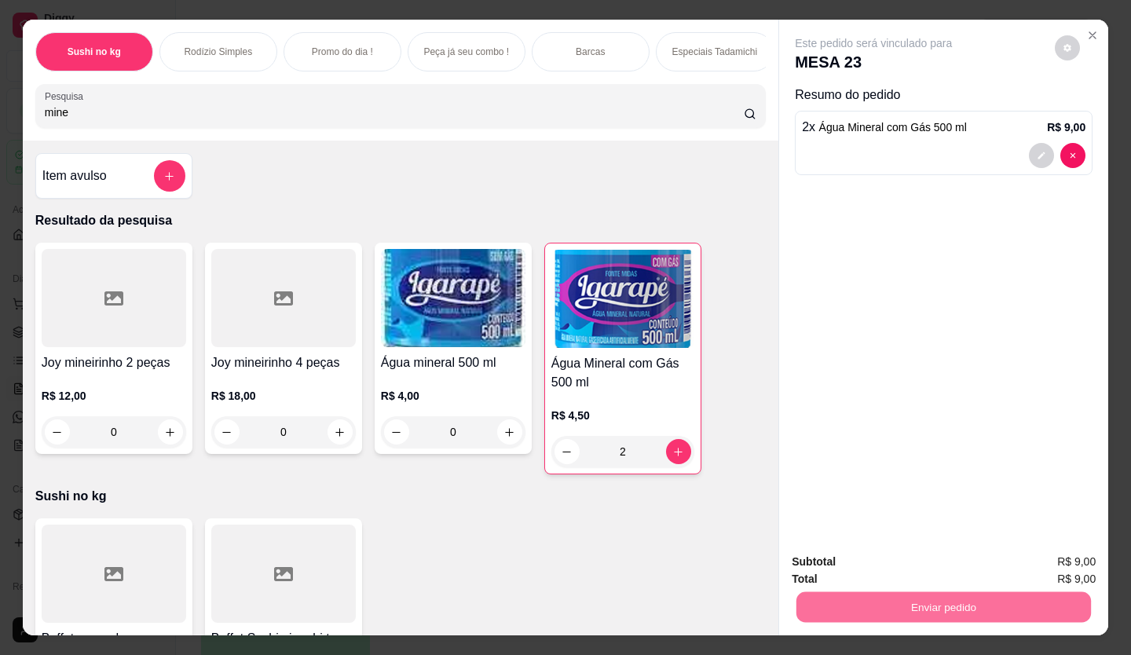
click at [1029, 552] on button "Enviar pedido" at bounding box center [1054, 561] width 86 height 29
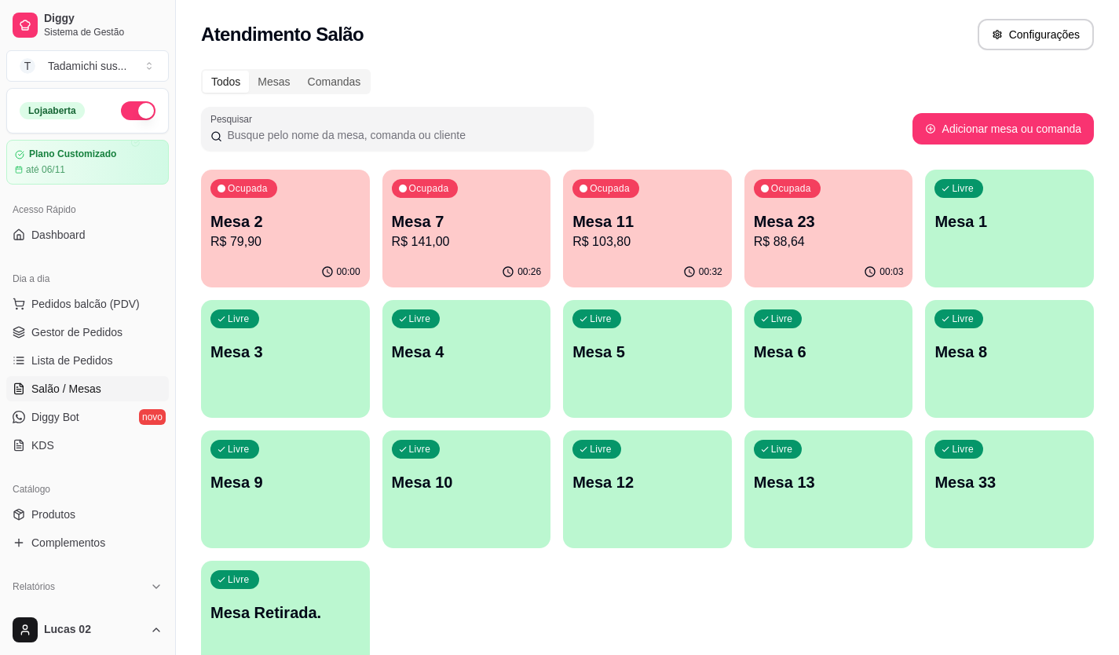
click at [817, 486] on p "Mesa 13" at bounding box center [829, 482] width 150 height 22
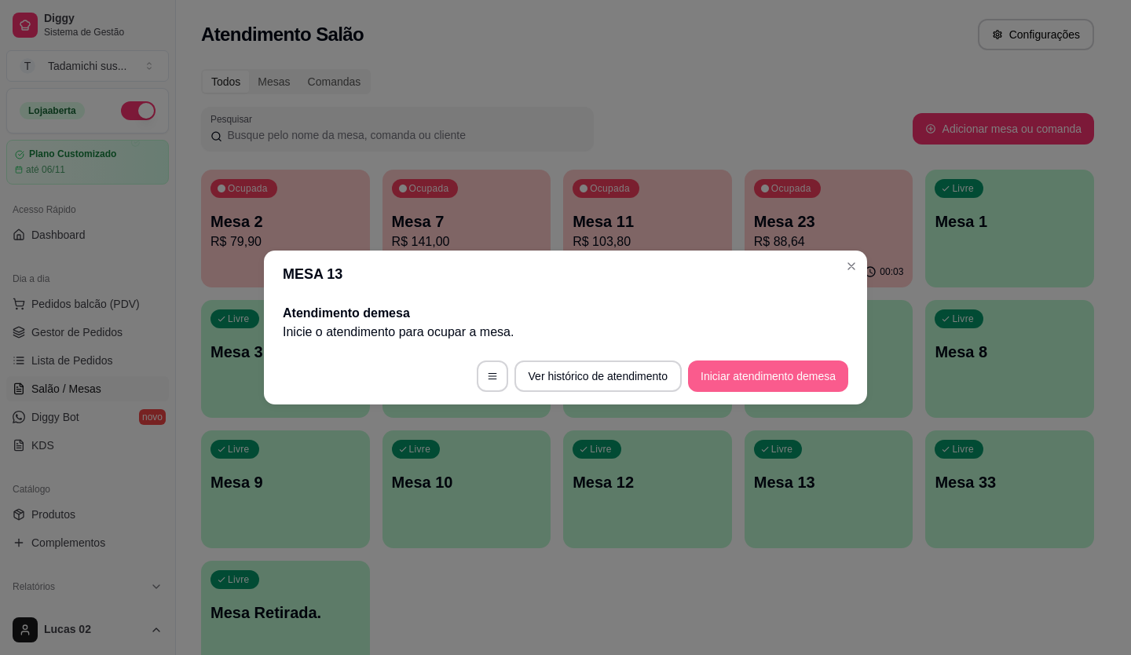
click at [703, 374] on button "Iniciar atendimento de mesa" at bounding box center [768, 375] width 160 height 31
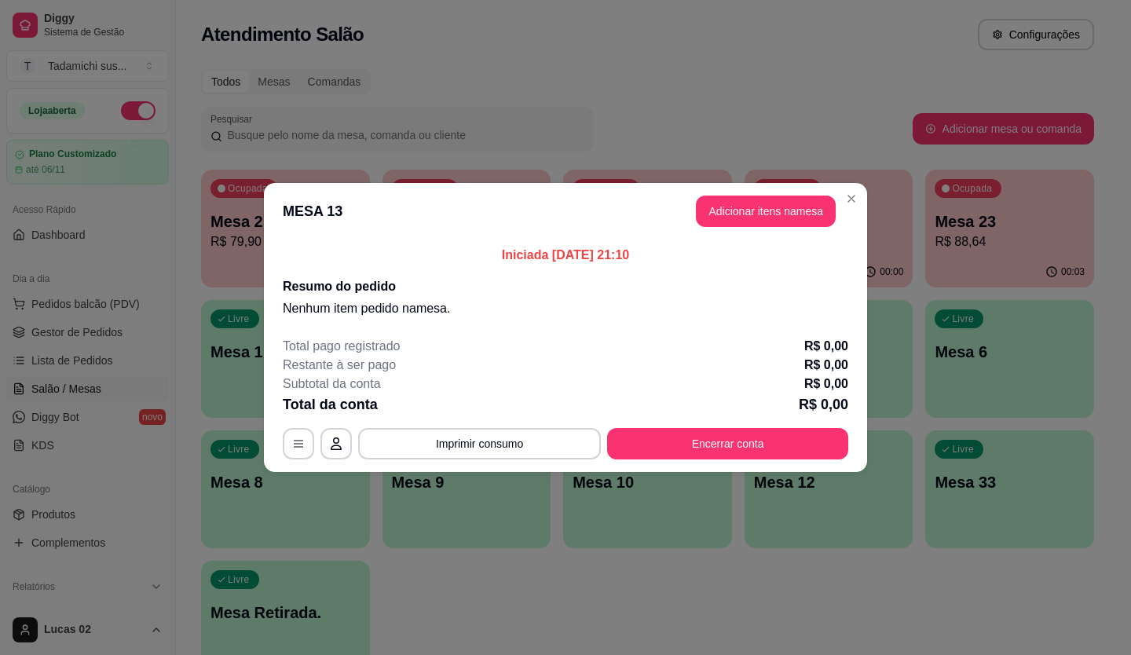
click at [776, 200] on button "Adicionar itens na mesa" at bounding box center [766, 210] width 140 height 31
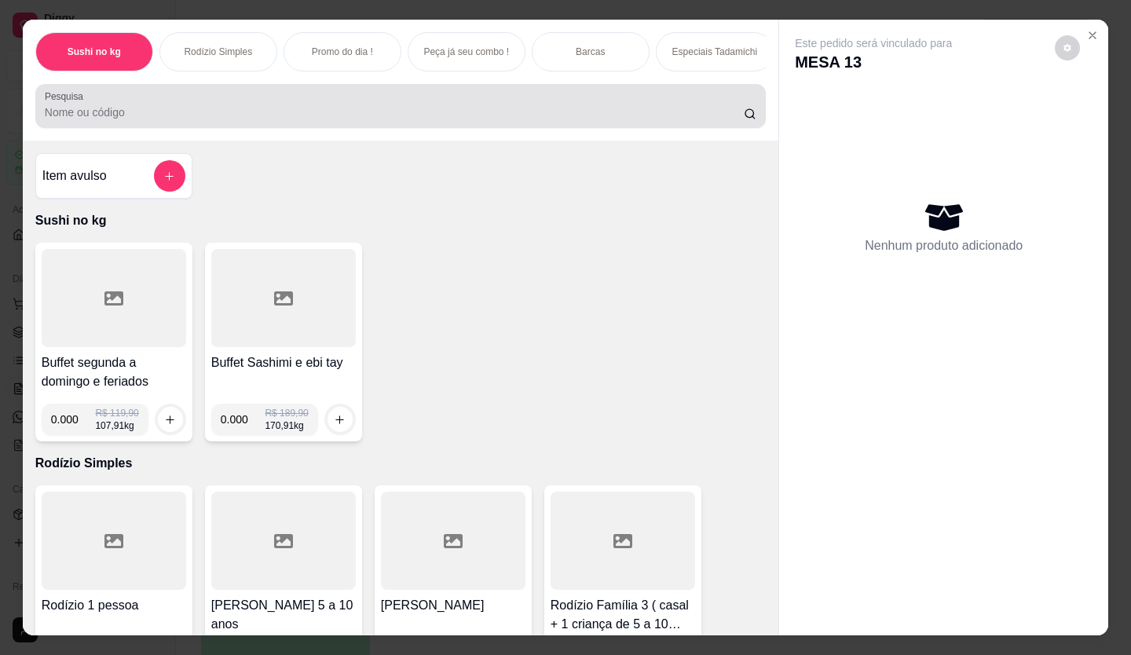
click at [396, 120] on input "Pesquisa" at bounding box center [395, 112] width 700 height 16
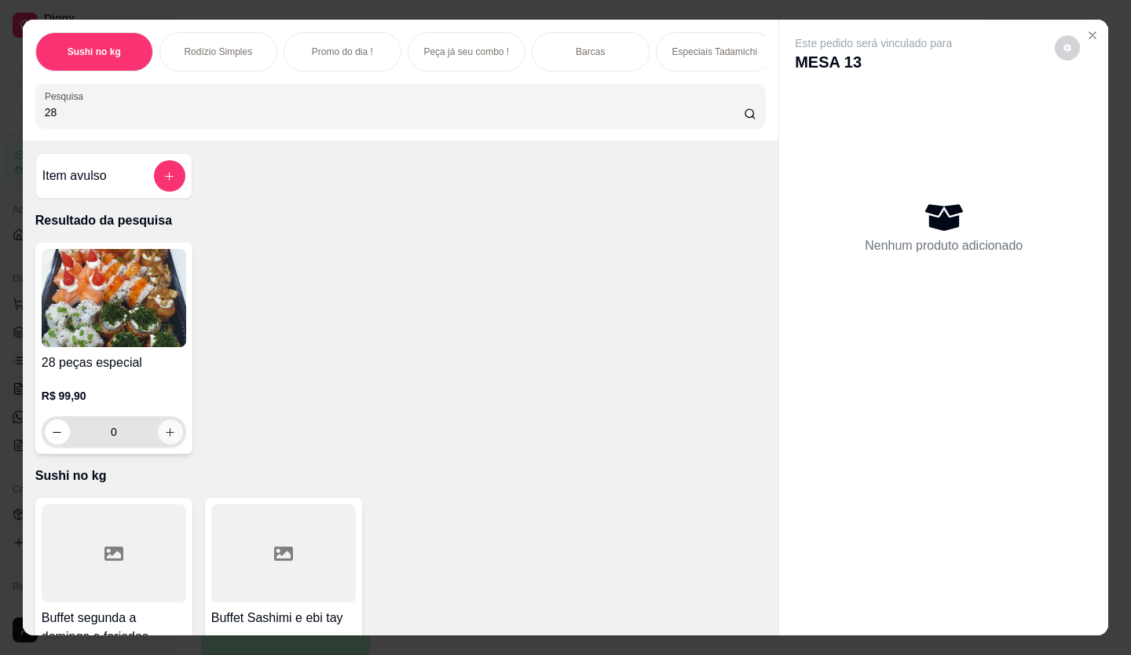
type input "28"
click at [158, 439] on button "increase-product-quantity" at bounding box center [170, 431] width 25 height 25
type input "1"
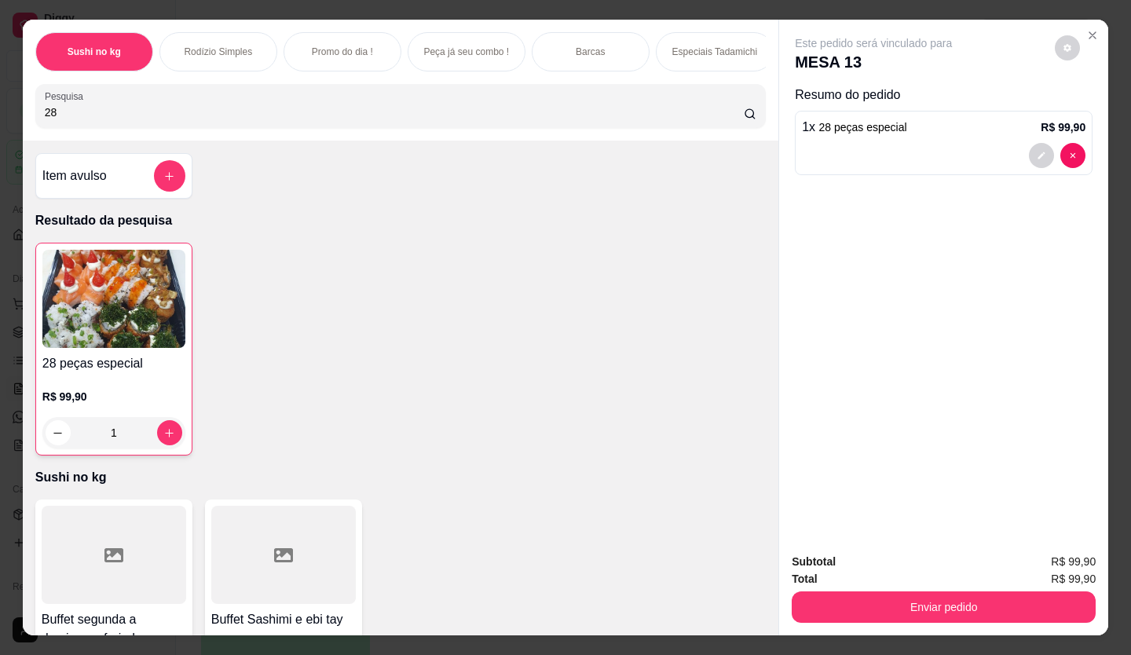
click at [321, 115] on input "28" at bounding box center [395, 112] width 700 height 16
type input "2"
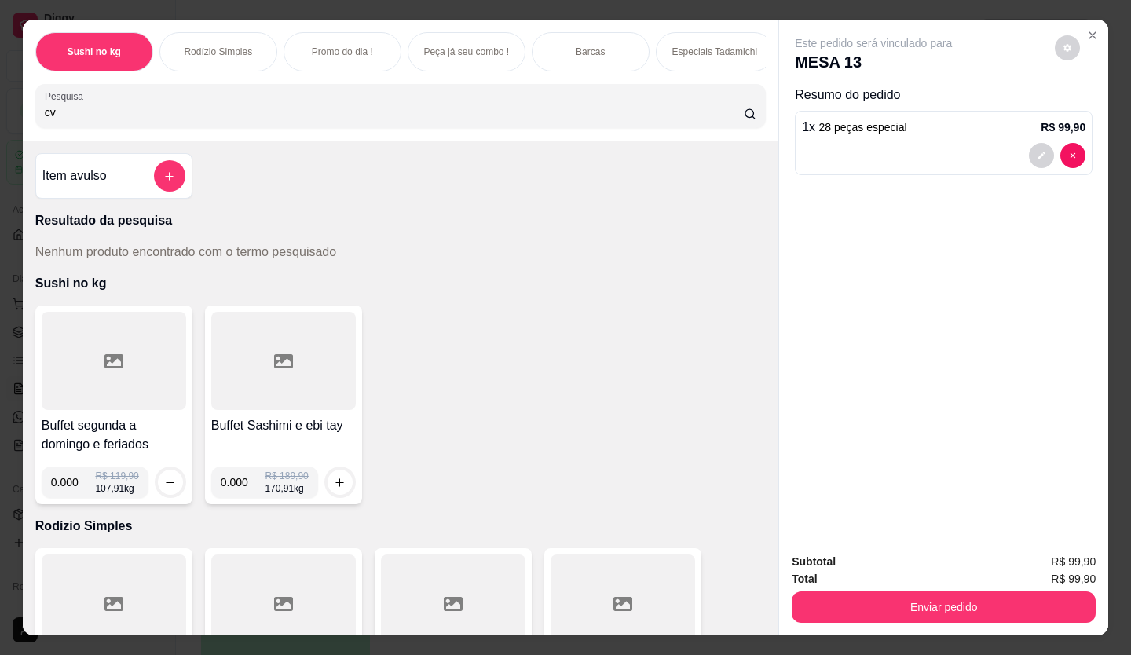
type input "c"
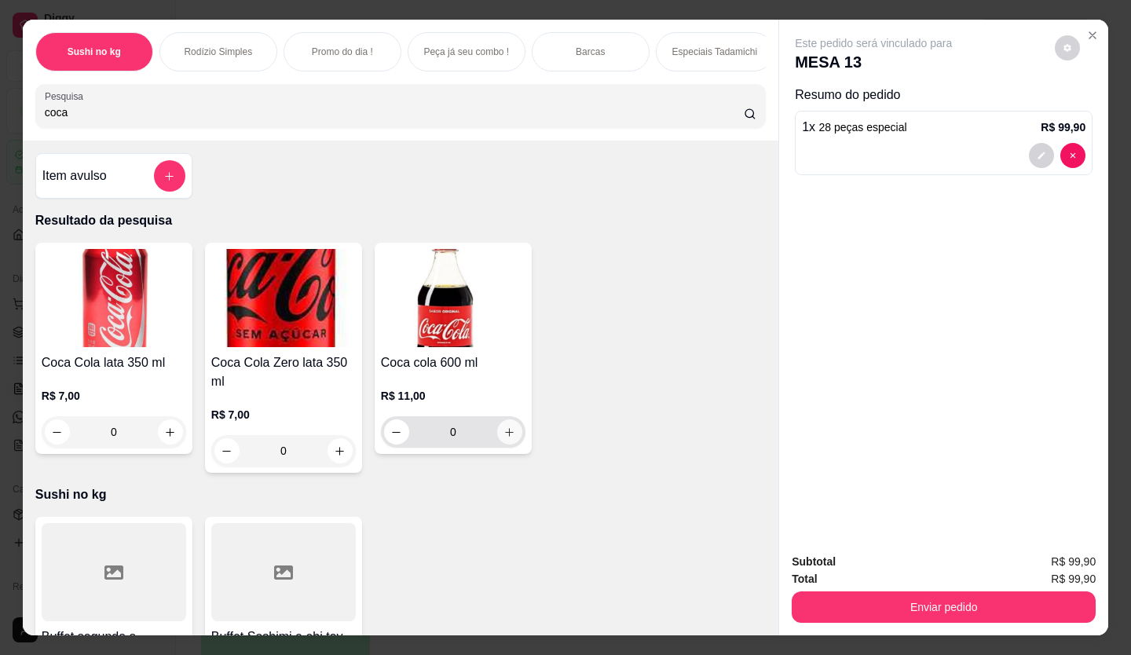
type input "coca"
click at [515, 443] on div "0" at bounding box center [453, 431] width 138 height 31
click at [503, 434] on icon "increase-product-quantity" at bounding box center [509, 432] width 12 height 12
type input "1"
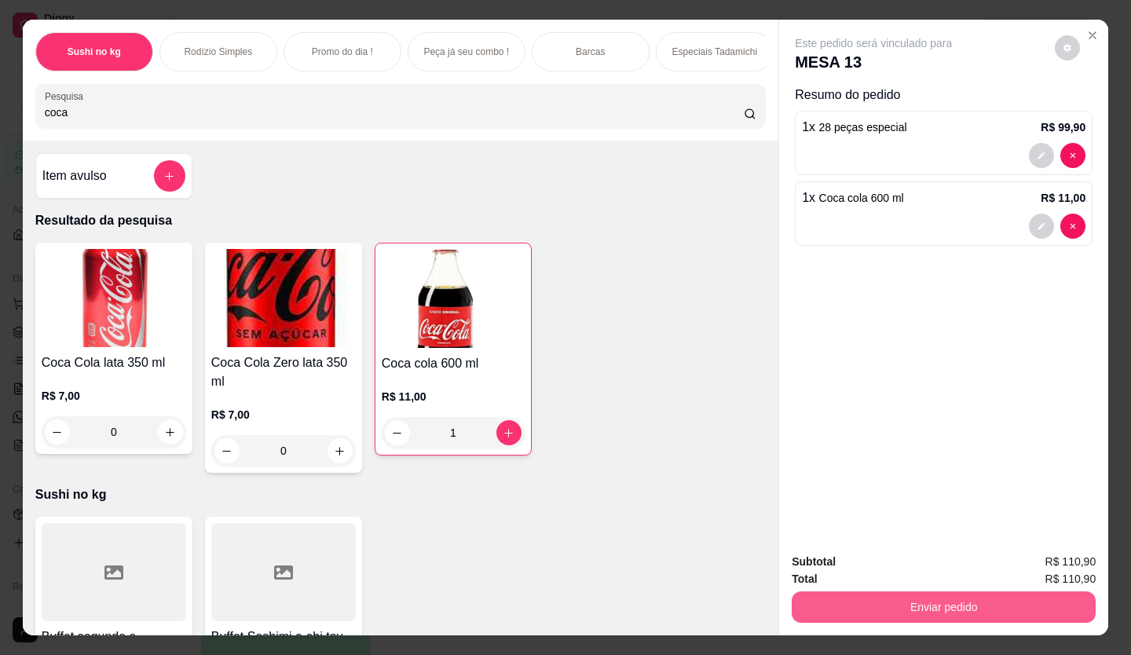
click at [911, 600] on button "Enviar pedido" at bounding box center [943, 606] width 304 height 31
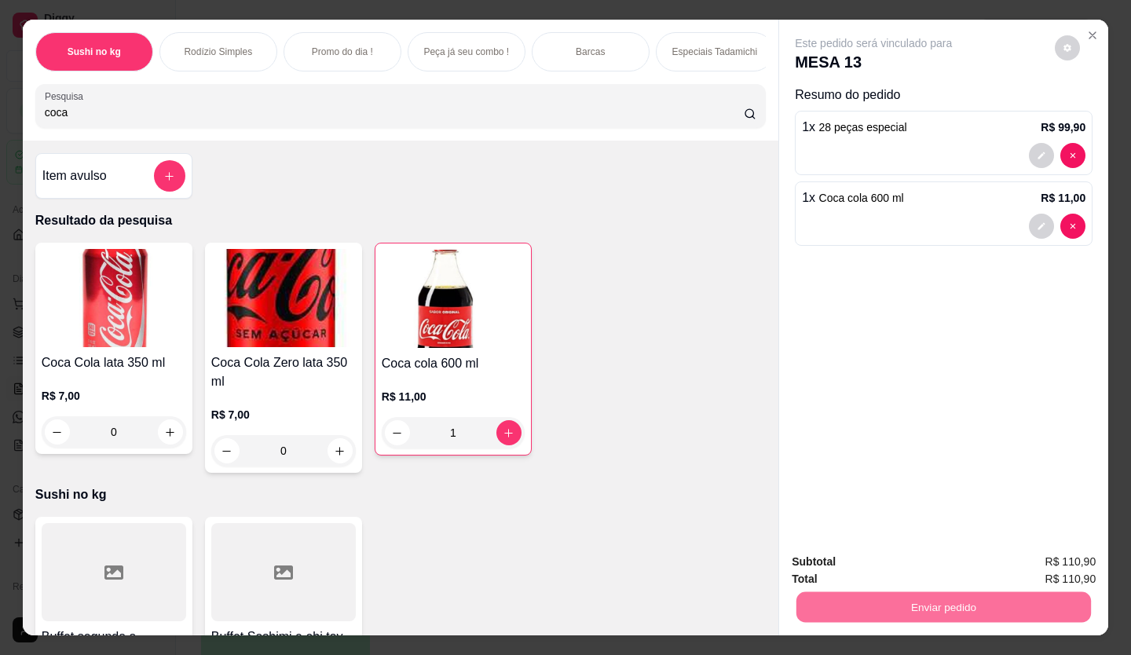
click at [1040, 558] on button "Enviar pedido" at bounding box center [1054, 562] width 89 height 30
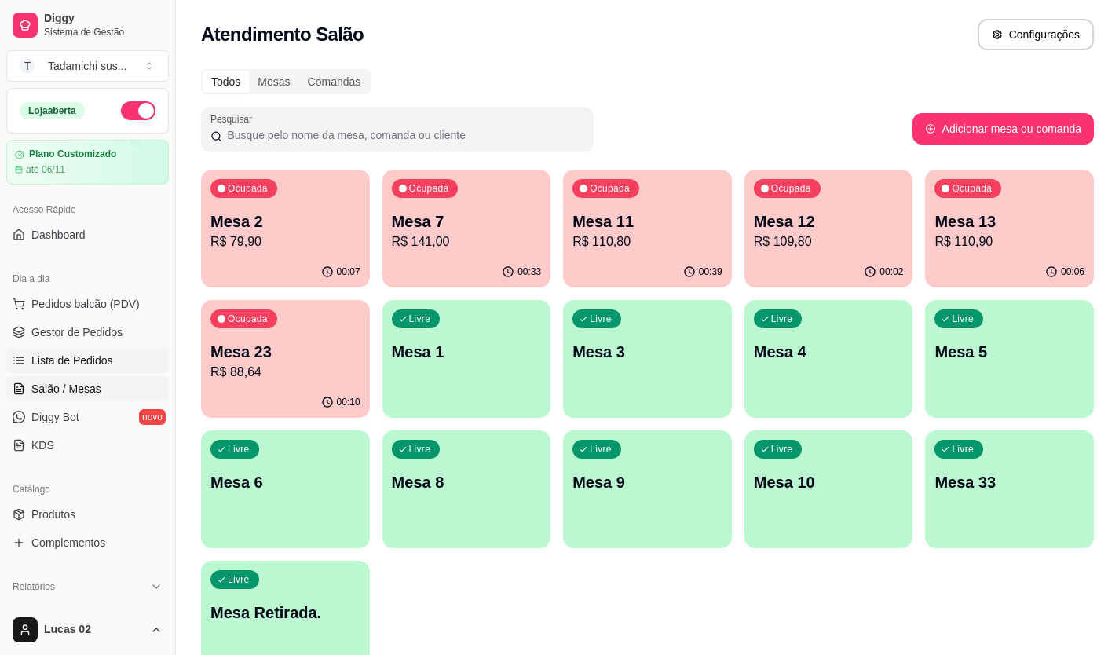
click at [56, 349] on link "Lista de Pedidos" at bounding box center [87, 360] width 163 height 25
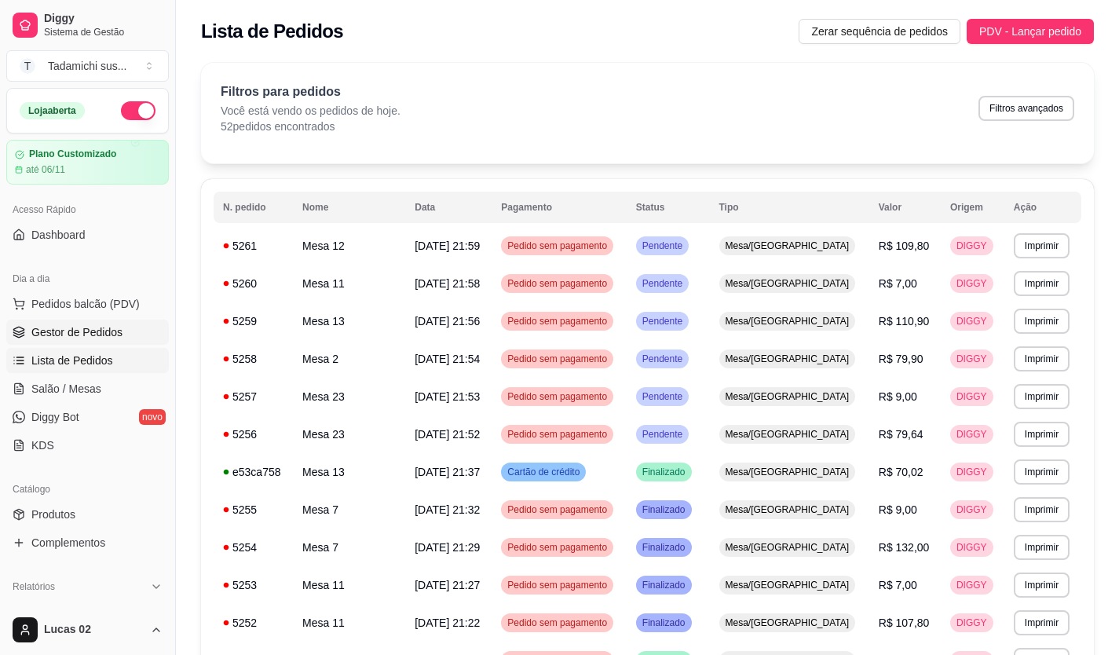
click at [71, 328] on span "Gestor de Pedidos" at bounding box center [76, 332] width 91 height 16
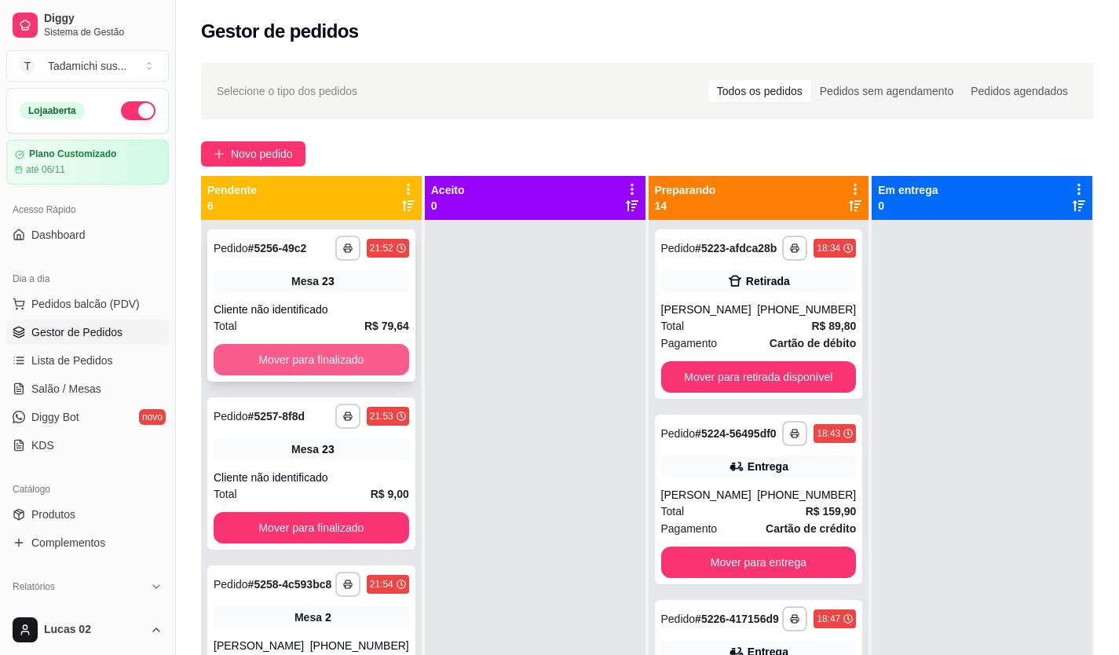
click at [307, 364] on button "Mover para finalizado" at bounding box center [311, 359] width 195 height 31
click at [307, 362] on button "Mover para finalizado" at bounding box center [311, 359] width 195 height 31
click at [307, 357] on button "Mover para finalizado" at bounding box center [311, 360] width 189 height 31
click at [308, 357] on button "Mover para finalizado" at bounding box center [311, 359] width 195 height 31
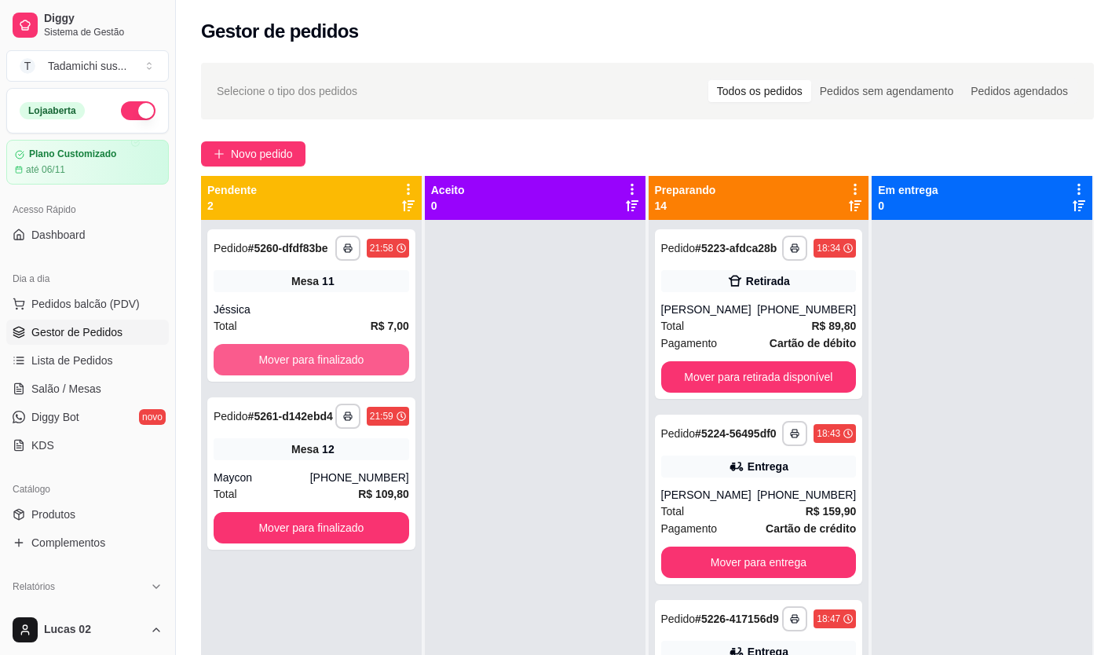
click at [308, 357] on button "Mover para finalizado" at bounding box center [311, 359] width 195 height 31
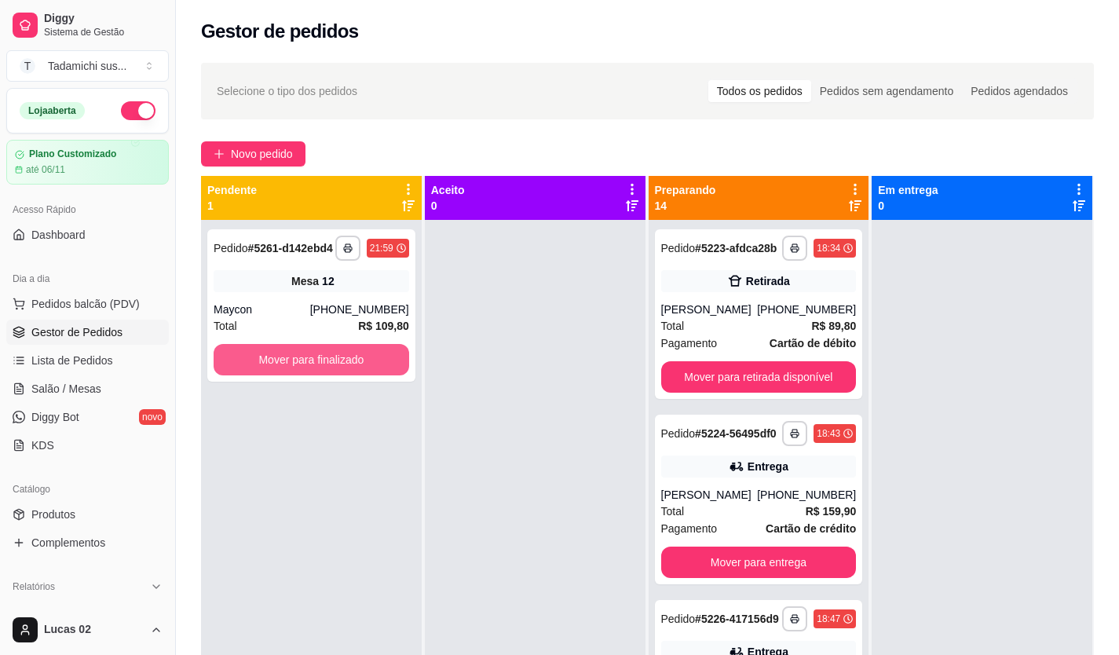
click at [308, 357] on button "Mover para finalizado" at bounding box center [311, 359] width 195 height 31
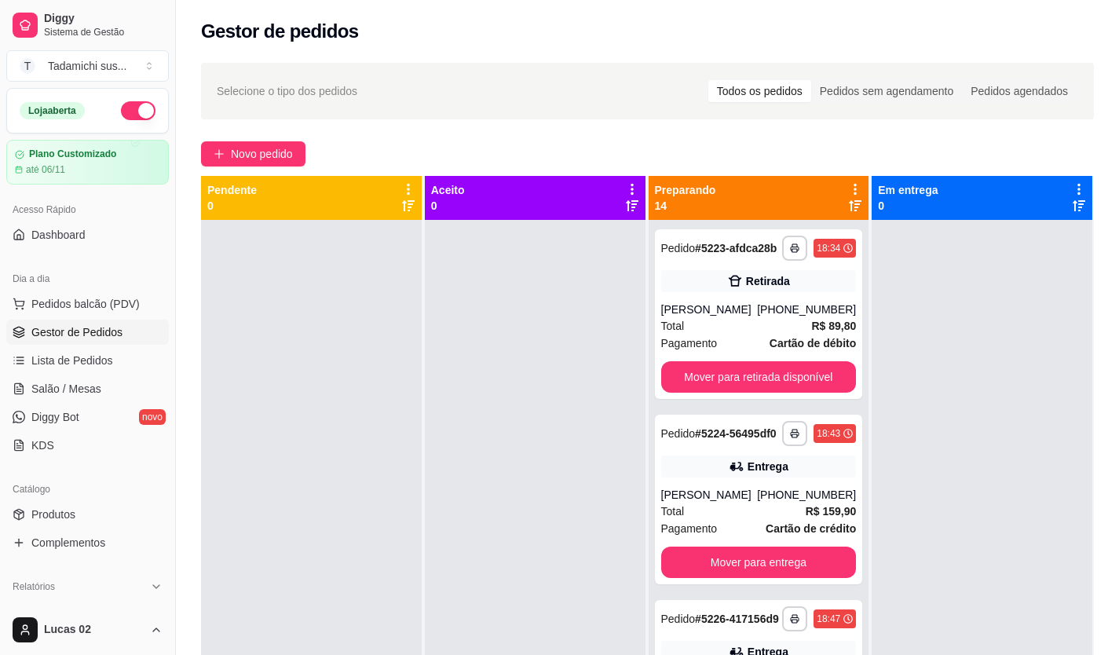
click at [438, 158] on div "Novo pedido" at bounding box center [647, 153] width 893 height 25
click at [73, 388] on span "Salão / Mesas" at bounding box center [66, 389] width 70 height 16
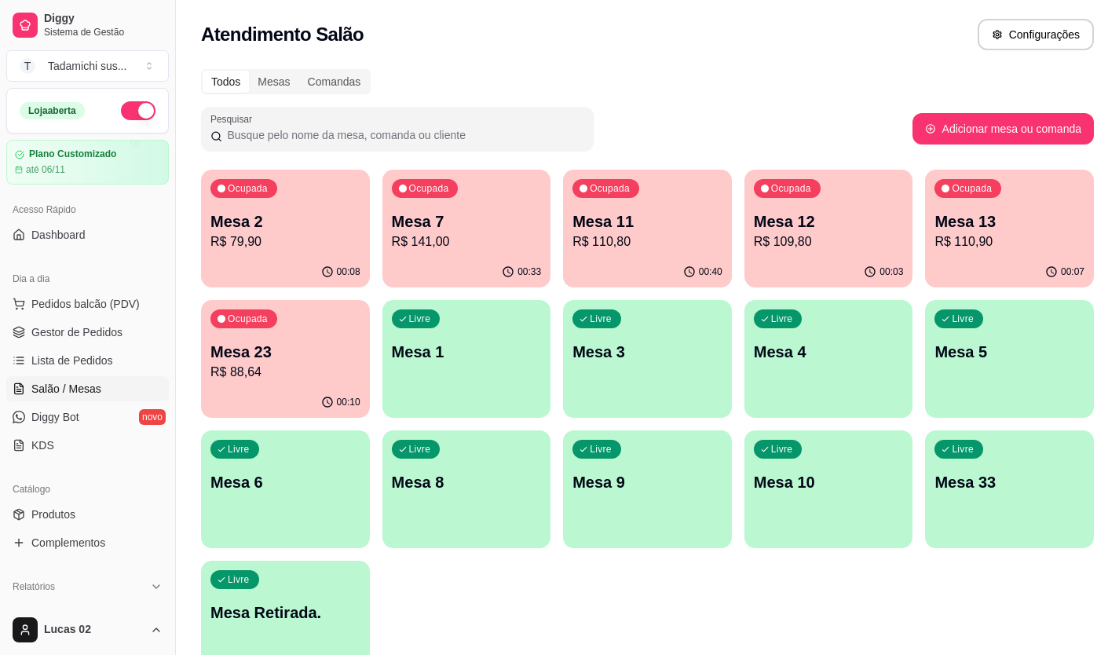
click at [803, 239] on p "R$ 109,80" at bounding box center [829, 241] width 150 height 19
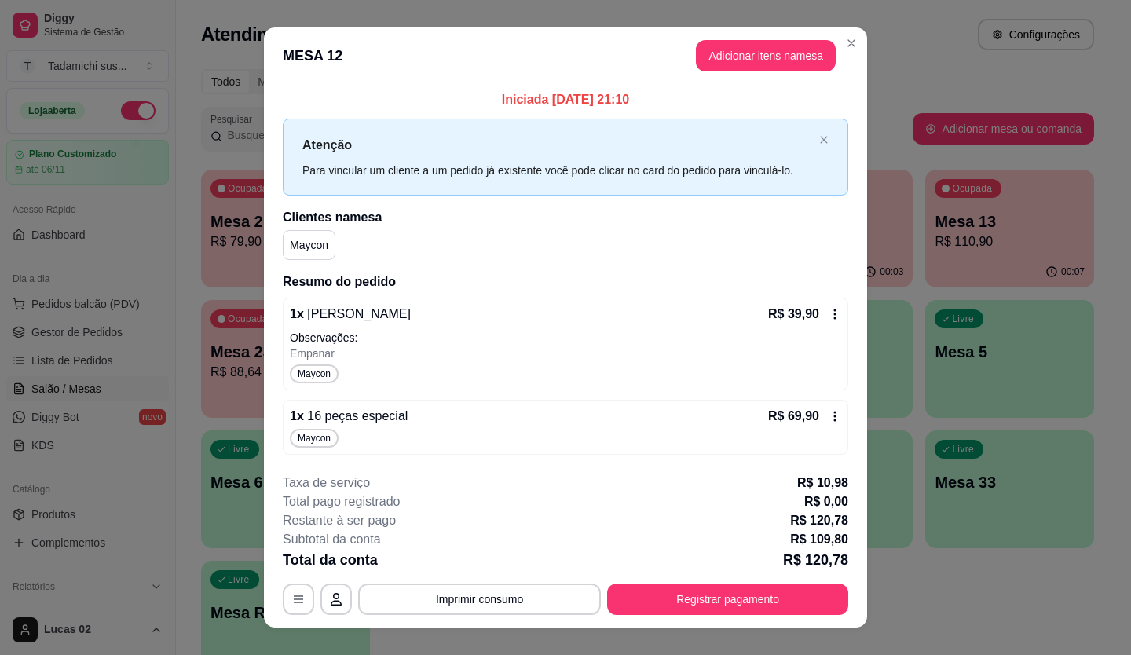
click at [831, 310] on icon at bounding box center [834, 314] width 13 height 13
click at [708, 59] on button "Adicionar itens na mesa" at bounding box center [765, 56] width 135 height 31
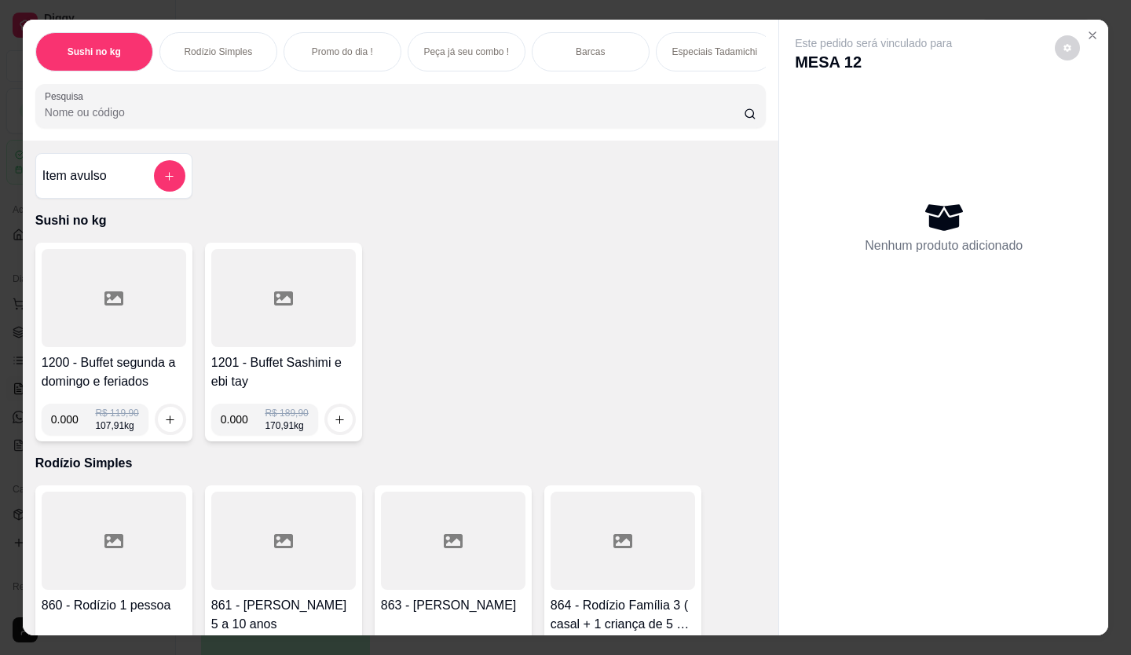
click at [221, 122] on div at bounding box center [400, 105] width 711 height 31
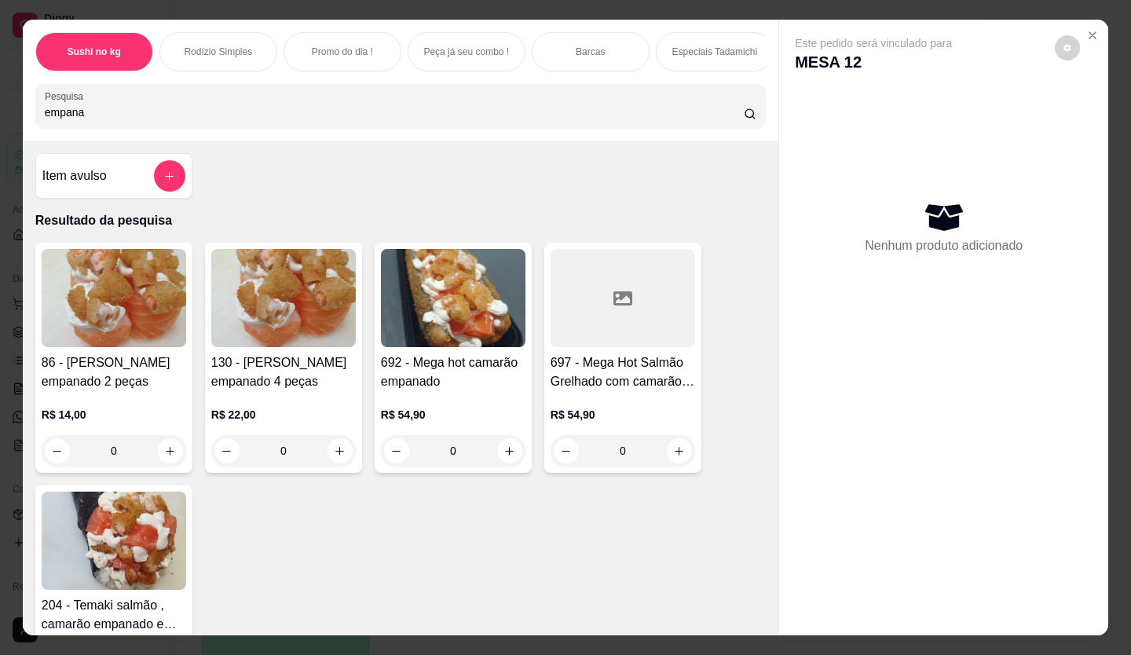
click at [126, 115] on input "empana" at bounding box center [395, 112] width 700 height 16
type input "e"
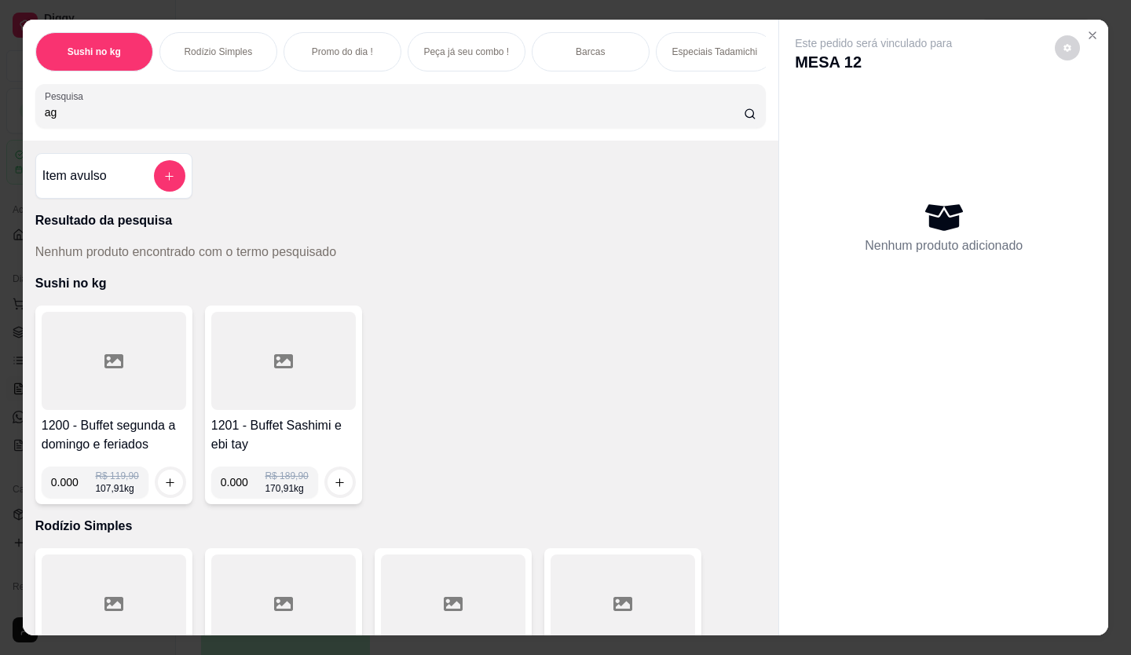
type input "a"
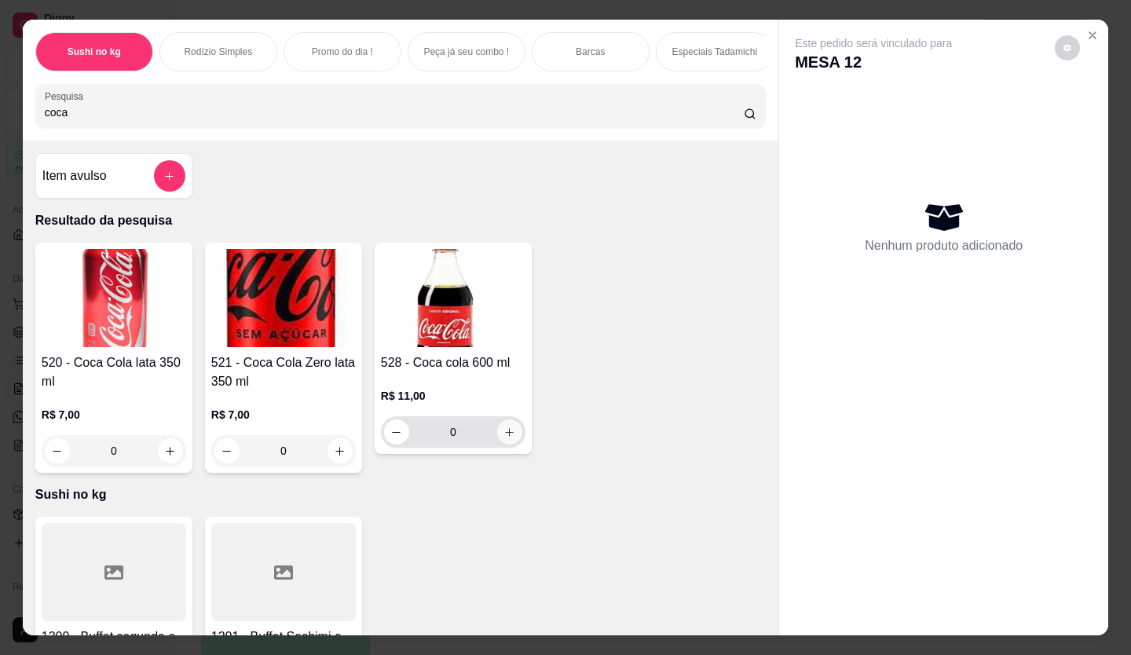
type input "coca"
click at [503, 438] on icon "increase-product-quantity" at bounding box center [509, 432] width 12 height 12
type input "1"
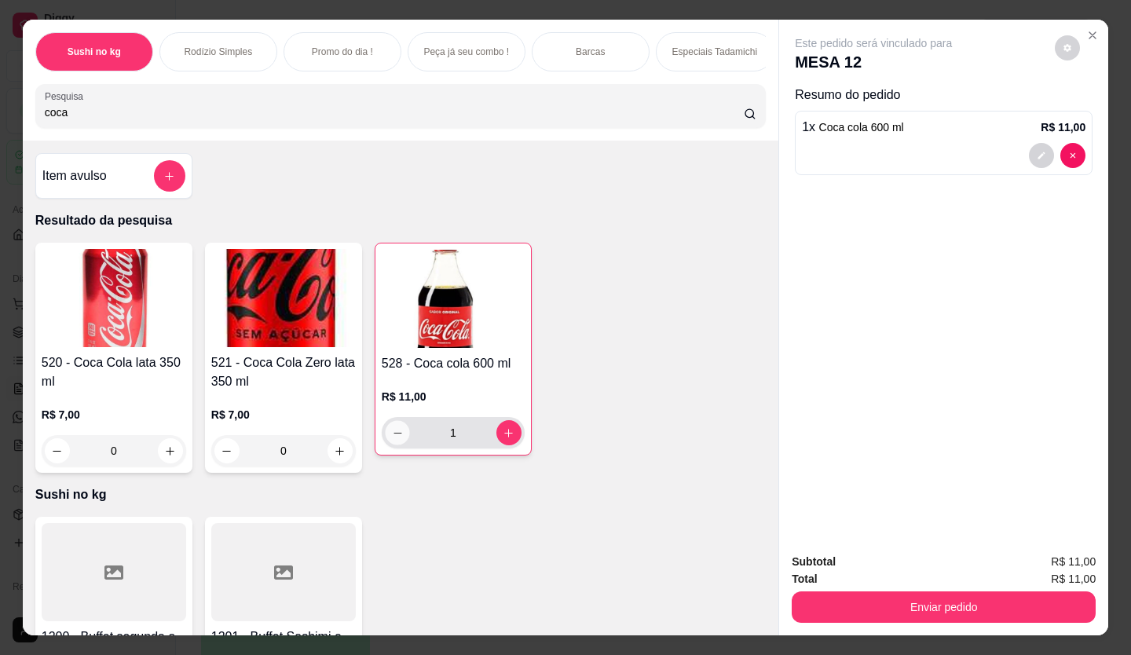
click at [392, 438] on icon "decrease-product-quantity" at bounding box center [398, 433] width 12 height 12
type input "0"
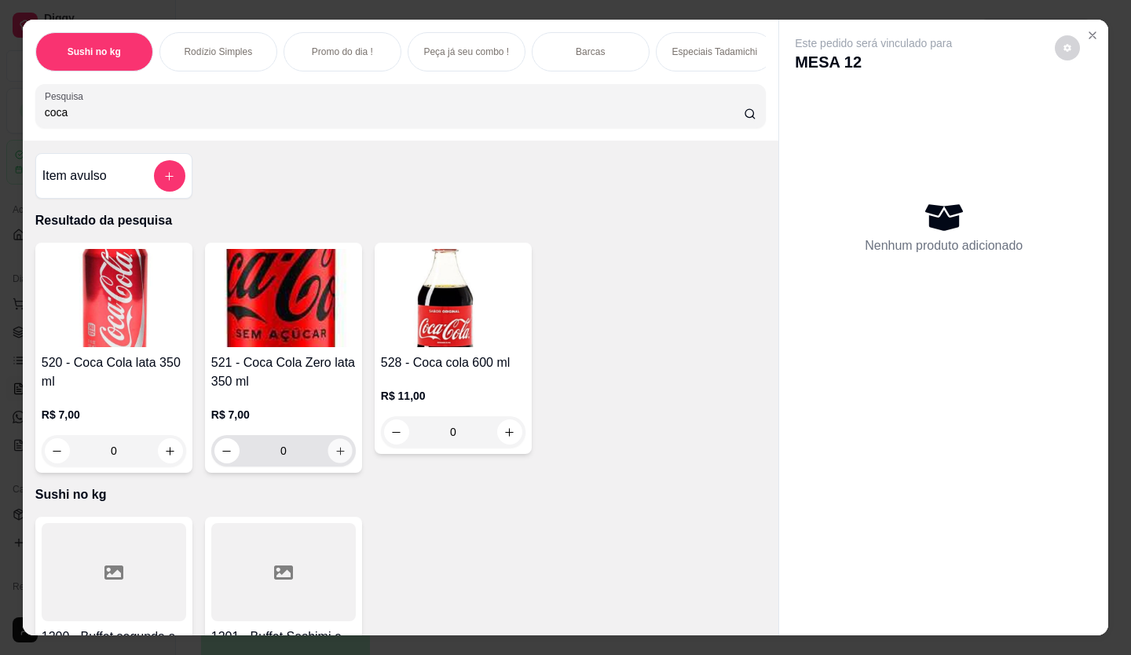
click at [334, 454] on icon "increase-product-quantity" at bounding box center [340, 451] width 12 height 12
type input "1"
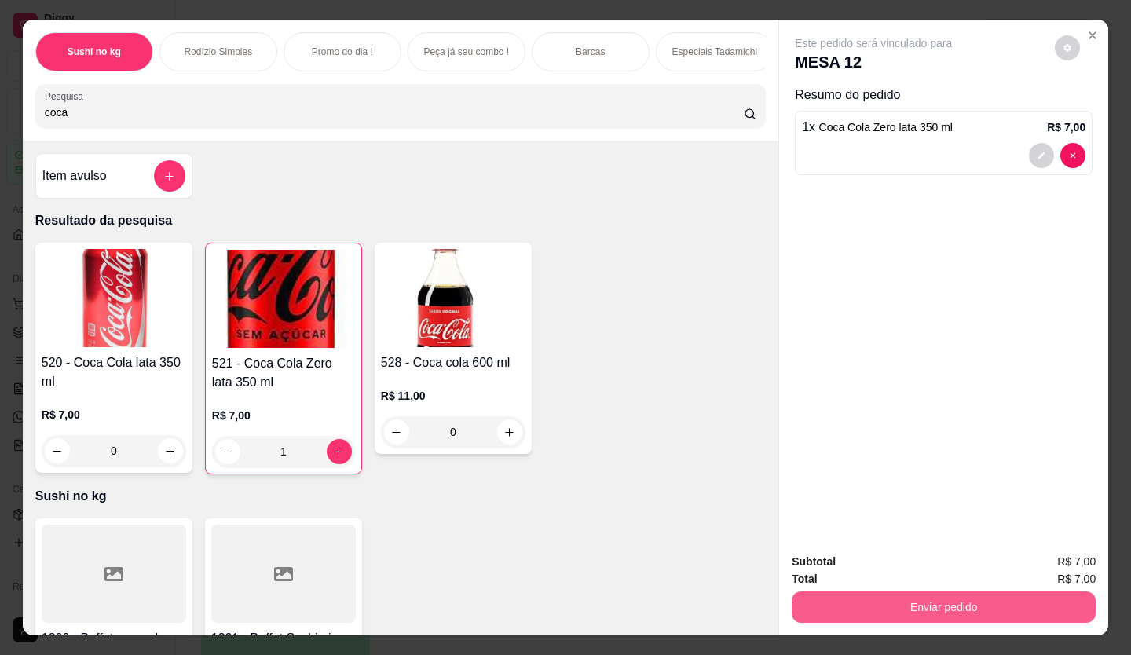
click at [1010, 605] on button "Enviar pedido" at bounding box center [943, 606] width 304 height 31
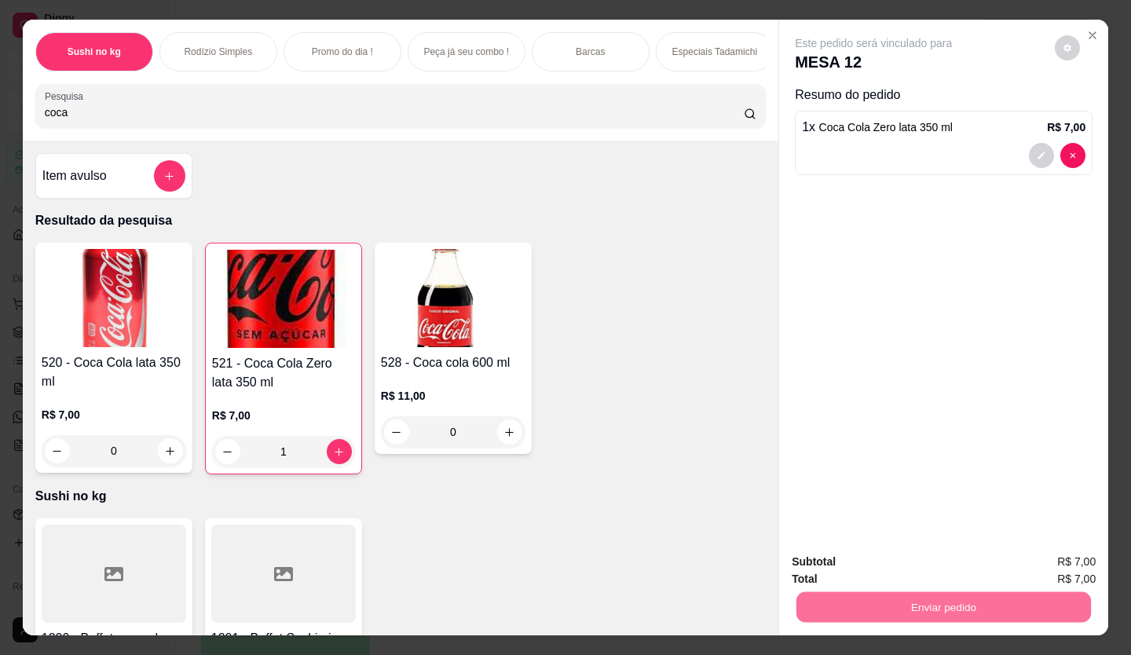
click at [1061, 563] on button "Enviar pedido" at bounding box center [1054, 561] width 86 height 29
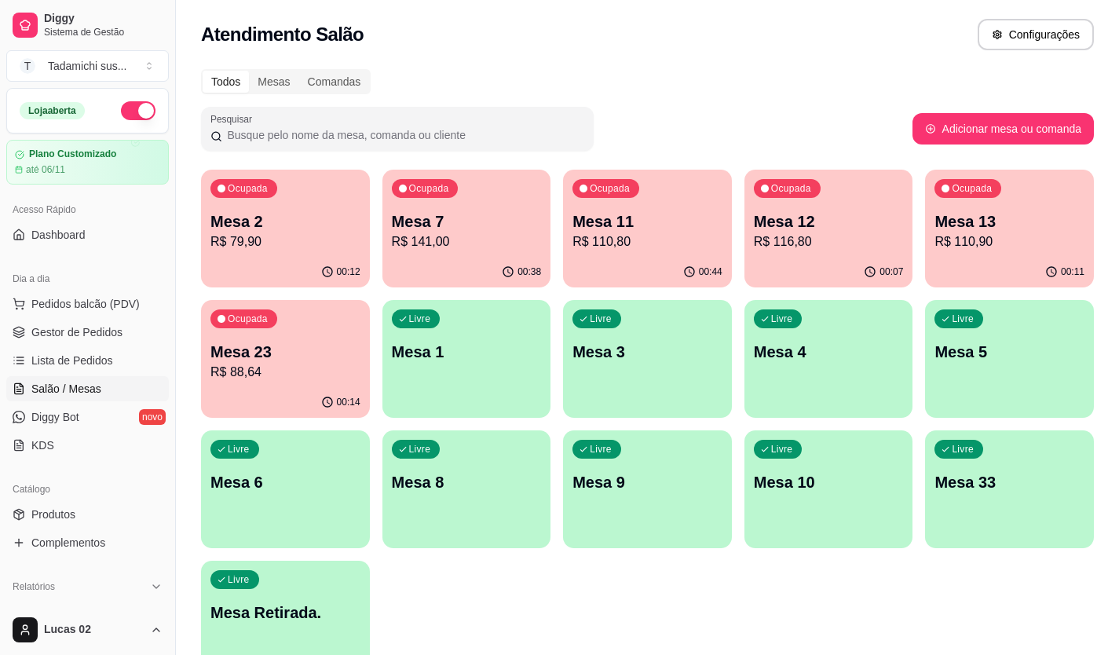
click at [658, 235] on p "R$ 110,80" at bounding box center [647, 241] width 150 height 19
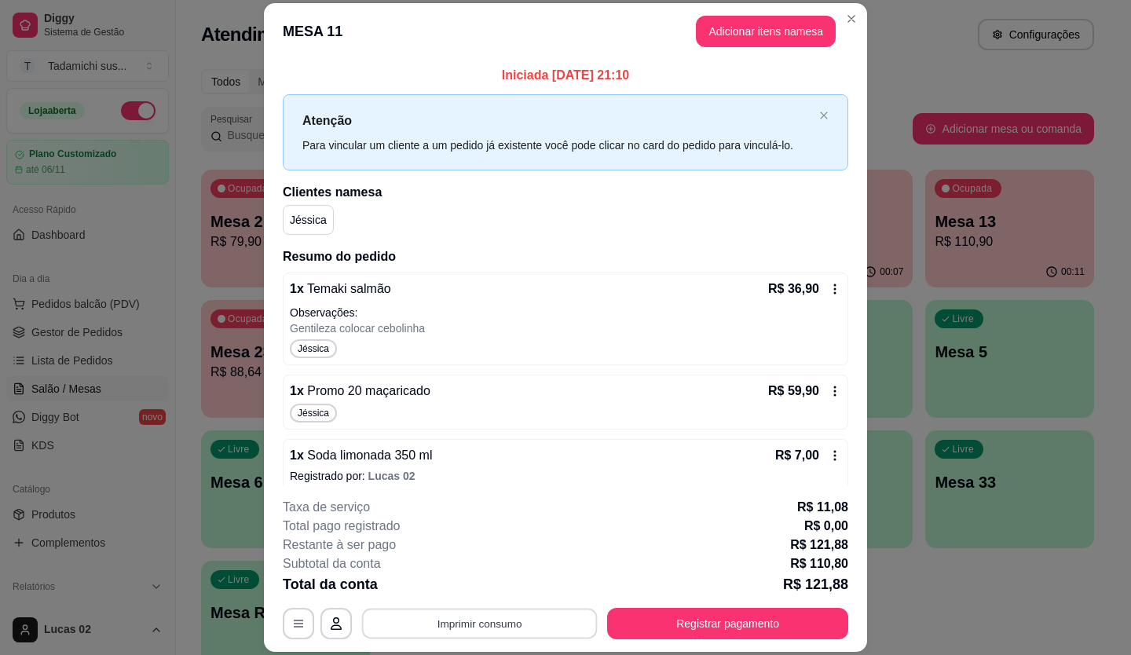
click at [526, 623] on button "Imprimir consumo" at bounding box center [480, 623] width 236 height 31
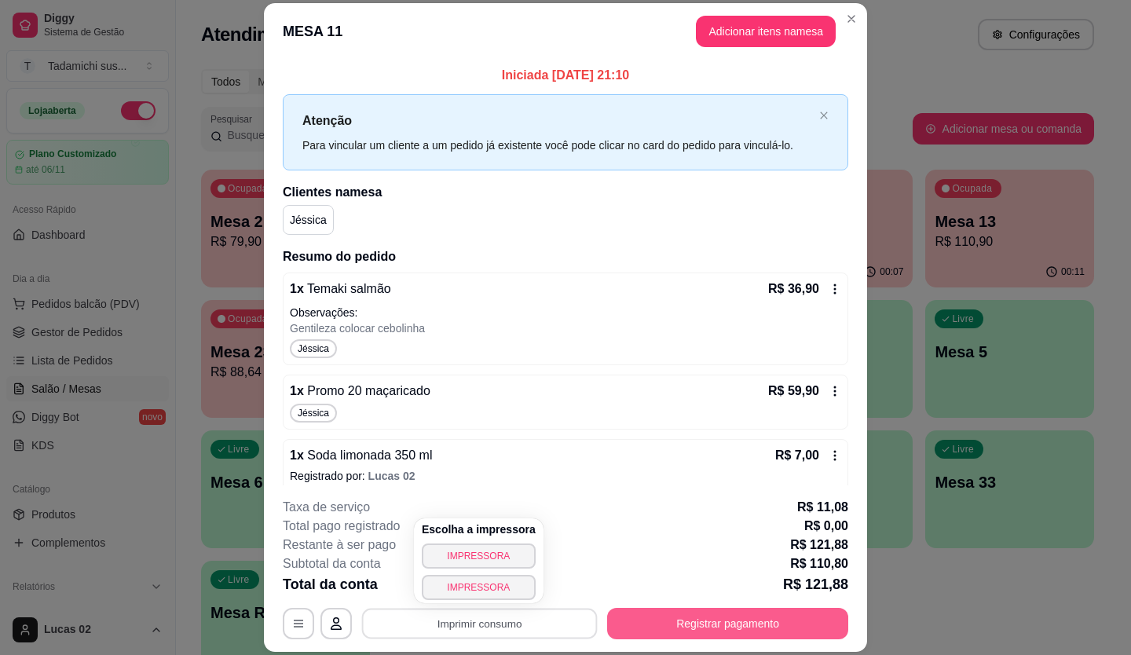
click at [625, 623] on button "Registrar pagamento" at bounding box center [727, 623] width 241 height 31
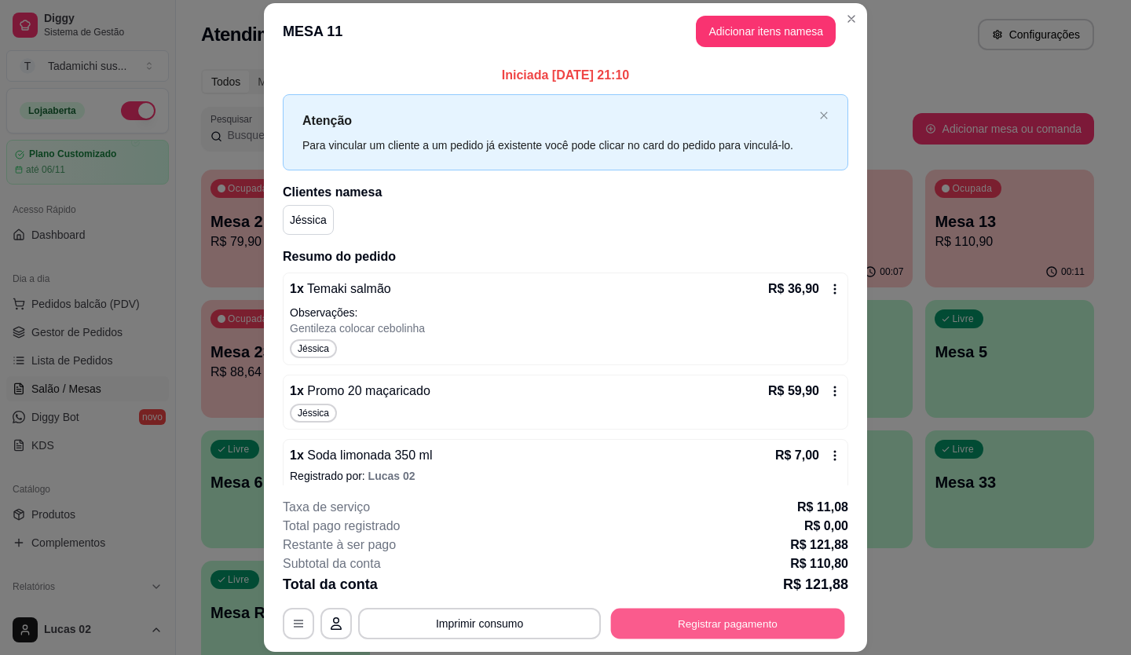
click at [722, 631] on button "Registrar pagamento" at bounding box center [728, 623] width 234 height 31
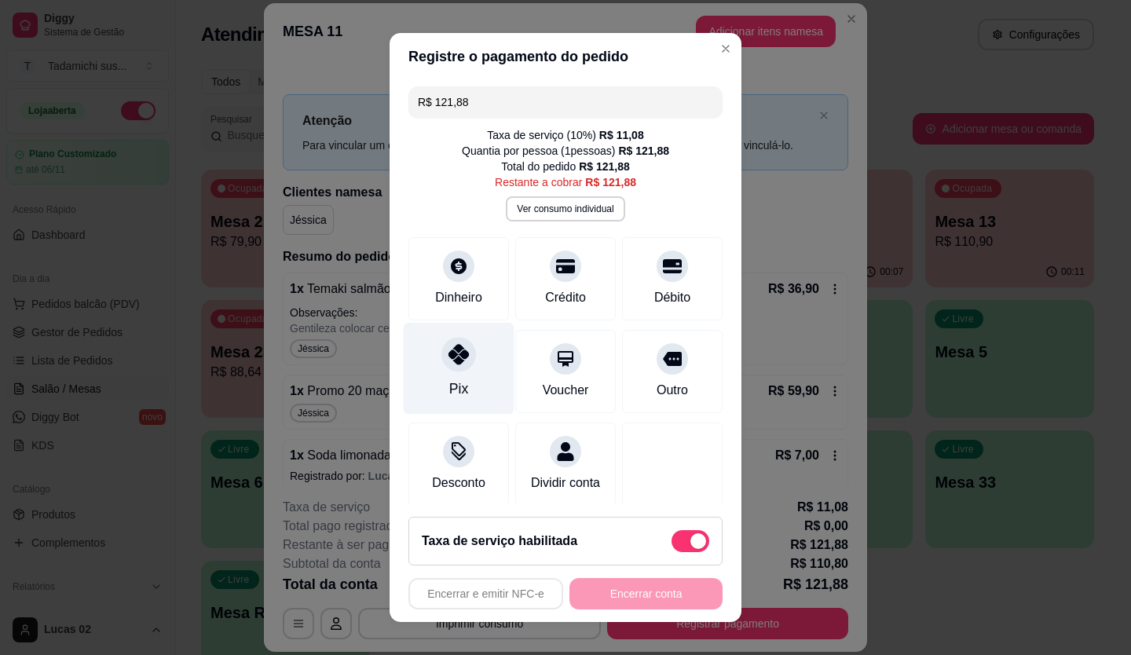
click at [437, 383] on div "Pix" at bounding box center [459, 368] width 111 height 92
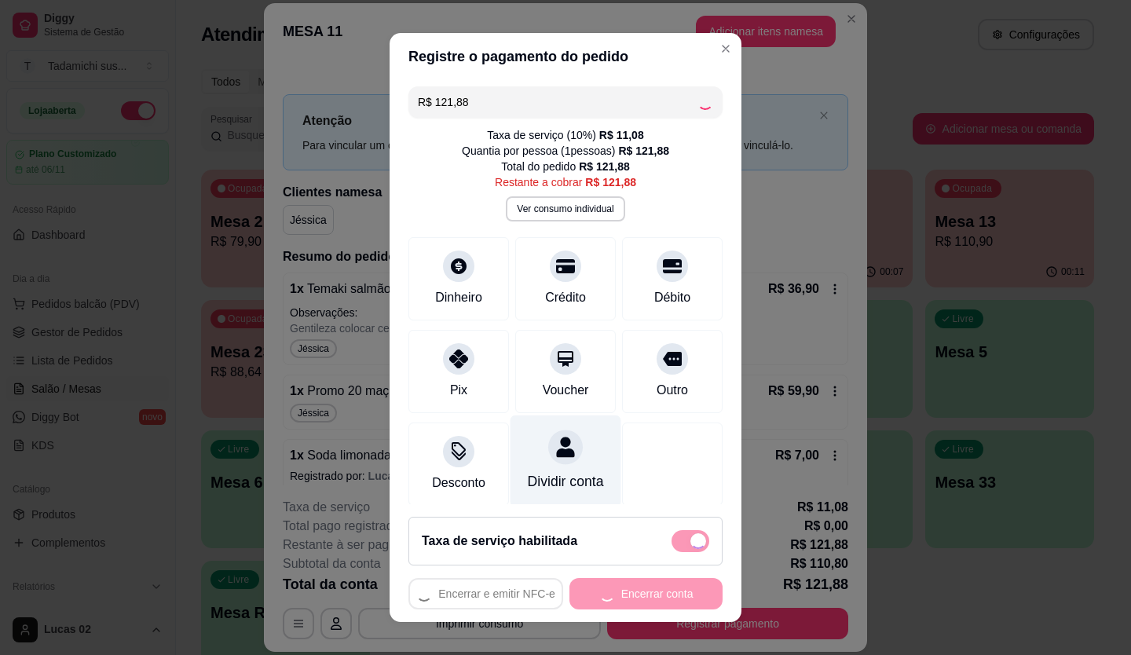
type input "R$ 0,00"
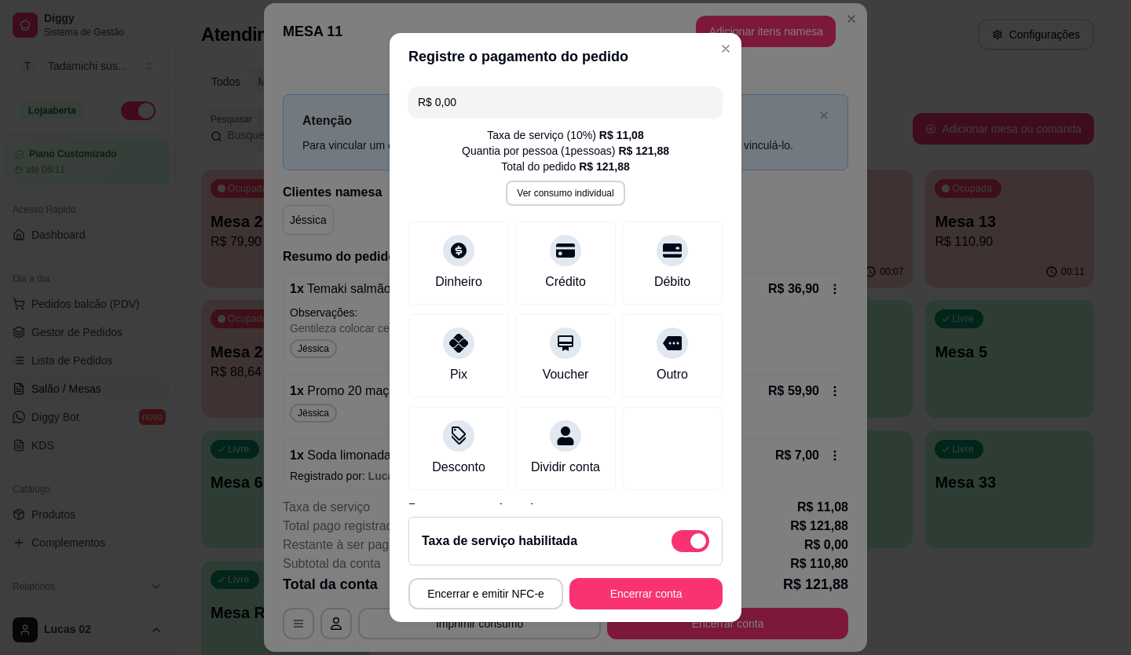
click at [688, 543] on span at bounding box center [690, 541] width 38 height 22
click at [681, 544] on input "checkbox" at bounding box center [675, 549] width 10 height 10
checkbox input "true"
type input "-R$ 11,08"
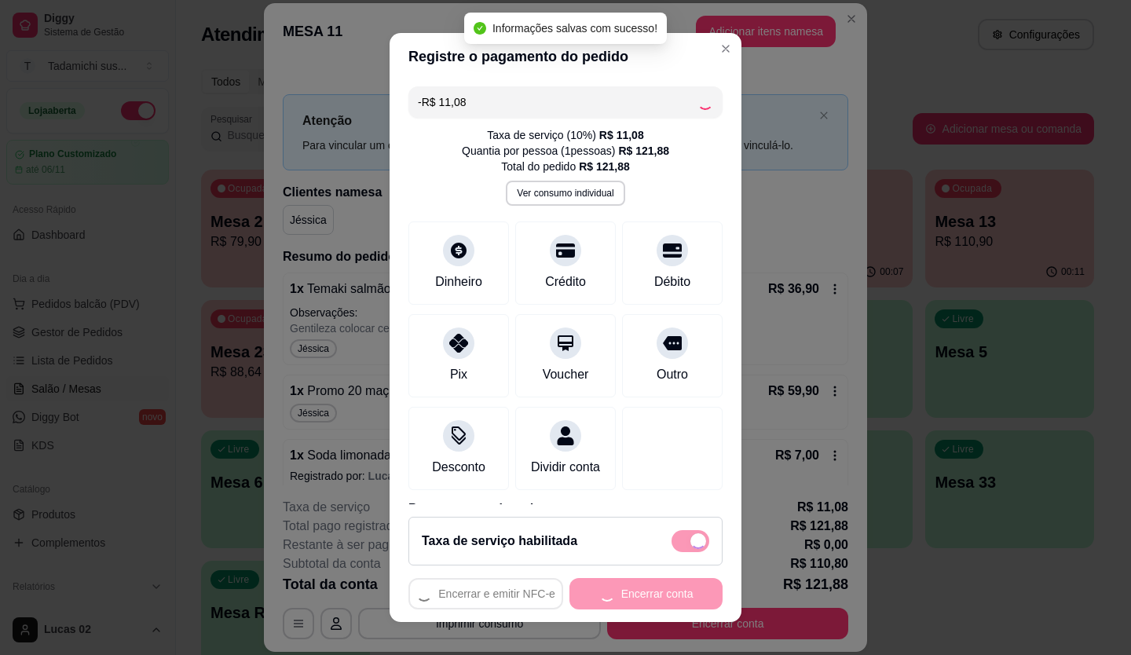
checkbox input "false"
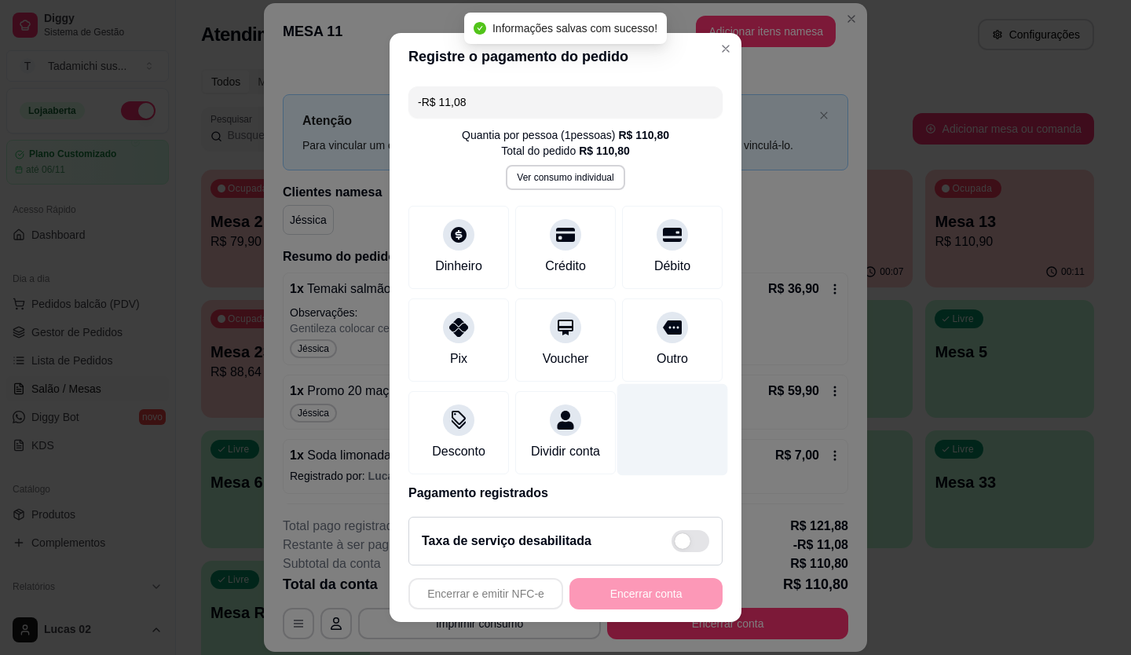
scroll to position [17, 0]
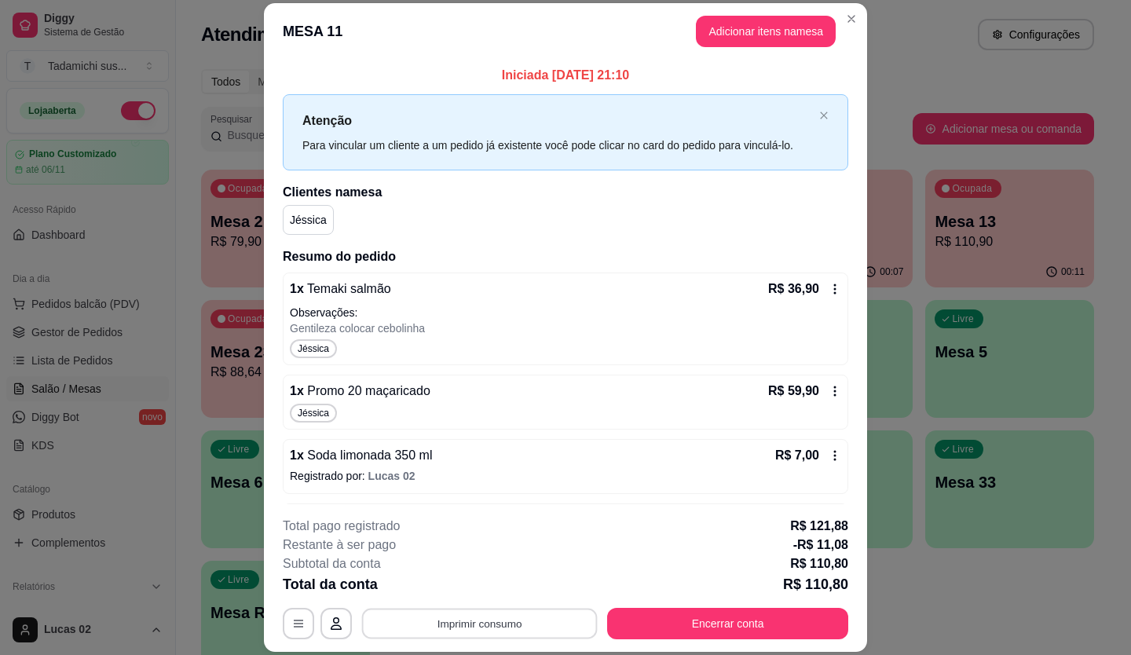
click at [477, 613] on button "Imprimir consumo" at bounding box center [480, 623] width 236 height 31
click at [492, 562] on button "IMPRESSORA" at bounding box center [478, 555] width 110 height 24
click at [481, 622] on button "Imprimir consumo" at bounding box center [479, 623] width 243 height 31
click at [477, 557] on button "IMPRESSORA" at bounding box center [479, 555] width 114 height 25
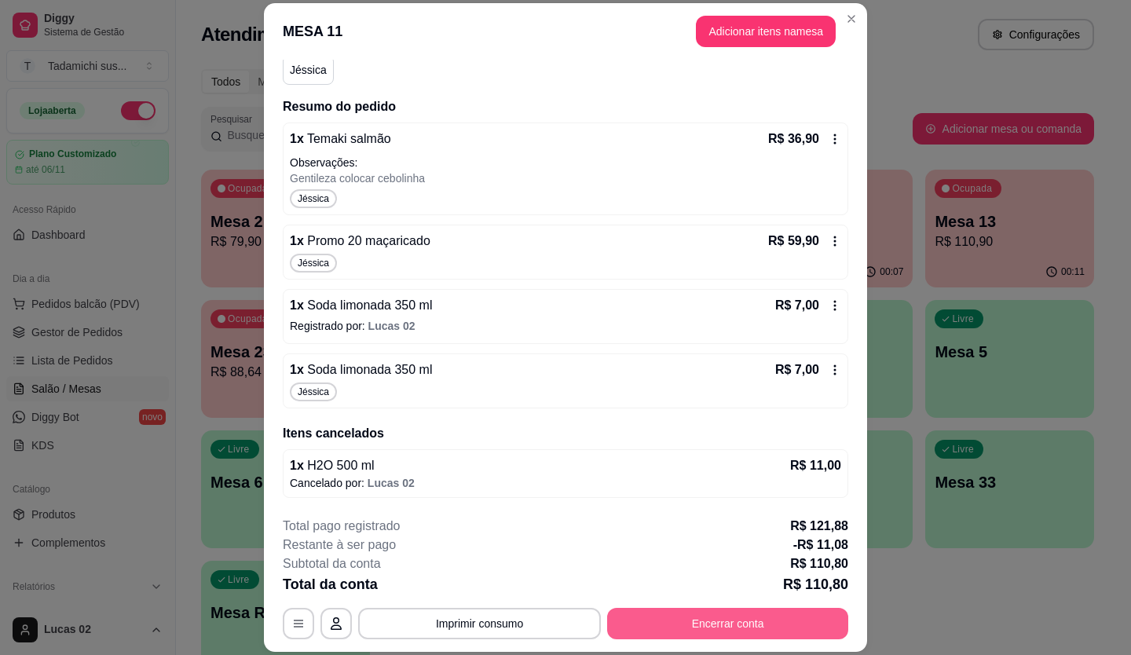
click at [679, 624] on button "Encerrar conta" at bounding box center [727, 623] width 241 height 31
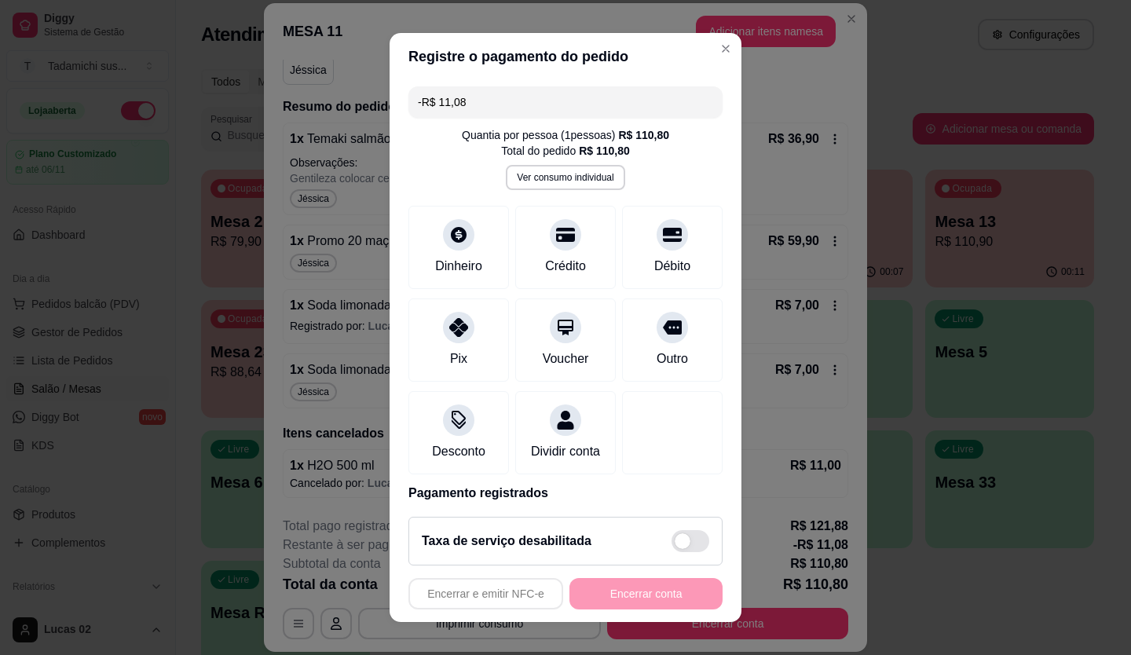
scroll to position [76, 0]
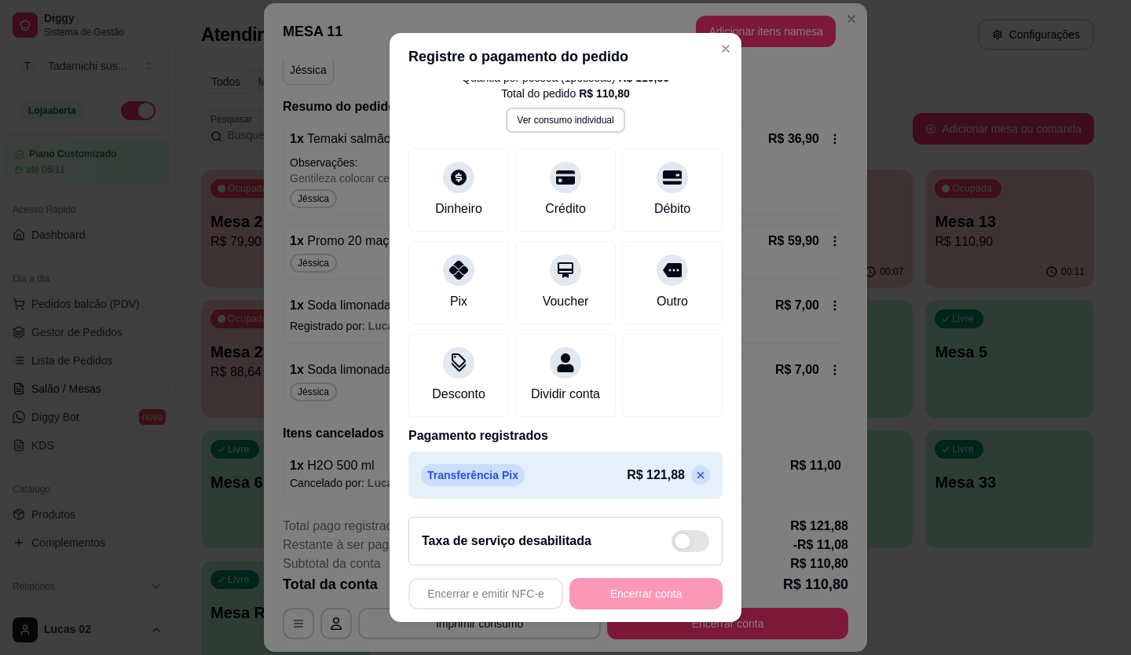
click at [694, 471] on icon at bounding box center [700, 475] width 13 height 13
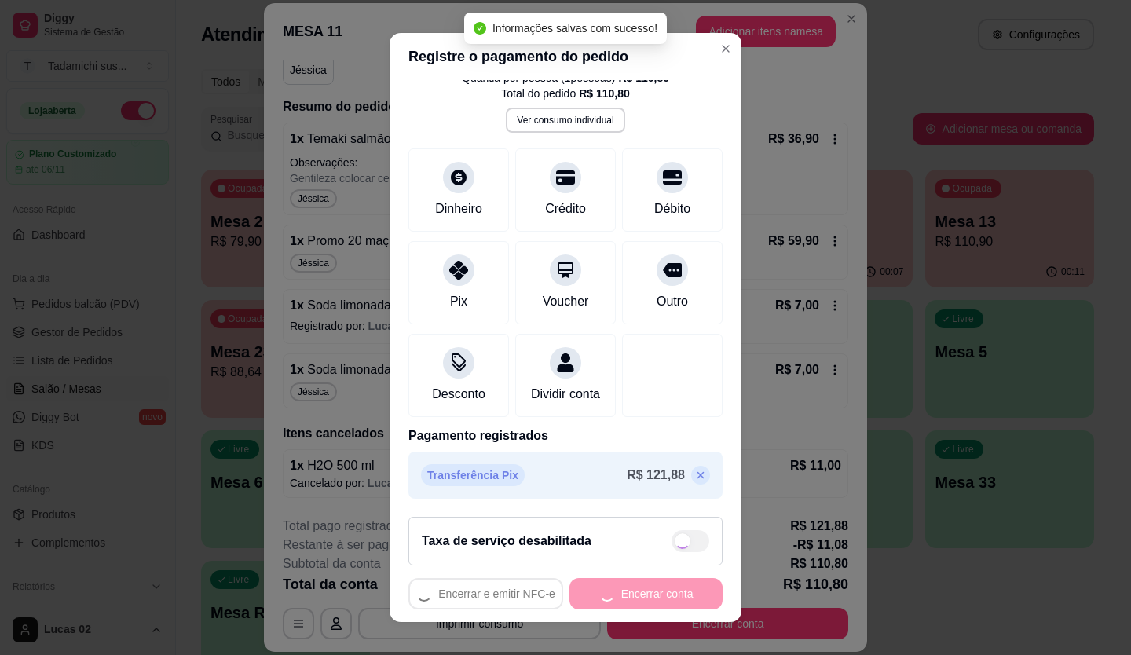
type input "R$ 110,80"
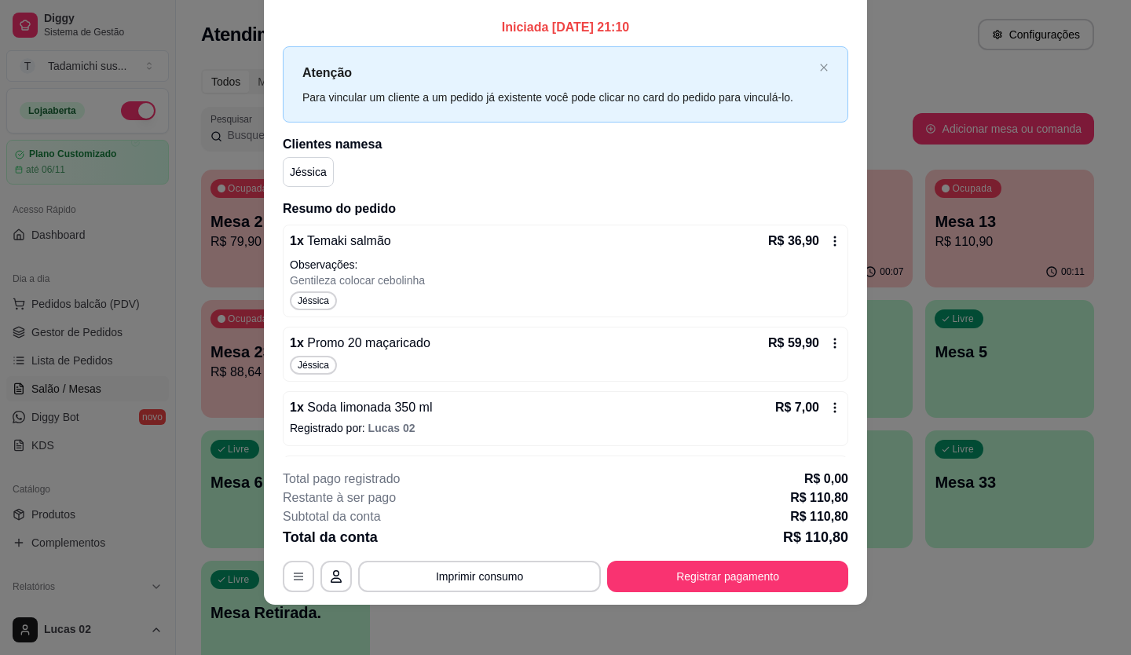
scroll to position [0, 0]
click at [727, 583] on button "Registrar pagamento" at bounding box center [727, 576] width 241 height 31
click at [557, 569] on button "Imprimir consumo" at bounding box center [480, 576] width 236 height 31
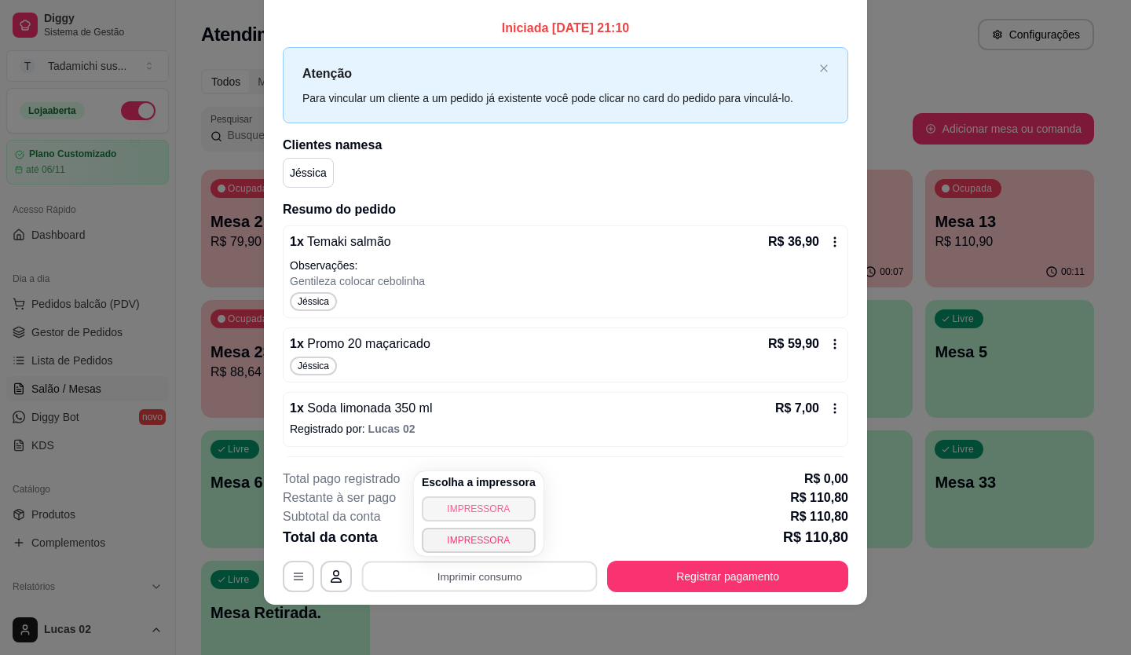
click at [507, 510] on button "IMPRESSORA" at bounding box center [479, 508] width 114 height 25
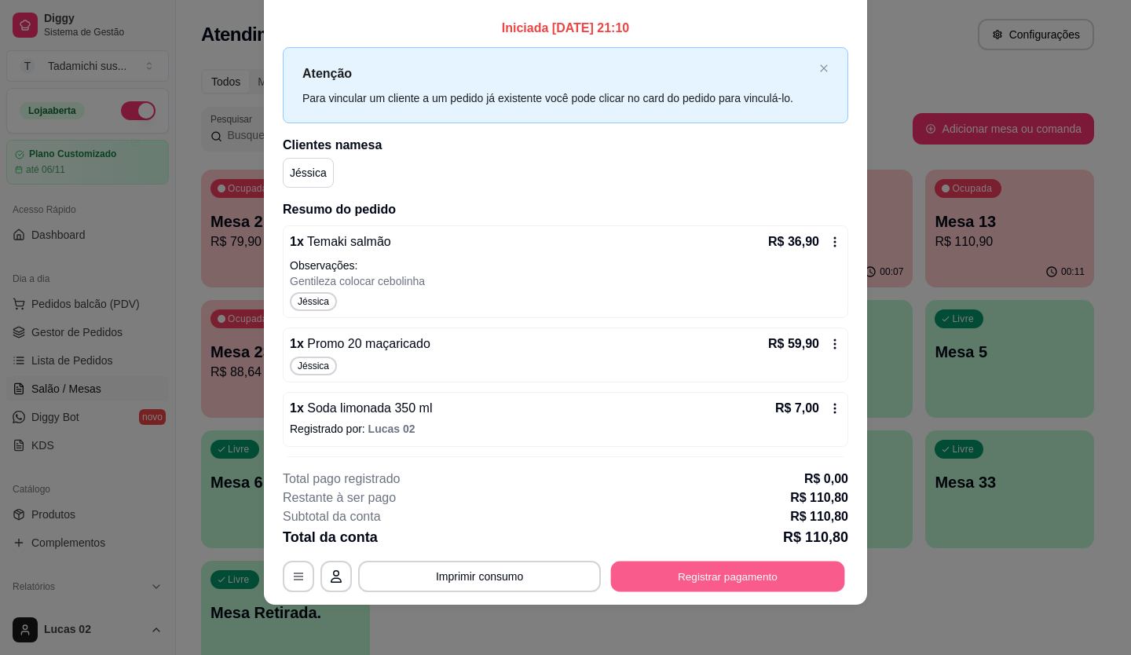
click at [709, 568] on button "Registrar pagamento" at bounding box center [728, 576] width 234 height 31
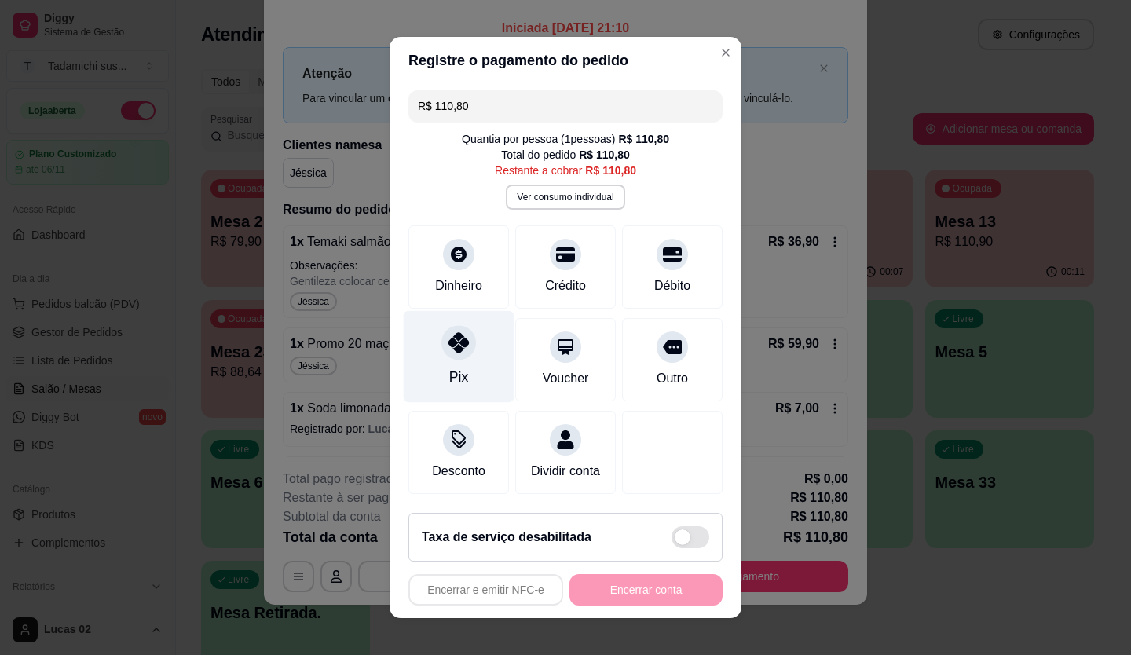
click at [453, 349] on div at bounding box center [458, 342] width 35 height 35
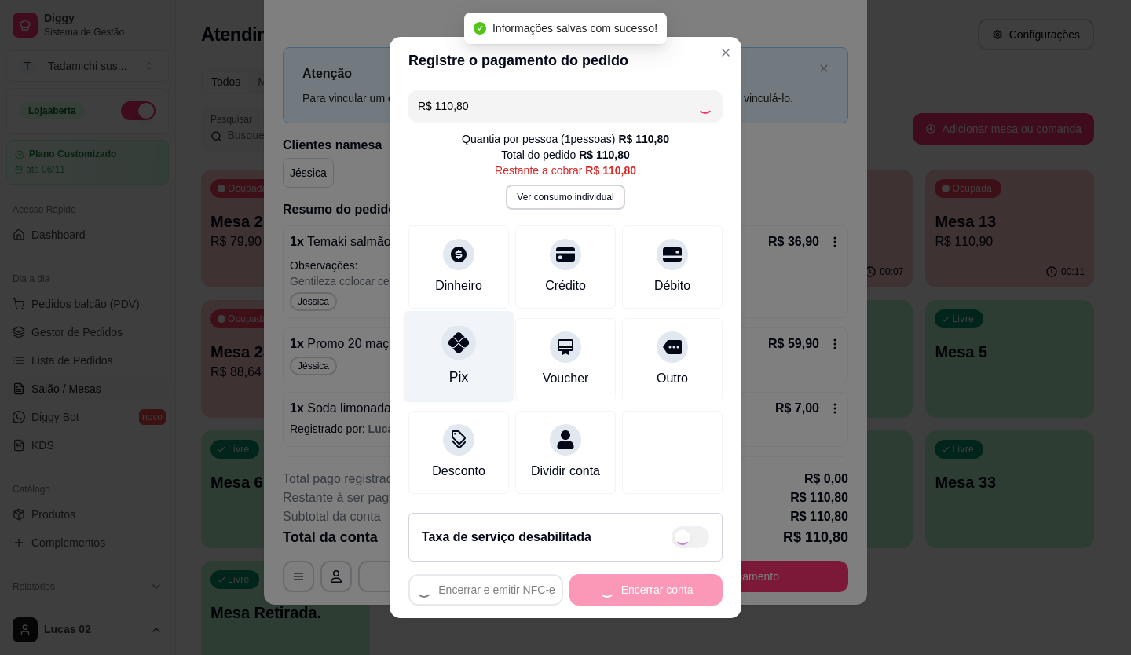
type input "R$ 0,00"
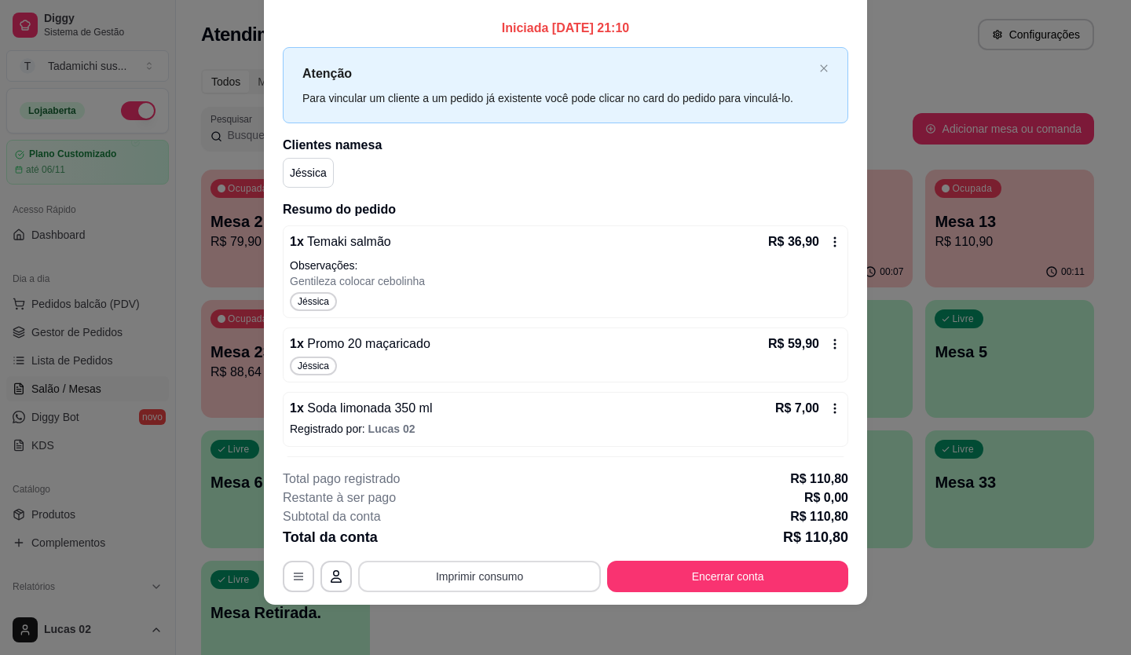
click at [507, 567] on button "Imprimir consumo" at bounding box center [479, 576] width 243 height 31
click at [466, 505] on button "IMPRESSORA" at bounding box center [479, 508] width 114 height 25
click at [704, 583] on button "Encerrar conta" at bounding box center [727, 576] width 241 height 31
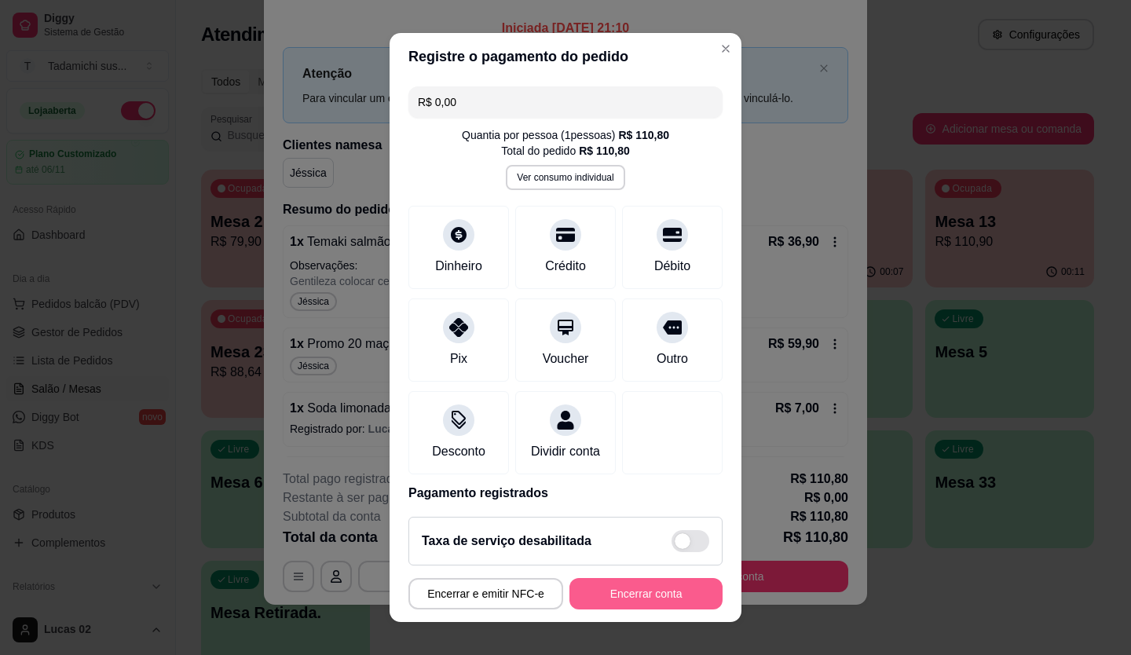
click at [671, 581] on button "Encerrar conta" at bounding box center [645, 593] width 153 height 31
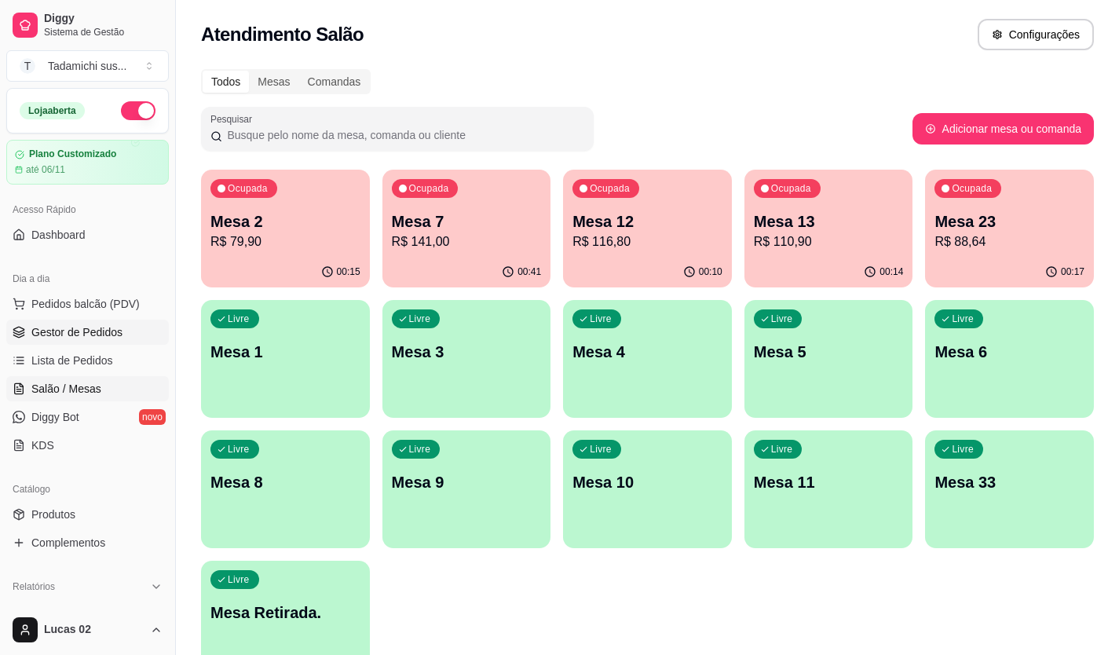
click at [87, 342] on link "Gestor de Pedidos" at bounding box center [87, 332] width 163 height 25
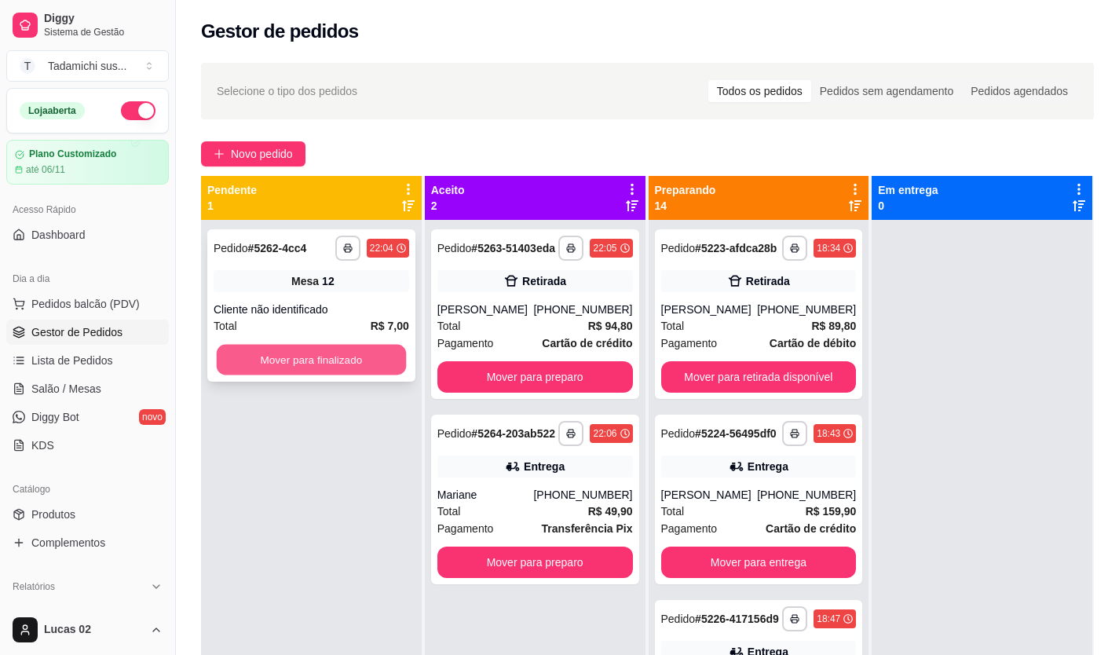
click at [265, 367] on button "Mover para finalizado" at bounding box center [311, 360] width 189 height 31
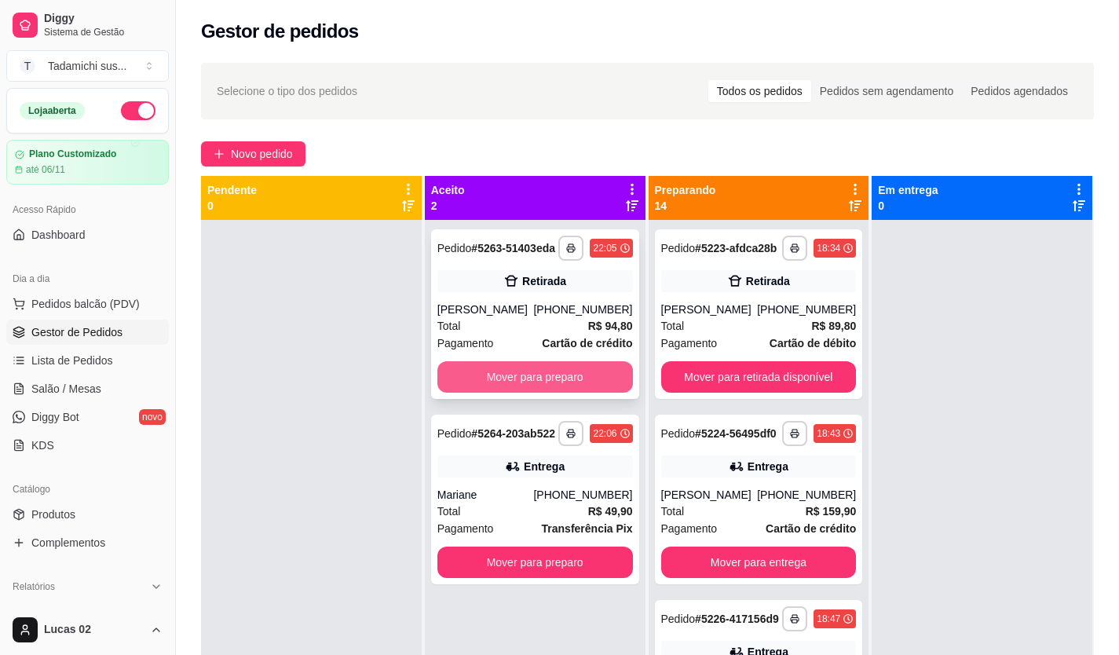
click at [523, 376] on button "Mover para preparo" at bounding box center [534, 376] width 195 height 31
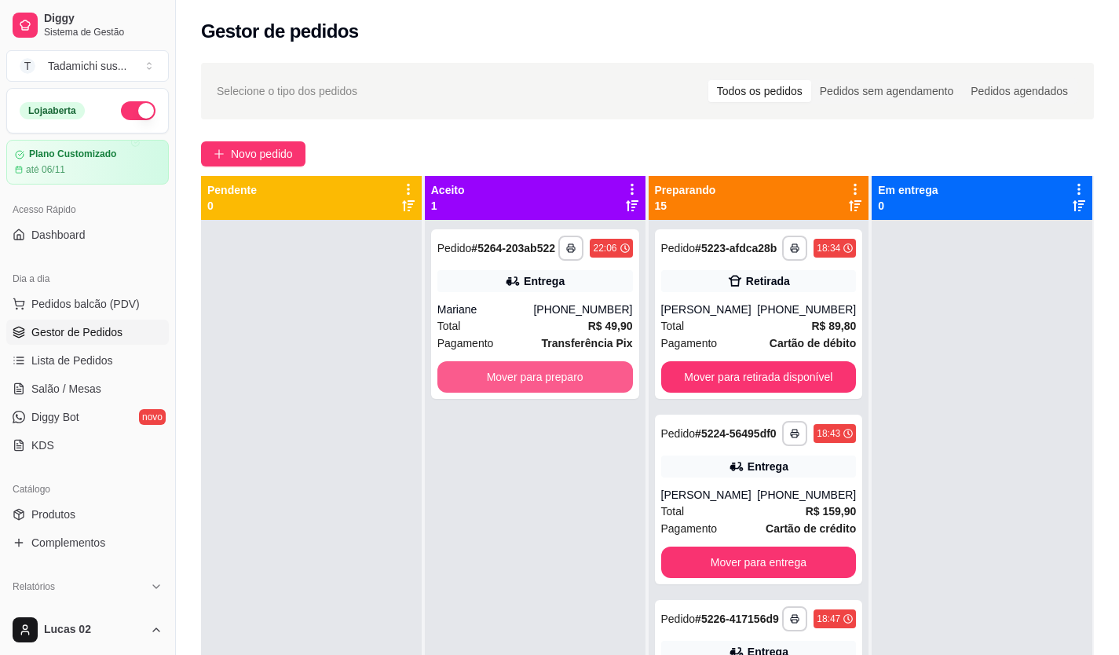
click at [523, 376] on button "Mover para preparo" at bounding box center [534, 376] width 195 height 31
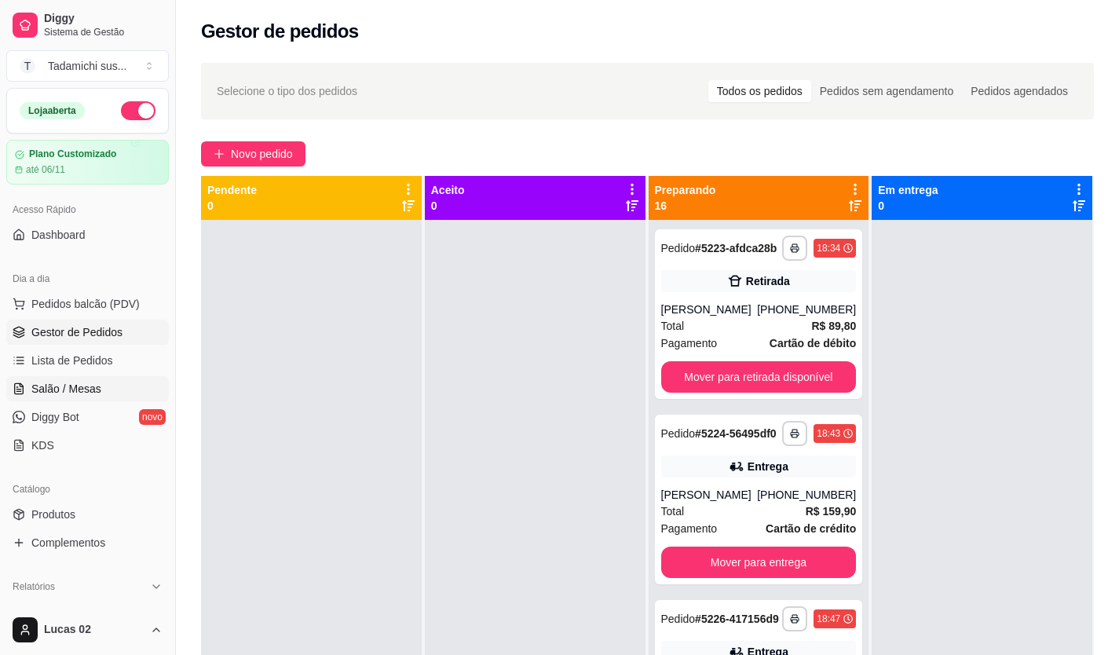
click at [94, 392] on span "Salão / Mesas" at bounding box center [66, 389] width 70 height 16
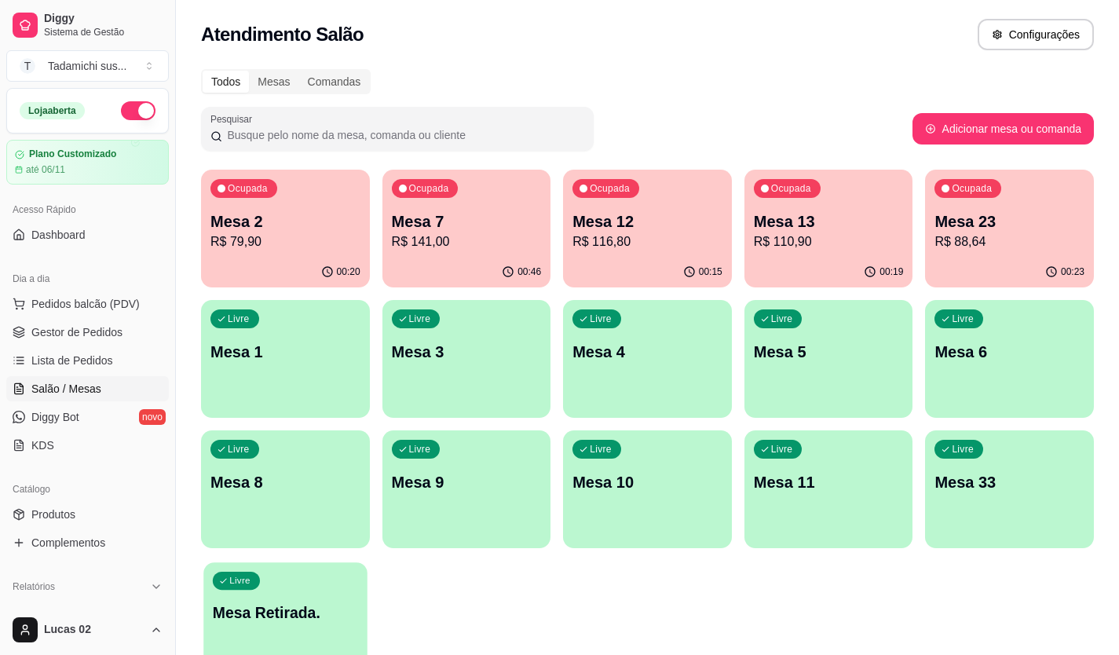
click at [268, 634] on div "Livre Mesa Retirada." at bounding box center [284, 610] width 163 height 96
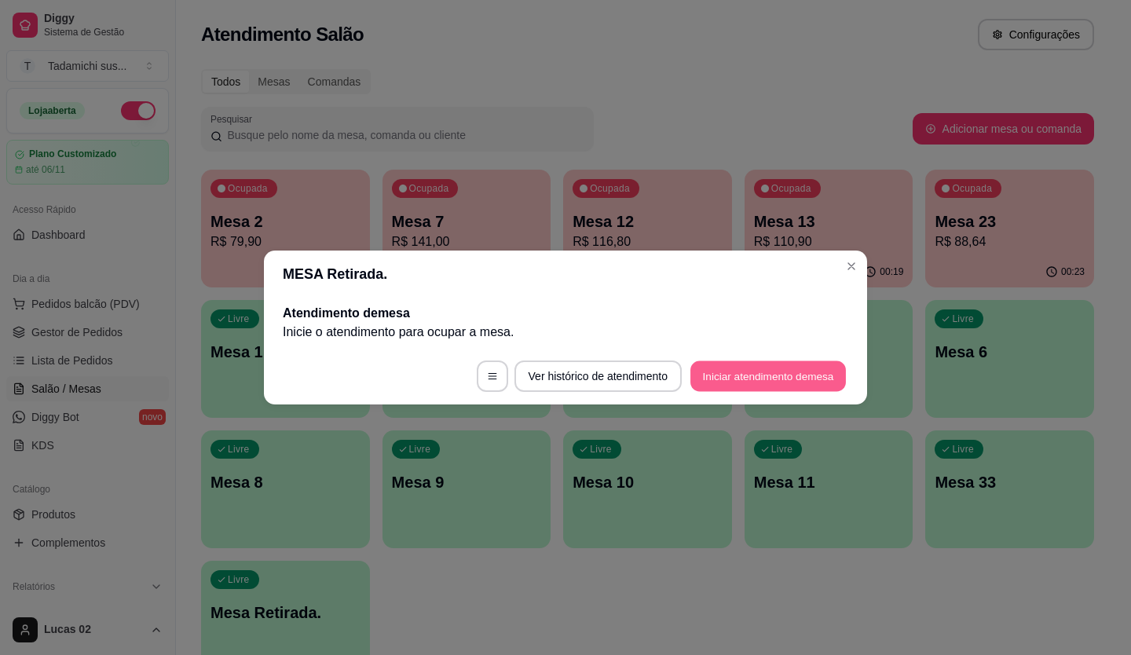
click at [755, 374] on button "Iniciar atendimento de mesa" at bounding box center [767, 376] width 155 height 31
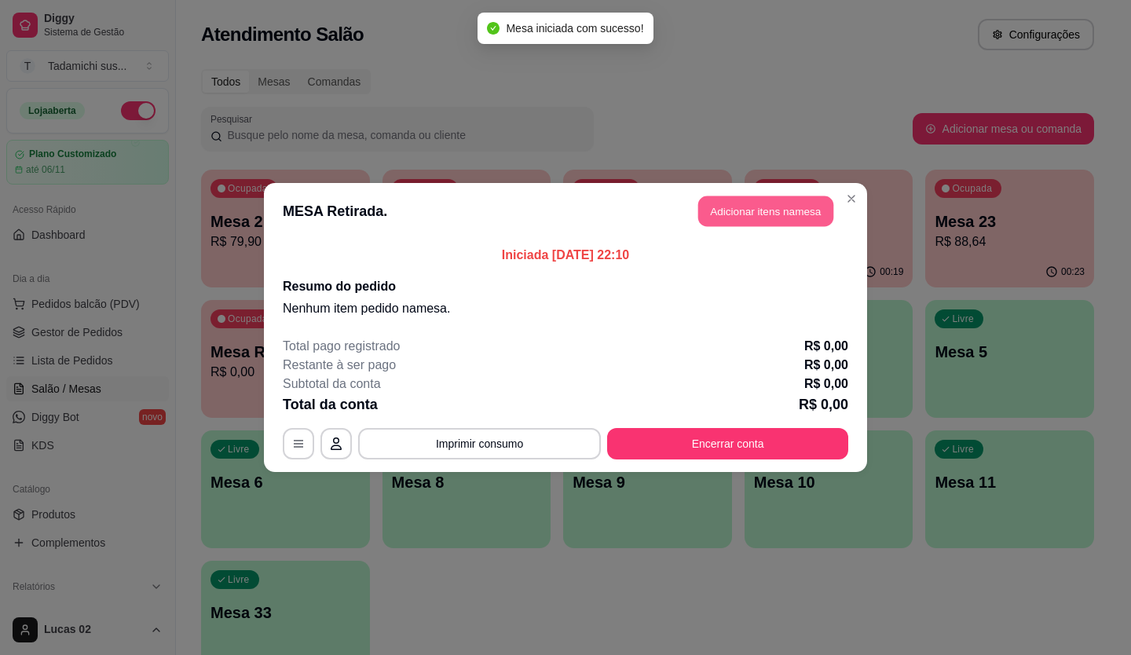
click at [772, 220] on button "Adicionar itens na mesa" at bounding box center [765, 211] width 135 height 31
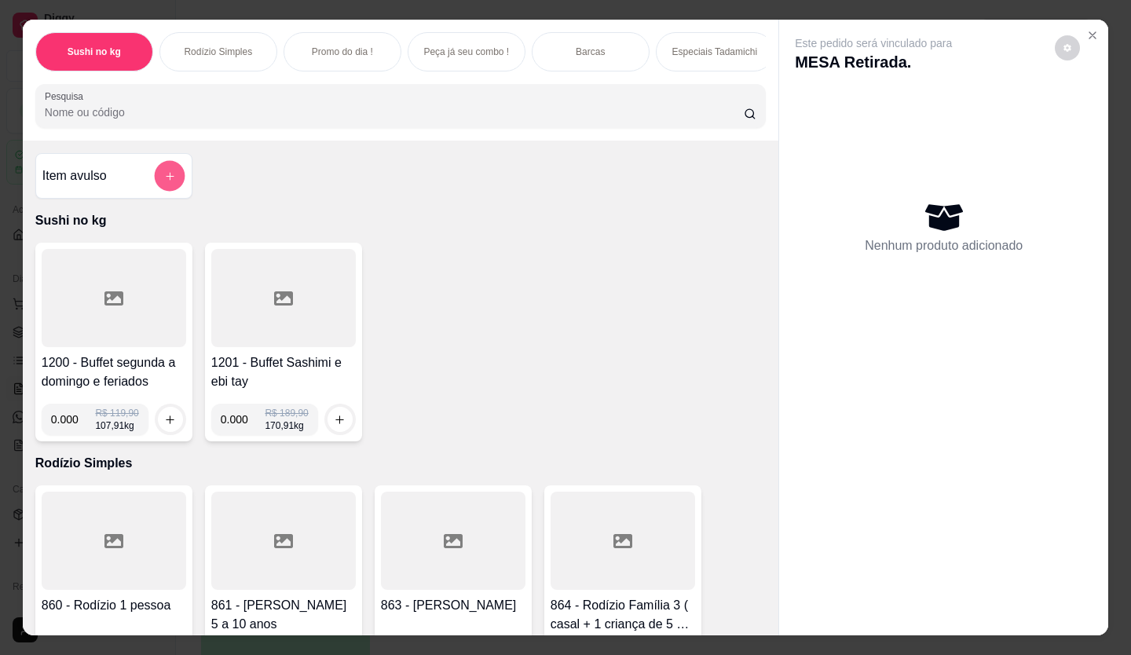
click at [164, 182] on icon "add-separate-item" at bounding box center [170, 176] width 12 height 12
click at [400, 120] on input "Pesquisa" at bounding box center [395, 112] width 700 height 16
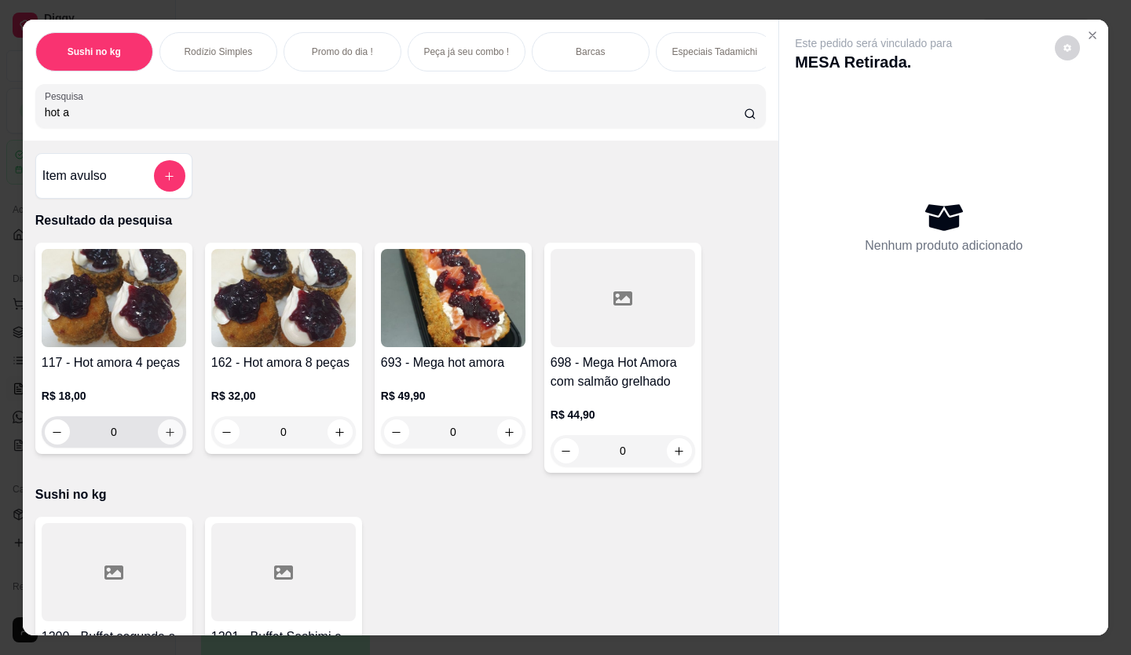
type input "hot a"
click at [168, 436] on icon "increase-product-quantity" at bounding box center [171, 432] width 12 height 12
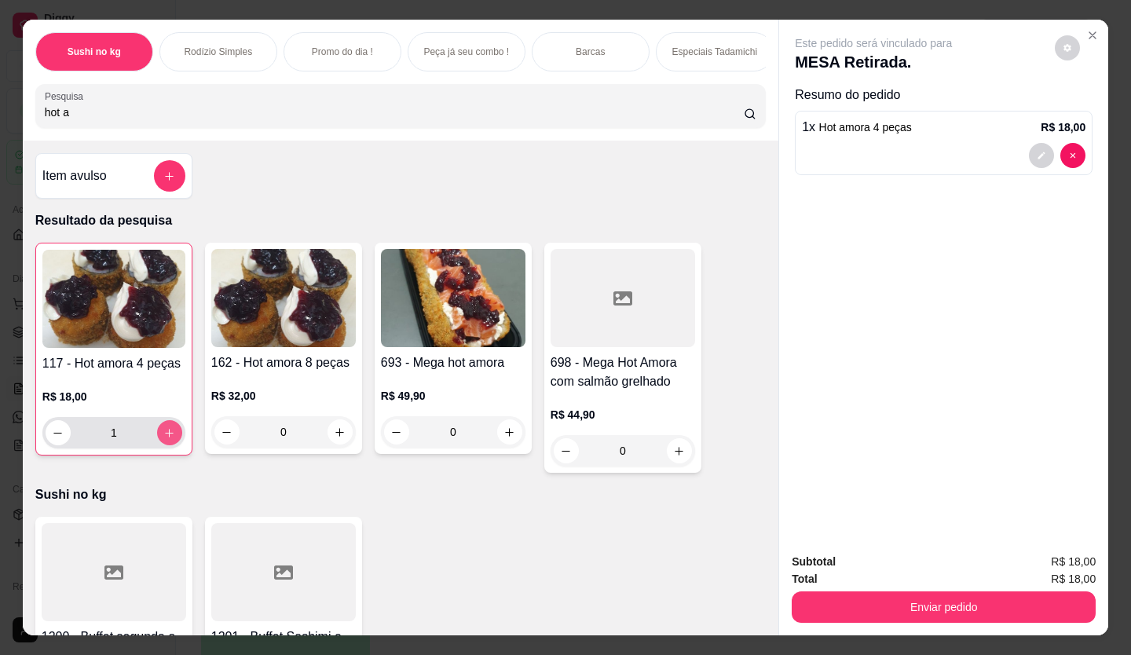
type input "1"
click at [133, 116] on input "hot a" at bounding box center [395, 112] width 700 height 16
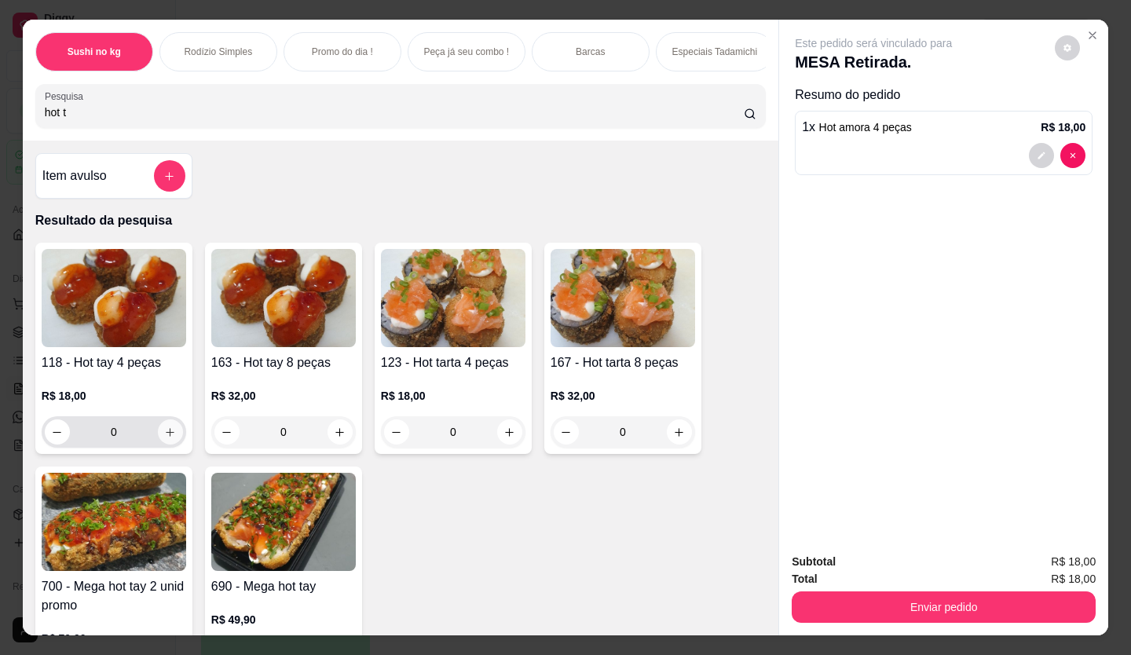
type input "hot t"
click at [166, 437] on icon "increase-product-quantity" at bounding box center [170, 432] width 9 height 9
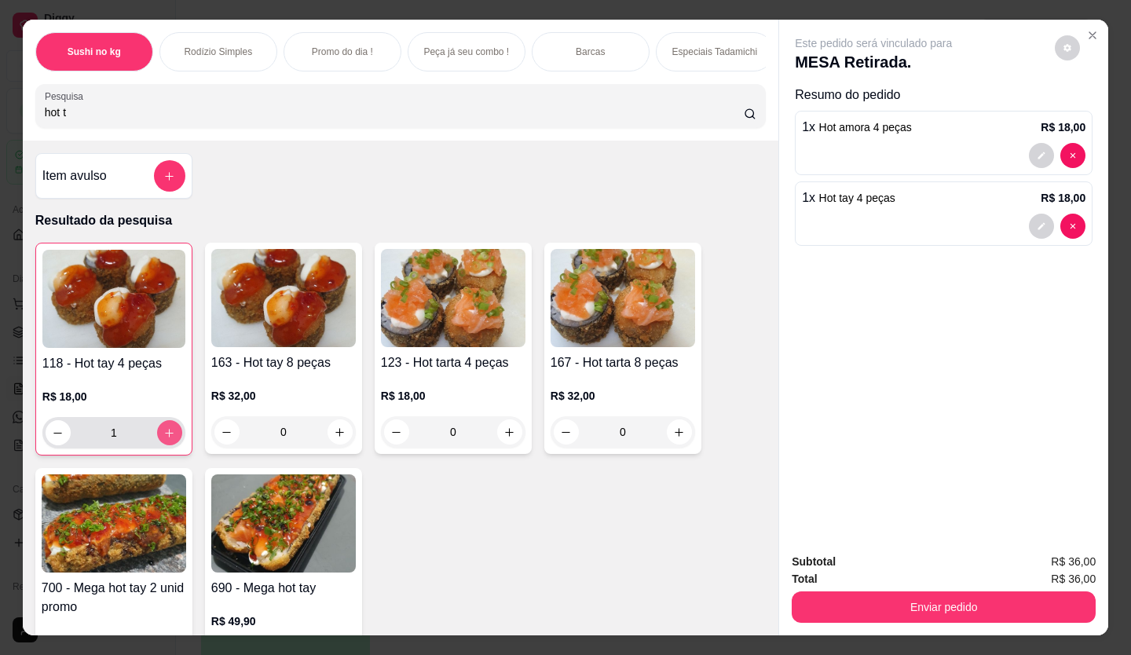
type input "1"
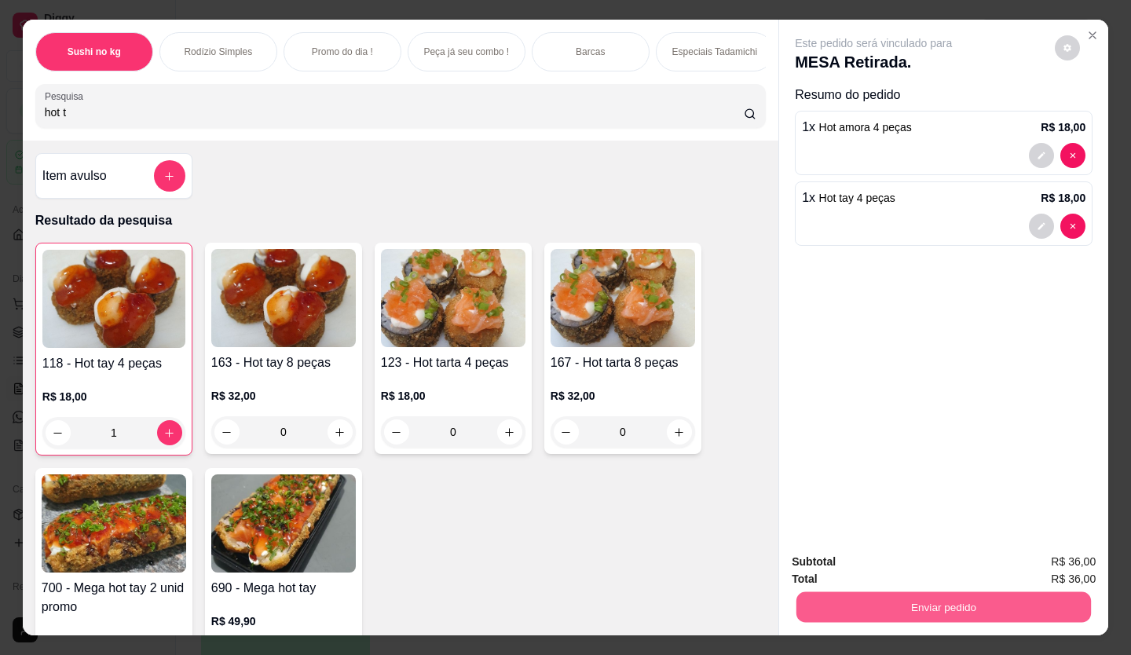
click at [952, 600] on button "Enviar pedido" at bounding box center [943, 607] width 294 height 31
click at [1020, 565] on button "Enviar pedido" at bounding box center [1054, 563] width 89 height 30
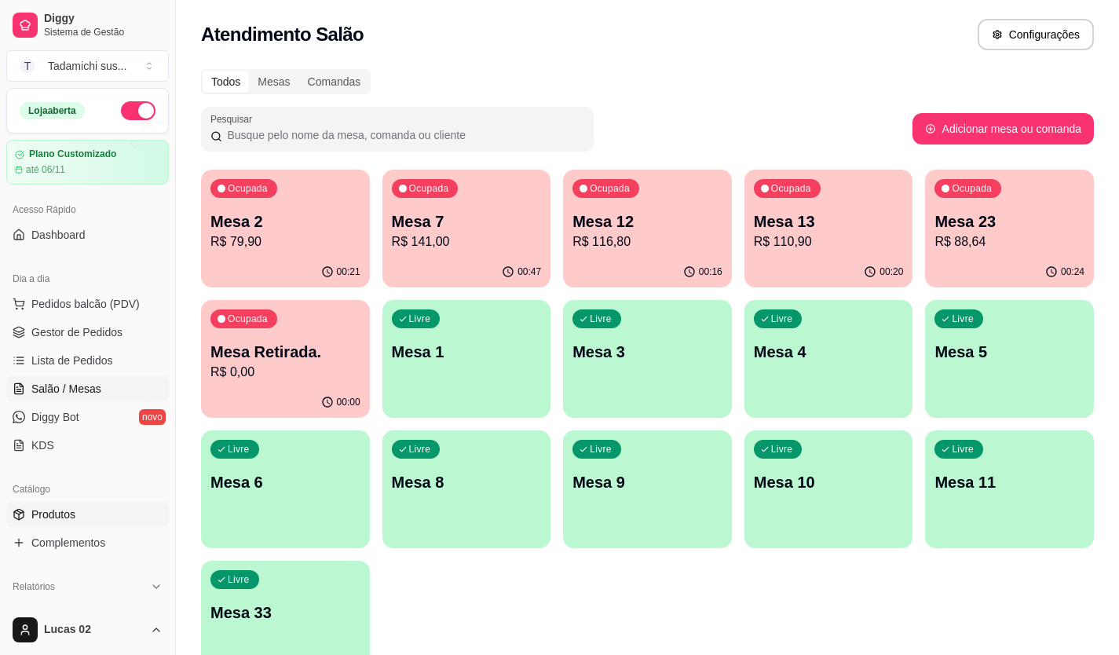
click at [34, 522] on link "Produtos" at bounding box center [87, 514] width 163 height 25
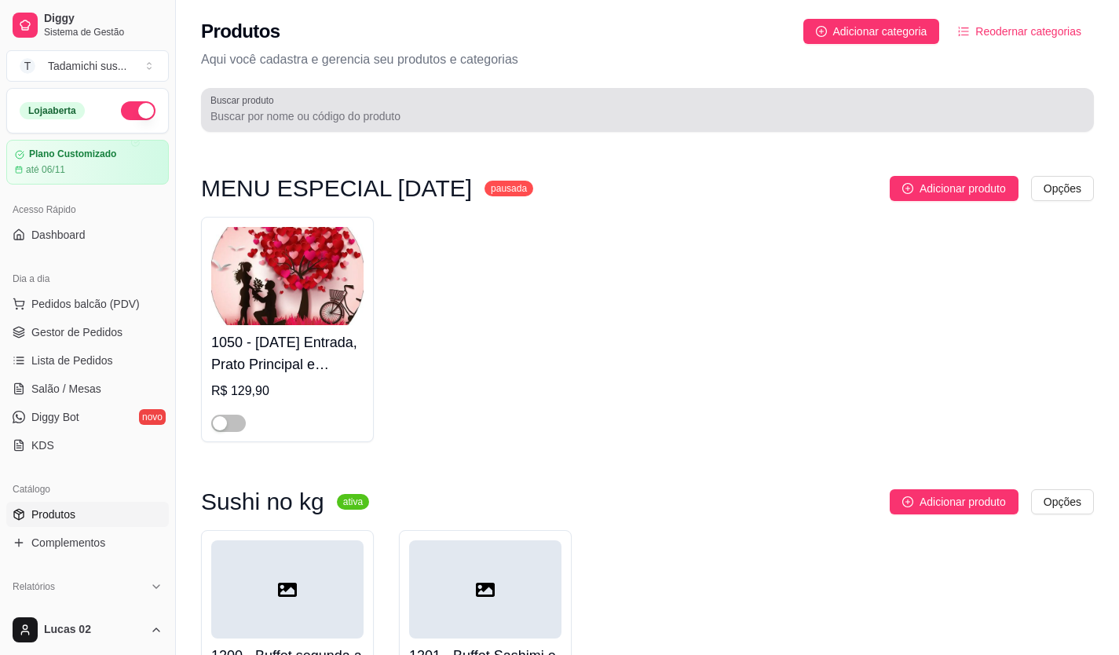
click at [290, 109] on div at bounding box center [647, 109] width 874 height 31
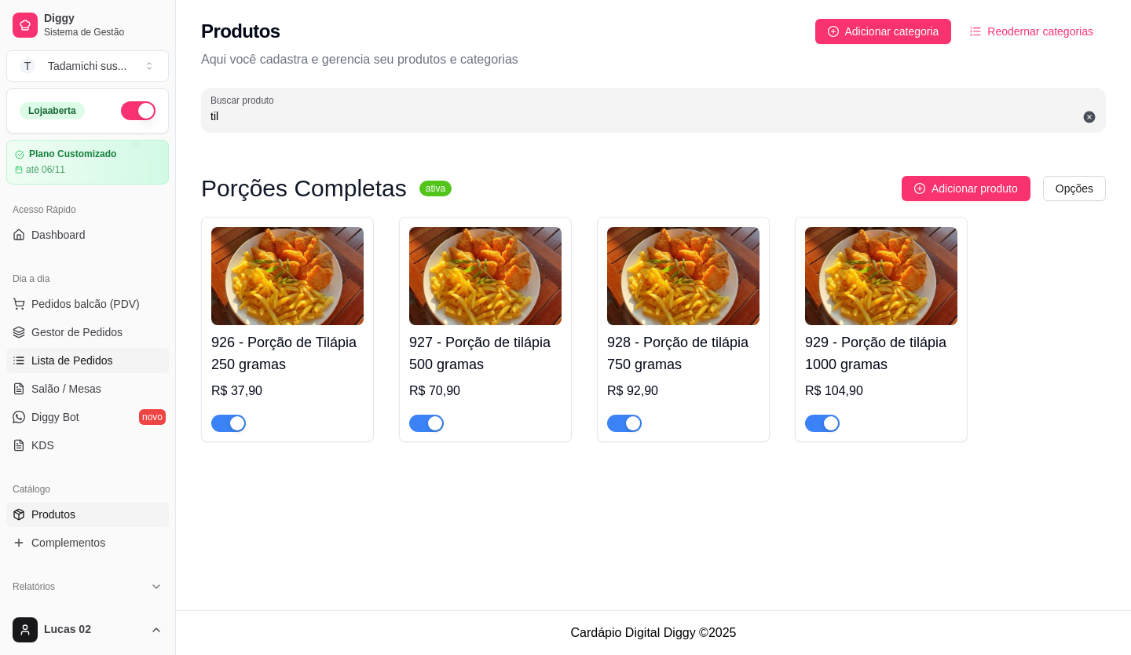
type input "til"
click at [76, 368] on link "Lista de Pedidos" at bounding box center [87, 360] width 163 height 25
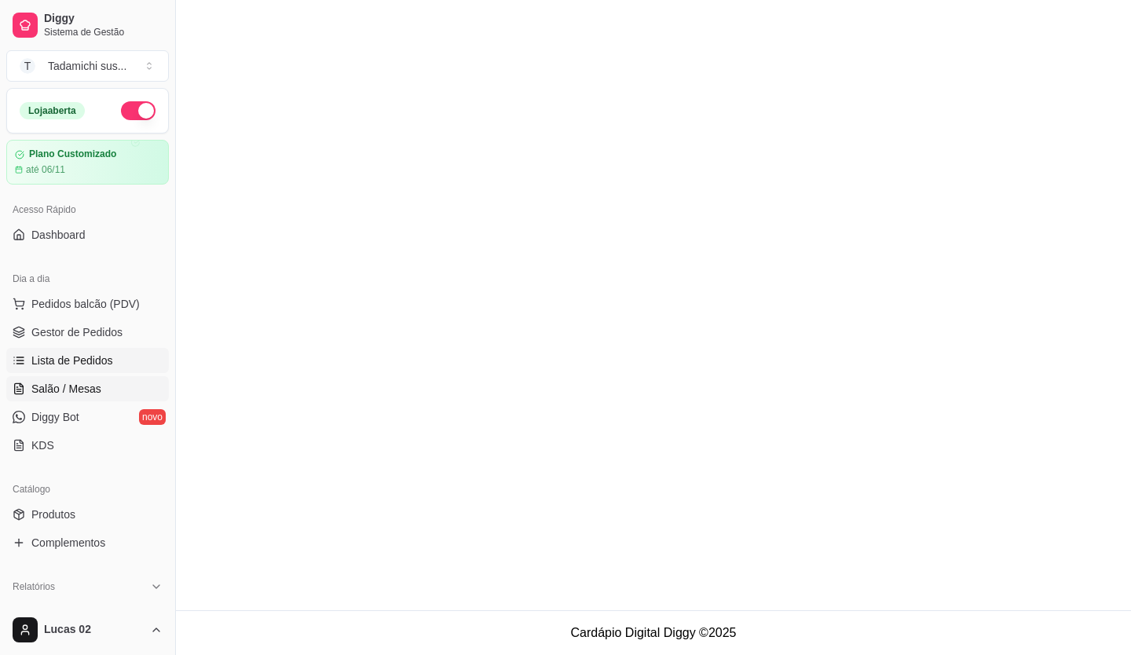
click at [68, 387] on span "Salão / Mesas" at bounding box center [66, 389] width 70 height 16
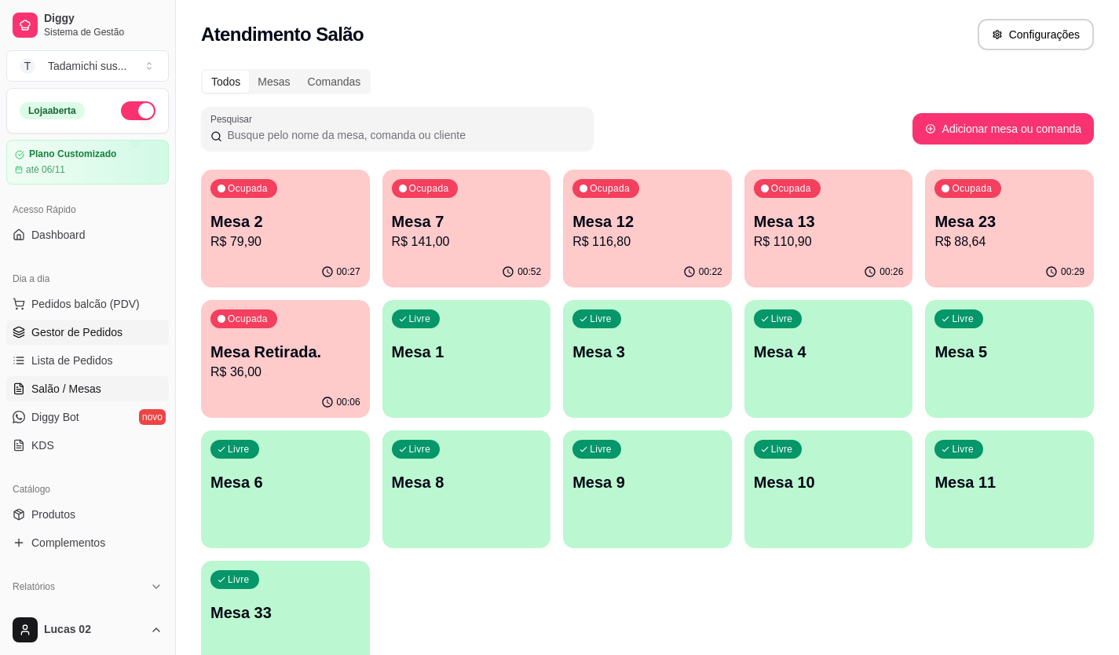
click at [66, 336] on span "Gestor de Pedidos" at bounding box center [76, 332] width 91 height 16
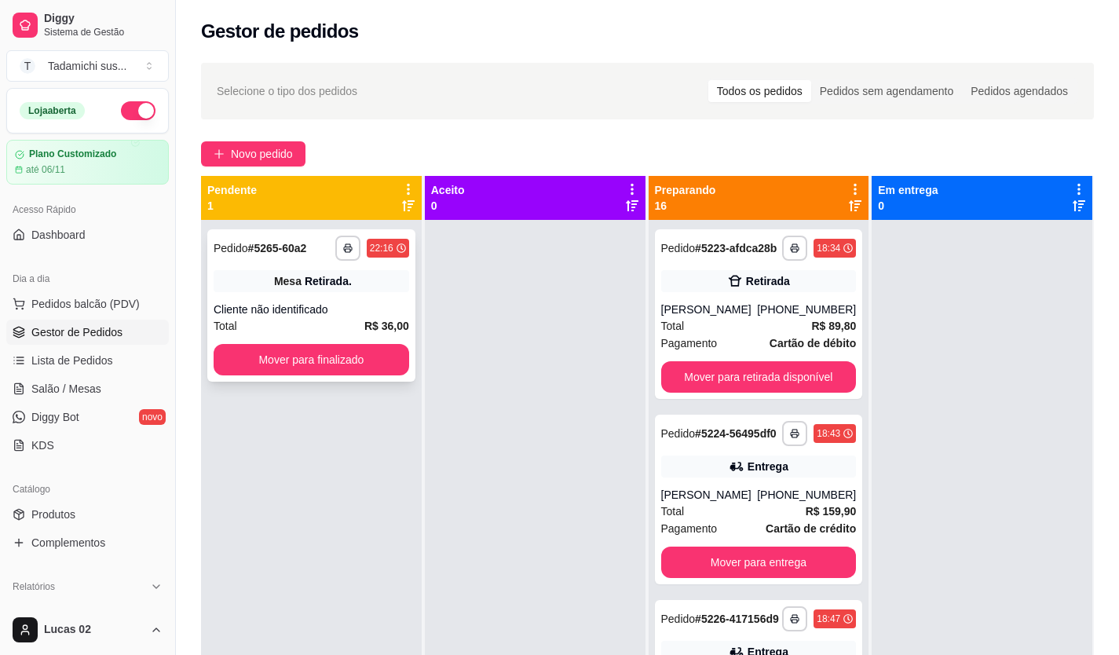
click at [386, 378] on div "**********" at bounding box center [311, 305] width 208 height 152
click at [266, 362] on button "Mover para finalizado" at bounding box center [311, 359] width 195 height 31
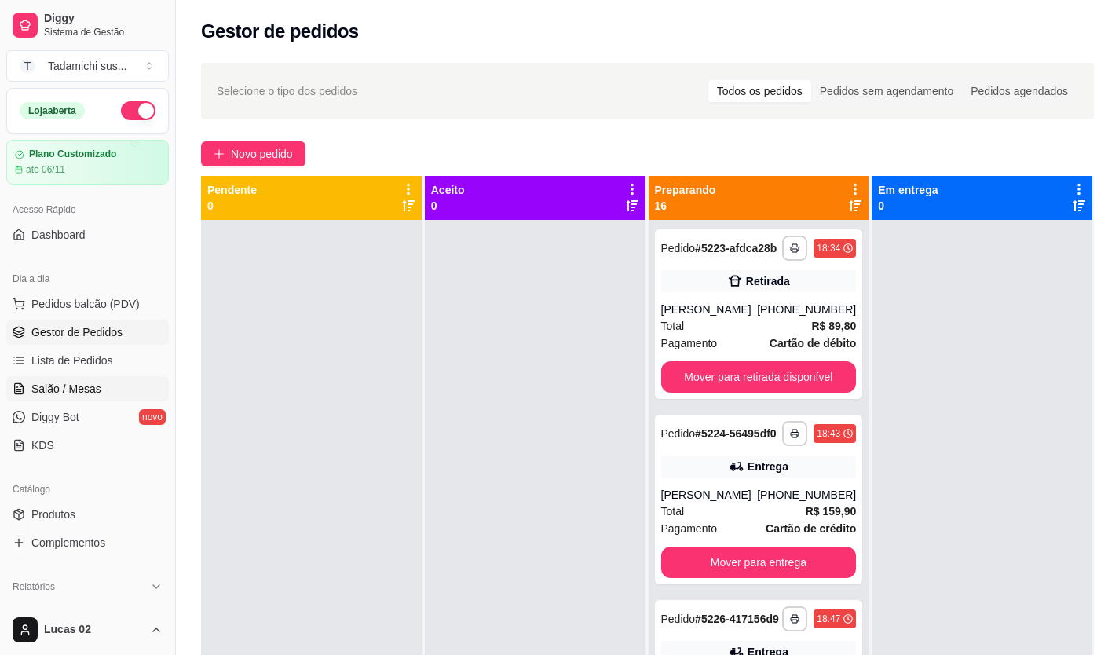
click at [77, 395] on span "Salão / Mesas" at bounding box center [66, 389] width 70 height 16
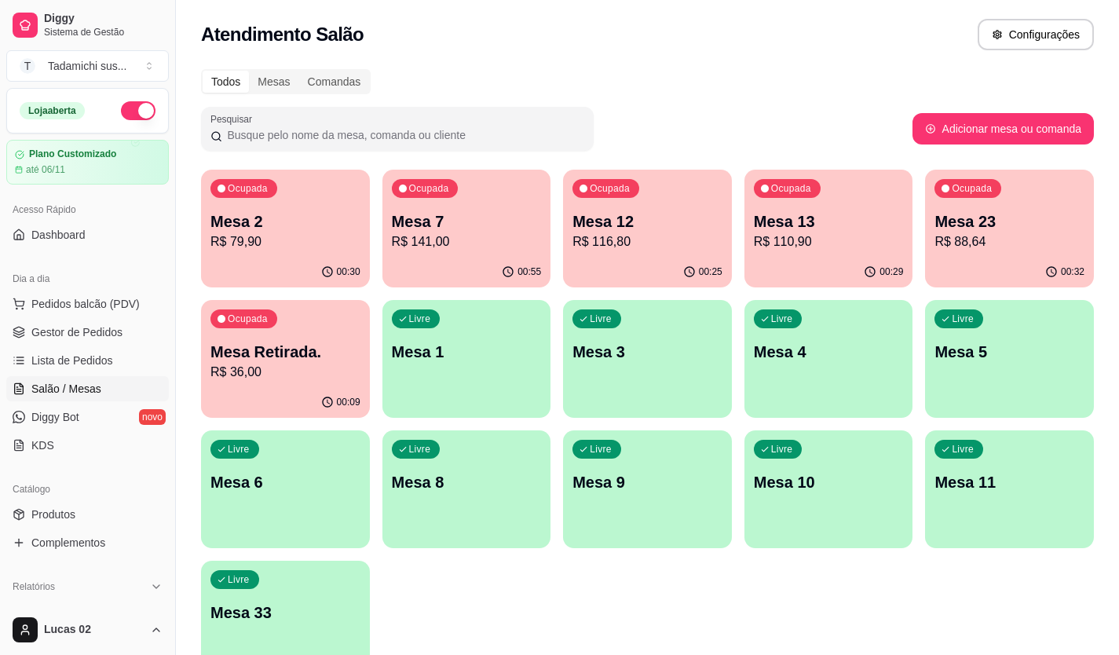
click at [795, 223] on p "Mesa 13" at bounding box center [829, 221] width 150 height 22
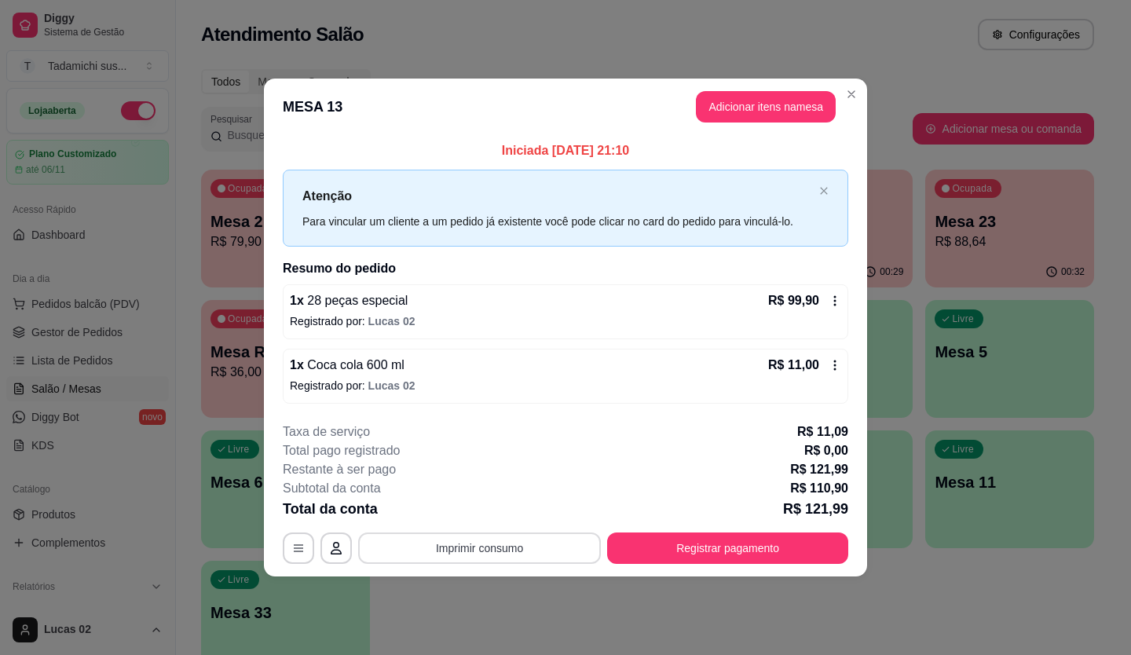
click at [520, 548] on button "Imprimir consumo" at bounding box center [479, 547] width 243 height 31
click at [484, 489] on button "IMPRESSORA" at bounding box center [484, 480] width 110 height 24
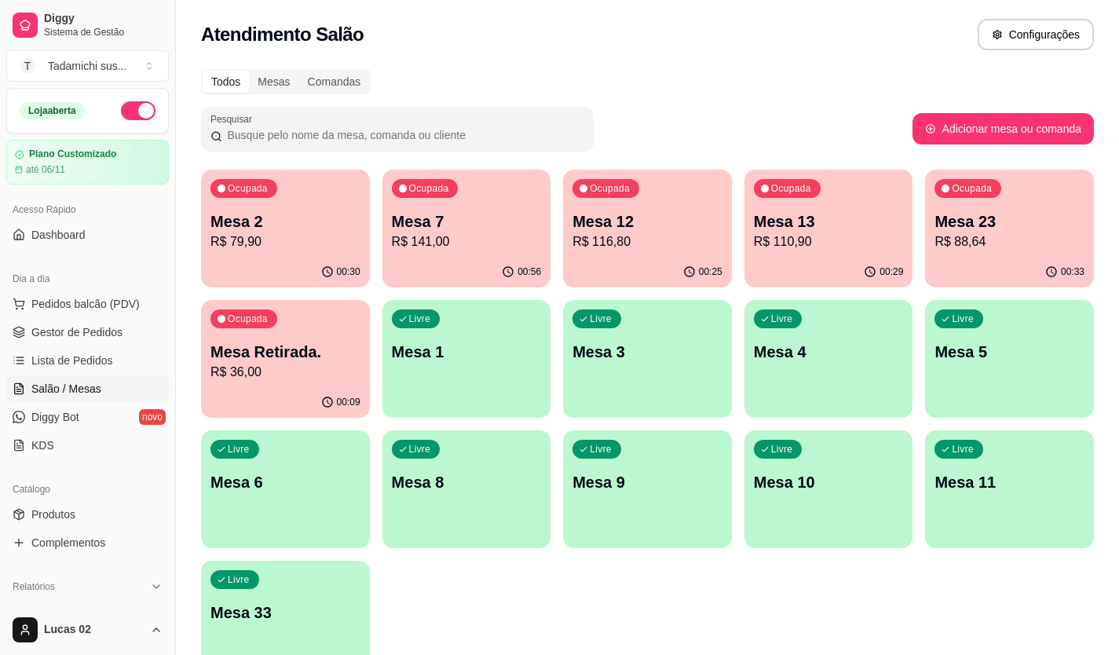
click at [232, 210] on p "Mesa 2" at bounding box center [285, 221] width 150 height 22
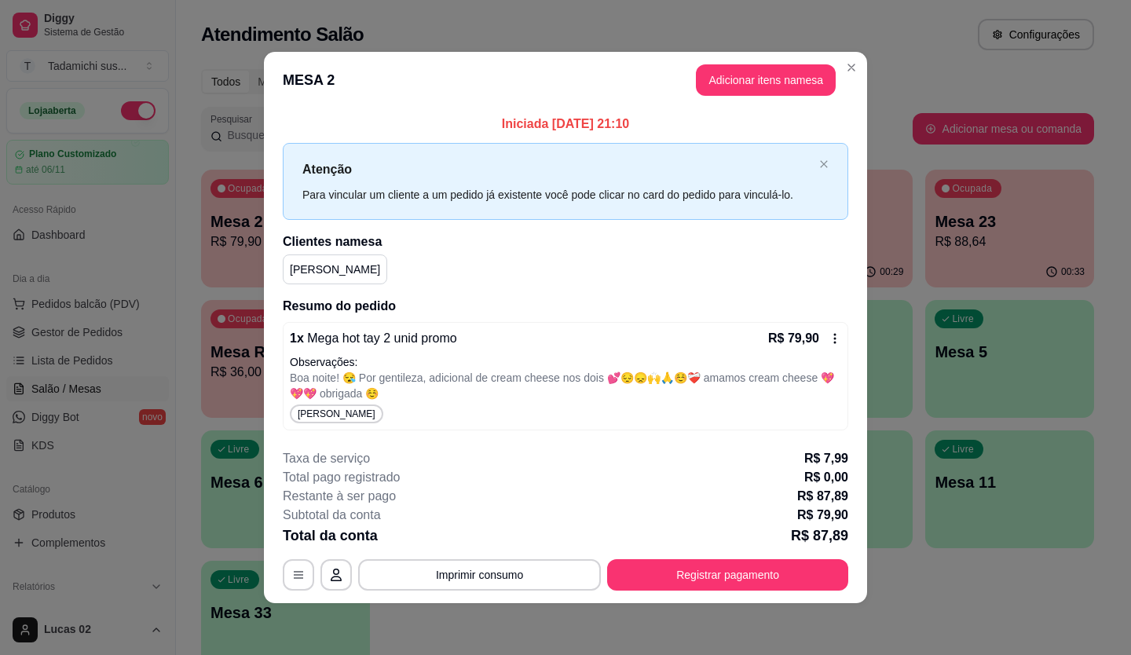
click at [472, 567] on button "Imprimir consumo" at bounding box center [479, 574] width 243 height 31
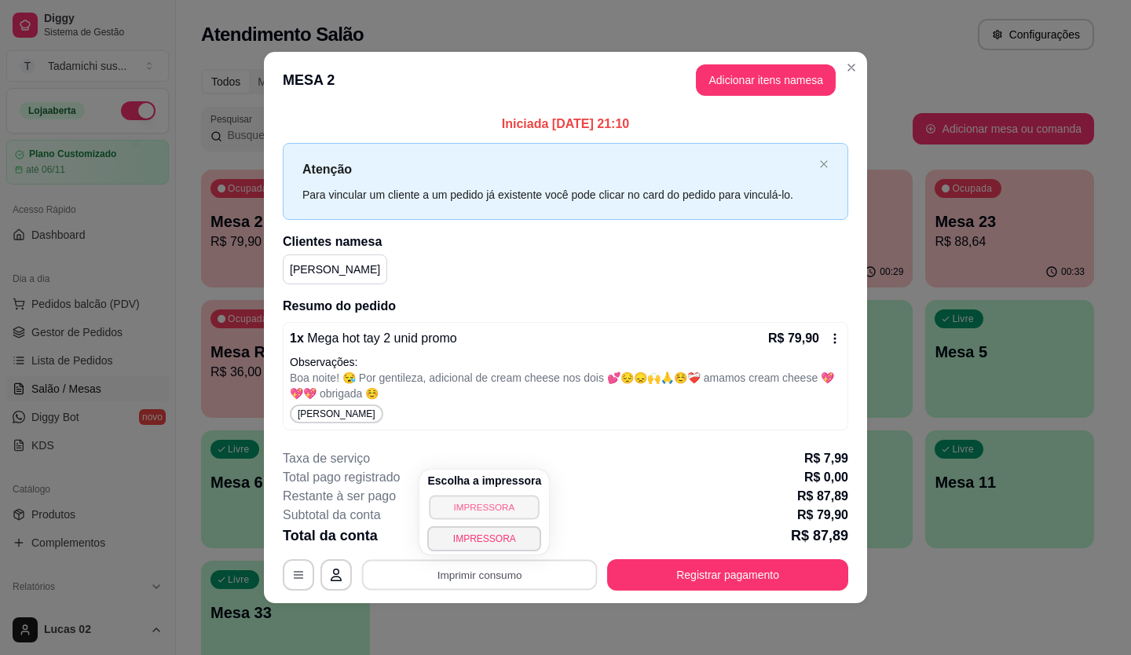
click at [476, 509] on button "IMPRESSORA" at bounding box center [484, 507] width 110 height 24
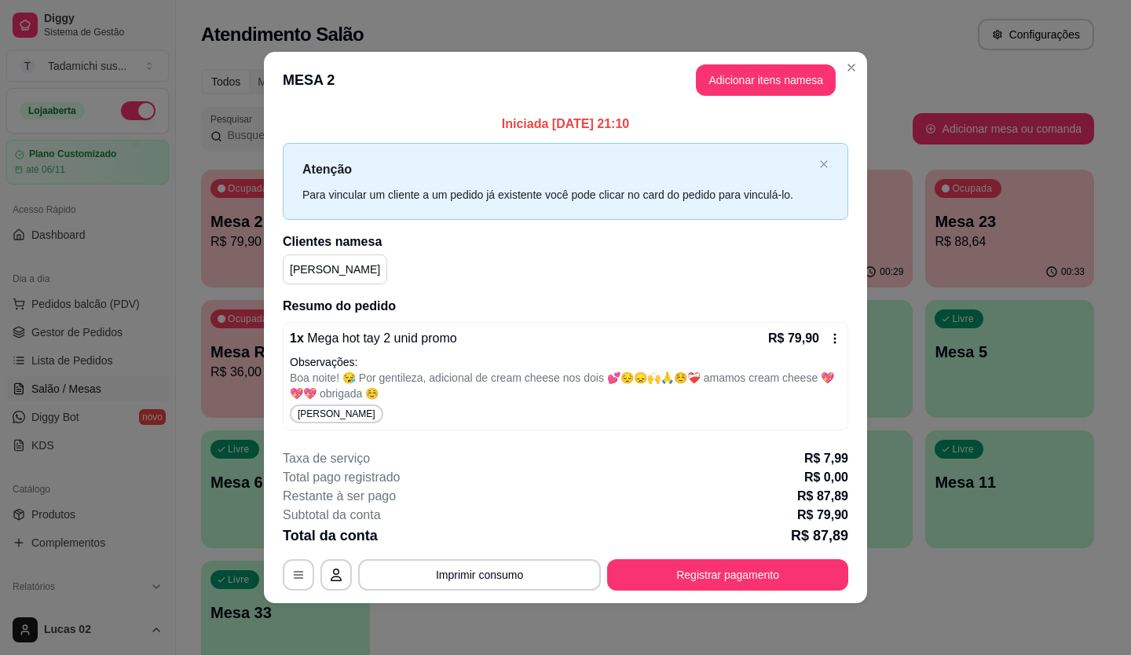
click at [770, 63] on header "MESA 2 Adicionar itens na mesa" at bounding box center [565, 80] width 603 height 57
click at [775, 70] on button "Adicionar itens na mesa" at bounding box center [766, 79] width 140 height 31
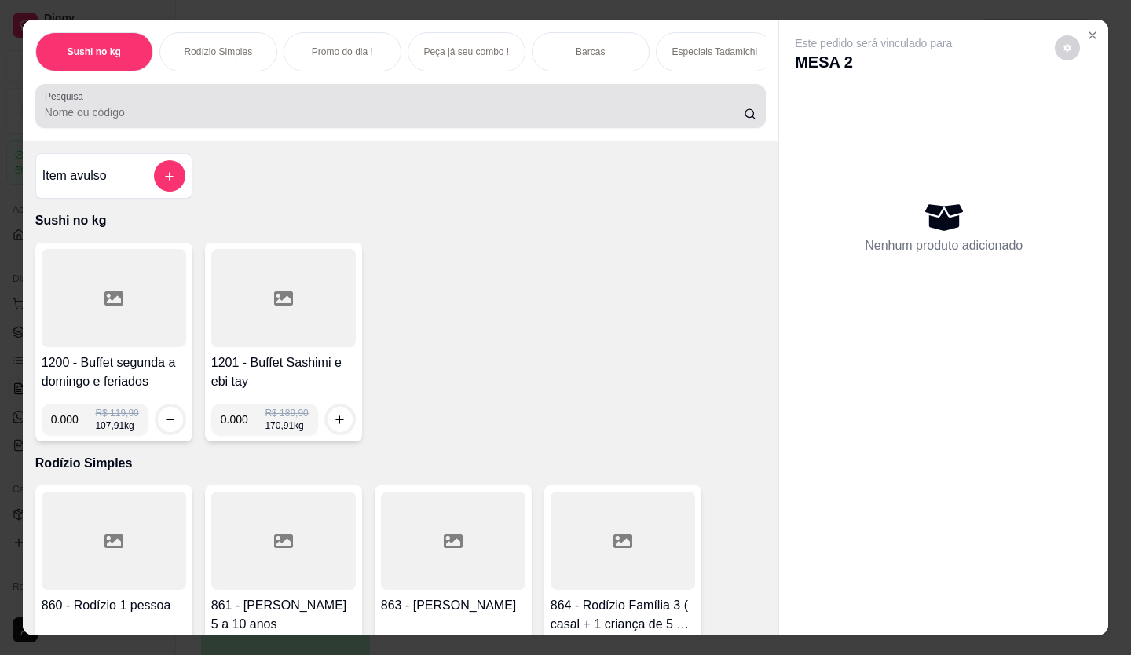
click at [209, 122] on div at bounding box center [400, 105] width 711 height 31
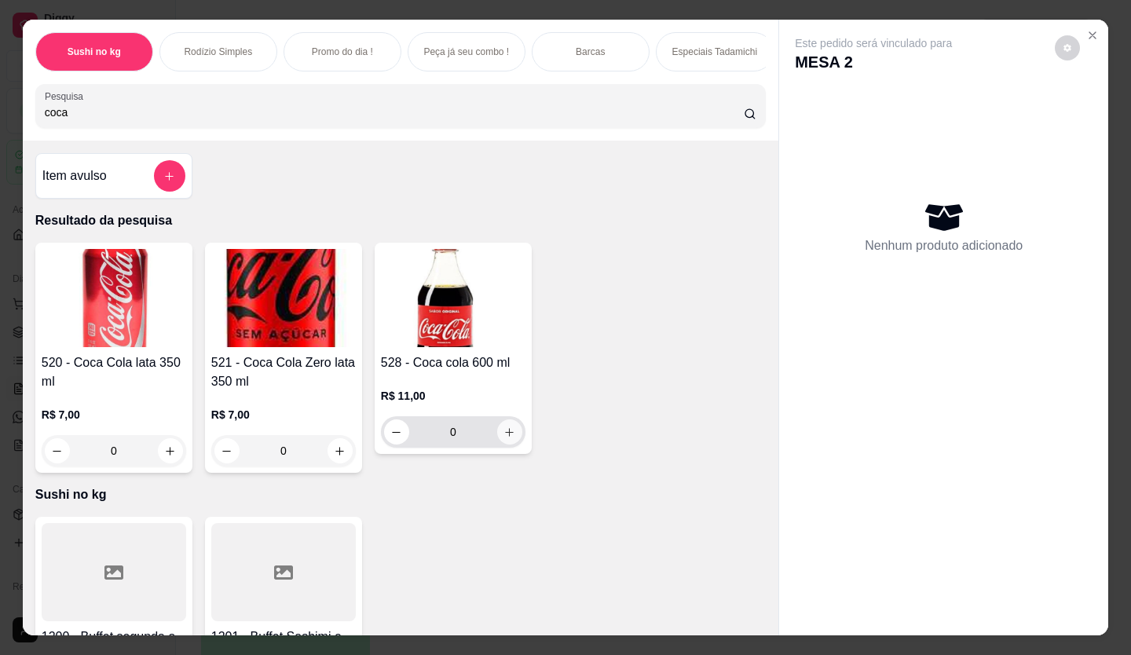
type input "coca"
click at [506, 437] on icon "increase-product-quantity" at bounding box center [510, 432] width 9 height 9
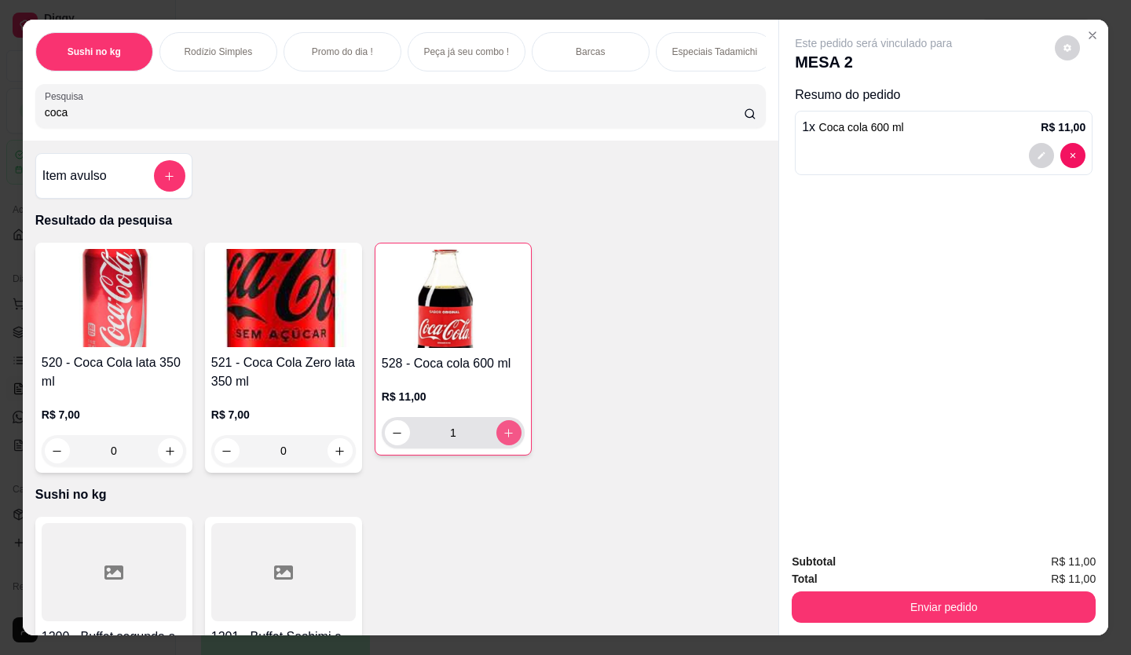
type input "1"
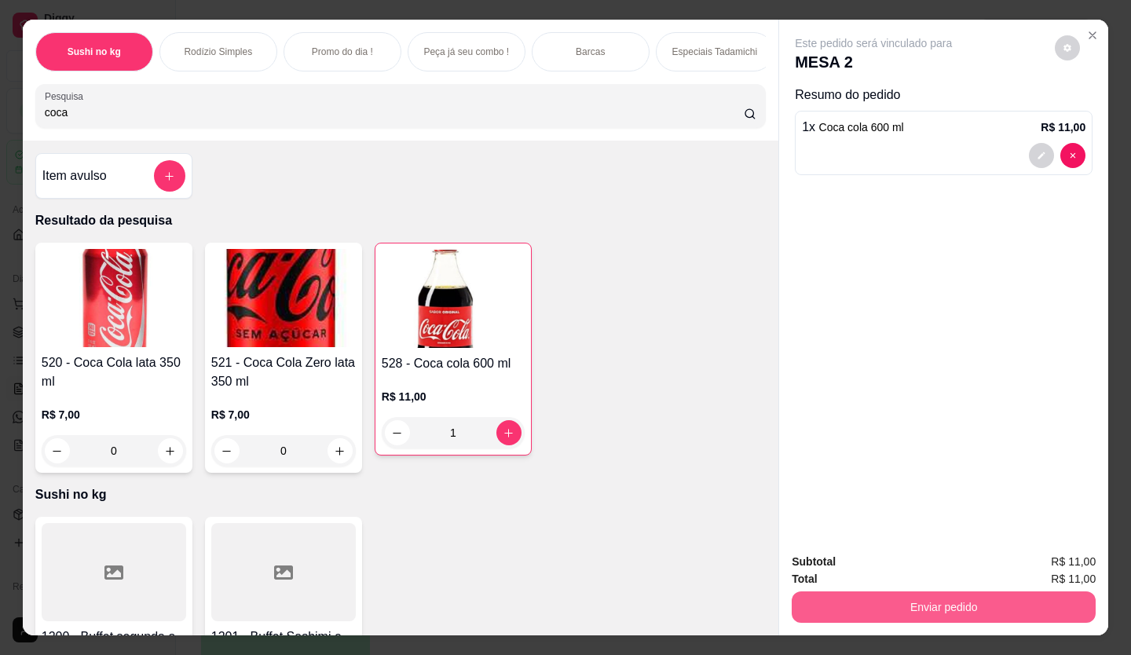
click at [1058, 597] on button "Enviar pedido" at bounding box center [943, 606] width 304 height 31
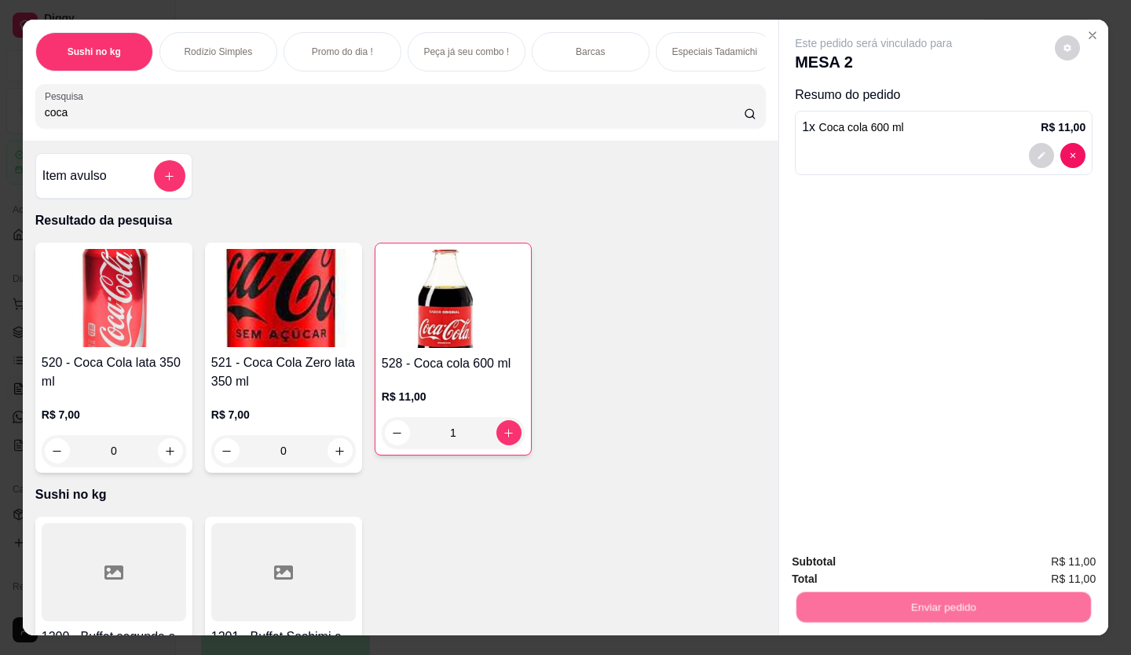
click at [1071, 549] on button "Enviar pedido" at bounding box center [1054, 562] width 89 height 30
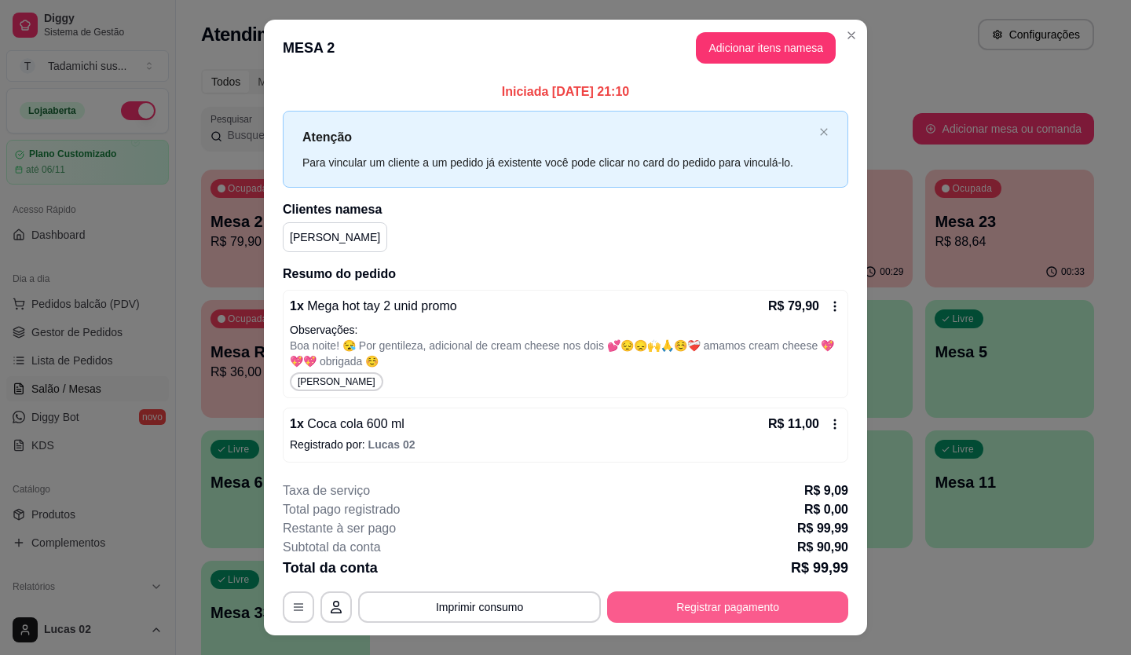
click at [680, 616] on button "Registrar pagamento" at bounding box center [727, 606] width 241 height 31
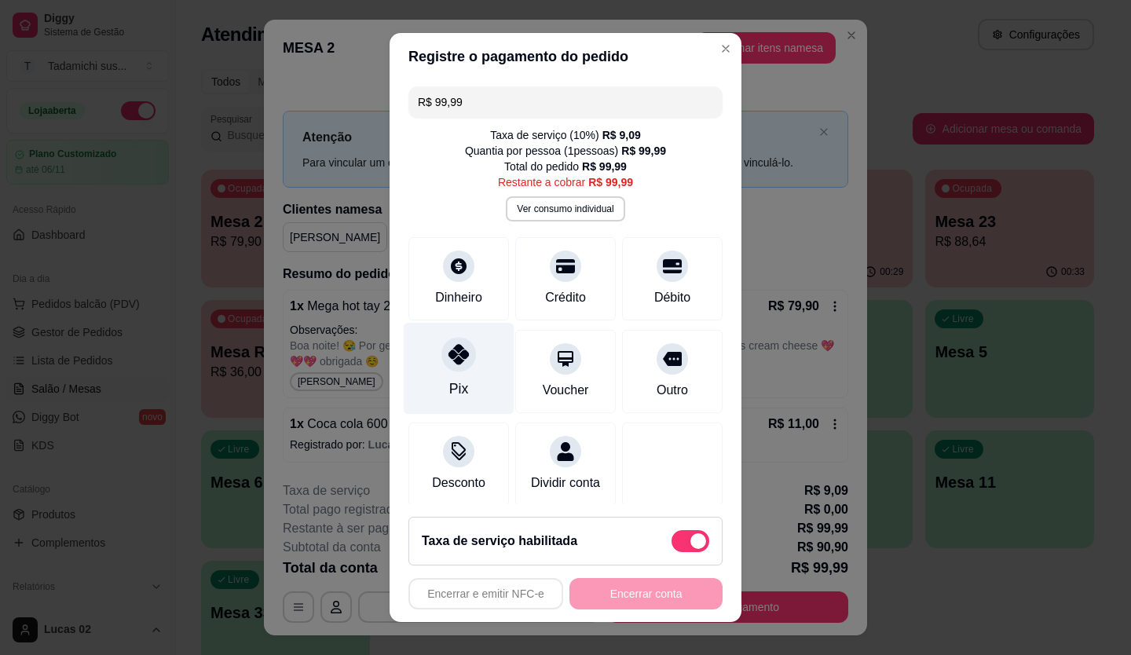
click at [449, 364] on icon at bounding box center [458, 354] width 20 height 20
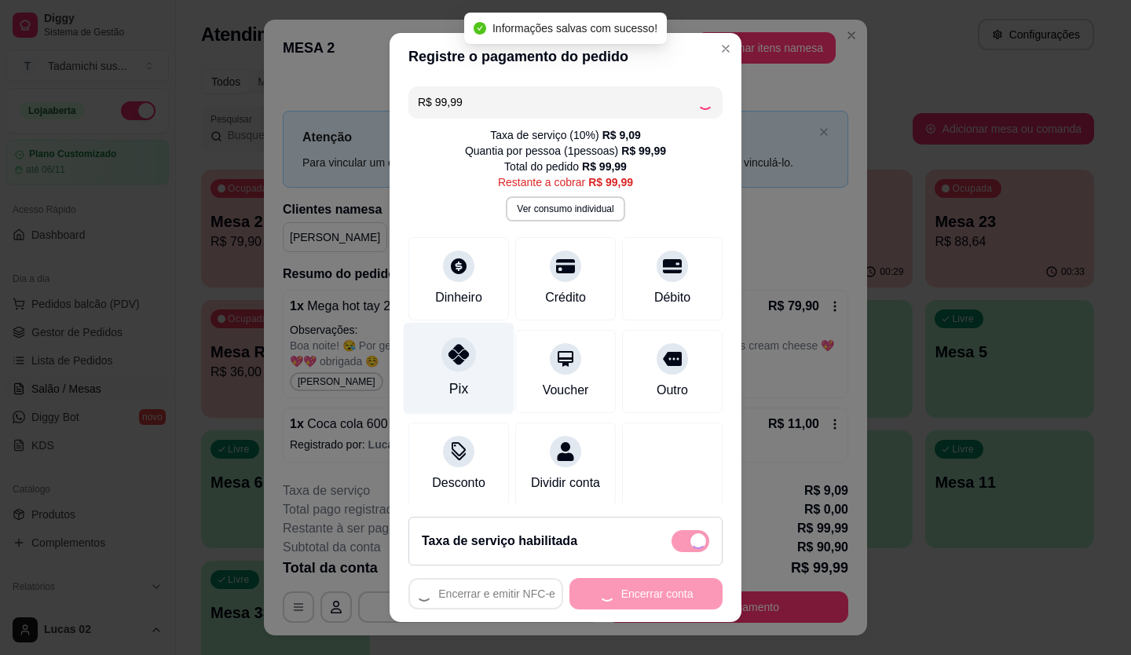
type input "R$ 0,00"
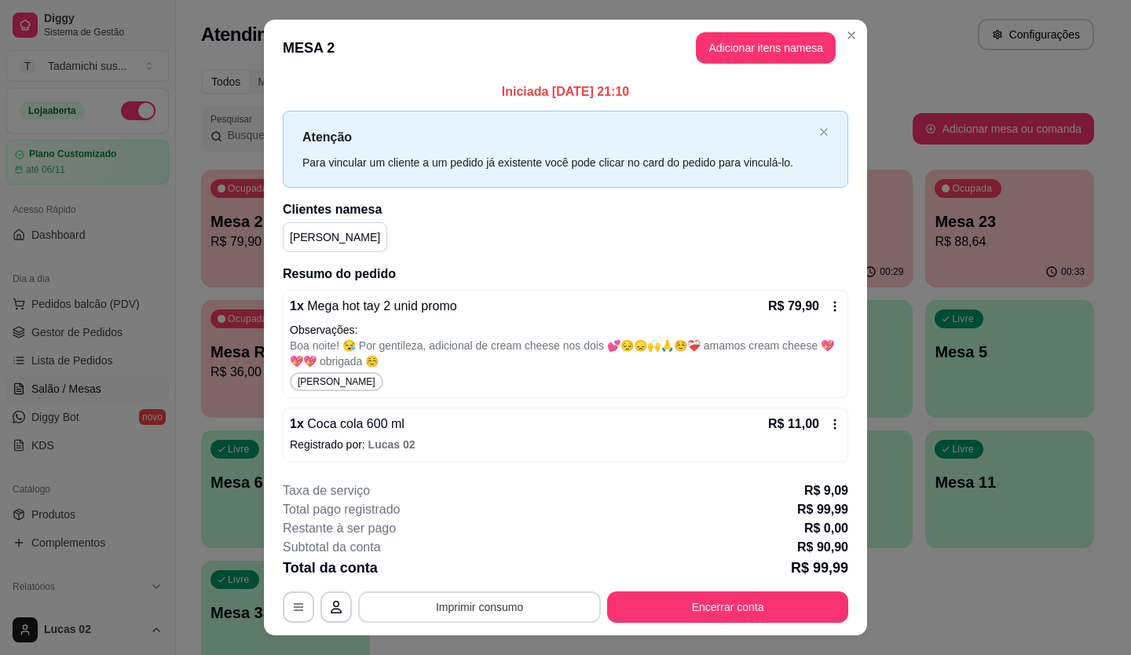
click at [513, 616] on button "Imprimir consumo" at bounding box center [479, 606] width 243 height 31
click at [482, 564] on button "IMPRESSORA" at bounding box center [478, 569] width 110 height 24
click at [473, 604] on button "Imprimir consumo" at bounding box center [480, 606] width 236 height 31
click at [483, 539] on button "IMPRESSORA" at bounding box center [478, 538] width 110 height 24
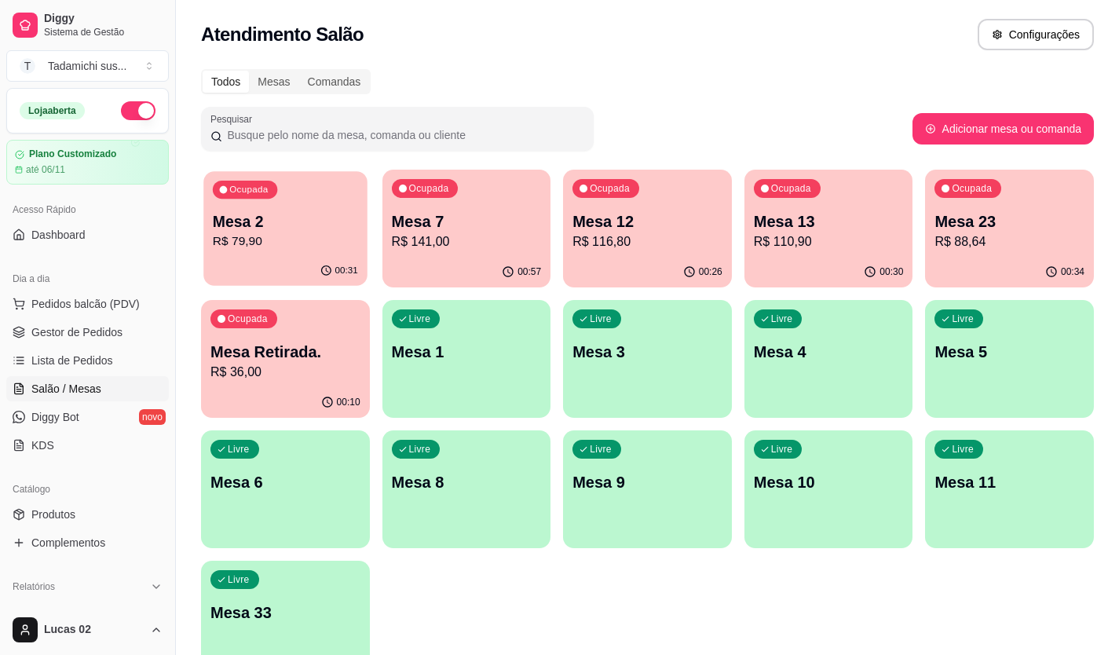
click at [344, 202] on div "Ocupada Mesa 2 R$ 79,90" at bounding box center [284, 213] width 163 height 85
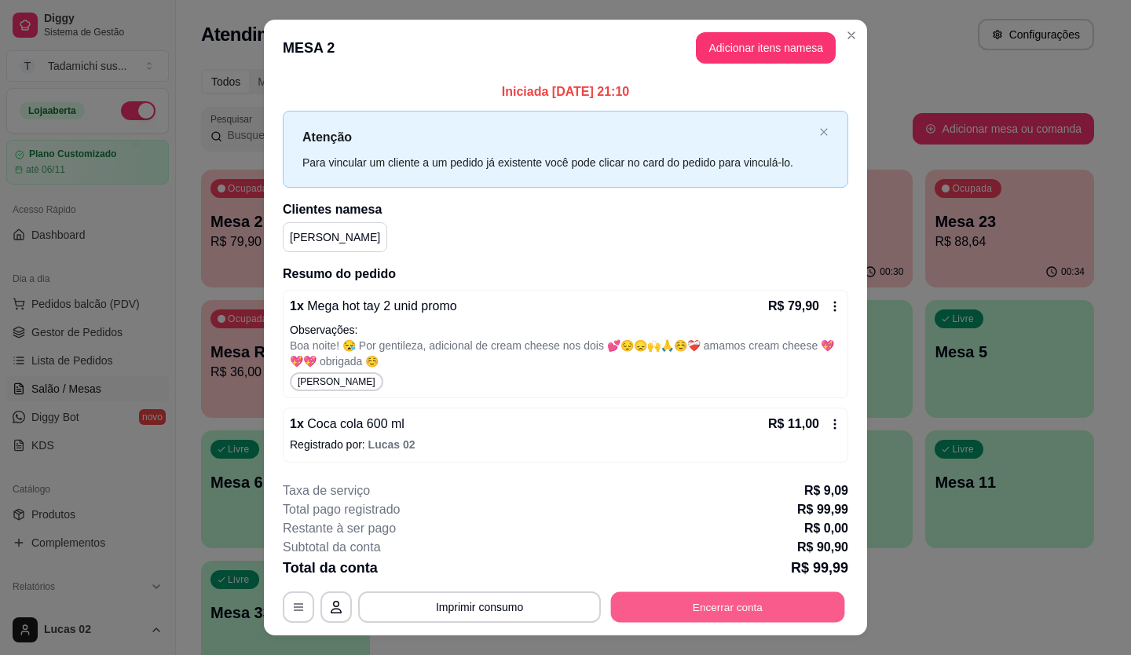
click at [674, 611] on button "Encerrar conta" at bounding box center [728, 606] width 234 height 31
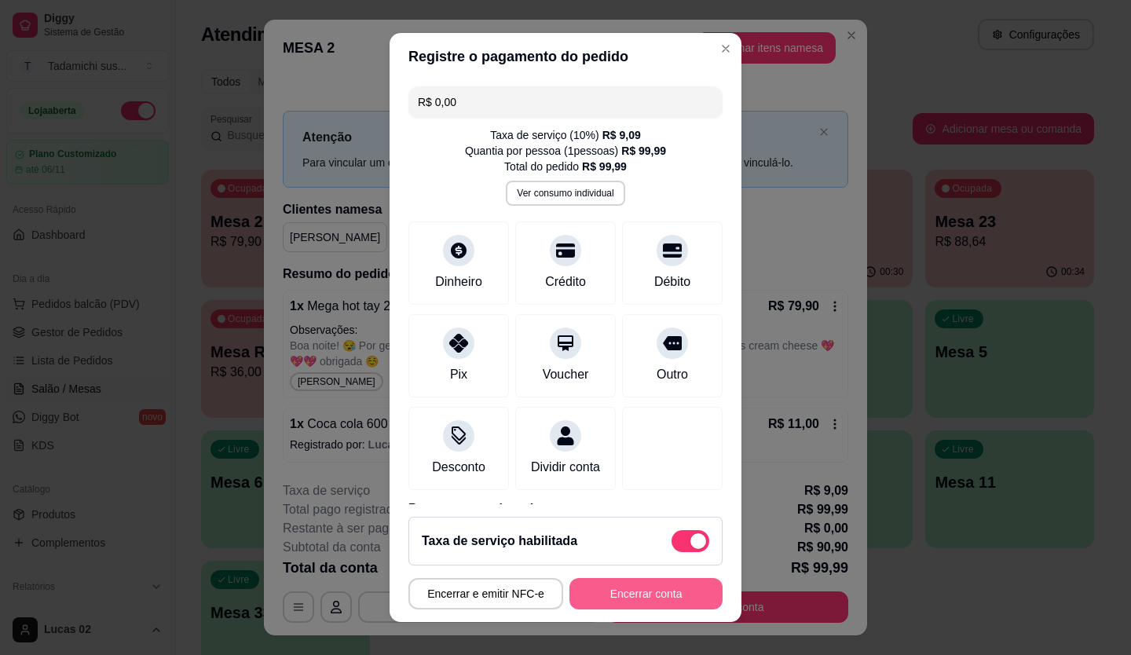
click at [673, 591] on button "Encerrar conta" at bounding box center [645, 593] width 153 height 31
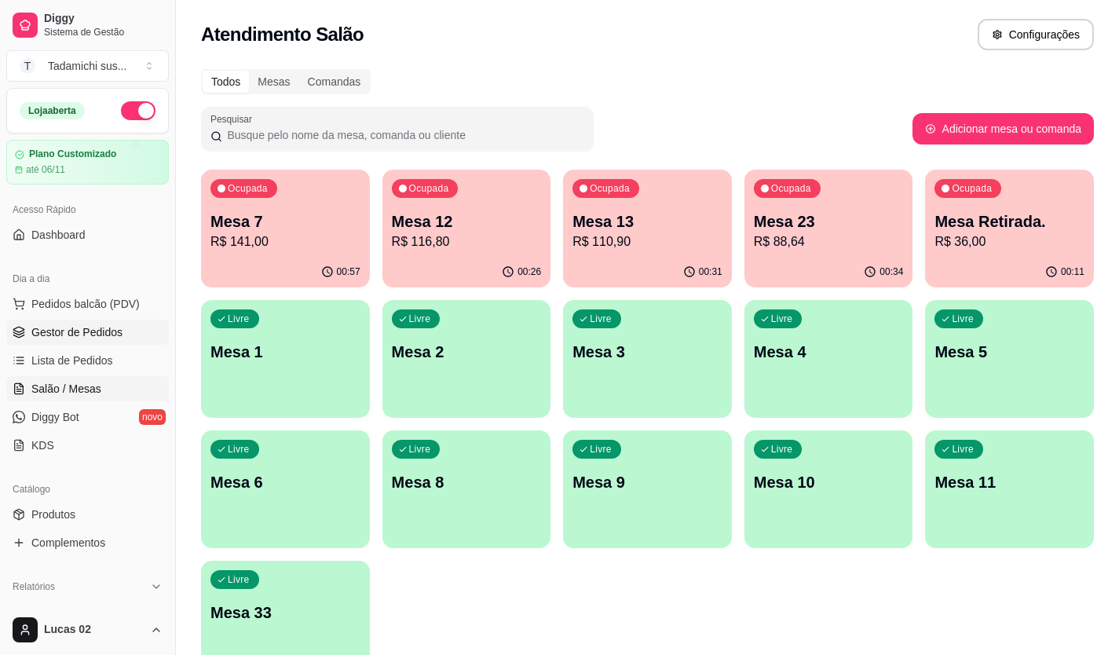
click at [72, 325] on span "Gestor de Pedidos" at bounding box center [76, 332] width 91 height 16
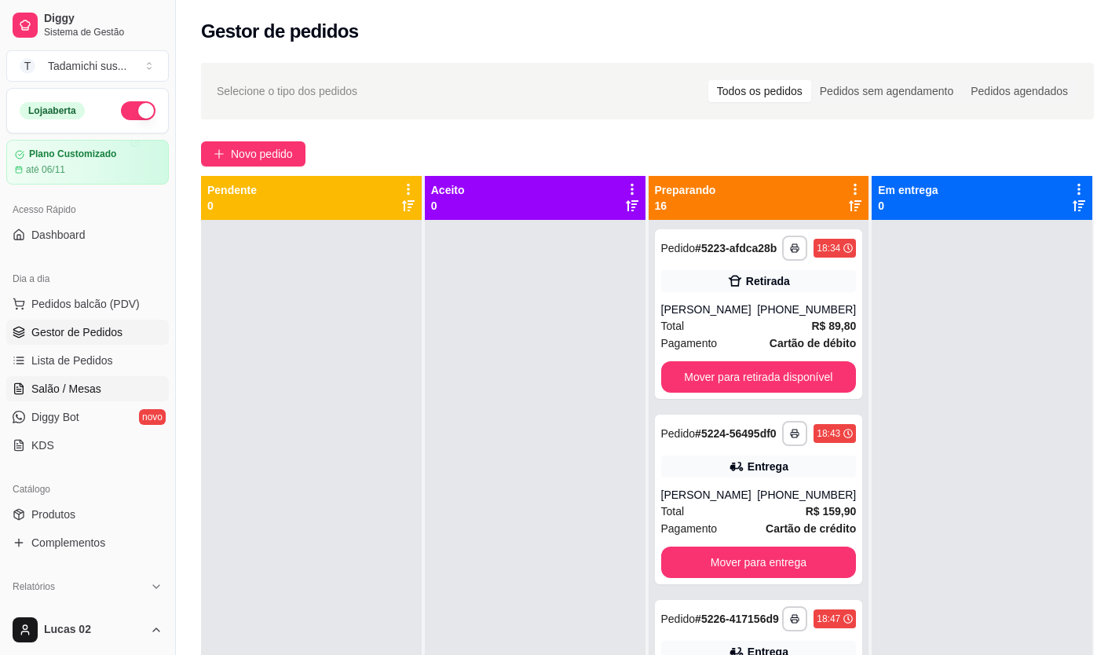
click at [97, 389] on span "Salão / Mesas" at bounding box center [66, 389] width 70 height 16
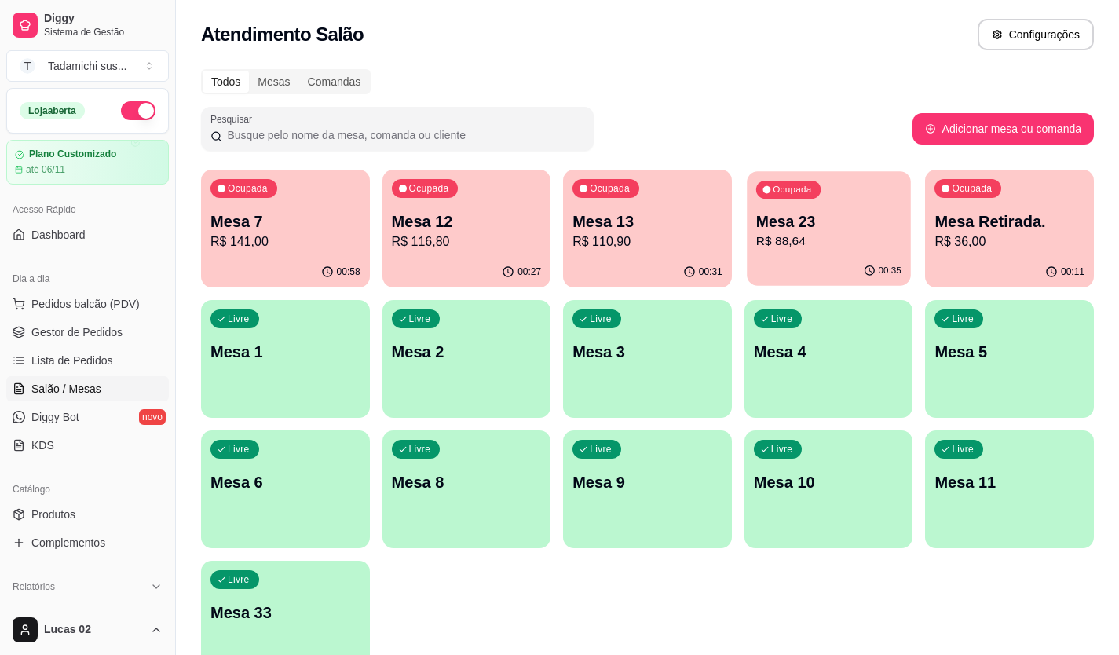
click at [848, 247] on p "R$ 88,64" at bounding box center [828, 241] width 145 height 18
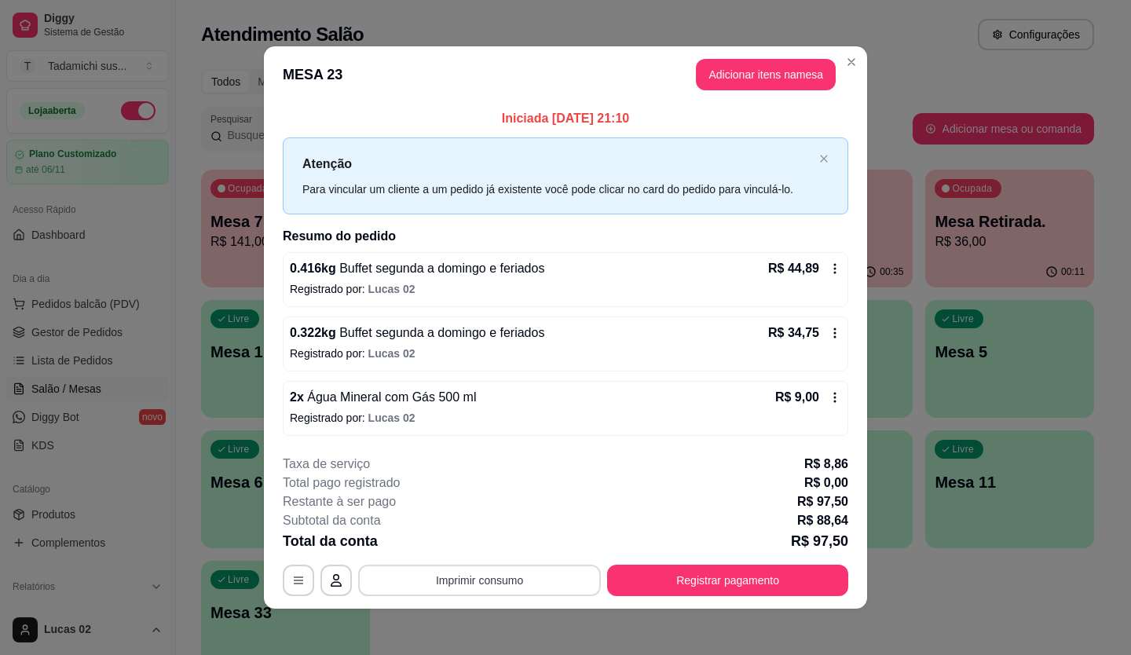
click at [533, 584] on button "Imprimir consumo" at bounding box center [479, 580] width 243 height 31
click at [474, 507] on button "IMPRESSORA" at bounding box center [479, 511] width 114 height 25
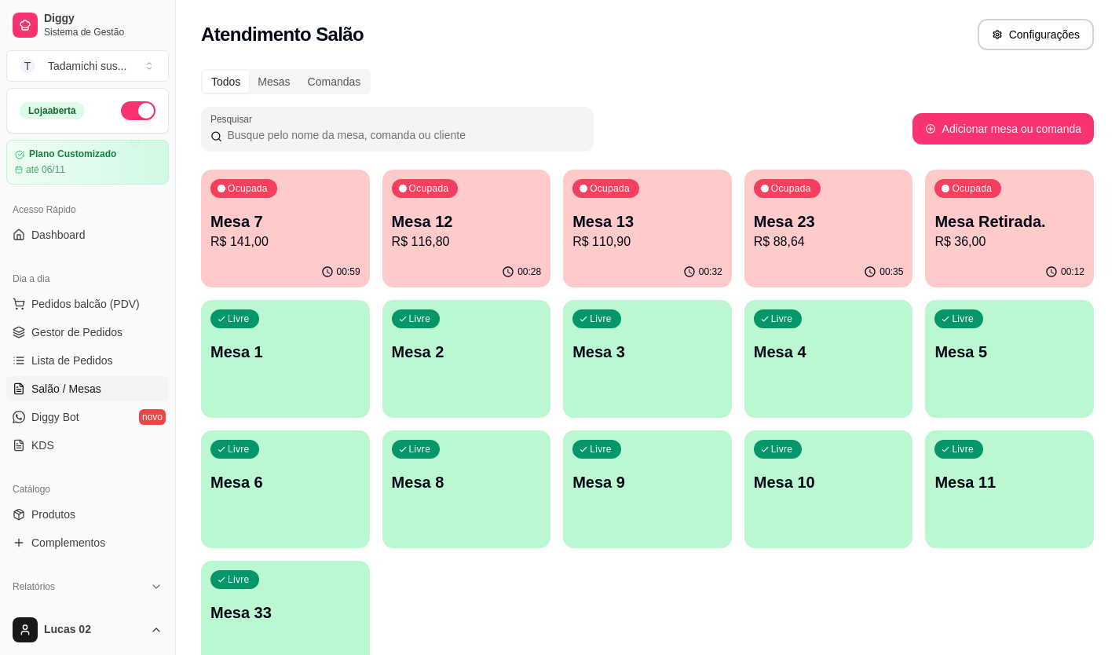
click at [1050, 217] on p "Mesa Retirada." at bounding box center [1009, 221] width 150 height 22
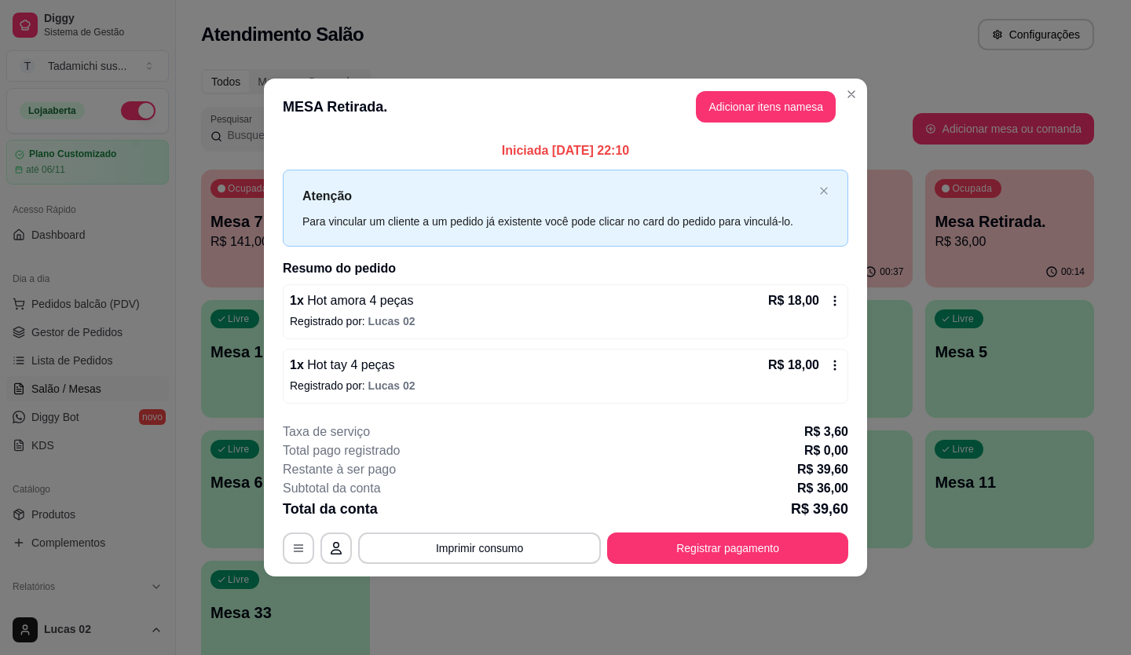
click at [837, 301] on icon at bounding box center [834, 300] width 13 height 13
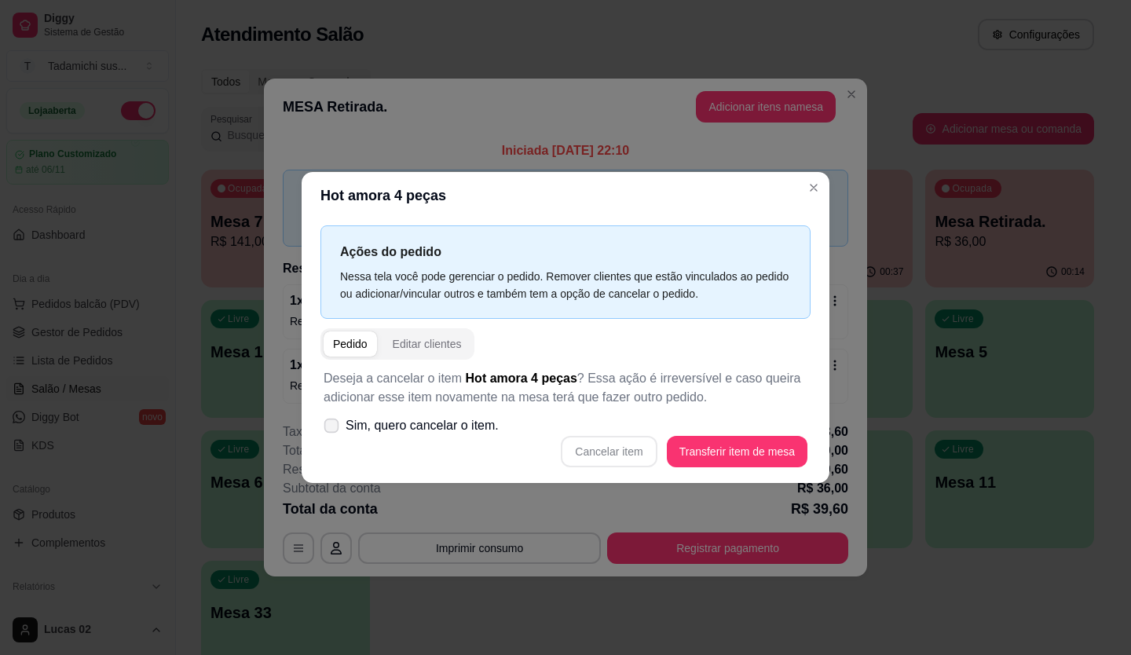
click at [338, 421] on span at bounding box center [331, 425] width 15 height 15
click at [333, 429] on input "Sim, quero cancelar o item." at bounding box center [328, 434] width 10 height 10
checkbox input "true"
click at [596, 459] on button "Cancelar item" at bounding box center [609, 451] width 96 height 31
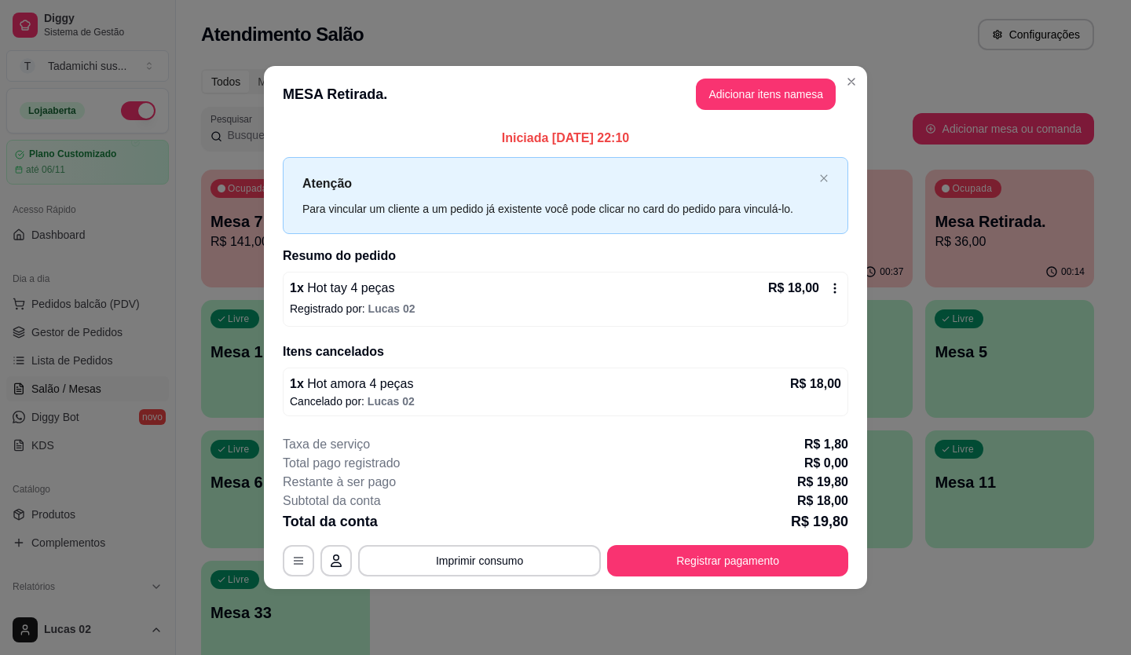
click at [831, 283] on icon at bounding box center [834, 288] width 13 height 13
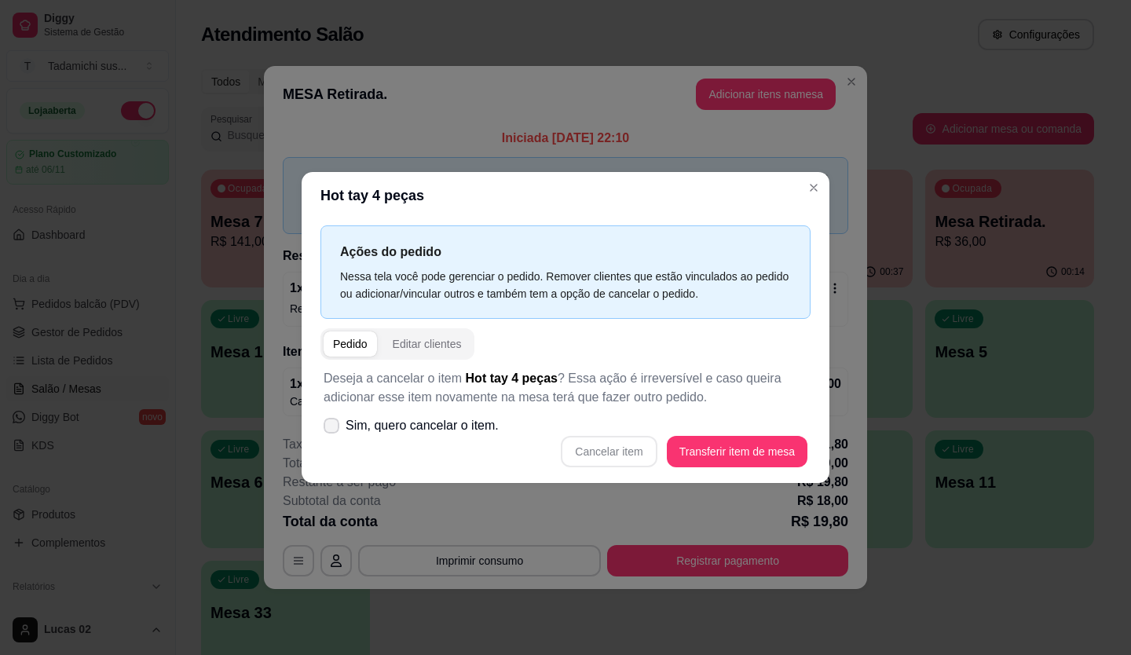
click at [336, 422] on icon at bounding box center [331, 425] width 13 height 9
click at [333, 429] on input "Sim, quero cancelar o item." at bounding box center [328, 434] width 10 height 10
checkbox input "true"
click at [583, 448] on button "Cancelar item" at bounding box center [609, 451] width 96 height 31
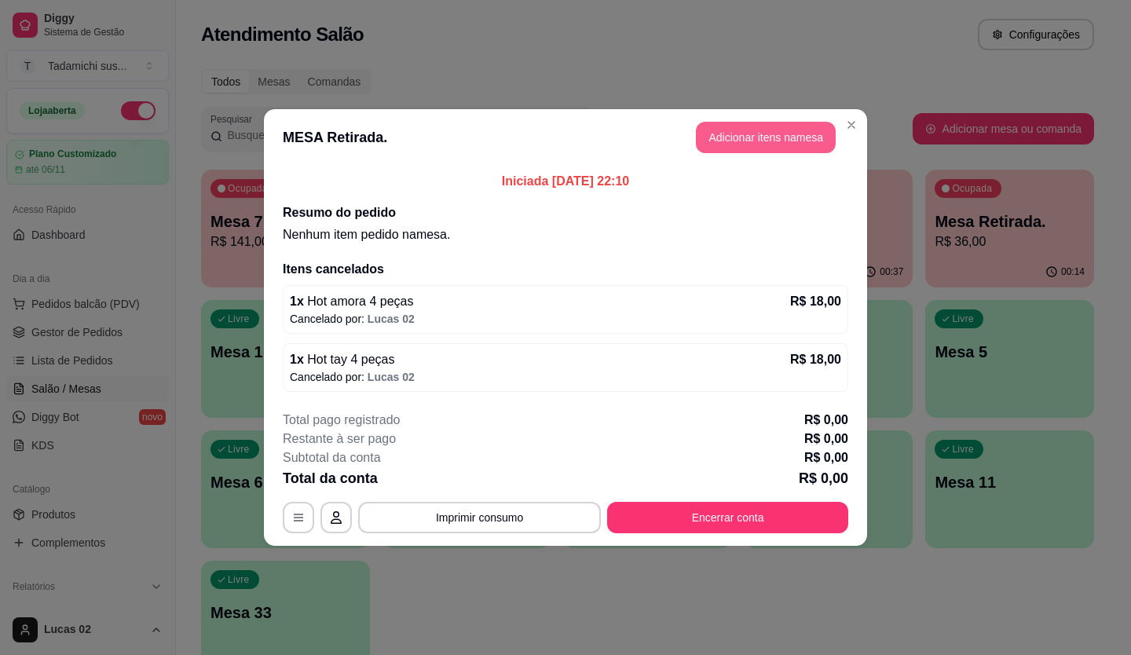
click at [765, 133] on button "Adicionar itens na mesa" at bounding box center [766, 137] width 140 height 31
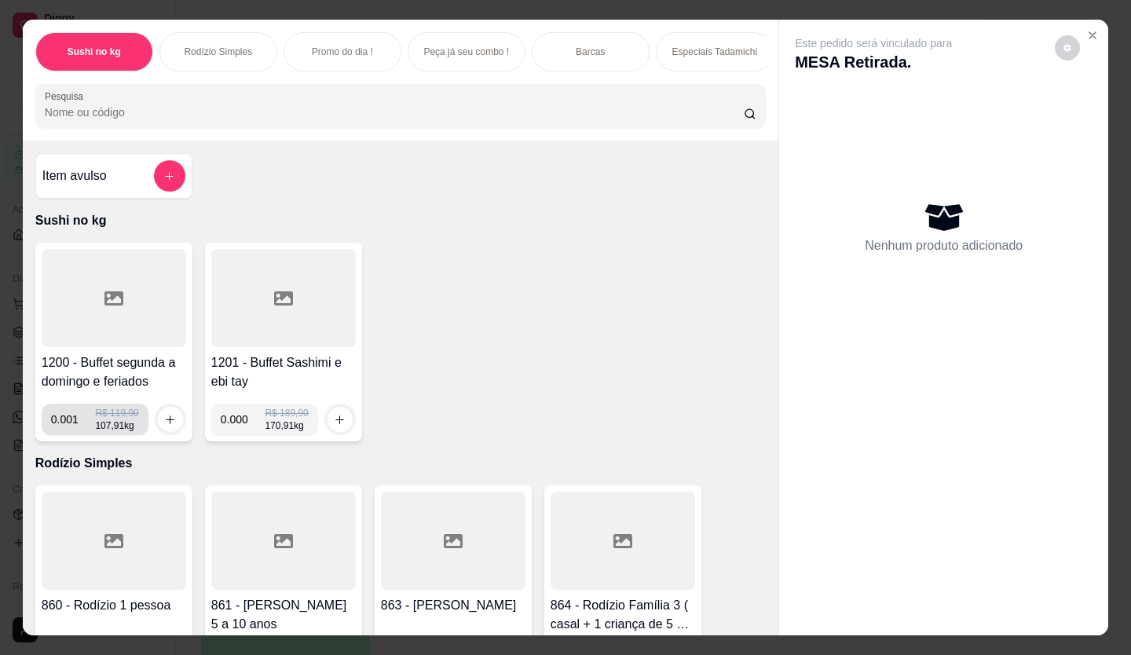
click at [82, 427] on input "0.001" at bounding box center [73, 419] width 45 height 31
type input "0.670"
click at [168, 423] on icon "increase-product-quantity" at bounding box center [171, 420] width 12 height 12
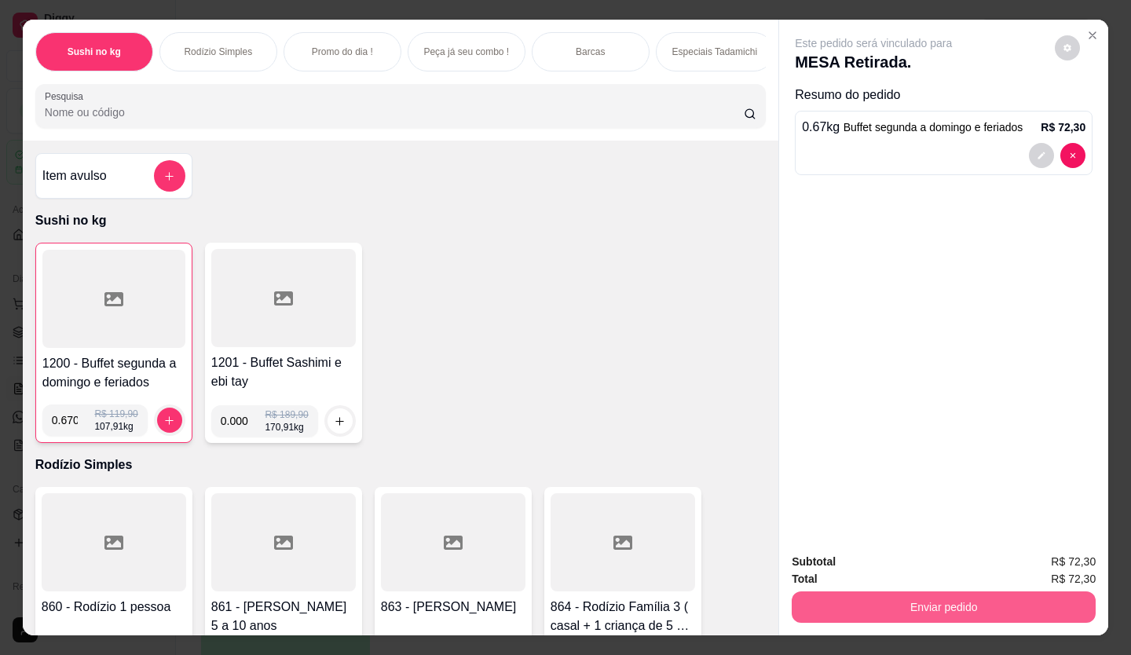
click at [920, 598] on button "Enviar pedido" at bounding box center [943, 606] width 304 height 31
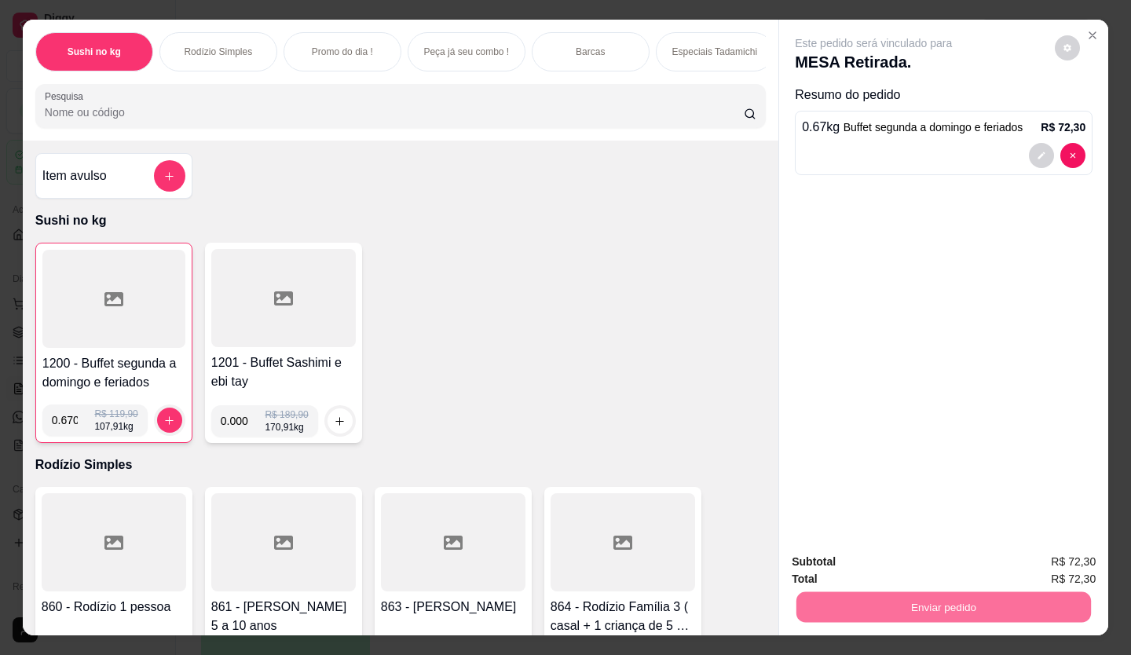
click at [1054, 559] on button "Enviar pedido" at bounding box center [1054, 562] width 89 height 30
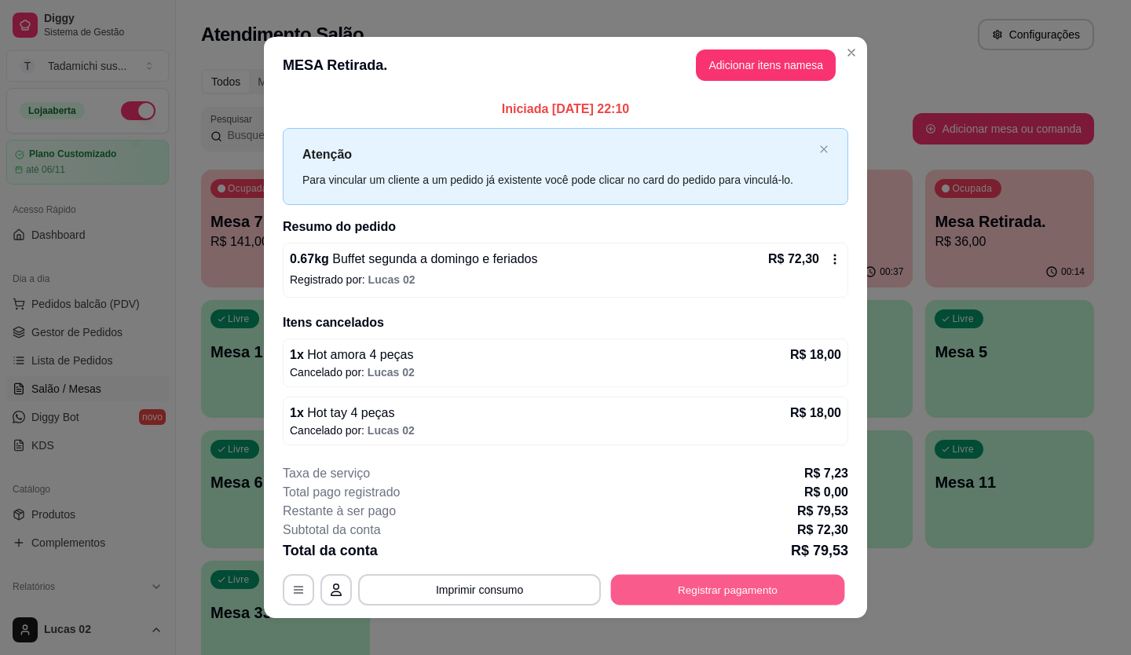
click at [667, 580] on button "Registrar pagamento" at bounding box center [728, 589] width 234 height 31
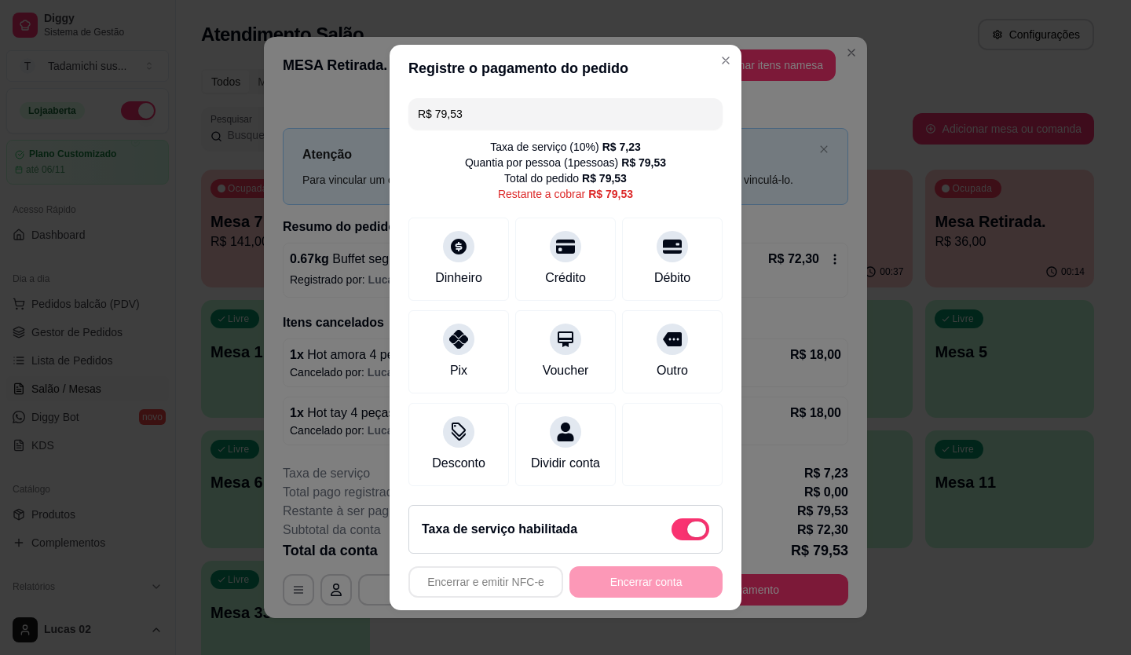
click at [671, 537] on span at bounding box center [690, 529] width 38 height 22
click at [670, 537] on input "checkbox" at bounding box center [675, 537] width 10 height 10
checkbox input "true"
type input "R$ 72,30"
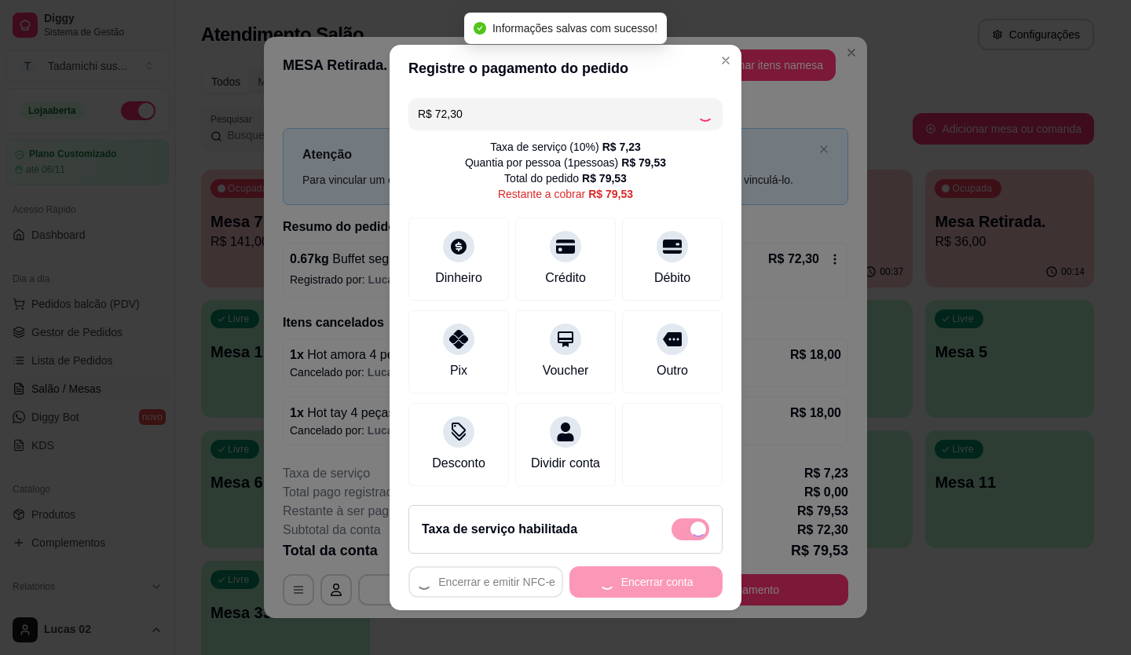
checkbox input "false"
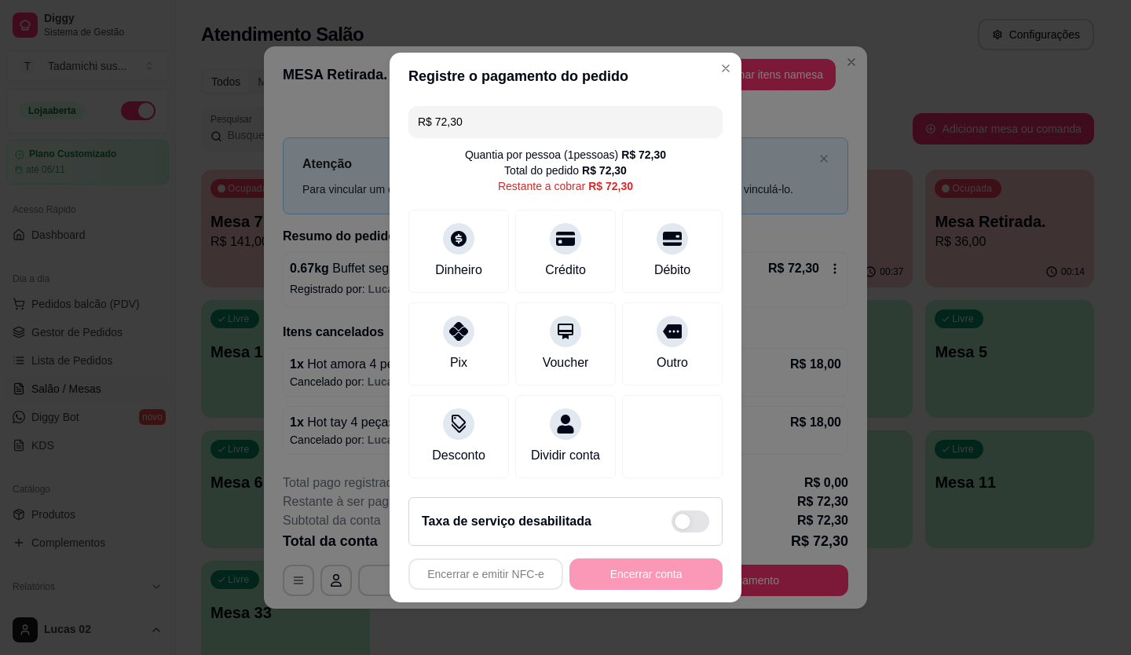
click at [652, 590] on div "Encerrar e emitir NFC-e Encerrar conta" at bounding box center [565, 573] width 314 height 31
click at [554, 236] on div at bounding box center [565, 234] width 35 height 35
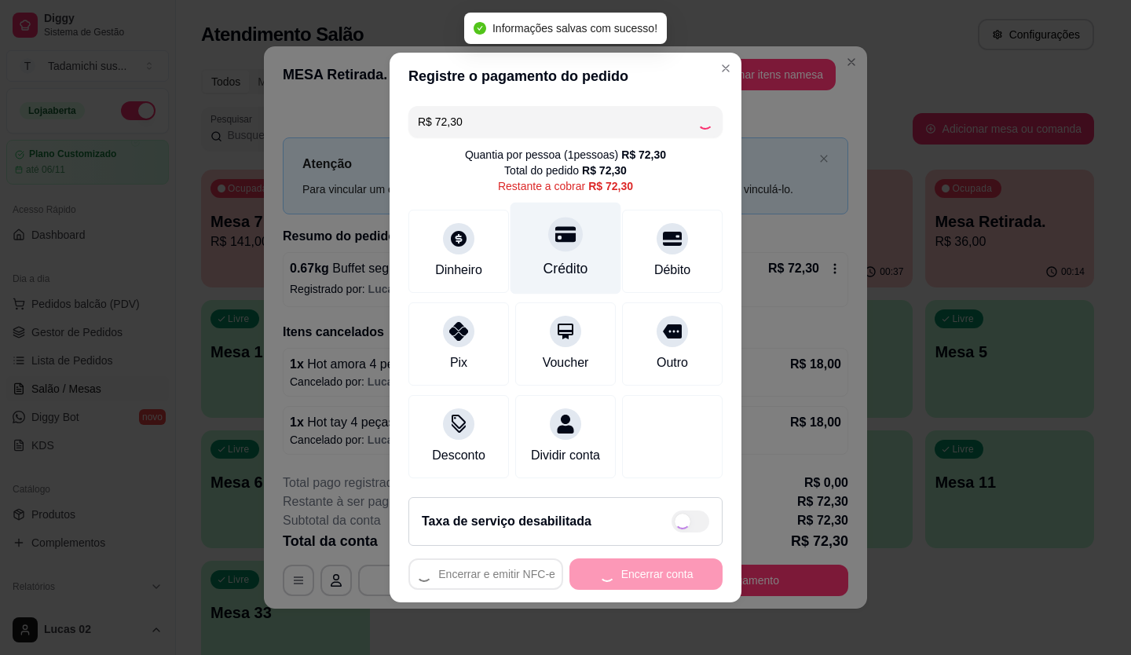
type input "R$ 0,00"
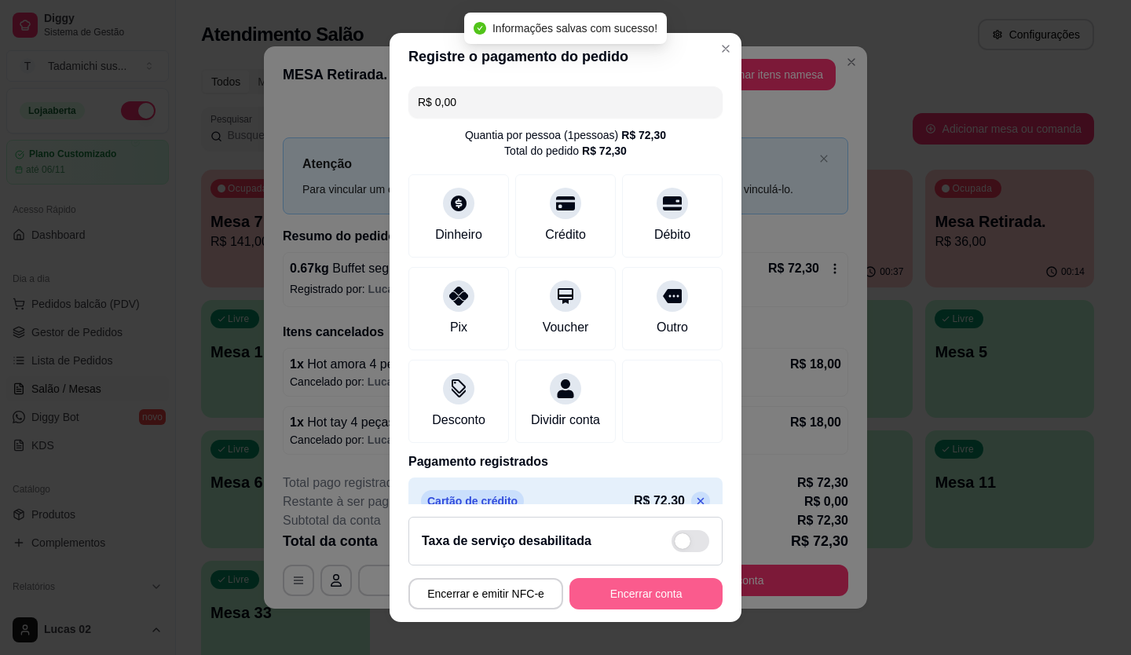
click at [608, 597] on button "Encerrar conta" at bounding box center [645, 593] width 153 height 31
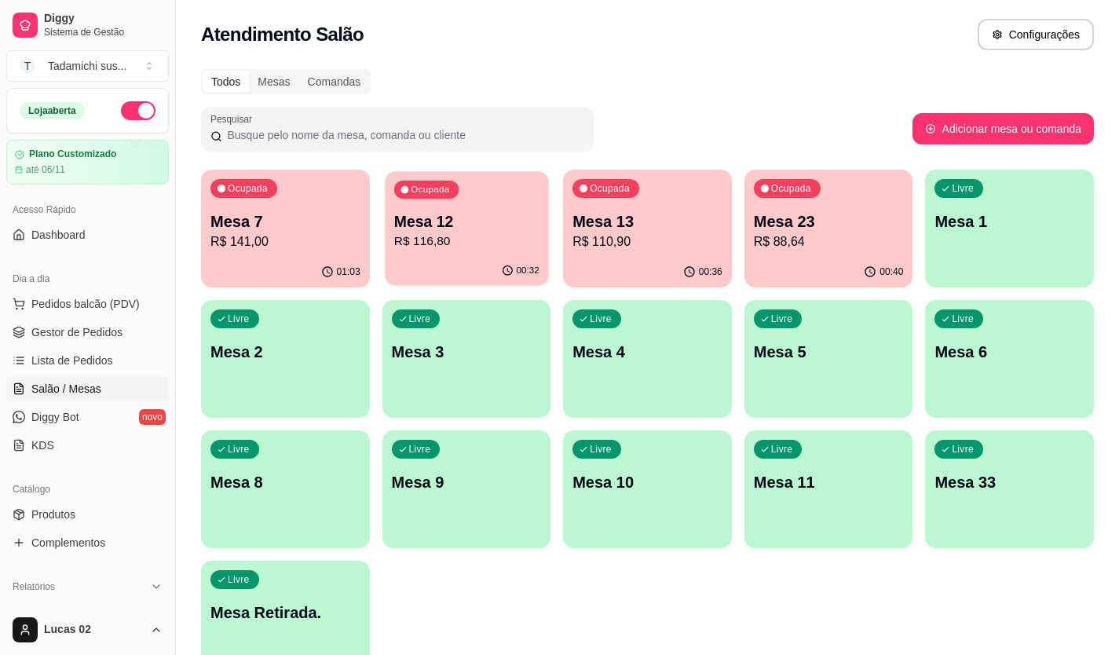
click at [440, 263] on div "00:32" at bounding box center [466, 271] width 163 height 30
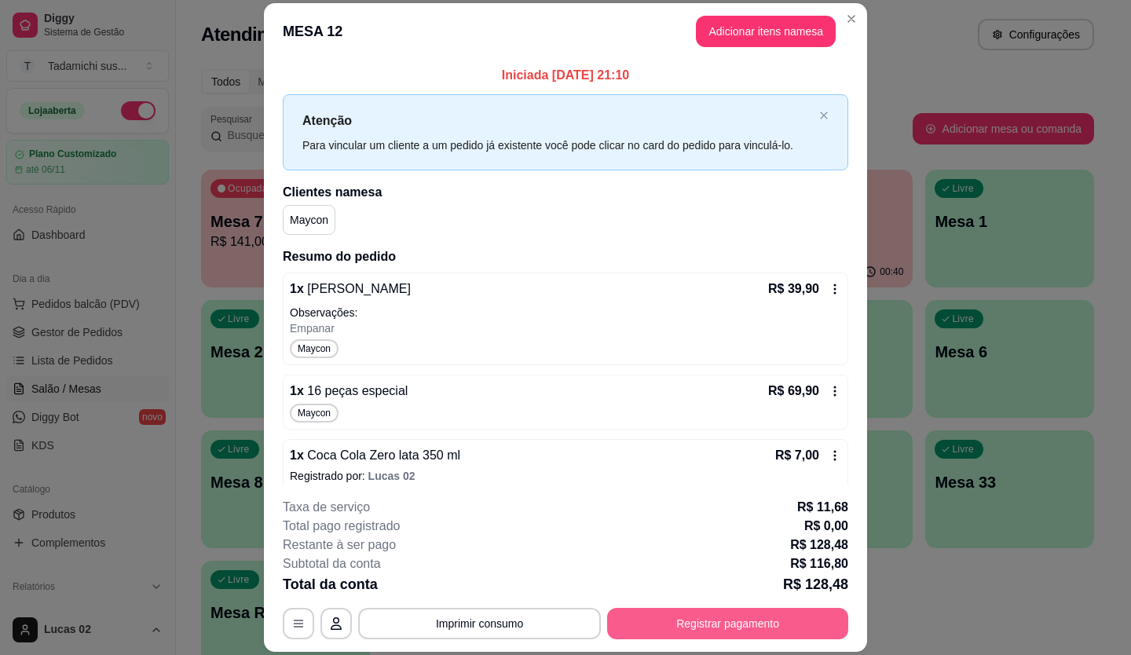
click at [655, 624] on button "Registrar pagamento" at bounding box center [727, 623] width 241 height 31
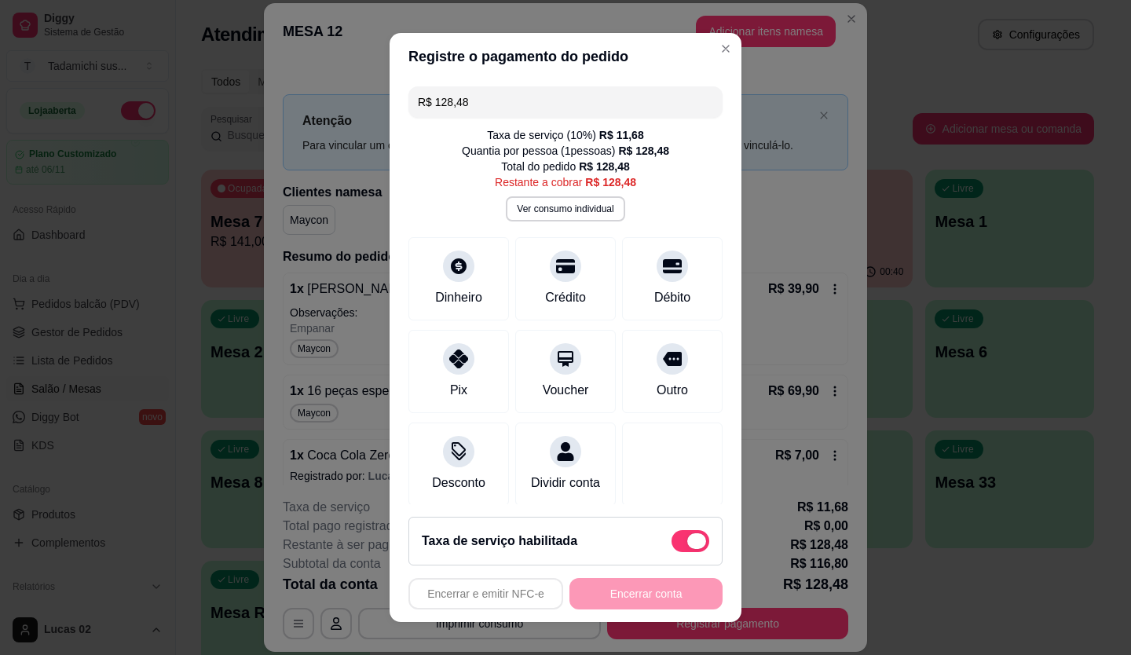
click at [671, 543] on span at bounding box center [690, 541] width 38 height 22
click at [670, 544] on input "checkbox" at bounding box center [675, 549] width 10 height 10
checkbox input "true"
type input "R$ 116,80"
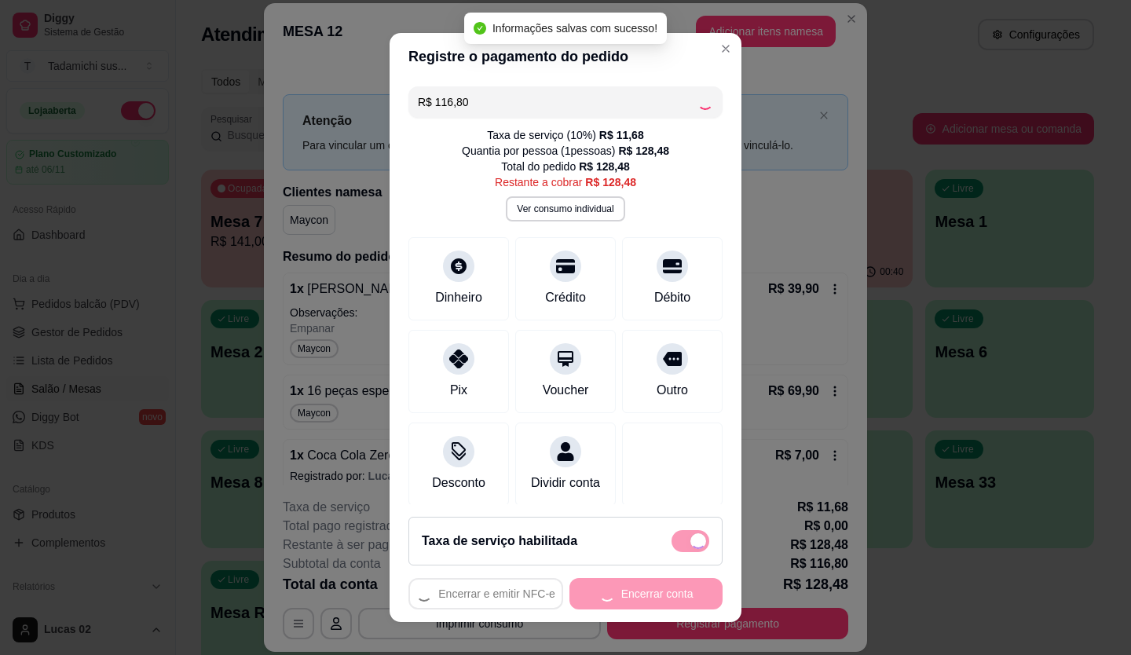
checkbox input "false"
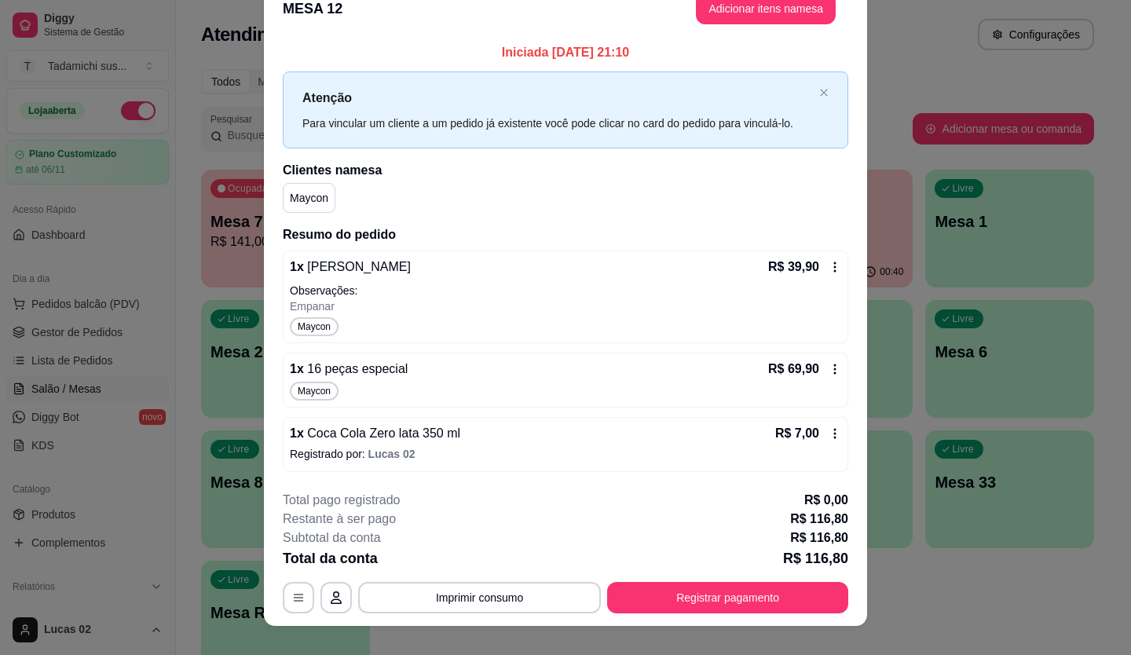
scroll to position [46, 0]
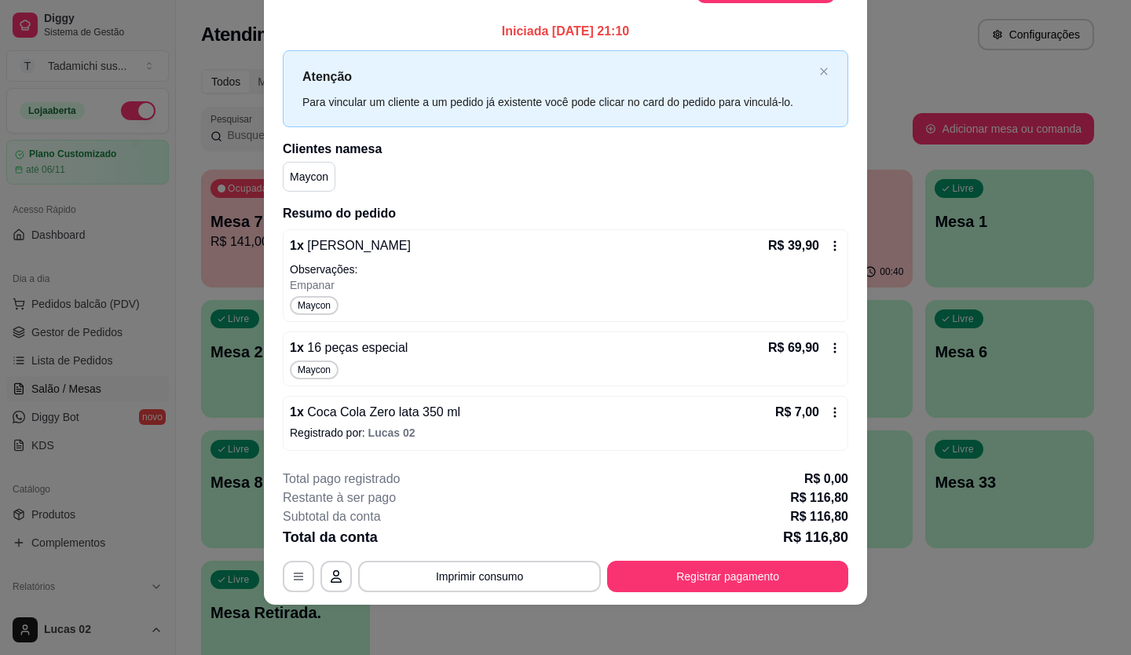
click at [826, 399] on div "1 x Coca Cola Zero lata 350 ml R$ 7,00 Registrado por: [PERSON_NAME] 02" at bounding box center [565, 423] width 565 height 55
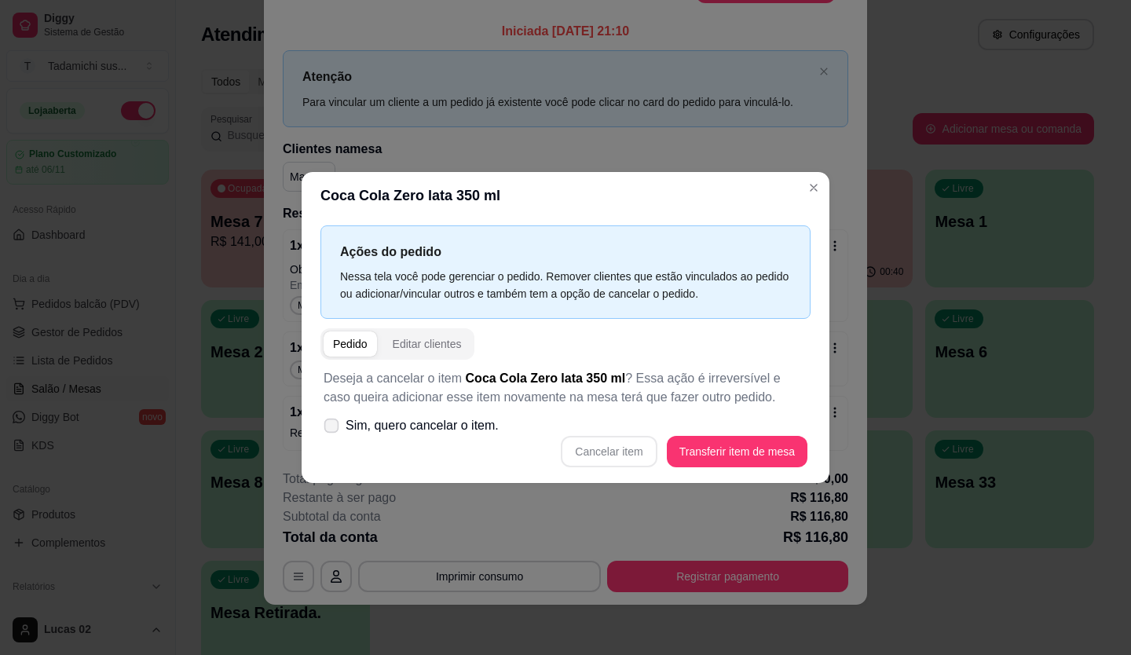
click at [331, 423] on icon at bounding box center [331, 425] width 12 height 9
click at [331, 429] on input "Sim, quero cancelar o item." at bounding box center [328, 434] width 10 height 10
checkbox input "true"
click at [594, 445] on button "Cancelar item" at bounding box center [608, 452] width 93 height 31
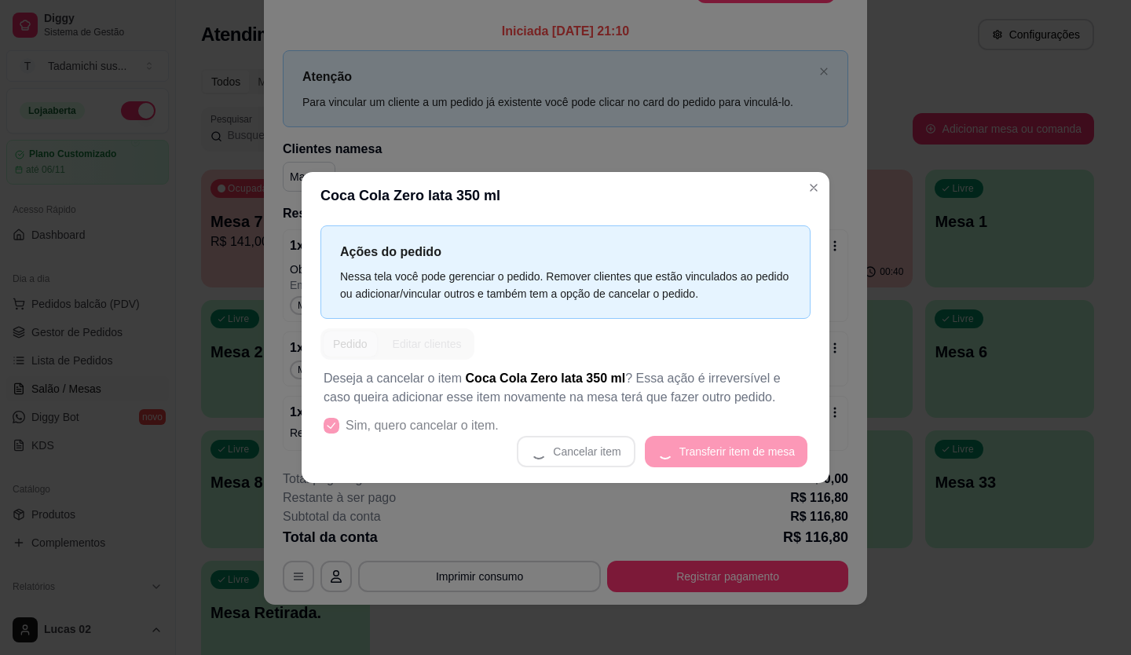
scroll to position [44, 0]
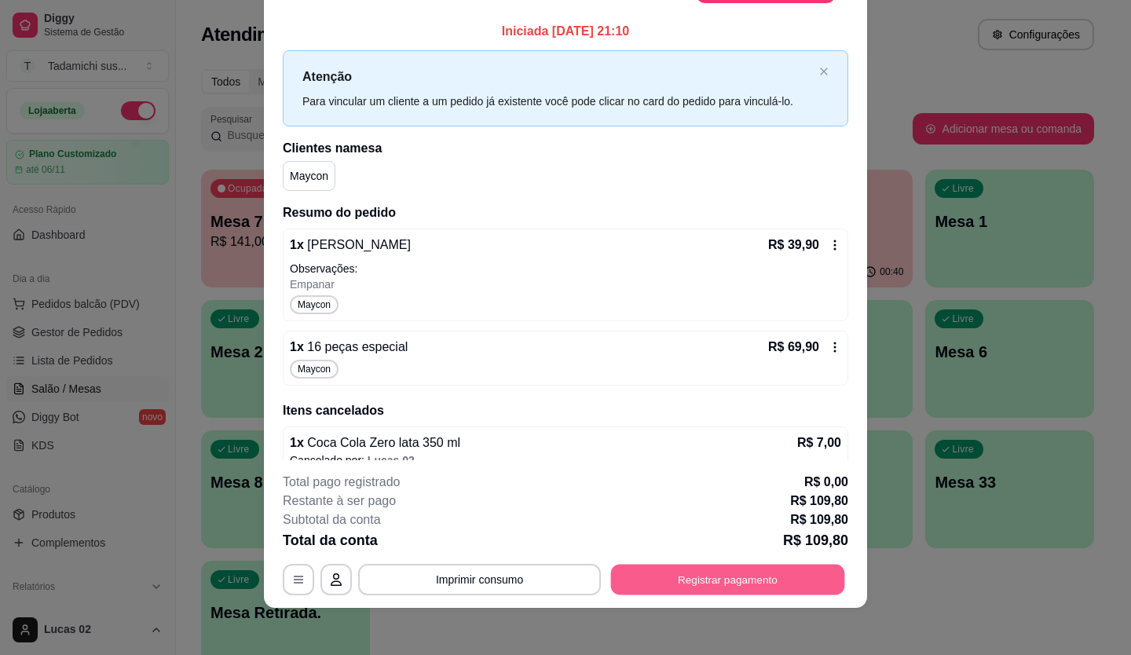
click at [674, 577] on button "Registrar pagamento" at bounding box center [728, 579] width 234 height 31
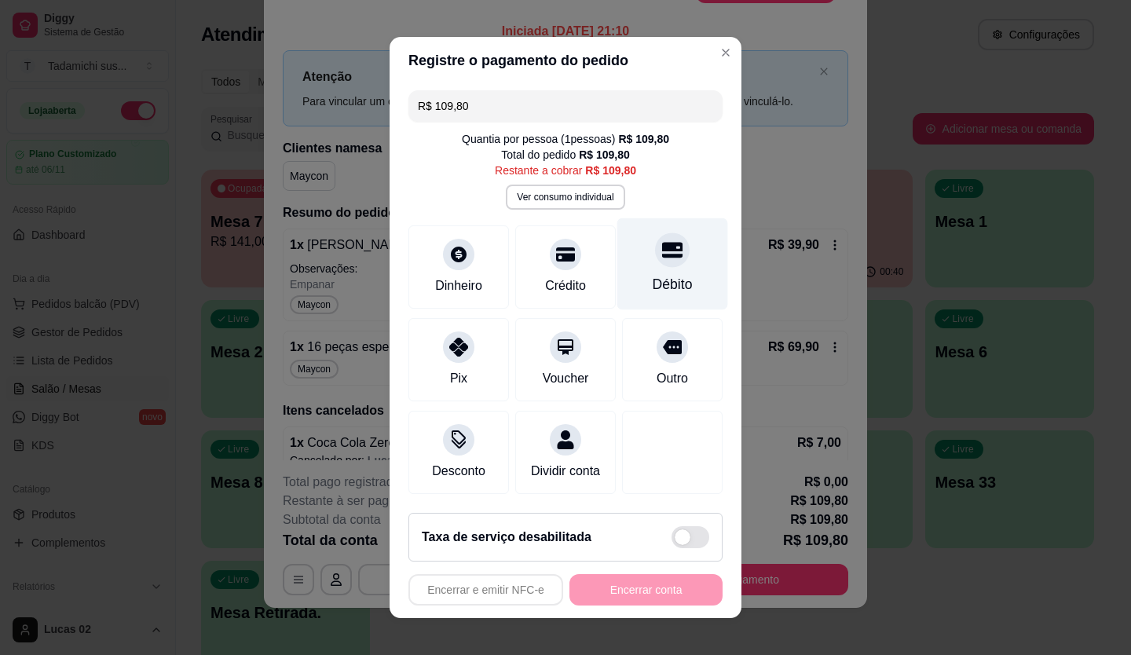
click at [659, 254] on div at bounding box center [672, 249] width 35 height 35
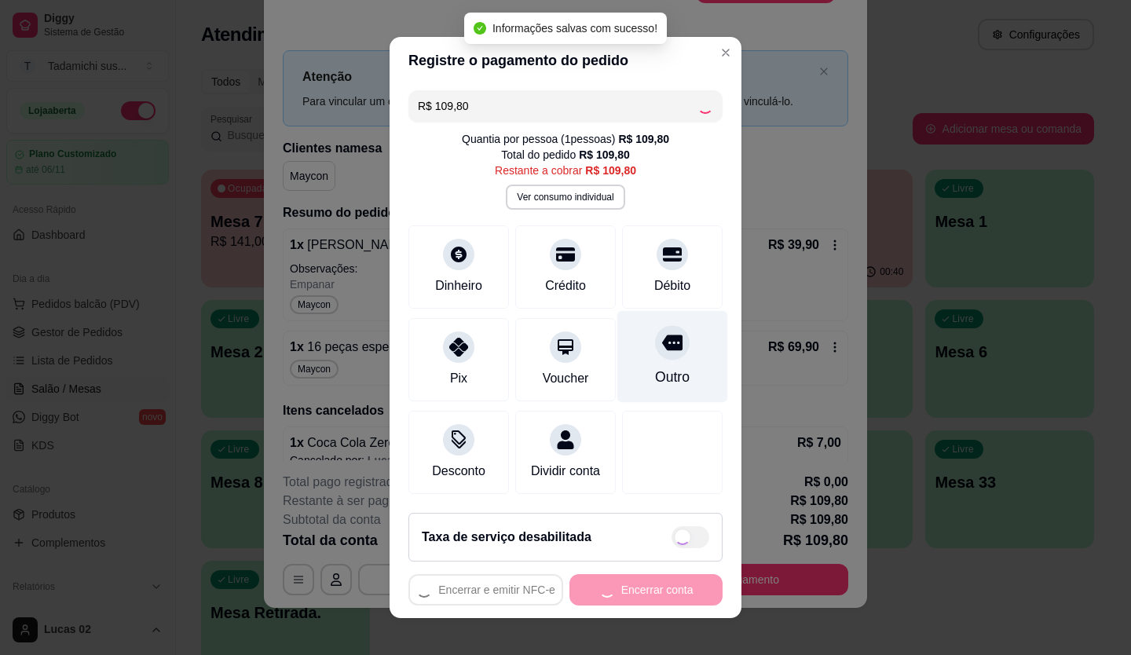
type input "R$ 0,00"
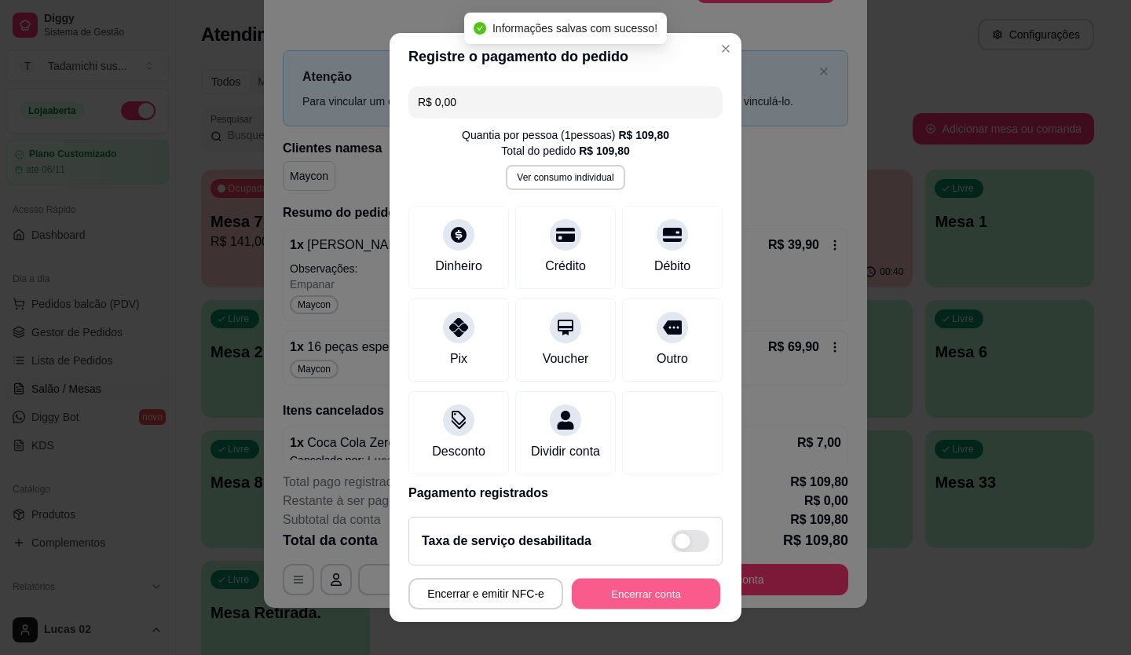
click at [582, 579] on button "Encerrar conta" at bounding box center [646, 594] width 148 height 31
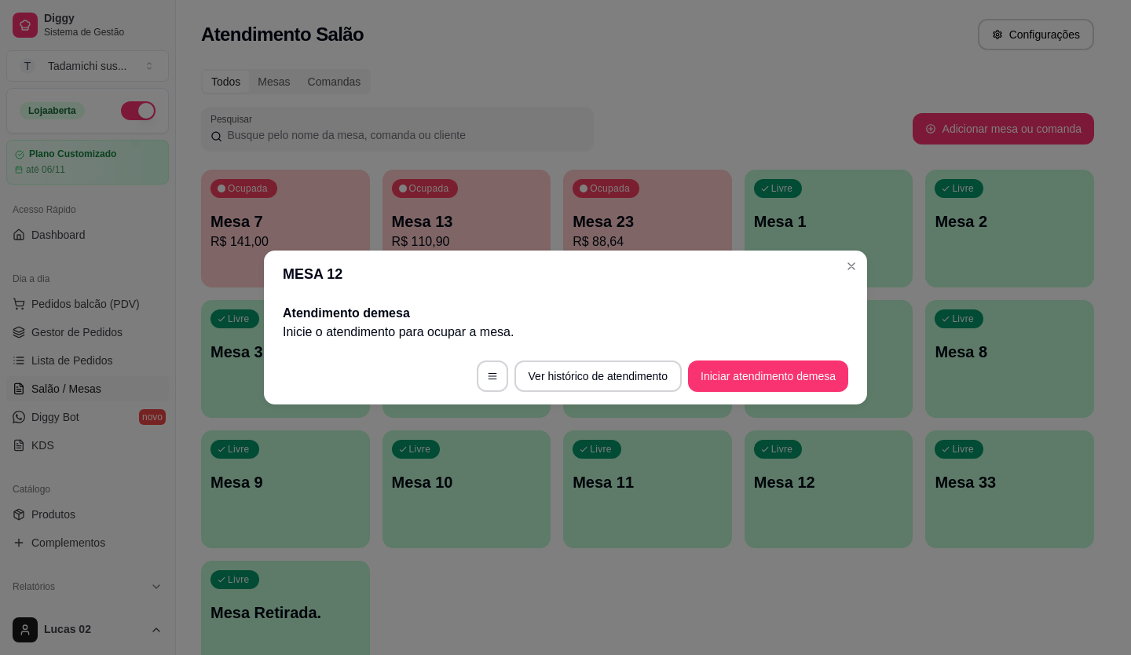
scroll to position [0, 0]
click at [774, 378] on button "Iniciar atendimento de mesa" at bounding box center [768, 375] width 160 height 31
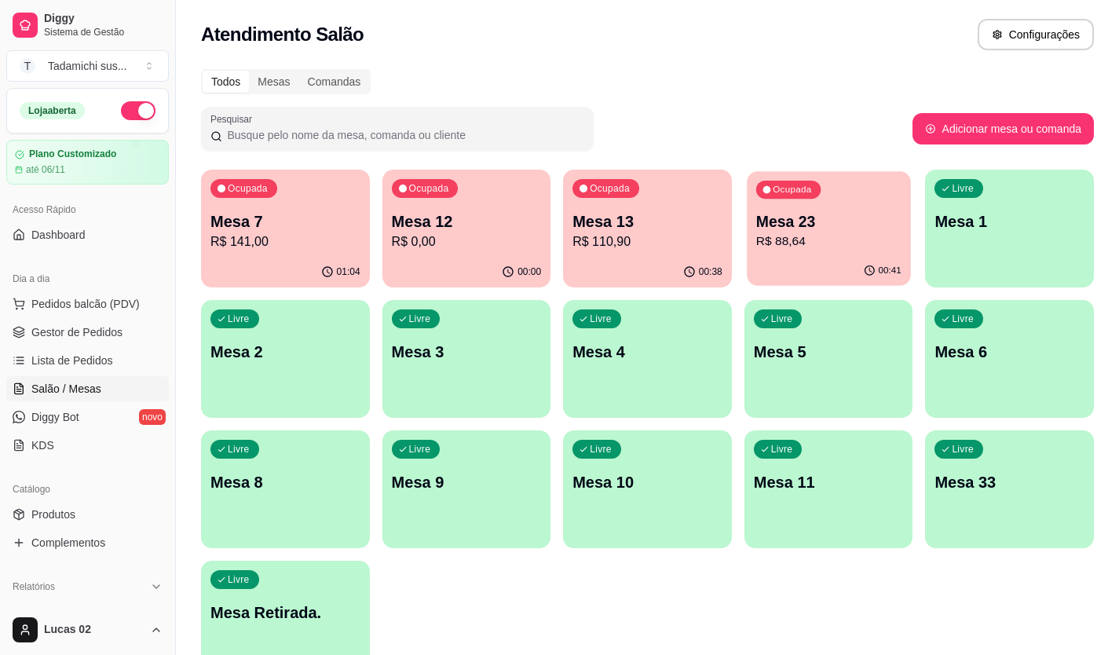
click at [765, 210] on div "Ocupada Mesa 23 R$ 88,64" at bounding box center [828, 213] width 163 height 85
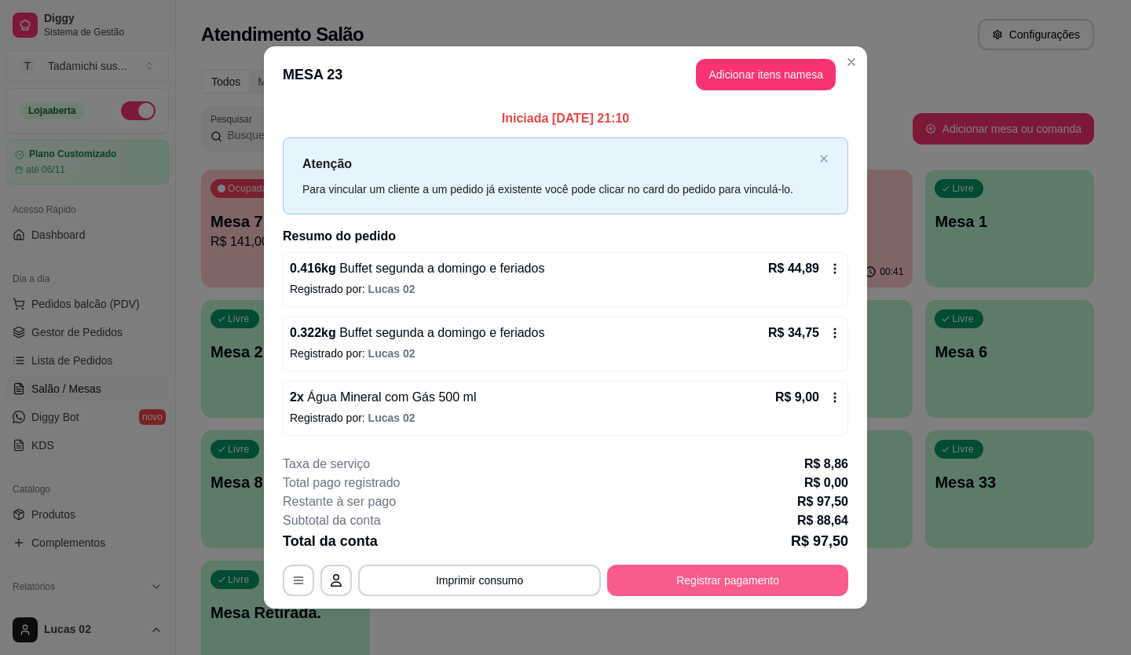
click at [736, 575] on button "Registrar pagamento" at bounding box center [727, 580] width 241 height 31
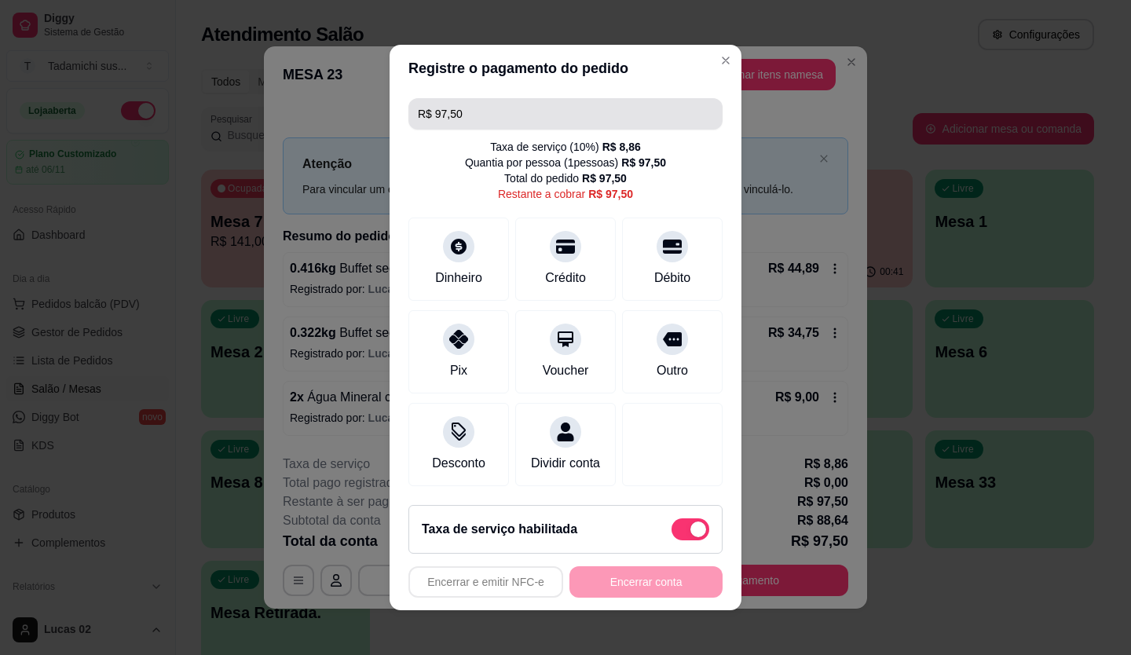
click at [535, 108] on input "R$ 97,50" at bounding box center [565, 113] width 295 height 31
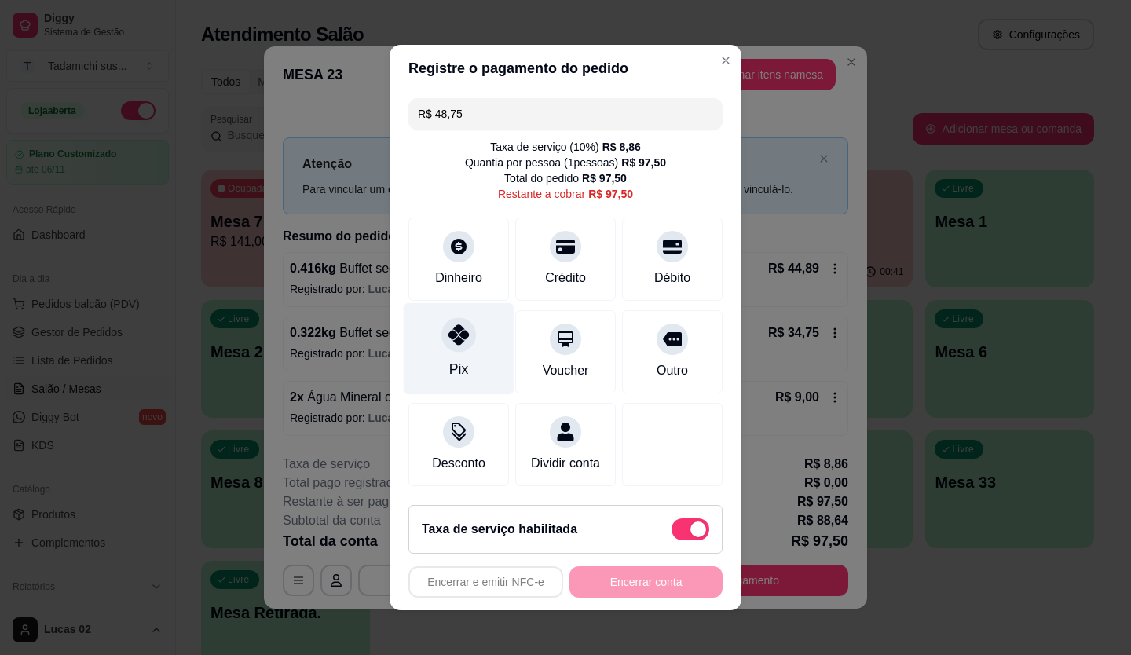
type input "R$ 48,75"
click at [448, 317] on div at bounding box center [458, 334] width 35 height 35
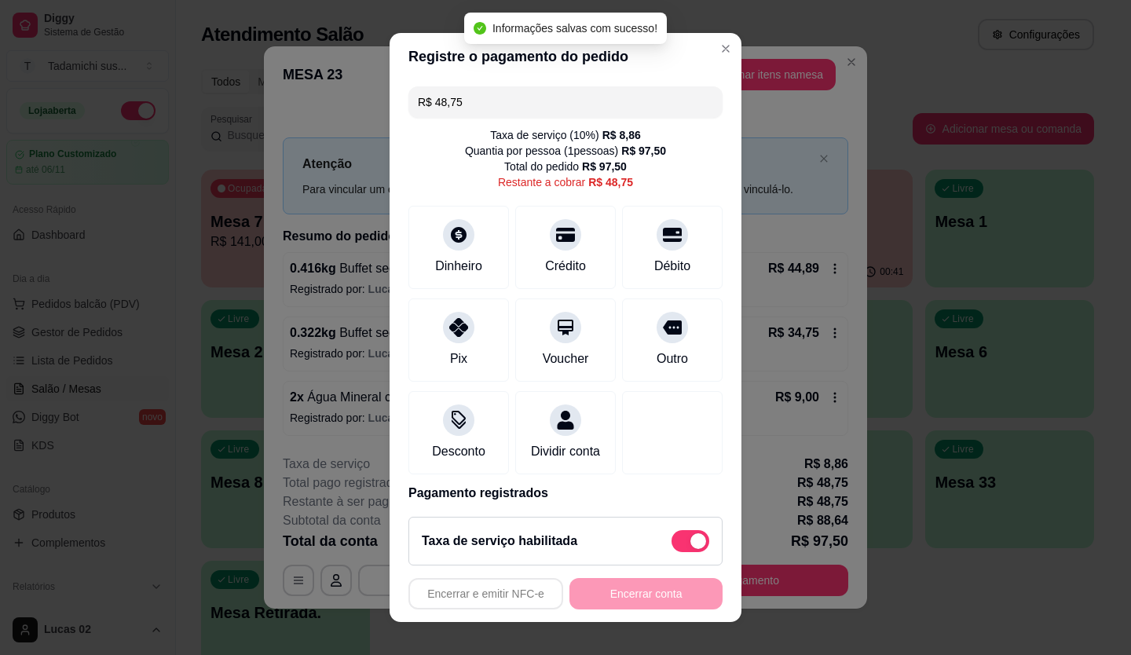
click at [671, 532] on span at bounding box center [690, 541] width 38 height 22
click at [671, 544] on input "checkbox" at bounding box center [675, 549] width 10 height 10
checkbox input "true"
type input "R$ 39,89"
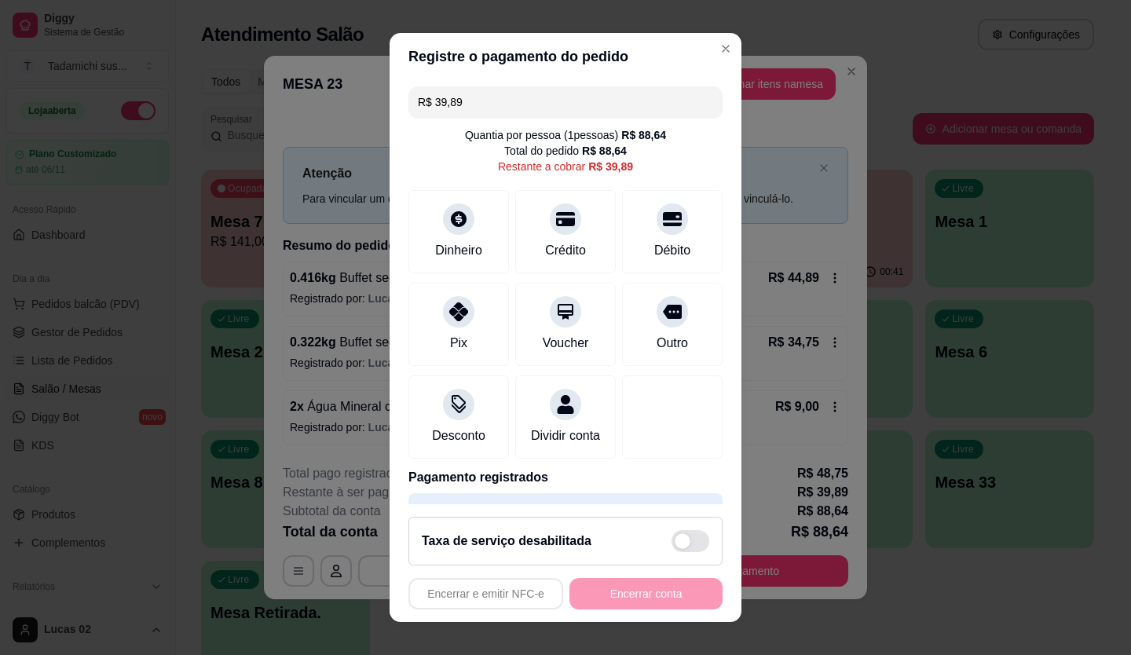
click at [672, 534] on span at bounding box center [690, 541] width 38 height 22
click at [672, 544] on input "checkbox" at bounding box center [675, 549] width 10 height 10
checkbox input "false"
type input "R$ 48,75"
checkbox input "true"
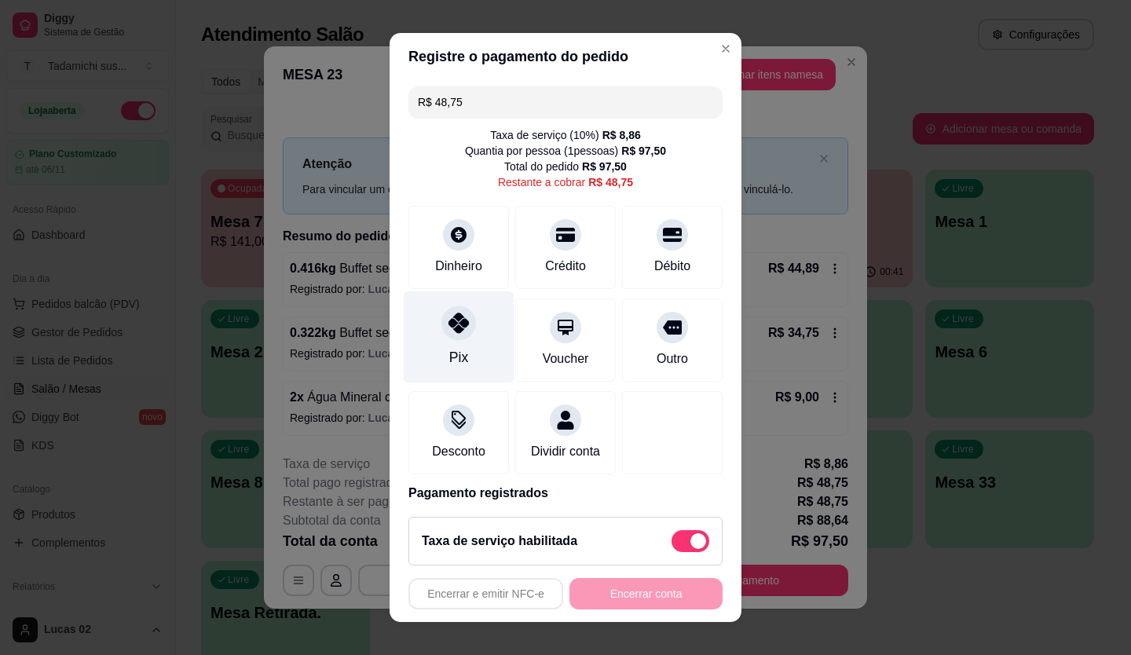
click at [462, 338] on div "Pix" at bounding box center [459, 336] width 111 height 92
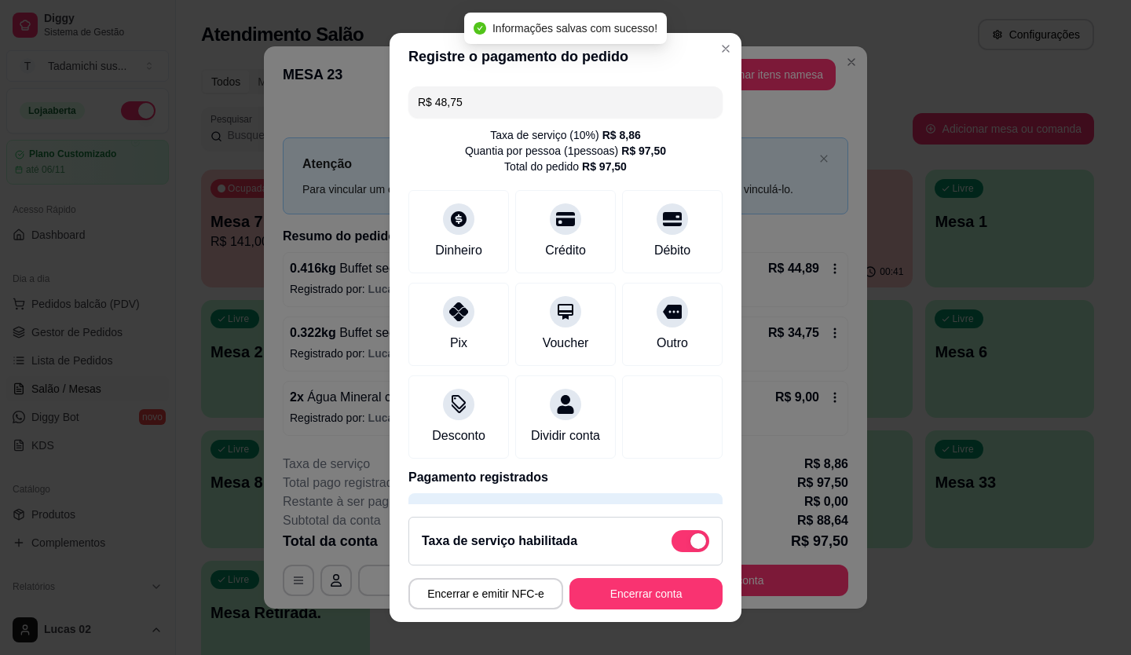
type input "R$ 0,00"
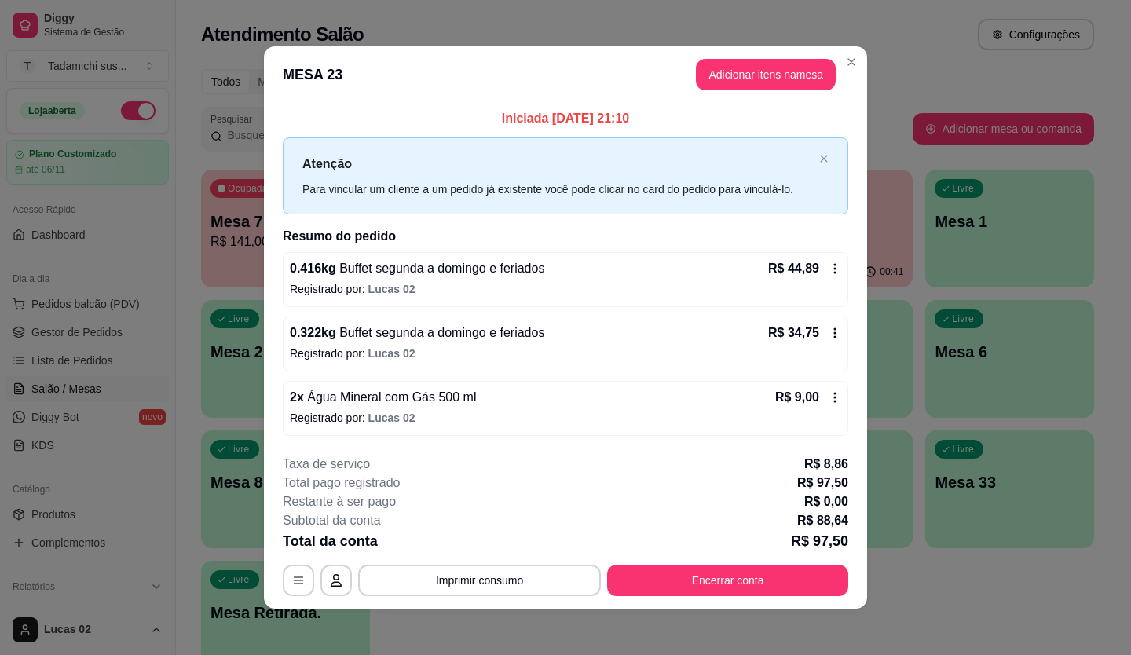
click at [482, 550] on div "Total da conta R$ 97,50" at bounding box center [565, 541] width 565 height 22
click at [482, 570] on button "Imprimir consumo" at bounding box center [479, 580] width 243 height 31
click at [470, 517] on button "IMPRESSORA" at bounding box center [478, 512] width 110 height 24
click at [665, 584] on button "Encerrar conta" at bounding box center [728, 580] width 234 height 31
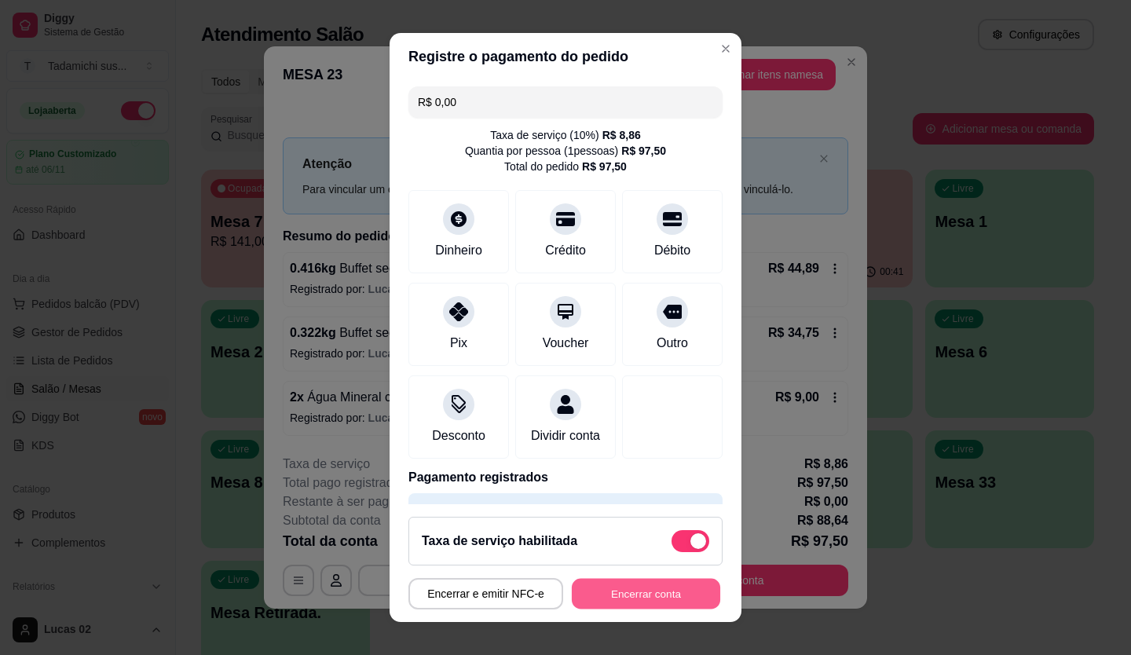
click at [663, 587] on button "Encerrar conta" at bounding box center [646, 594] width 148 height 31
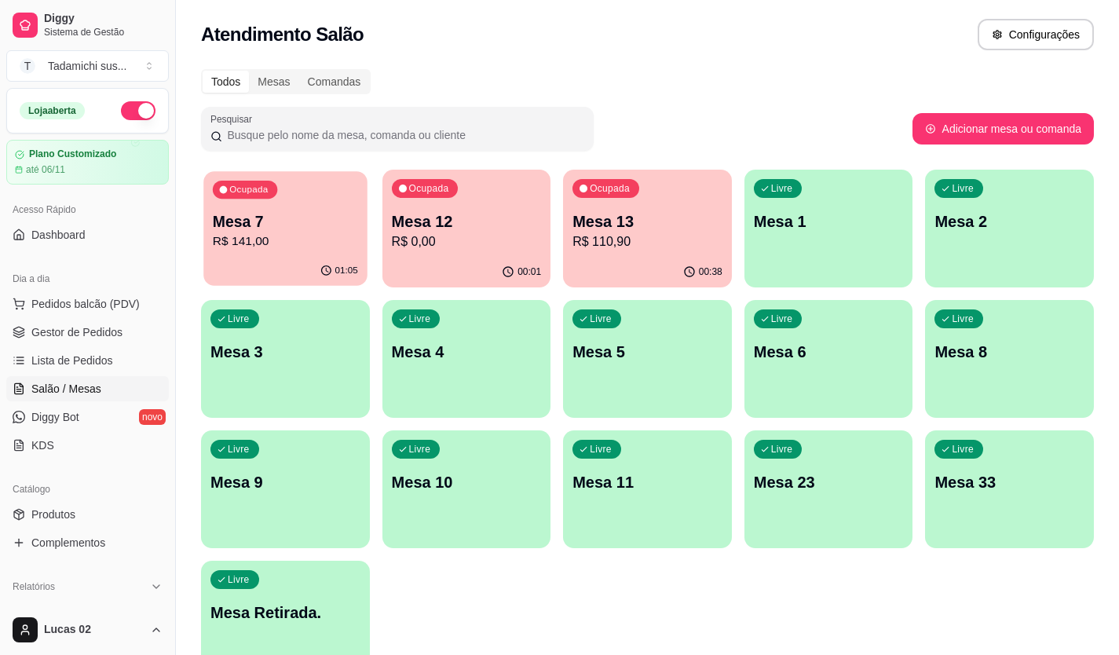
click at [217, 244] on p "R$ 141,00" at bounding box center [285, 241] width 145 height 18
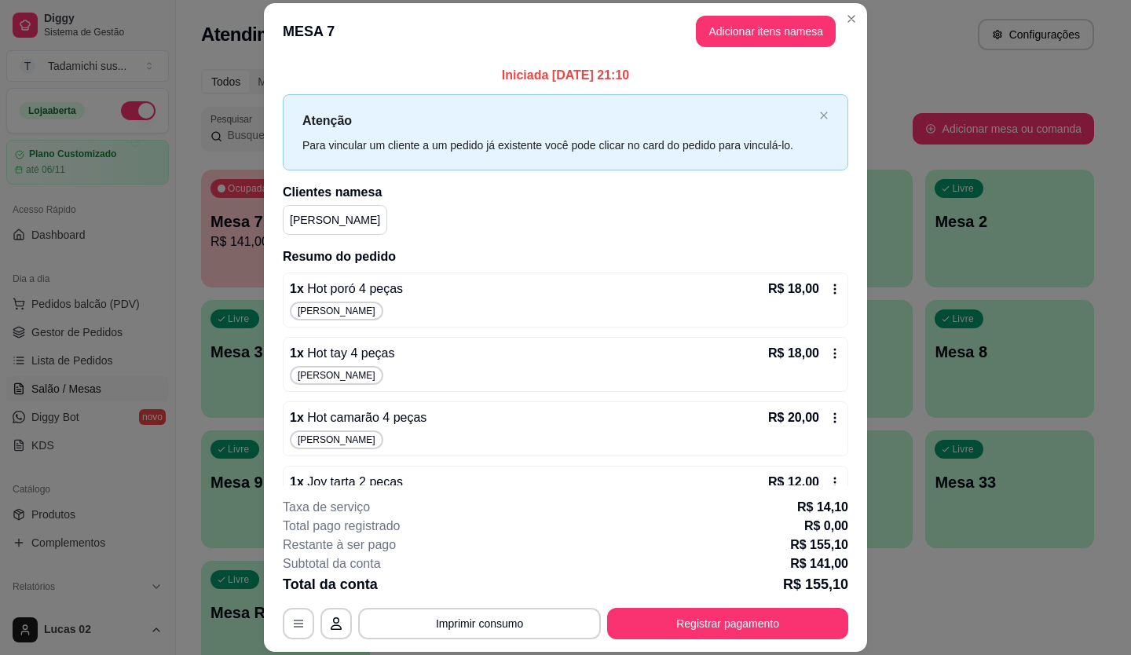
click at [828, 287] on icon at bounding box center [834, 289] width 13 height 13
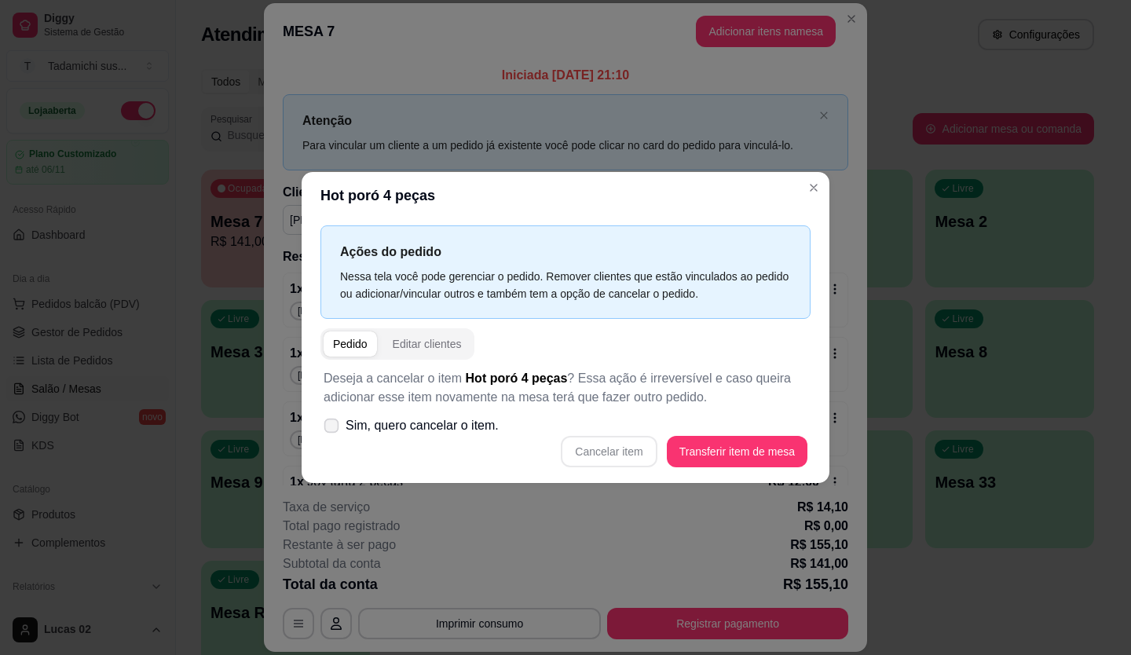
click at [331, 429] on icon at bounding box center [331, 425] width 12 height 9
click at [331, 430] on input "Sim, quero cancelar o item." at bounding box center [328, 434] width 10 height 10
checkbox input "true"
click at [601, 444] on button "Cancelar item" at bounding box center [608, 452] width 93 height 31
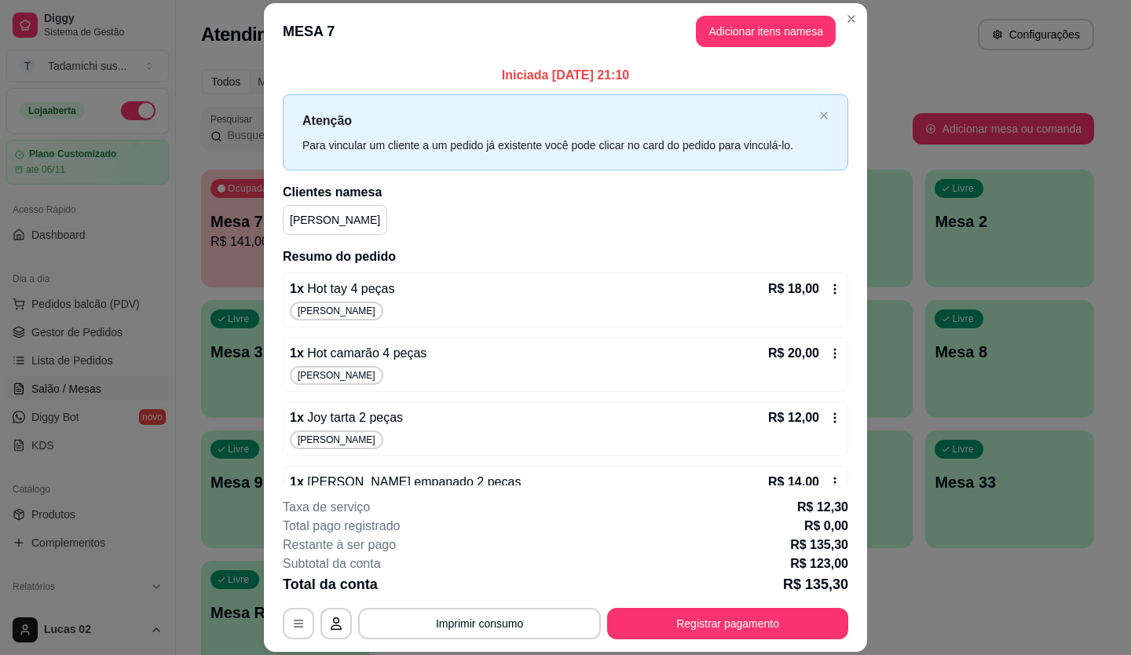
click at [828, 283] on icon at bounding box center [834, 289] width 13 height 13
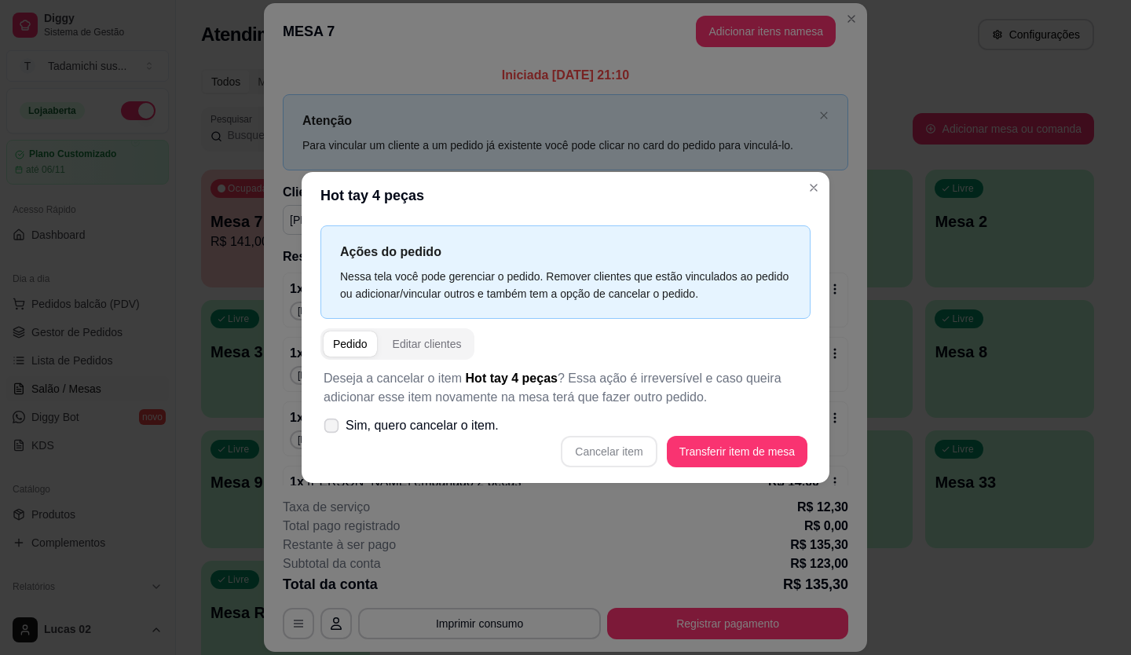
click at [331, 426] on icon at bounding box center [331, 425] width 12 height 9
click at [331, 429] on input "Sim, quero cancelar o item." at bounding box center [328, 434] width 10 height 10
checkbox input "true"
click at [597, 455] on button "Cancelar item" at bounding box center [609, 451] width 96 height 31
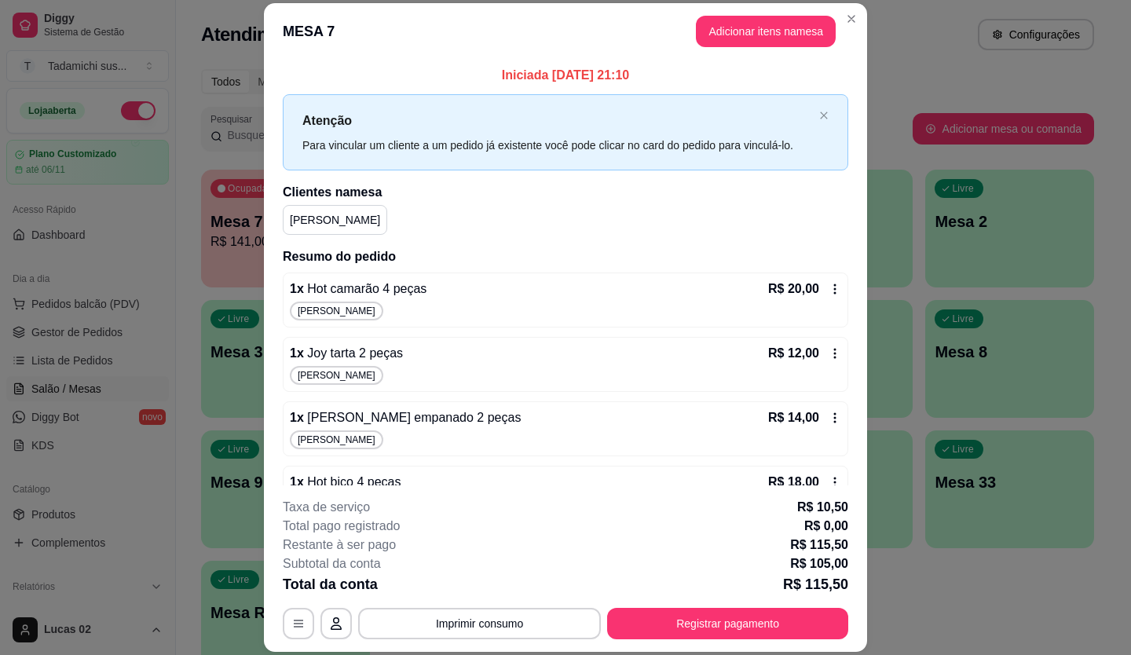
click at [828, 290] on icon at bounding box center [834, 289] width 13 height 13
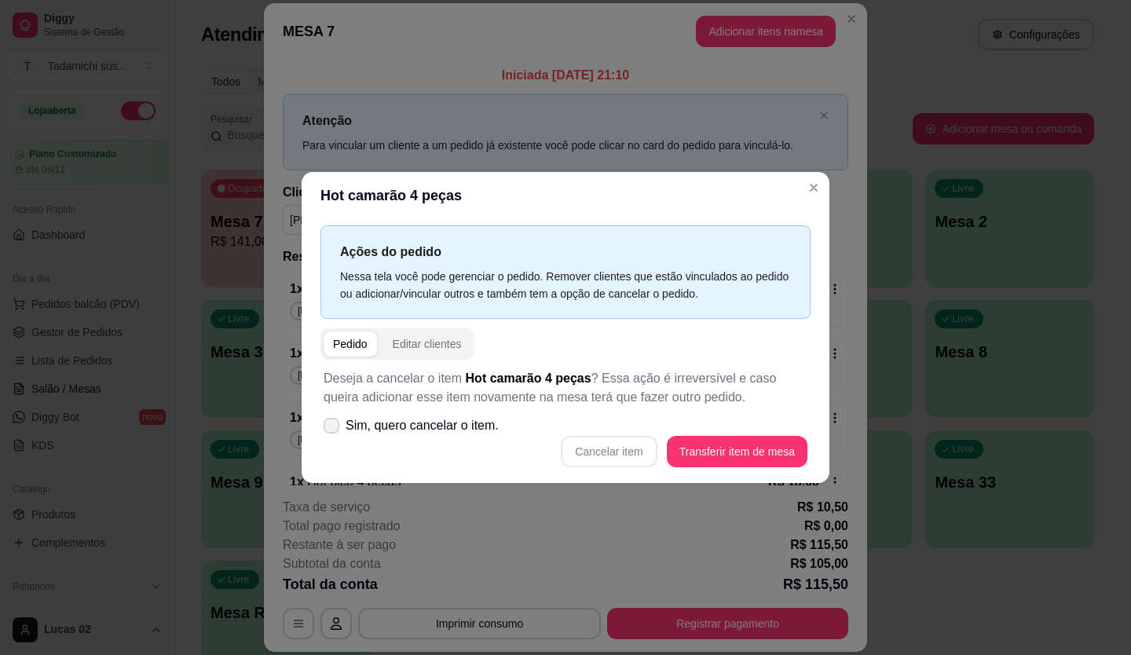
click at [325, 423] on icon at bounding box center [331, 425] width 13 height 9
click at [325, 429] on input "Sim, quero cancelar o item." at bounding box center [328, 434] width 10 height 10
checkbox input "true"
click at [597, 455] on button "Cancelar item" at bounding box center [609, 451] width 96 height 31
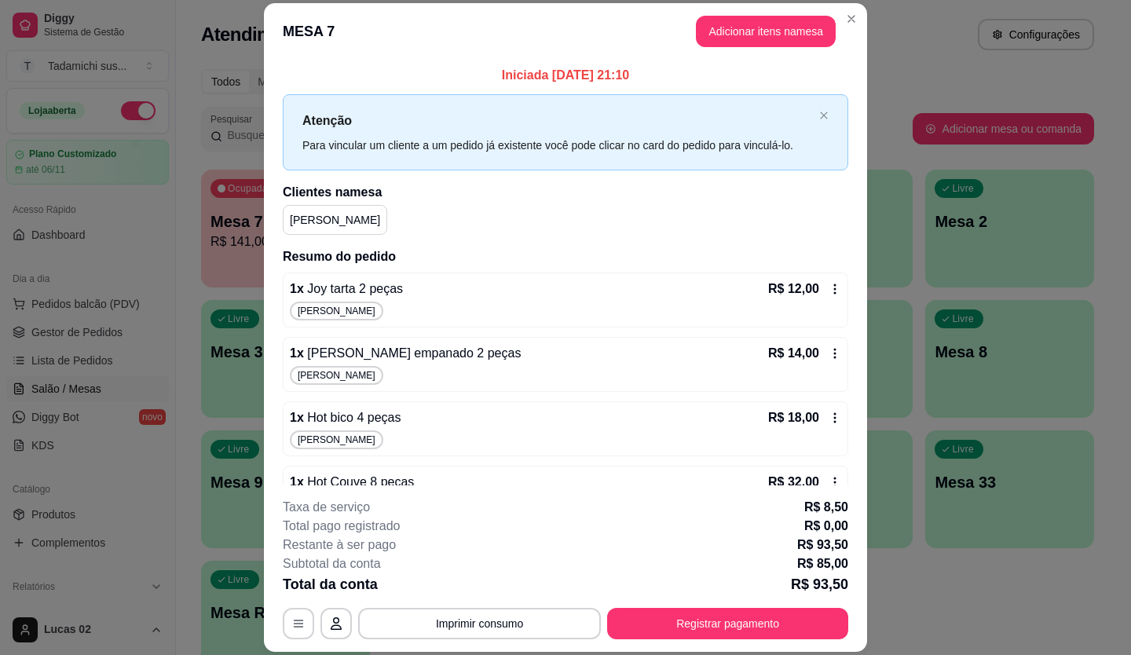
click at [828, 287] on icon at bounding box center [834, 289] width 13 height 13
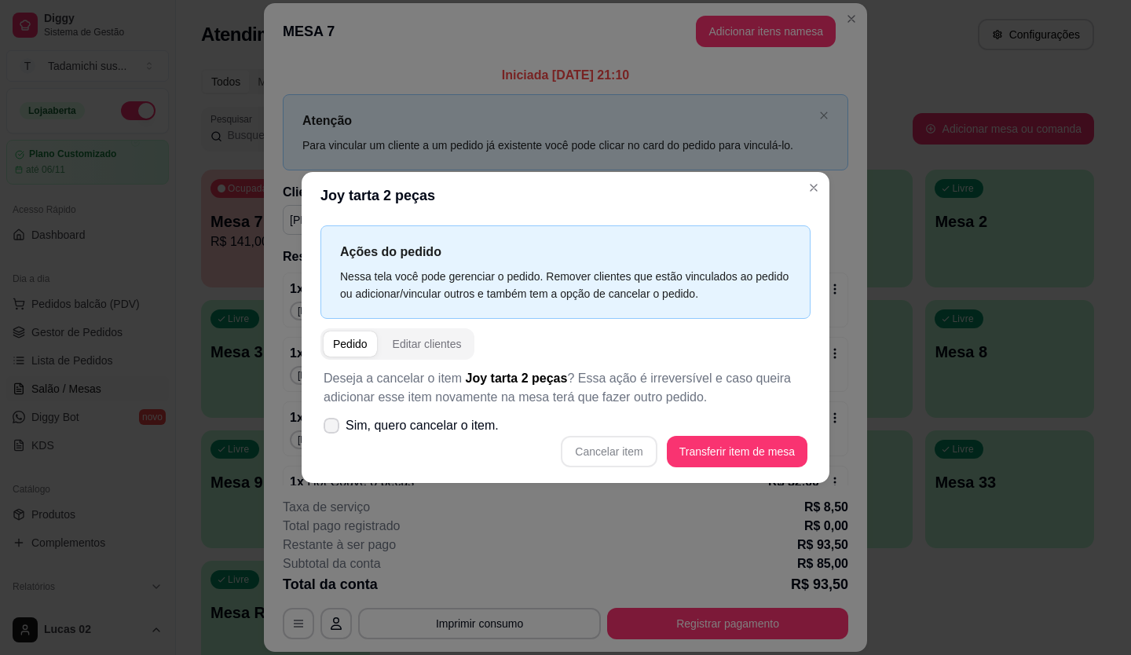
click at [331, 431] on span at bounding box center [331, 426] width 16 height 16
click at [331, 431] on input "Sim, quero cancelar o item." at bounding box center [328, 434] width 10 height 10
checkbox input "true"
click at [596, 452] on button "Cancelar item" at bounding box center [608, 452] width 93 height 31
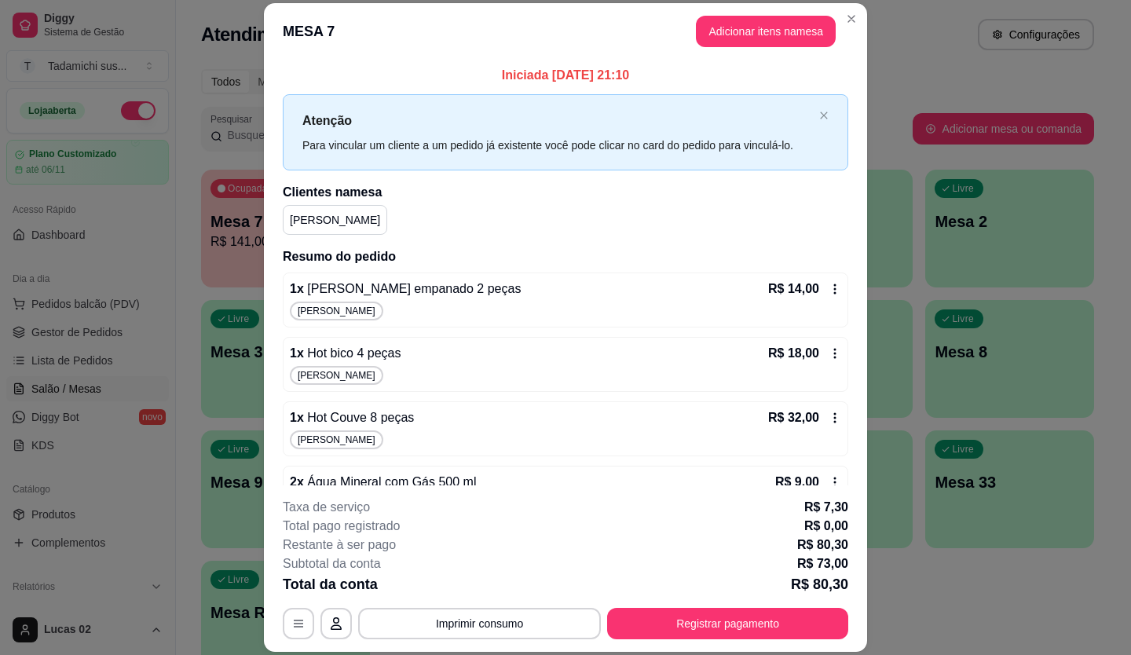
click at [814, 279] on div "1 x [PERSON_NAME] empanado 2 peças R$ 14,00 [PERSON_NAME]" at bounding box center [565, 299] width 565 height 55
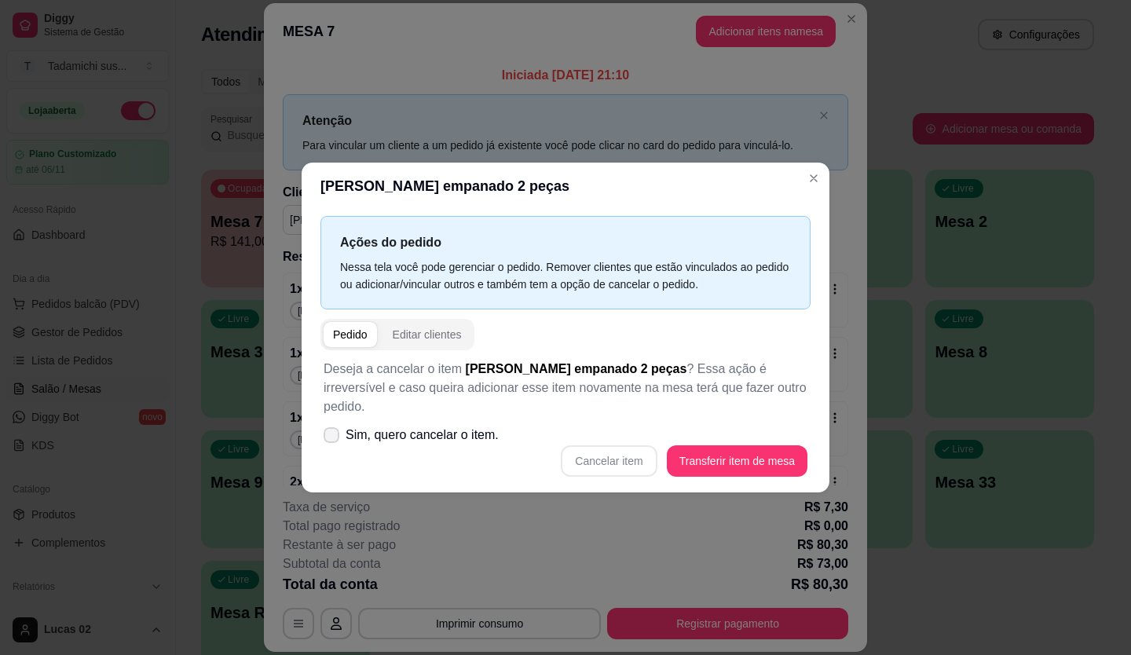
click at [323, 428] on label "Sim, quero cancelar o item." at bounding box center [411, 434] width 188 height 31
click at [323, 438] on input "Sim, quero cancelar o item." at bounding box center [328, 443] width 10 height 10
checkbox input "true"
click at [603, 445] on button "Cancelar item" at bounding box center [609, 460] width 96 height 31
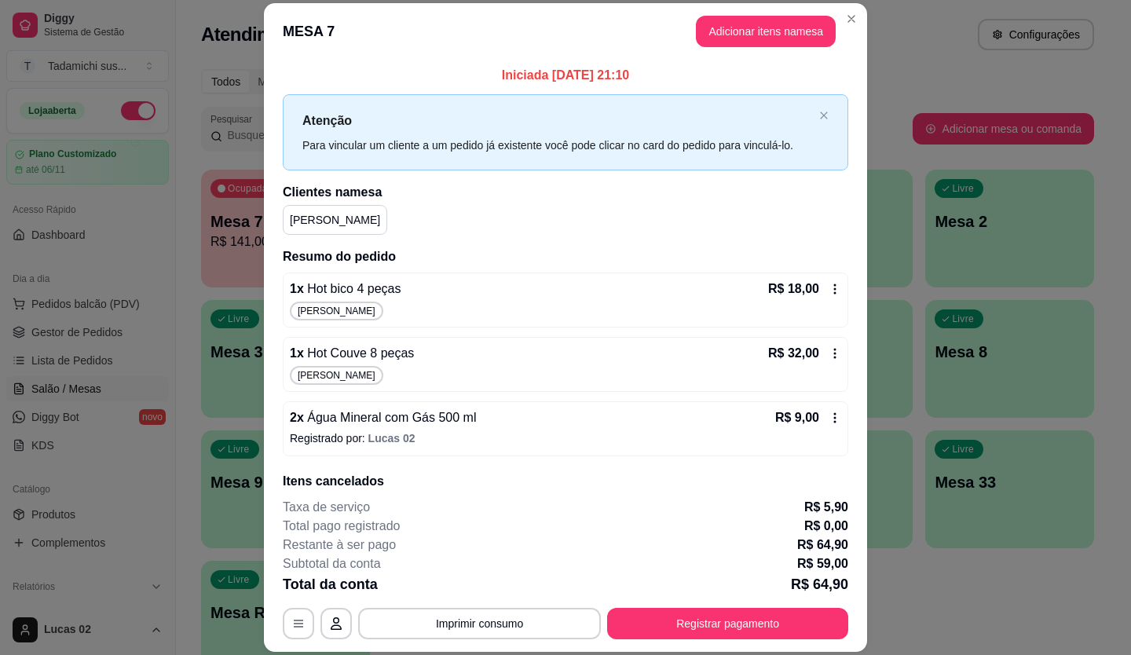
click at [828, 283] on icon at bounding box center [834, 289] width 13 height 13
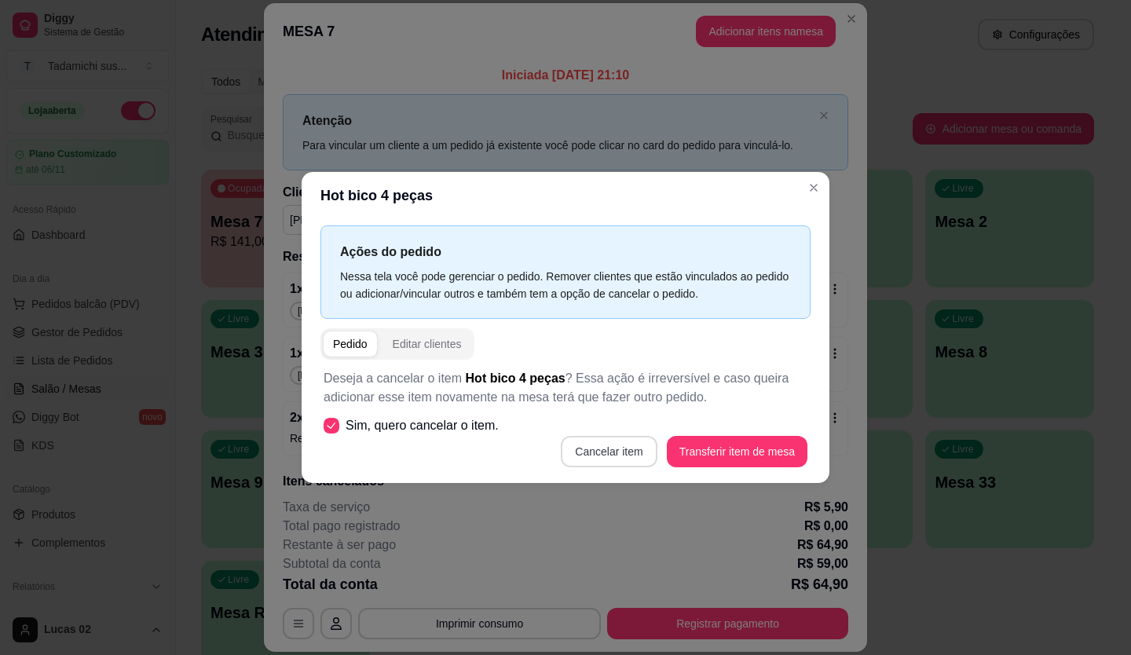
click at [577, 451] on button "Cancelar item" at bounding box center [609, 451] width 96 height 31
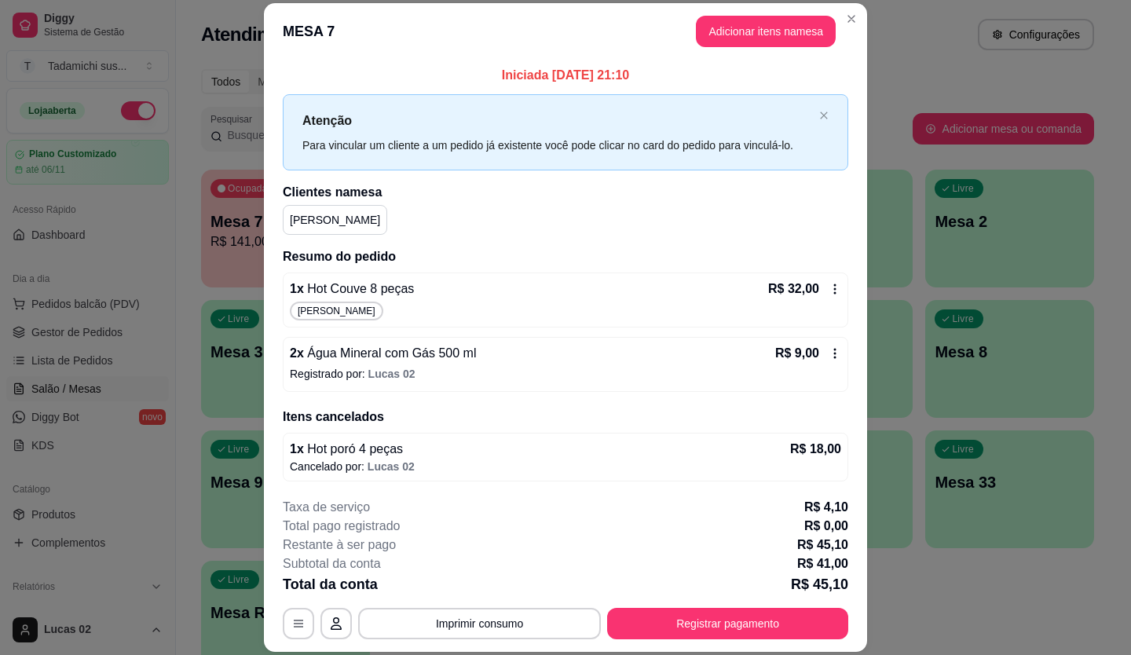
click at [825, 301] on div "1 x Hot Couve 8 peças R$ 32,00 Viviane C." at bounding box center [565, 299] width 565 height 55
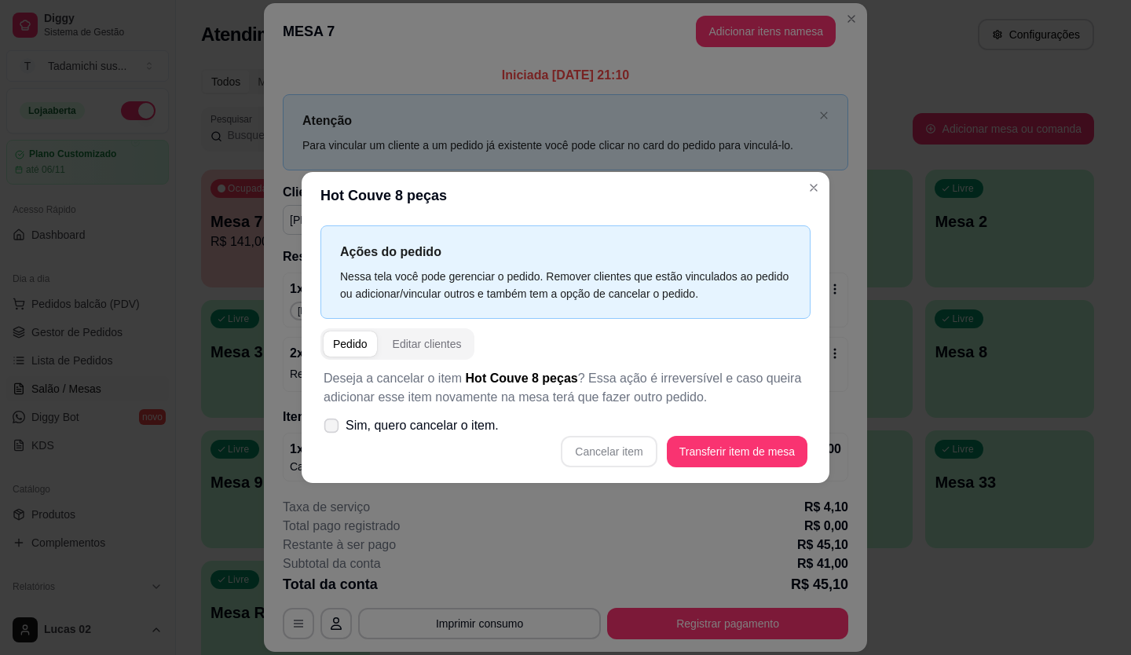
click at [334, 427] on icon at bounding box center [331, 425] width 12 height 9
click at [333, 429] on input "Sim, quero cancelar o item." at bounding box center [328, 434] width 10 height 10
checkbox input "true"
click at [567, 442] on button "Cancelar item" at bounding box center [609, 451] width 96 height 31
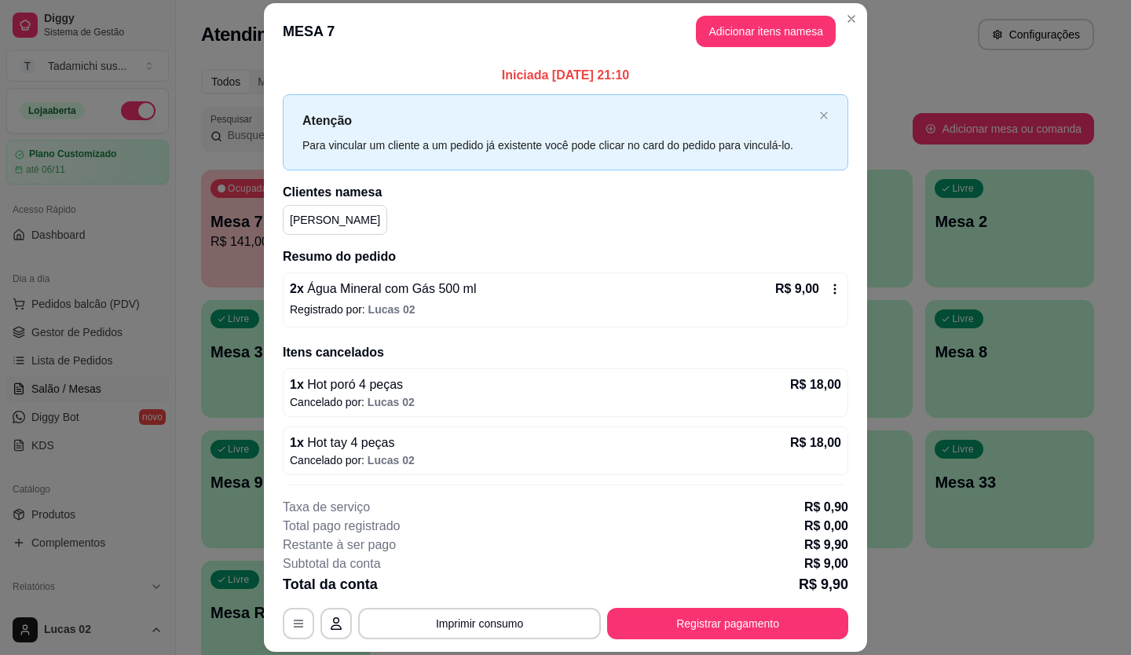
click at [828, 287] on icon at bounding box center [834, 289] width 13 height 13
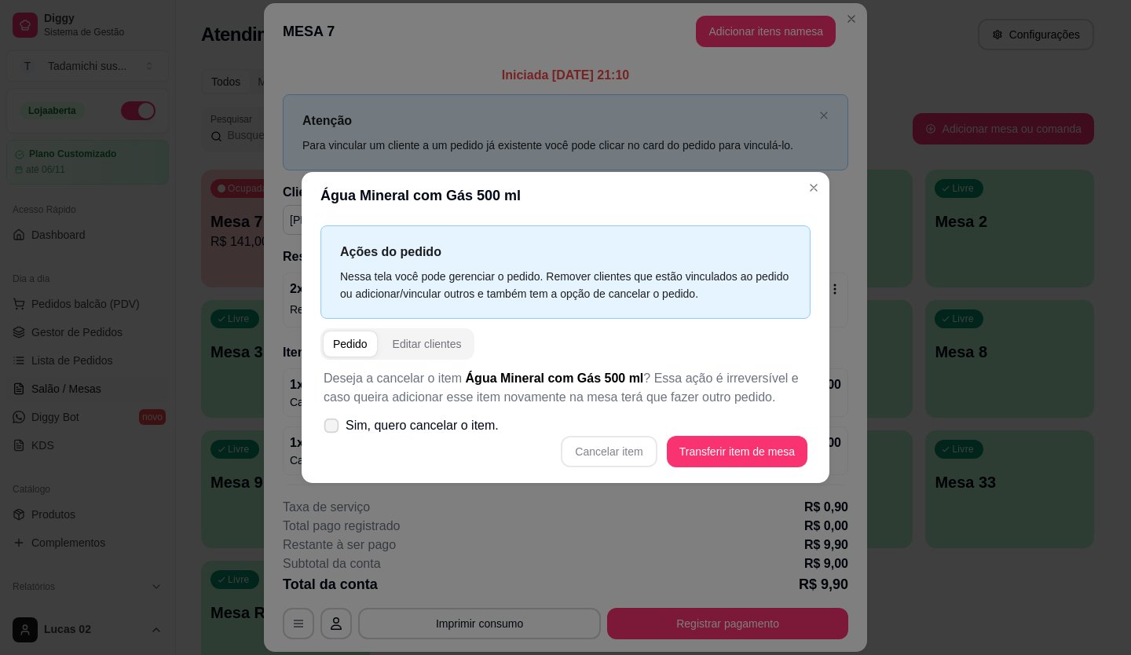
click at [322, 428] on label "Sim, quero cancelar o item." at bounding box center [411, 425] width 188 height 31
click at [323, 429] on input "Sim, quero cancelar o item." at bounding box center [328, 434] width 10 height 10
checkbox input "true"
click at [597, 450] on button "Cancelar item" at bounding box center [609, 451] width 96 height 31
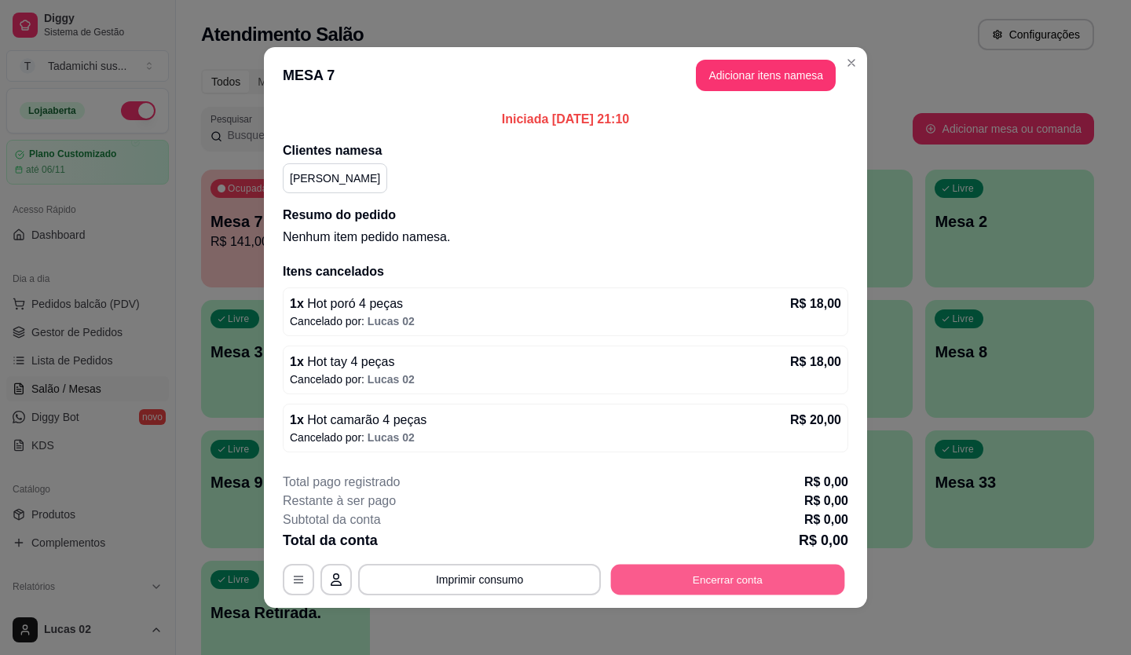
click at [732, 568] on button "Encerrar conta" at bounding box center [728, 580] width 234 height 31
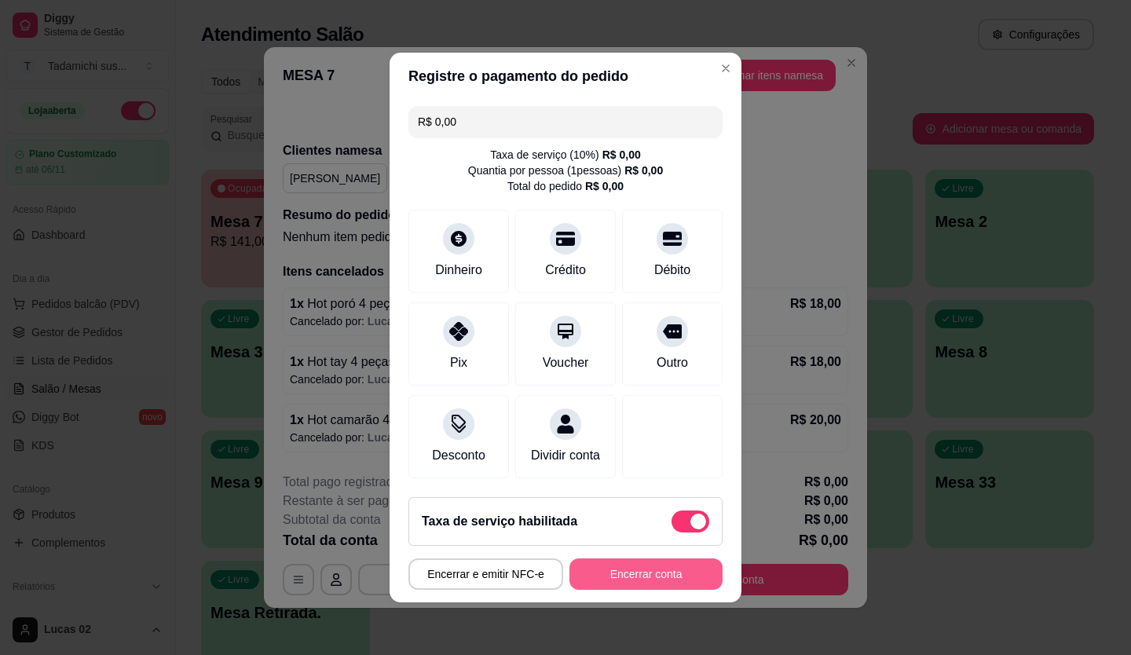
click at [638, 573] on button "Encerrar conta" at bounding box center [645, 573] width 153 height 31
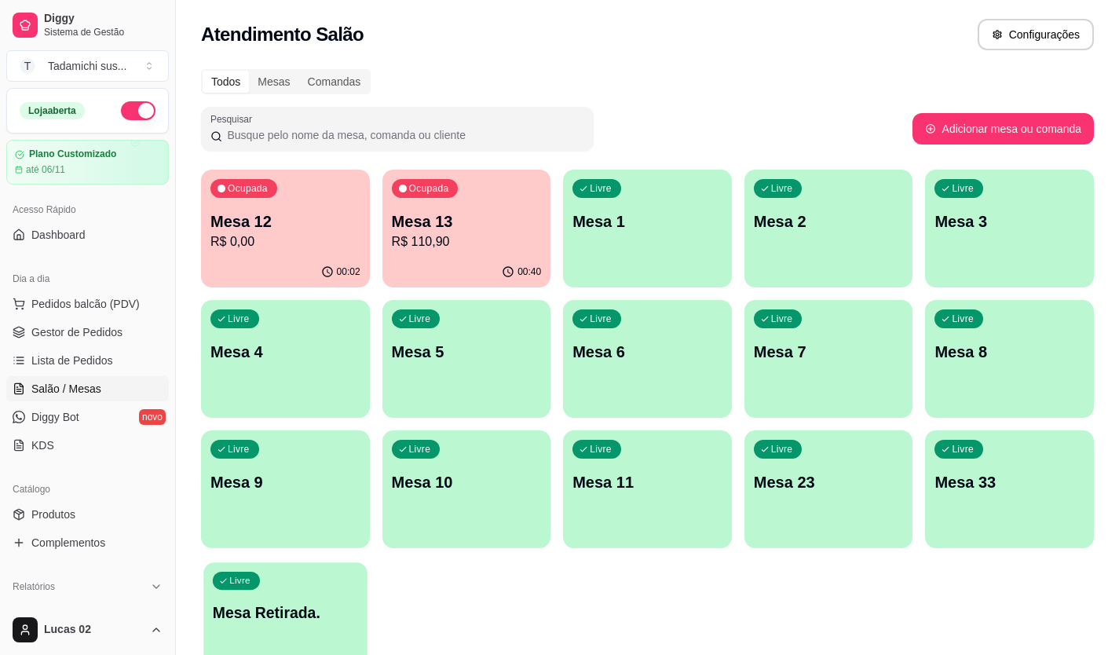
click at [301, 581] on div "Livre Mesa Retirada." at bounding box center [284, 610] width 163 height 96
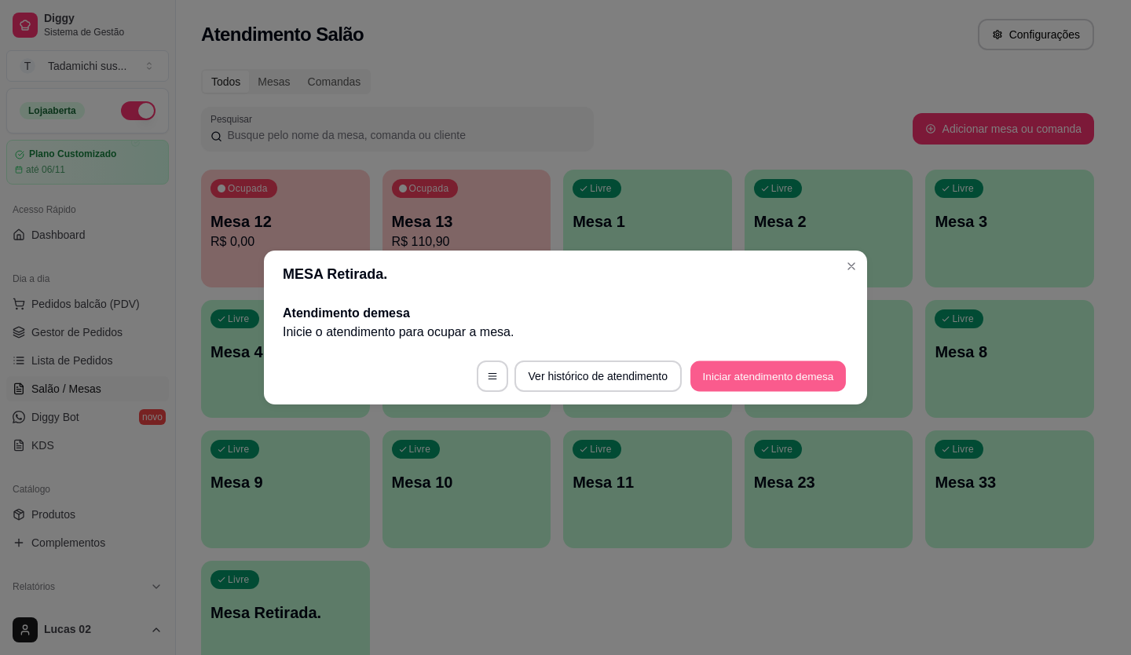
click at [773, 373] on button "Iniciar atendimento de mesa" at bounding box center [767, 376] width 155 height 31
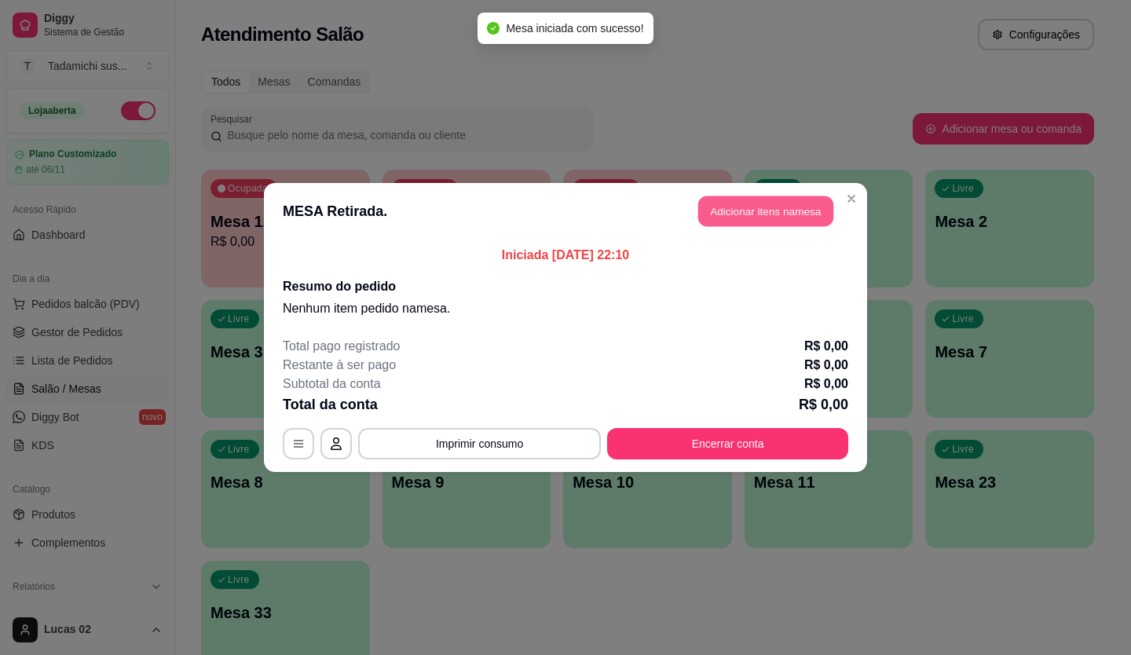
click at [764, 207] on button "Adicionar itens na mesa" at bounding box center [765, 211] width 135 height 31
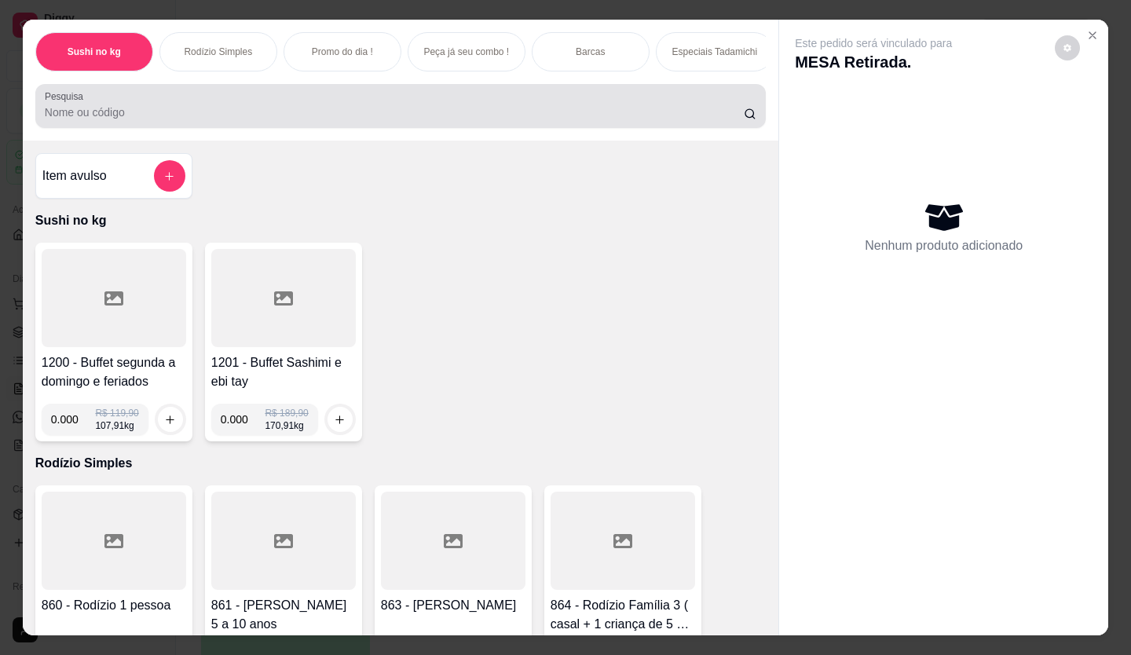
click at [122, 115] on input "Pesquisa" at bounding box center [395, 112] width 700 height 16
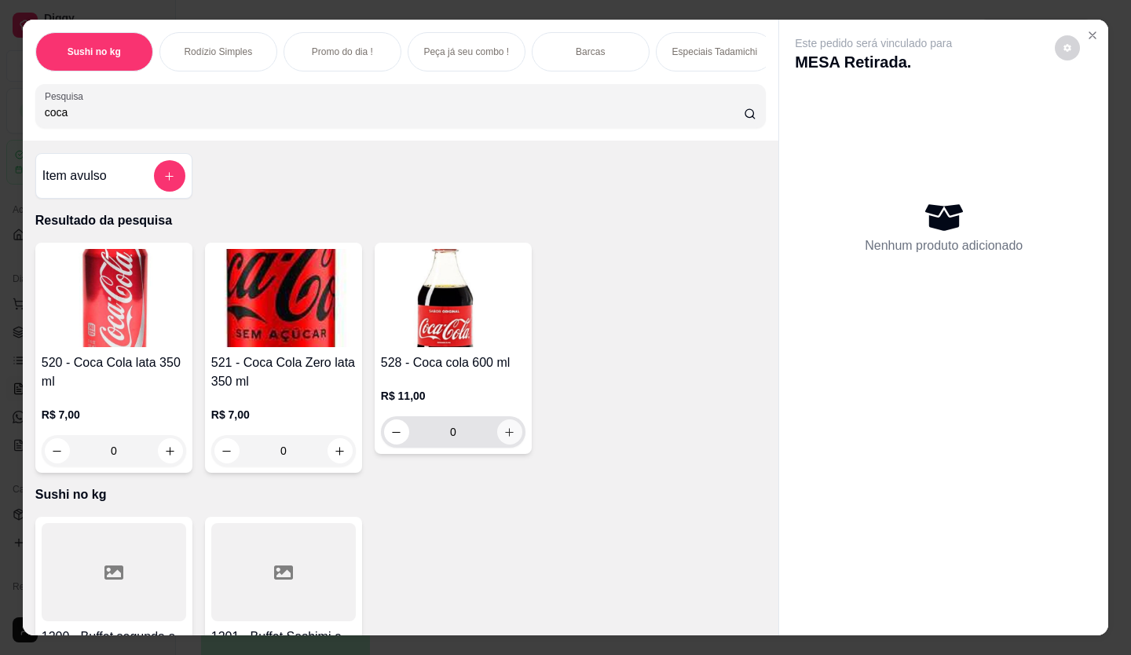
type input "coca"
click at [507, 438] on icon "increase-product-quantity" at bounding box center [509, 432] width 12 height 12
type input "1"
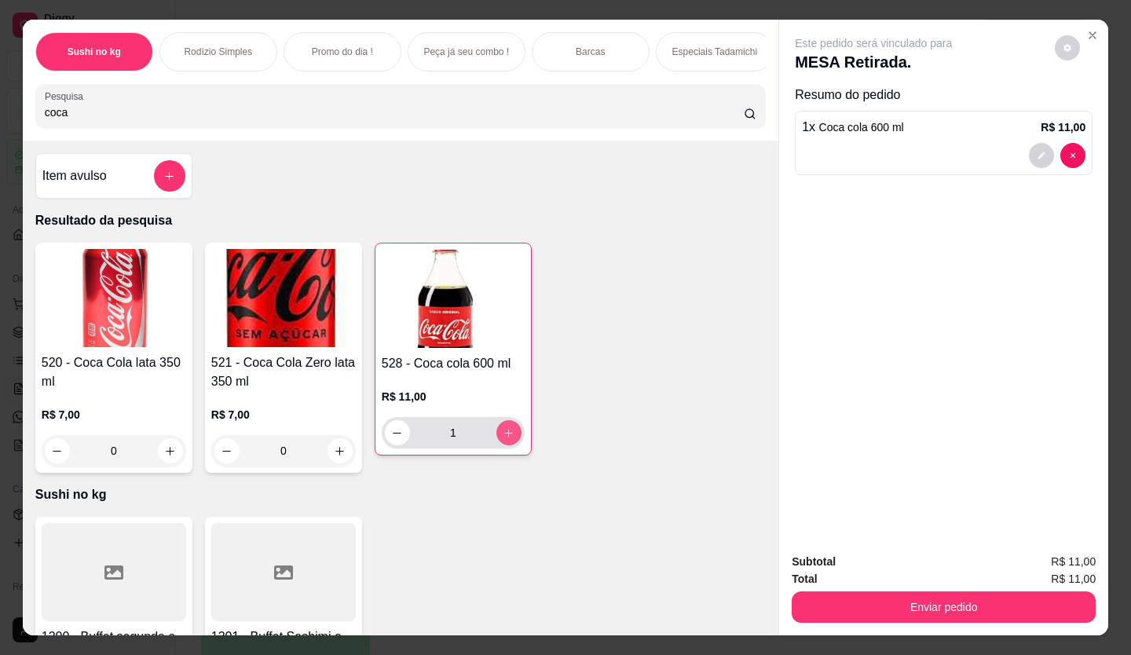
click at [507, 439] on icon "increase-product-quantity" at bounding box center [508, 433] width 12 height 12
type input "2"
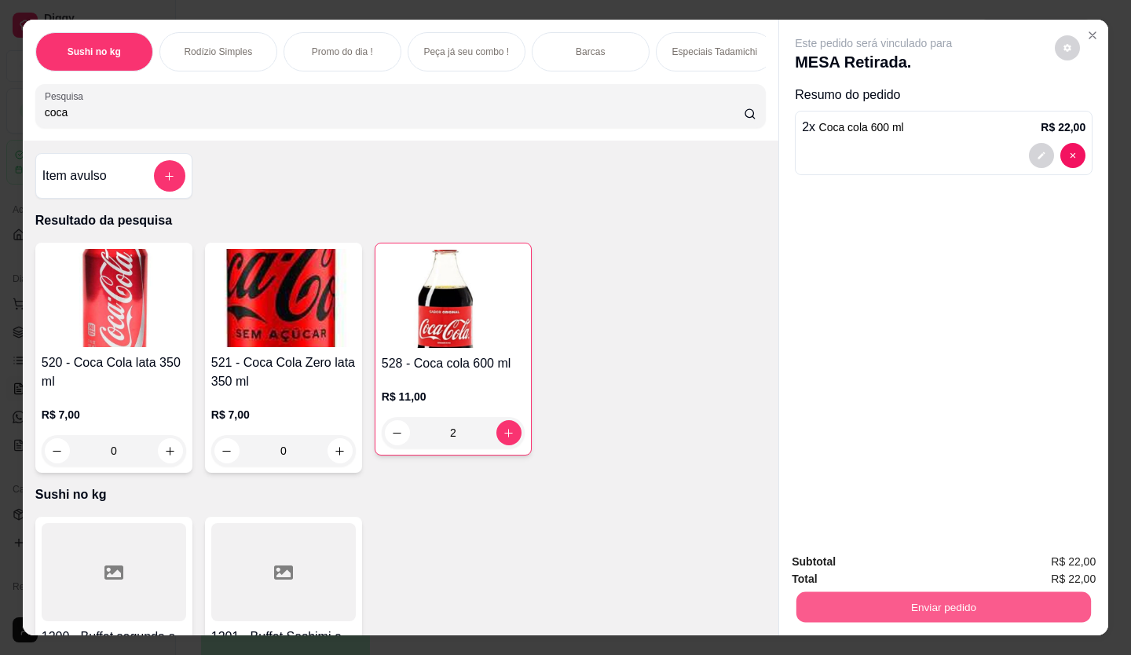
click at [1013, 593] on button "Enviar pedido" at bounding box center [943, 607] width 294 height 31
click at [1024, 561] on button "Enviar pedido" at bounding box center [1054, 562] width 89 height 30
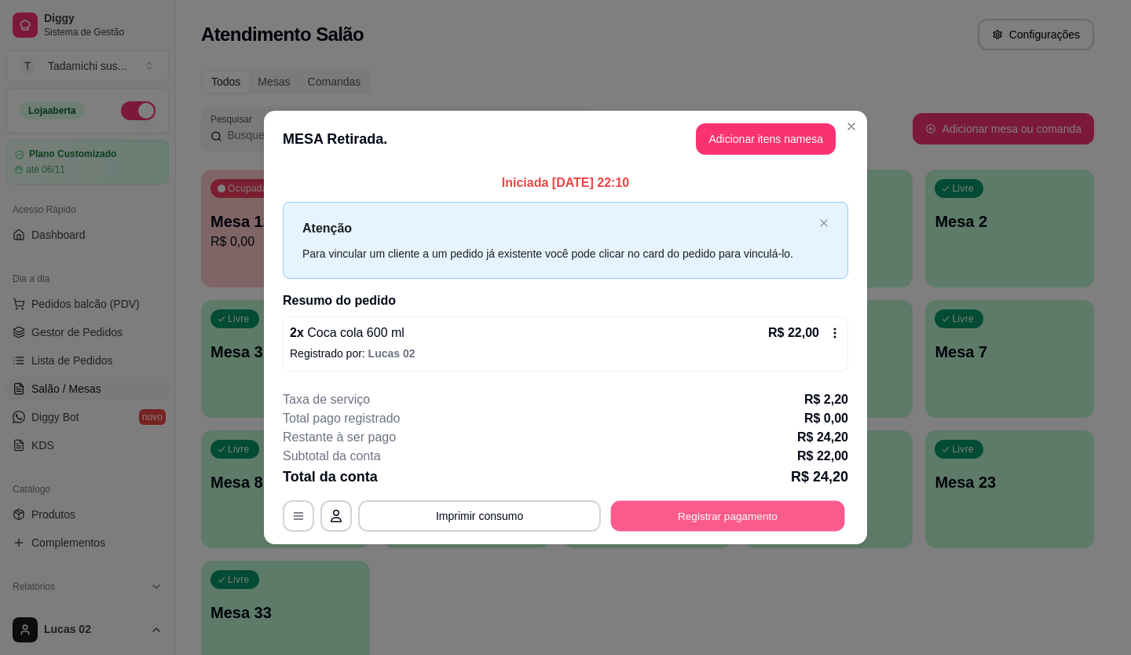
click at [649, 521] on button "Registrar pagamento" at bounding box center [728, 515] width 234 height 31
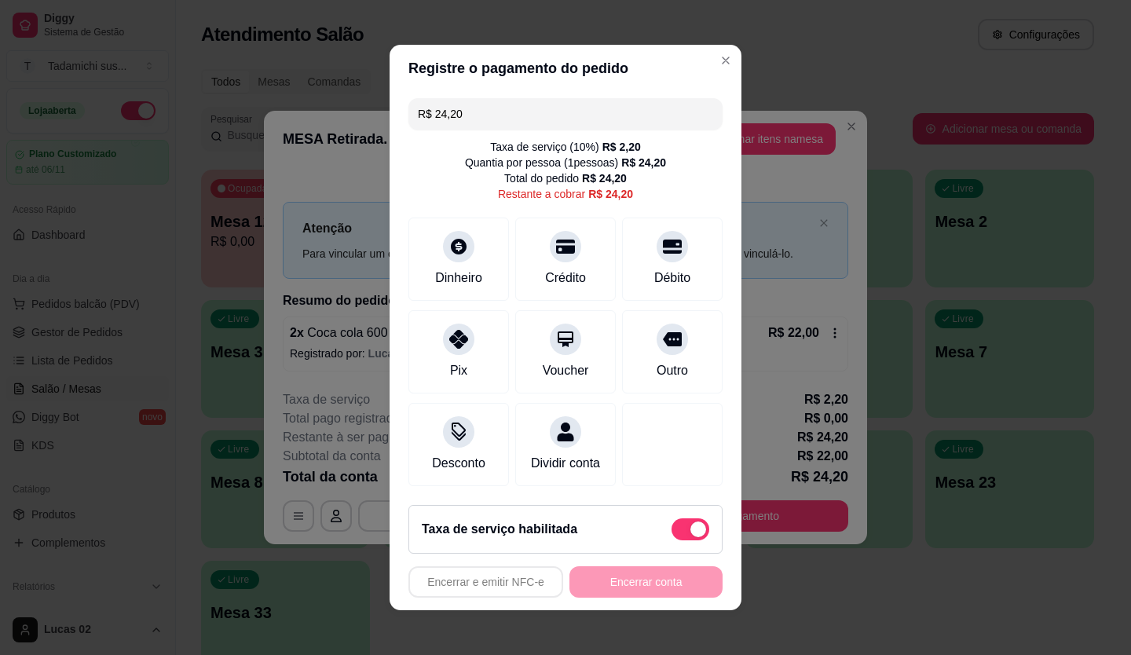
click at [690, 537] on span at bounding box center [698, 529] width 16 height 16
click at [681, 539] on input "checkbox" at bounding box center [675, 537] width 10 height 10
checkbox input "true"
type input "R$ 22,00"
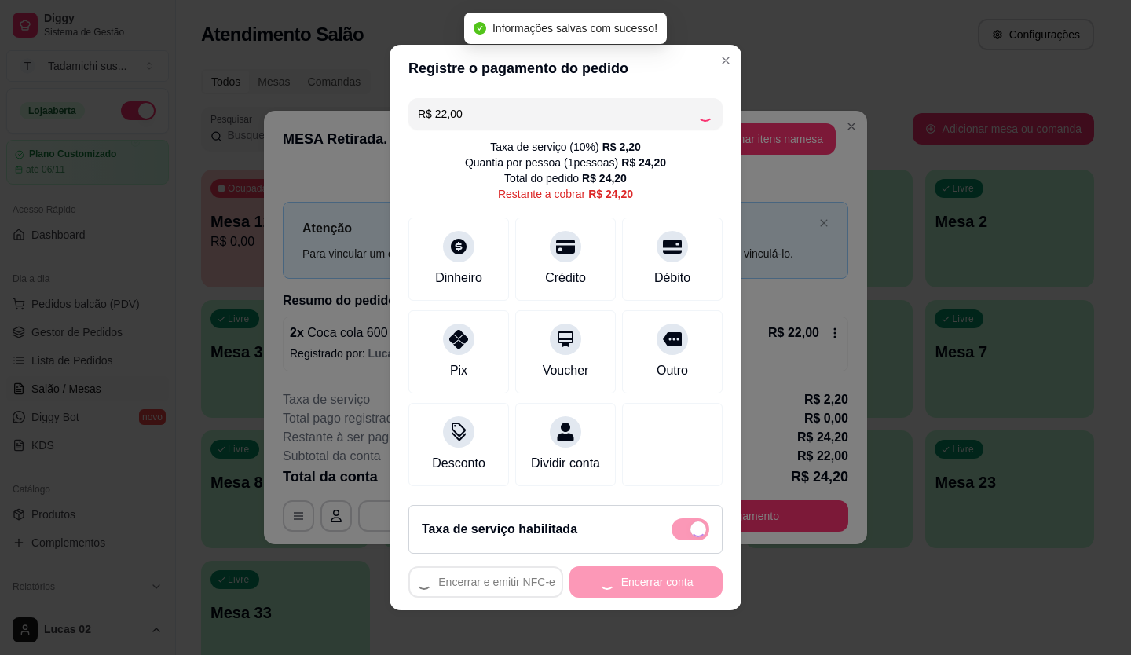
checkbox input "false"
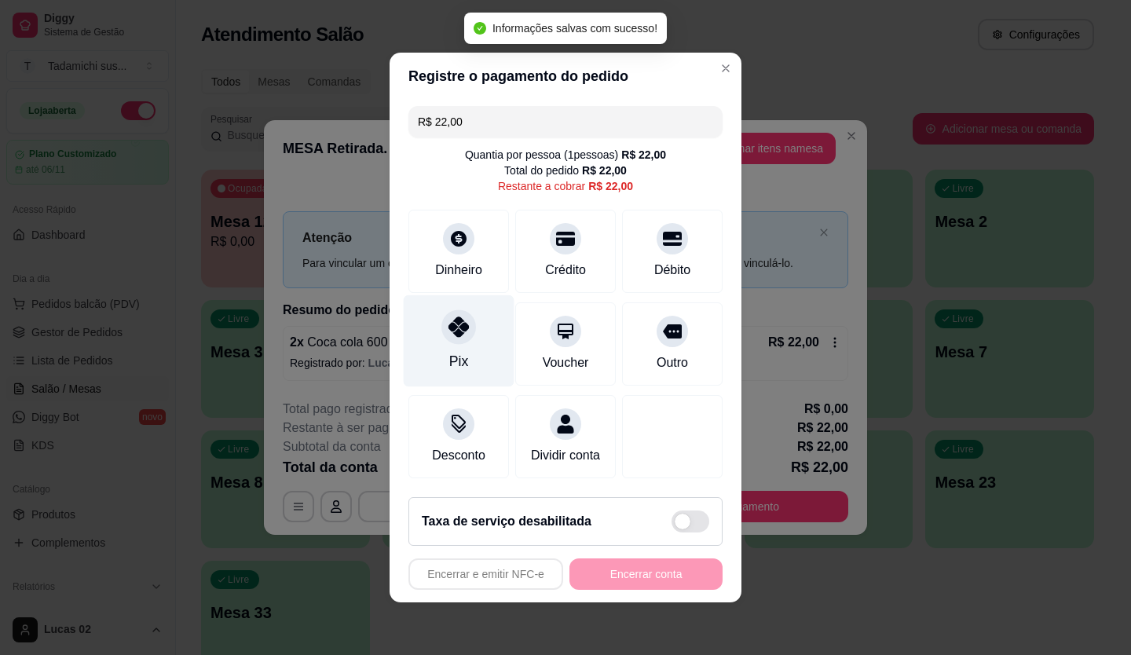
click at [463, 332] on div "Pix" at bounding box center [459, 341] width 111 height 92
type input "R$ 0,00"
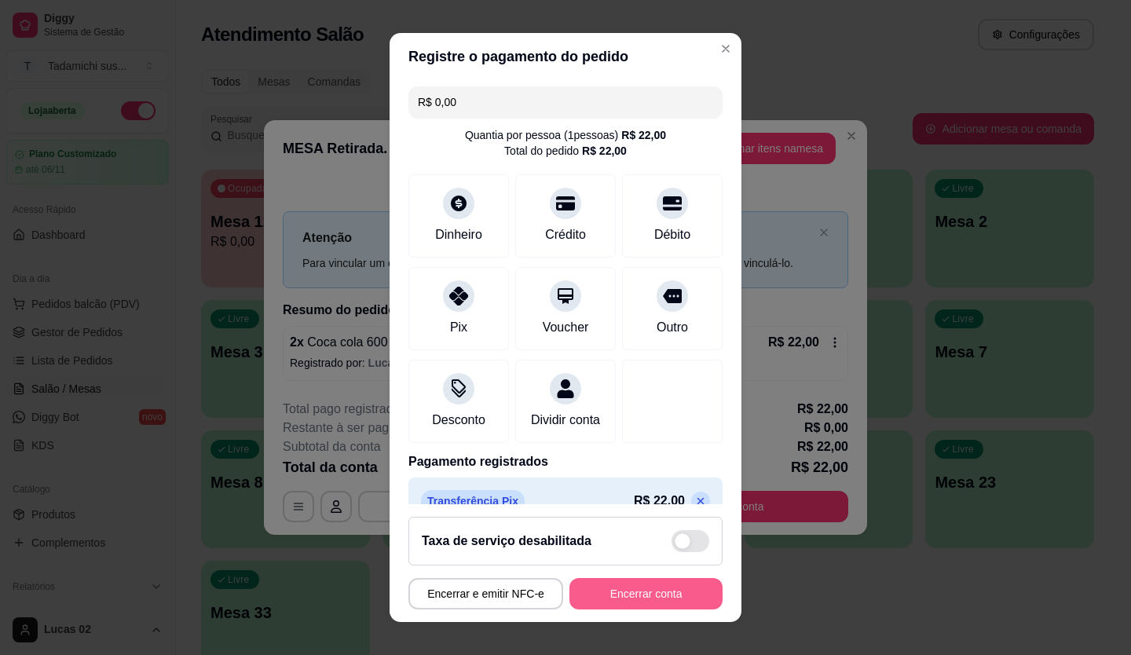
click at [592, 588] on button "Encerrar conta" at bounding box center [645, 593] width 153 height 31
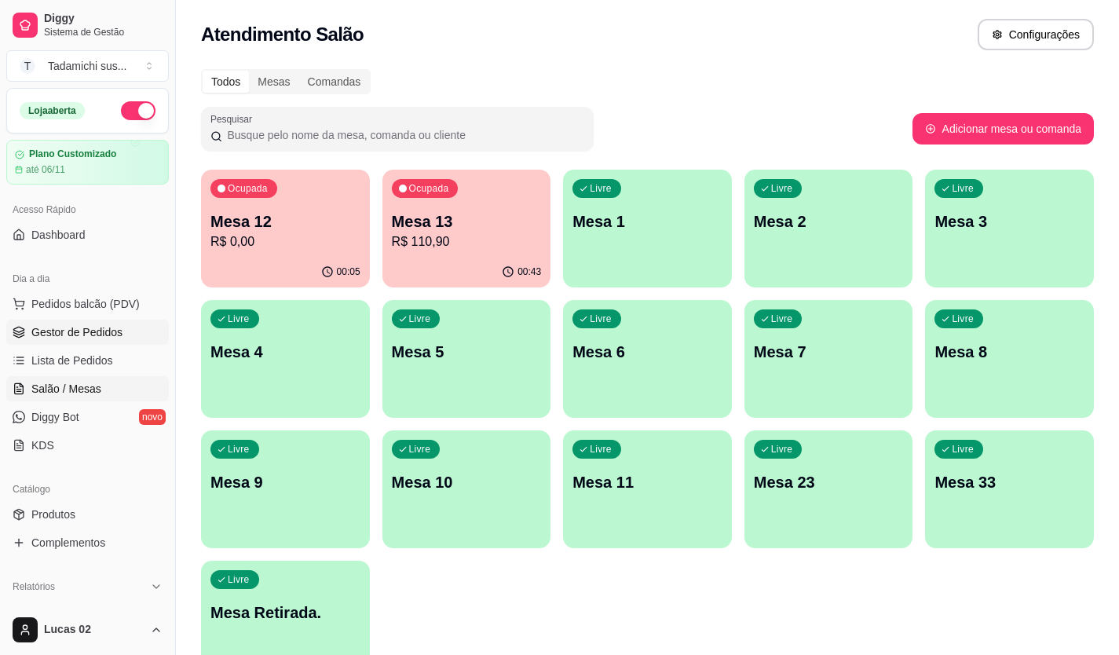
click at [130, 339] on link "Gestor de Pedidos" at bounding box center [87, 332] width 163 height 25
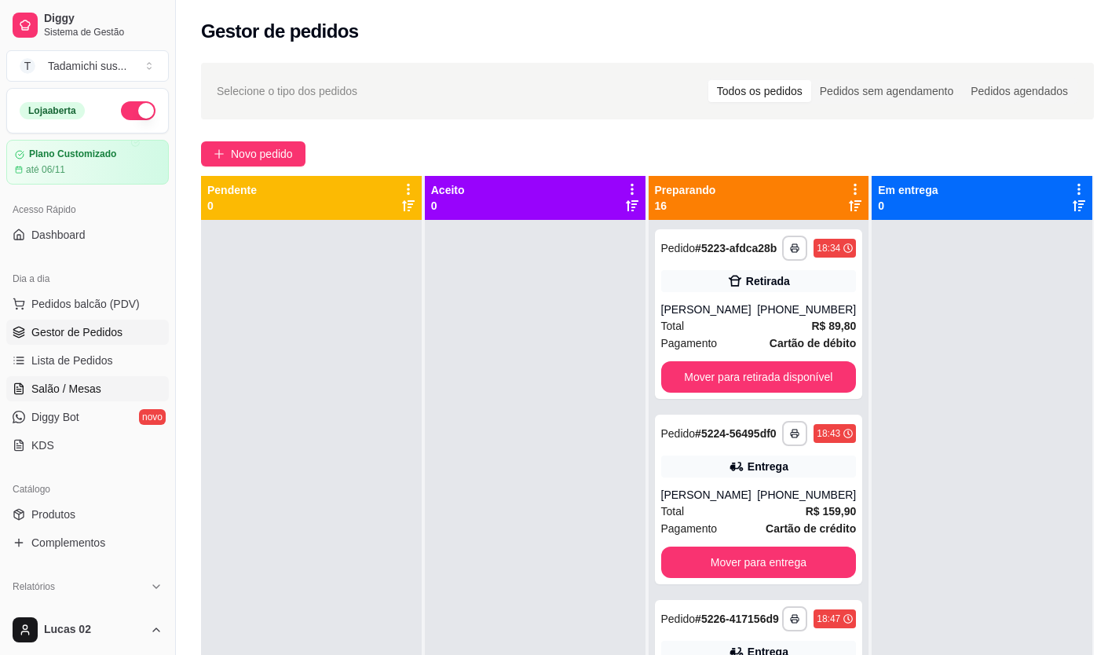
click at [53, 395] on span "Salão / Mesas" at bounding box center [66, 389] width 70 height 16
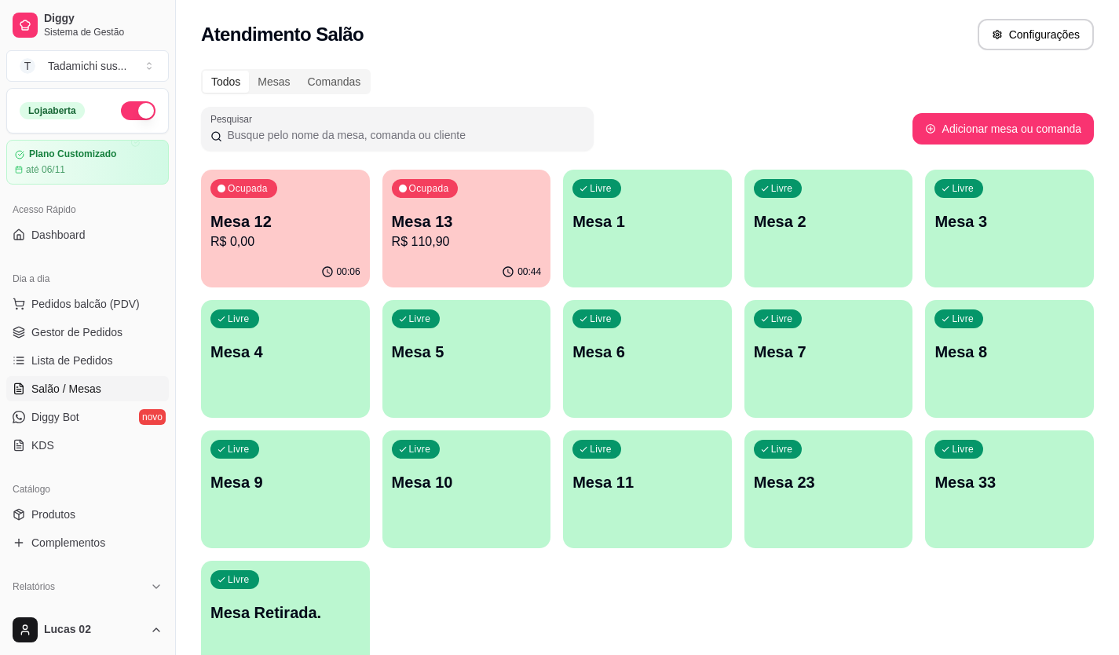
click at [305, 579] on div "Livre Mesa Retirada." at bounding box center [285, 610] width 169 height 99
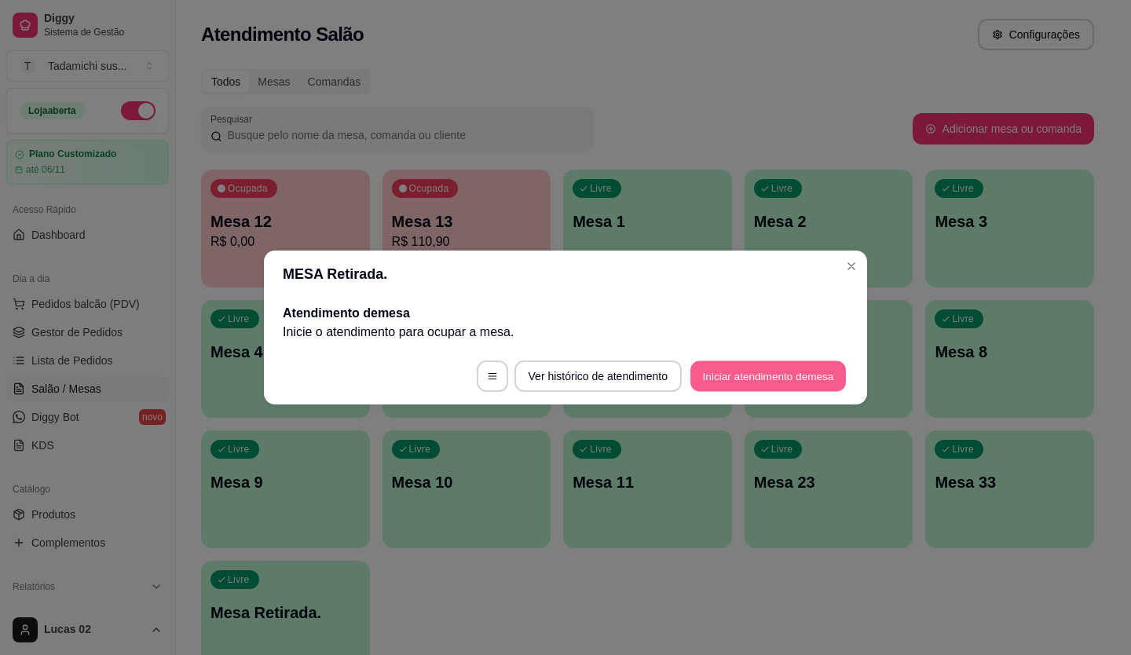
click at [696, 378] on button "Iniciar atendimento de mesa" at bounding box center [767, 376] width 155 height 31
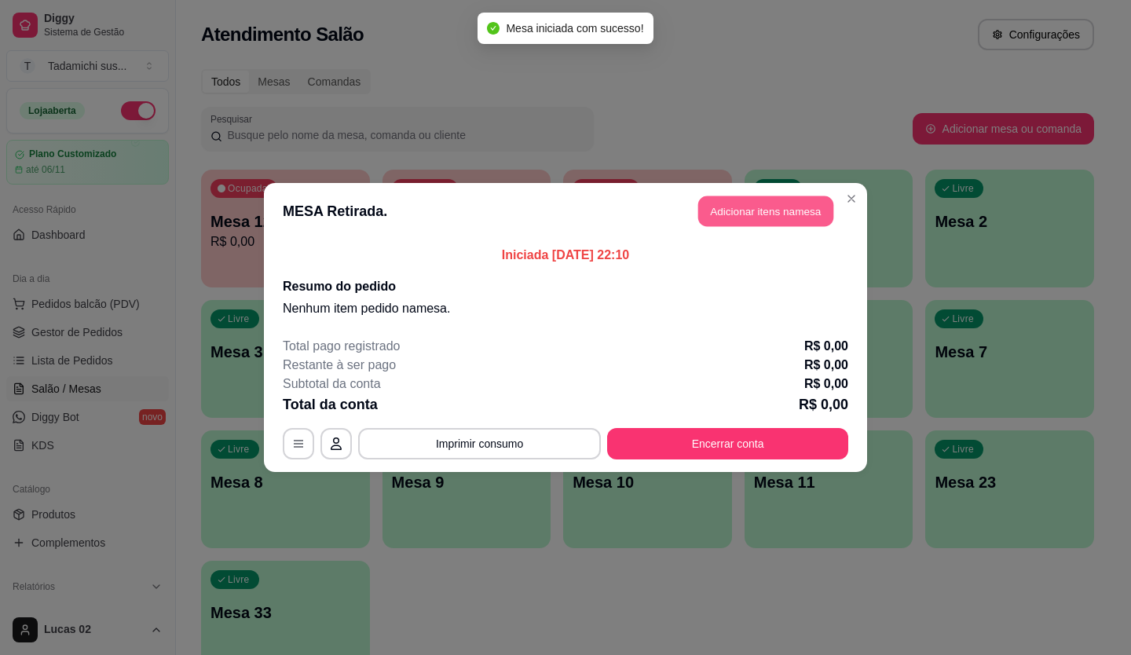
click at [725, 203] on button "Adicionar itens na mesa" at bounding box center [765, 211] width 135 height 31
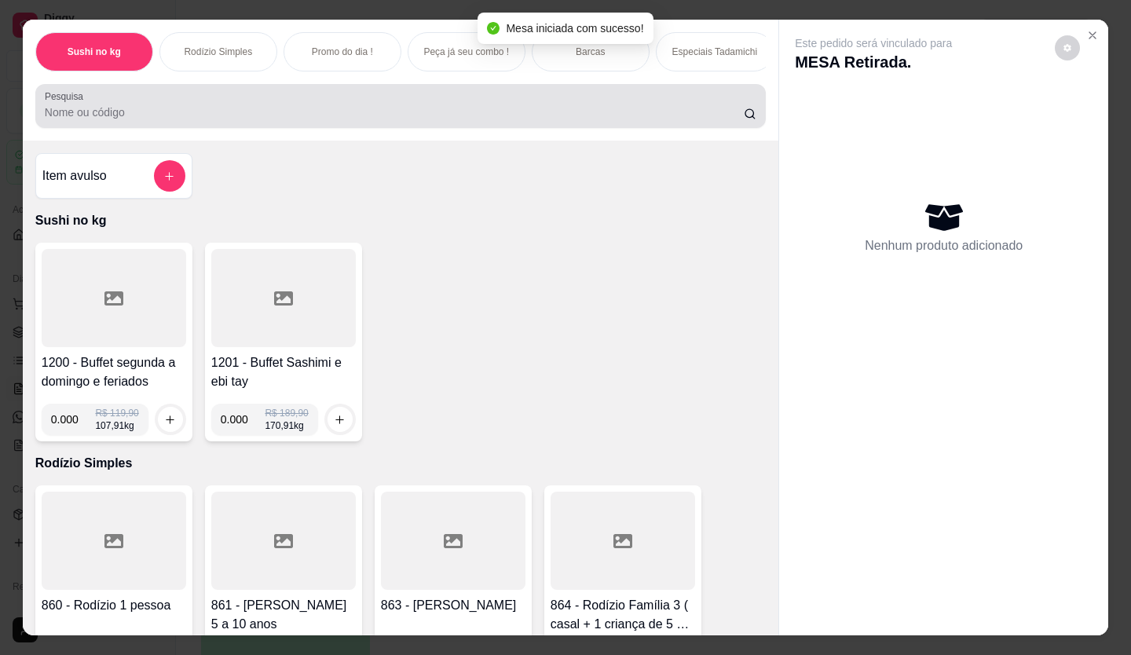
click at [278, 120] on input "Pesquisa" at bounding box center [395, 112] width 700 height 16
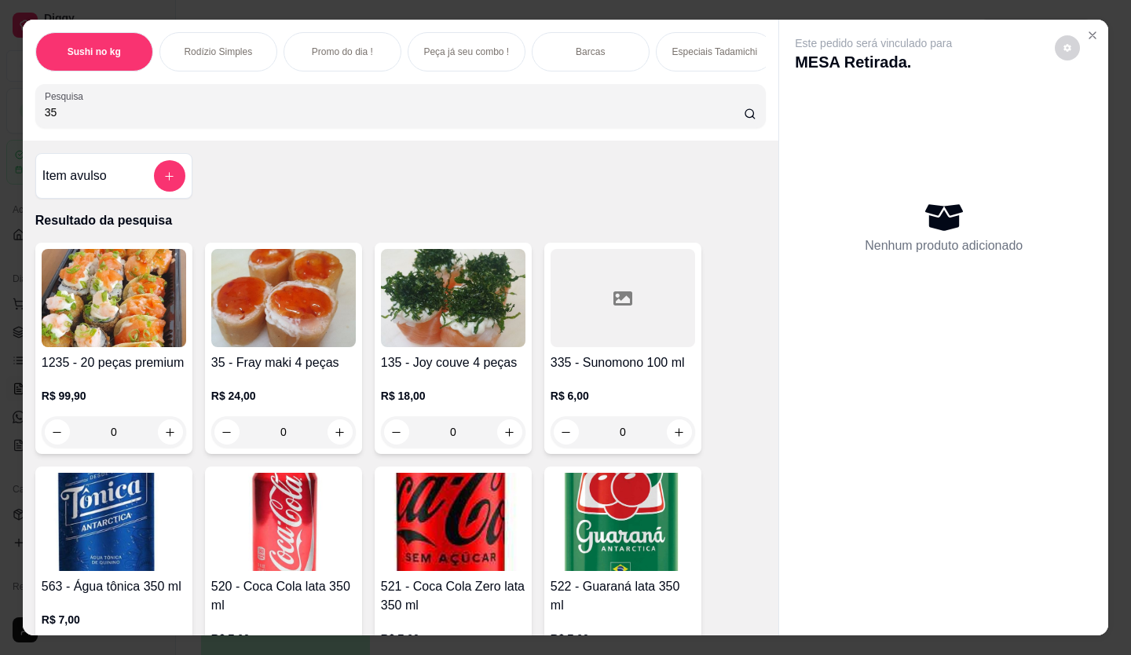
type input "3"
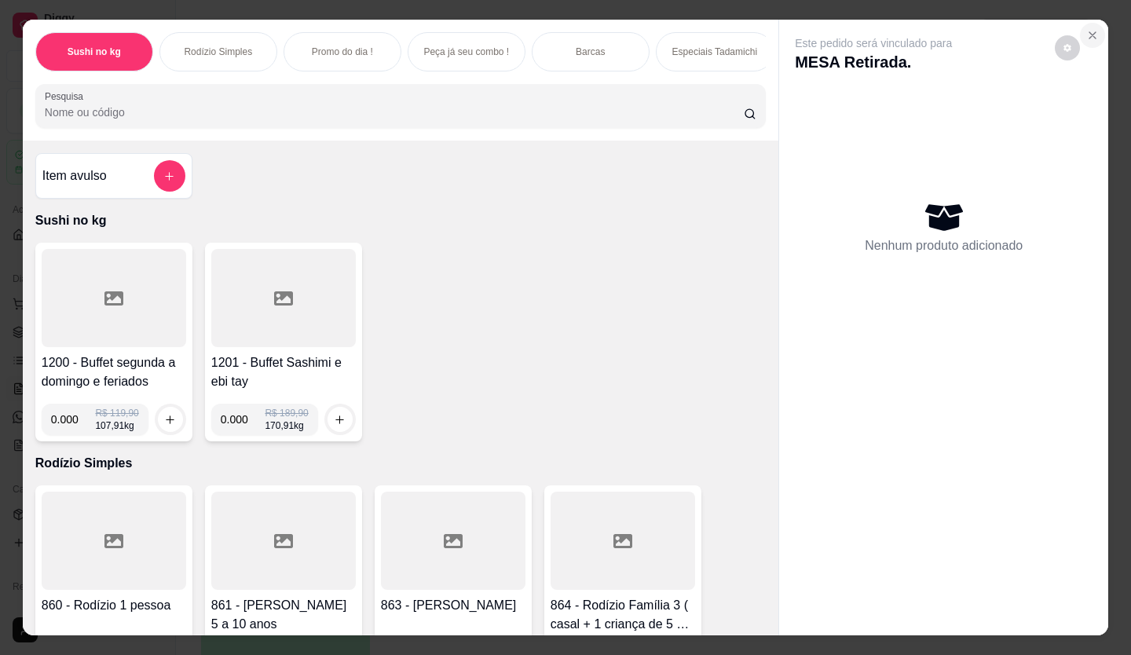
click at [1095, 24] on button "Close" at bounding box center [1092, 35] width 25 height 25
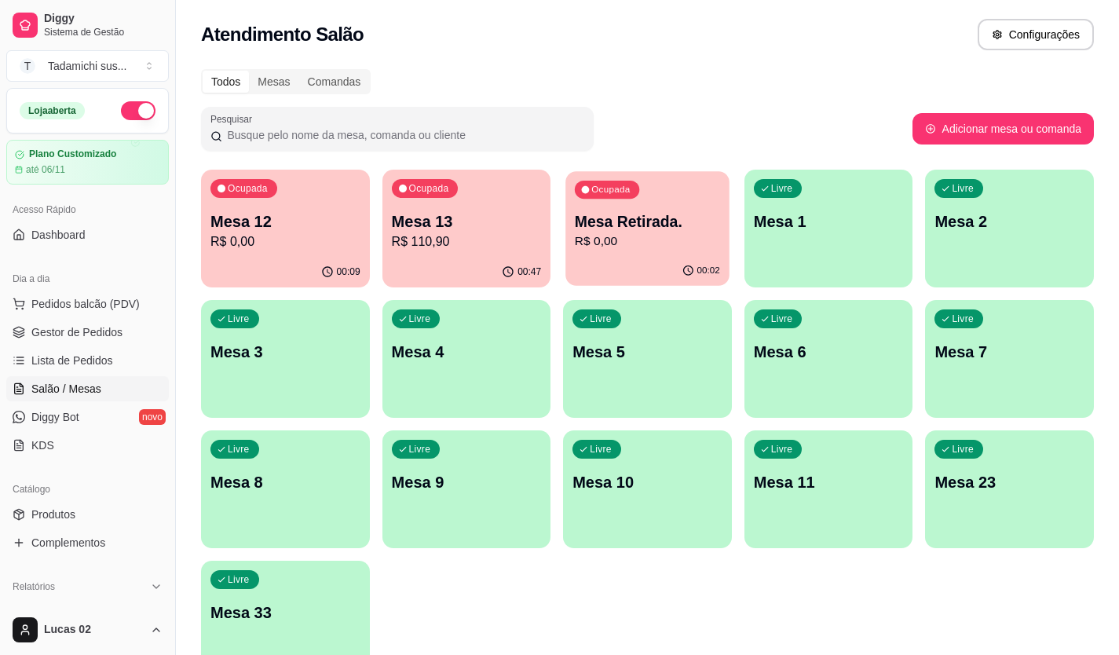
click at [634, 247] on p "R$ 0,00" at bounding box center [647, 241] width 145 height 18
click at [670, 206] on div "Ocupada Mesa Retirada. R$ 0,00" at bounding box center [647, 213] width 169 height 87
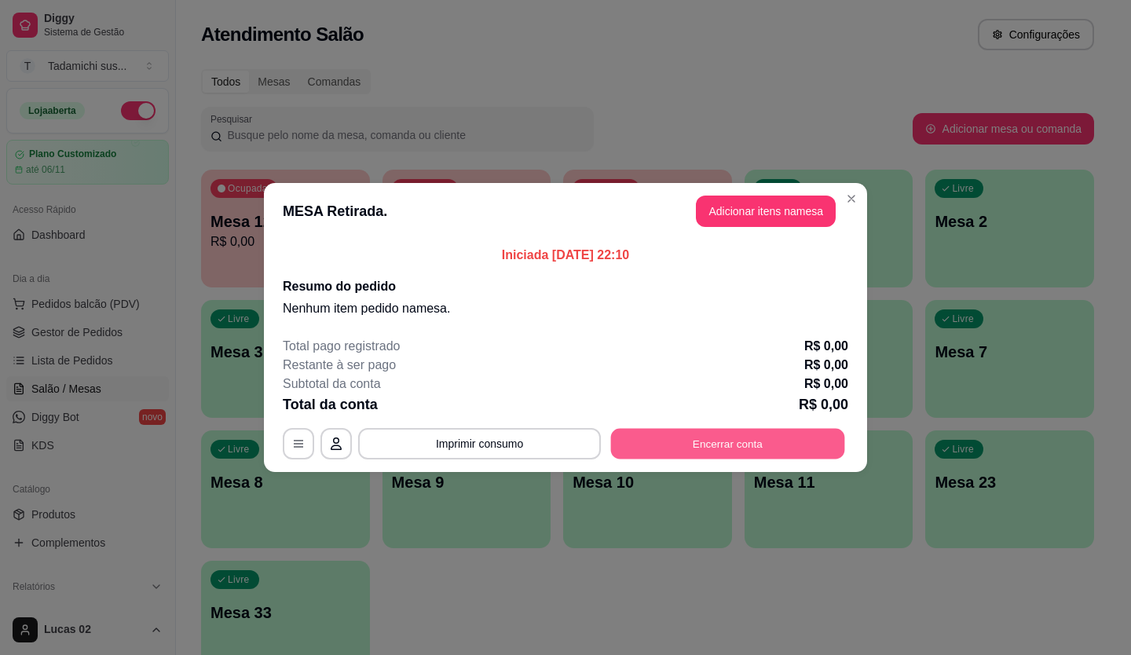
click at [690, 432] on button "Encerrar conta" at bounding box center [728, 444] width 234 height 31
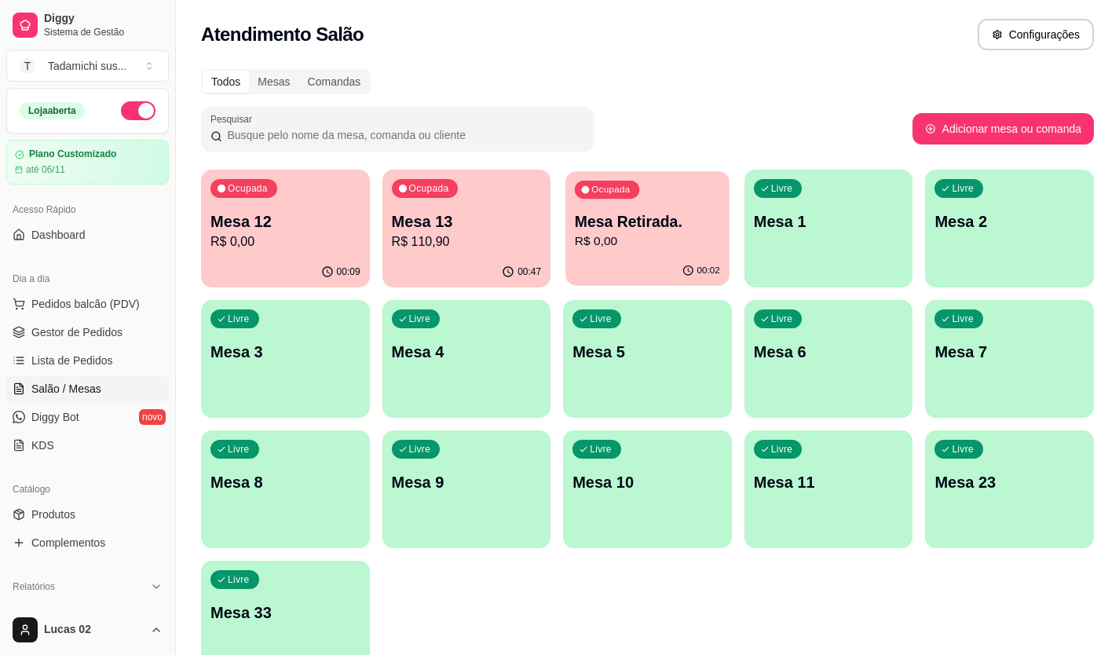
click at [696, 217] on p "Mesa Retirada." at bounding box center [647, 221] width 145 height 21
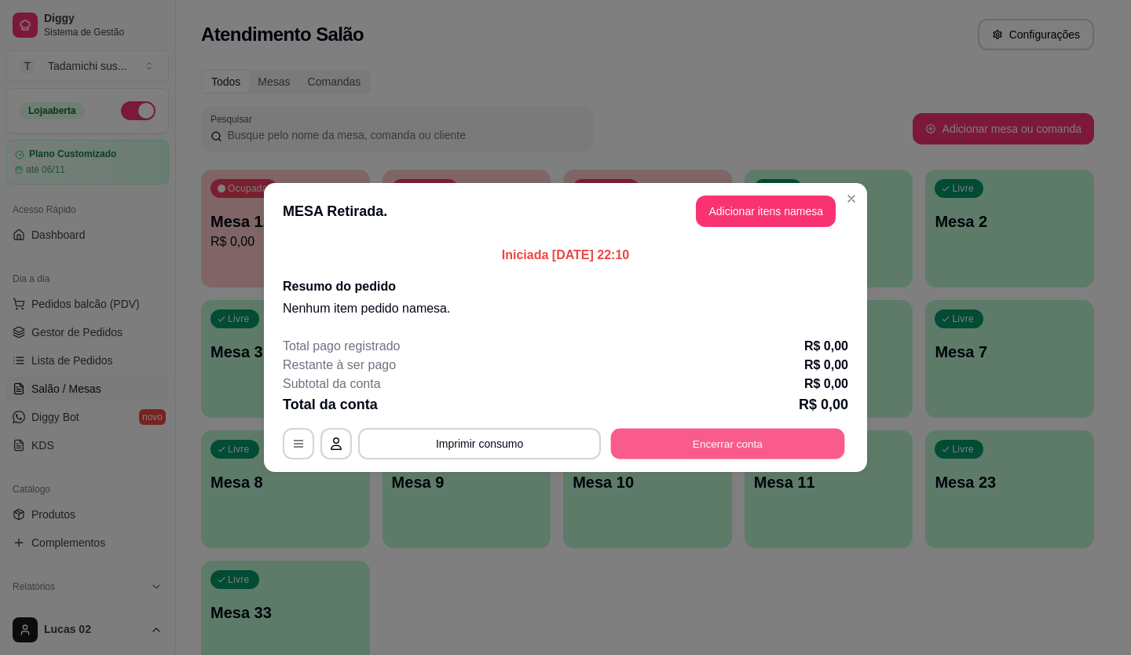
click at [707, 445] on button "Encerrar conta" at bounding box center [728, 444] width 234 height 31
click at [715, 441] on button "Encerrar conta" at bounding box center [727, 443] width 241 height 31
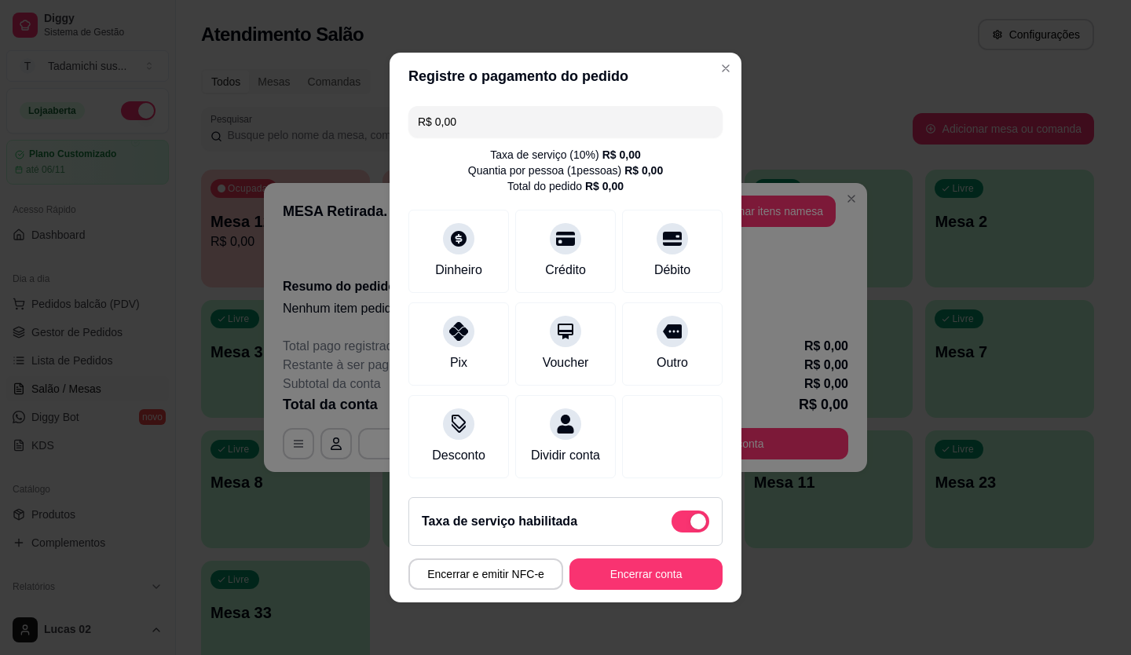
click at [596, 599] on footer "Taxa de serviço habilitada Encerrar e emitir NFC-e Encerrar conta" at bounding box center [565, 543] width 352 height 118
click at [596, 590] on button "Encerrar conta" at bounding box center [645, 573] width 153 height 31
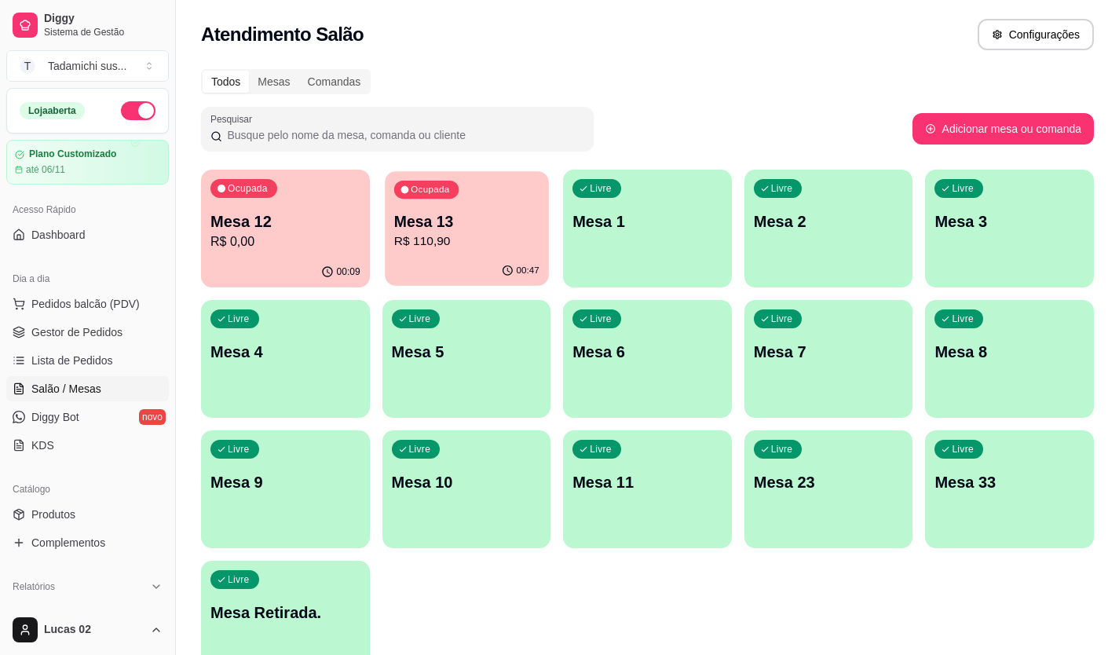
click at [433, 208] on div "Ocupada Mesa 13 R$ 110,90" at bounding box center [466, 213] width 163 height 85
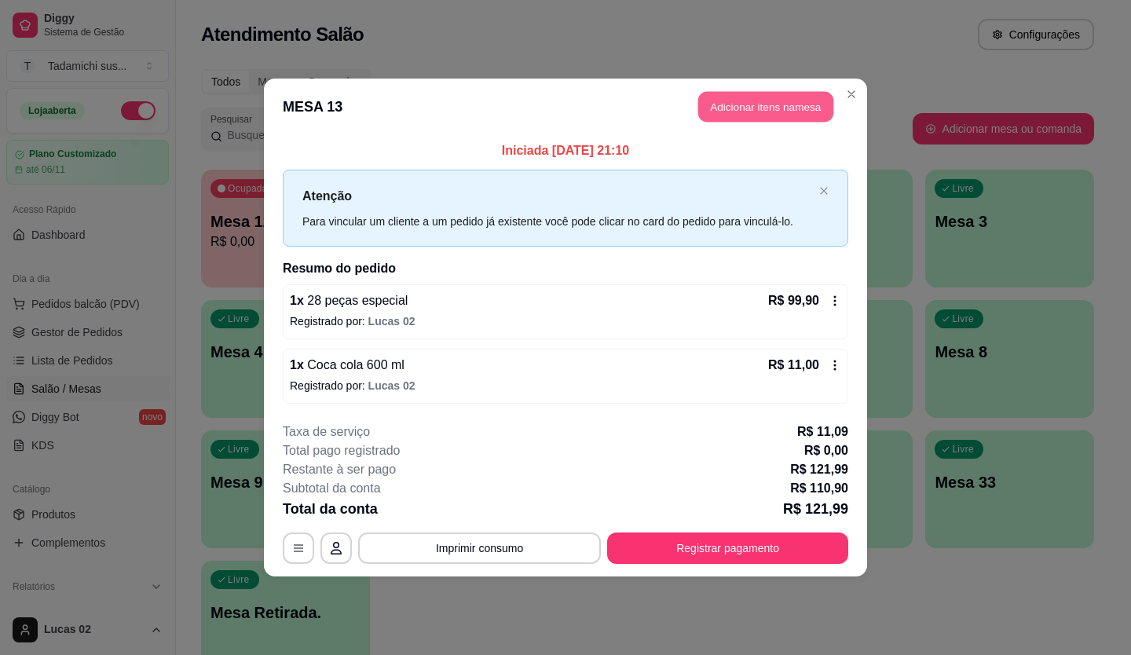
click at [776, 102] on button "Adicionar itens na mesa" at bounding box center [765, 107] width 135 height 31
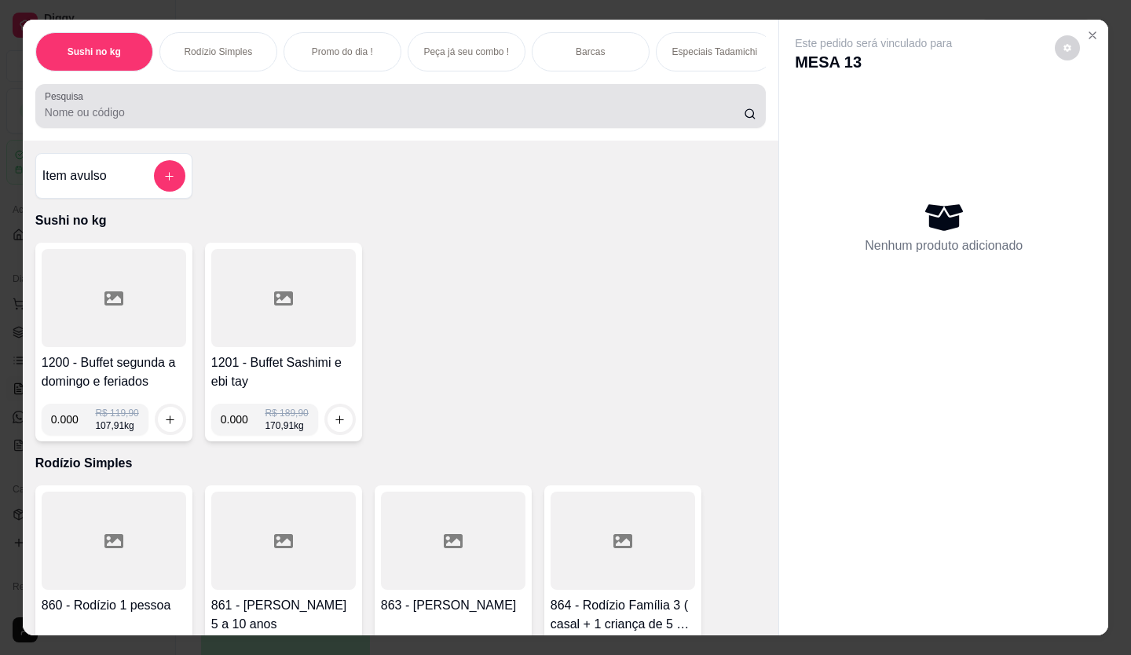
drag, startPoint x: 409, startPoint y: 101, endPoint x: 426, endPoint y: 95, distance: 17.6
click at [411, 101] on div at bounding box center [400, 105] width 711 height 31
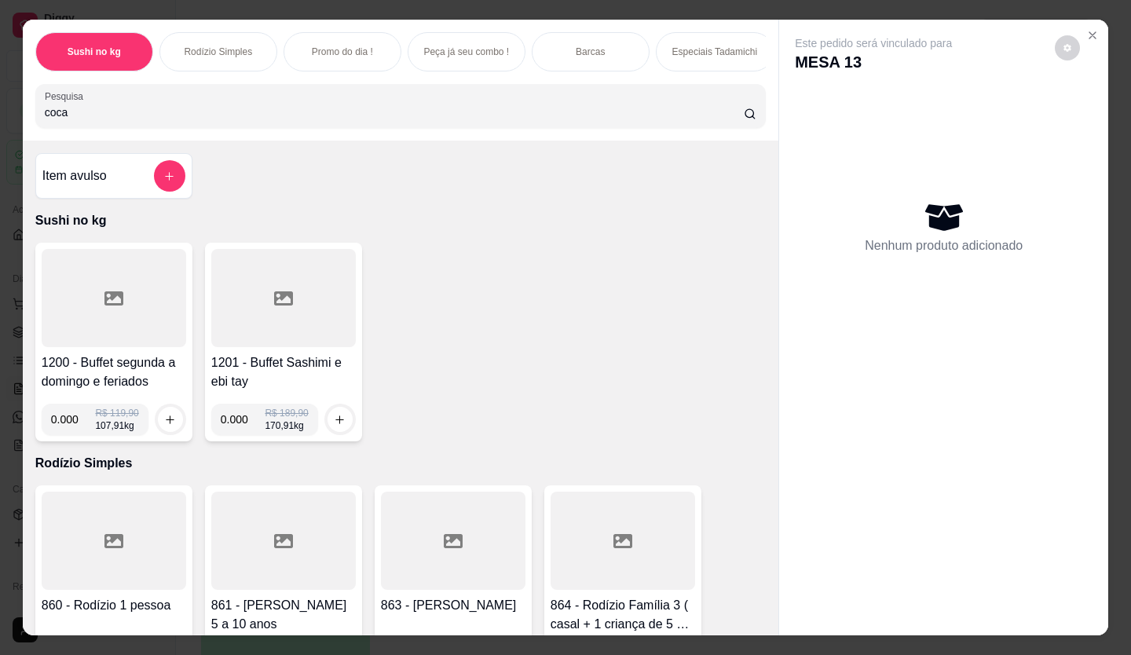
type input "coca"
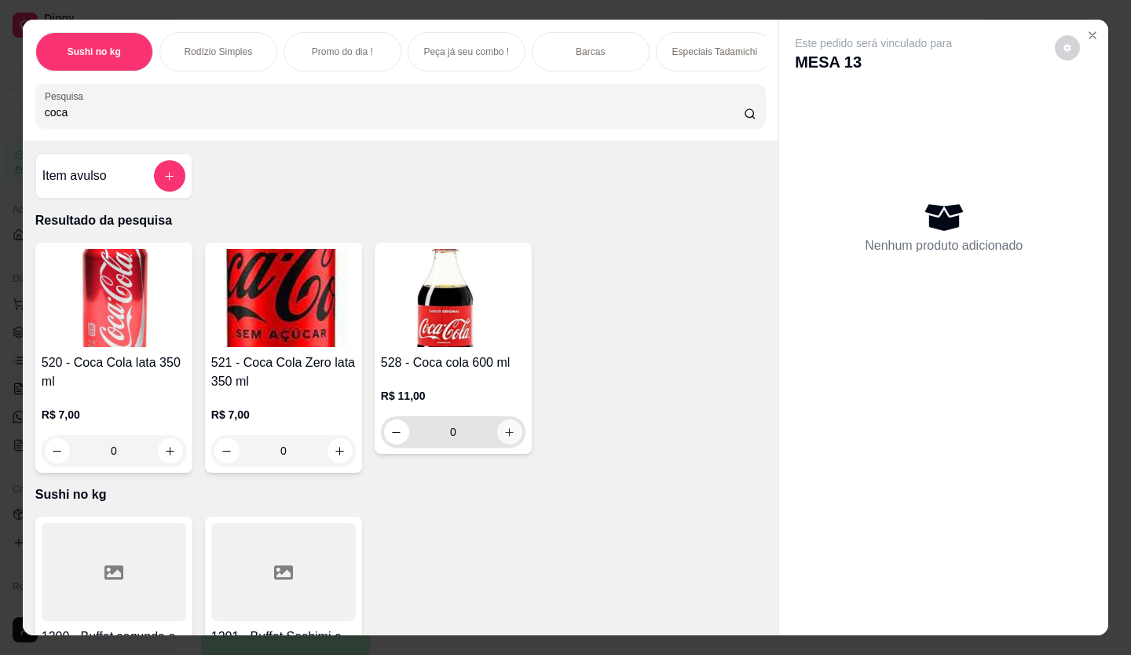
click at [506, 444] on button "increase-product-quantity" at bounding box center [509, 431] width 25 height 25
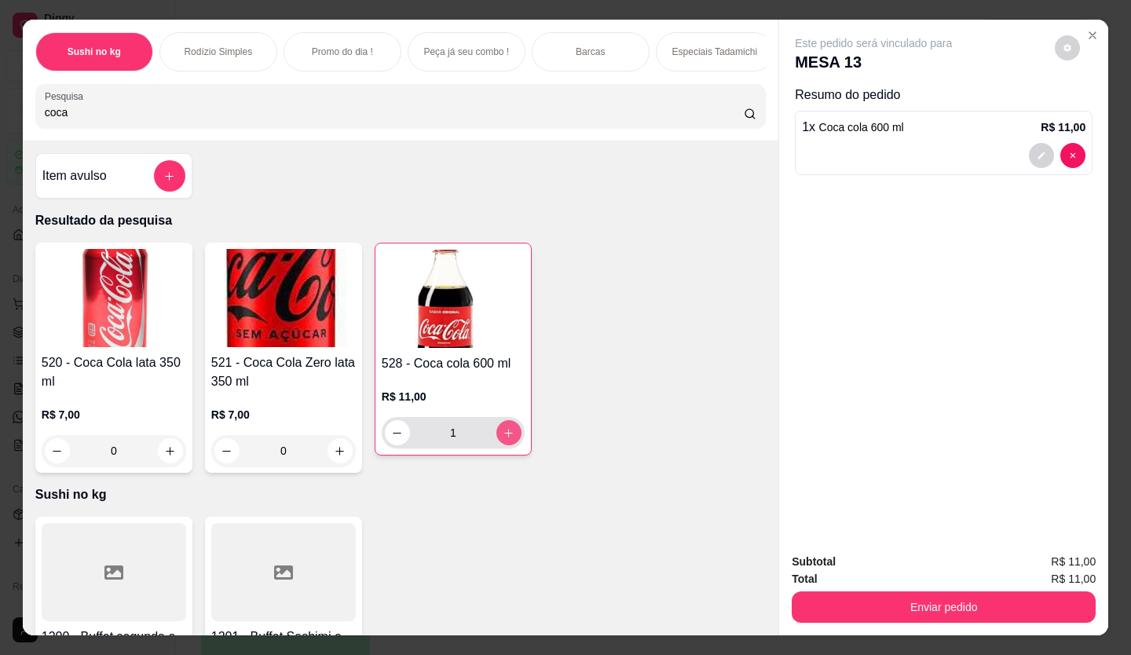
type input "1"
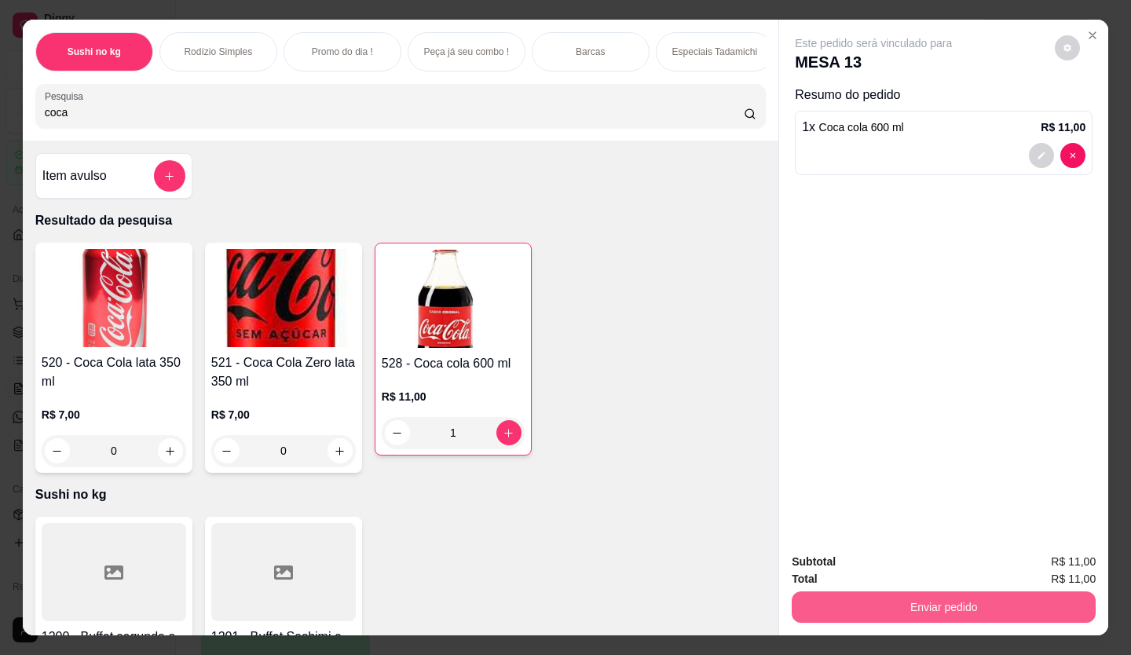
click at [1003, 591] on button "Enviar pedido" at bounding box center [943, 606] width 304 height 31
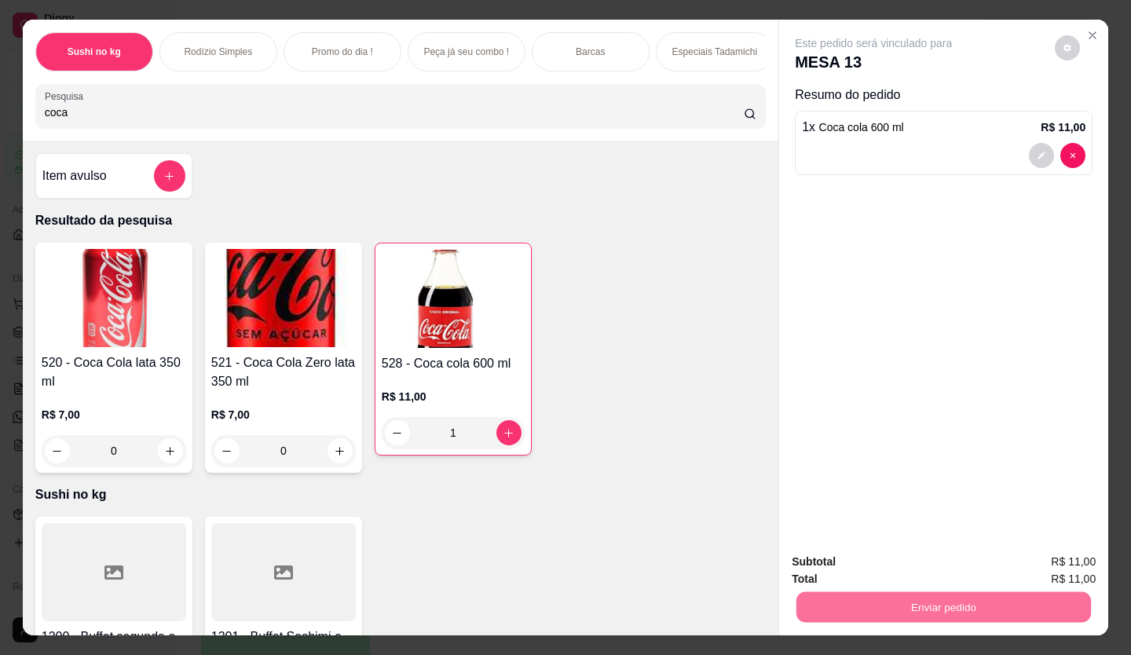
click at [1033, 549] on button "Enviar pedido" at bounding box center [1054, 562] width 89 height 30
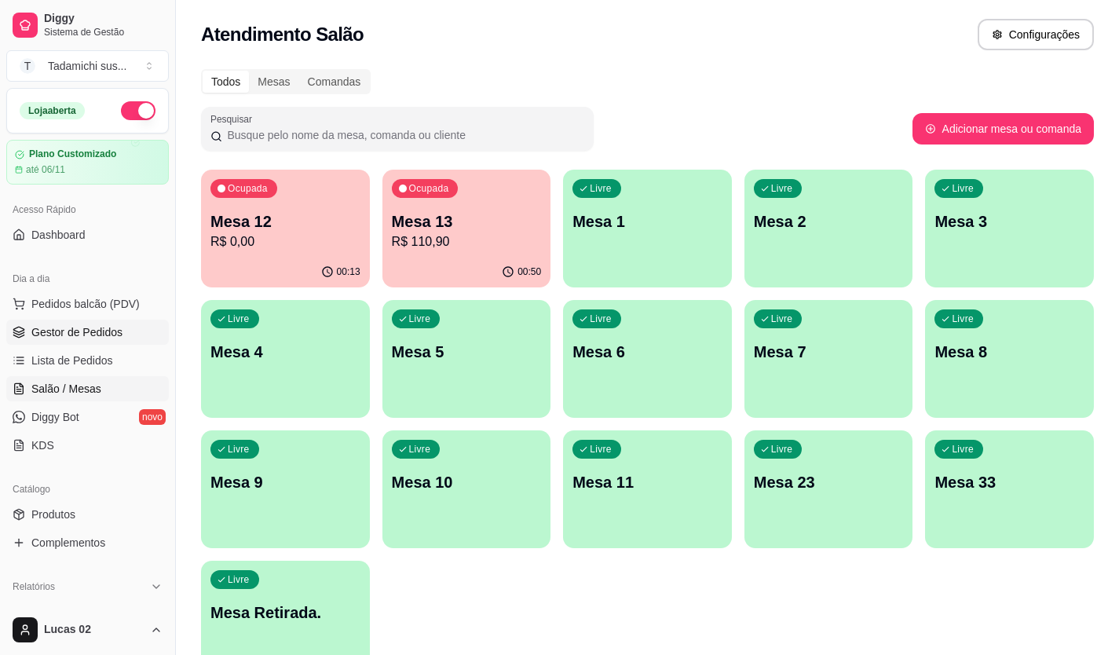
click at [118, 320] on link "Gestor de Pedidos" at bounding box center [87, 332] width 163 height 25
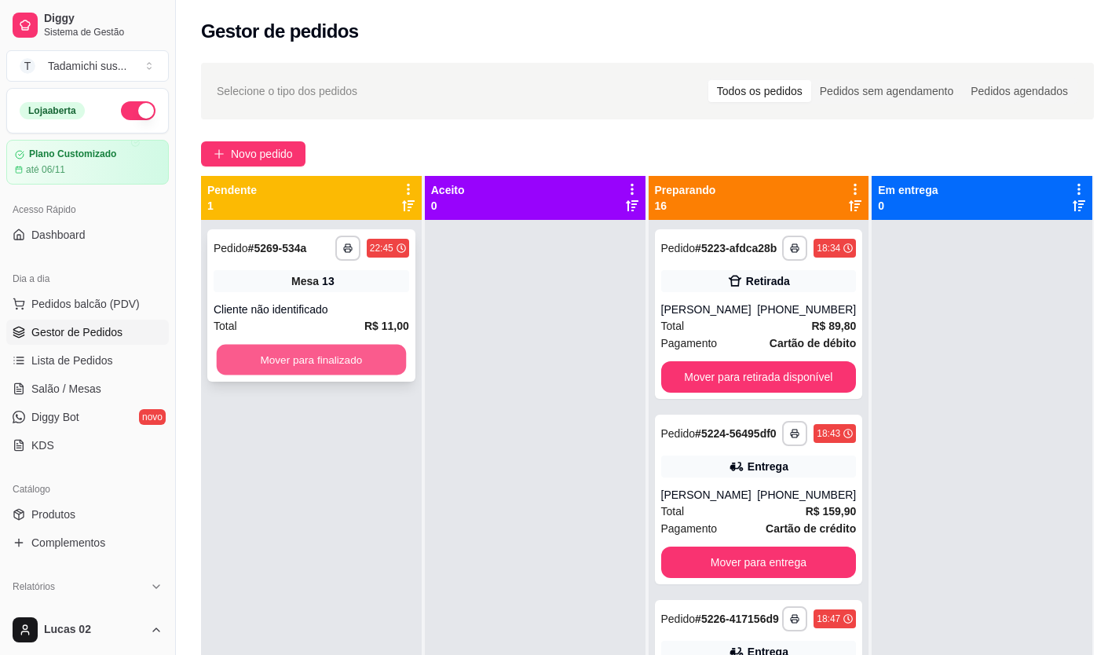
click at [237, 360] on button "Mover para finalizado" at bounding box center [311, 360] width 189 height 31
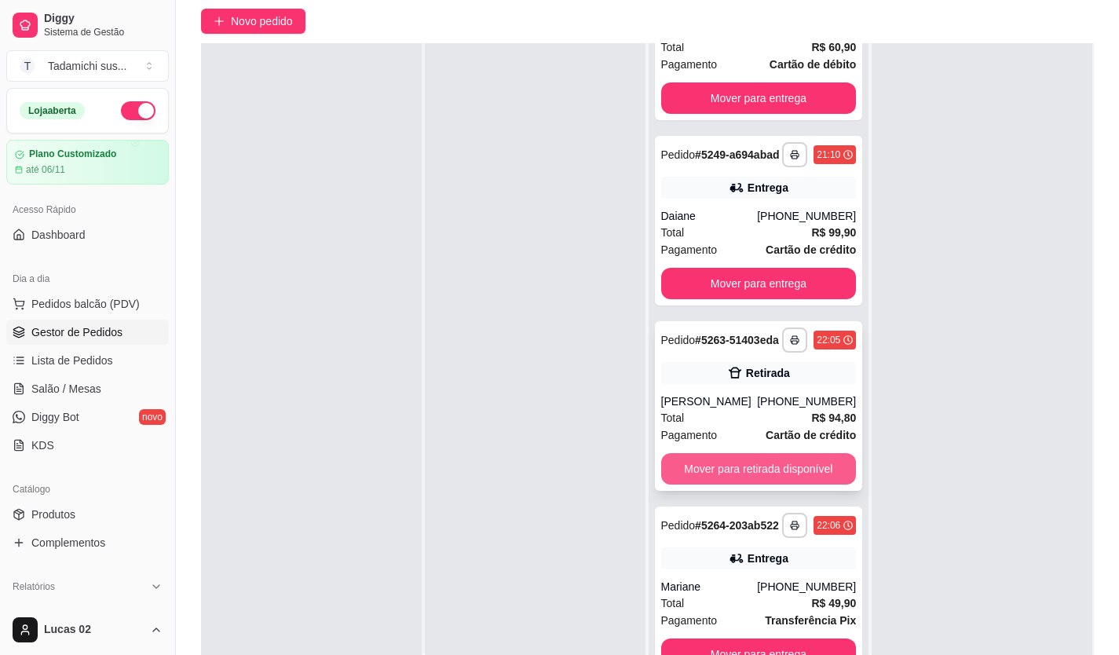
scroll to position [157, 0]
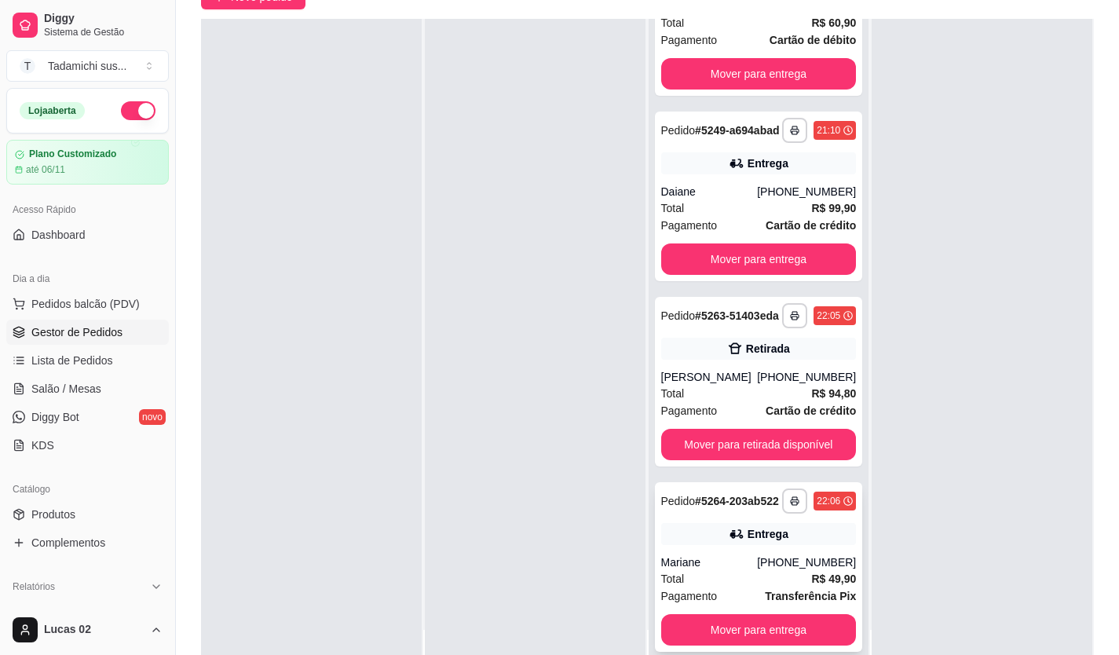
click at [681, 539] on div "Entrega" at bounding box center [758, 534] width 195 height 22
click at [725, 498] on div "Pedido # 5264-203ab522" at bounding box center [720, 500] width 118 height 19
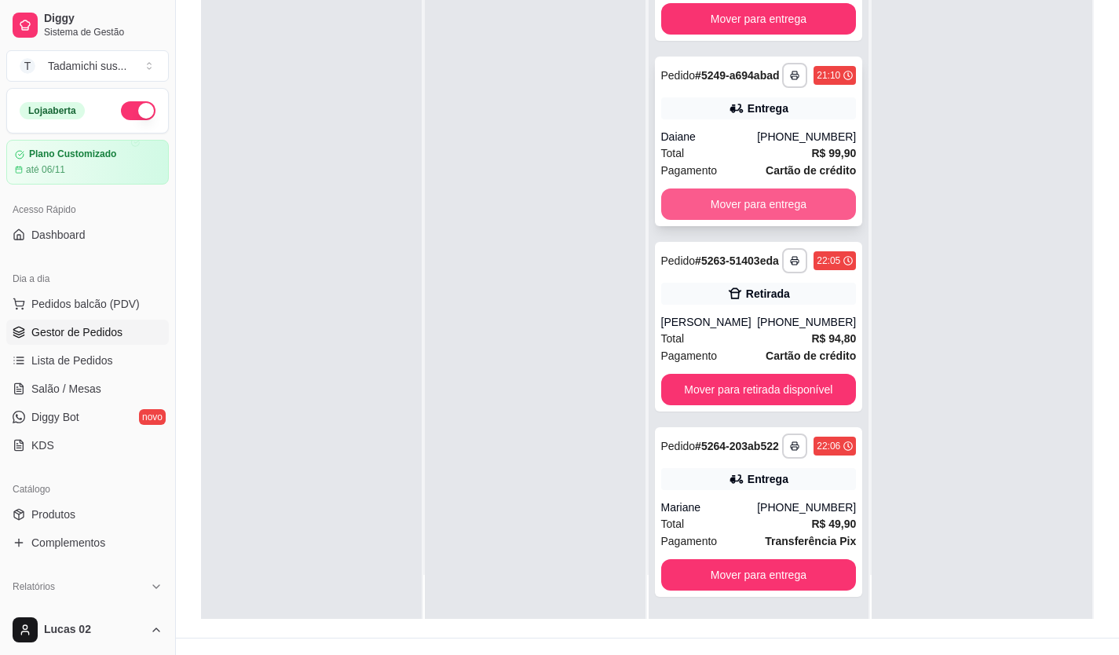
scroll to position [239, 0]
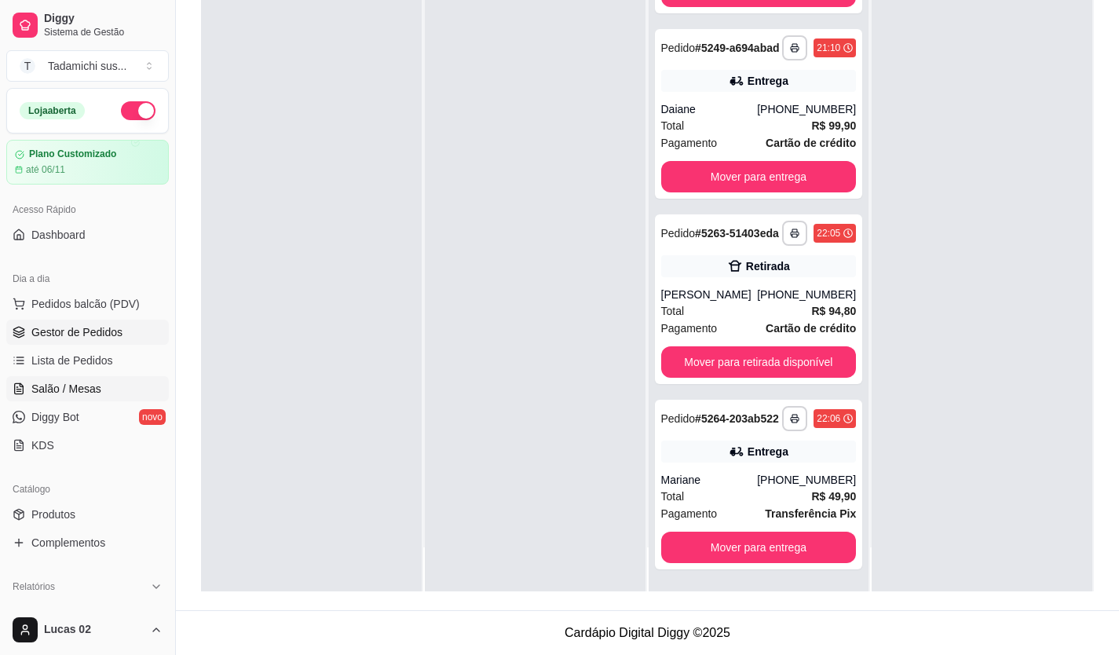
click at [78, 380] on link "Salão / Mesas" at bounding box center [87, 388] width 163 height 25
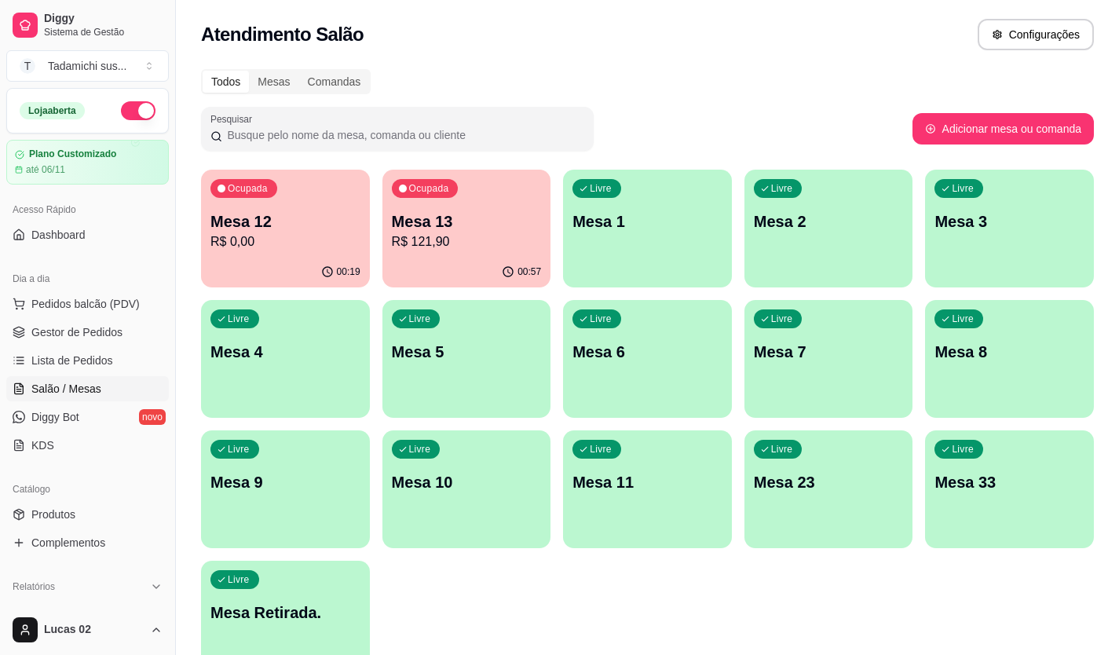
click at [269, 607] on p "Mesa Retirada." at bounding box center [285, 612] width 150 height 22
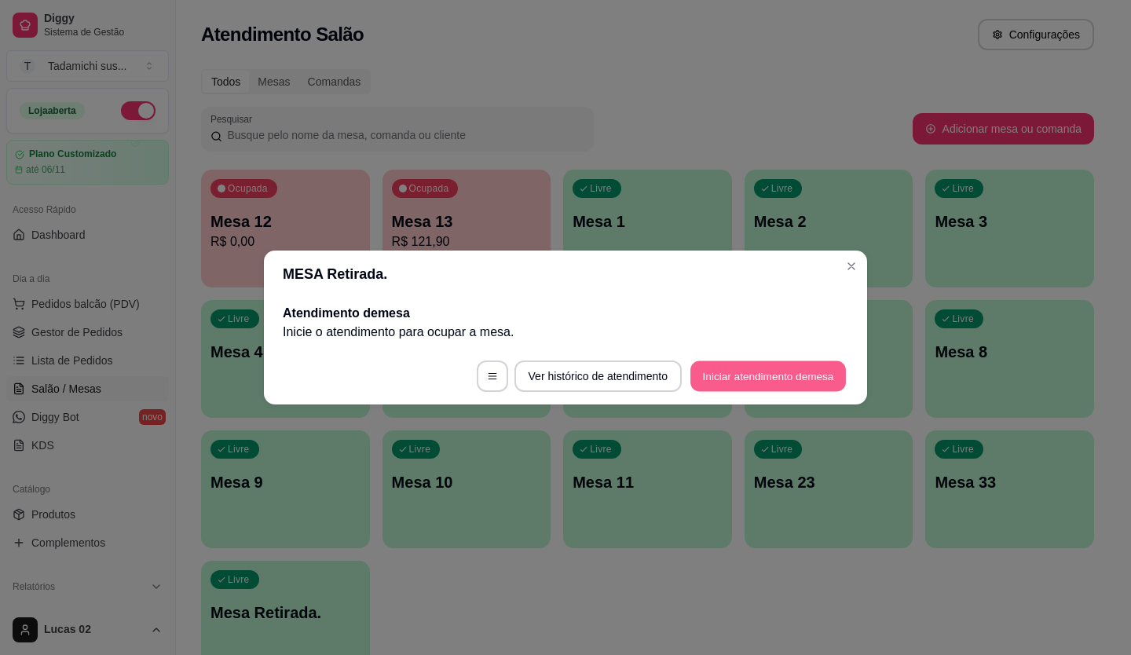
click at [729, 374] on button "Iniciar atendimento de mesa" at bounding box center [767, 376] width 155 height 31
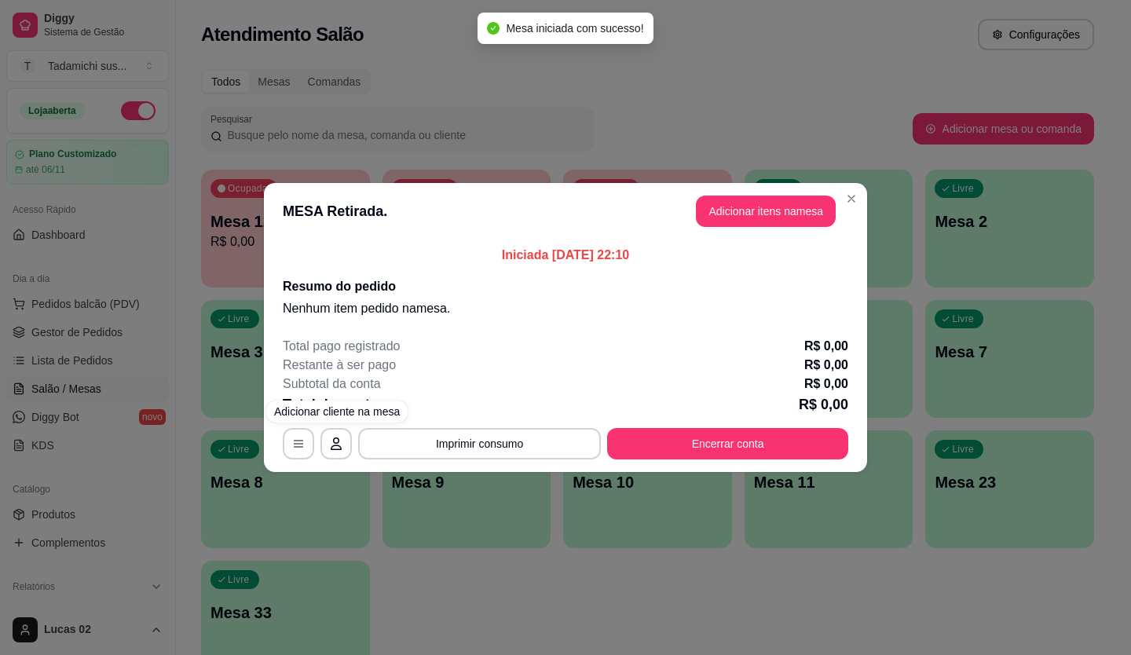
click at [789, 233] on header "MESA Retirada. Adicionar itens na mesa" at bounding box center [565, 211] width 603 height 57
click at [785, 213] on button "Adicionar itens na mesa" at bounding box center [765, 211] width 135 height 31
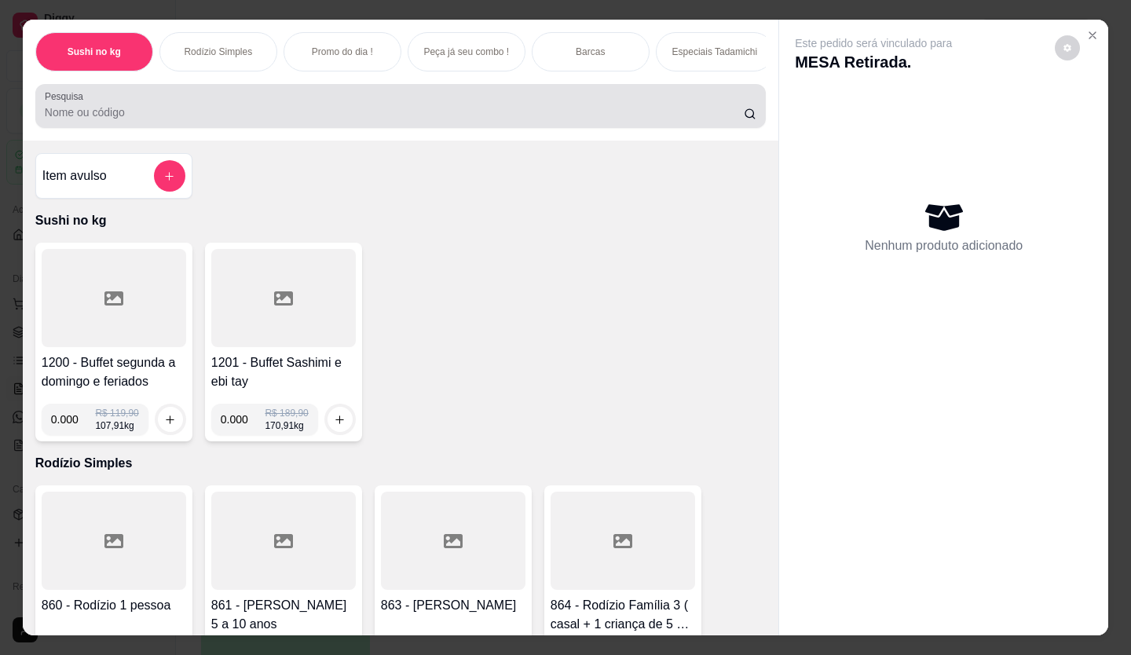
click at [120, 109] on div at bounding box center [400, 105] width 711 height 31
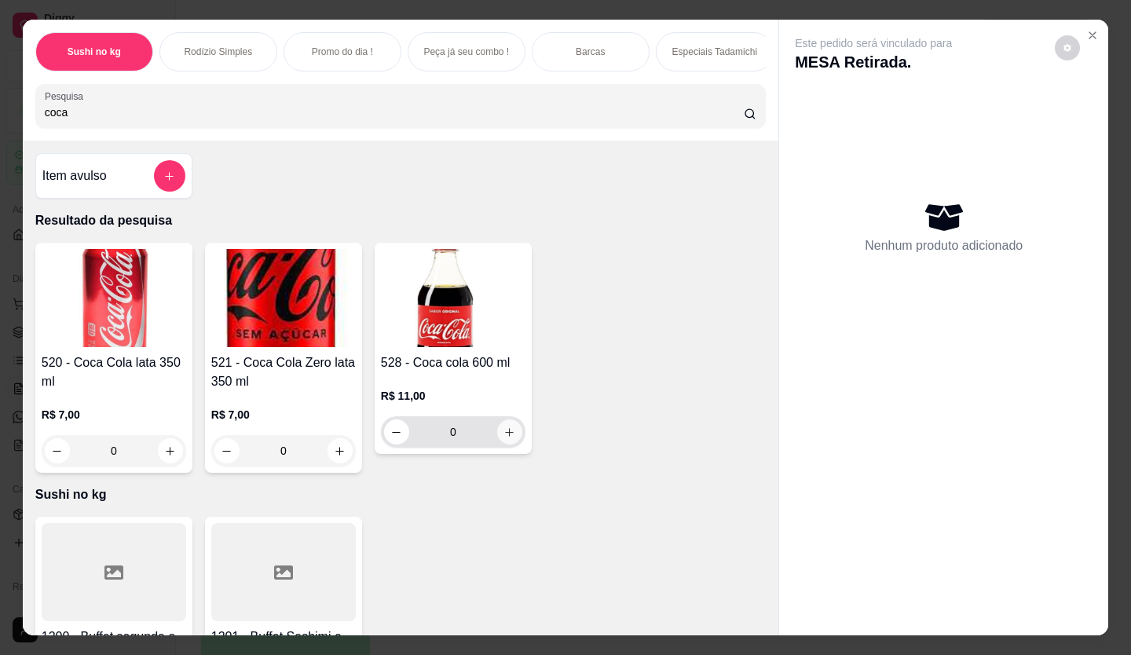
type input "coca"
click at [505, 436] on icon "increase-product-quantity" at bounding box center [510, 432] width 12 height 12
type input "1"
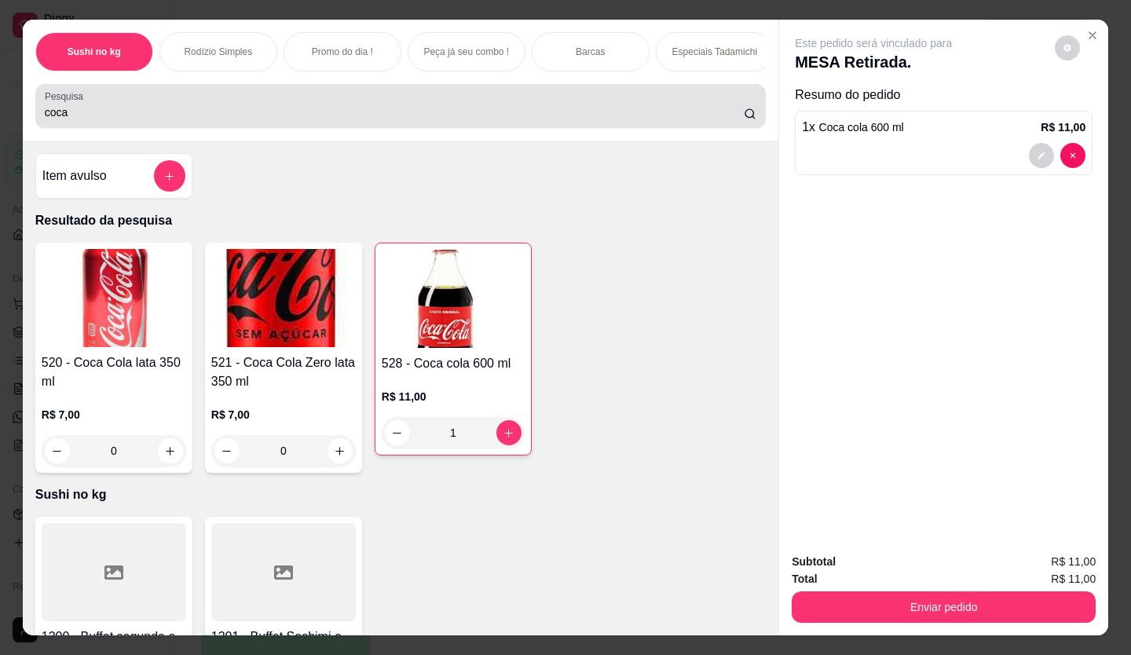
click at [215, 128] on div "Pesquisa coca" at bounding box center [400, 106] width 730 height 44
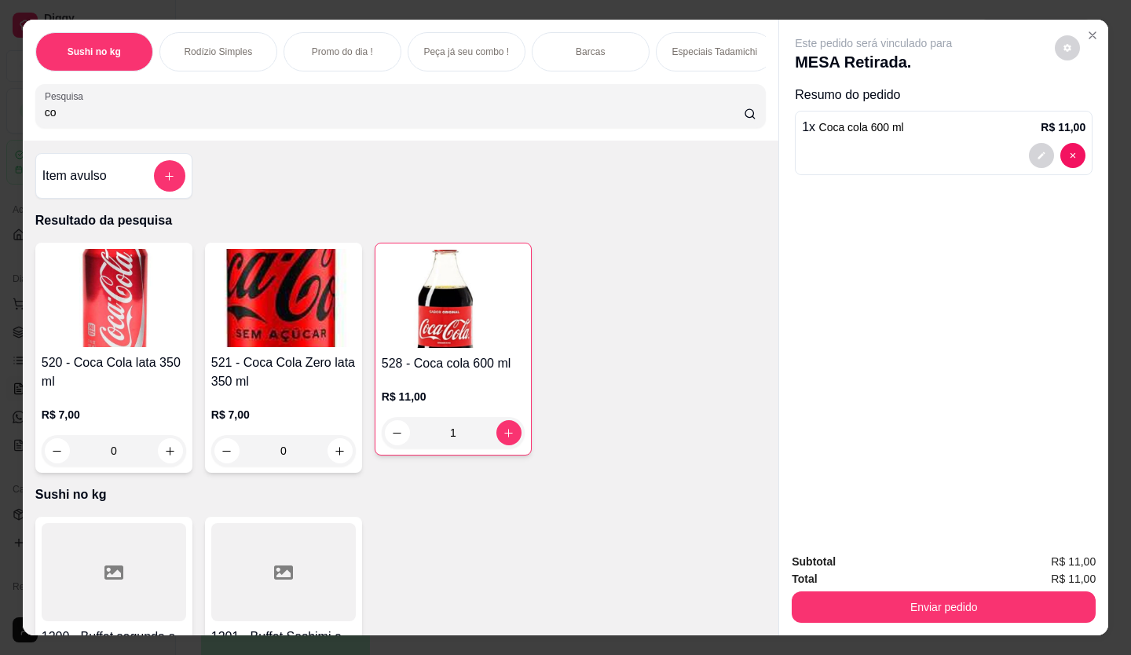
type input "c"
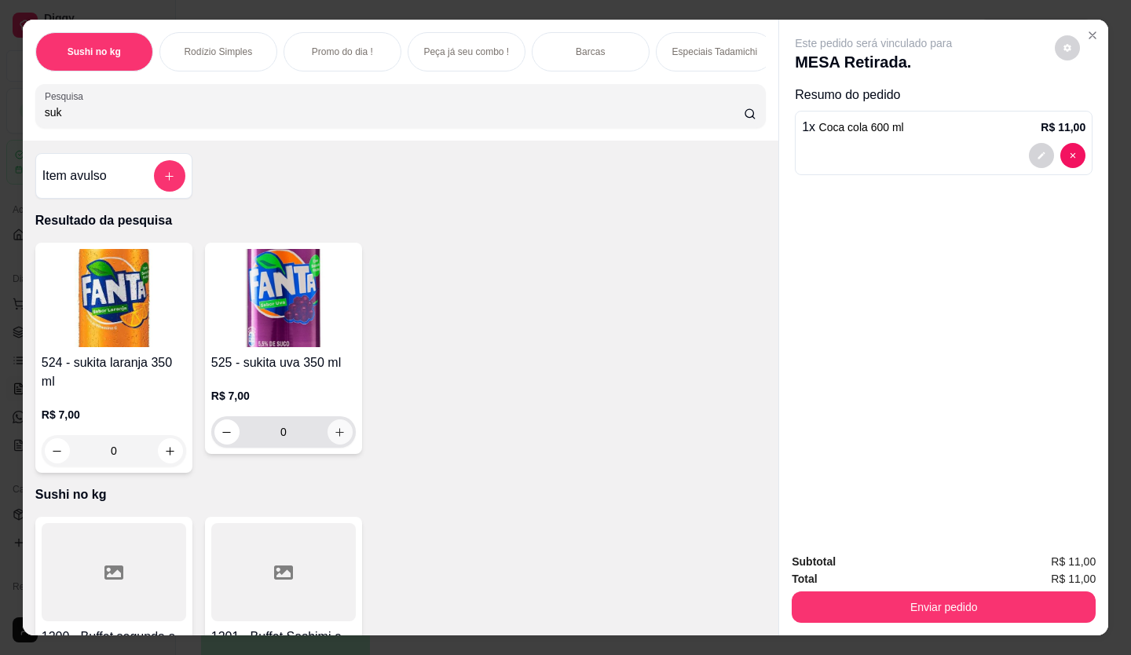
type input "suk"
click at [331, 430] on button "increase-product-quantity" at bounding box center [339, 431] width 25 height 25
type input "1"
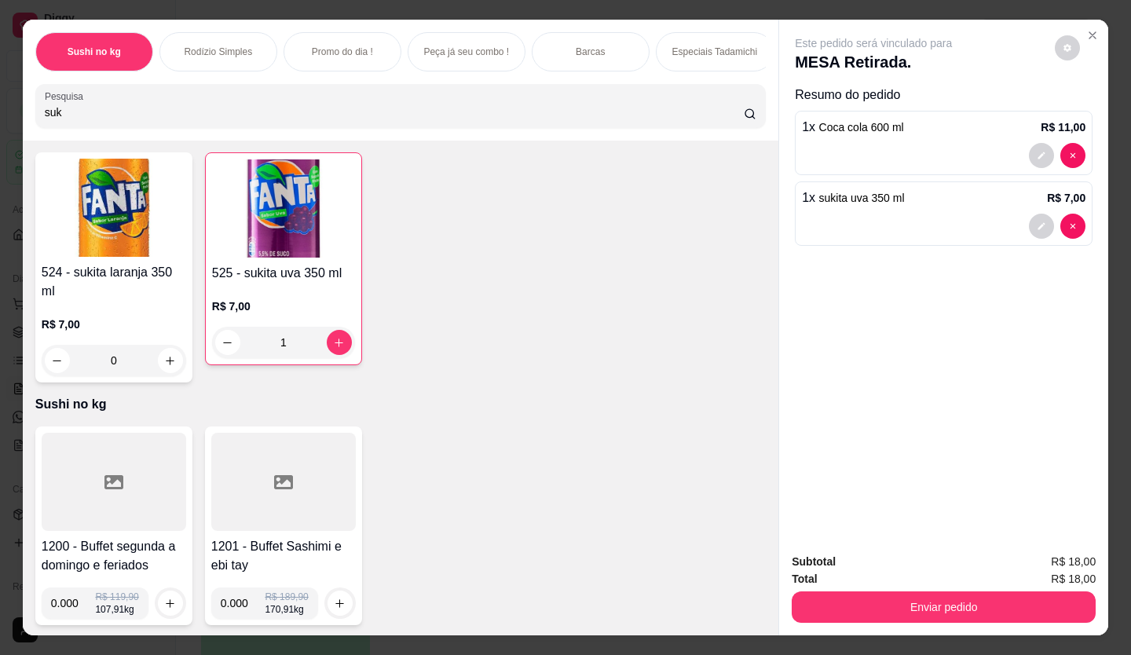
scroll to position [236, 0]
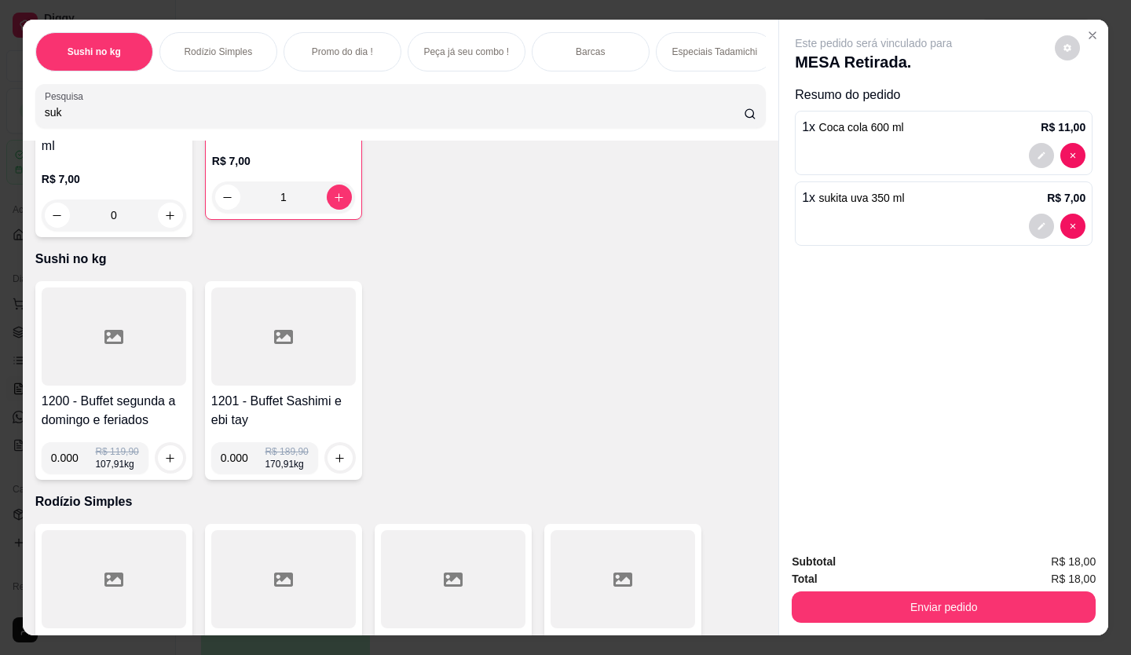
click at [72, 462] on input "0.000" at bounding box center [73, 457] width 45 height 31
type input "0.822"
click at [166, 463] on icon "increase-product-quantity" at bounding box center [171, 458] width 12 height 12
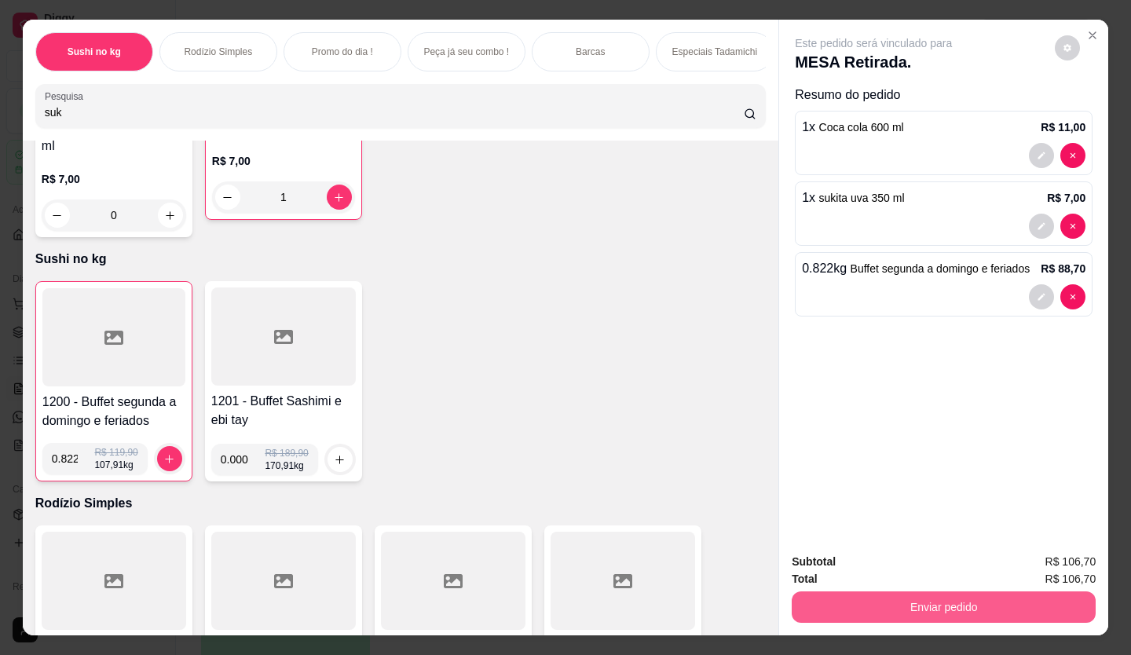
click at [895, 591] on button "Enviar pedido" at bounding box center [943, 606] width 304 height 31
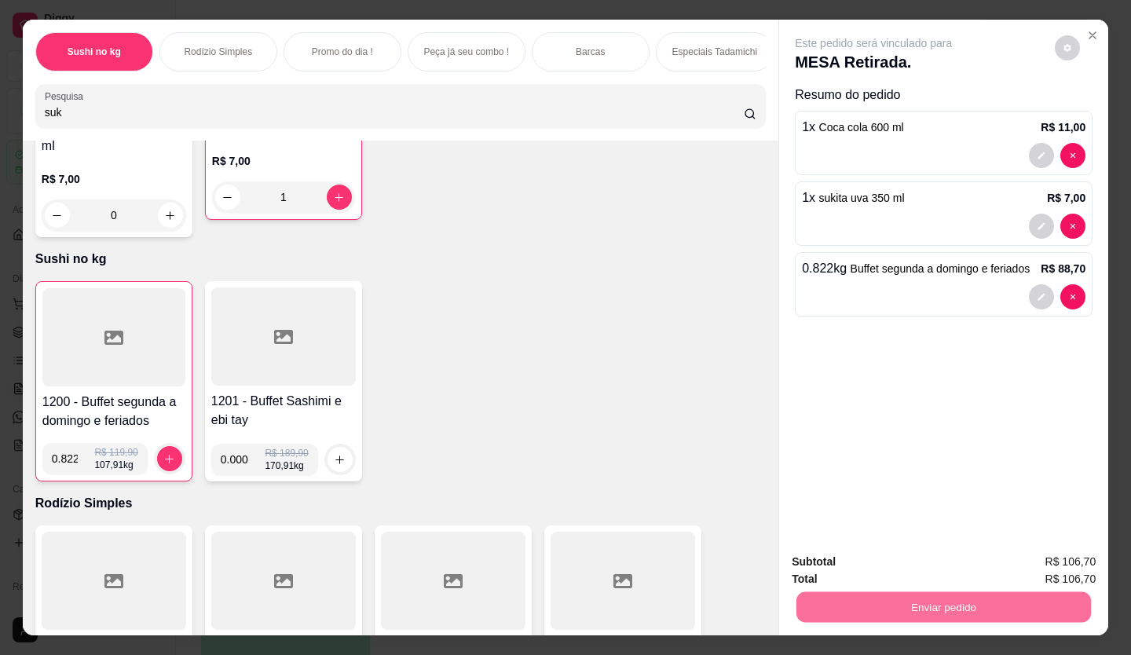
click at [1052, 562] on button "Enviar pedido" at bounding box center [1054, 562] width 89 height 30
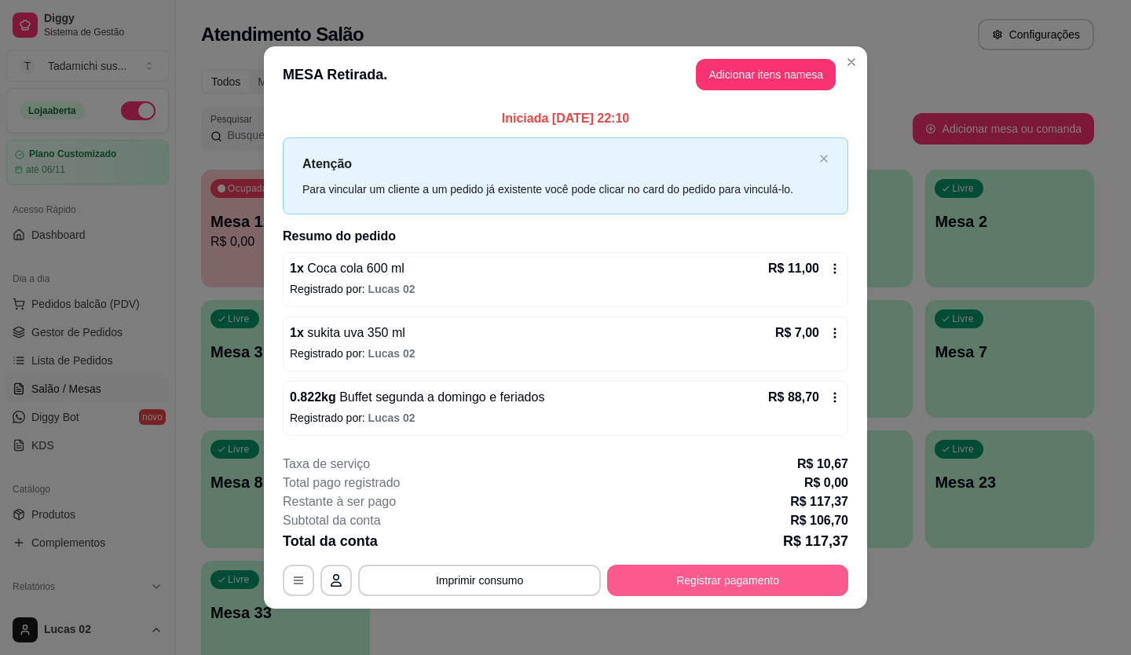
click at [677, 572] on button "Registrar pagamento" at bounding box center [727, 580] width 241 height 31
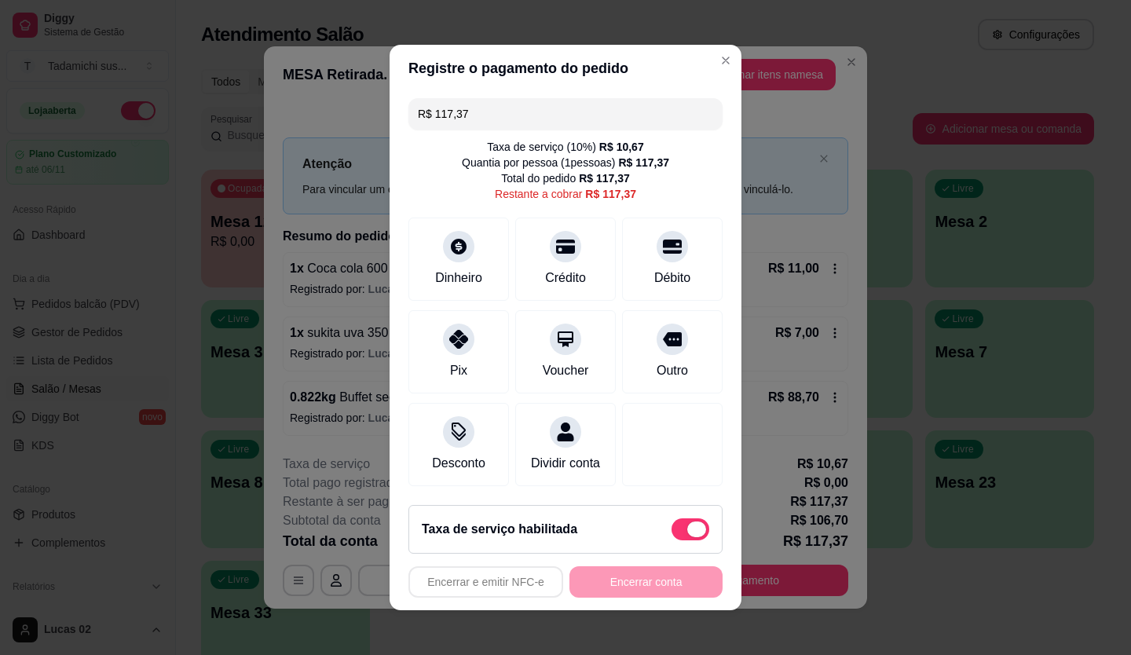
click at [687, 535] on span at bounding box center [696, 529] width 19 height 16
click at [678, 535] on input "checkbox" at bounding box center [675, 537] width 10 height 10
checkbox input "true"
type input "R$ 106,70"
checkbox input "false"
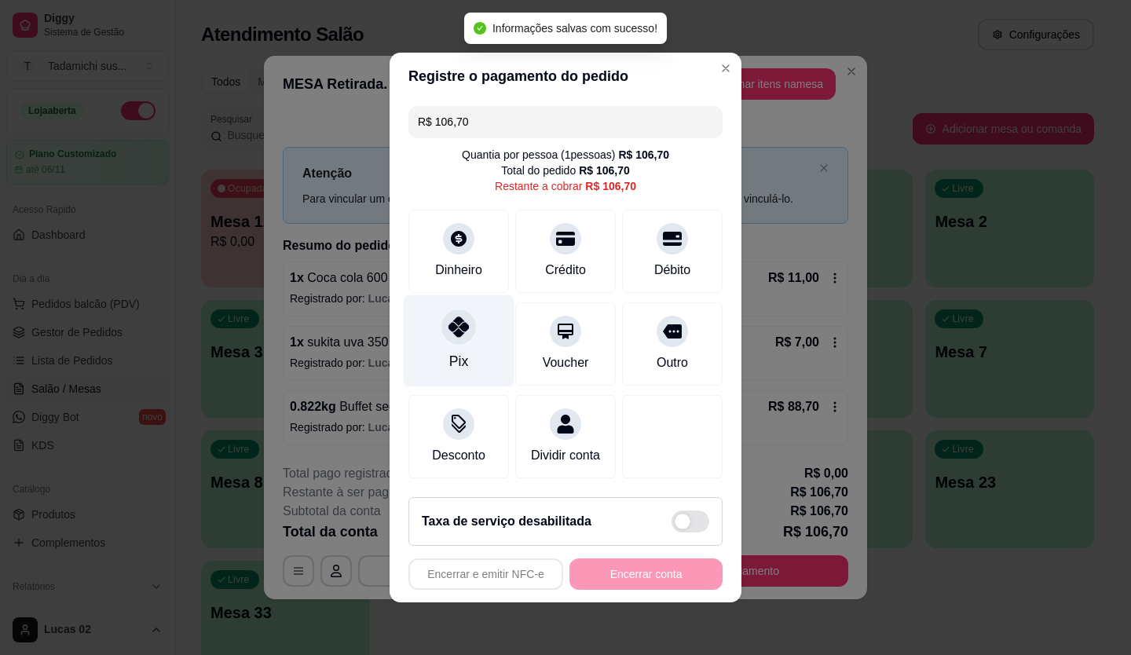
click at [441, 325] on div at bounding box center [458, 326] width 35 height 35
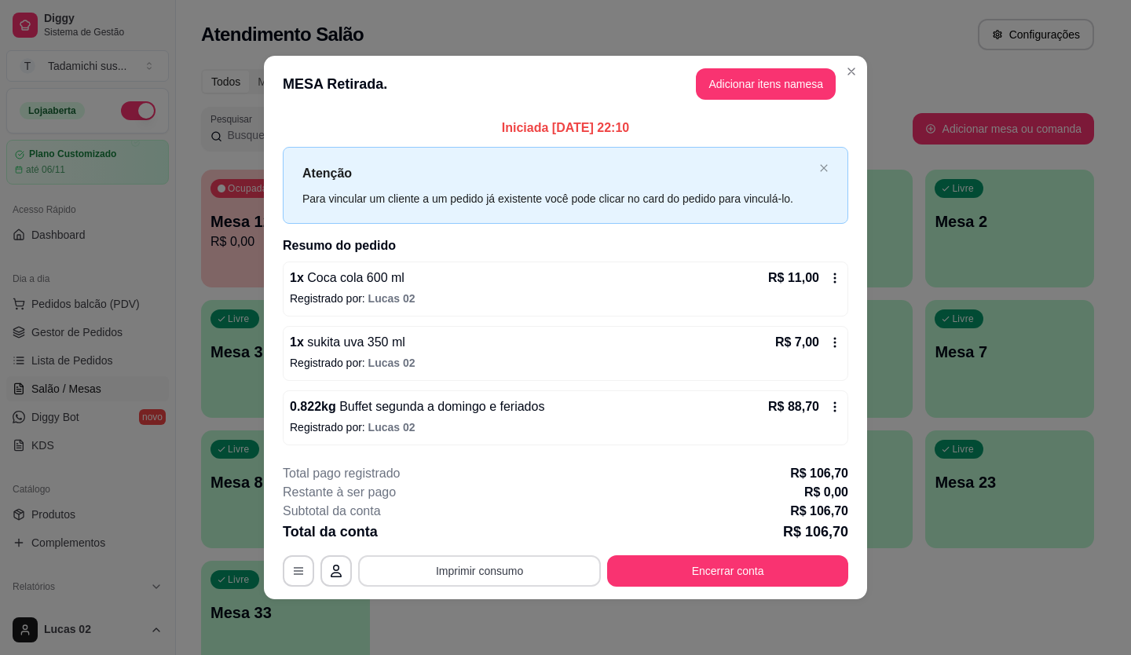
click at [480, 568] on button "Imprimir consumo" at bounding box center [479, 570] width 243 height 31
click at [468, 493] on button "IMPRESSORA" at bounding box center [484, 502] width 110 height 24
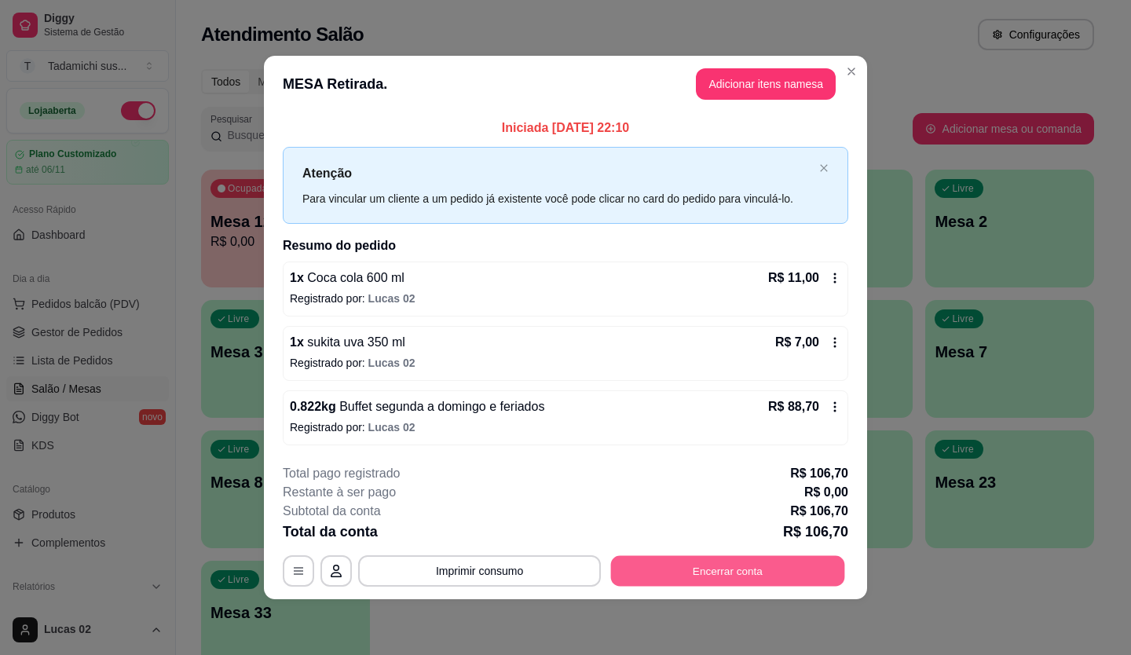
click at [741, 564] on button "Encerrar conta" at bounding box center [728, 570] width 234 height 31
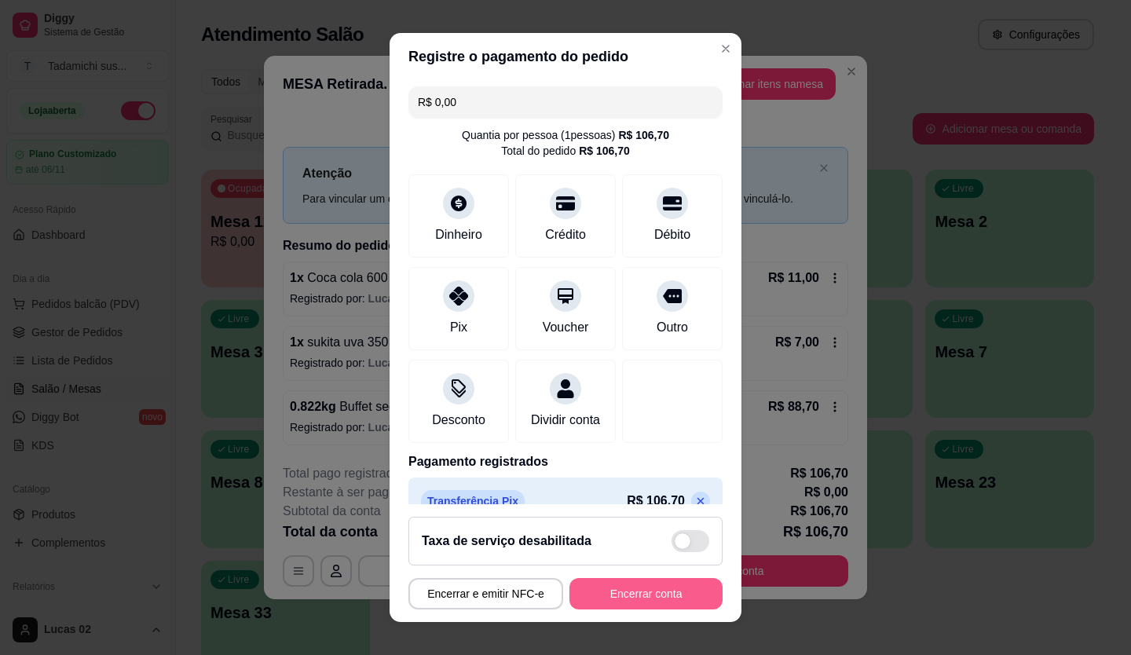
click at [659, 591] on button "Encerrar conta" at bounding box center [645, 593] width 153 height 31
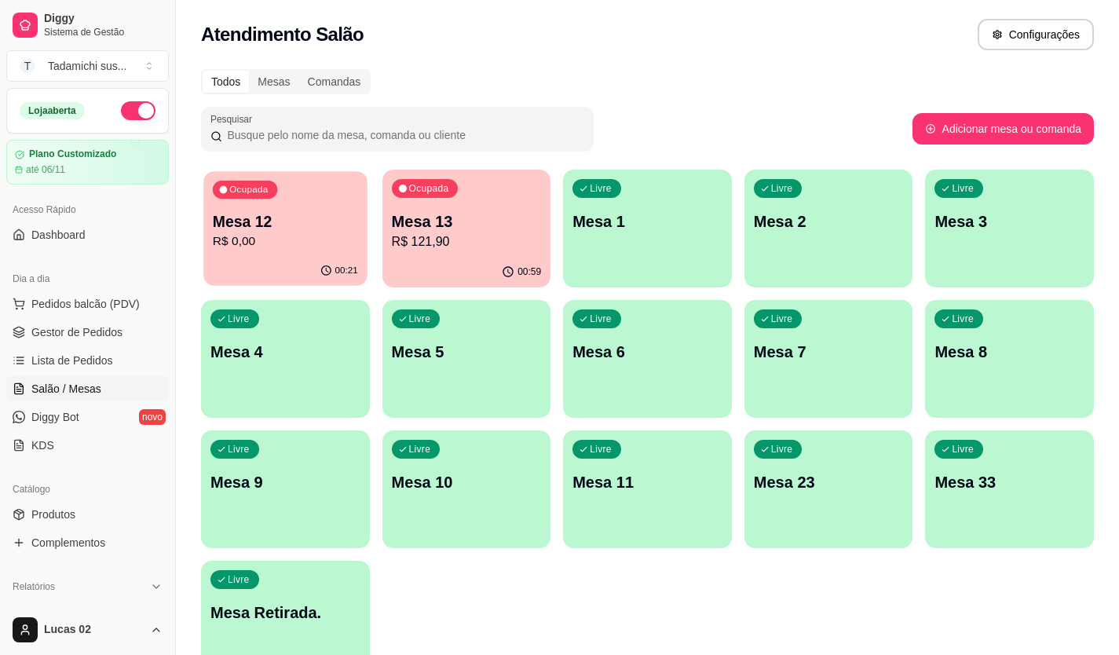
click at [312, 220] on p "Mesa 12" at bounding box center [285, 221] width 145 height 21
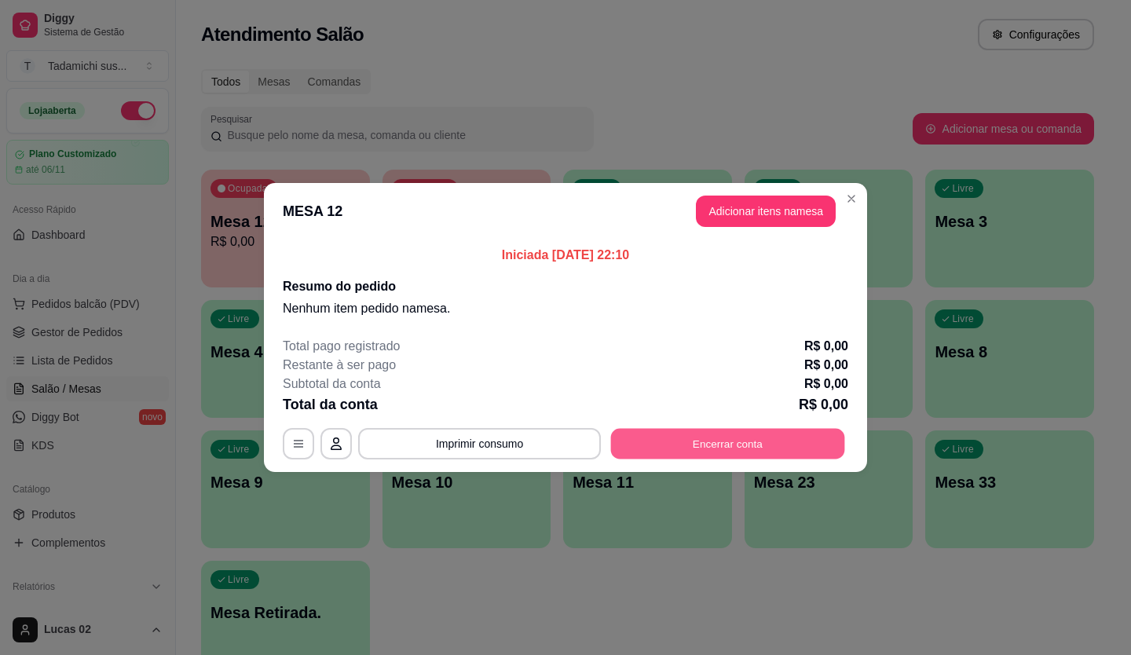
click at [637, 440] on button "Encerrar conta" at bounding box center [728, 444] width 234 height 31
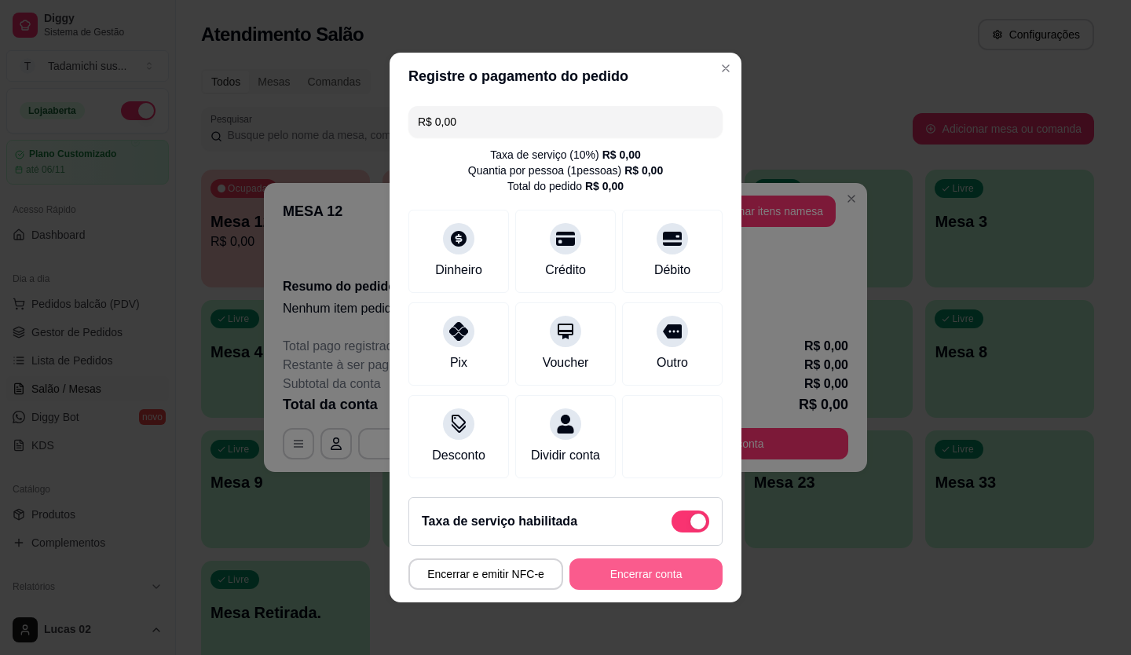
click at [667, 577] on button "Encerrar conta" at bounding box center [645, 573] width 153 height 31
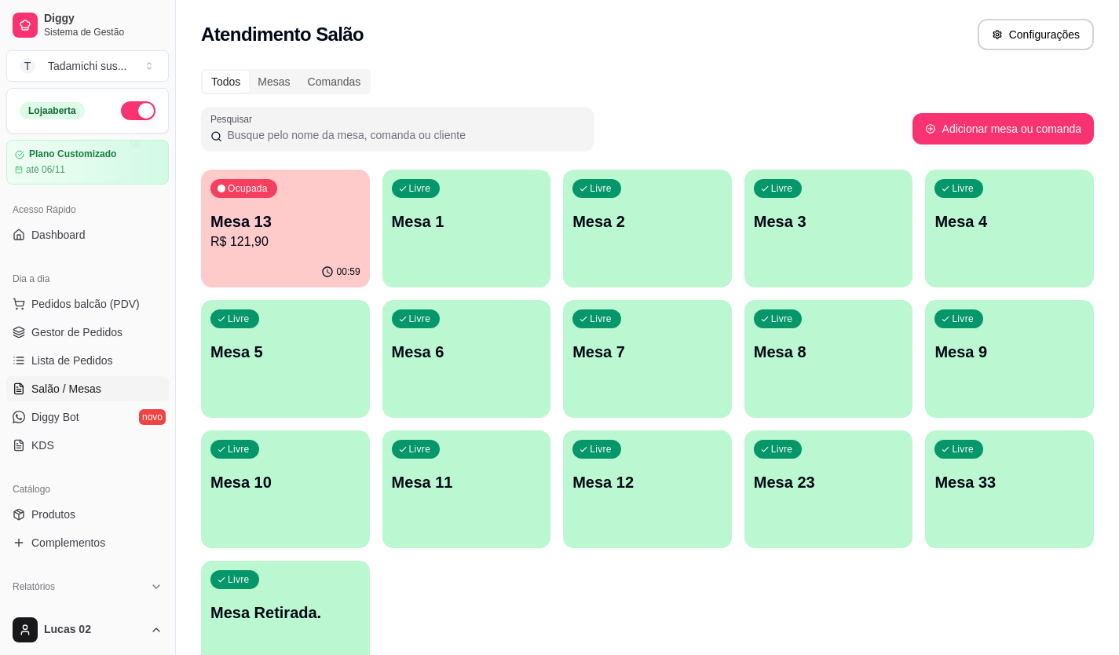
click at [304, 605] on p "Mesa Retirada." at bounding box center [285, 612] width 150 height 22
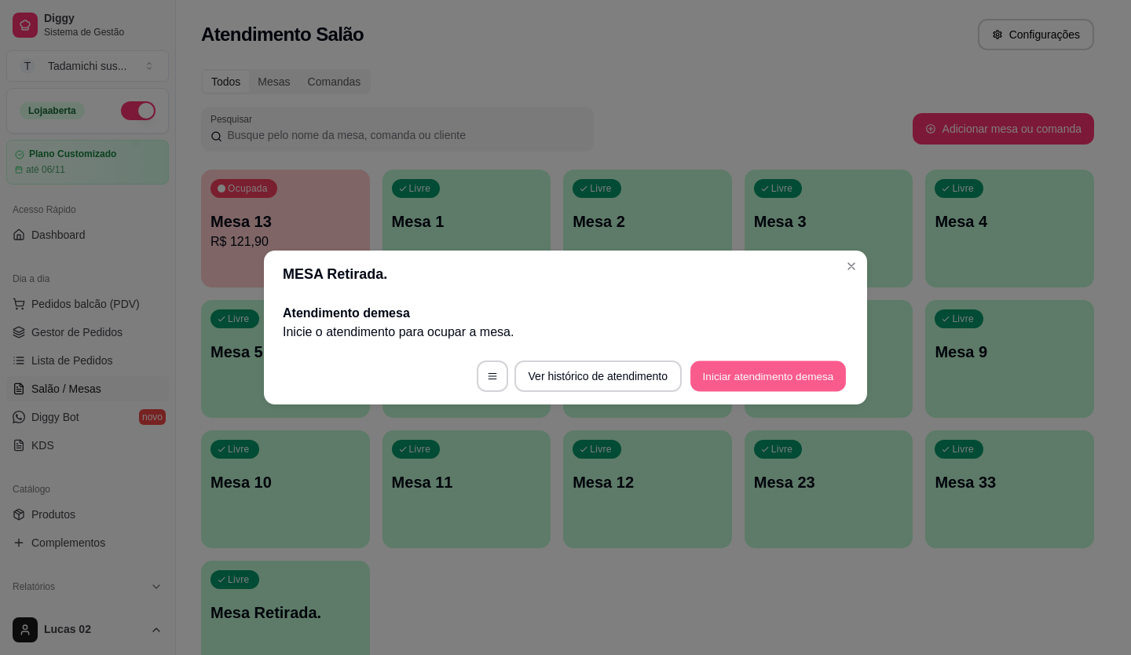
click at [770, 373] on button "Iniciar atendimento de mesa" at bounding box center [767, 376] width 155 height 31
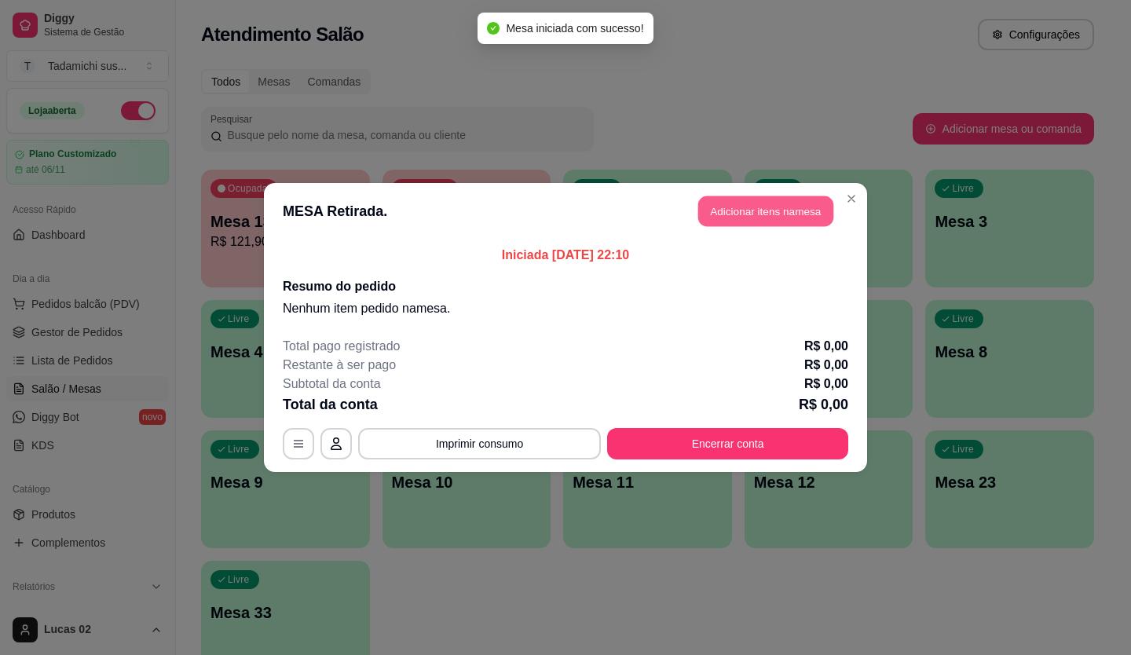
click at [752, 203] on button "Adicionar itens na mesa" at bounding box center [765, 211] width 135 height 31
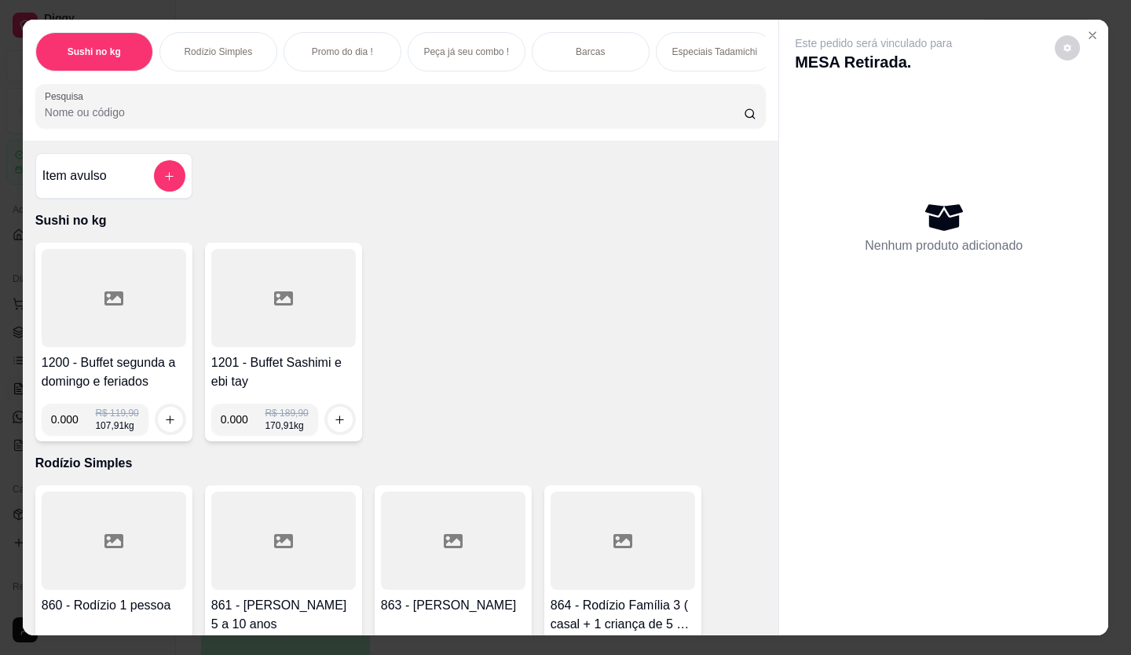
click at [130, 115] on input "Pesquisa" at bounding box center [395, 112] width 700 height 16
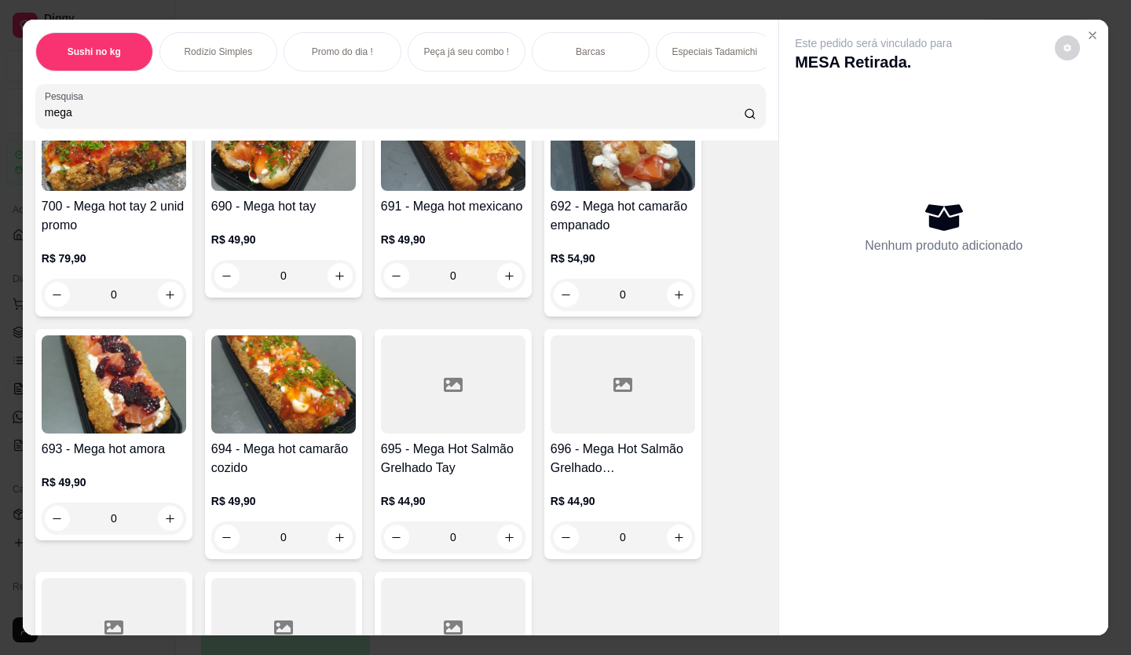
scroll to position [157, 0]
type input "mega"
click at [674, 293] on div "0" at bounding box center [622, 293] width 144 height 31
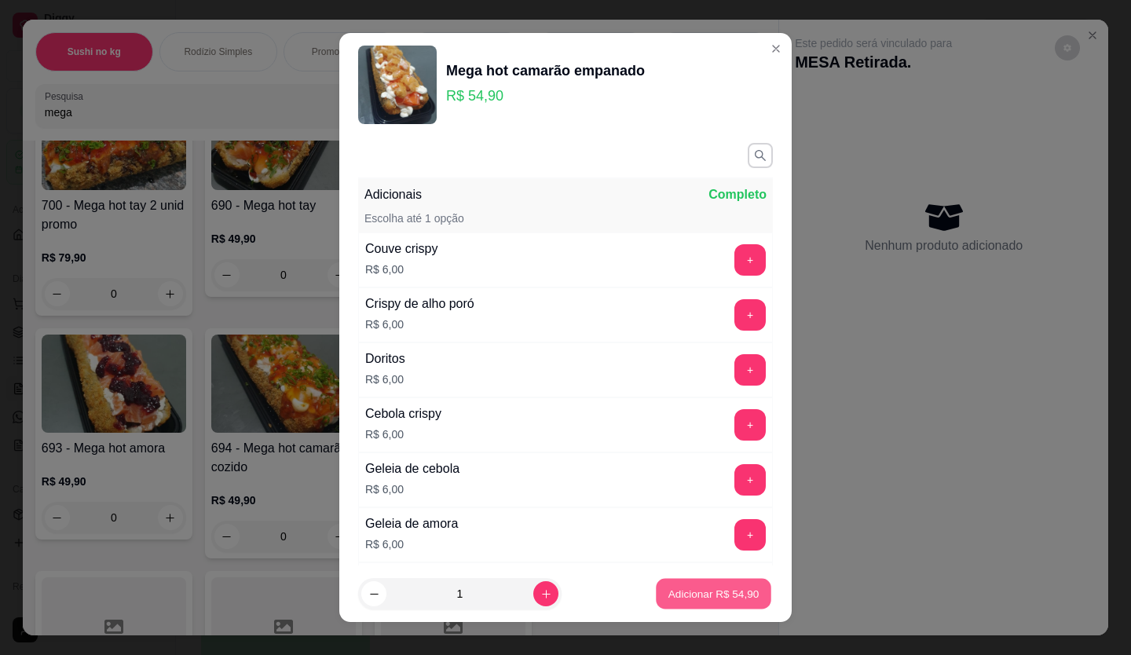
click at [670, 595] on p "Adicionar R$ 54,90" at bounding box center [713, 593] width 91 height 15
type input "1"
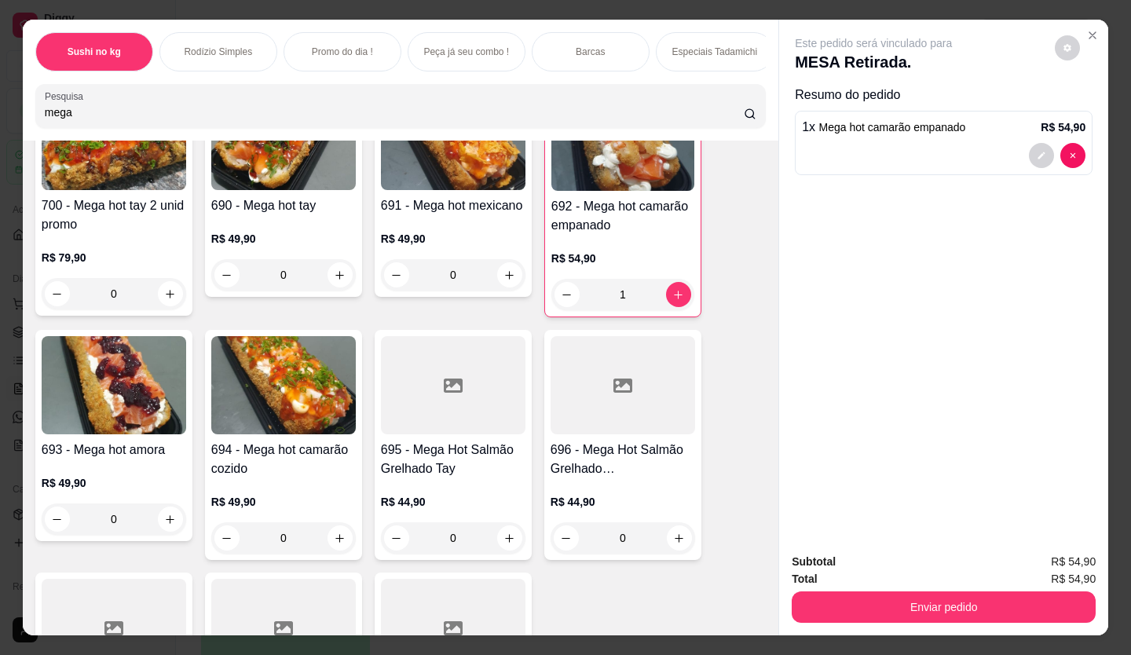
click at [133, 111] on input "mega" at bounding box center [395, 112] width 700 height 16
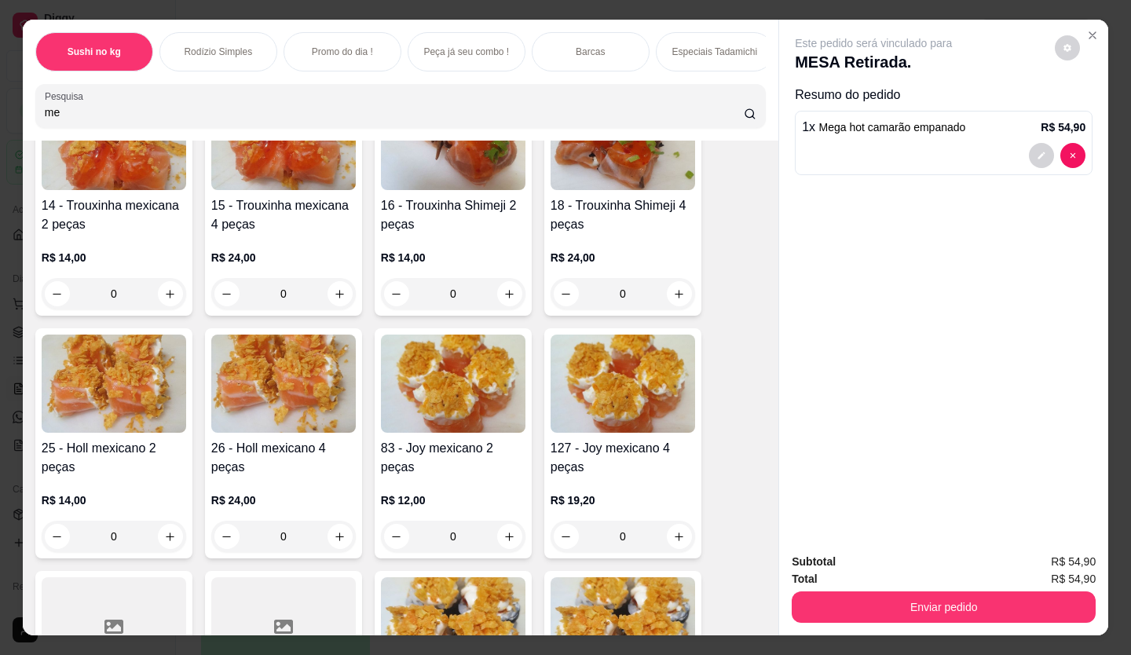
type input "m"
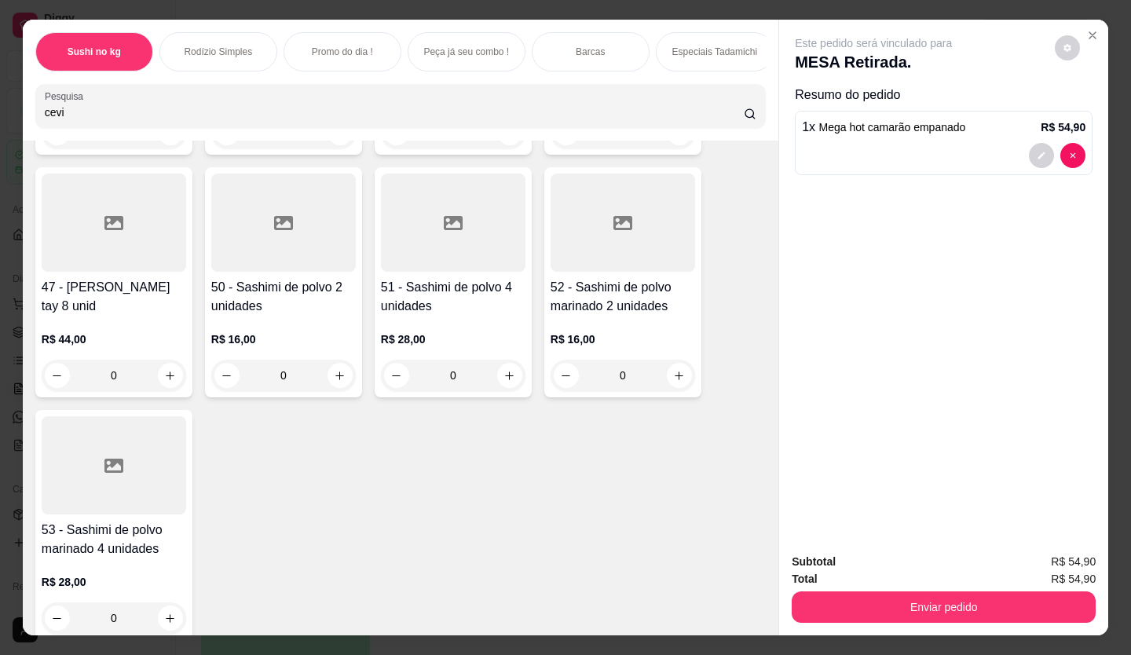
scroll to position [7218, 0]
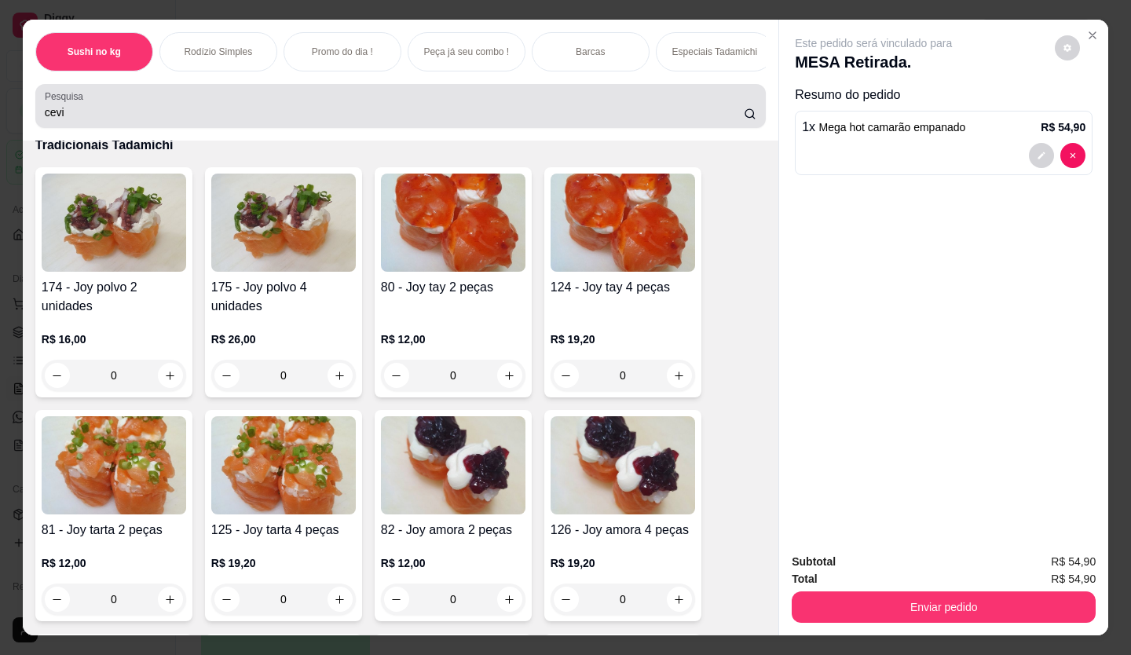
click at [100, 122] on div "cevi" at bounding box center [400, 105] width 711 height 31
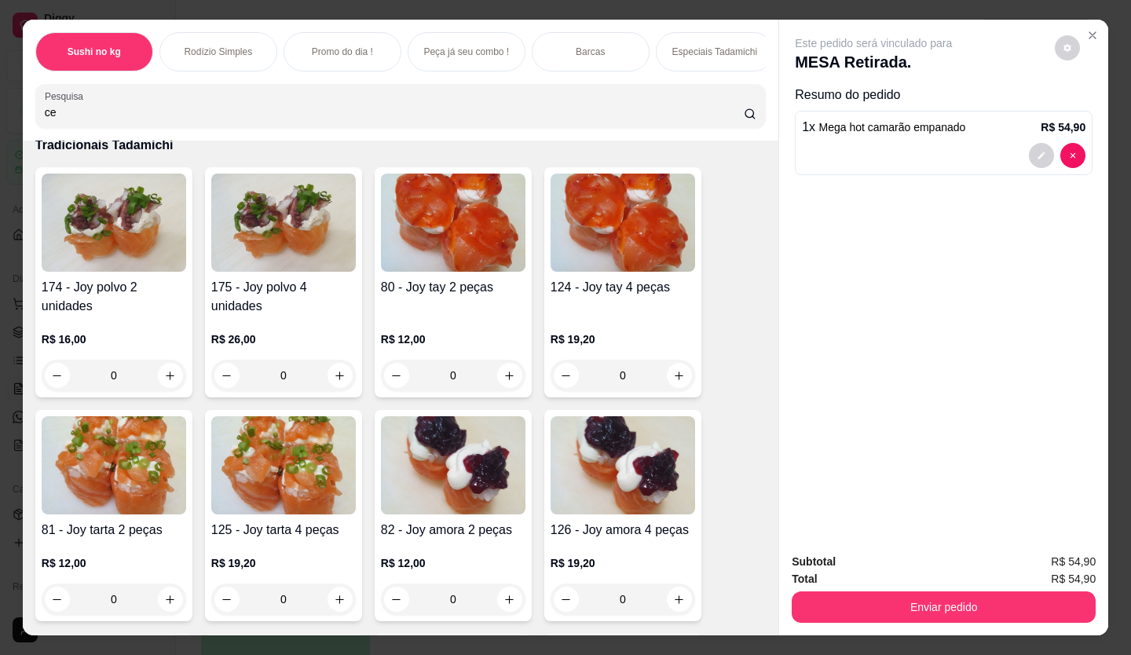
type input "c"
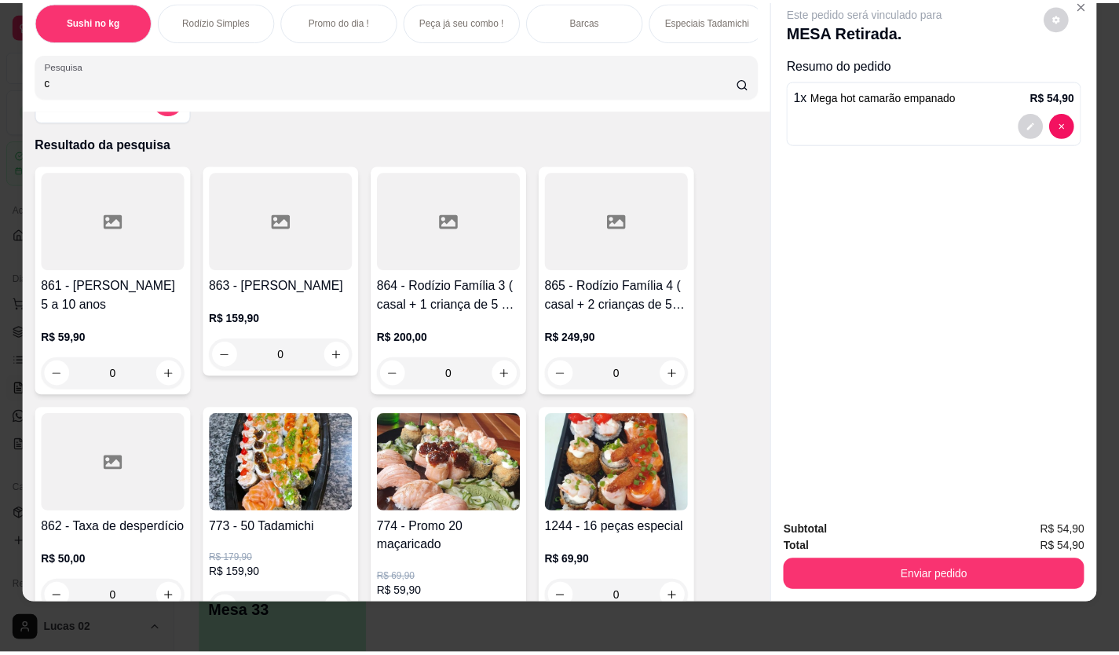
scroll to position [79, 0]
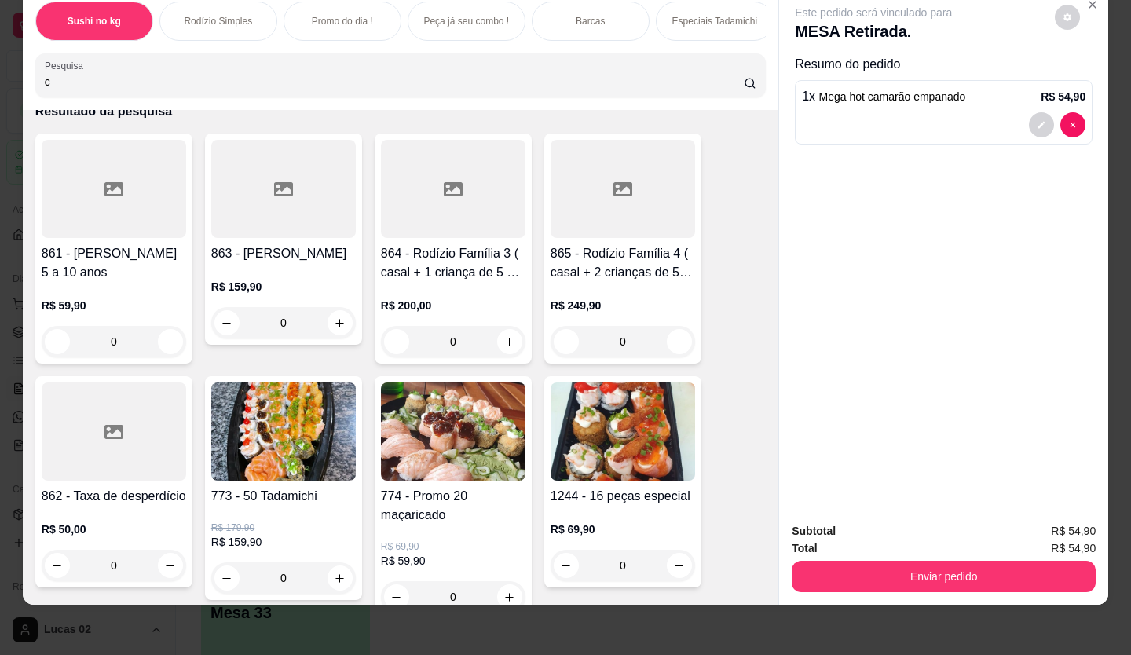
click at [99, 86] on input "c" at bounding box center [395, 82] width 700 height 16
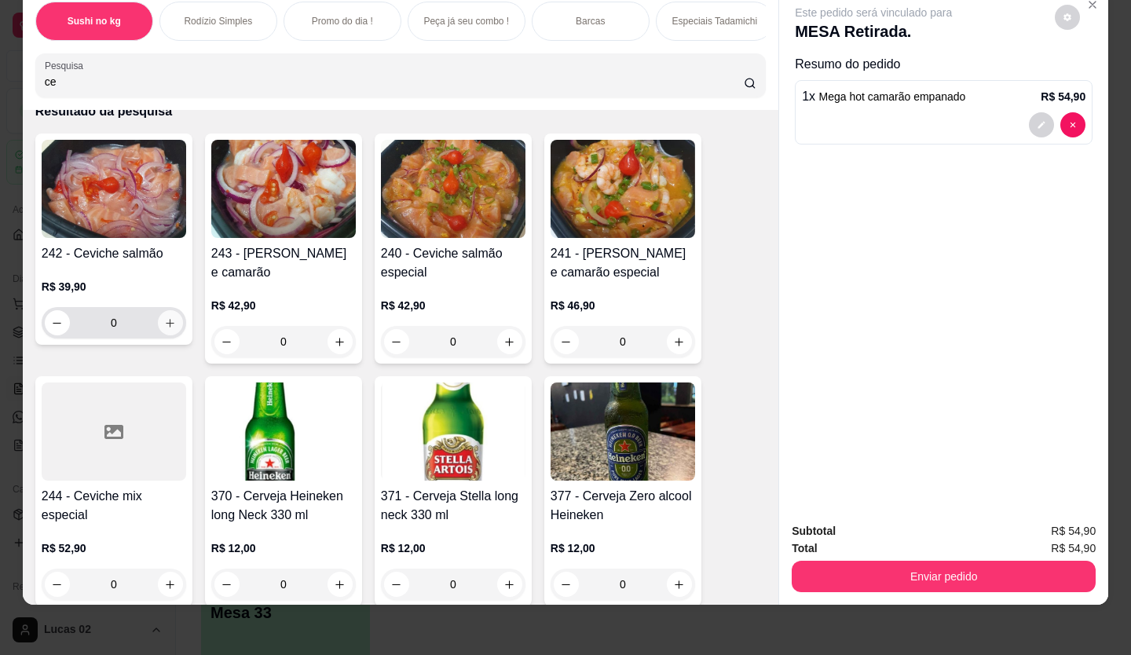
type input "ce"
click at [158, 319] on button "increase-product-quantity" at bounding box center [170, 322] width 25 height 25
type input "1"
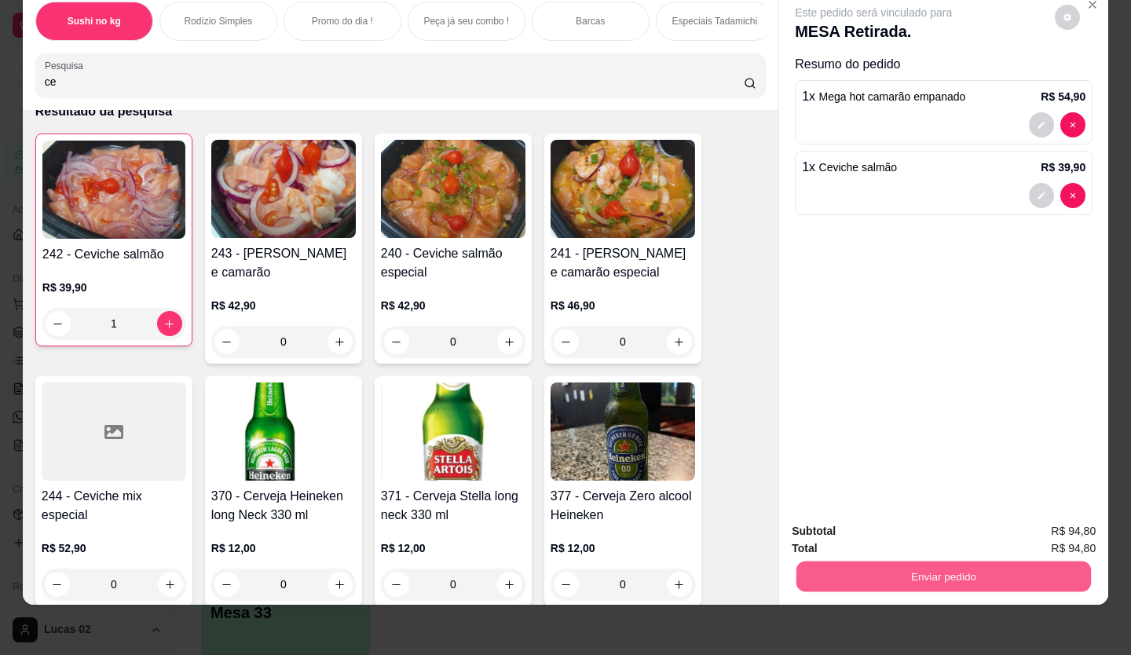
click at [985, 565] on button "Enviar pedido" at bounding box center [943, 576] width 294 height 31
click at [1046, 514] on button "Enviar pedido" at bounding box center [1054, 526] width 89 height 30
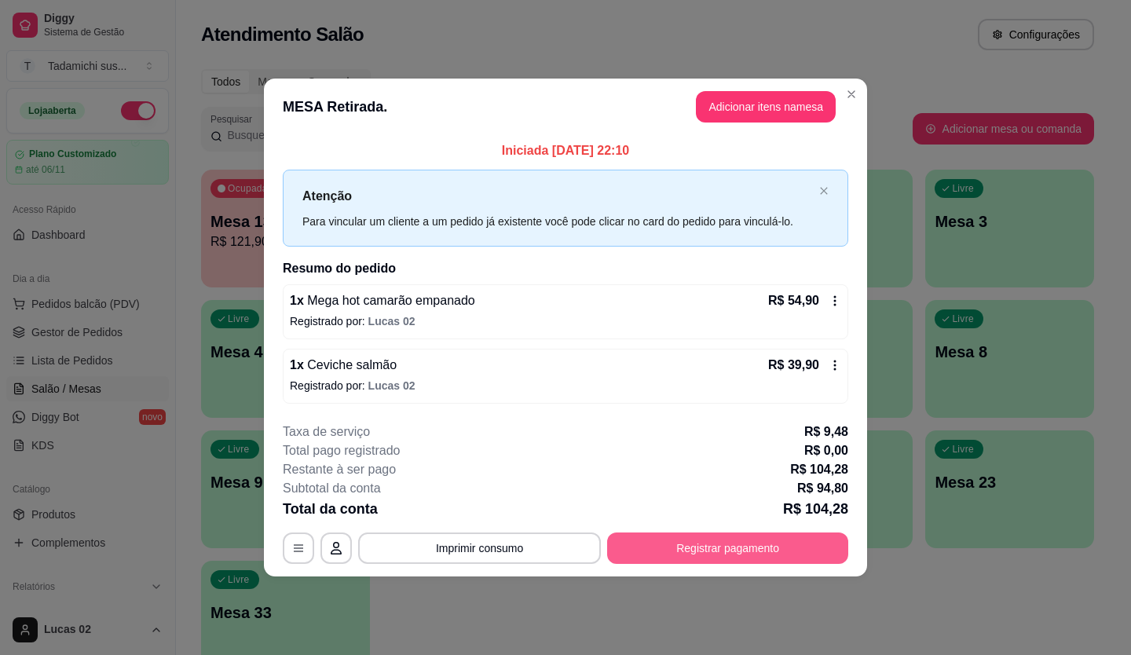
click at [631, 533] on button "Registrar pagamento" at bounding box center [727, 547] width 241 height 31
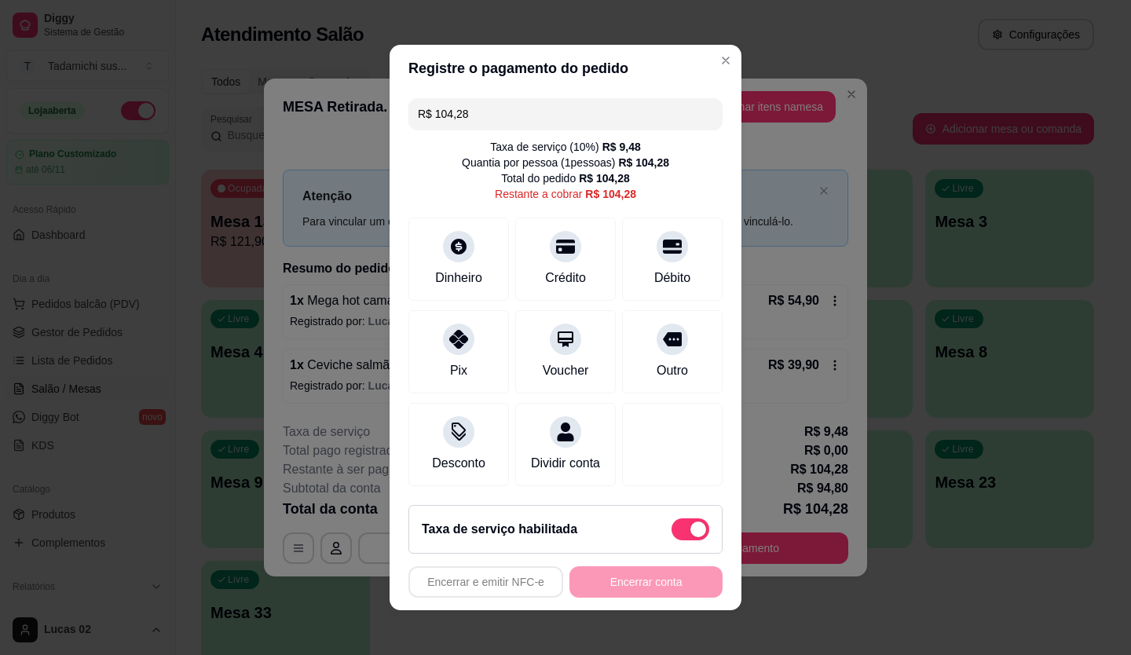
click at [671, 535] on span at bounding box center [690, 529] width 38 height 22
click at [670, 535] on input "checkbox" at bounding box center [675, 537] width 10 height 10
checkbox input "true"
type input "R$ 94,80"
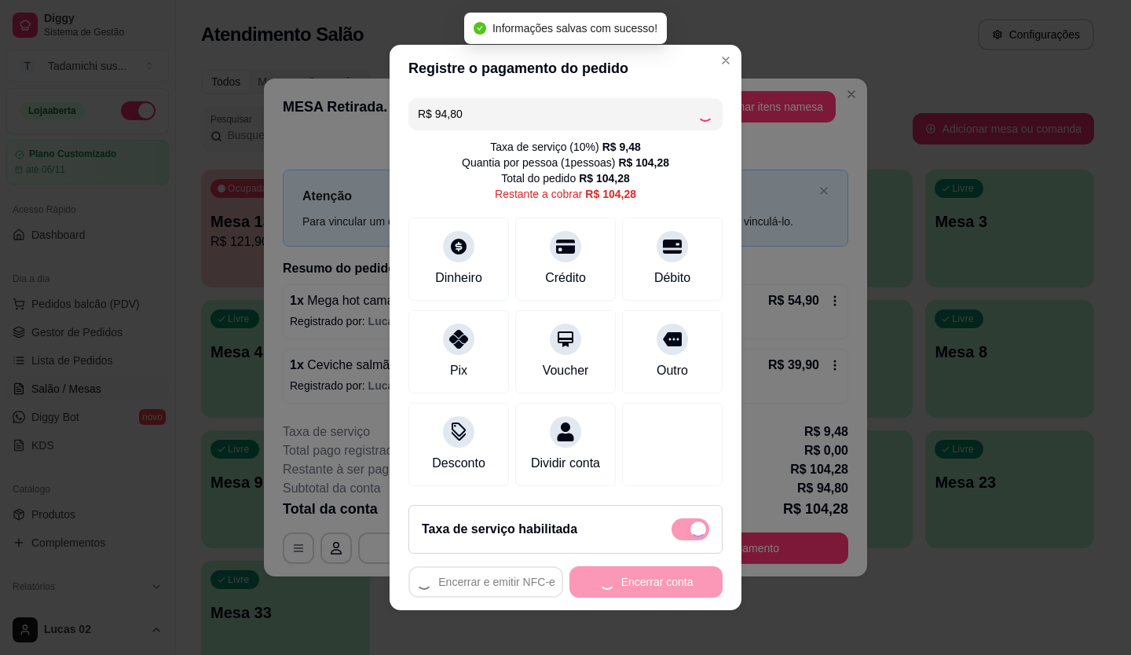
checkbox input "false"
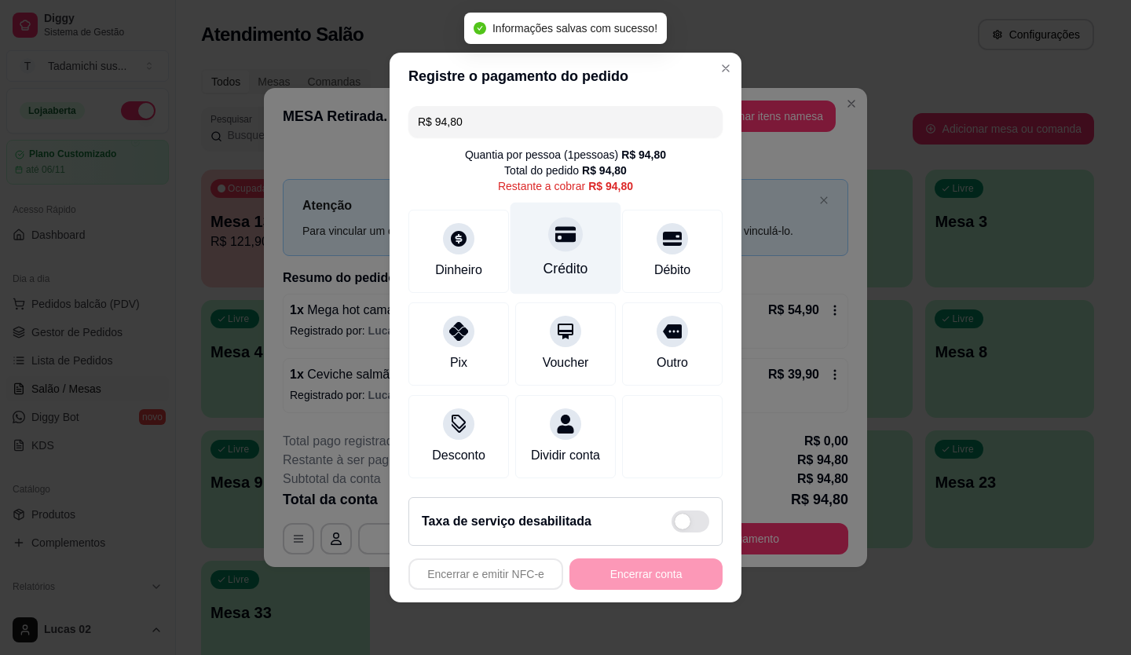
click at [555, 229] on icon at bounding box center [565, 234] width 20 height 20
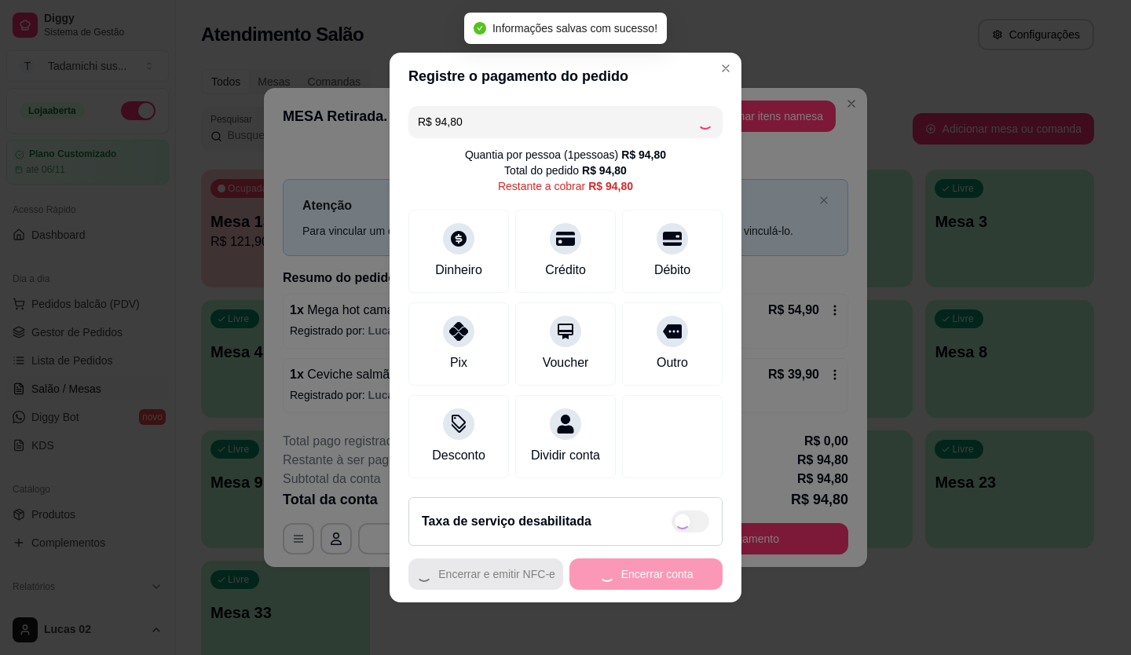
type input "R$ 0,00"
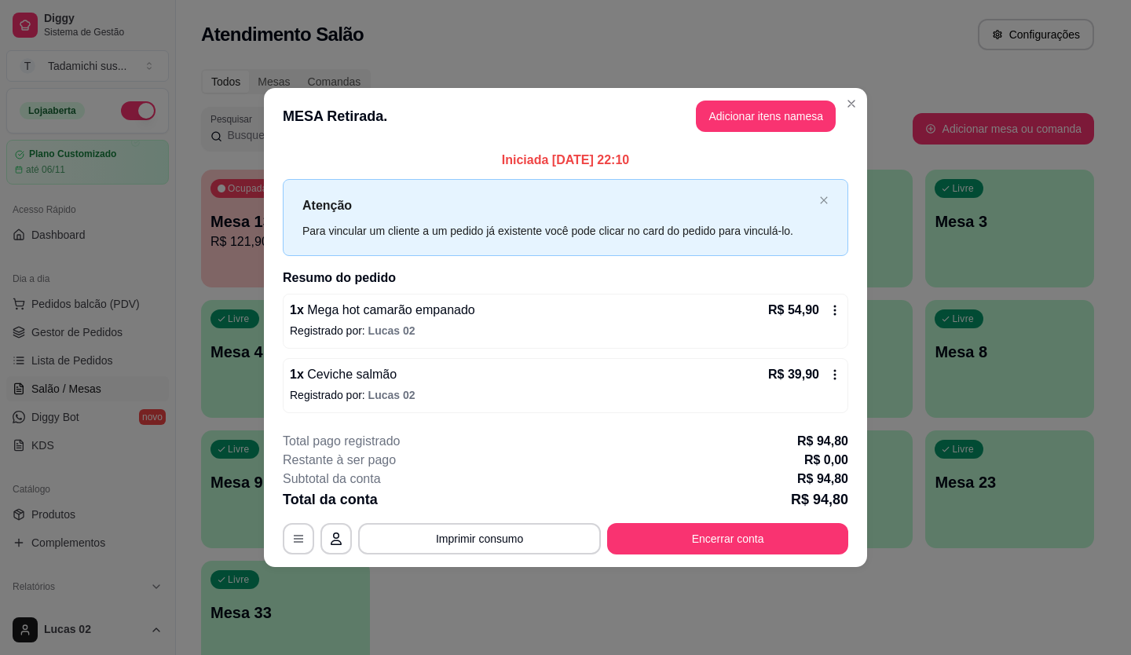
click at [491, 556] on footer "**********" at bounding box center [565, 493] width 603 height 148
click at [491, 543] on button "Imprimir consumo" at bounding box center [479, 538] width 243 height 31
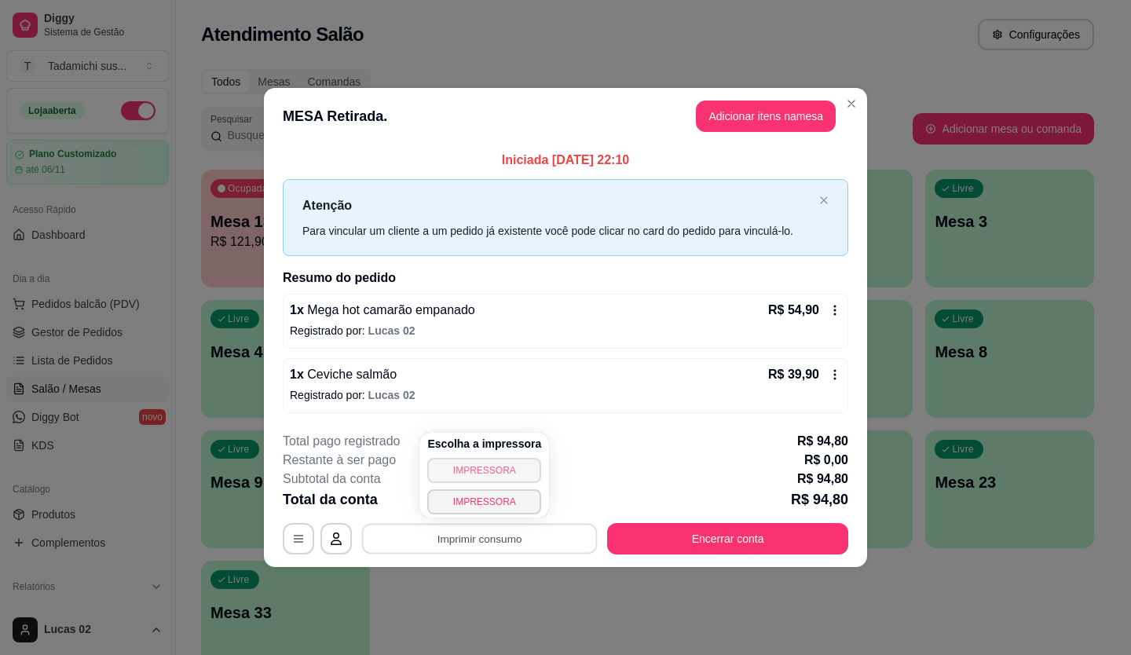
click at [495, 469] on button "IMPRESSORA" at bounding box center [484, 470] width 114 height 25
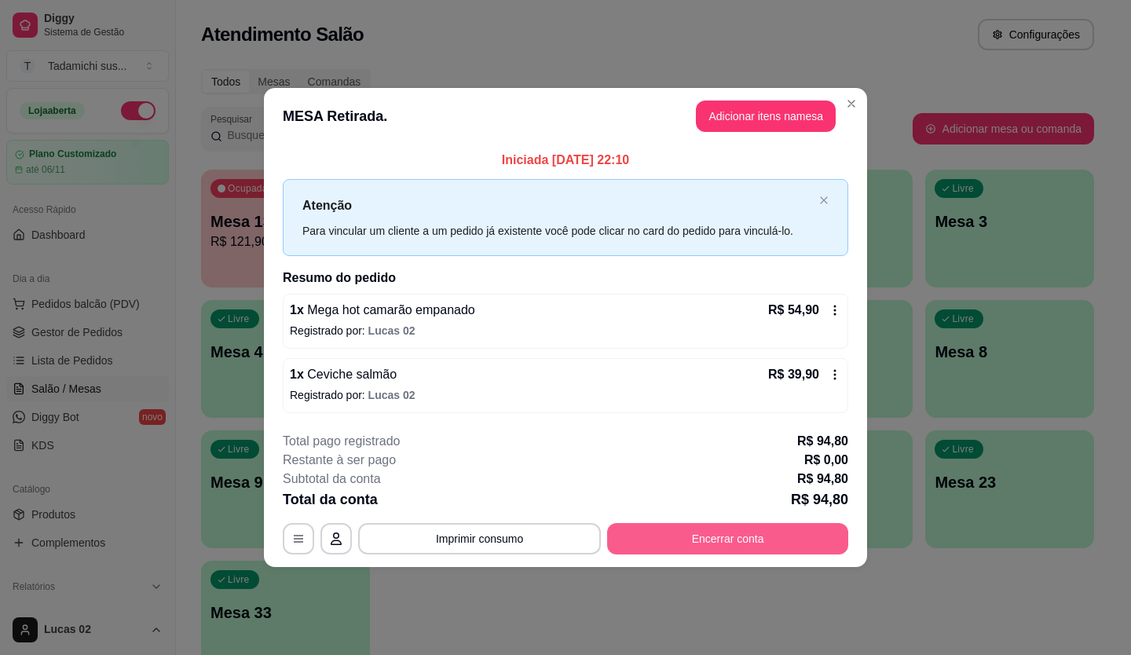
click at [737, 533] on button "Encerrar conta" at bounding box center [727, 538] width 241 height 31
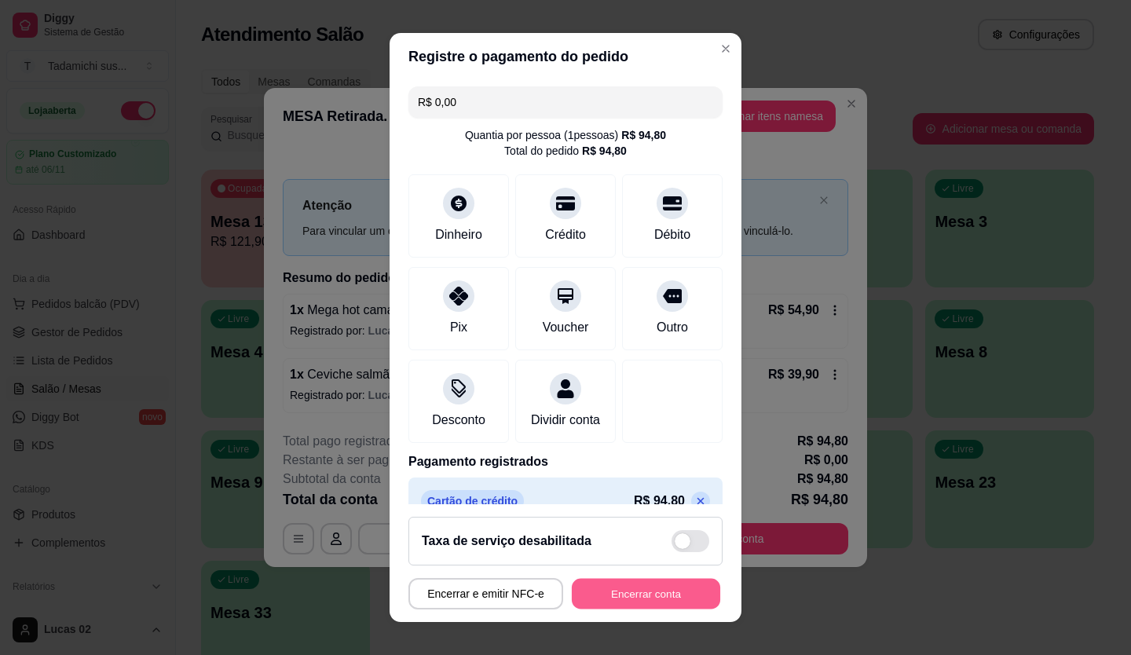
click at [659, 595] on button "Encerrar conta" at bounding box center [646, 594] width 148 height 31
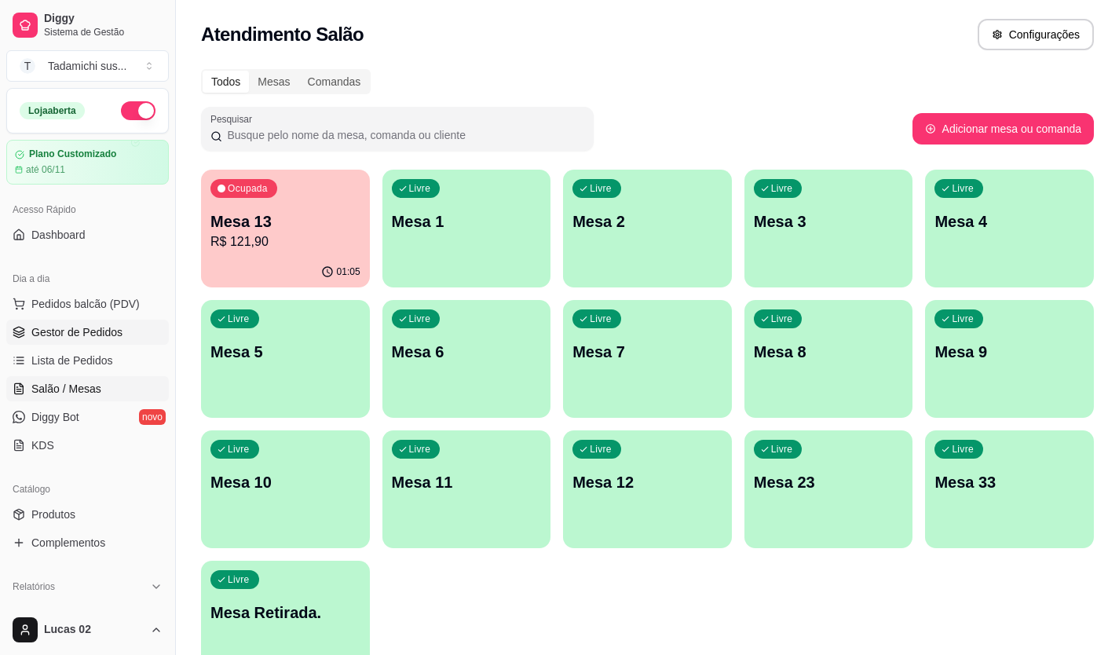
click at [108, 334] on span "Gestor de Pedidos" at bounding box center [76, 332] width 91 height 16
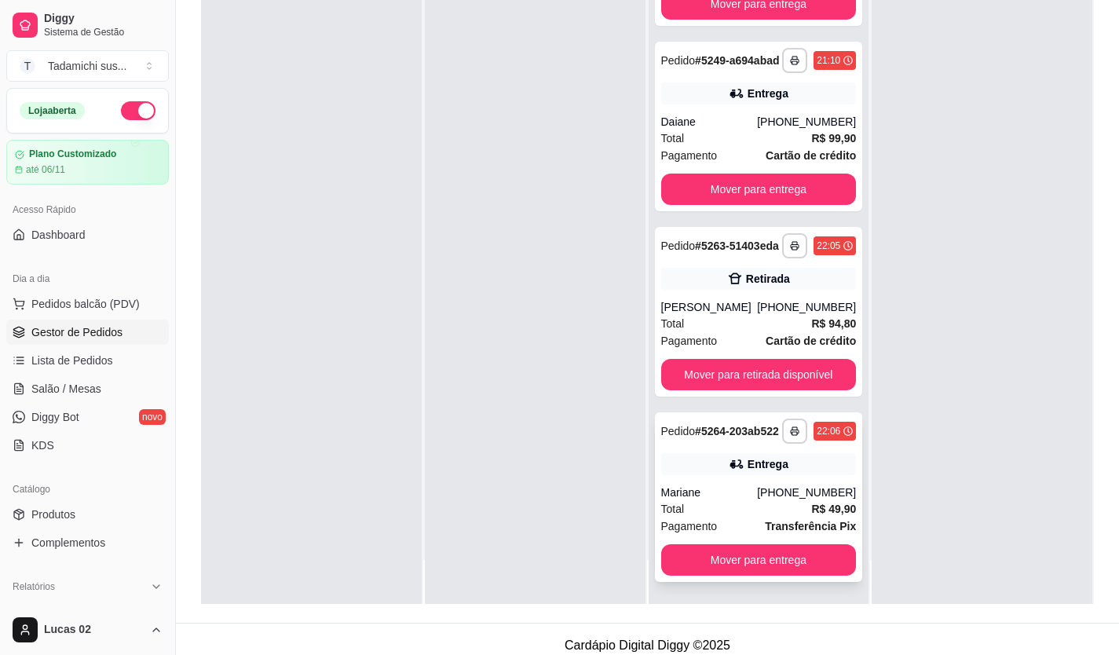
scroll to position [239, 0]
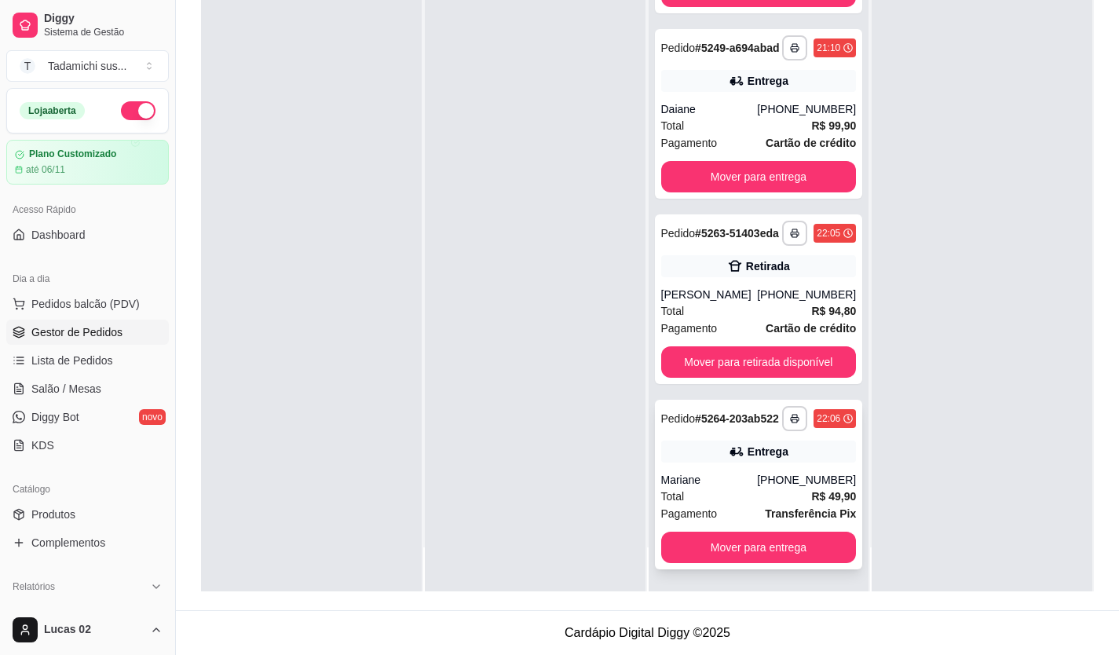
click at [701, 466] on div "**********" at bounding box center [759, 485] width 208 height 170
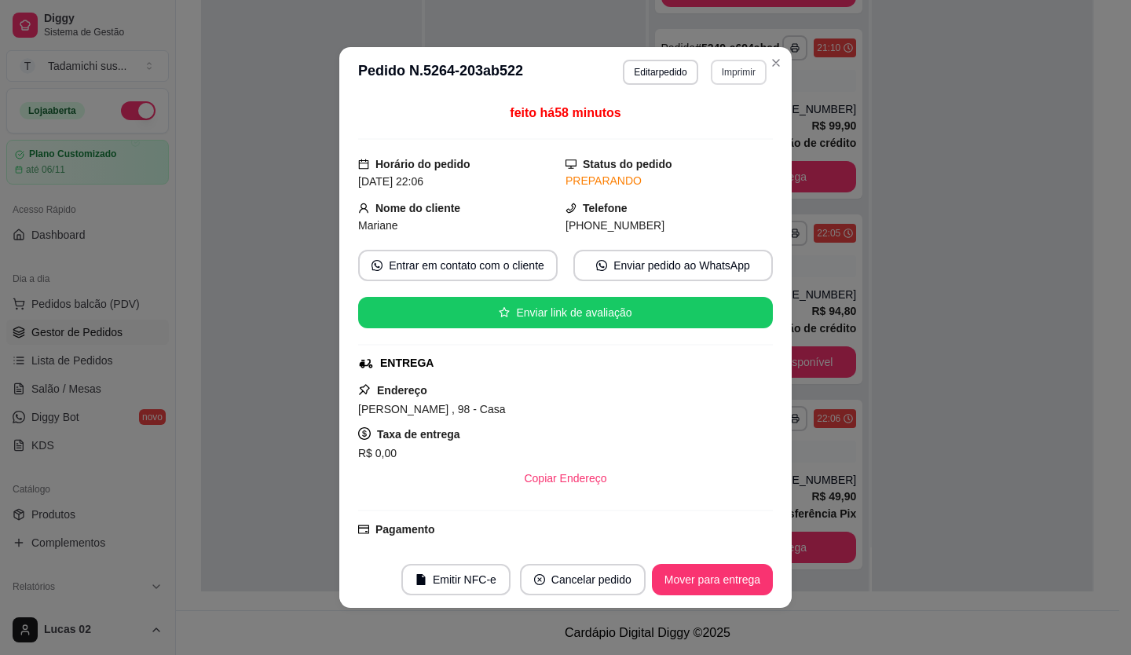
click at [722, 68] on button "Imprimir" at bounding box center [739, 72] width 56 height 25
click at [729, 129] on button "IMPRESSORA" at bounding box center [705, 127] width 114 height 25
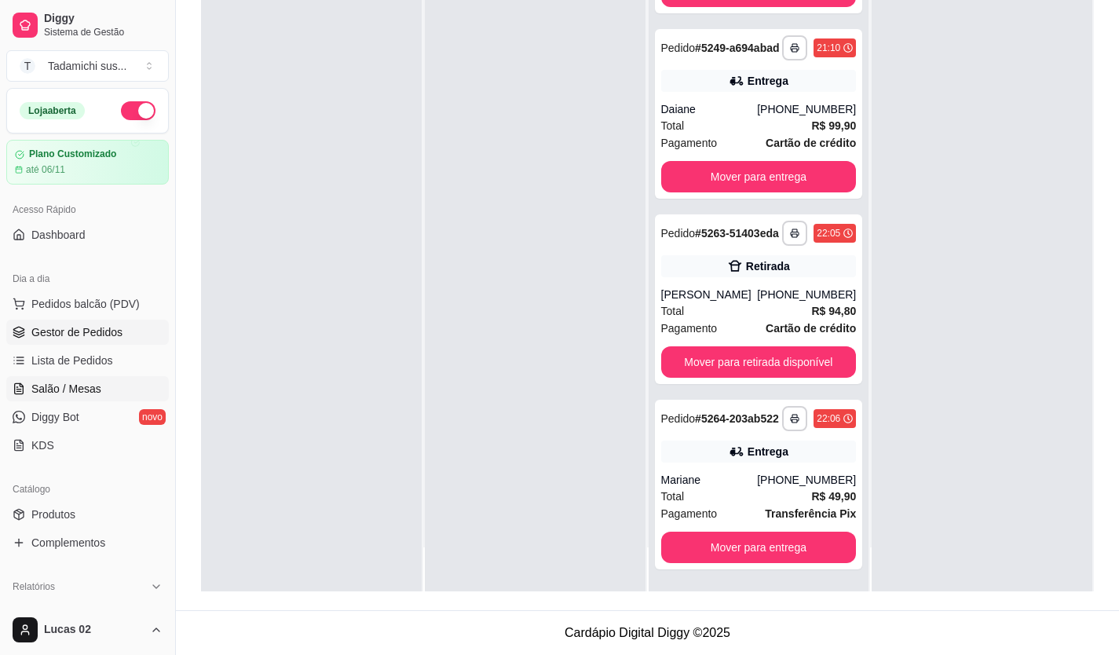
click at [75, 400] on link "Salão / Mesas" at bounding box center [87, 388] width 163 height 25
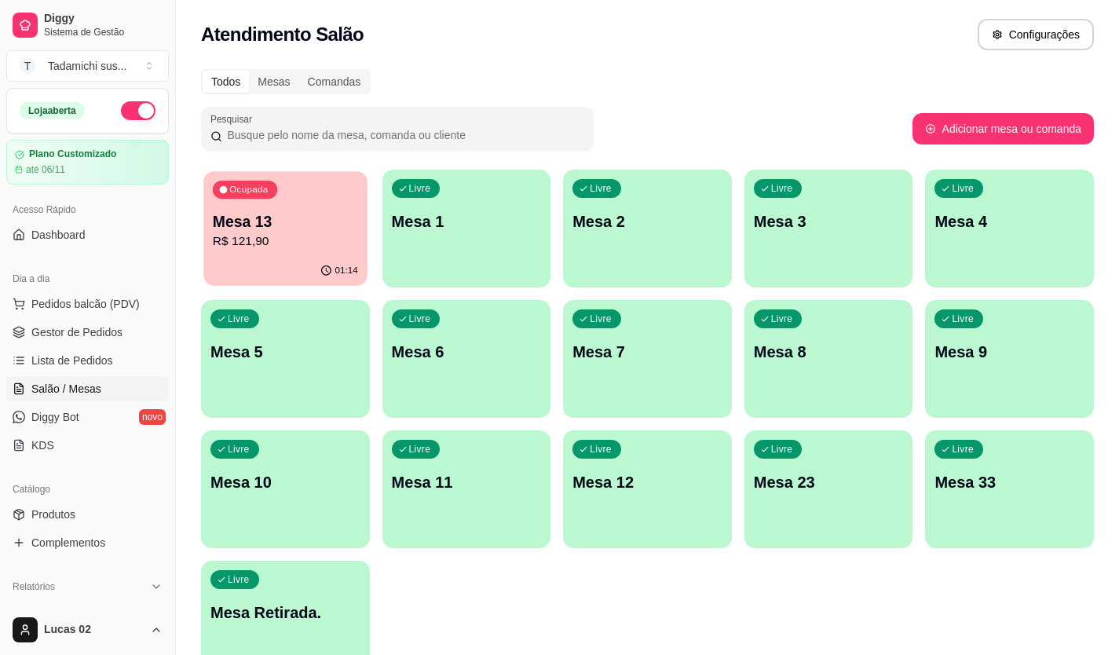
click at [226, 265] on div "01:14" at bounding box center [284, 271] width 163 height 30
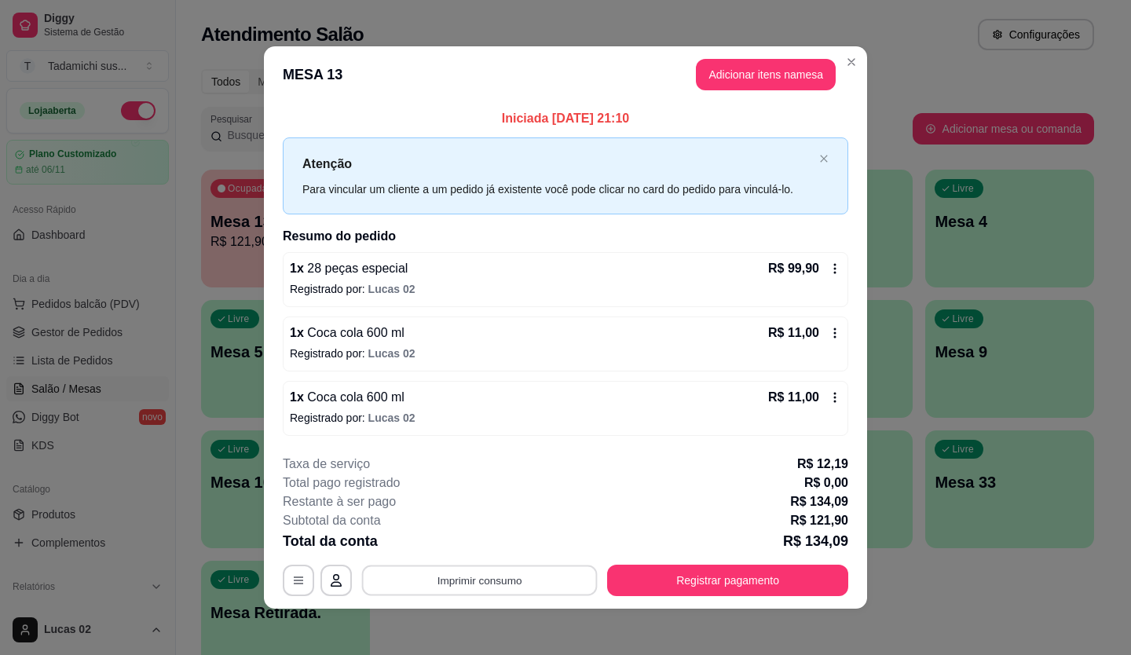
click at [483, 572] on button "Imprimir consumo" at bounding box center [480, 580] width 236 height 31
click at [476, 513] on button "IMPRESSORA" at bounding box center [479, 512] width 114 height 25
click at [681, 589] on button "Registrar pagamento" at bounding box center [727, 580] width 241 height 31
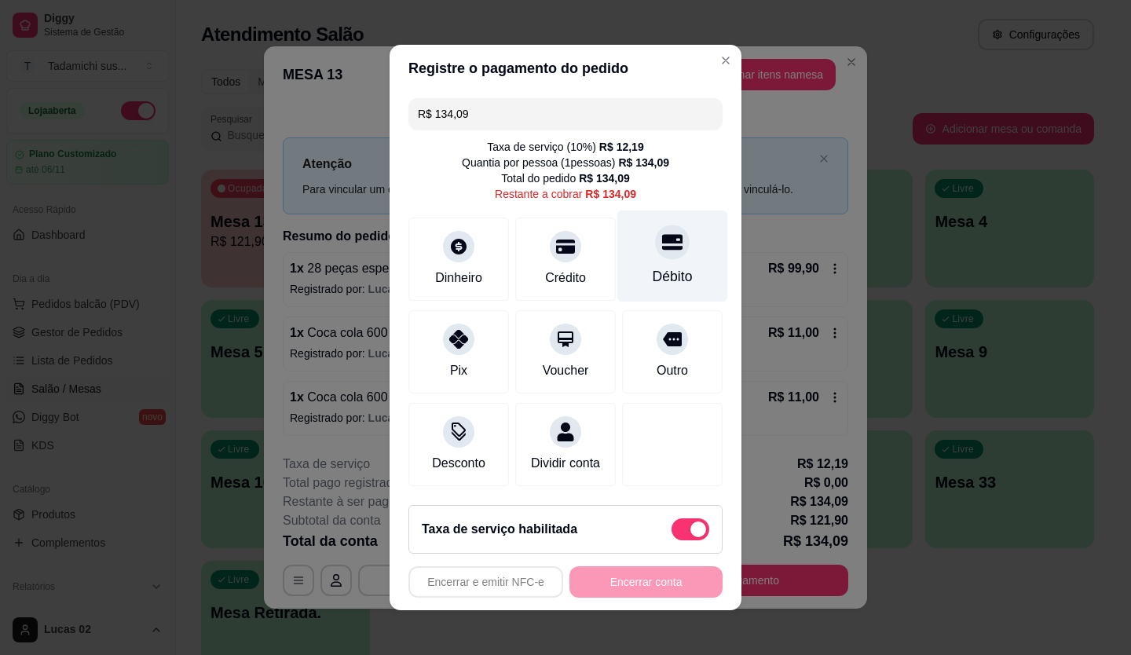
click at [663, 253] on div "Débito" at bounding box center [672, 256] width 111 height 92
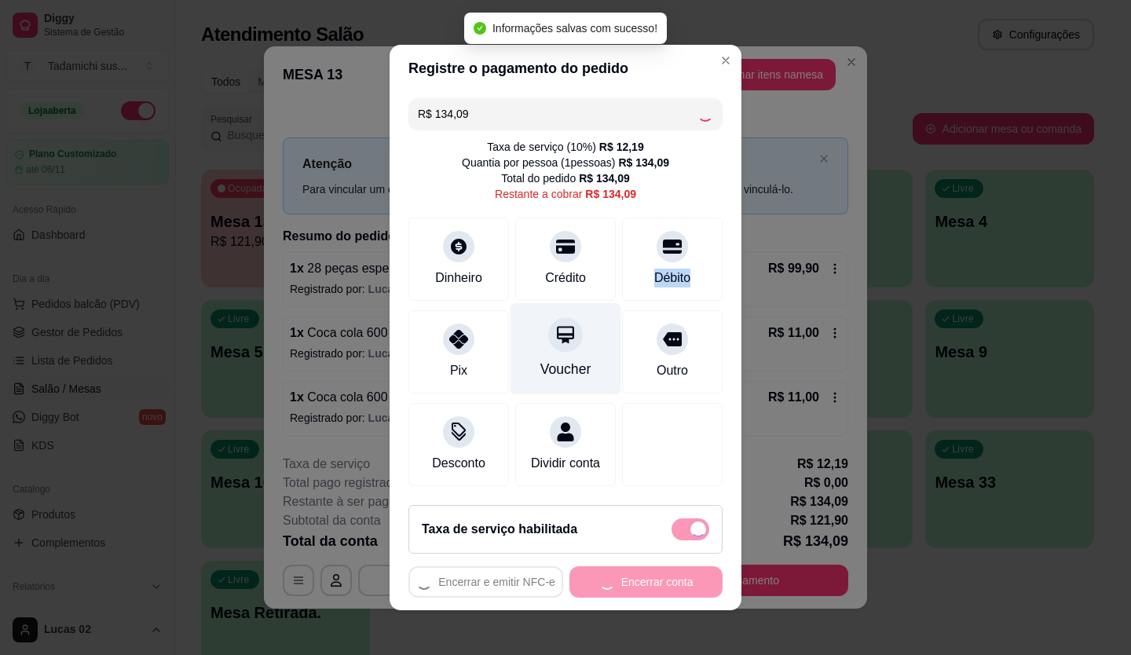
type input "R$ 0,00"
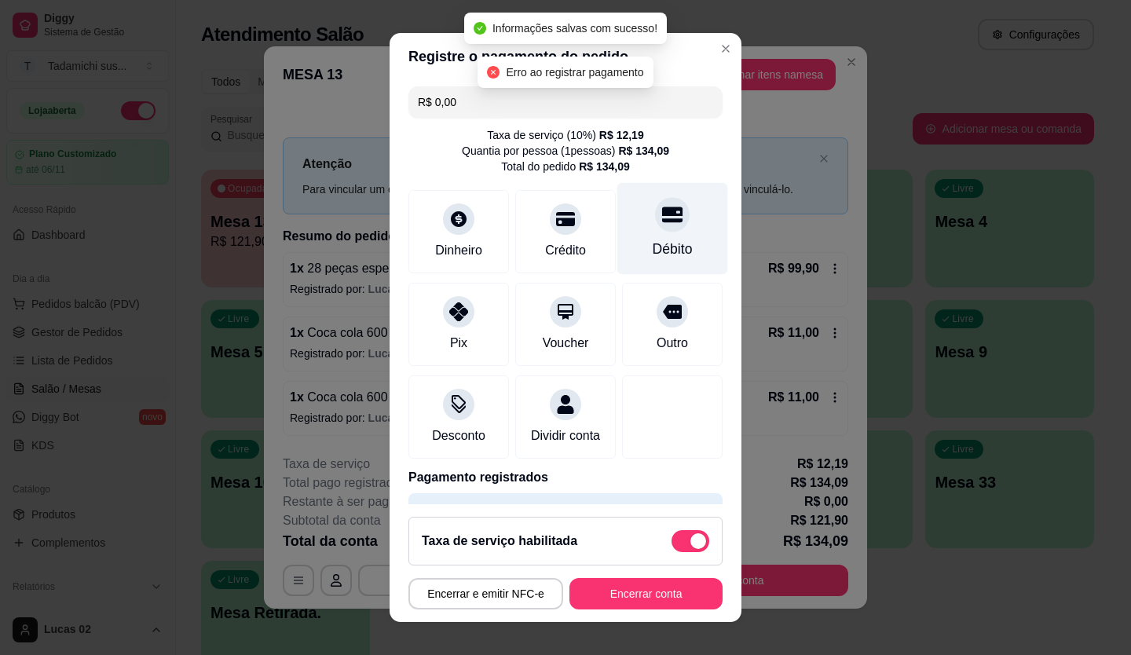
click at [661, 213] on div at bounding box center [672, 214] width 35 height 35
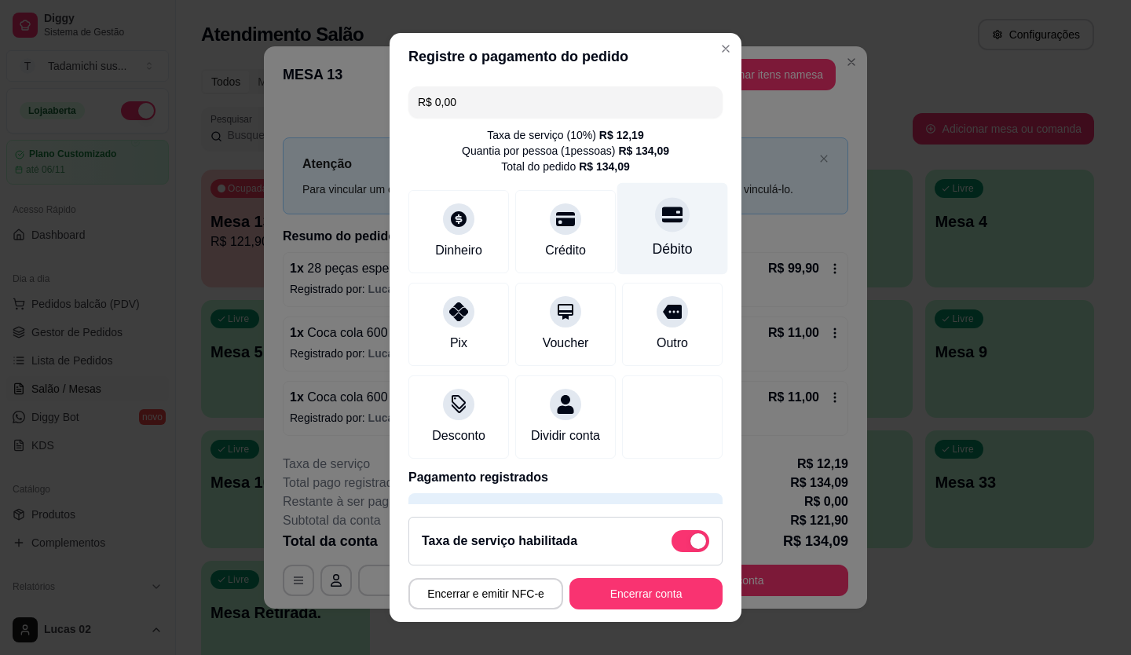
click at [652, 241] on div "Débito" at bounding box center [672, 249] width 40 height 20
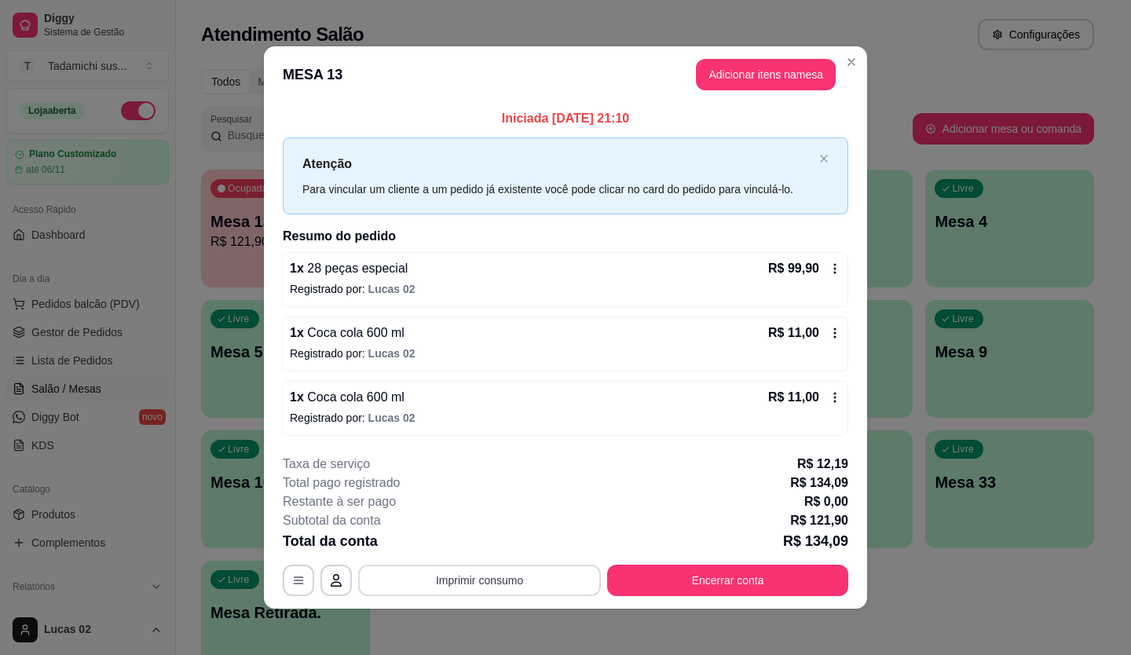
click at [520, 584] on button "Imprimir consumo" at bounding box center [479, 580] width 243 height 31
click at [493, 544] on button "IMPRESSORA" at bounding box center [478, 543] width 110 height 24
click at [480, 589] on button "Imprimir consumo" at bounding box center [479, 580] width 243 height 31
click at [476, 516] on button "IMPRESSORA" at bounding box center [479, 511] width 114 height 25
click at [646, 588] on button "Encerrar conta" at bounding box center [728, 580] width 234 height 31
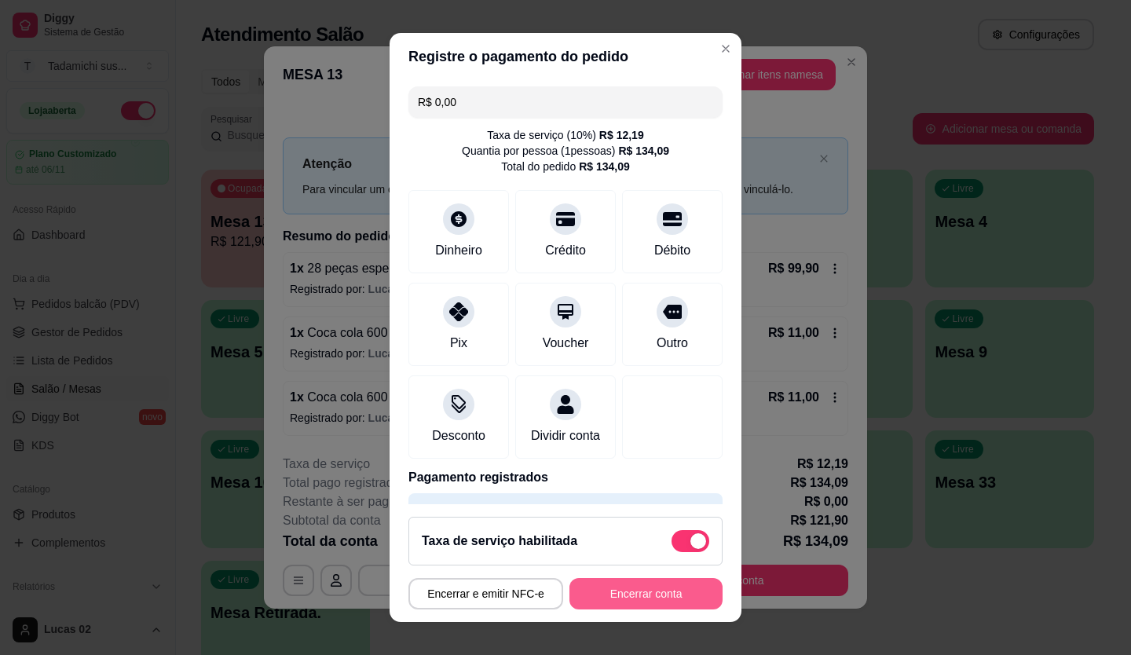
click at [658, 590] on button "Encerrar conta" at bounding box center [645, 593] width 153 height 31
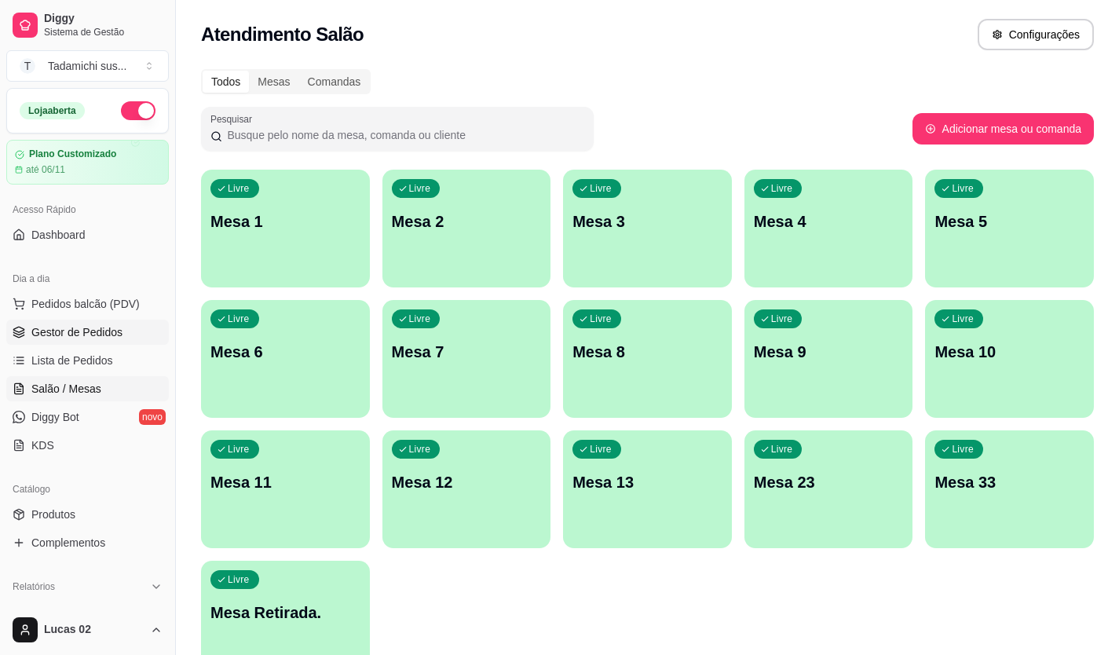
click at [64, 332] on span "Gestor de Pedidos" at bounding box center [76, 332] width 91 height 16
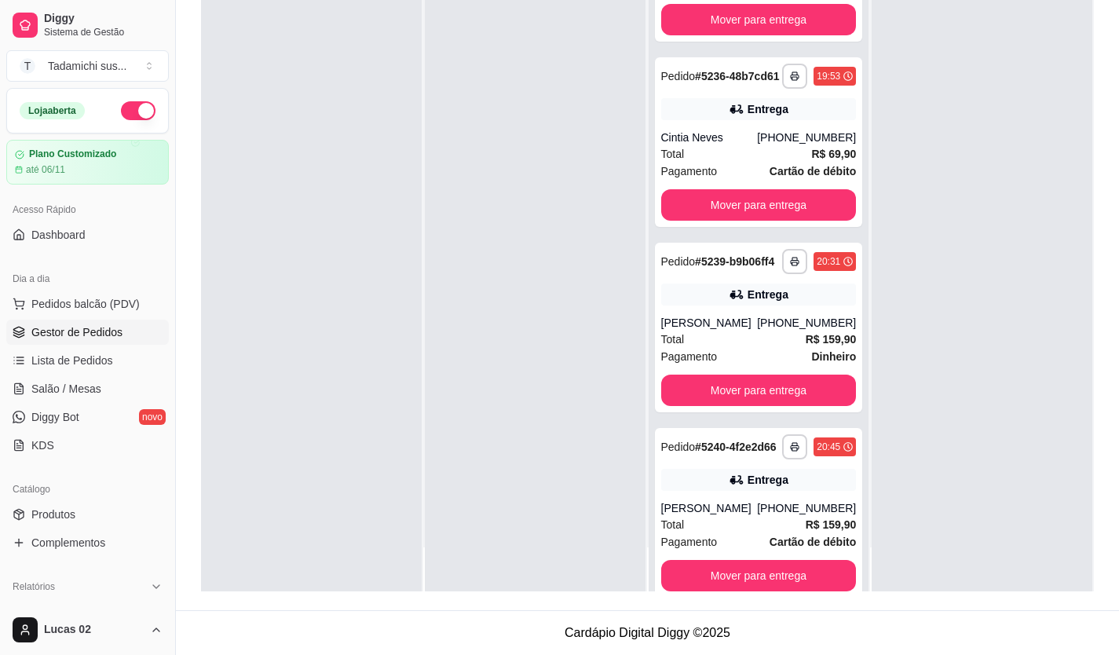
scroll to position [1349, 0]
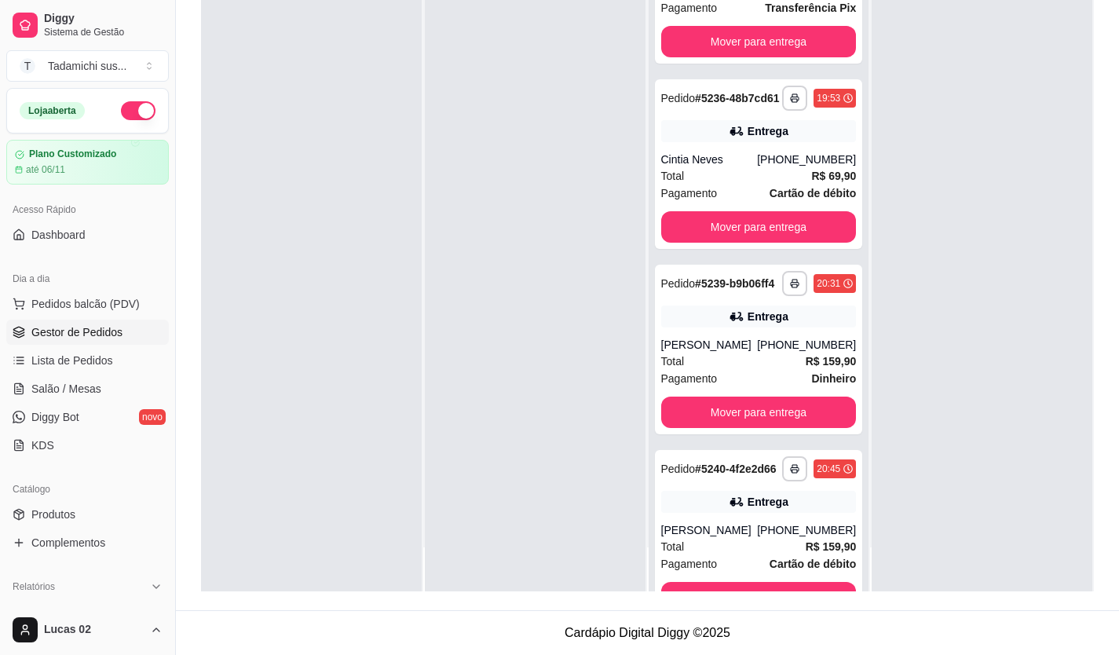
click at [569, 454] on div at bounding box center [535, 263] width 221 height 655
click at [76, 393] on span "Salão / Mesas" at bounding box center [66, 389] width 70 height 16
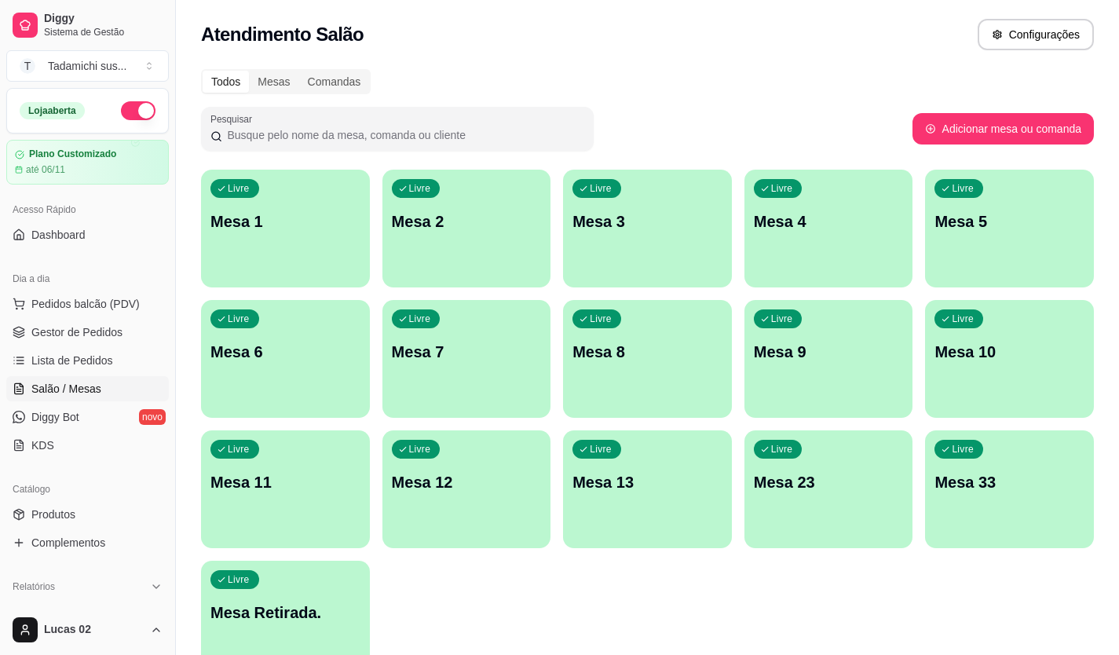
click at [264, 628] on div "Livre Mesa Retirada." at bounding box center [285, 610] width 169 height 99
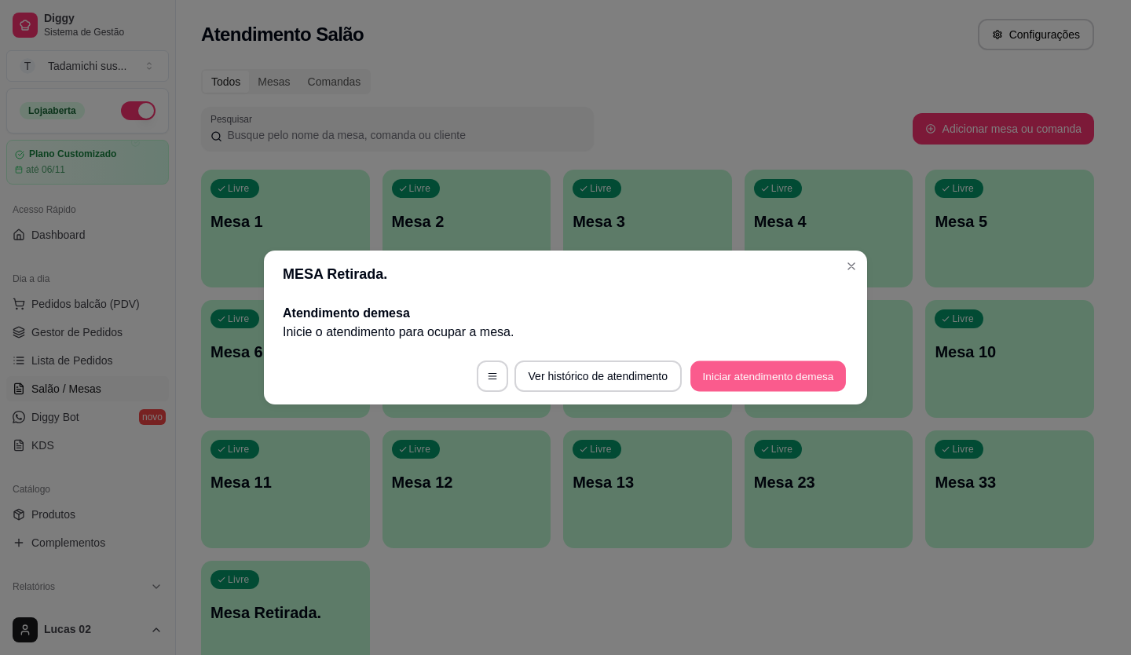
click at [748, 379] on button "Iniciar atendimento de mesa" at bounding box center [767, 376] width 155 height 31
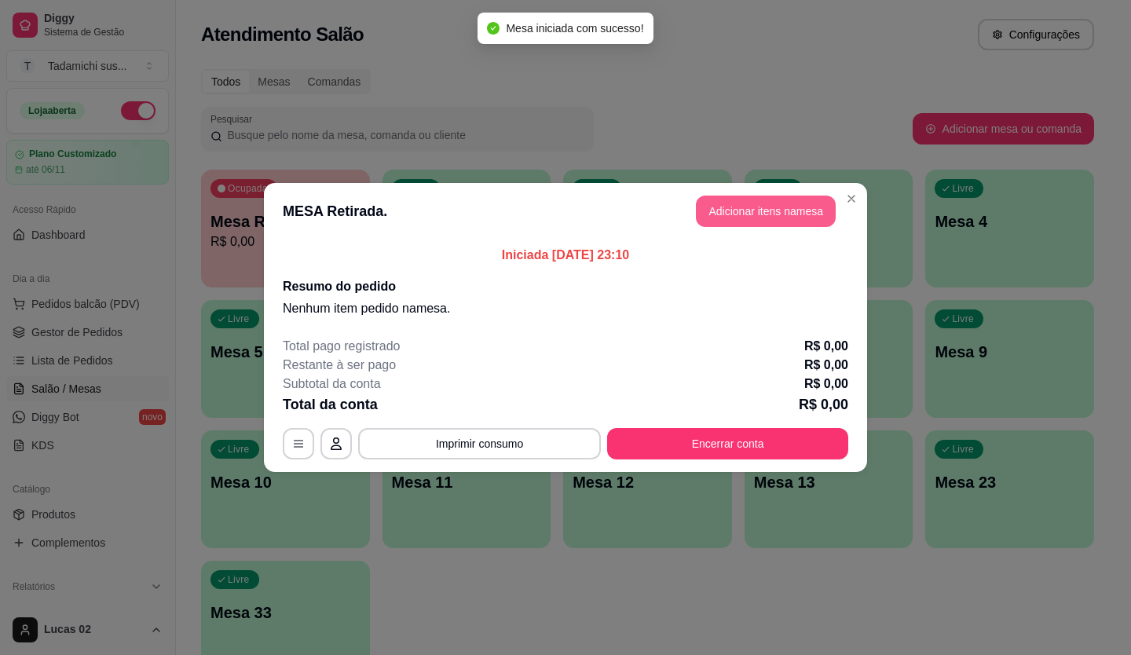
click at [764, 200] on button "Adicionar itens na mesa" at bounding box center [766, 210] width 140 height 31
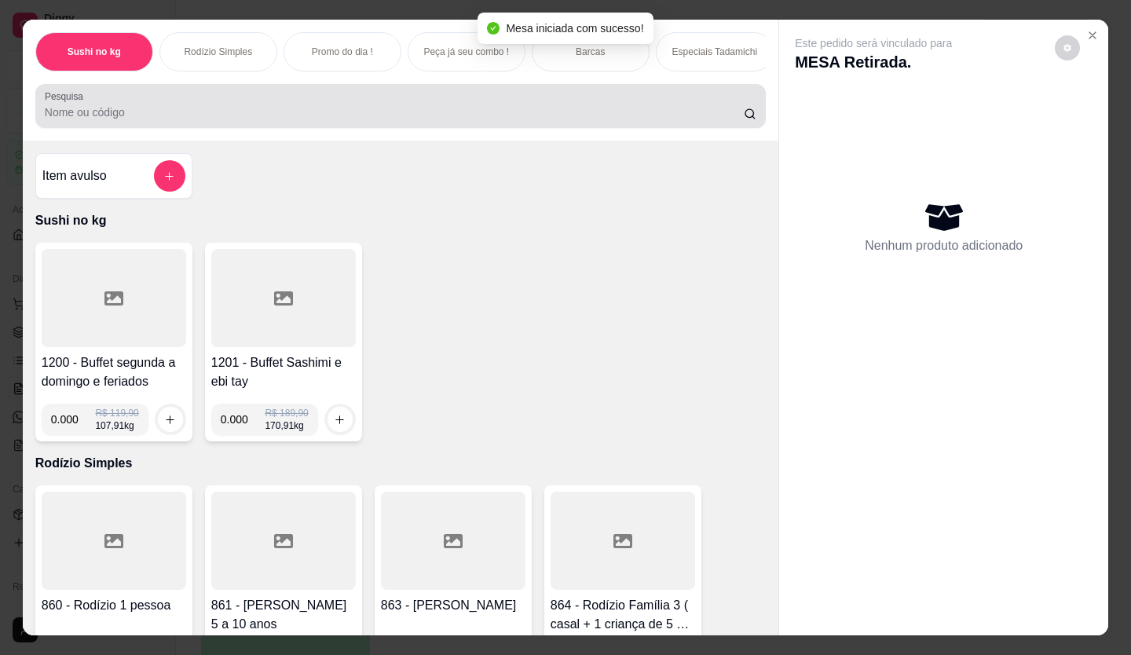
click at [228, 108] on div at bounding box center [400, 105] width 711 height 31
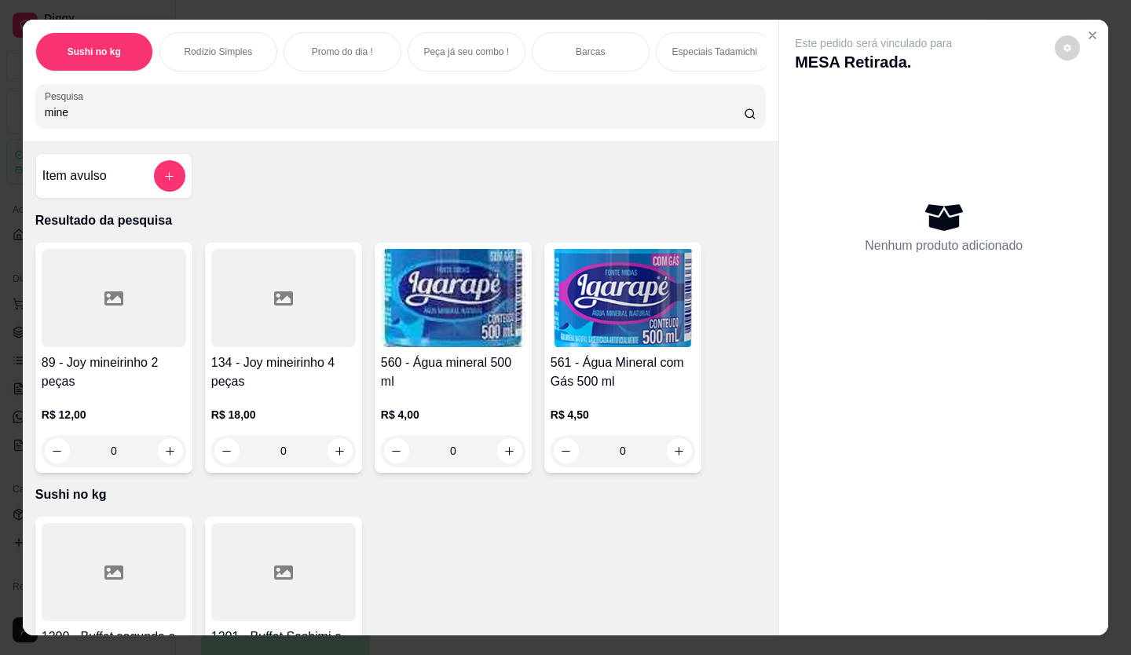
type input "mine"
click at [676, 450] on button "increase-product-quantity" at bounding box center [679, 450] width 25 height 25
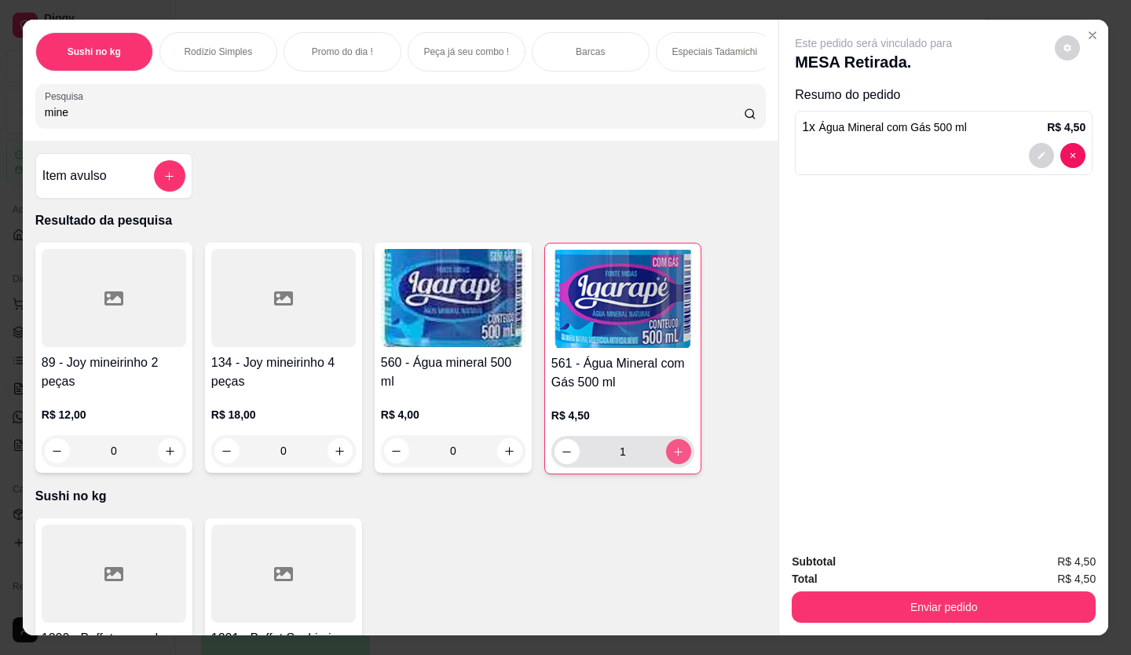
click at [676, 450] on button "increase-product-quantity" at bounding box center [678, 451] width 25 height 25
type input "2"
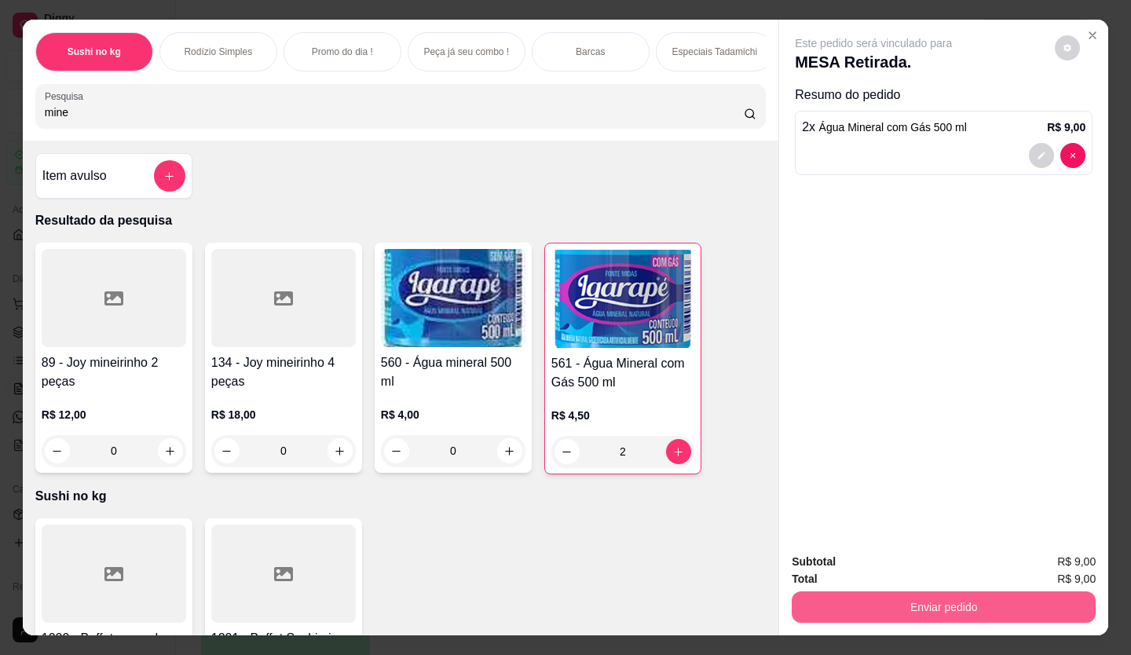
click at [833, 591] on button "Enviar pedido" at bounding box center [943, 606] width 304 height 31
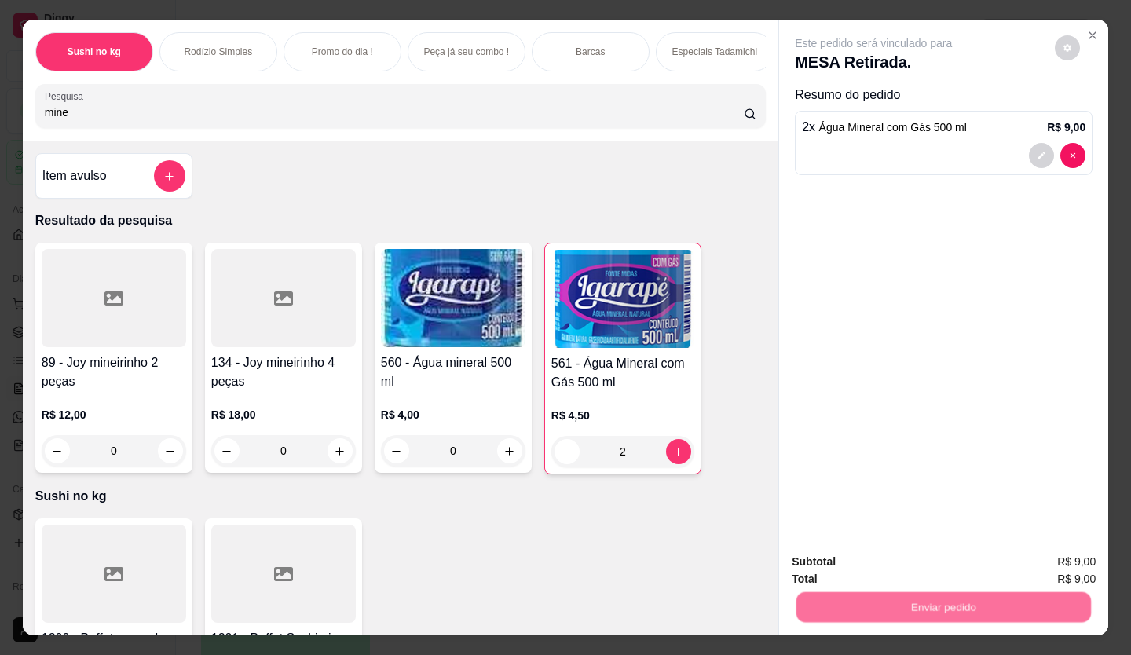
click at [1080, 557] on button "Enviar pedido" at bounding box center [1054, 562] width 89 height 30
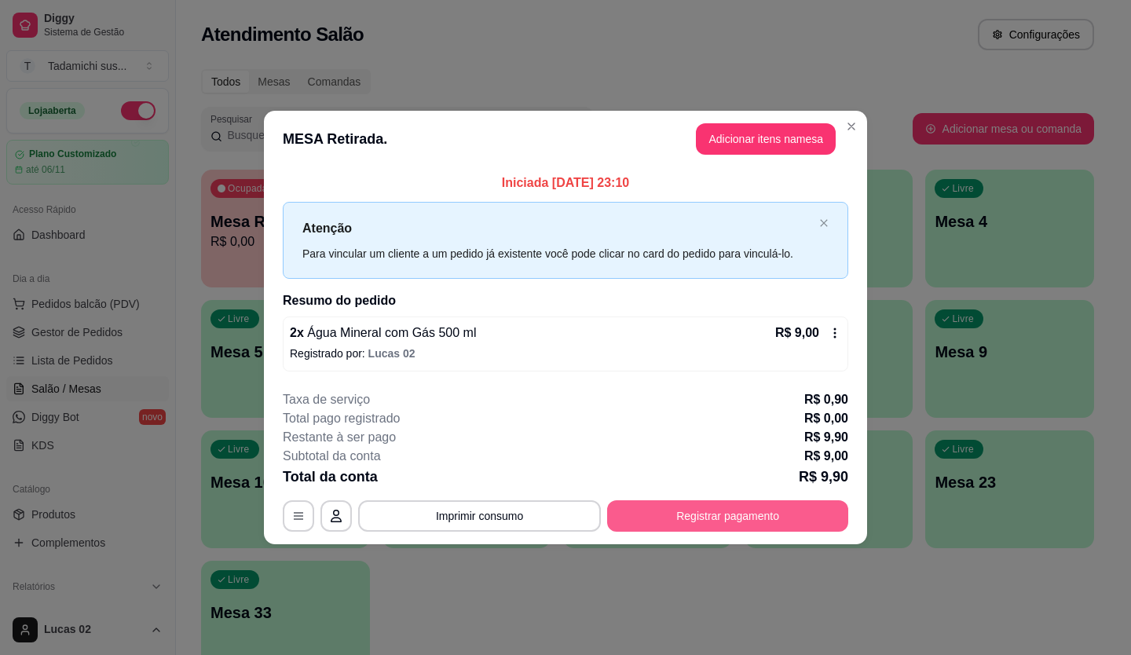
click at [624, 505] on button "Registrar pagamento" at bounding box center [727, 515] width 241 height 31
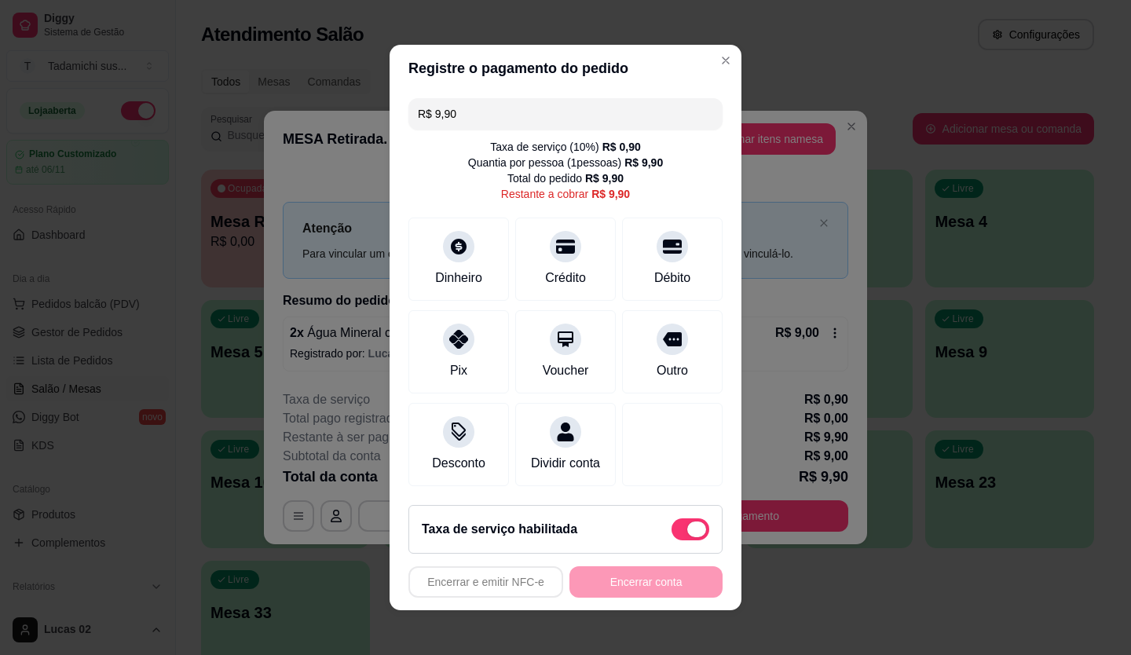
click at [671, 528] on span at bounding box center [690, 529] width 38 height 22
click at [670, 532] on input "checkbox" at bounding box center [675, 537] width 10 height 10
checkbox input "true"
type input "R$ 9,00"
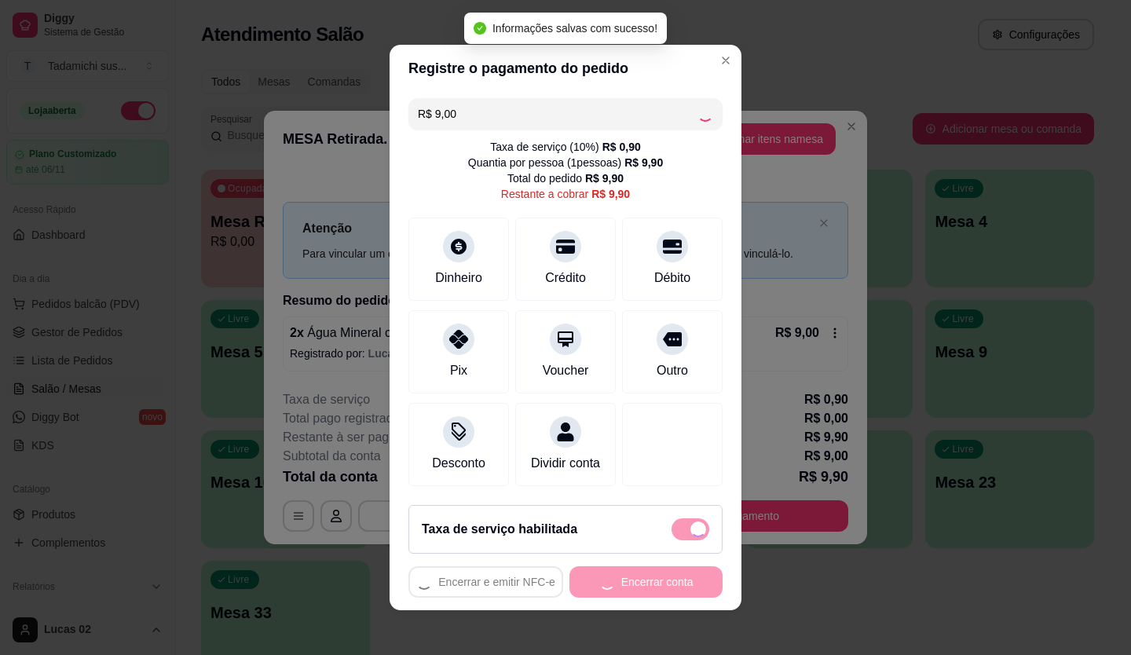
checkbox input "false"
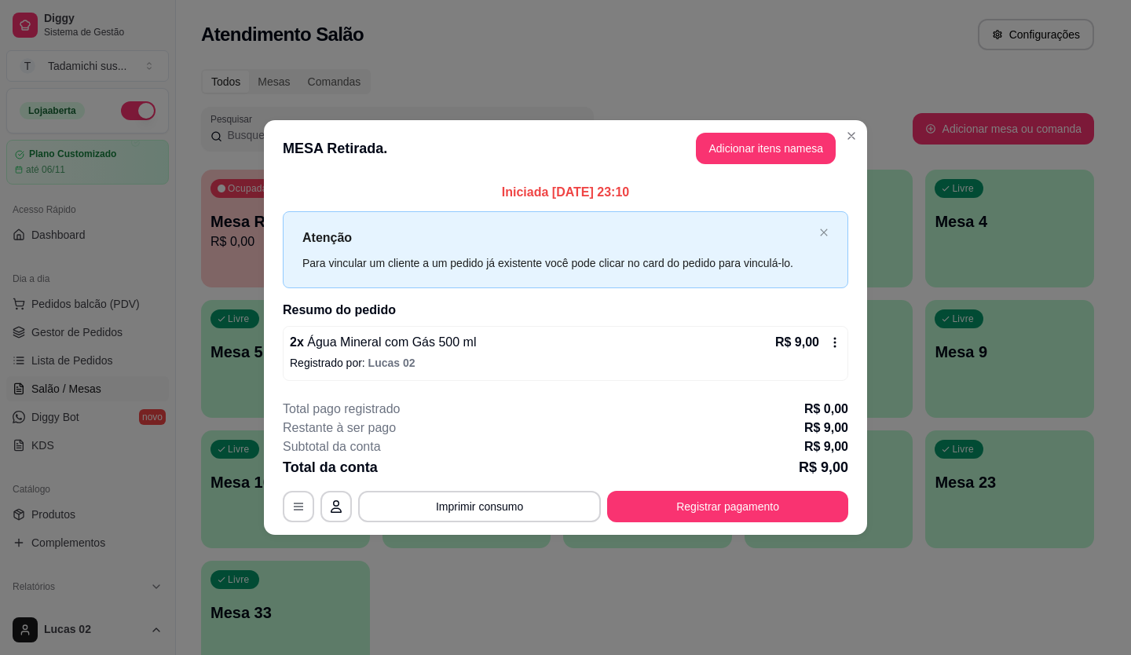
click at [703, 305] on h2 "Resumo do pedido" at bounding box center [565, 310] width 565 height 19
click at [829, 343] on icon at bounding box center [834, 342] width 13 height 13
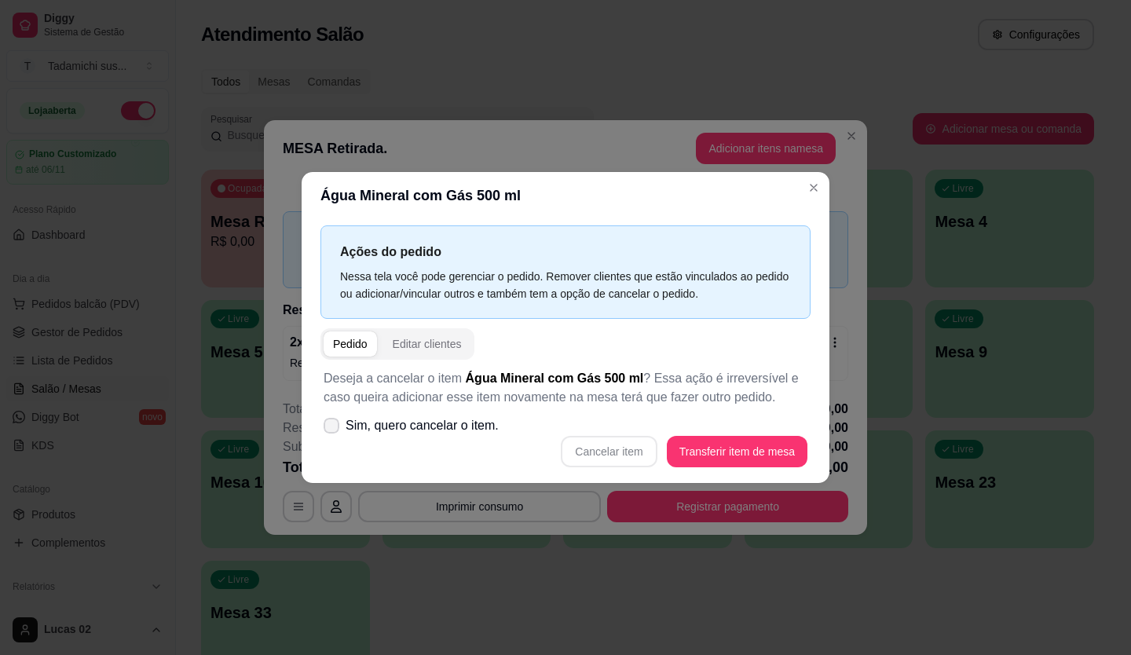
click at [335, 422] on icon at bounding box center [331, 425] width 13 height 9
click at [333, 429] on input "Sim, quero cancelar o item." at bounding box center [328, 434] width 10 height 10
checkbox input "true"
click at [581, 448] on button "Cancelar item" at bounding box center [609, 451] width 96 height 31
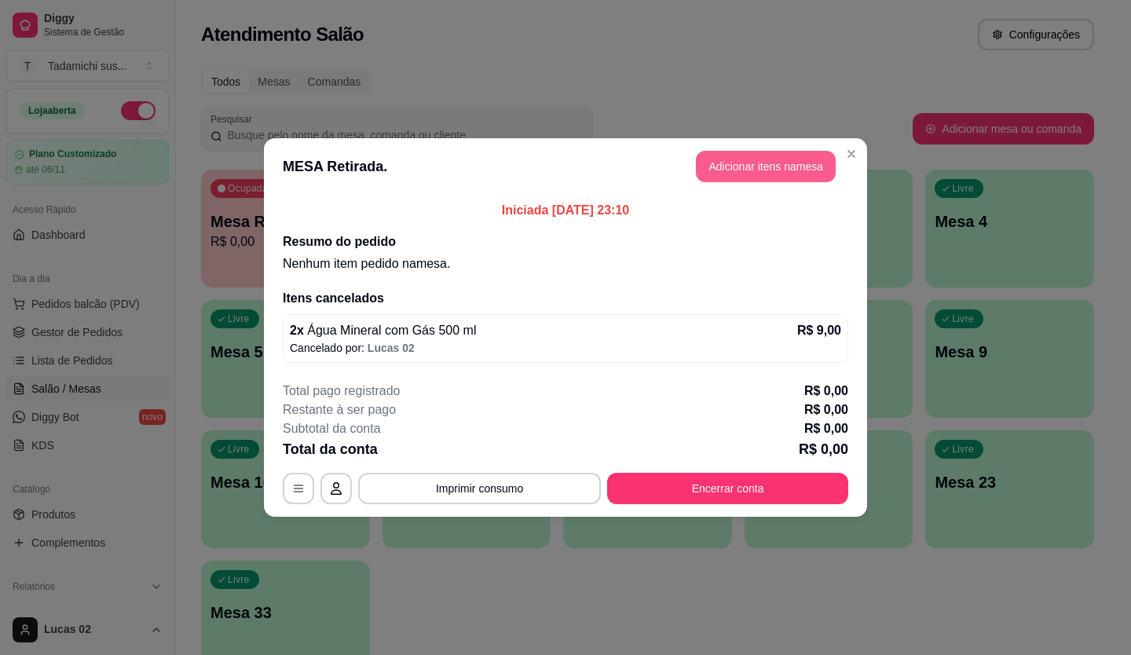
click at [784, 170] on button "Adicionar itens na mesa" at bounding box center [766, 166] width 140 height 31
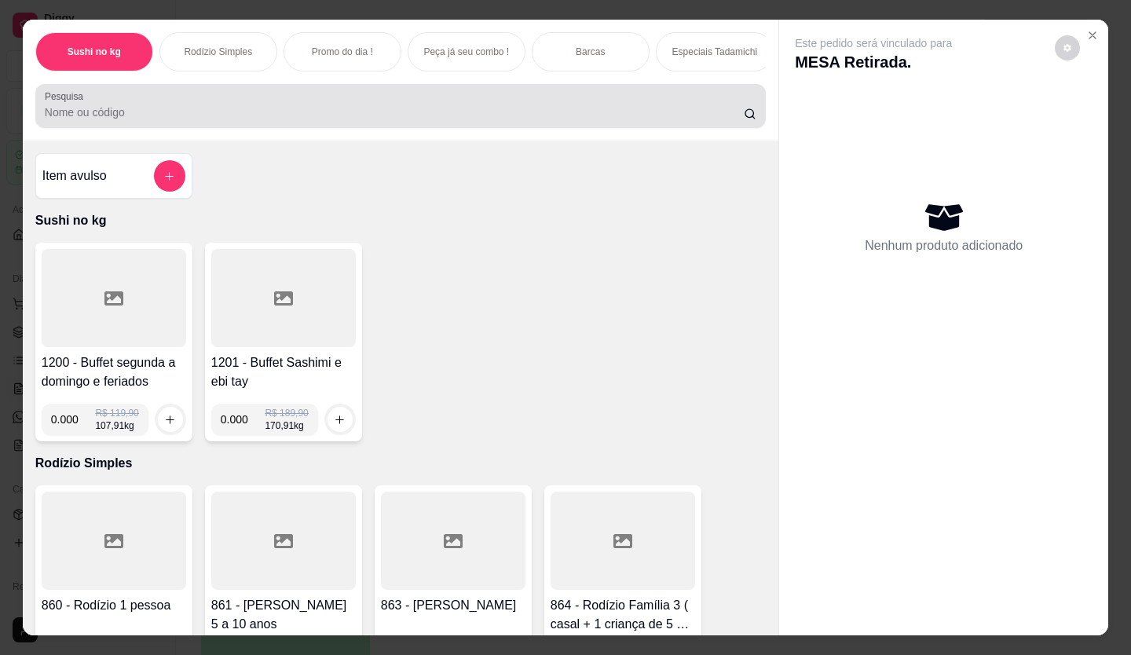
click at [126, 107] on div at bounding box center [400, 105] width 711 height 31
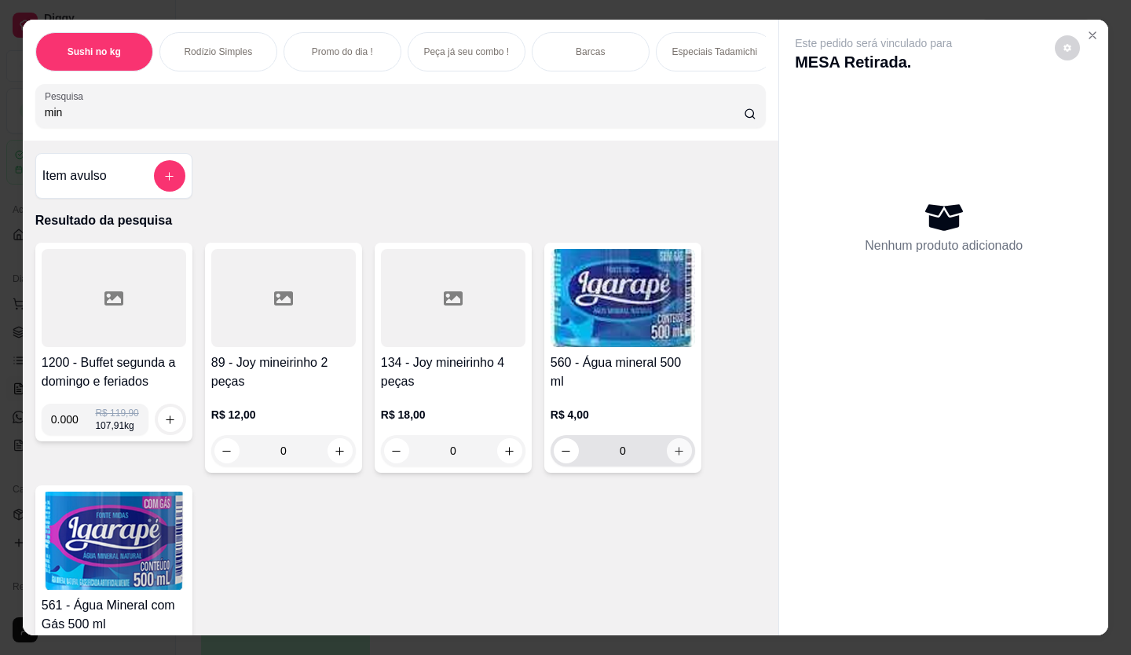
type input "min"
click at [679, 461] on button "increase-product-quantity" at bounding box center [679, 450] width 25 height 25
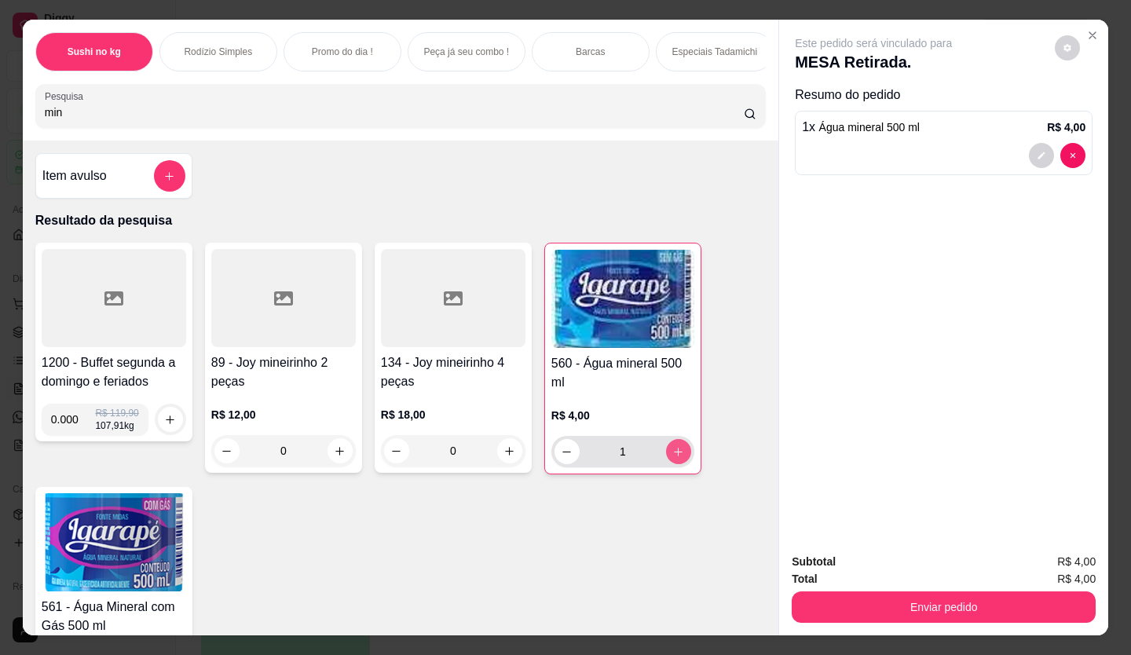
type input "1"
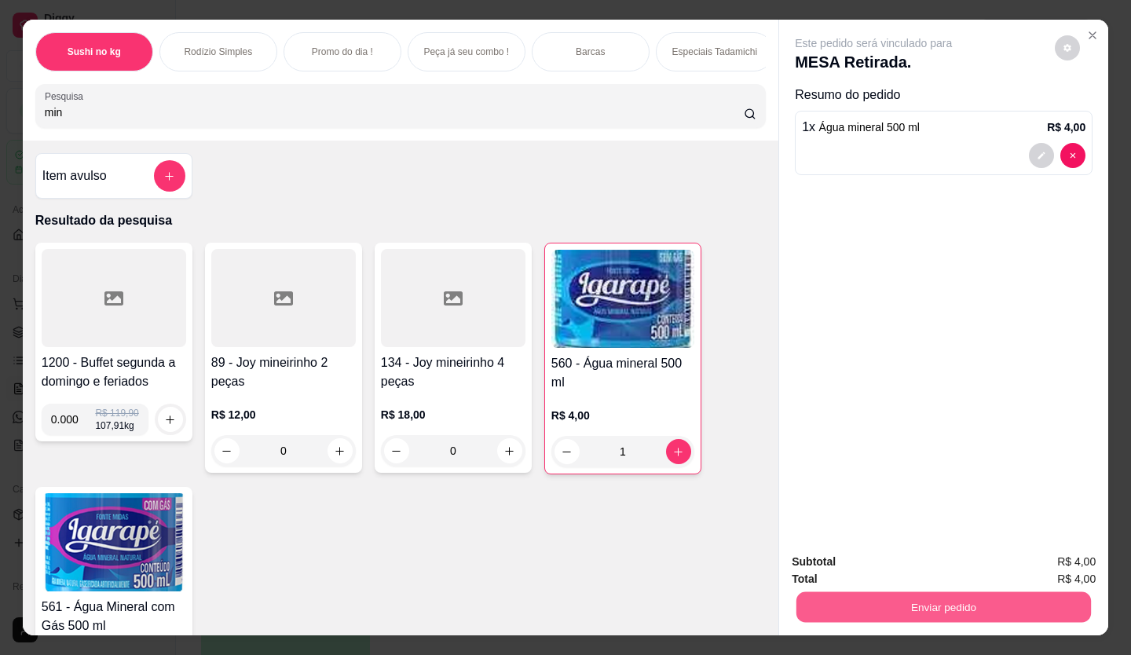
click at [805, 592] on button "Enviar pedido" at bounding box center [943, 607] width 294 height 31
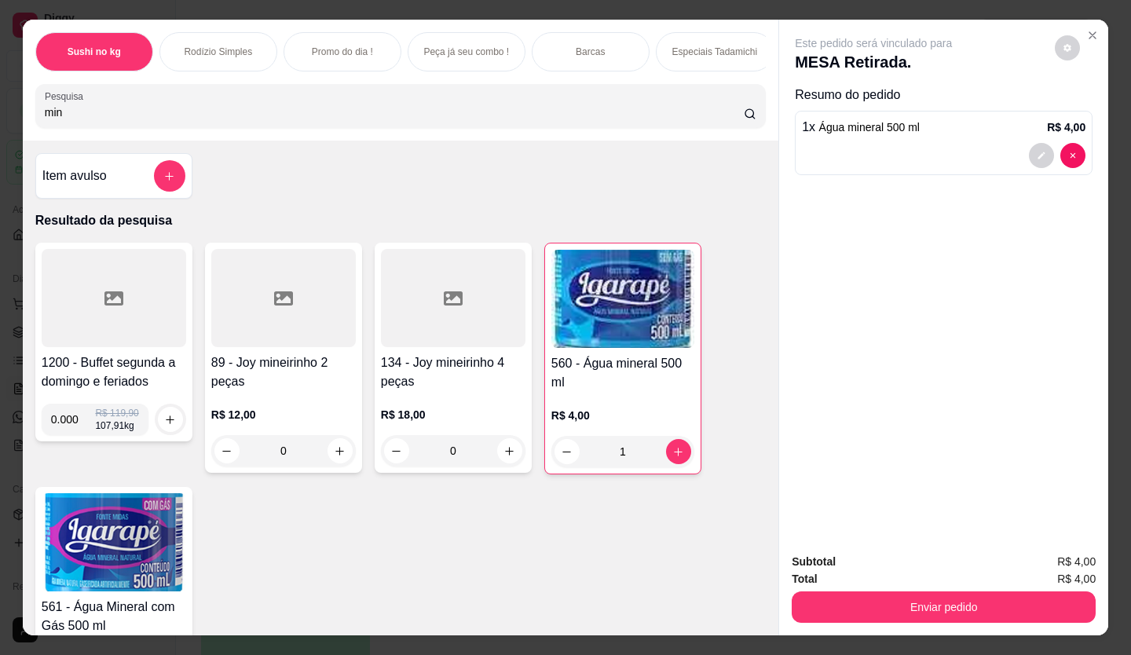
click at [919, 626] on div "Subtotal R$ 4,00 Total R$ 4,00 Enviar pedido" at bounding box center [943, 587] width 329 height 95
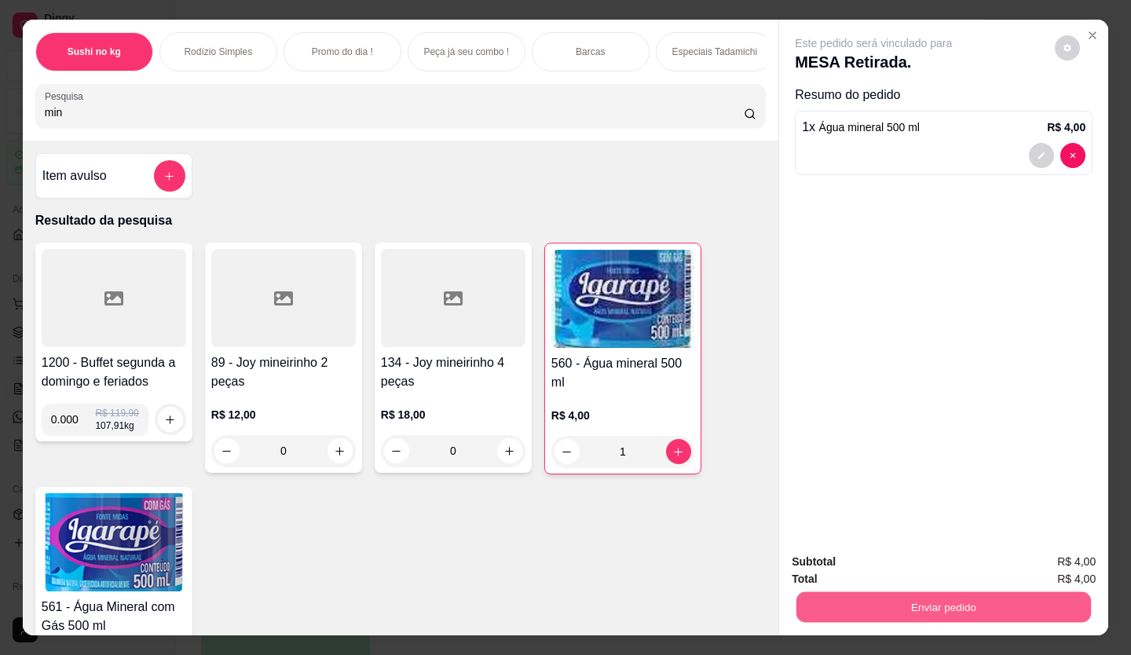
click at [918, 608] on button "Enviar pedido" at bounding box center [943, 607] width 294 height 31
click at [1059, 565] on button "Enviar pedido" at bounding box center [1054, 562] width 89 height 30
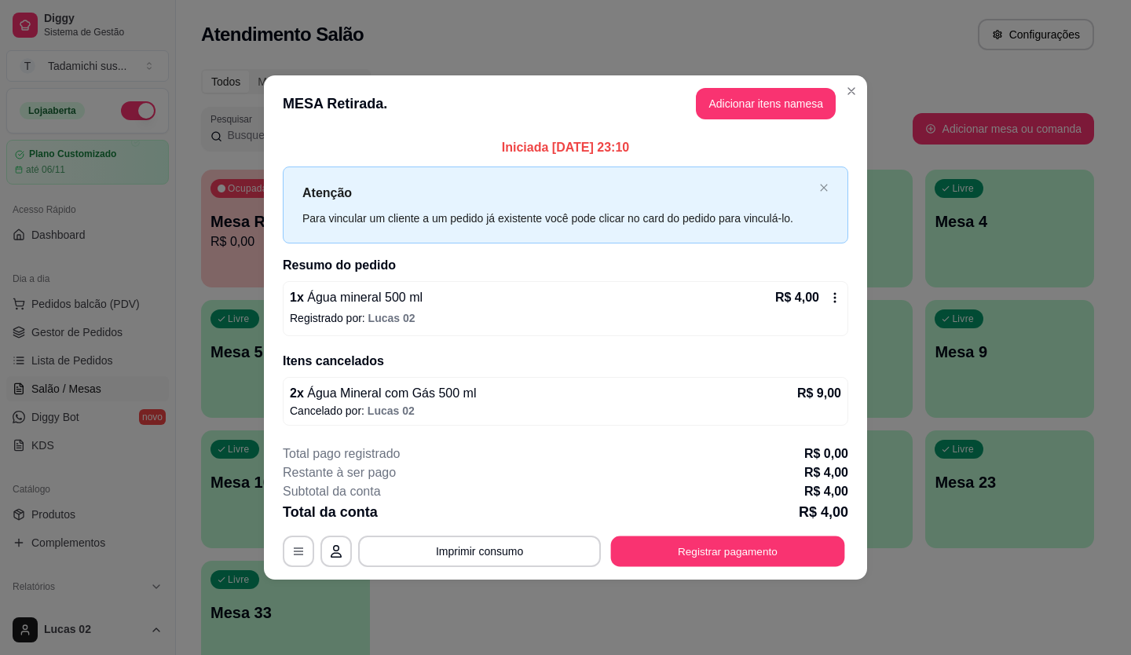
click at [725, 550] on button "Registrar pagamento" at bounding box center [728, 550] width 234 height 31
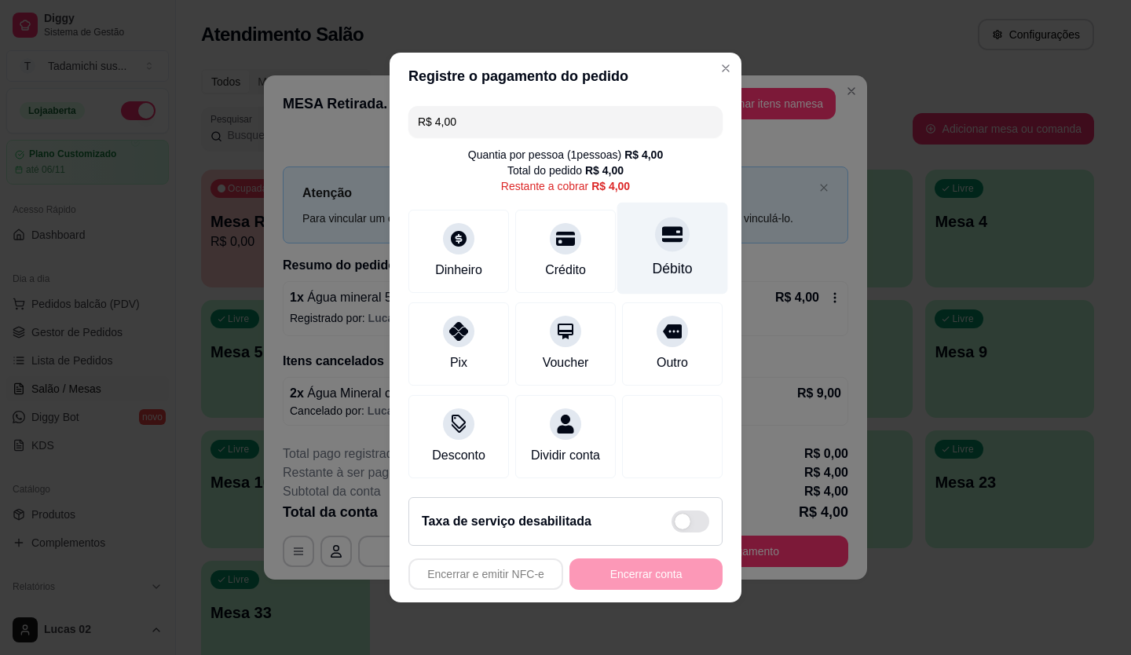
click at [660, 258] on div "Débito" at bounding box center [672, 268] width 40 height 20
type input "R$ 0,00"
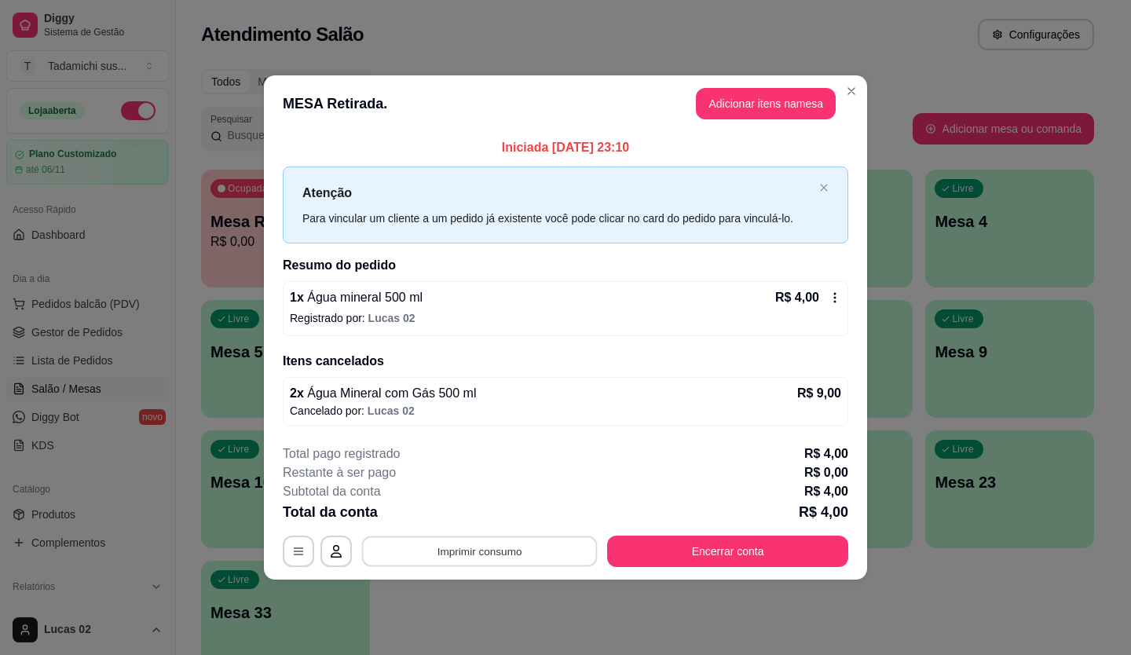
click at [486, 554] on button "Imprimir consumo" at bounding box center [480, 550] width 236 height 31
click at [495, 493] on button "IMPRESSORA" at bounding box center [484, 483] width 110 height 24
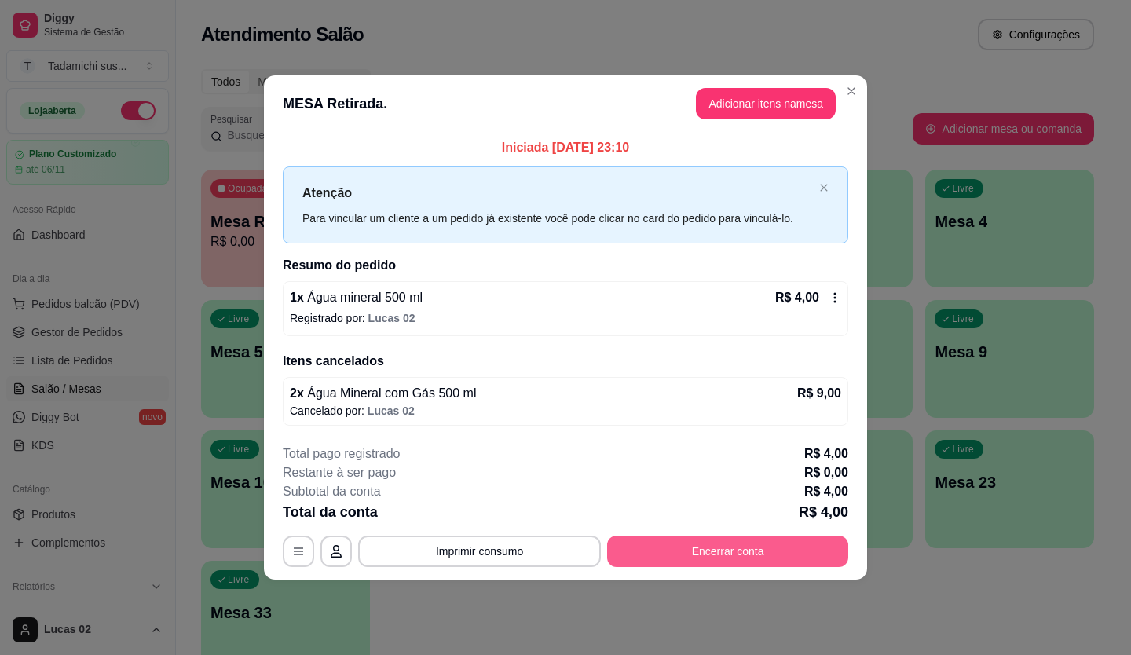
click at [731, 545] on button "Encerrar conta" at bounding box center [727, 550] width 241 height 31
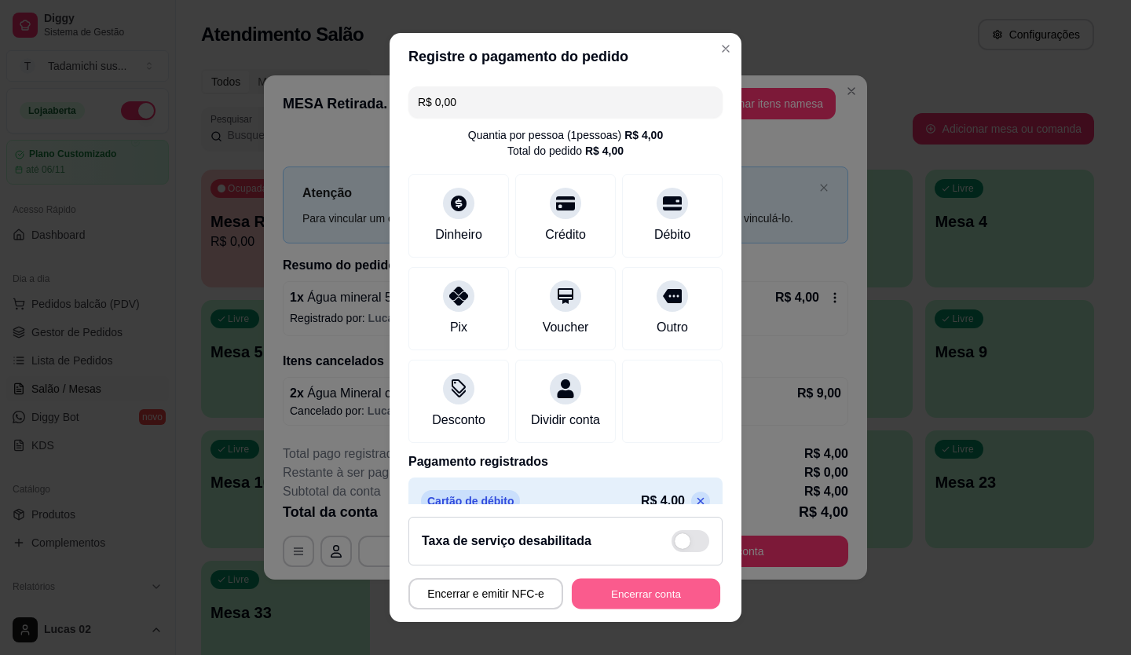
click at [699, 594] on button "Encerrar conta" at bounding box center [646, 594] width 148 height 31
